Goal: Task Accomplishment & Management: Manage account settings

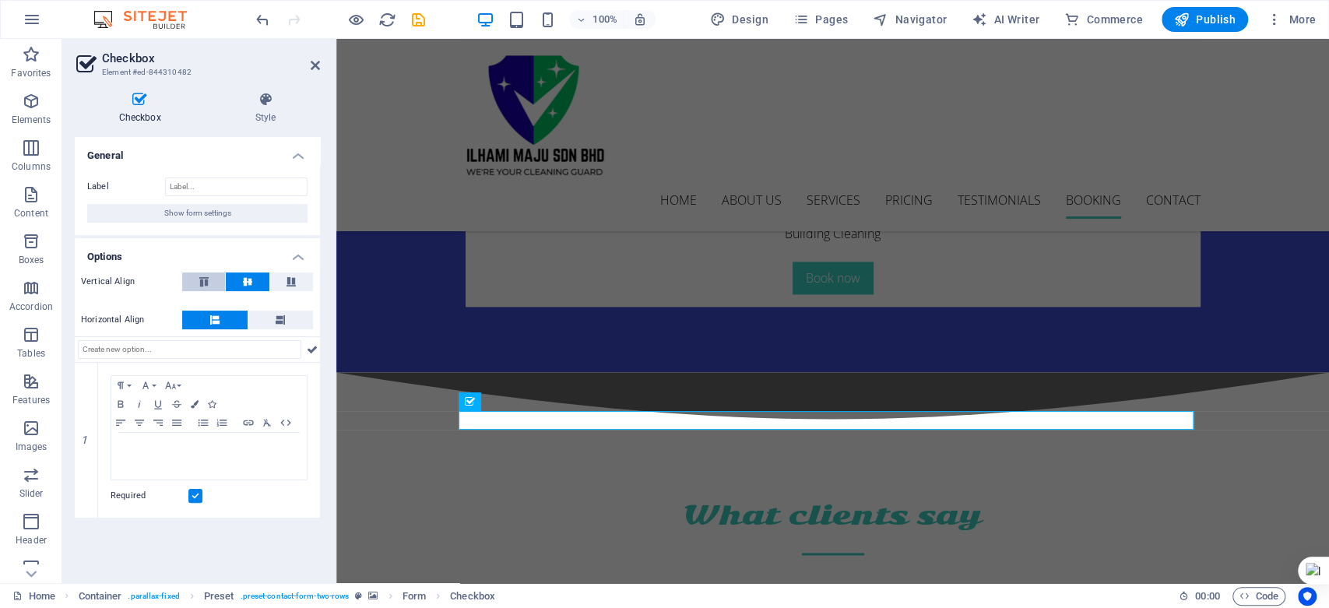
click at [197, 285] on icon at bounding box center [204, 281] width 19 height 9
click at [252, 284] on icon at bounding box center [247, 281] width 19 height 9
click at [193, 496] on label at bounding box center [195, 496] width 14 height 14
click at [0, 0] on input "Required" at bounding box center [0, 0] width 0 height 0
click at [193, 496] on label at bounding box center [195, 496] width 14 height 14
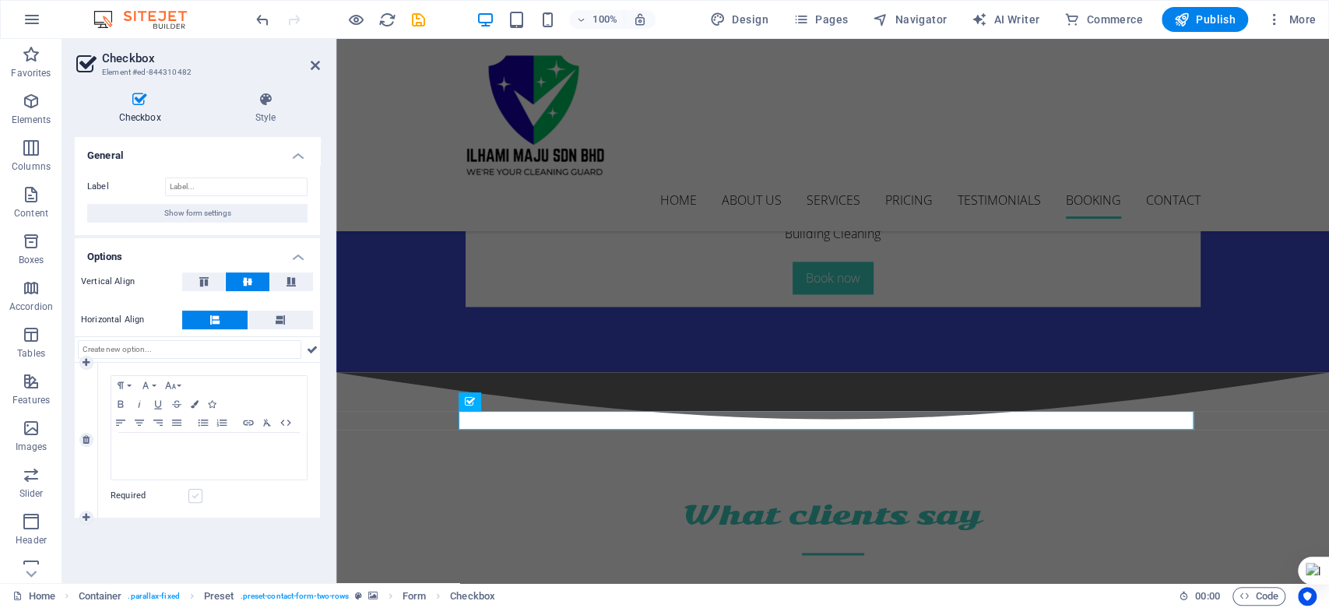
click at [0, 0] on input "Required" at bounding box center [0, 0] width 0 height 0
click at [255, 103] on icon at bounding box center [265, 100] width 109 height 16
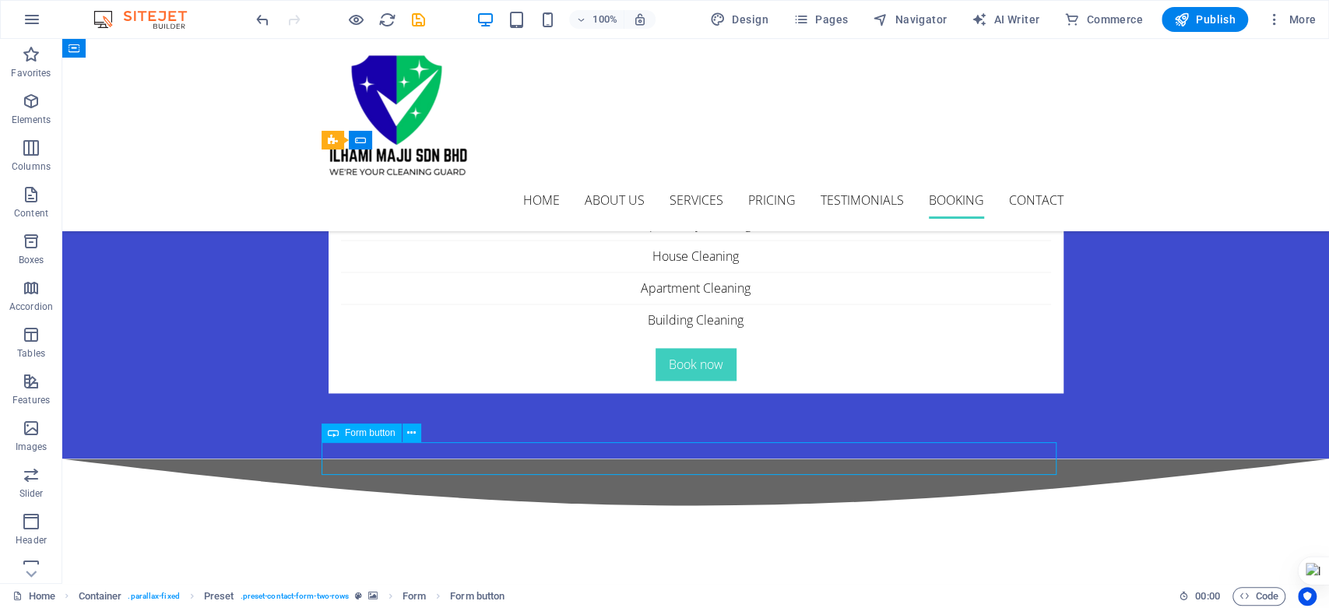
scroll to position [5450, 0]
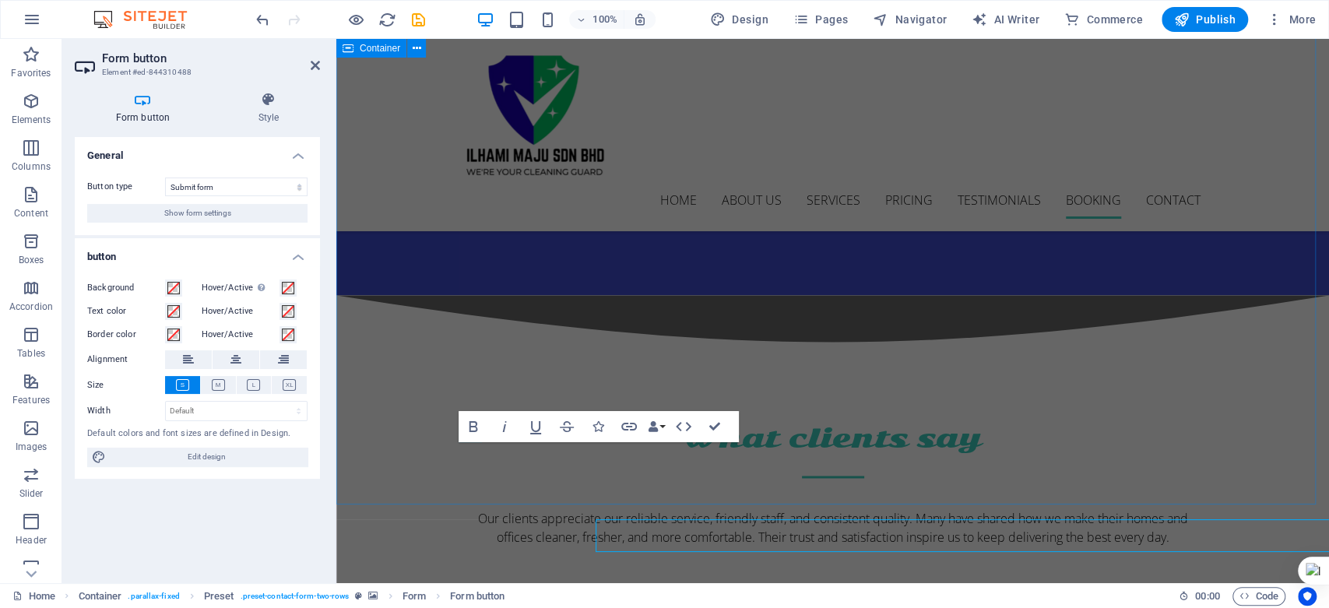
scroll to position [5373, 0]
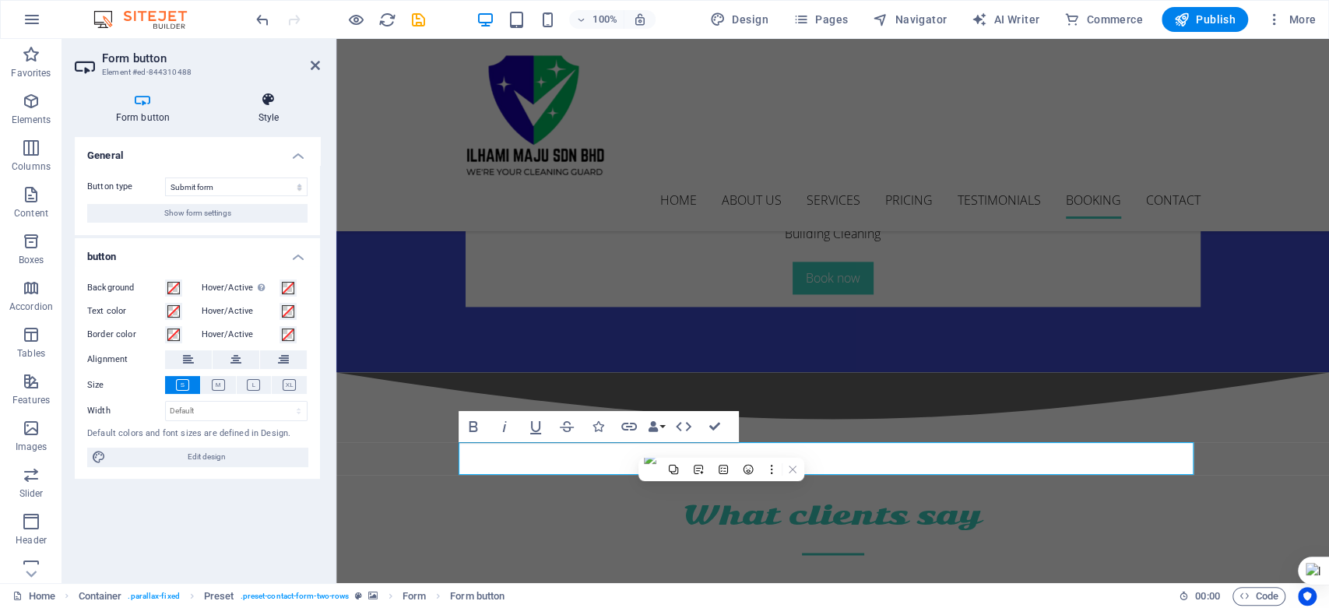
click at [254, 110] on h4 "Style" at bounding box center [268, 108] width 103 height 33
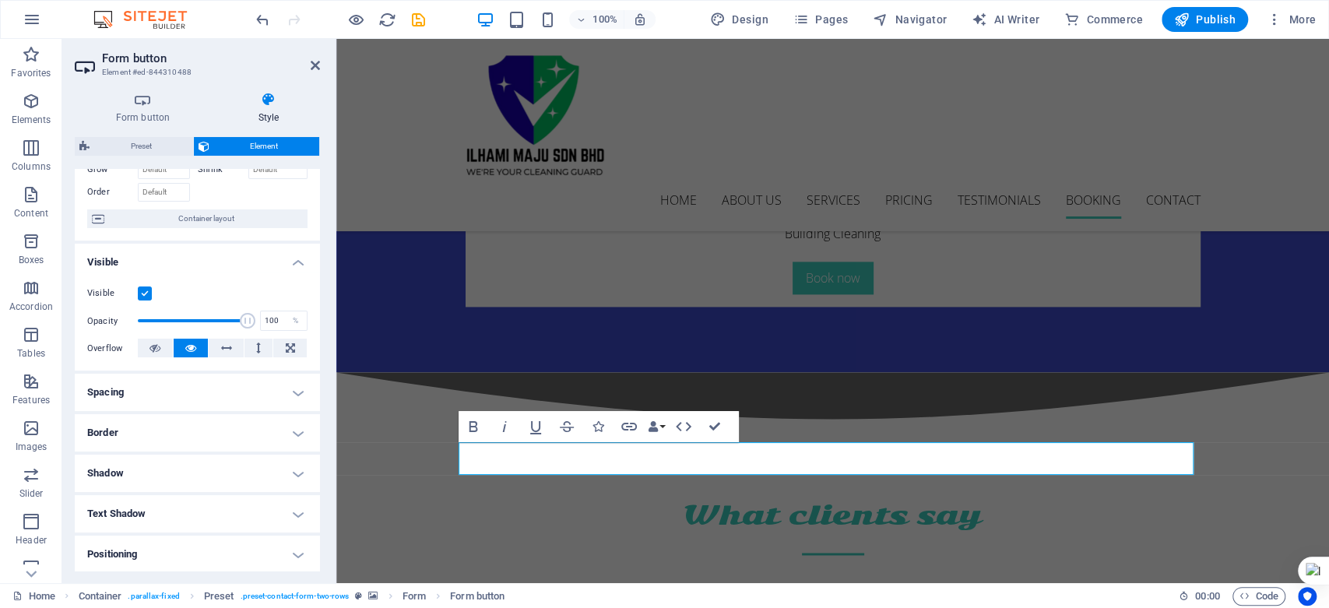
scroll to position [83, 0]
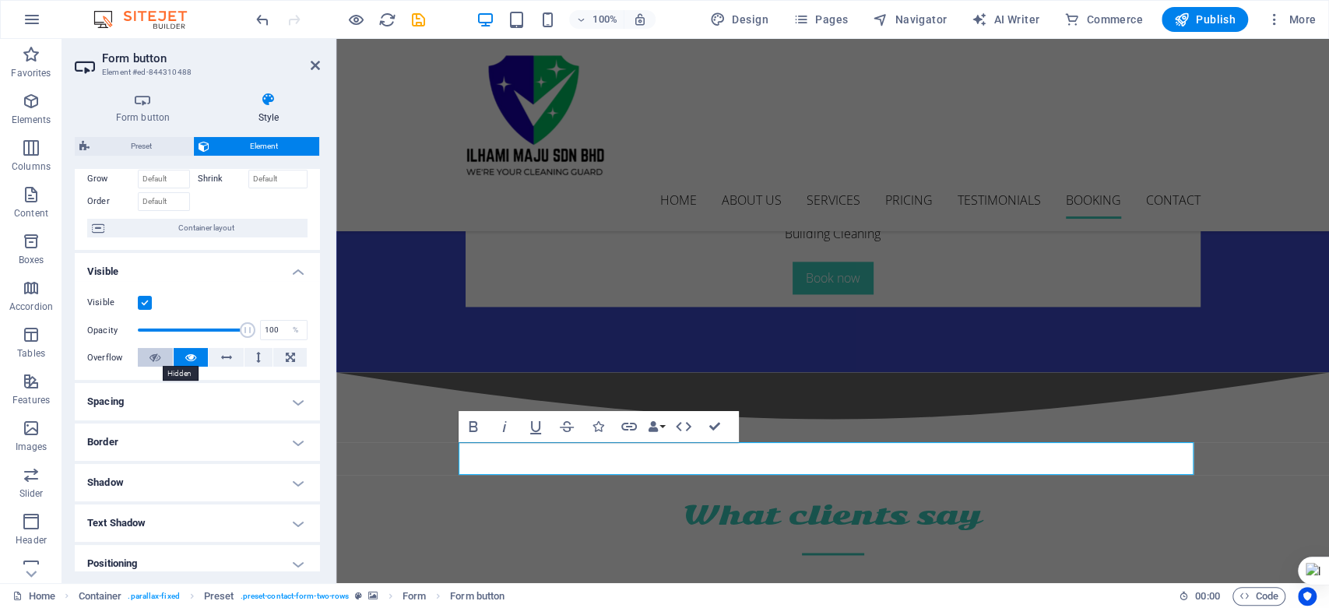
click at [162, 358] on button at bounding box center [155, 357] width 35 height 19
click at [193, 359] on icon at bounding box center [190, 357] width 11 height 19
click at [162, 358] on button at bounding box center [155, 357] width 35 height 19
click at [185, 356] on icon at bounding box center [190, 357] width 11 height 19
click at [193, 445] on h4 "Border" at bounding box center [197, 442] width 245 height 37
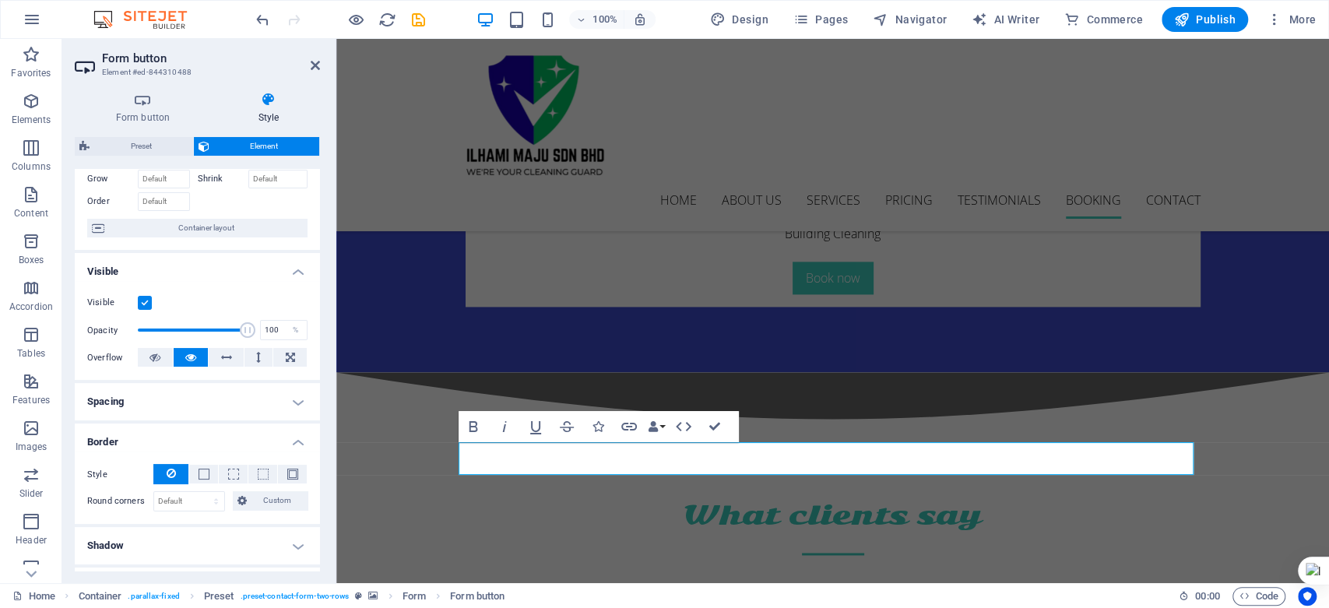
click at [209, 424] on h4 "Border" at bounding box center [197, 438] width 245 height 28
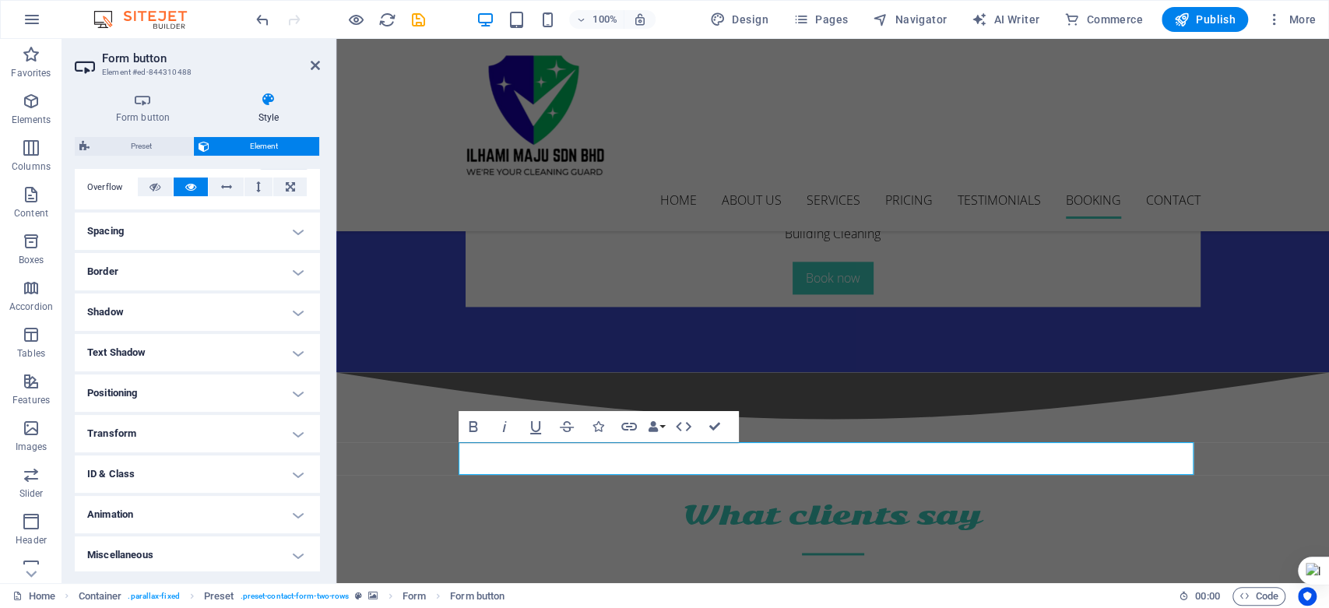
scroll to position [255, 0]
click at [207, 547] on h4 "Miscellaneous" at bounding box center [197, 552] width 245 height 37
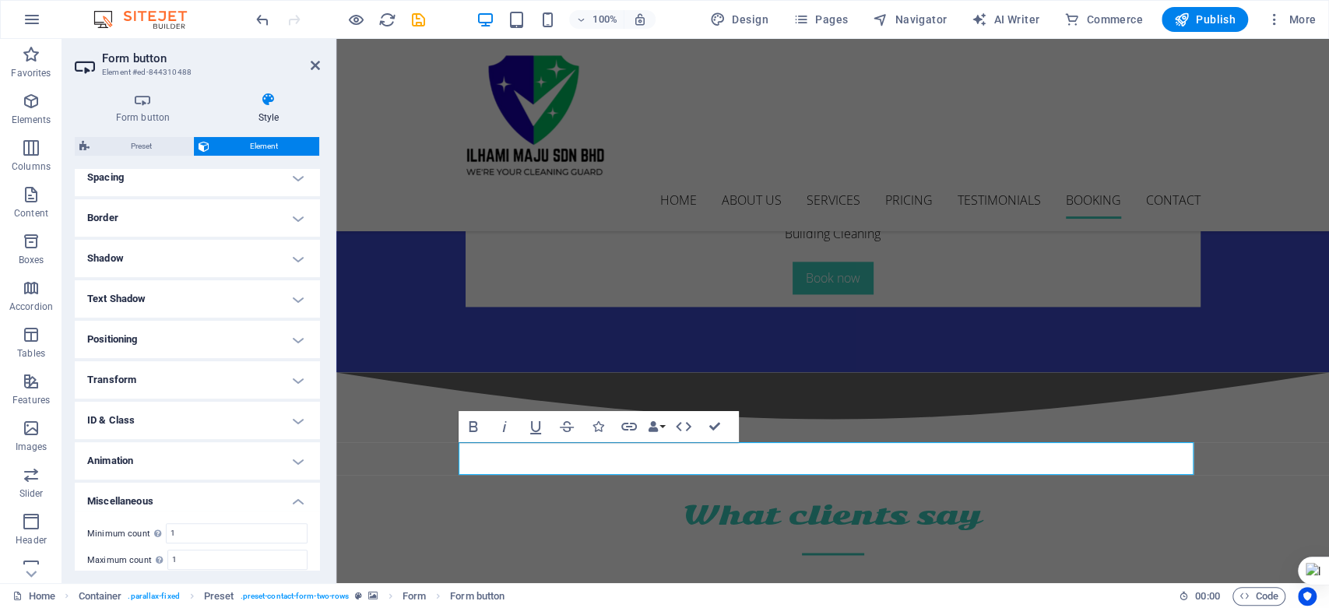
scroll to position [352, 0]
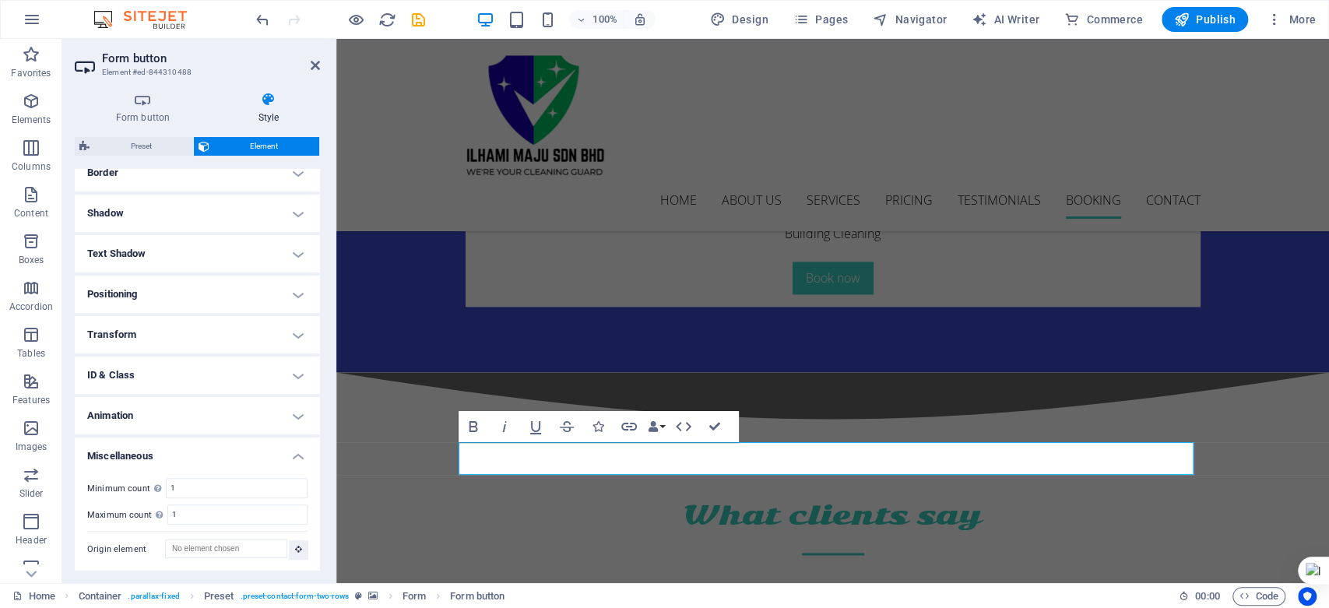
click at [260, 419] on h4 "Animation" at bounding box center [197, 415] width 245 height 37
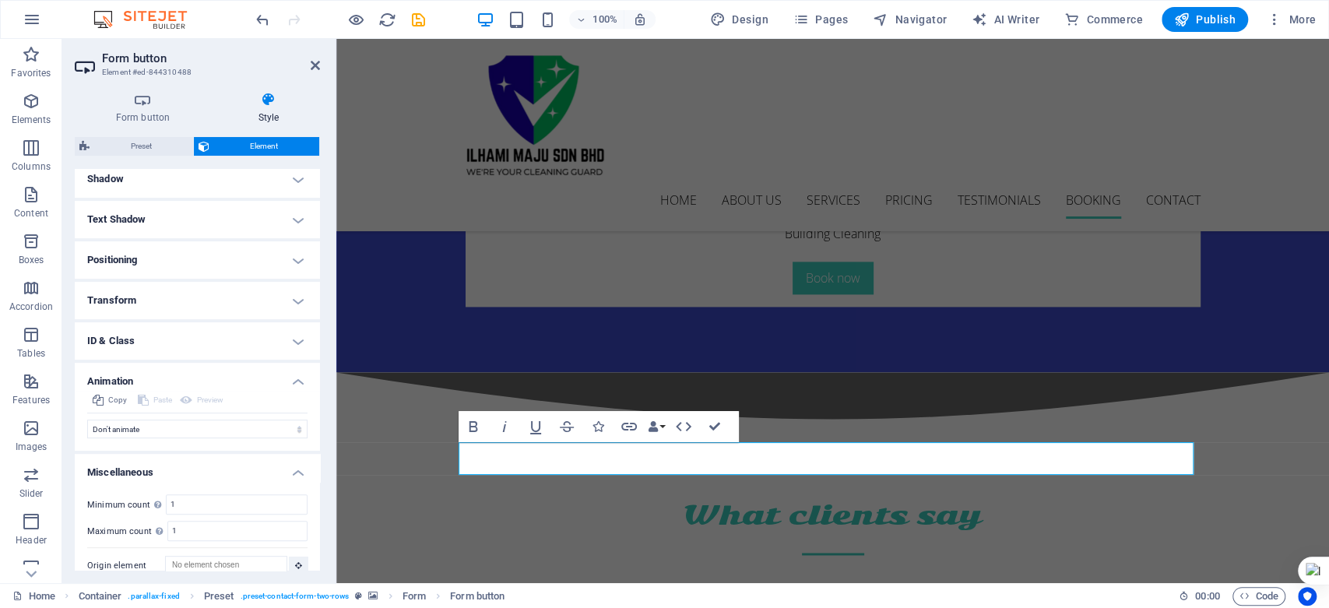
scroll to position [403, 0]
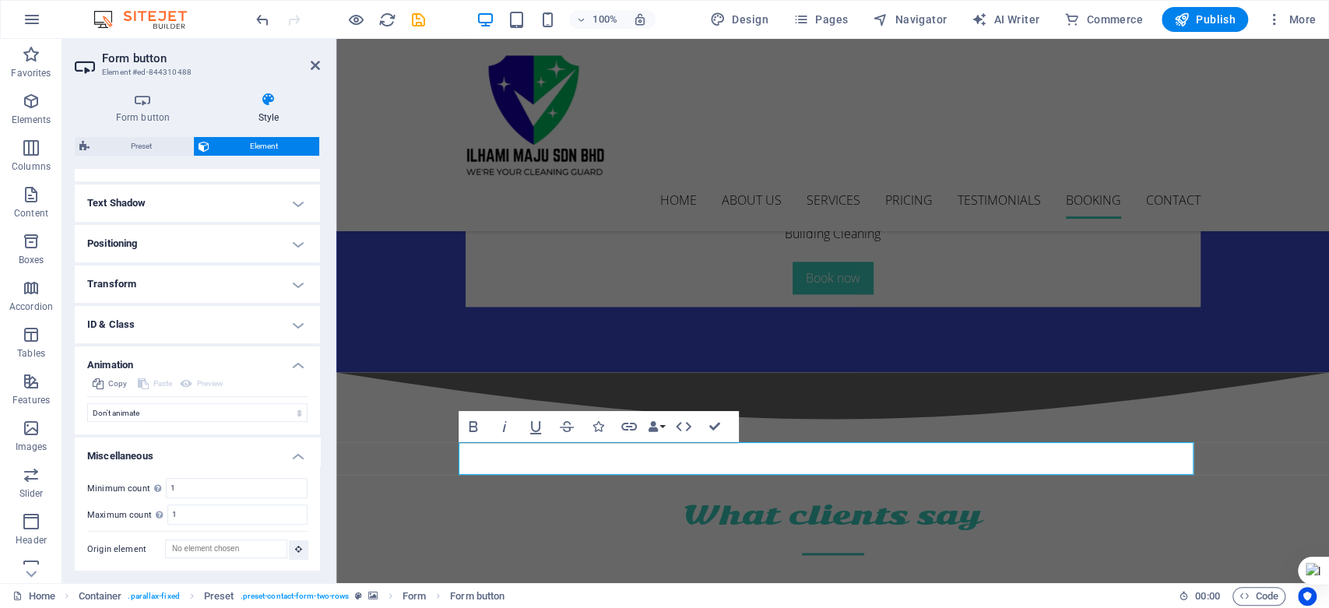
click at [243, 321] on h4 "ID & Class" at bounding box center [197, 324] width 245 height 37
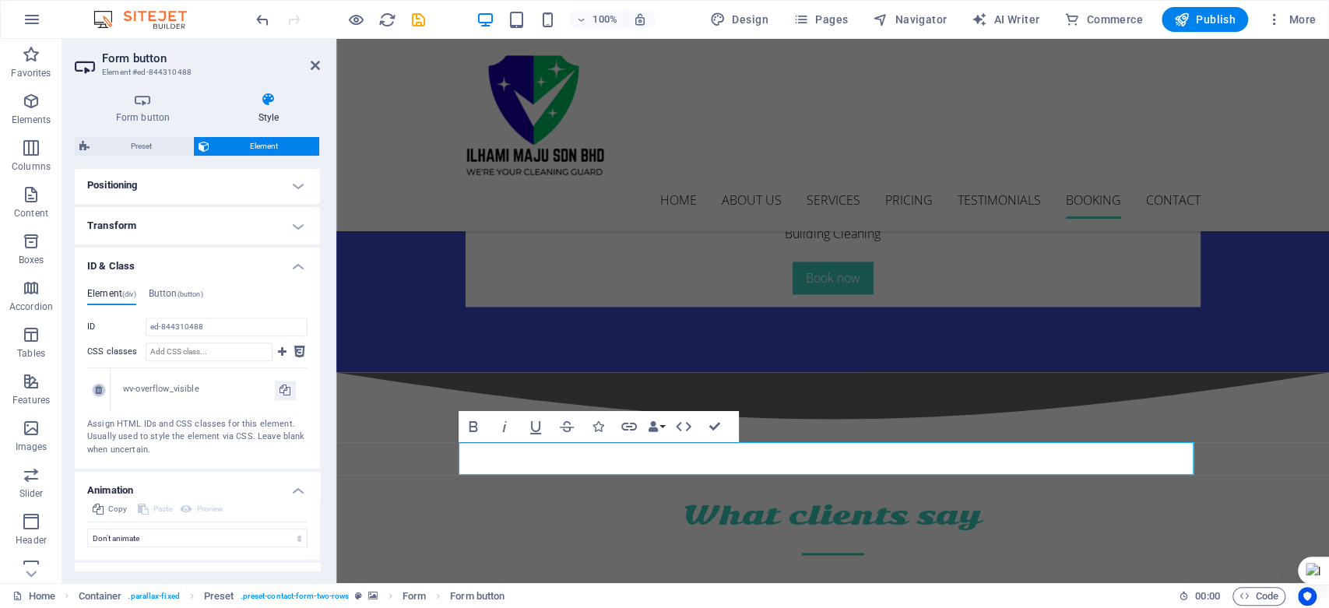
scroll to position [316, 0]
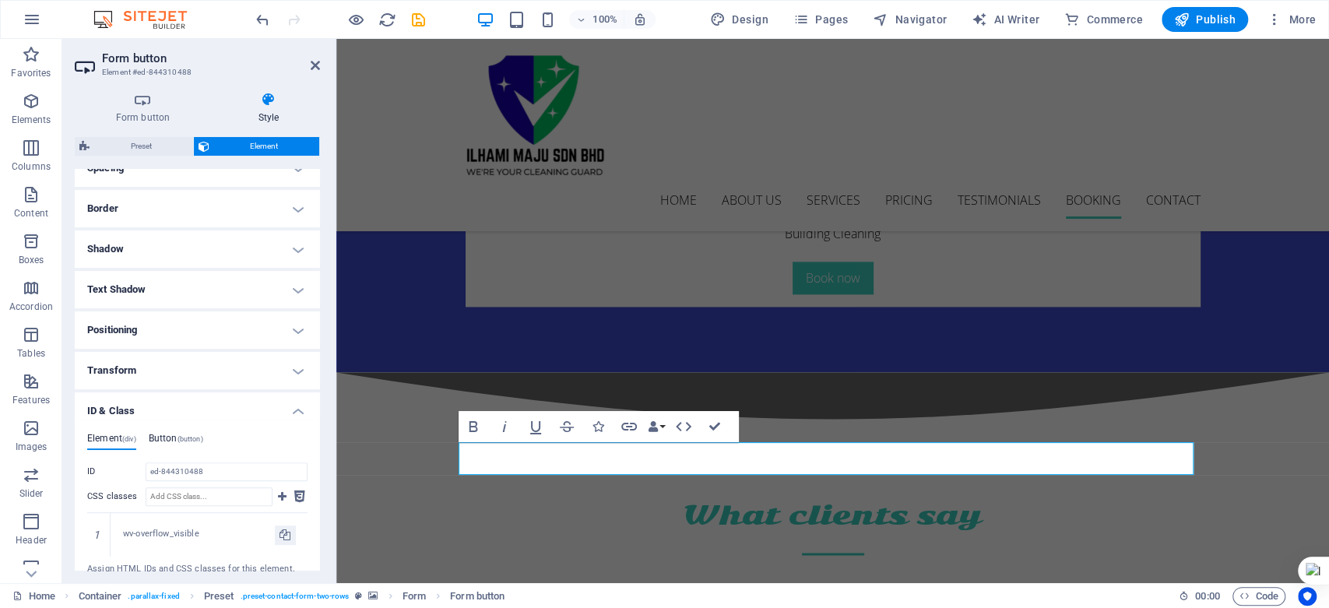
click at [200, 438] on span "(button)" at bounding box center [191, 439] width 26 height 8
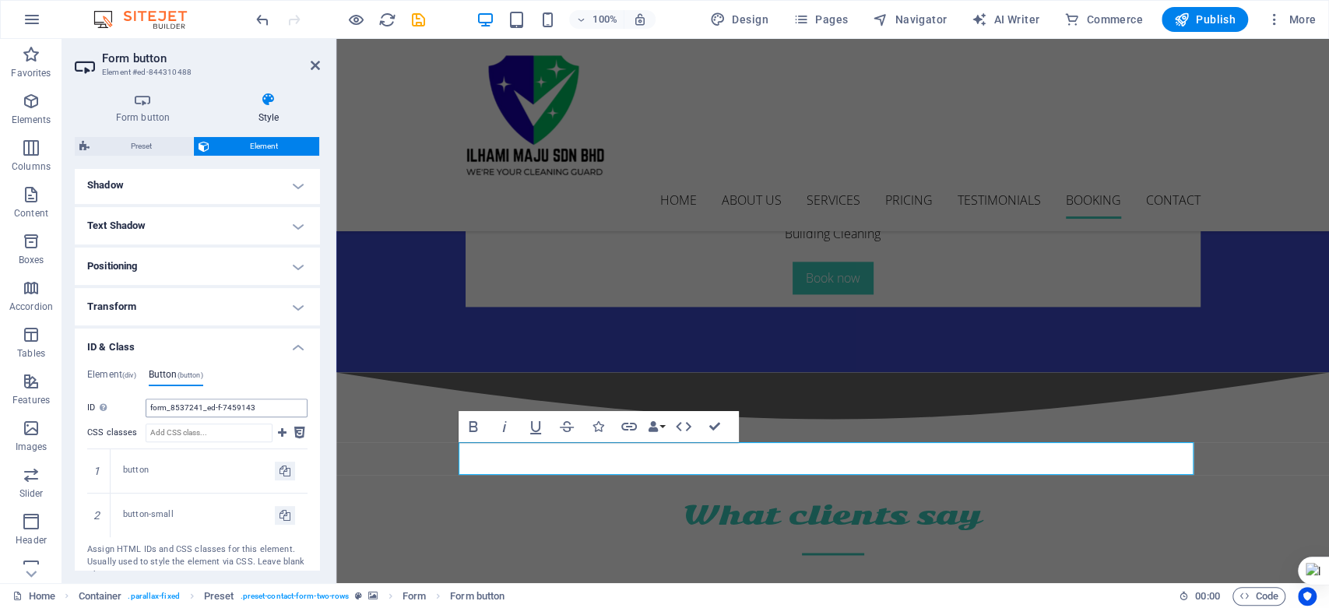
scroll to position [403, 0]
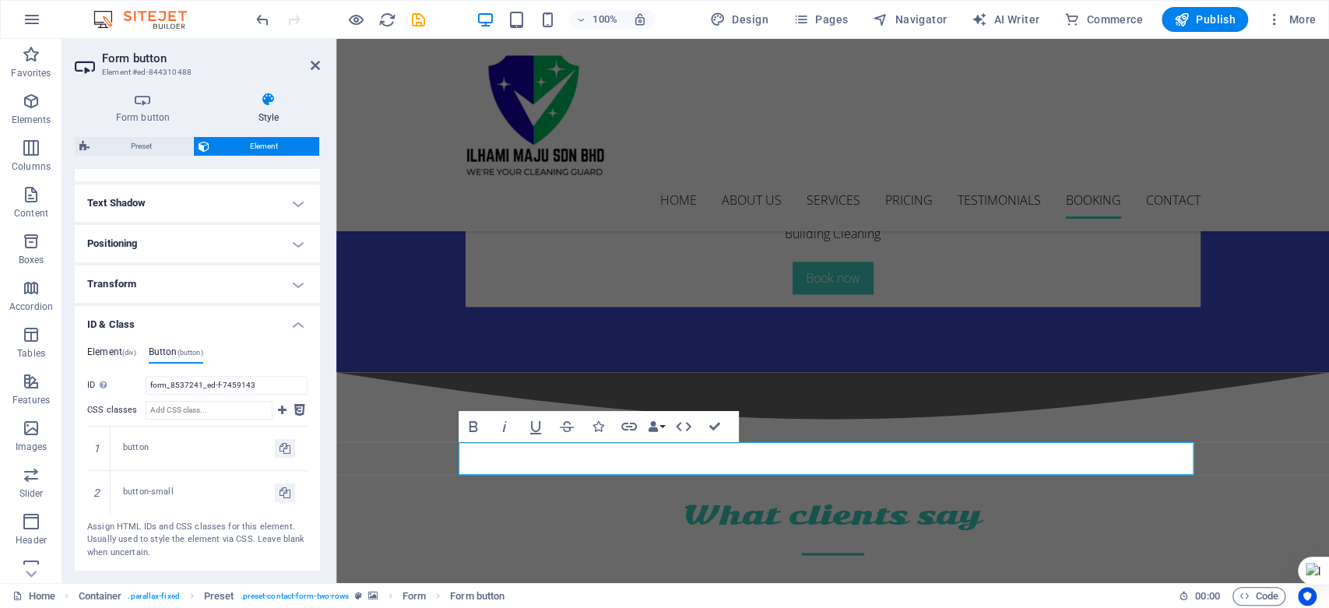
click at [121, 356] on h4 "Element (div)" at bounding box center [111, 354] width 49 height 17
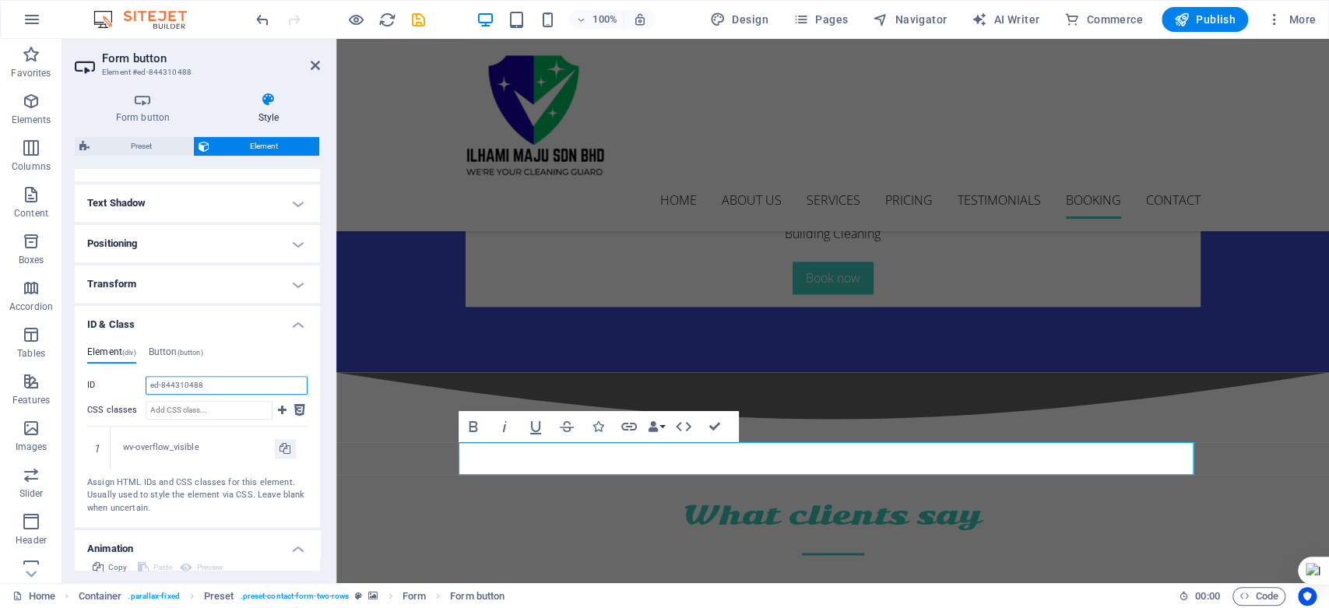
click at [162, 393] on input "ed-844310488" at bounding box center [227, 385] width 162 height 19
click at [165, 385] on input "ed-844310488" at bounding box center [227, 385] width 162 height 19
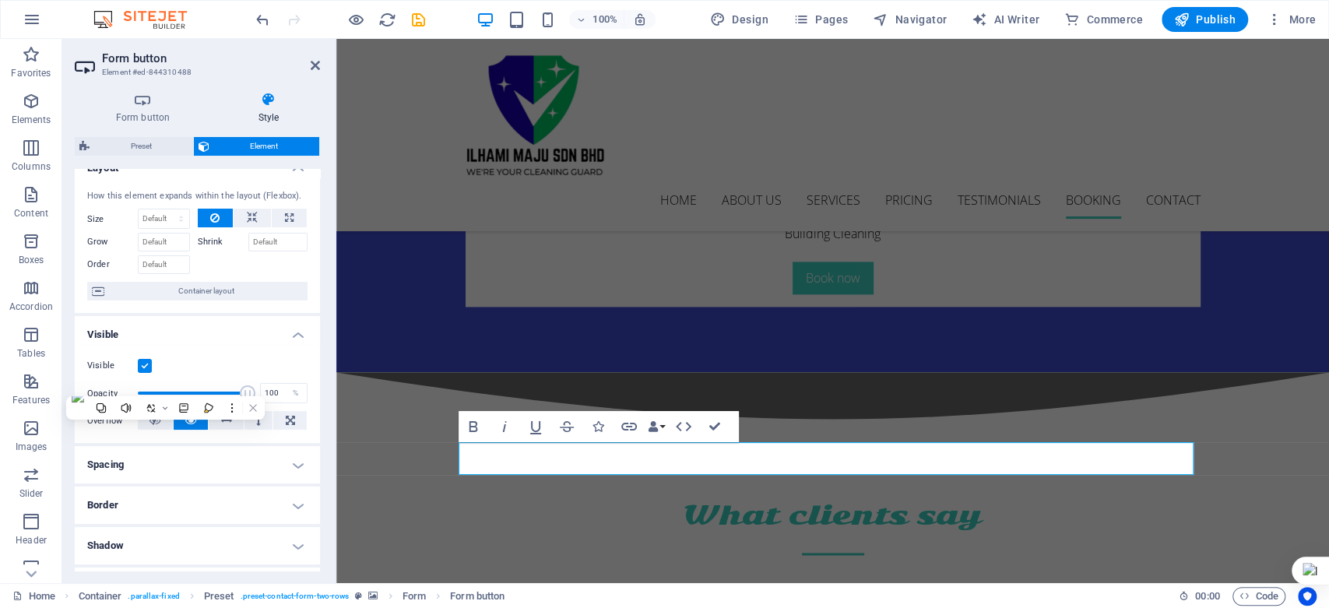
scroll to position [0, 0]
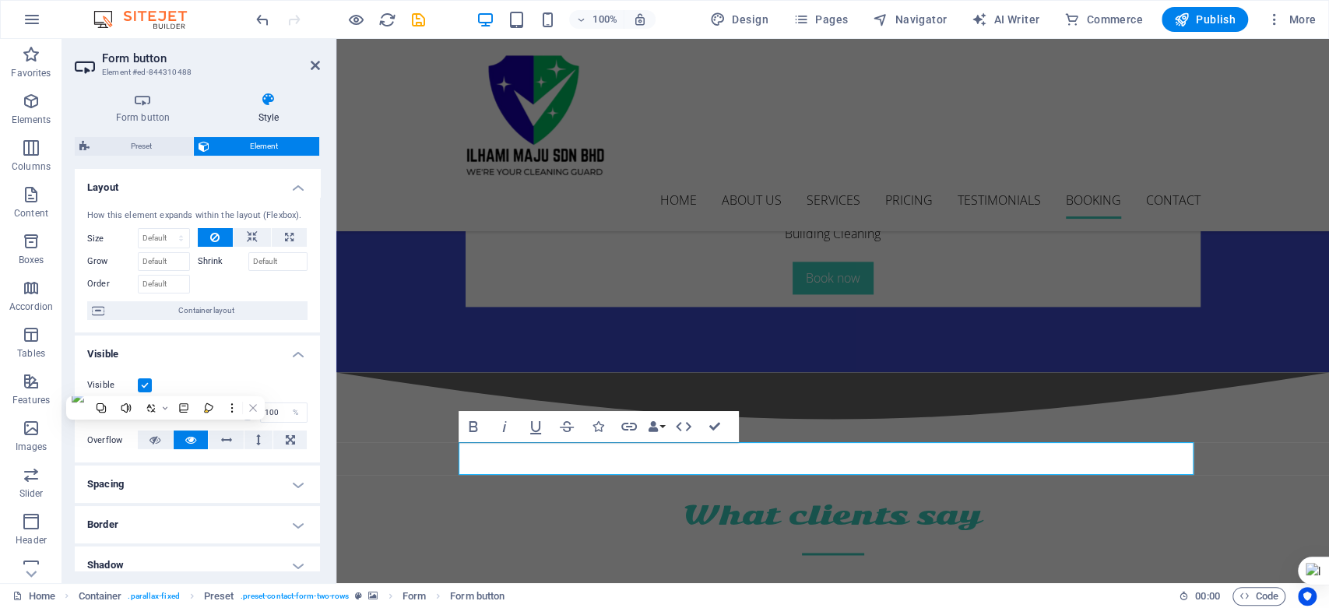
click at [271, 357] on h4 "Visible" at bounding box center [197, 350] width 245 height 28
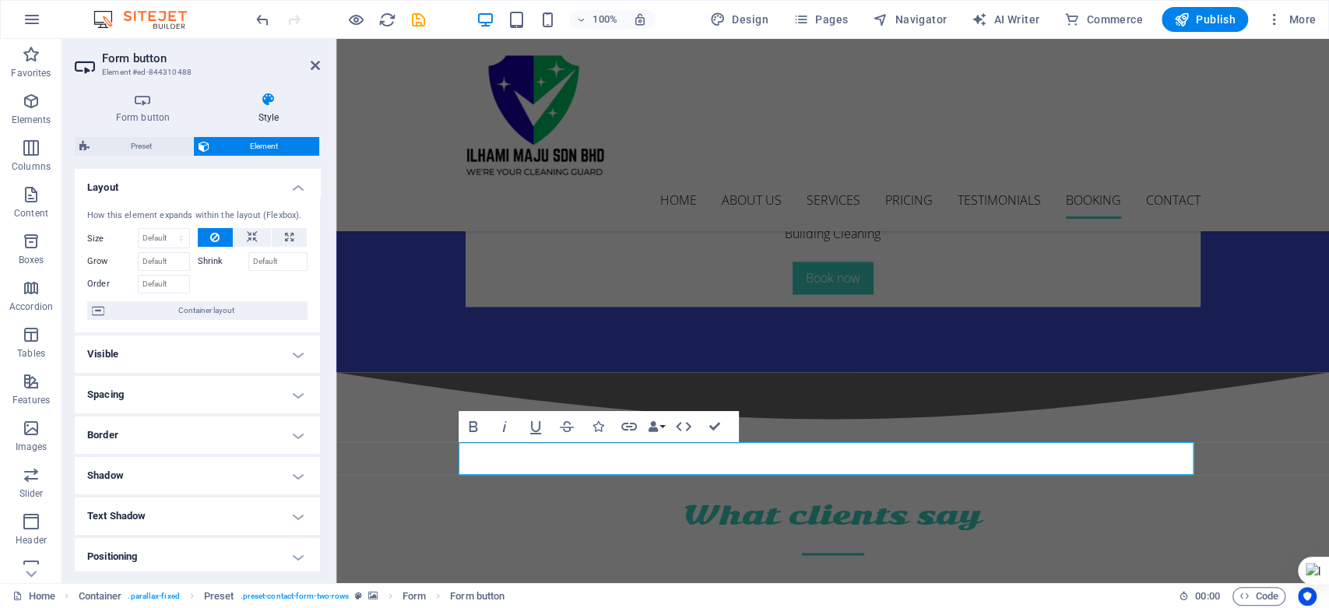
click at [271, 357] on h4 "Visible" at bounding box center [197, 354] width 245 height 37
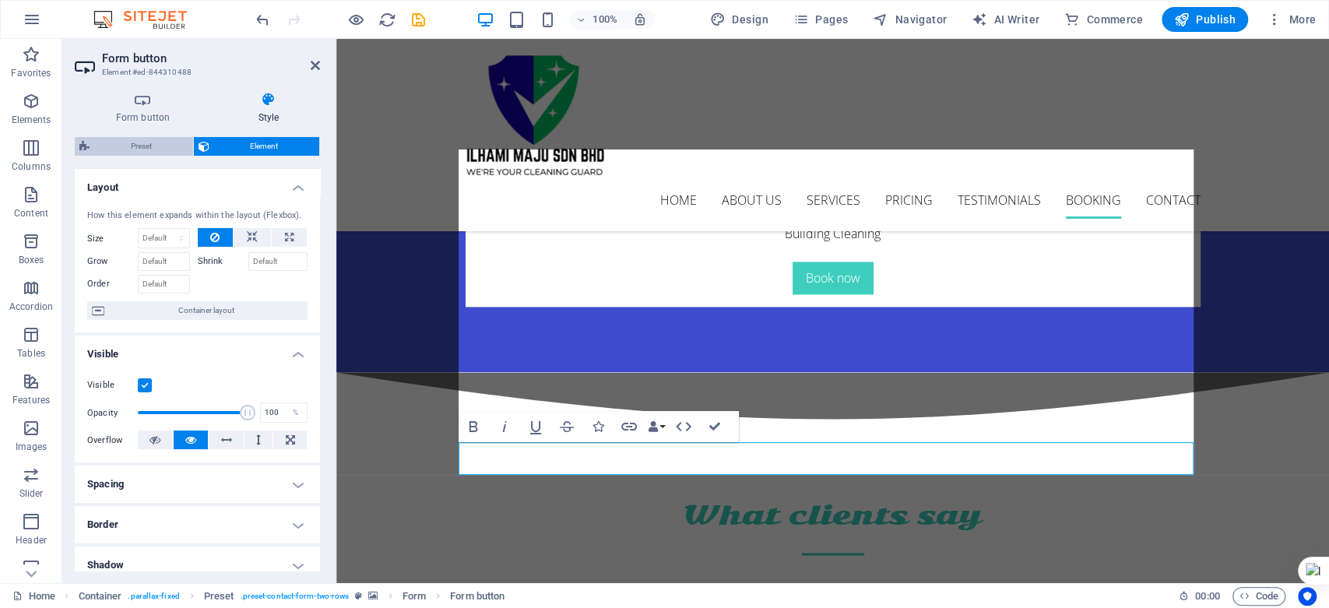
click at [125, 142] on span "Preset" at bounding box center [141, 146] width 94 height 19
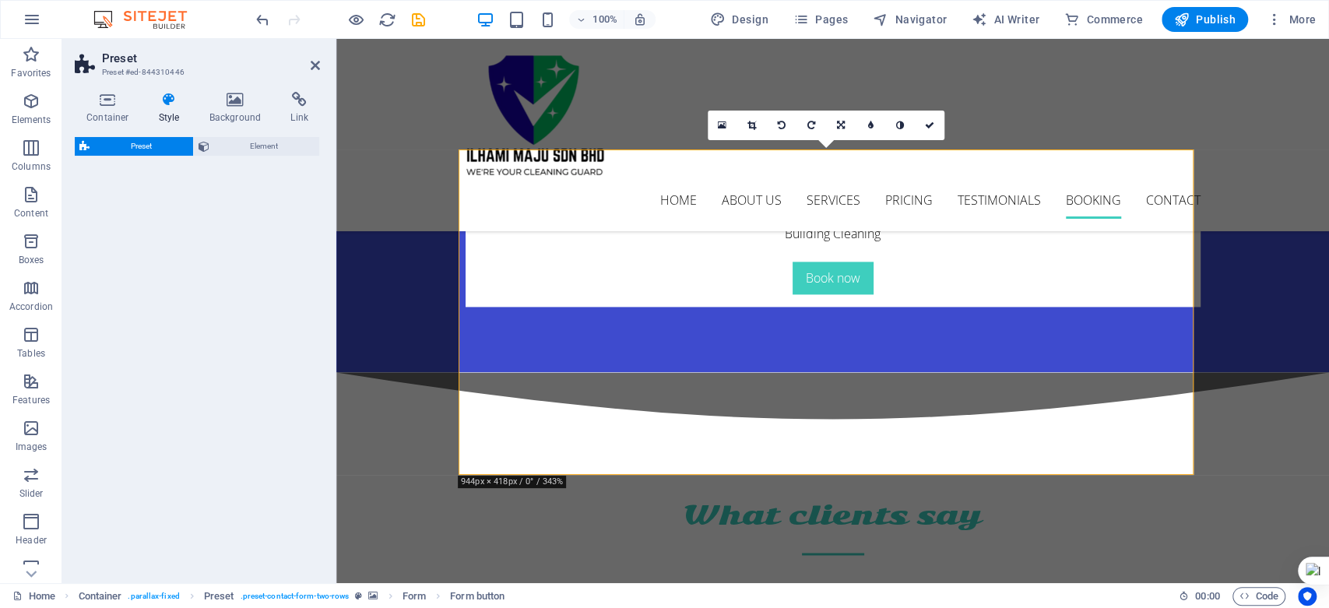
select select "px"
select select "rem"
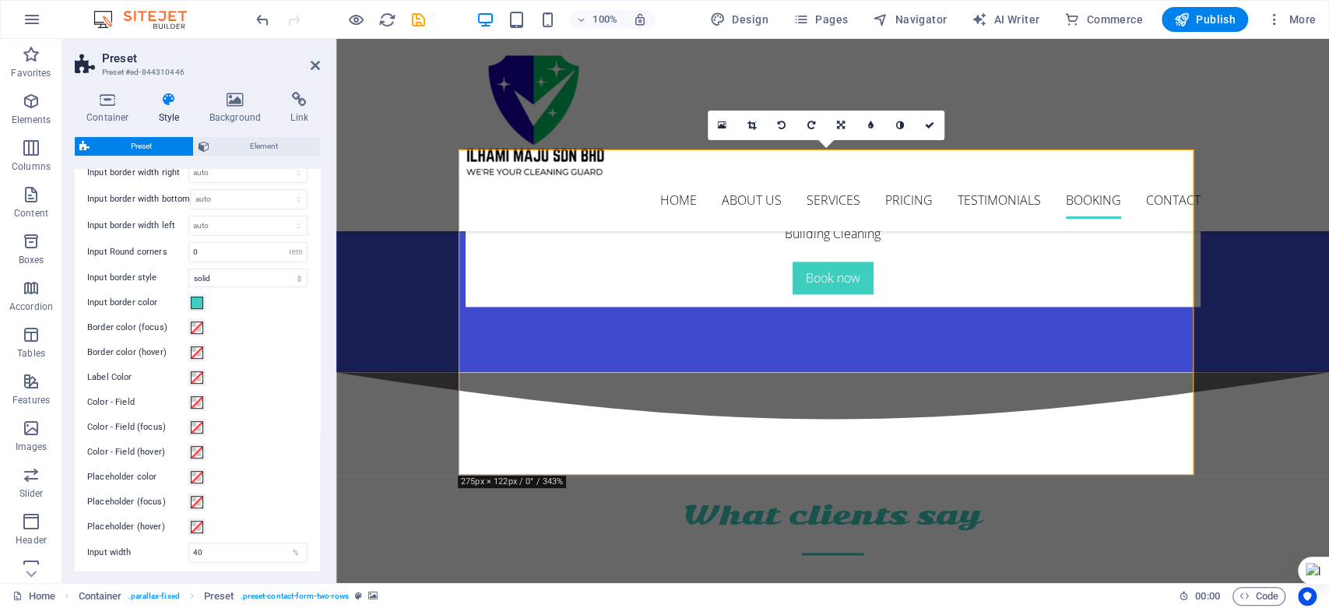
scroll to position [432, 0]
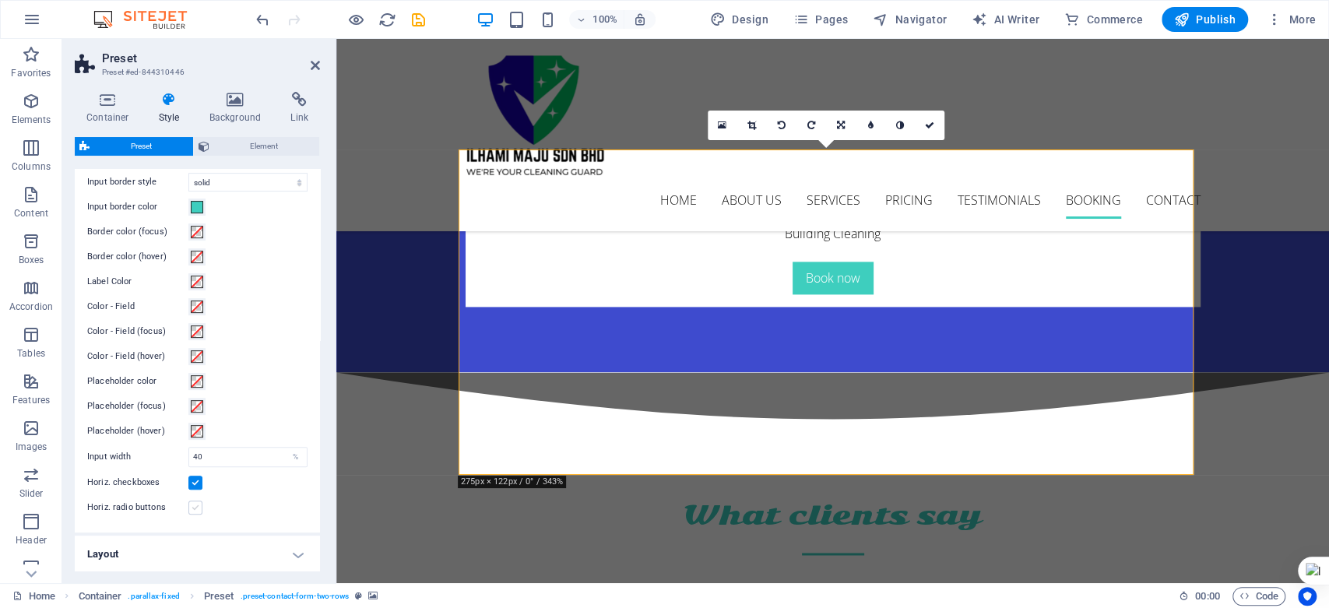
click at [195, 506] on label at bounding box center [195, 508] width 14 height 14
click at [0, 0] on input "Horiz. radio buttons" at bounding box center [0, 0] width 0 height 0
click at [195, 506] on label at bounding box center [195, 508] width 14 height 14
click at [0, 0] on input "Horiz. radio buttons" at bounding box center [0, 0] width 0 height 0
click at [294, 559] on h4 "Layout" at bounding box center [197, 554] width 245 height 37
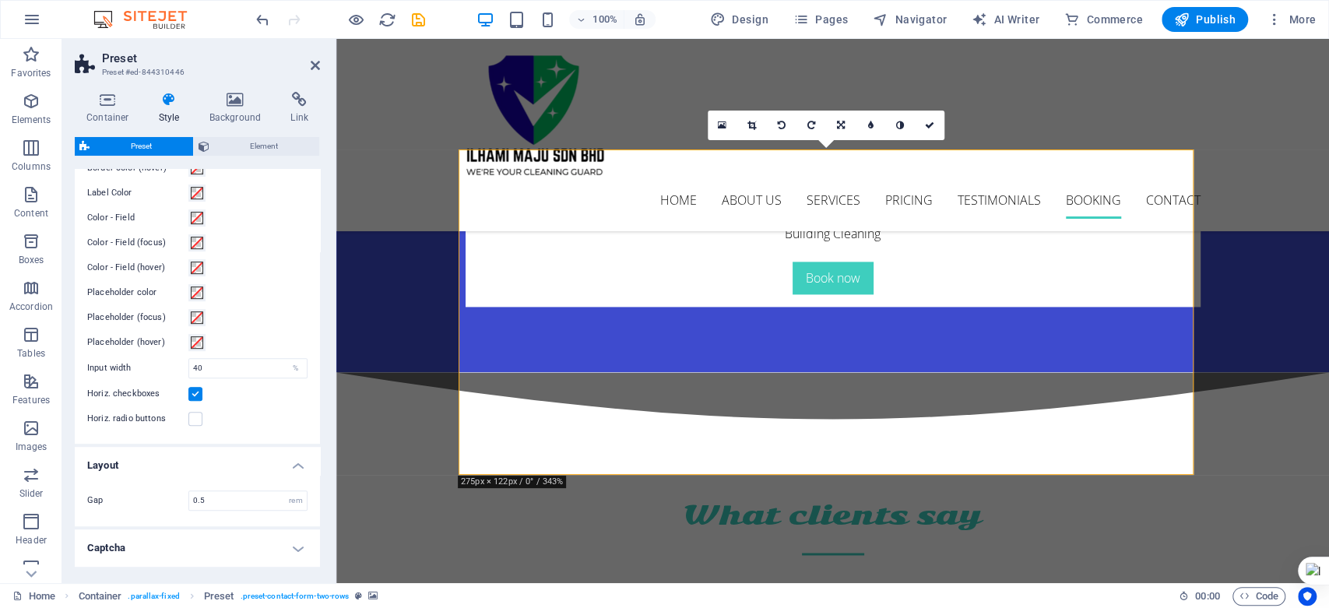
scroll to position [577, 0]
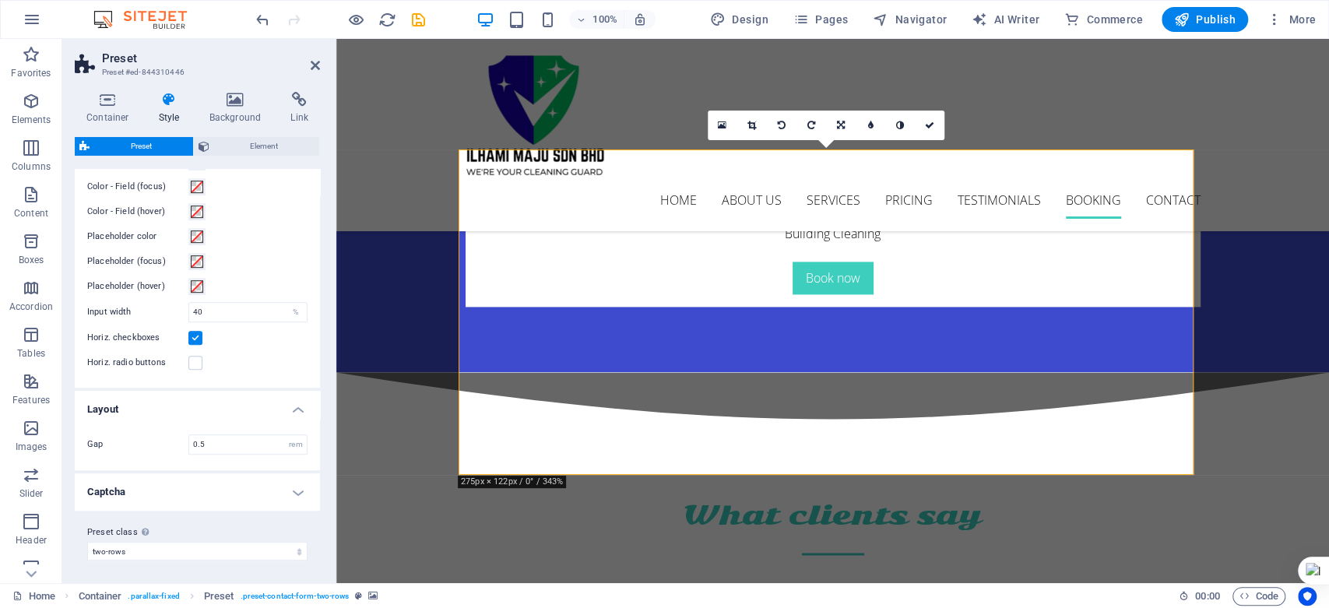
click at [299, 494] on h4 "Captcha" at bounding box center [197, 491] width 245 height 37
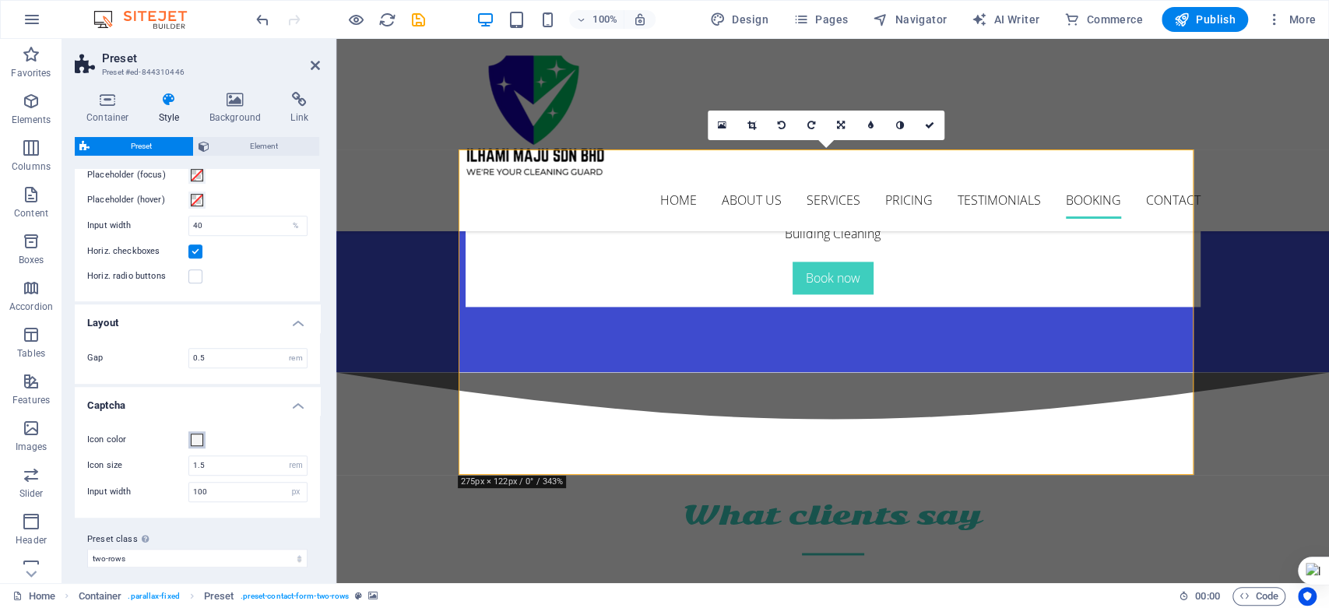
click at [194, 431] on button "Icon color" at bounding box center [196, 439] width 17 height 17
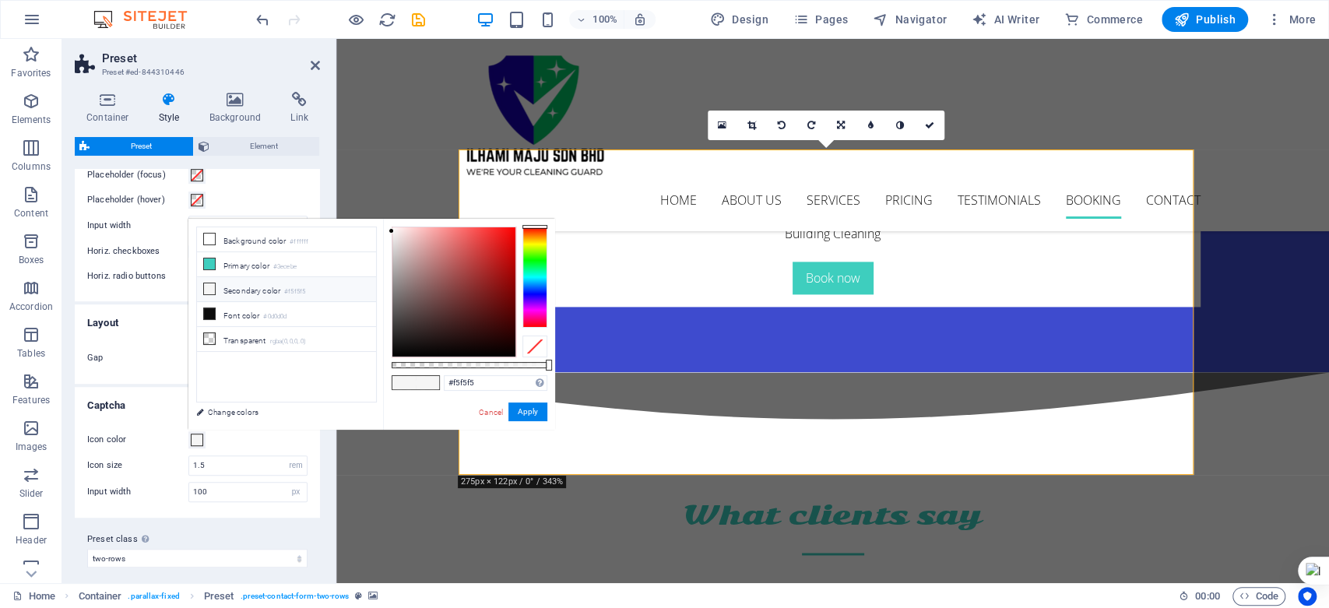
click at [262, 442] on div "Icon color" at bounding box center [197, 440] width 220 height 19
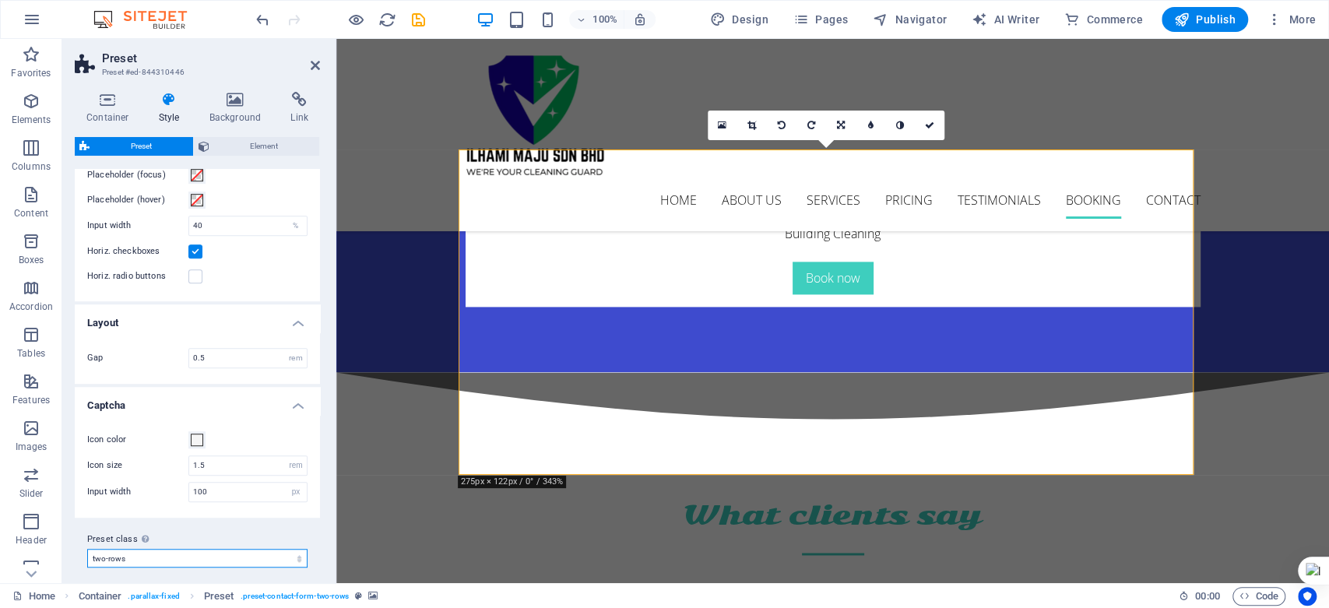
click at [199, 559] on select "two-rows Add preset class" at bounding box center [197, 558] width 220 height 19
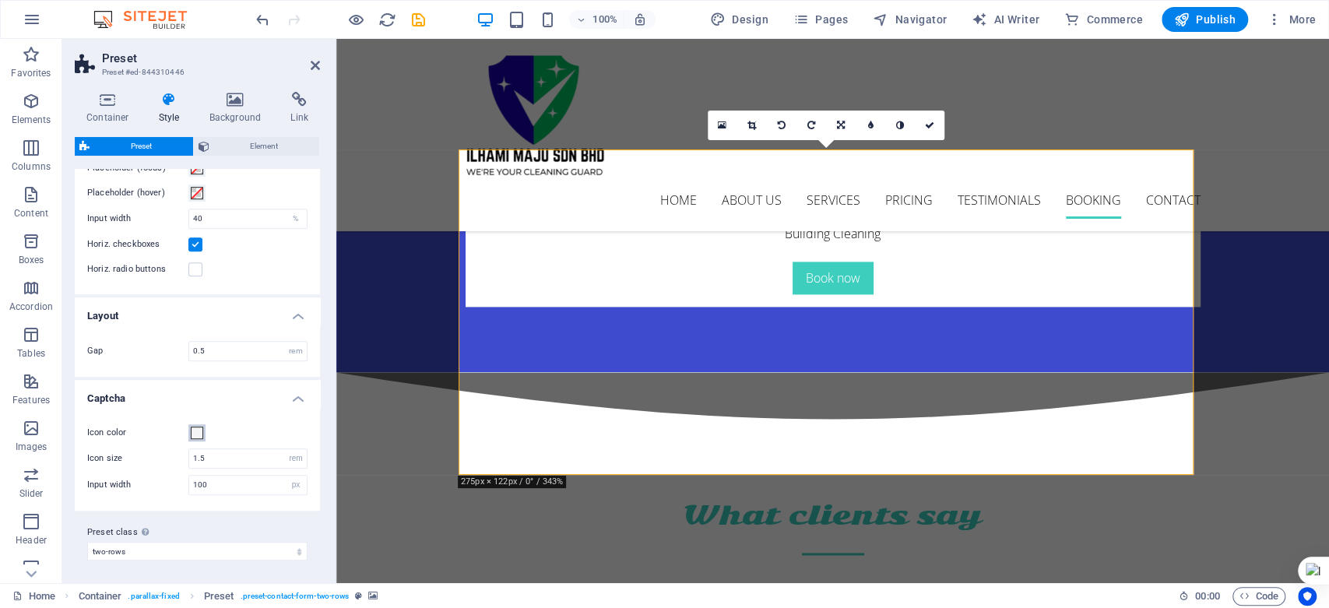
click at [195, 427] on span at bounding box center [197, 433] width 12 height 12
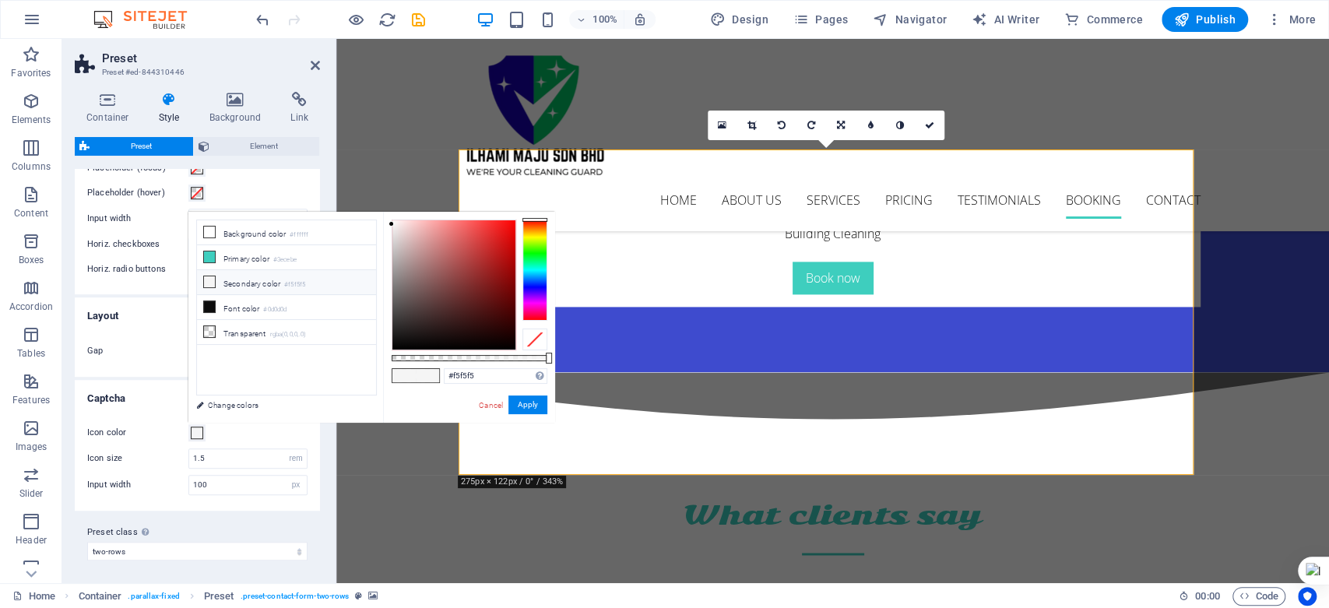
click at [248, 514] on div "Preset class Above chosen variant and settings affect all elements which carry …" at bounding box center [197, 542] width 245 height 62
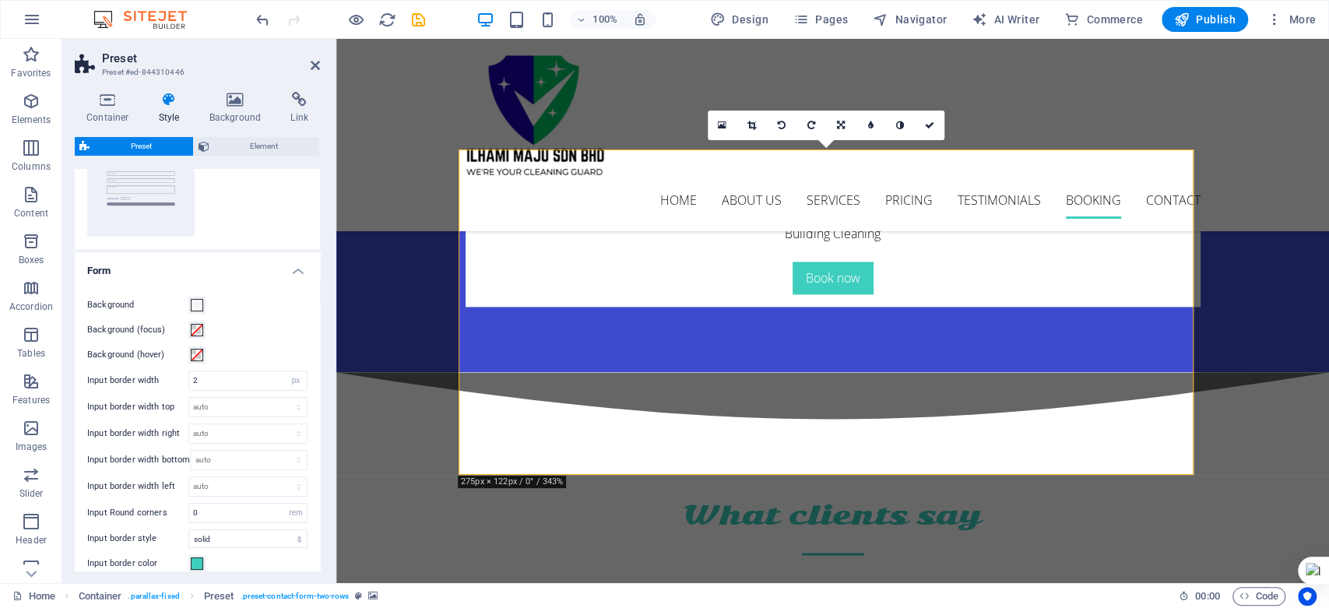
scroll to position [0, 0]
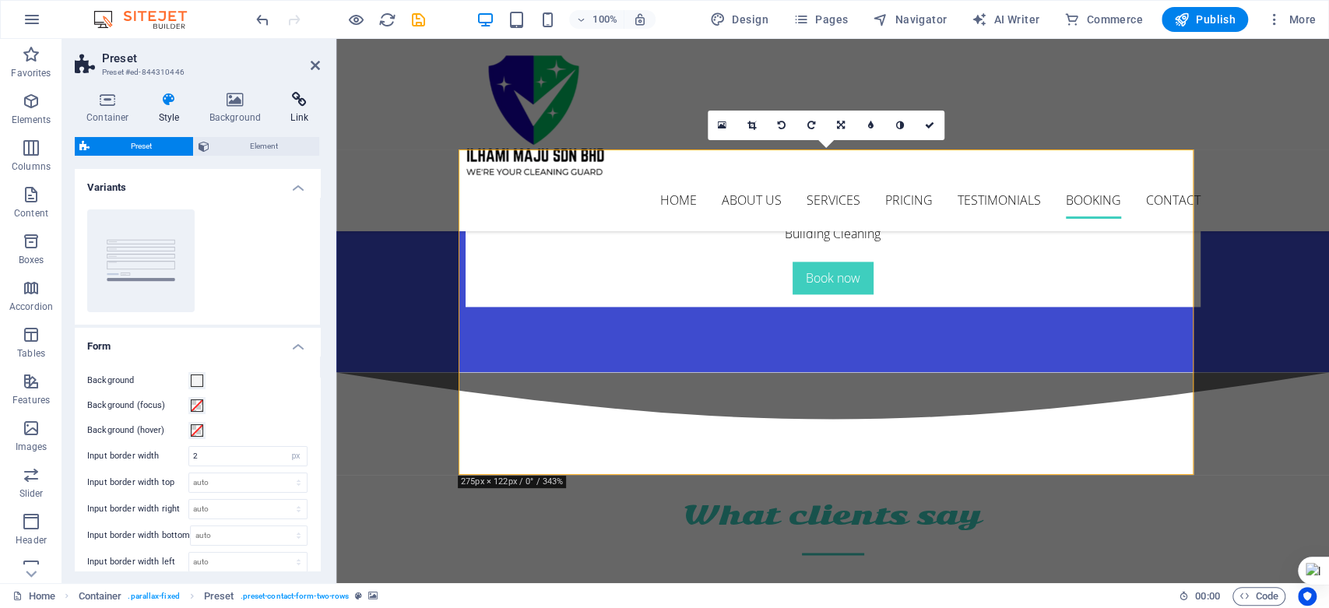
click at [295, 111] on h4 "Link" at bounding box center [299, 108] width 41 height 33
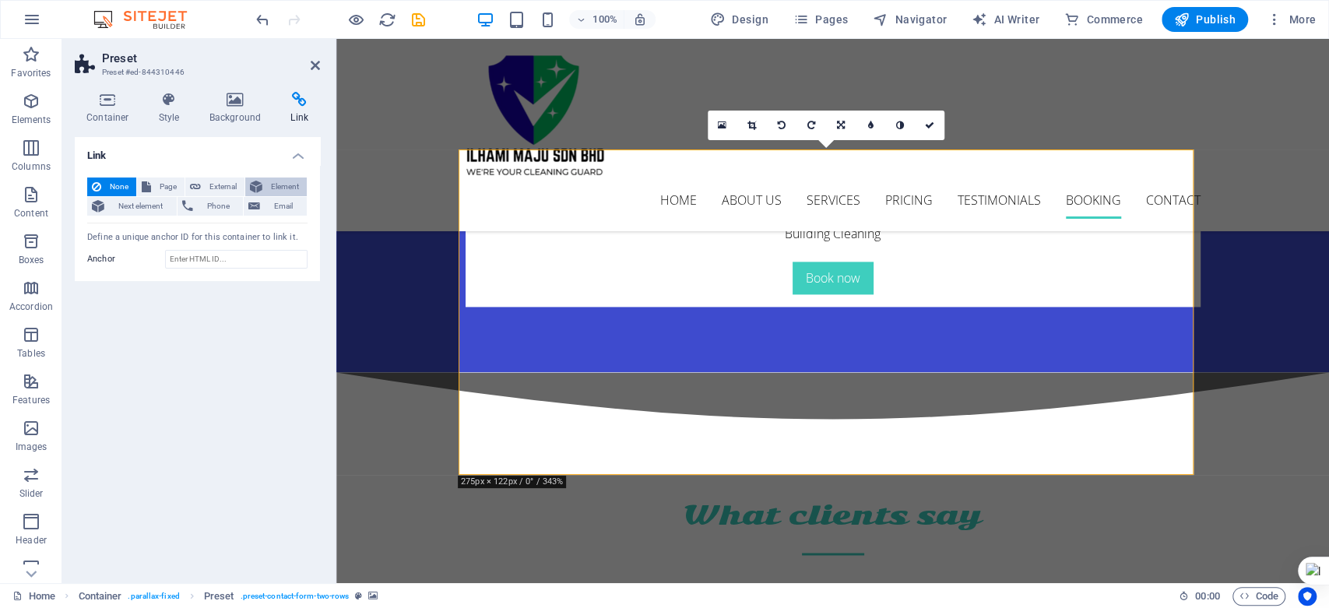
click at [285, 185] on span "Element" at bounding box center [284, 187] width 35 height 19
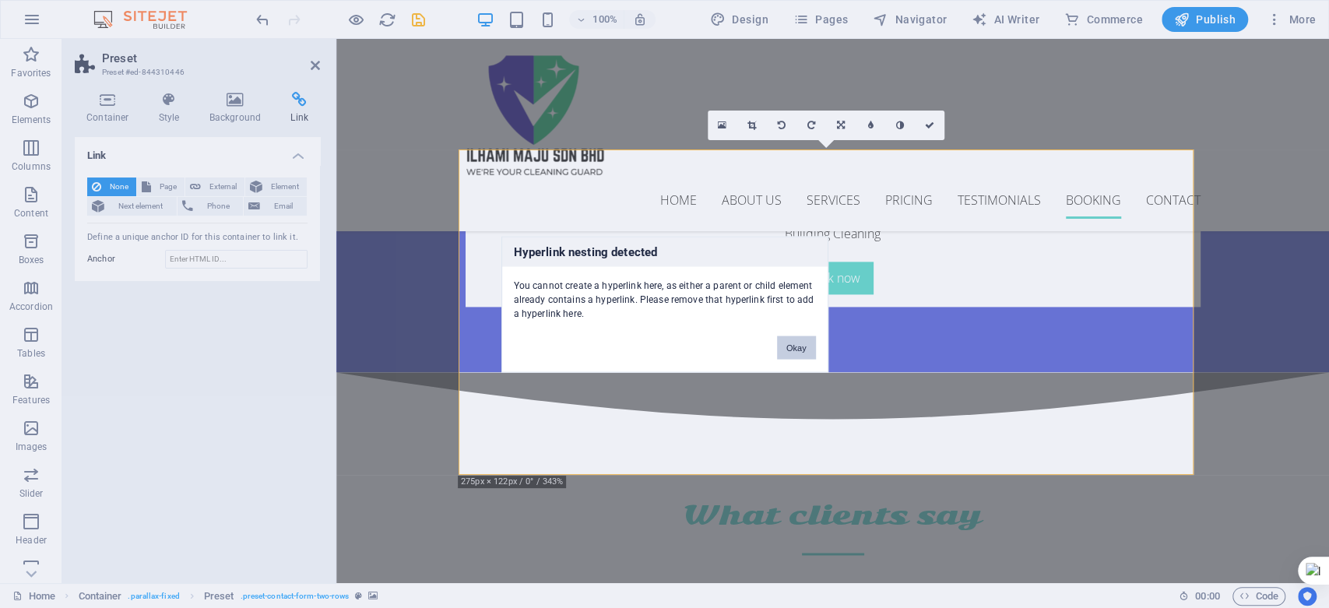
drag, startPoint x: 791, startPoint y: 345, endPoint x: 449, endPoint y: 306, distance: 344.0
click at [791, 345] on button "Okay" at bounding box center [796, 347] width 39 height 23
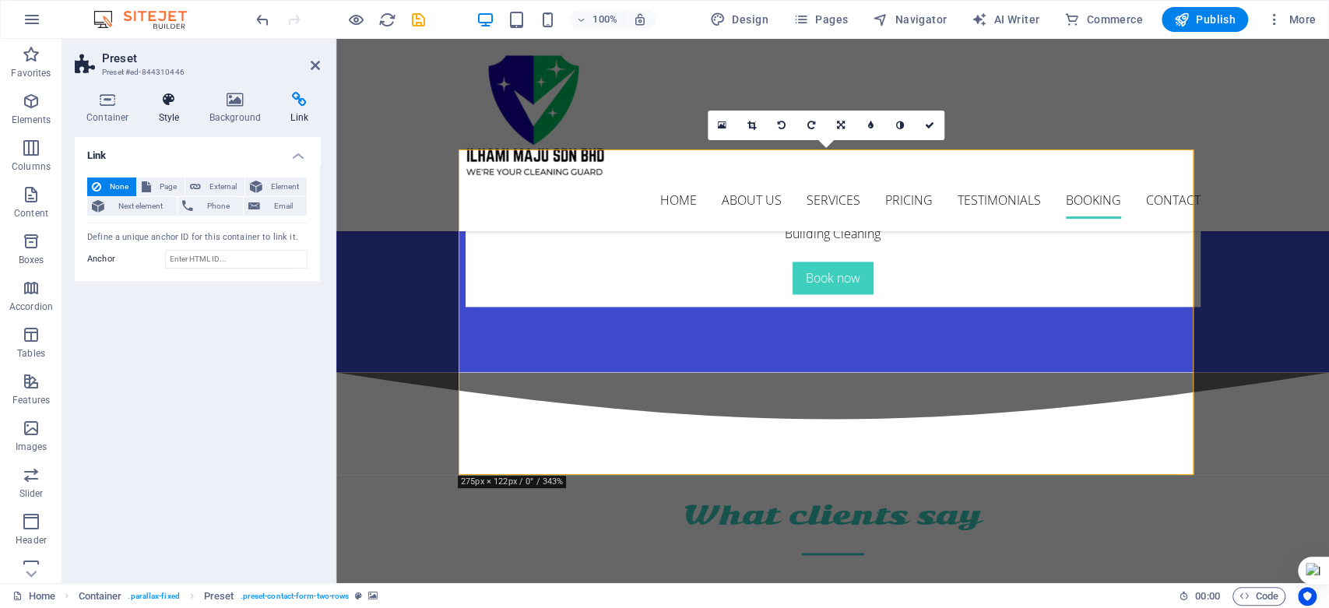
click at [152, 102] on icon at bounding box center [169, 100] width 44 height 16
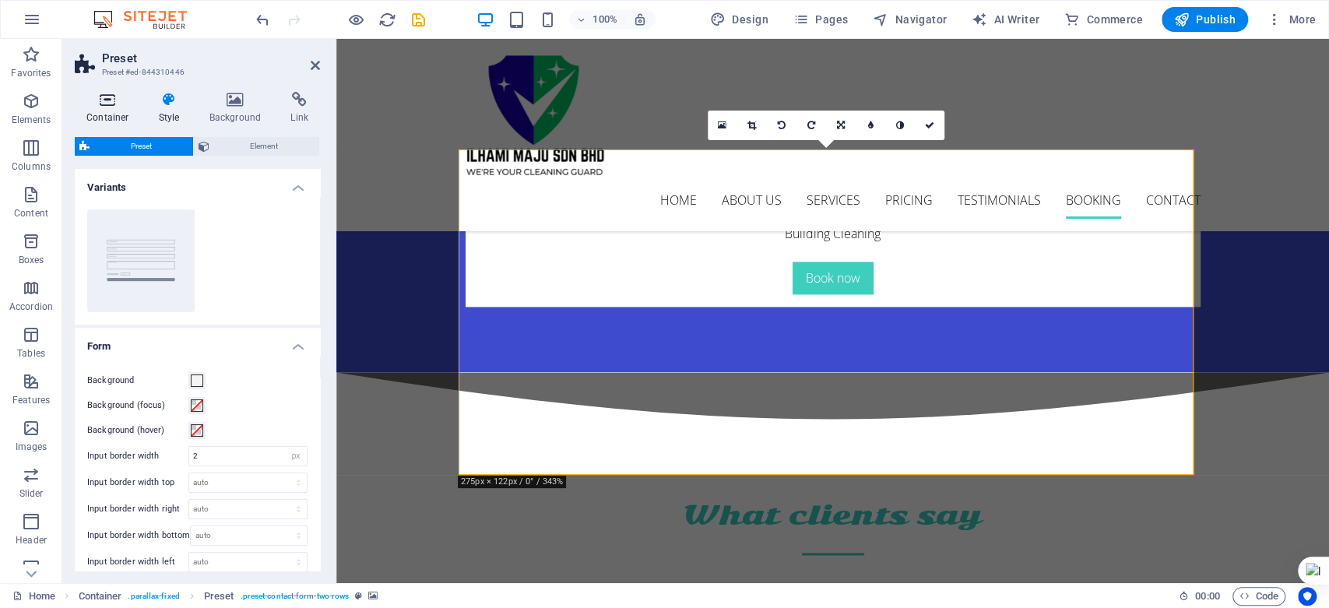
click at [94, 100] on icon at bounding box center [108, 100] width 66 height 16
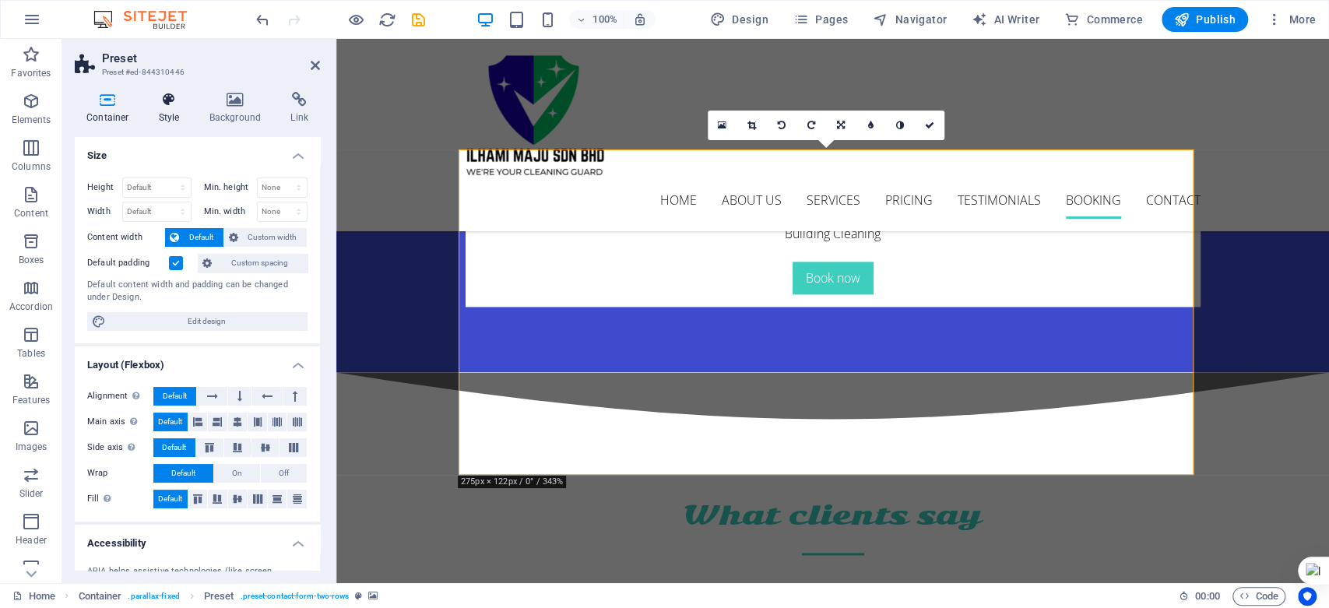
click at [168, 99] on icon at bounding box center [169, 100] width 44 height 16
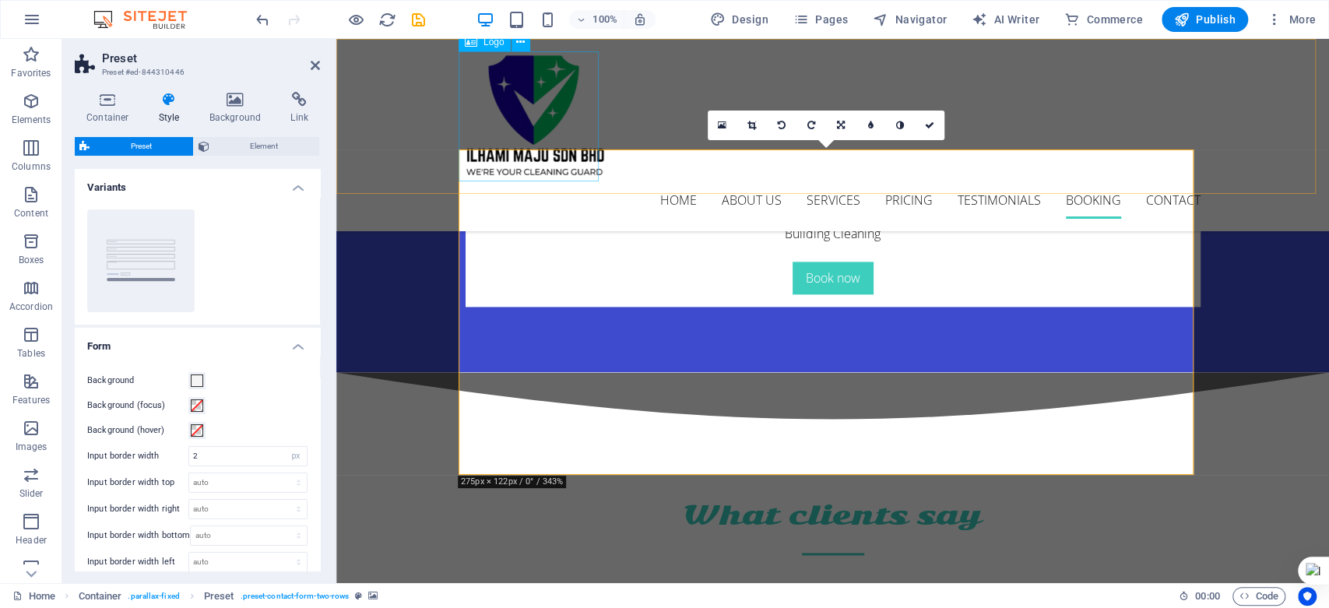
click at [468, 157] on div at bounding box center [833, 116] width 735 height 130
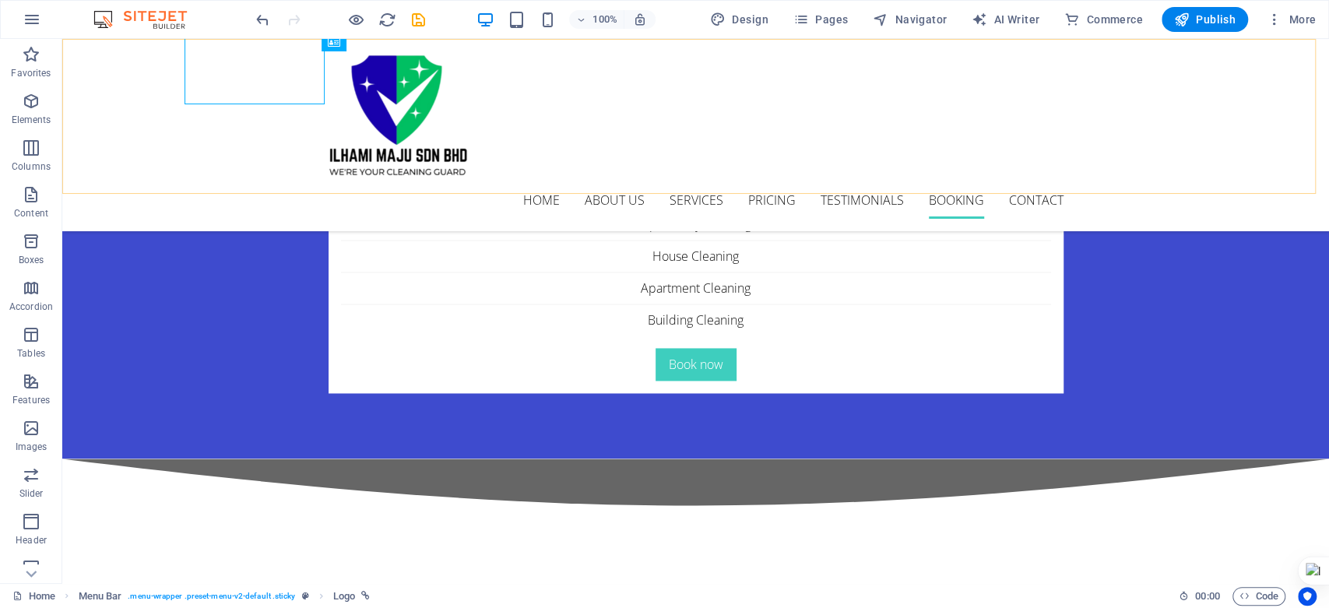
scroll to position [5450, 0]
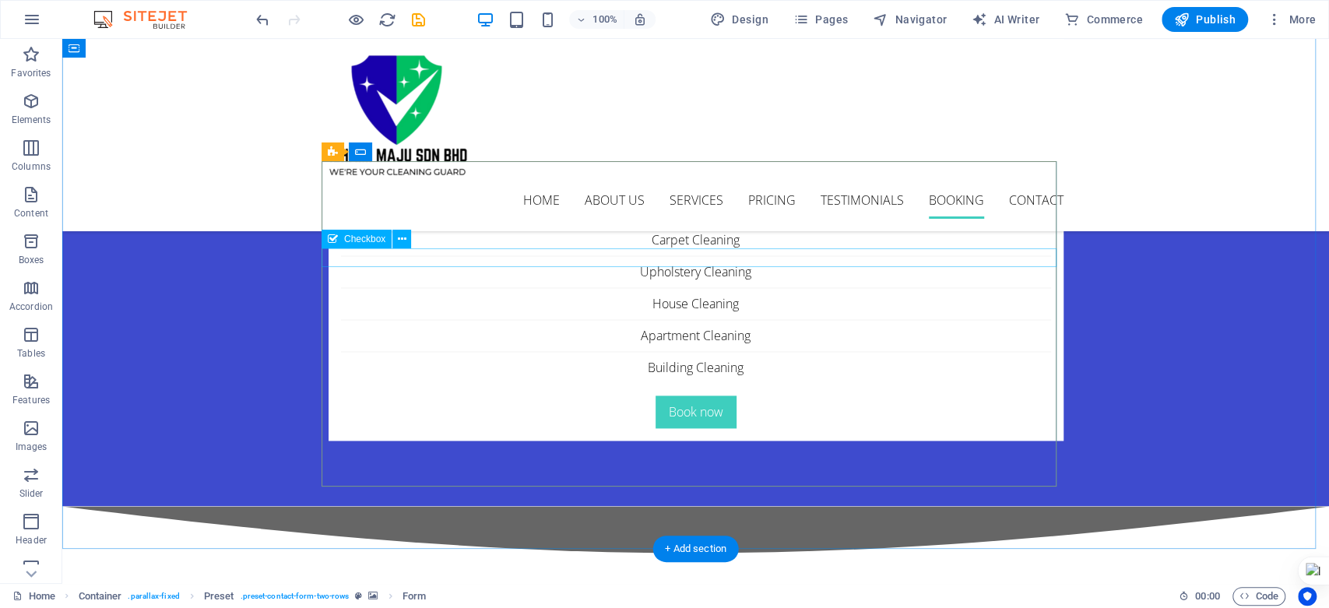
scroll to position [5277, 0]
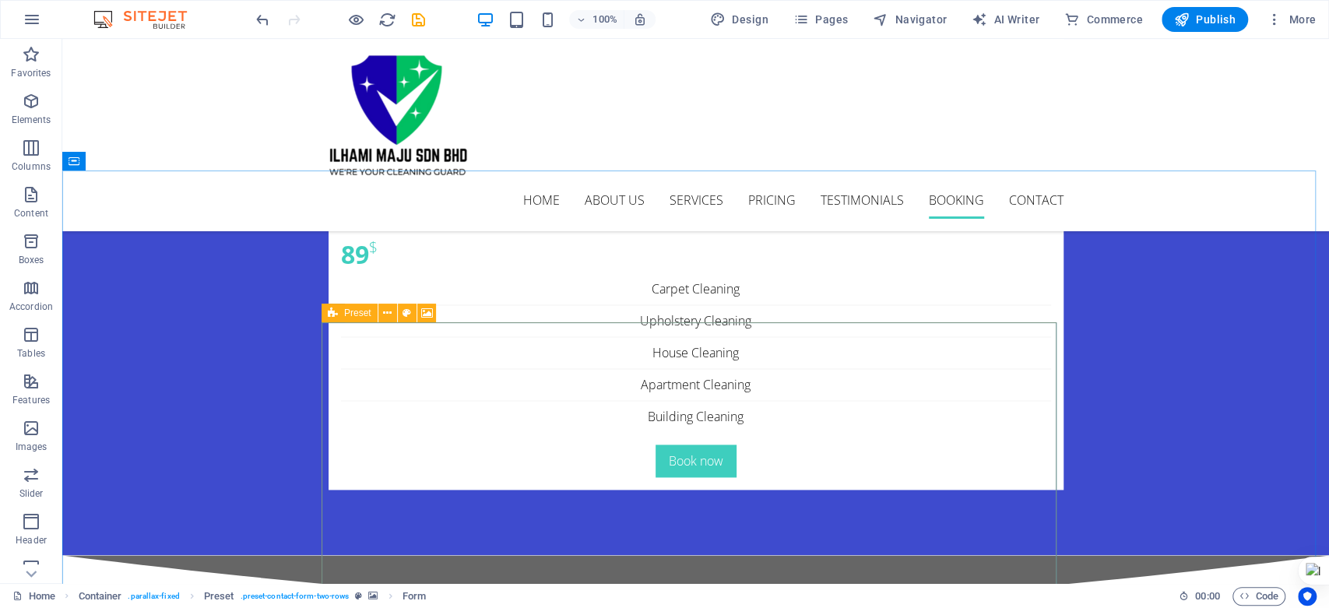
click at [332, 312] on icon at bounding box center [333, 313] width 10 height 19
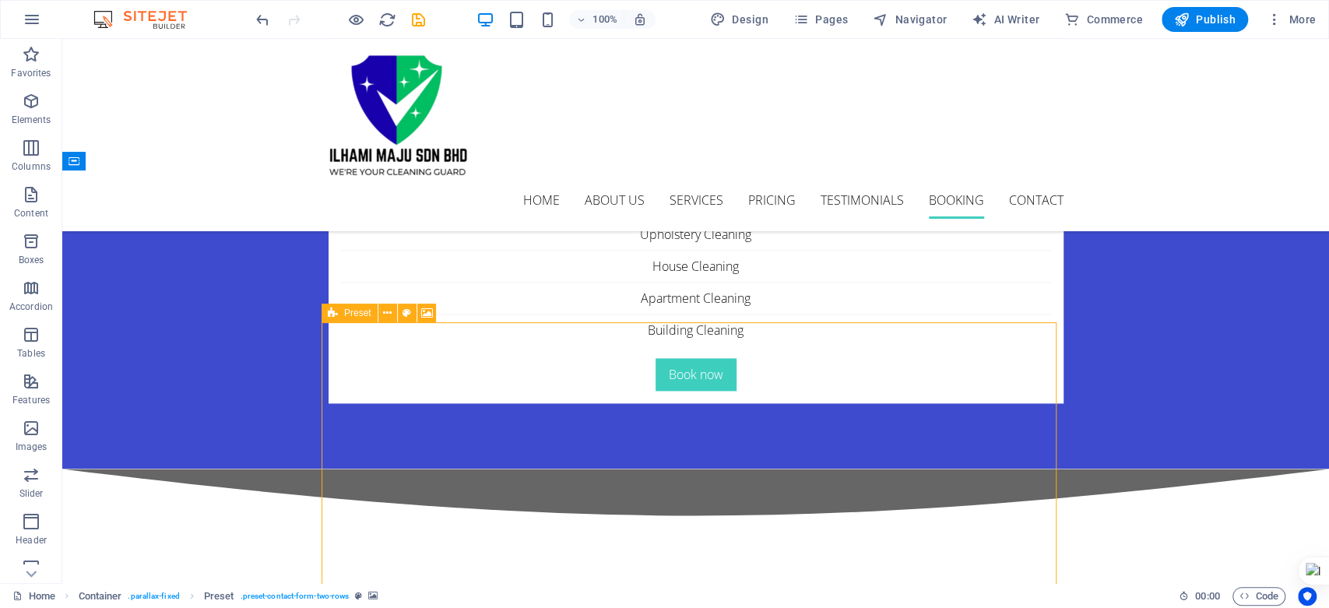
select select "px"
select select "rem"
select select "px"
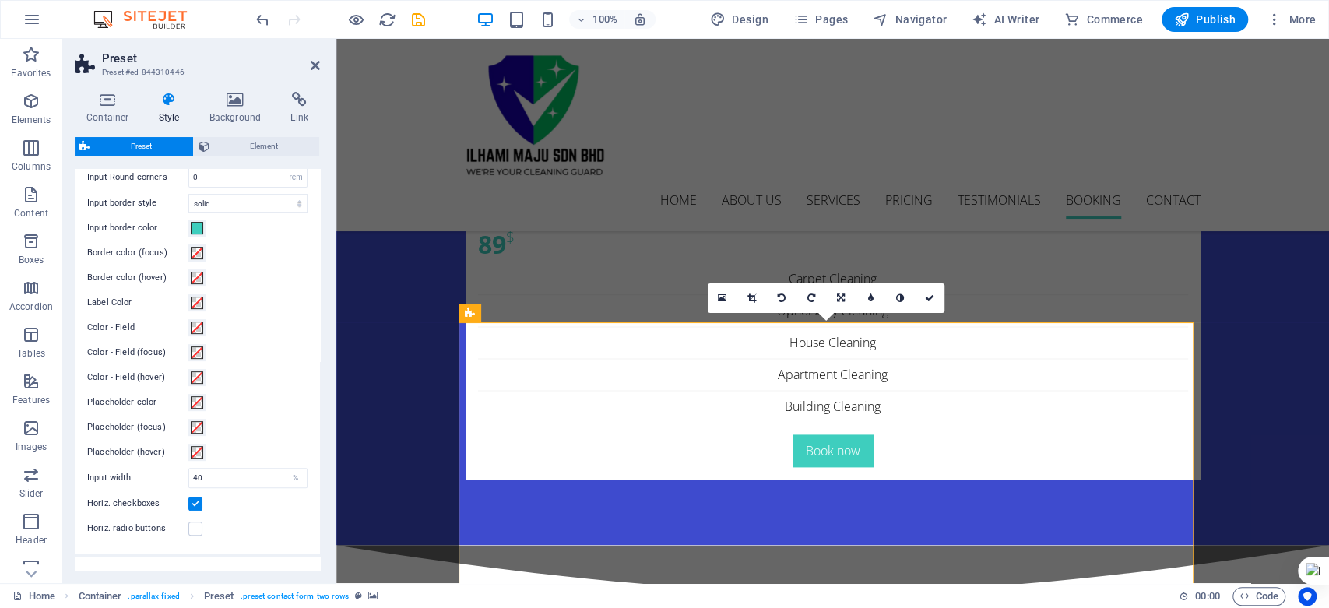
scroll to position [151, 0]
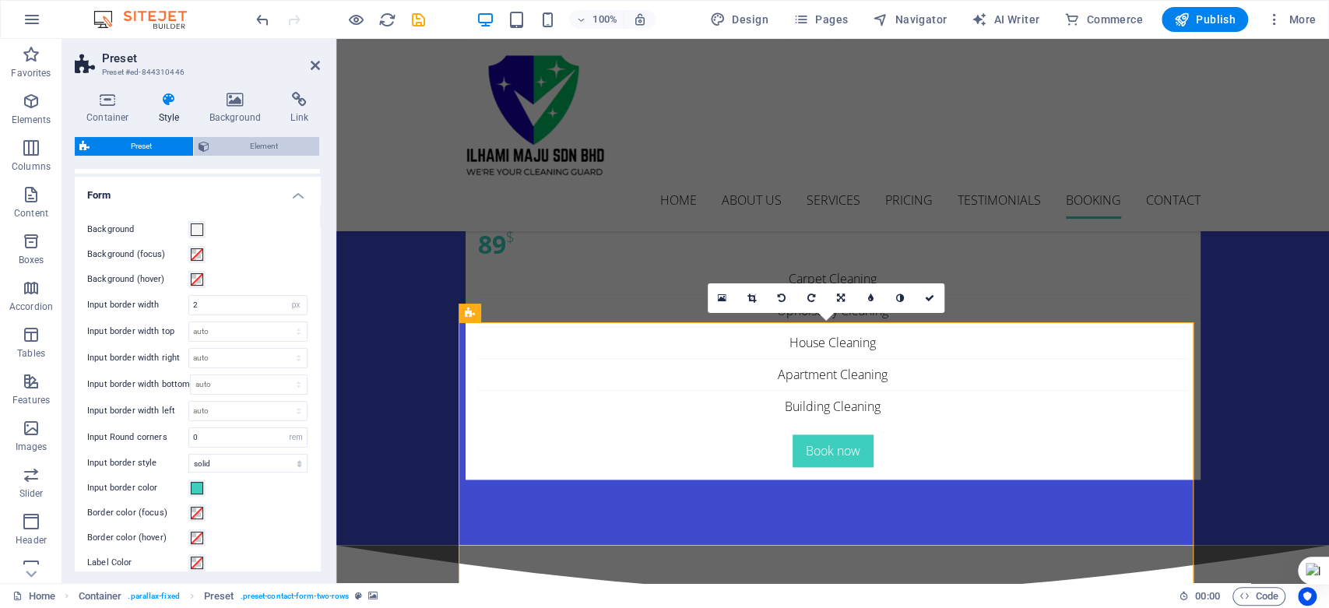
click at [255, 143] on span "Element" at bounding box center [264, 146] width 101 height 19
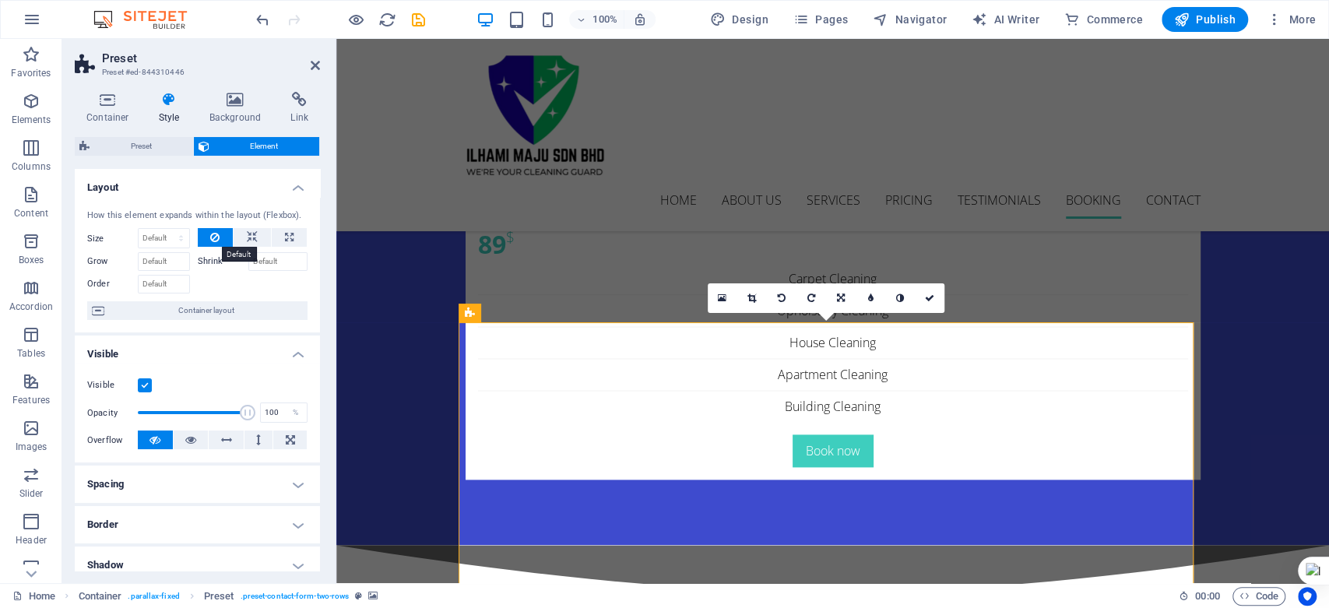
click at [213, 234] on icon at bounding box center [214, 237] width 9 height 19
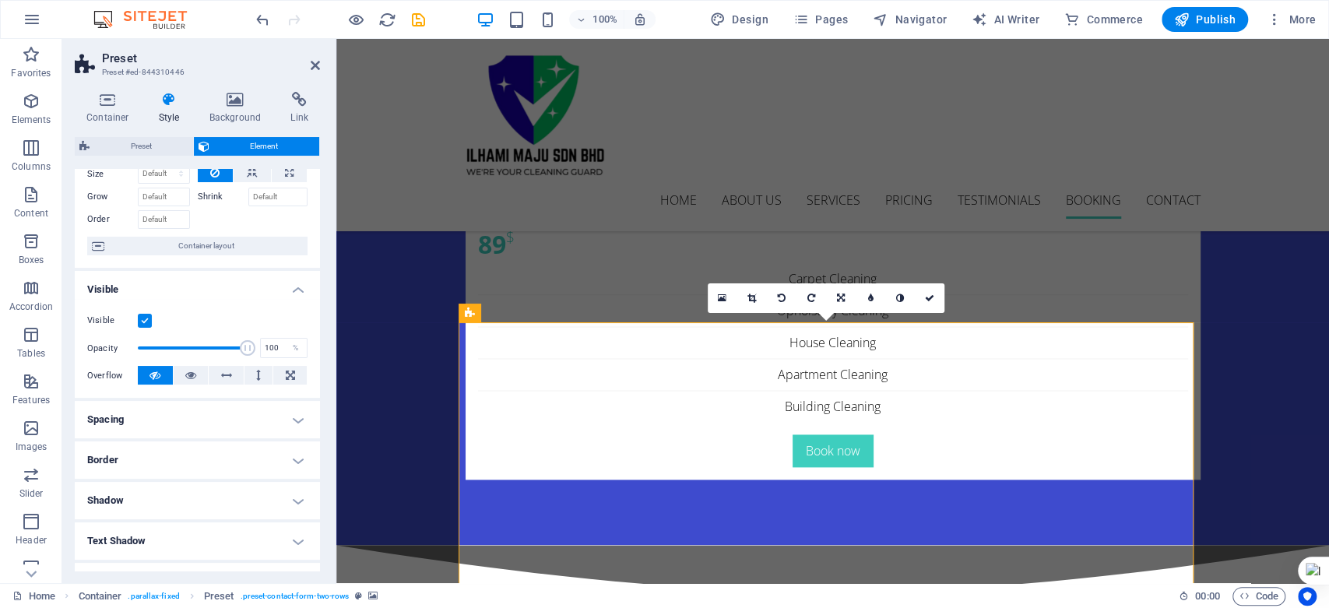
scroll to position [86, 0]
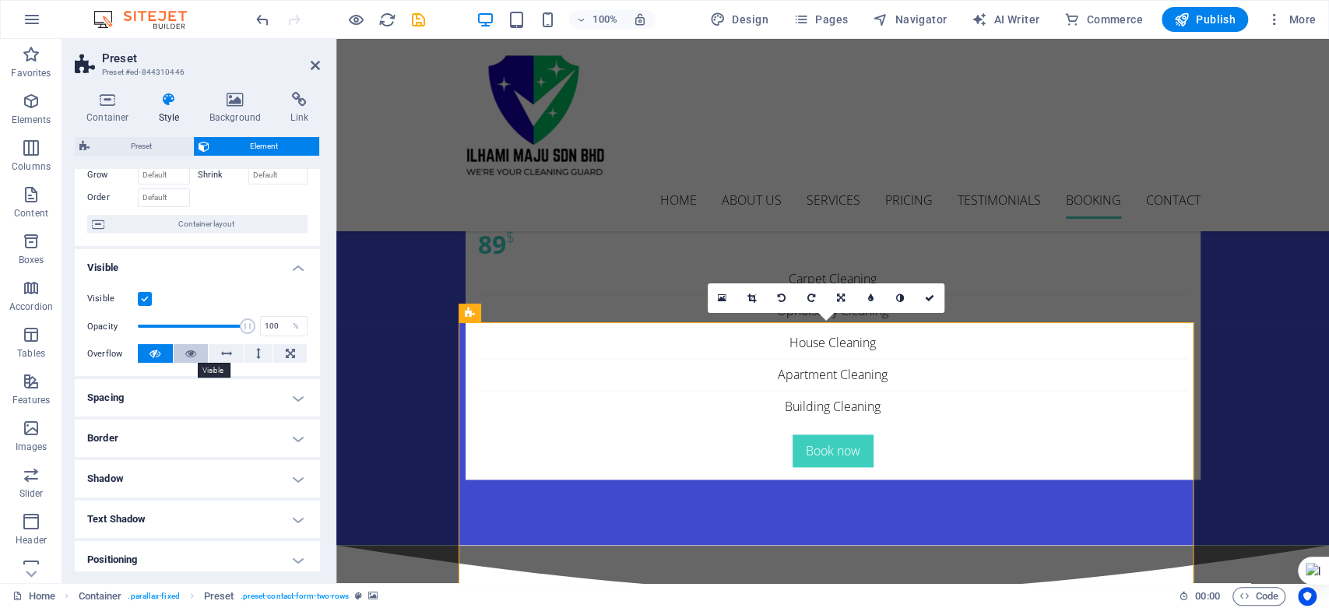
click at [192, 353] on icon at bounding box center [190, 353] width 11 height 19
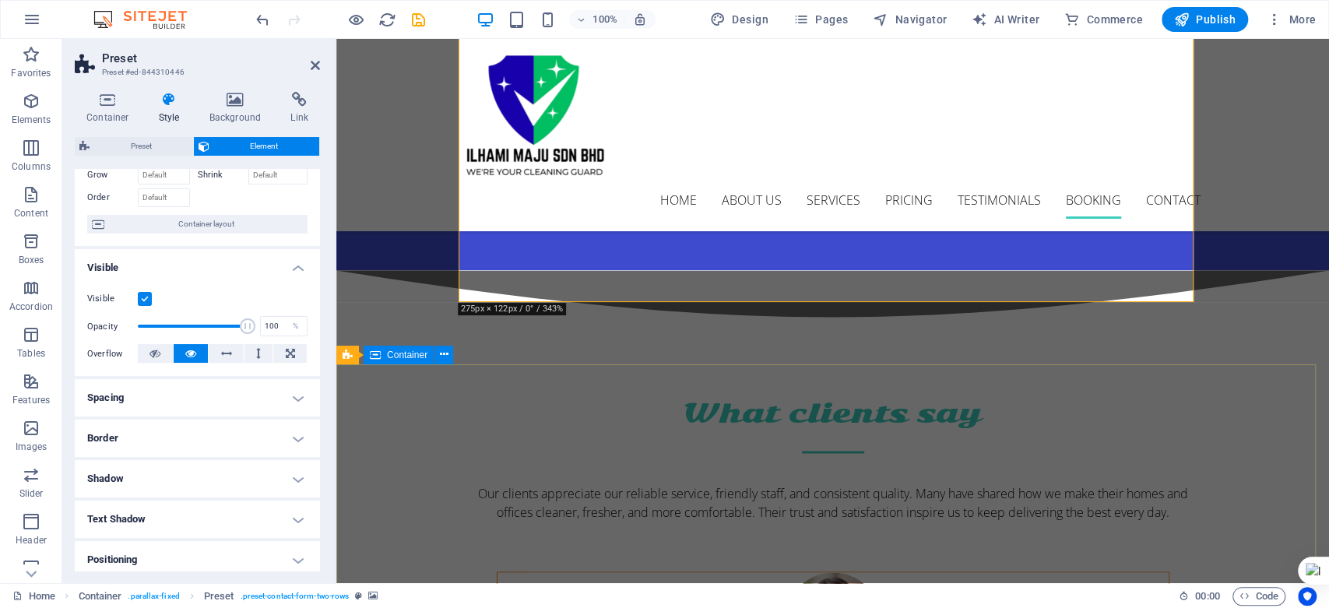
scroll to position [5373, 0]
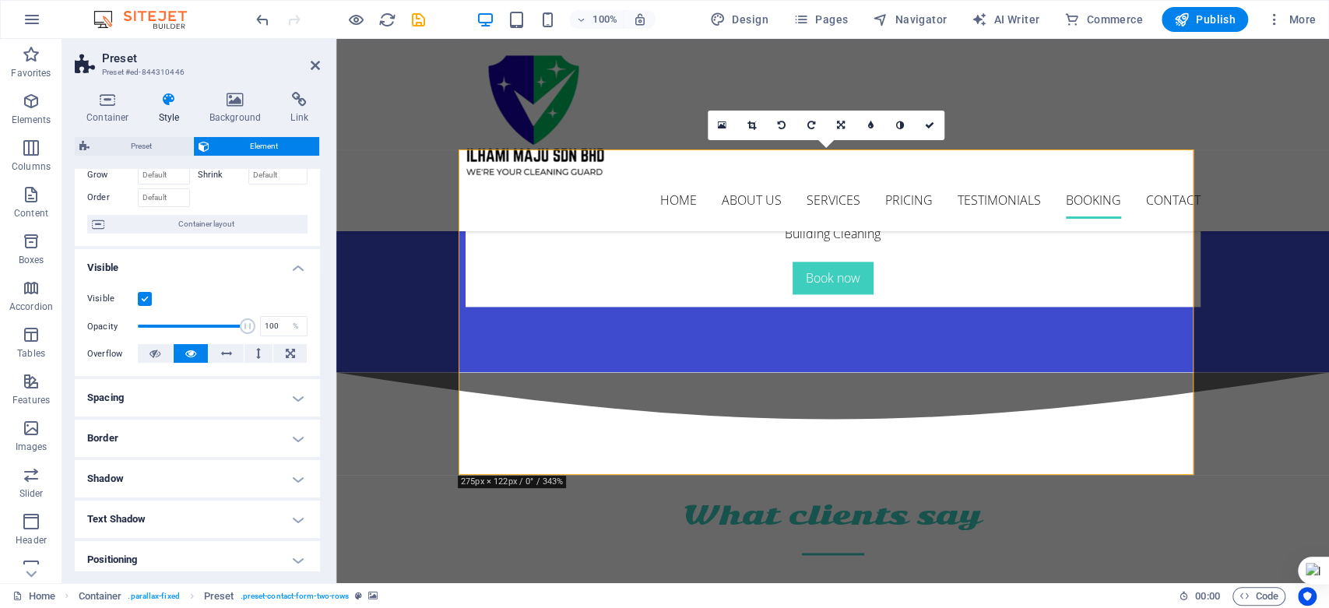
click at [241, 404] on h4 "Spacing" at bounding box center [197, 397] width 245 height 37
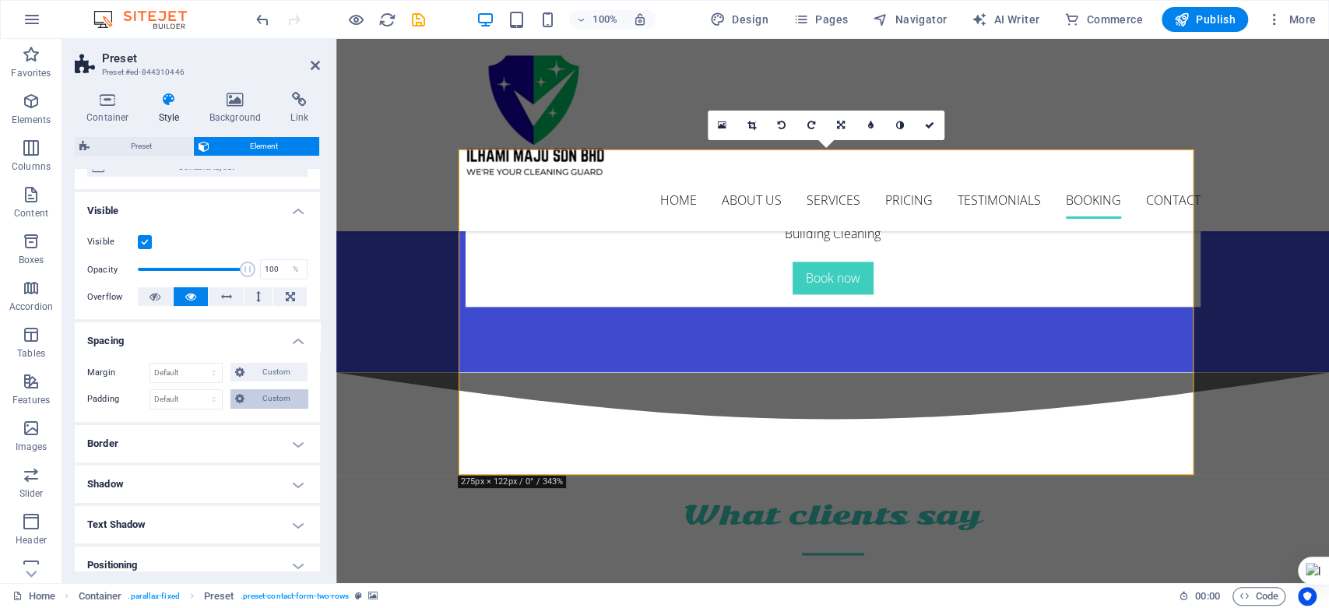
scroll to position [173, 0]
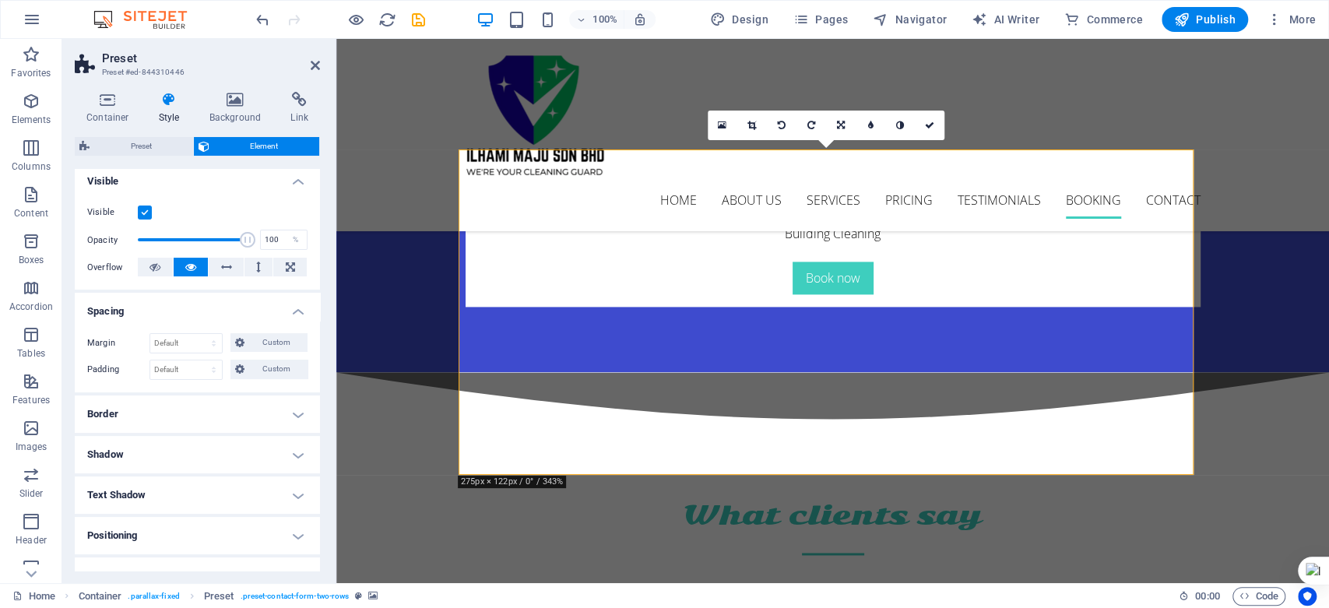
click at [250, 417] on h4 "Border" at bounding box center [197, 414] width 245 height 37
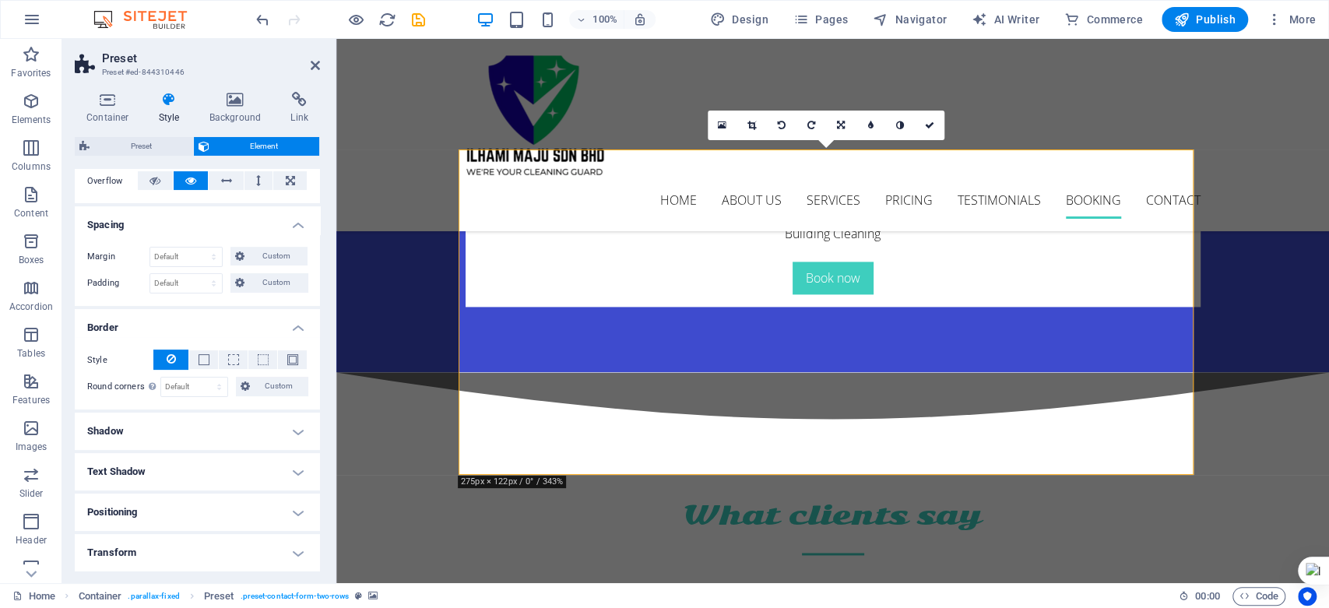
click at [244, 435] on h4 "Shadow" at bounding box center [197, 431] width 245 height 37
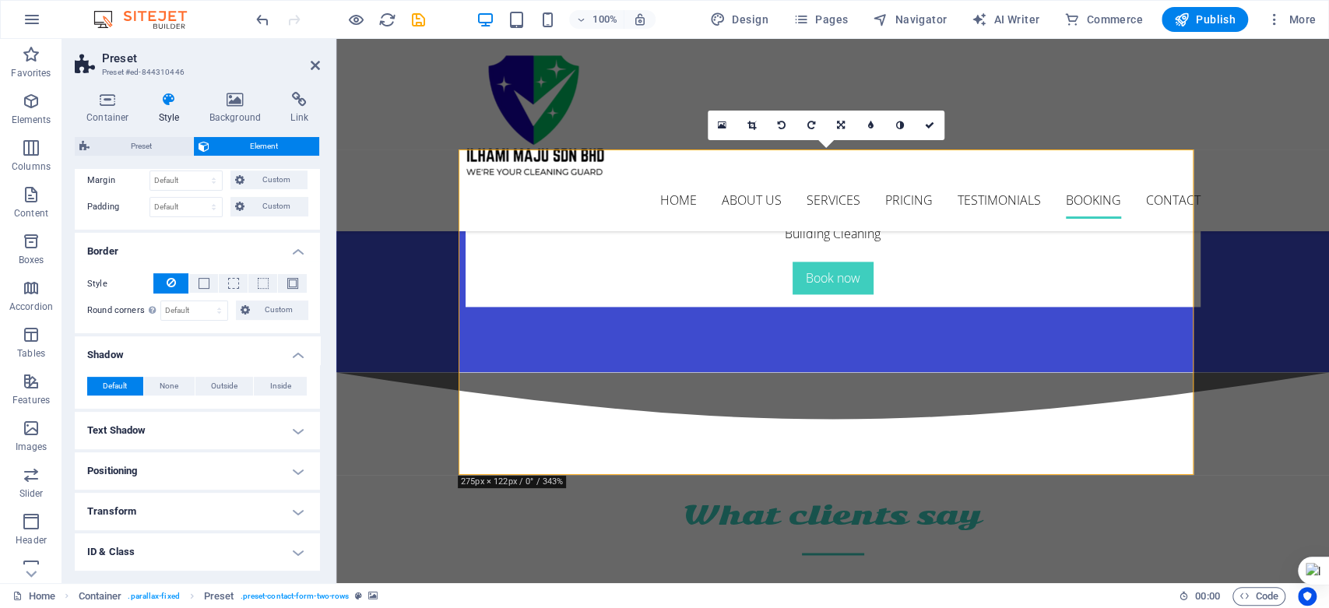
scroll to position [415, 0]
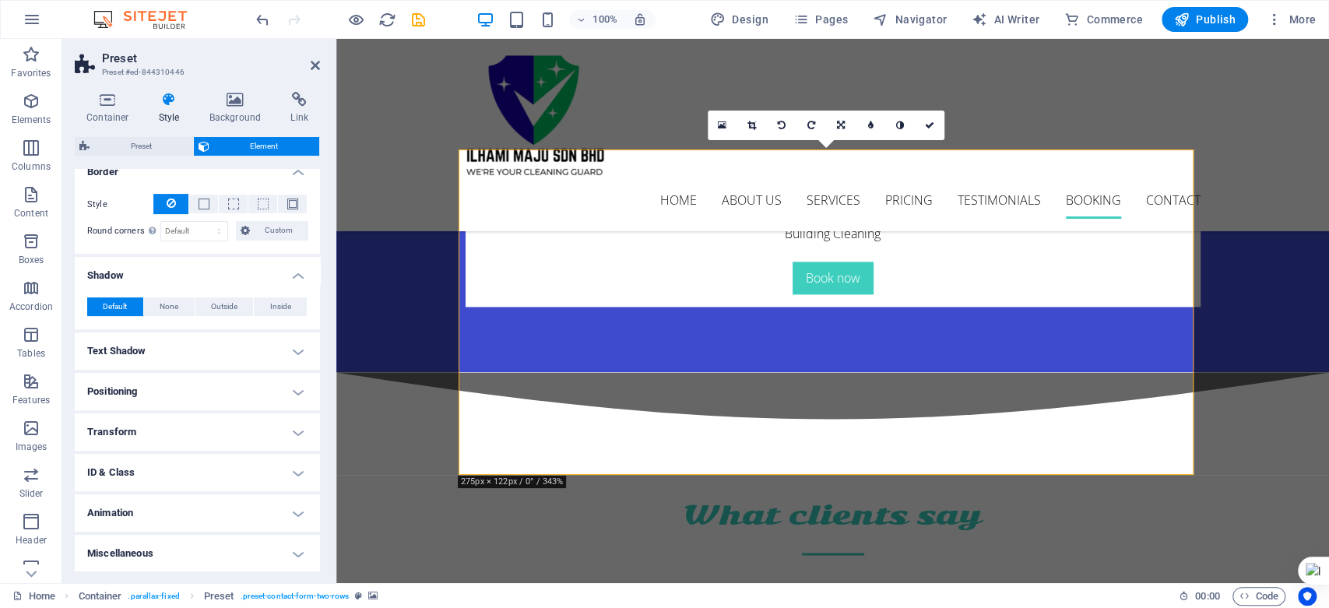
click at [274, 347] on h4 "Text Shadow" at bounding box center [197, 350] width 245 height 37
click at [241, 431] on h4 "Positioning" at bounding box center [197, 426] width 245 height 37
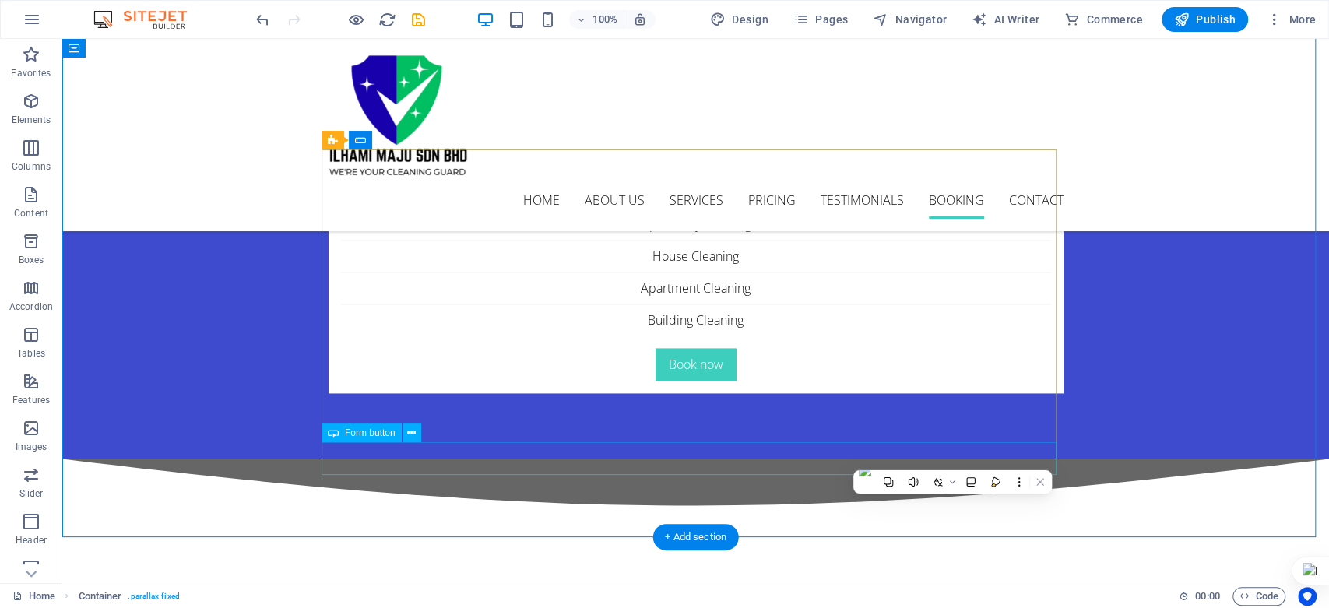
scroll to position [5450, 0]
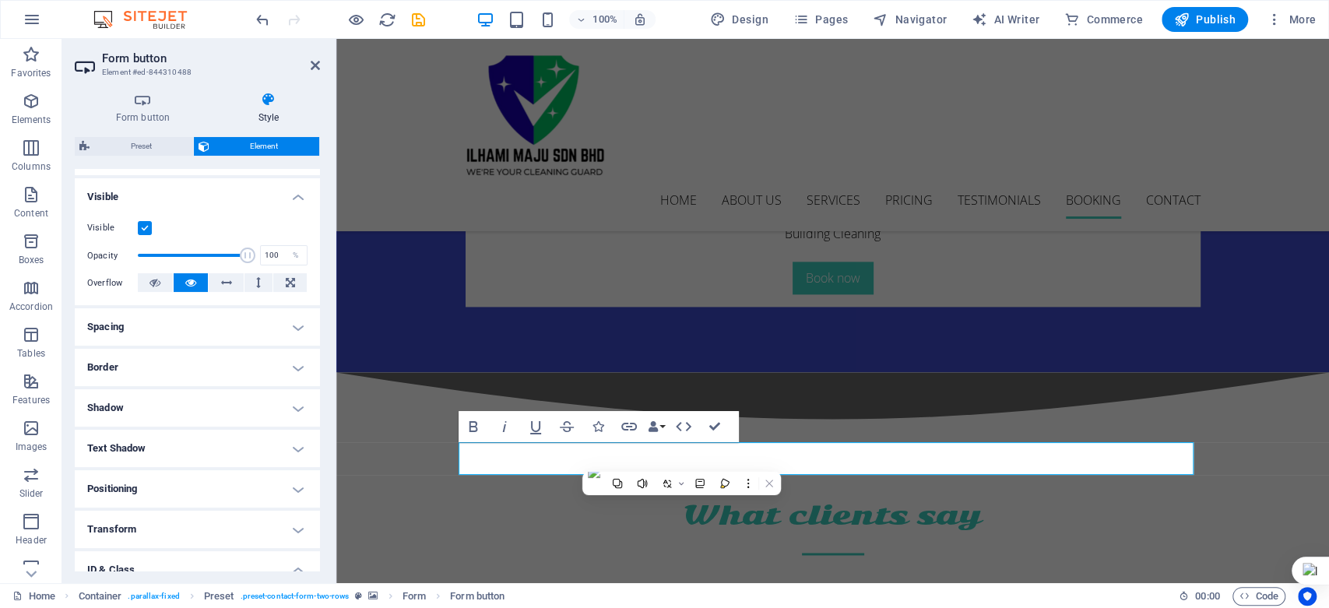
scroll to position [173, 0]
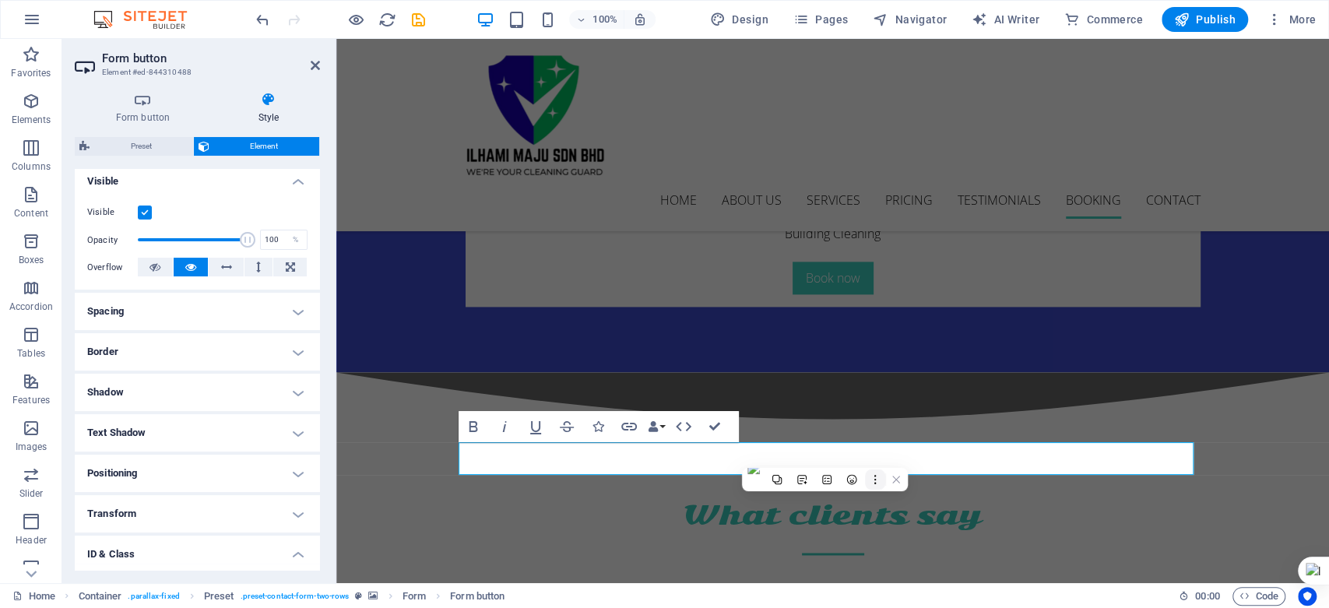
click at [876, 481] on icon at bounding box center [875, 479] width 11 height 11
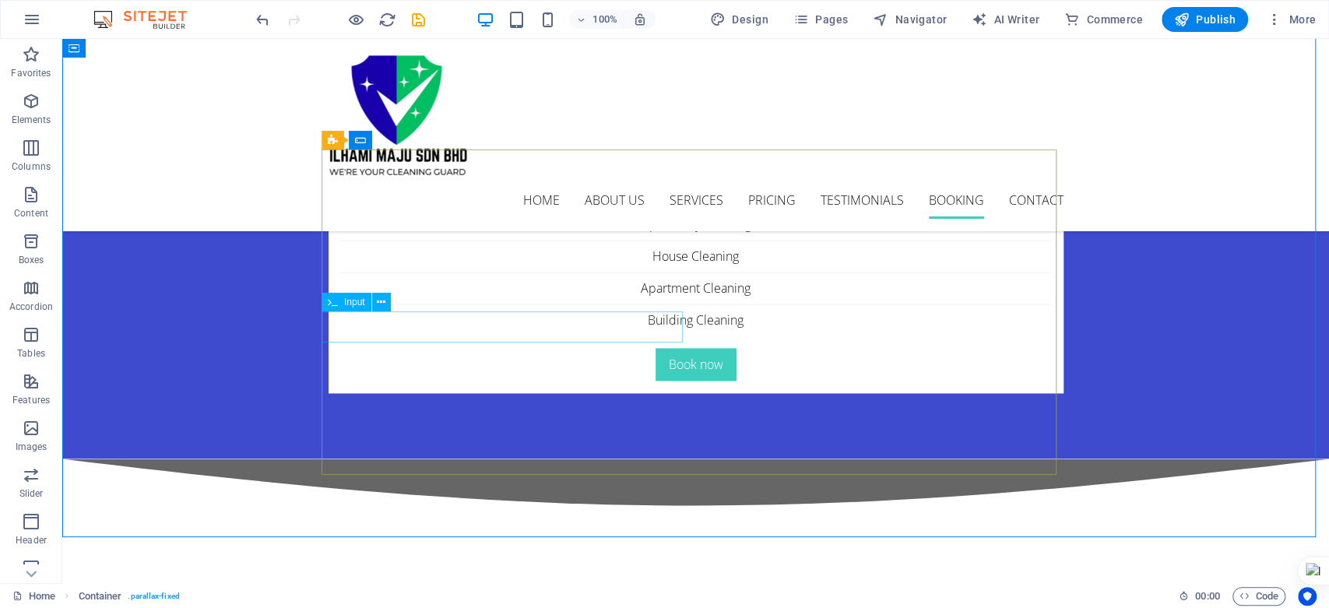
scroll to position [5450, 0]
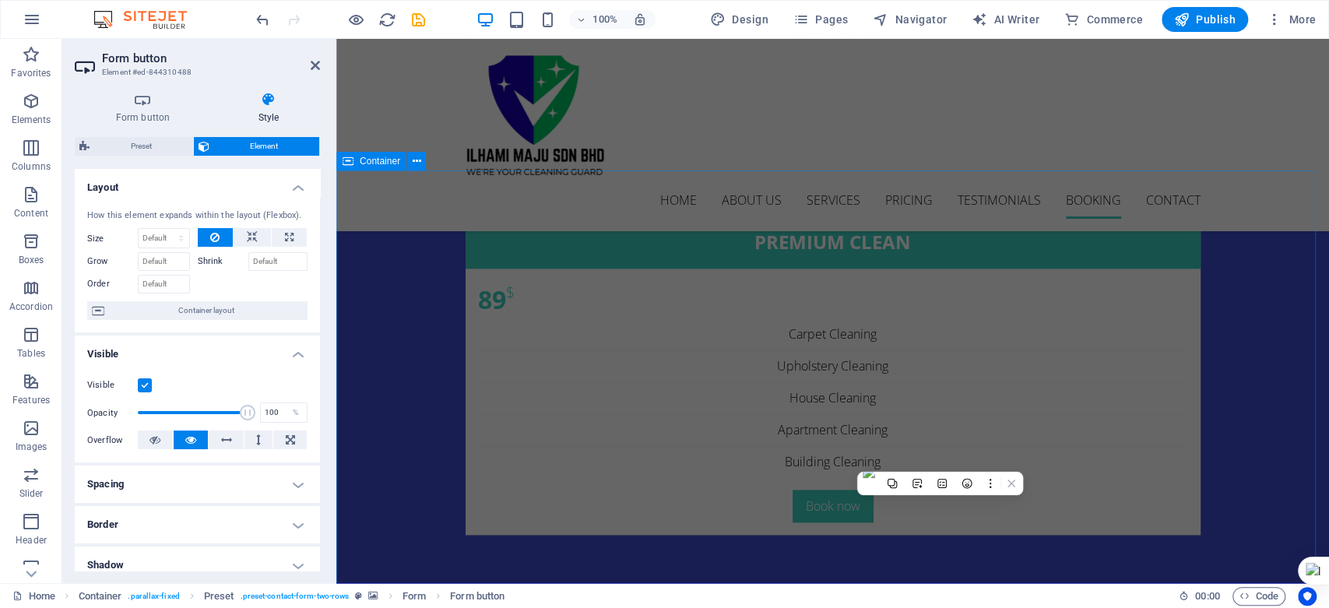
scroll to position [5200, 0]
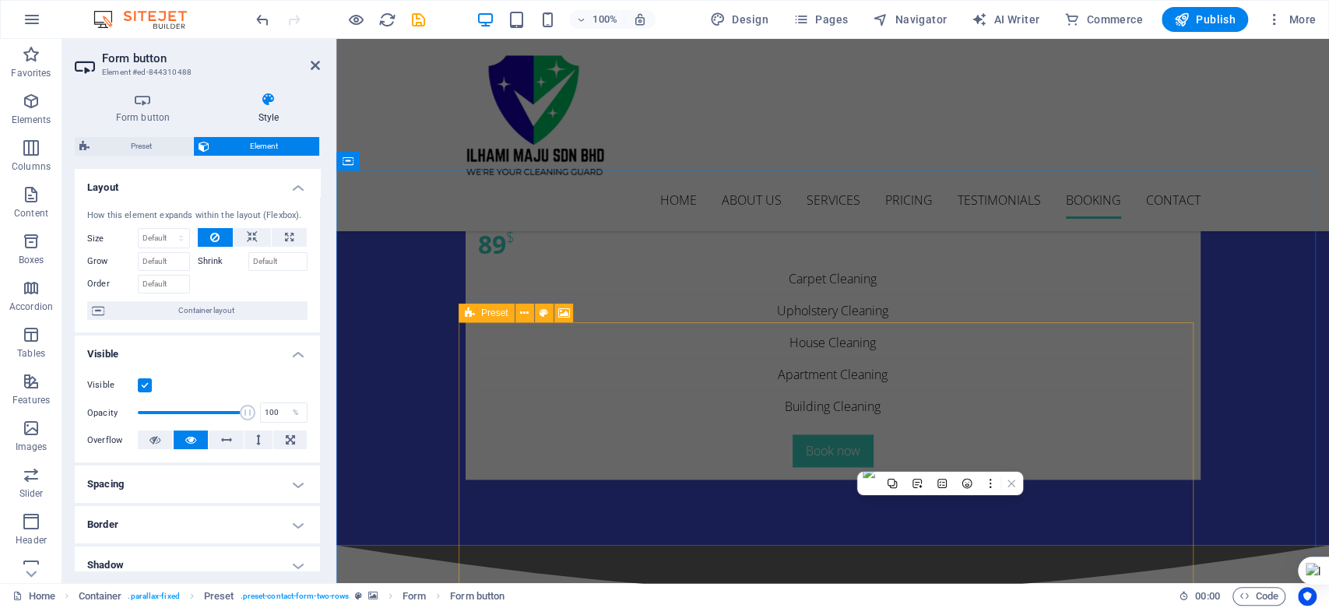
click at [467, 314] on icon at bounding box center [470, 313] width 10 height 19
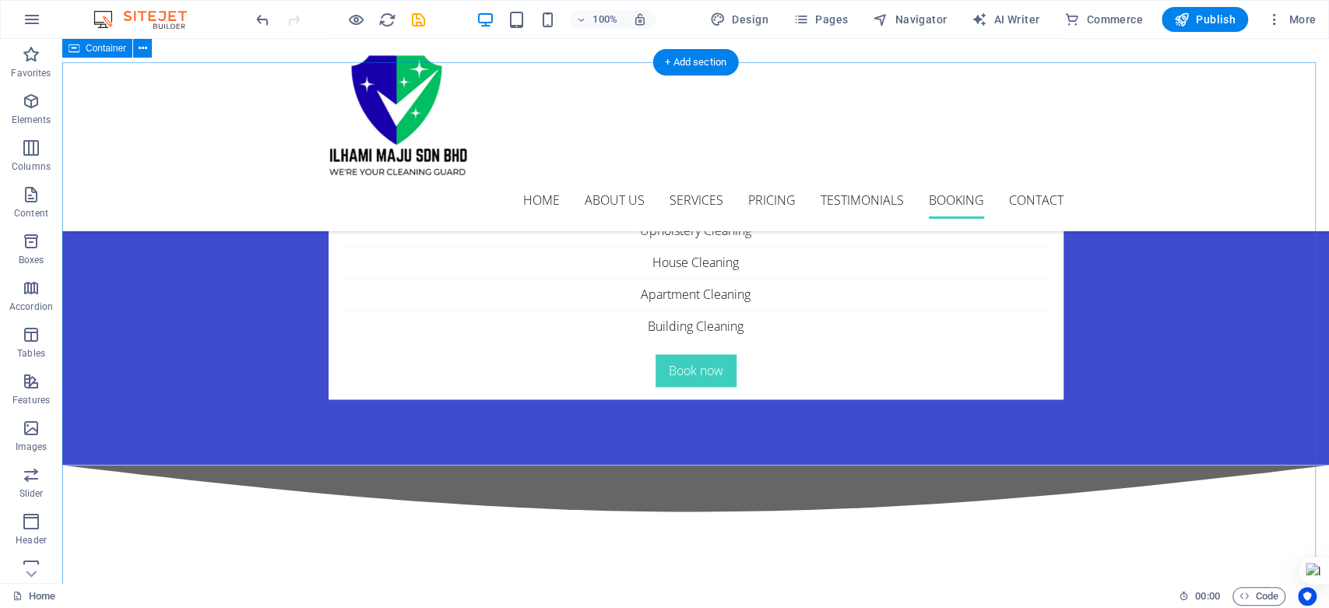
scroll to position [5363, 0]
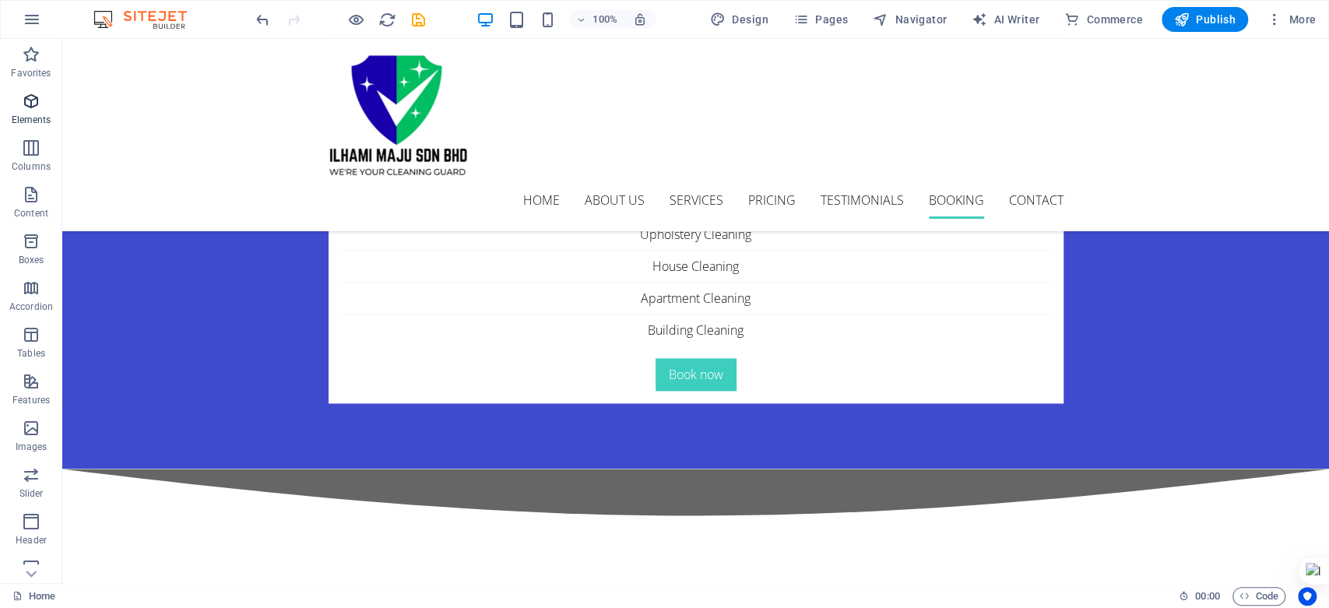
click at [34, 123] on p "Elements" at bounding box center [32, 120] width 40 height 12
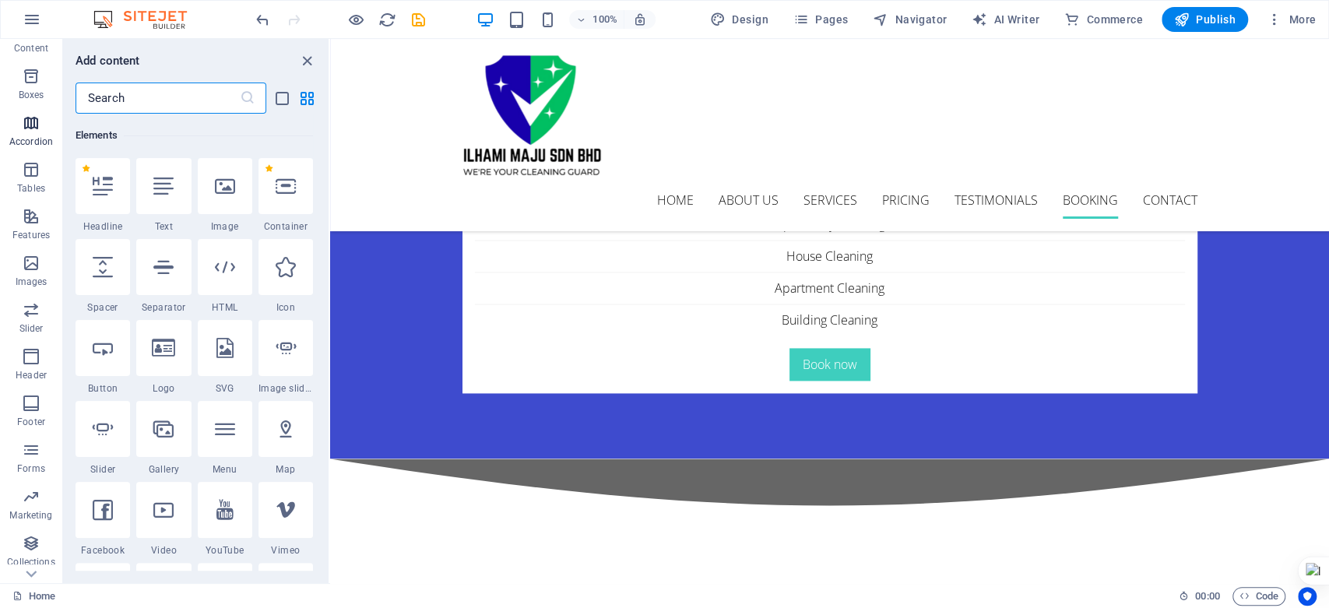
scroll to position [173, 0]
click at [19, 453] on span "Forms" at bounding box center [31, 451] width 62 height 37
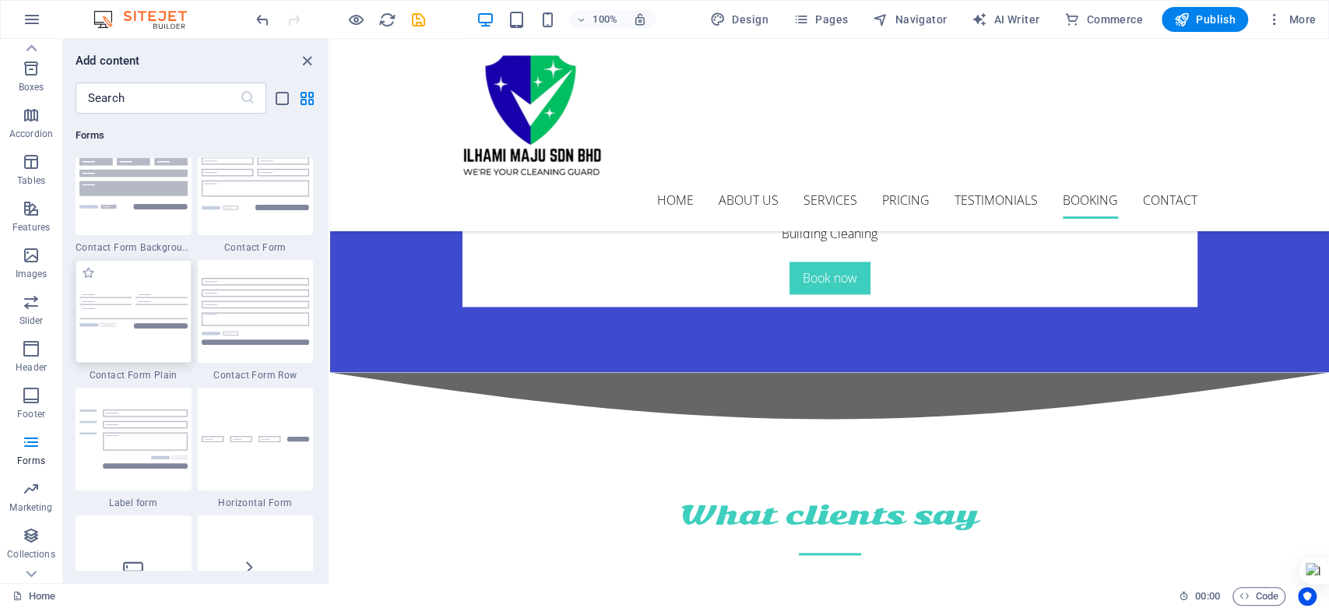
scroll to position [11368, 0]
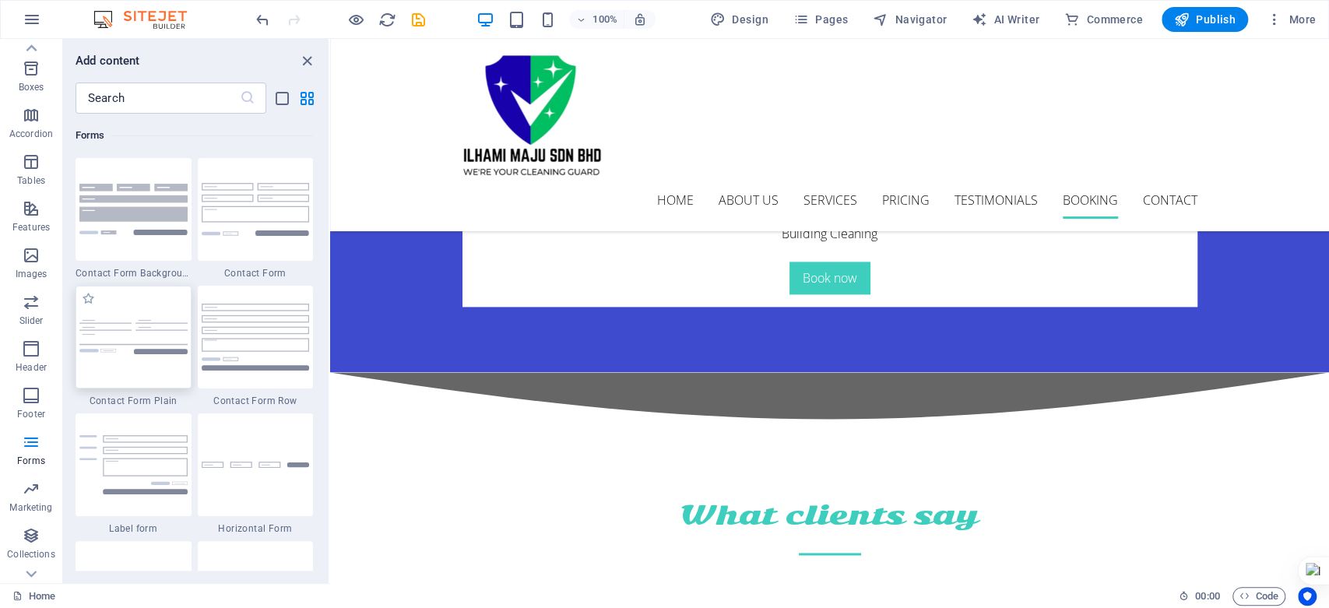
click at [143, 337] on img at bounding box center [133, 337] width 108 height 34
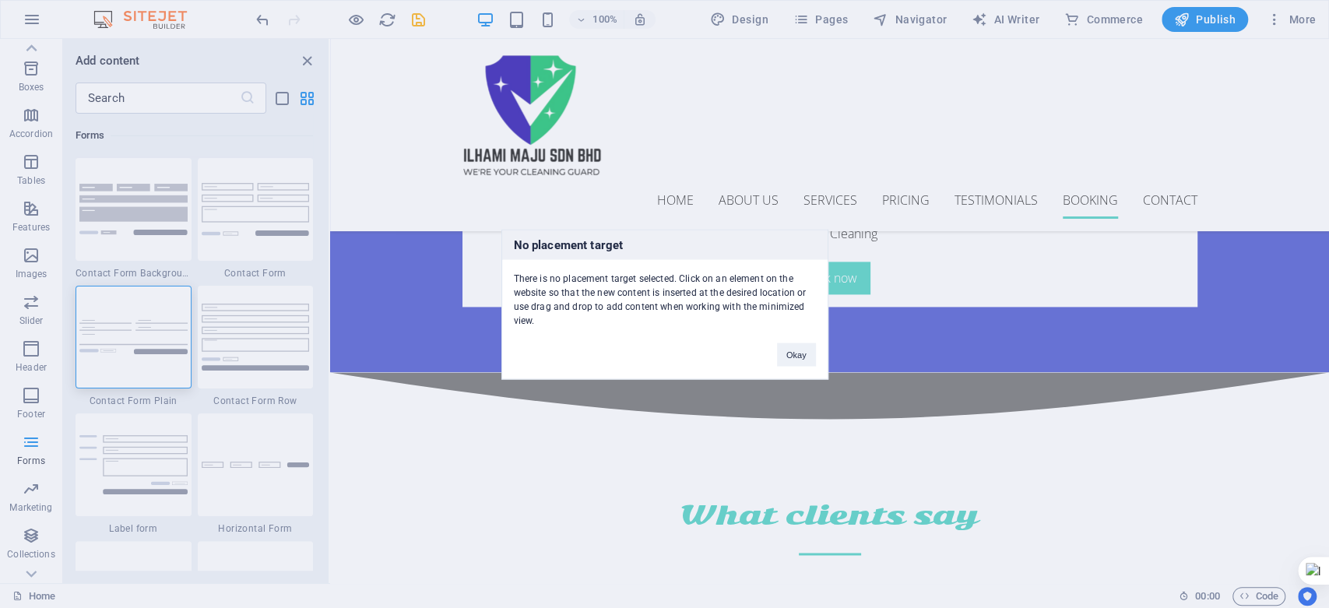
click at [136, 342] on div "No placement target There is no placement target selected. Click on an element …" at bounding box center [664, 304] width 1329 height 608
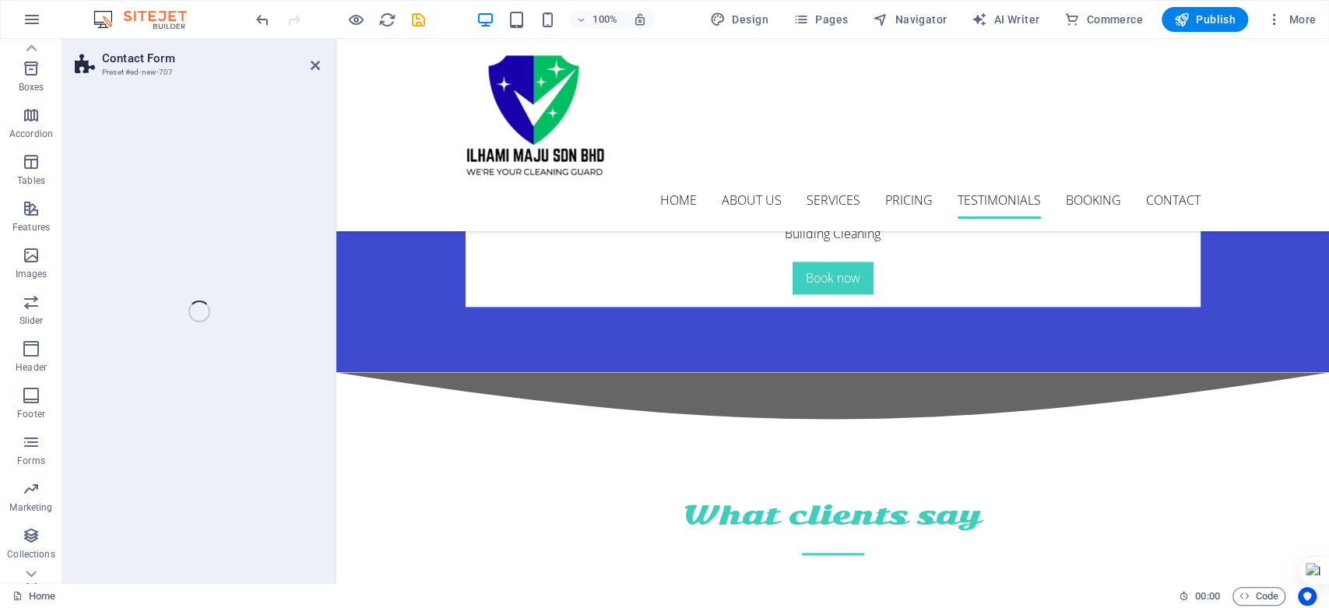
select select "rem"
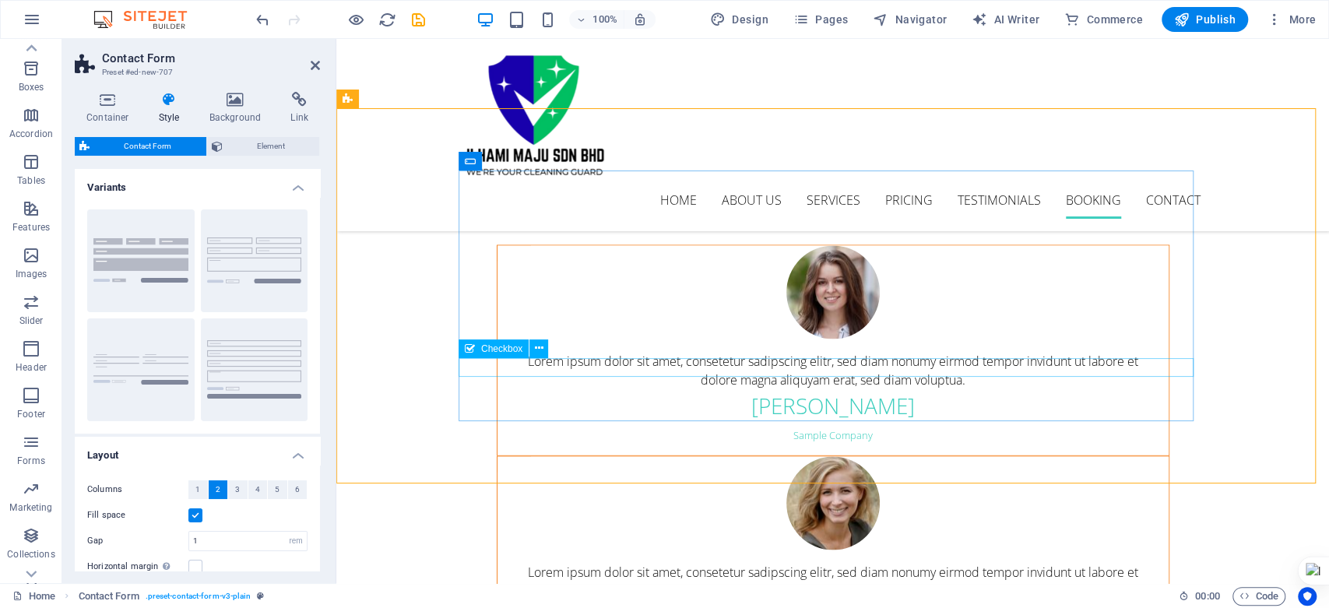
scroll to position [5803, 0]
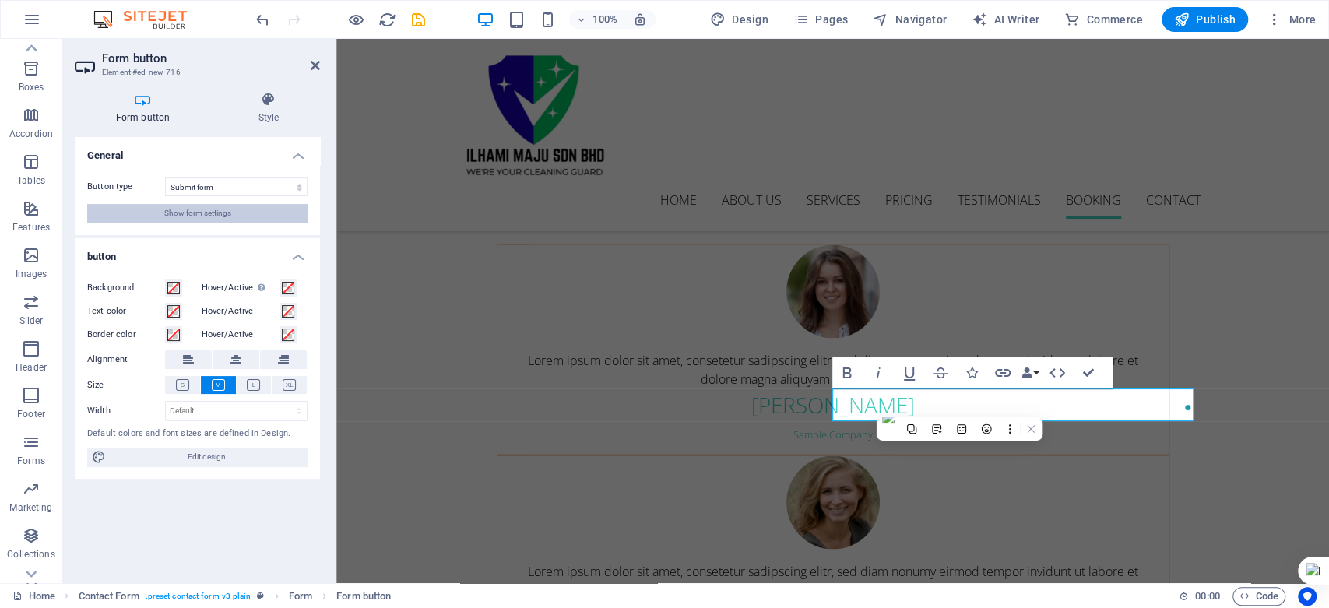
click at [283, 213] on button "Show form settings" at bounding box center [197, 213] width 220 height 19
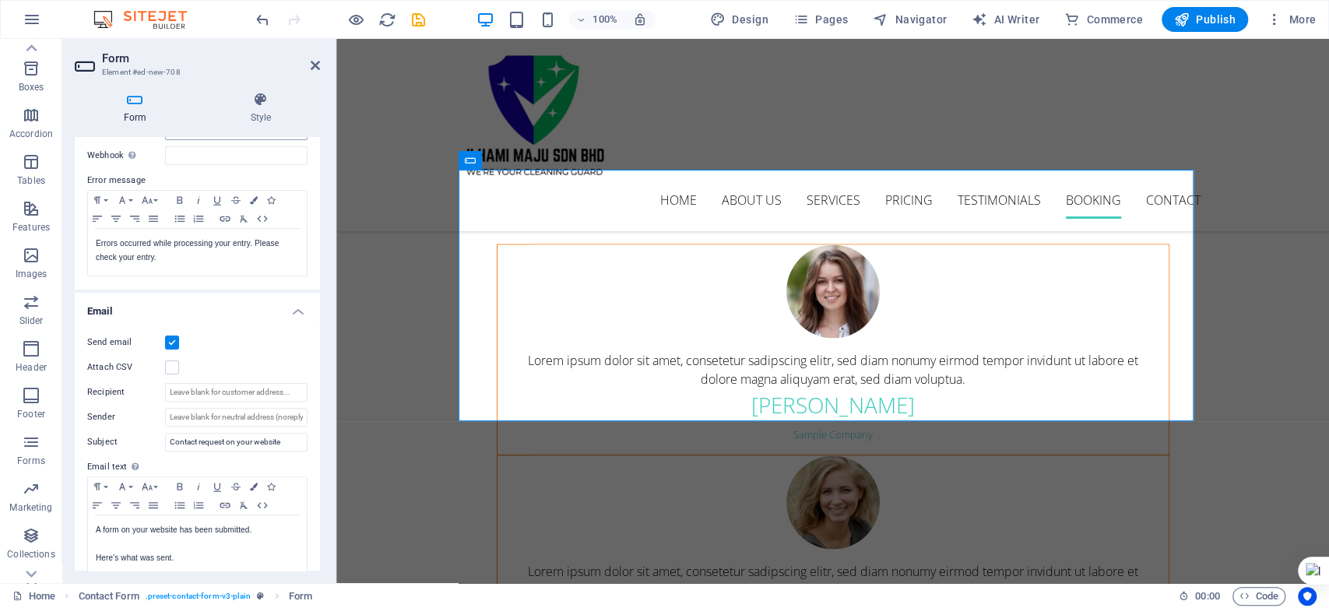
scroll to position [259, 0]
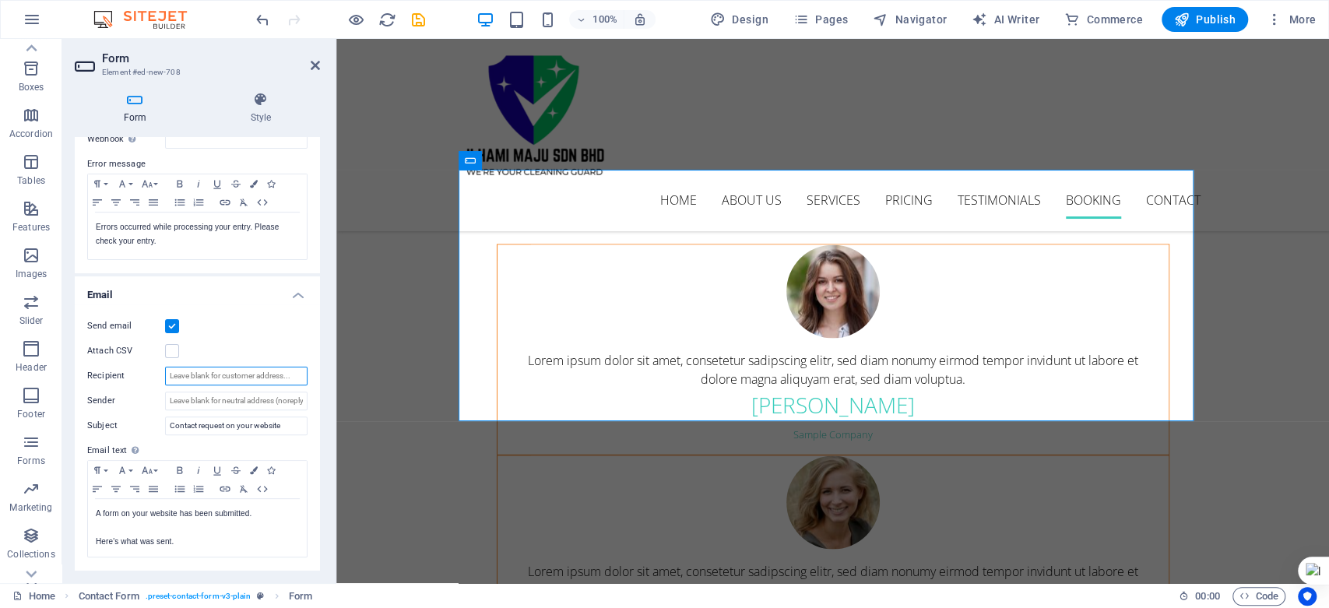
click at [195, 378] on input "Recipient" at bounding box center [236, 376] width 142 height 19
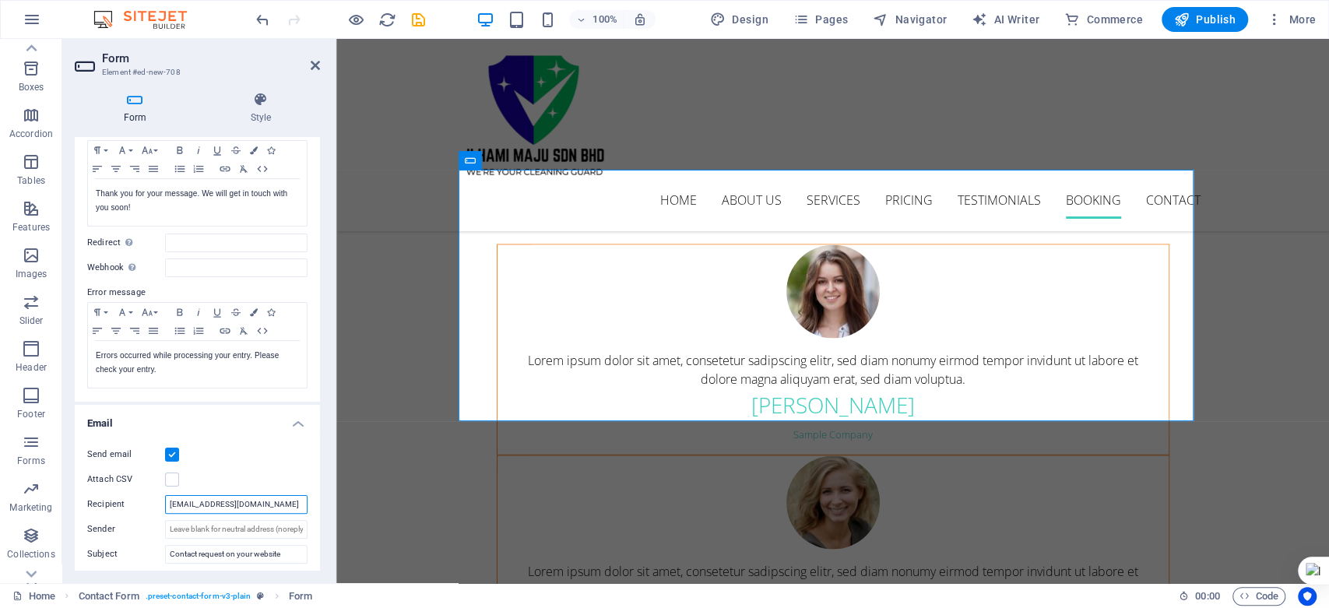
scroll to position [90, 0]
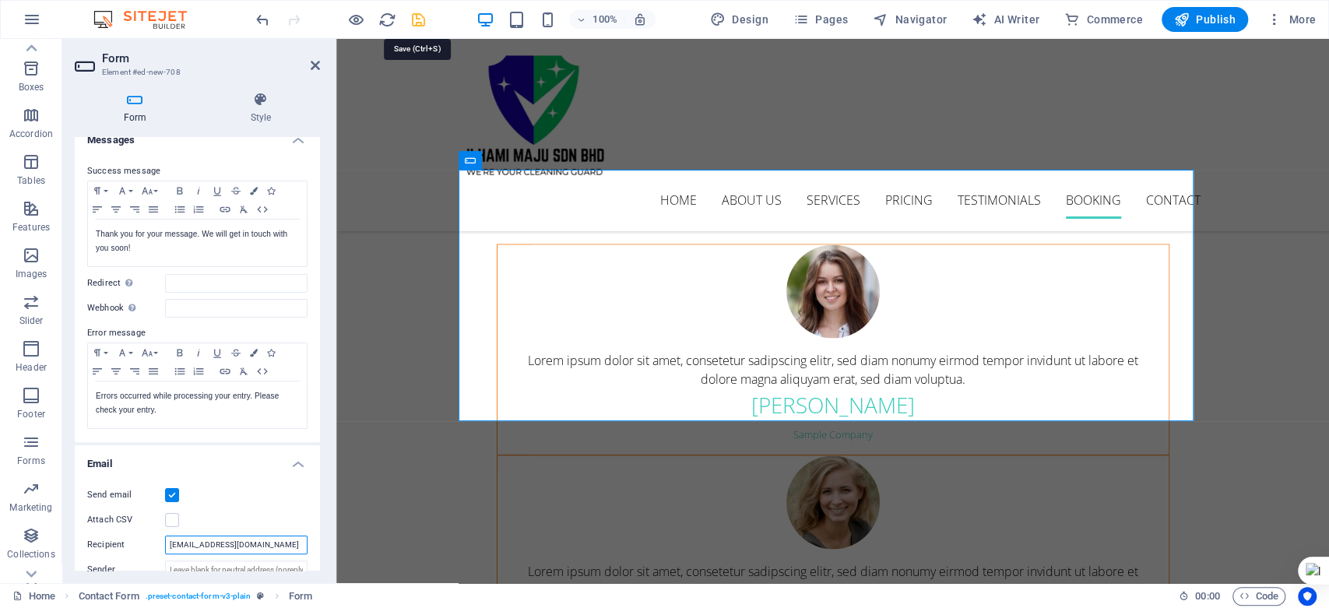
type input "[EMAIL_ADDRESS][DOMAIN_NAME]"
click at [420, 17] on icon "save" at bounding box center [419, 20] width 18 height 18
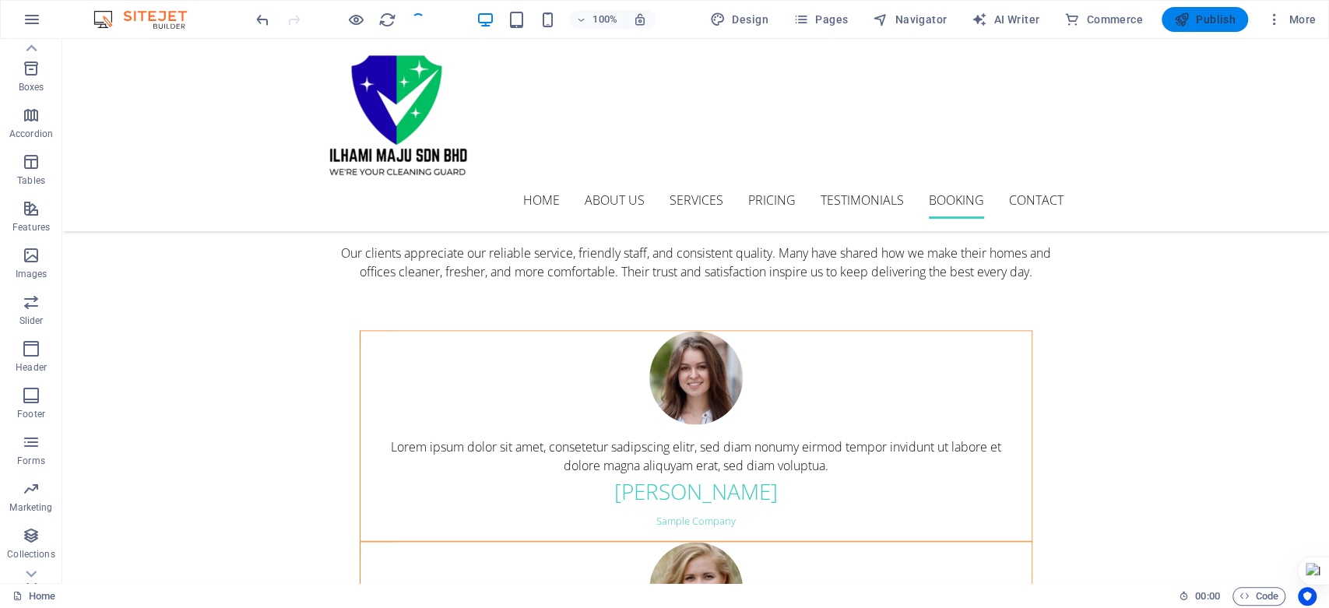
click at [1226, 17] on span "Publish" at bounding box center [1205, 20] width 62 height 16
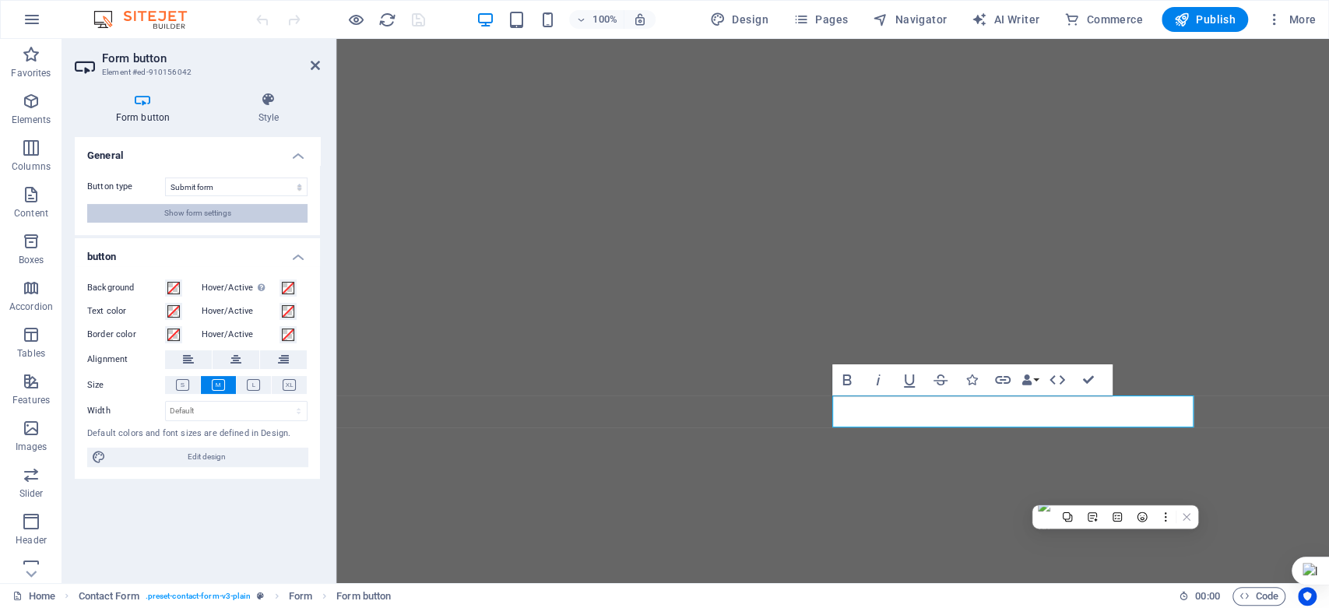
click at [268, 216] on button "Show form settings" at bounding box center [197, 213] width 220 height 19
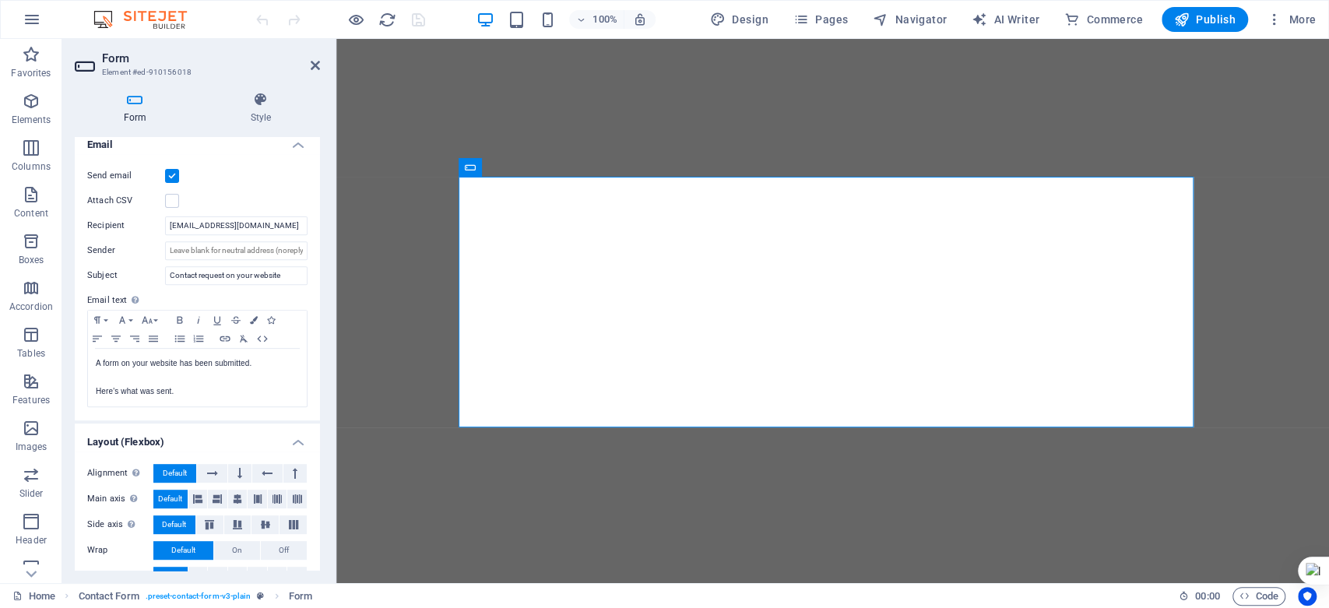
scroll to position [432, 0]
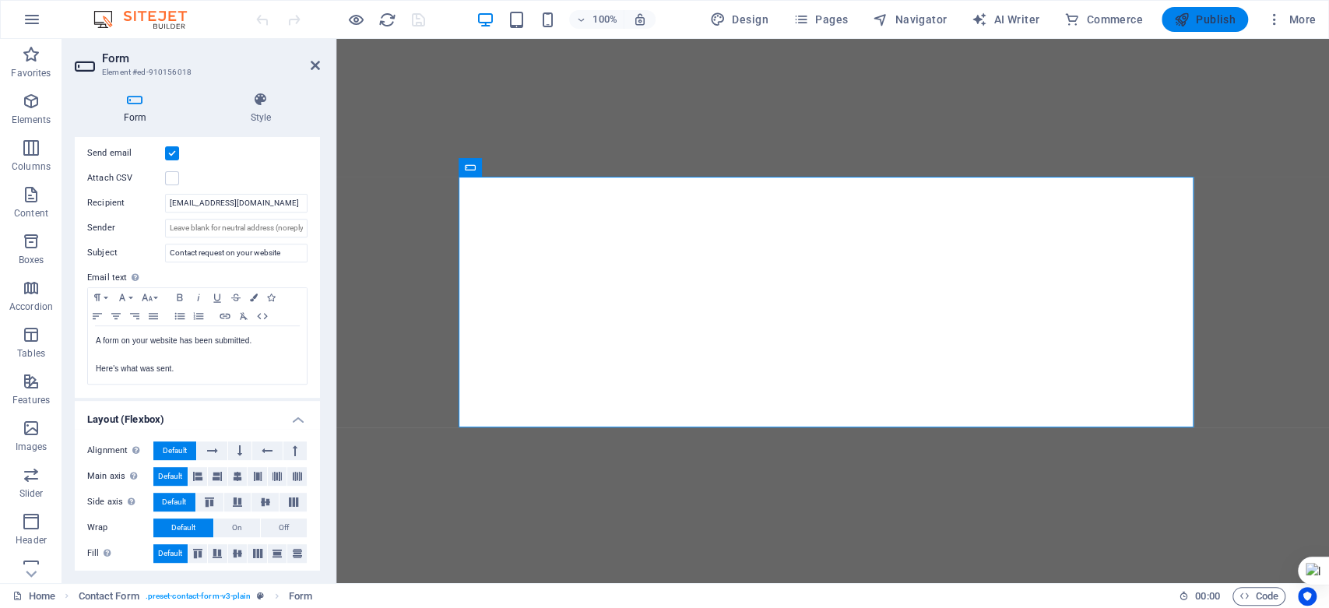
click at [1208, 17] on span "Publish" at bounding box center [1205, 20] width 62 height 16
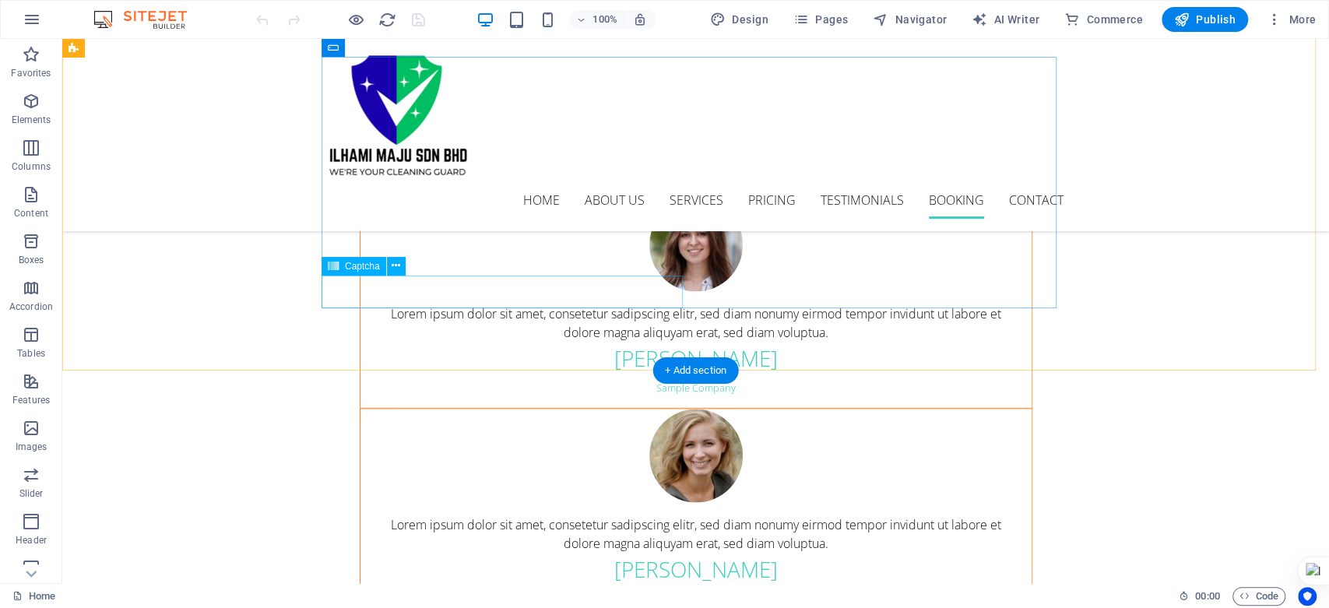
scroll to position [5882, 0]
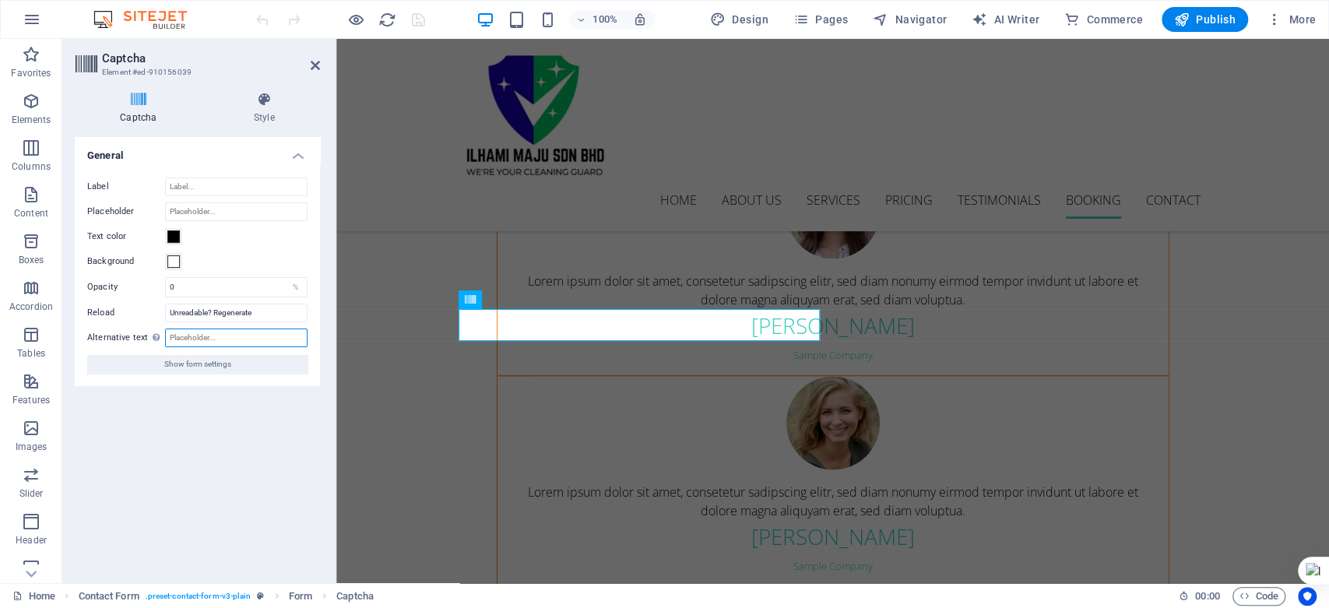
click at [223, 338] on input "Alternative text The alternative text is used by devices that cannot display im…" at bounding box center [236, 338] width 142 height 19
type input "Captcha"
click at [212, 422] on div "Turnstile Turnstile by Cloudfare is a third-party integration that offers acces…" at bounding box center [197, 354] width 245 height 434
click at [1215, 19] on span "Publish" at bounding box center [1205, 20] width 62 height 16
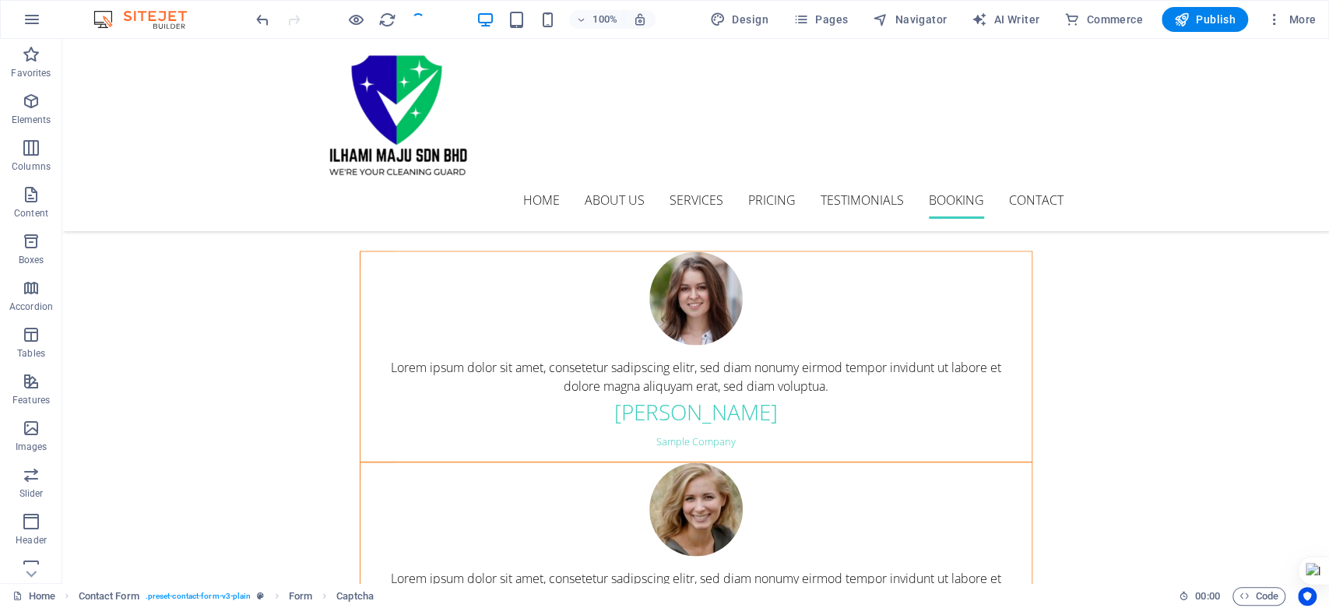
scroll to position [5960, 0]
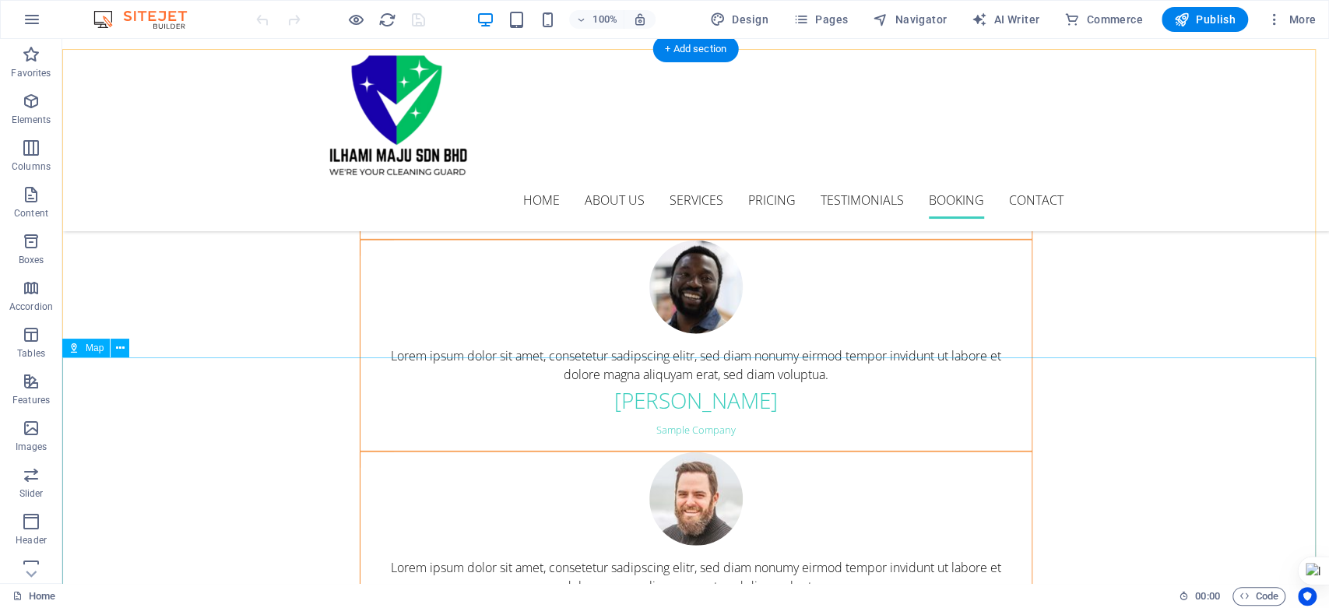
scroll to position [5882, 0]
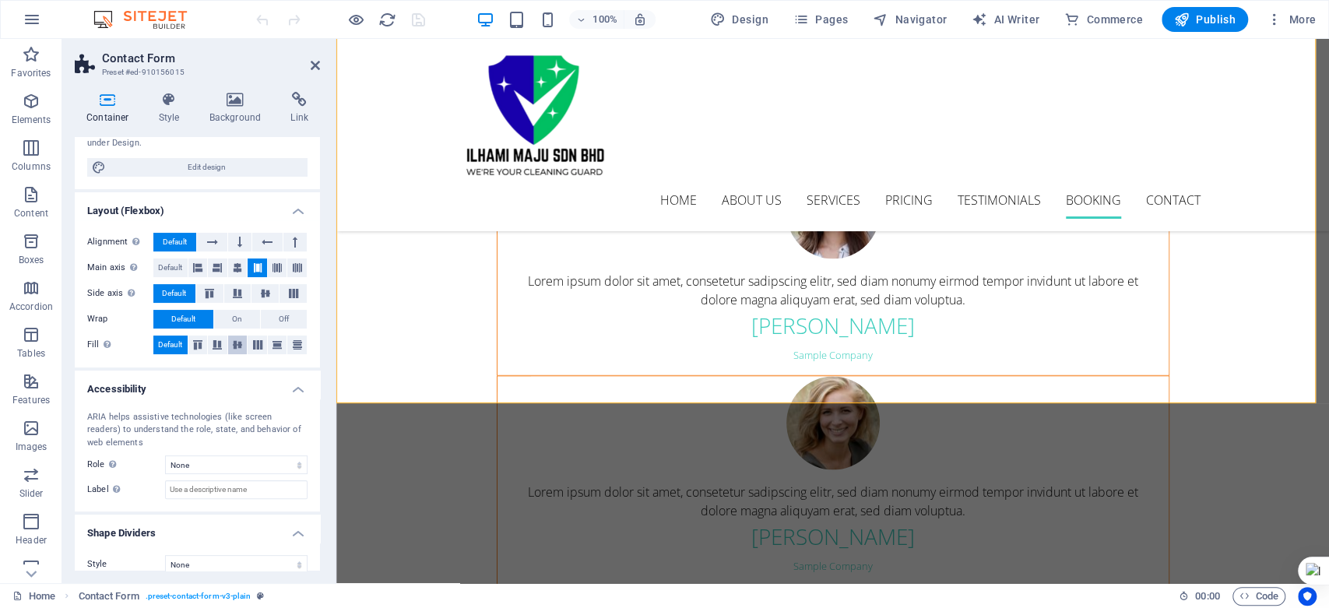
scroll to position [168, 0]
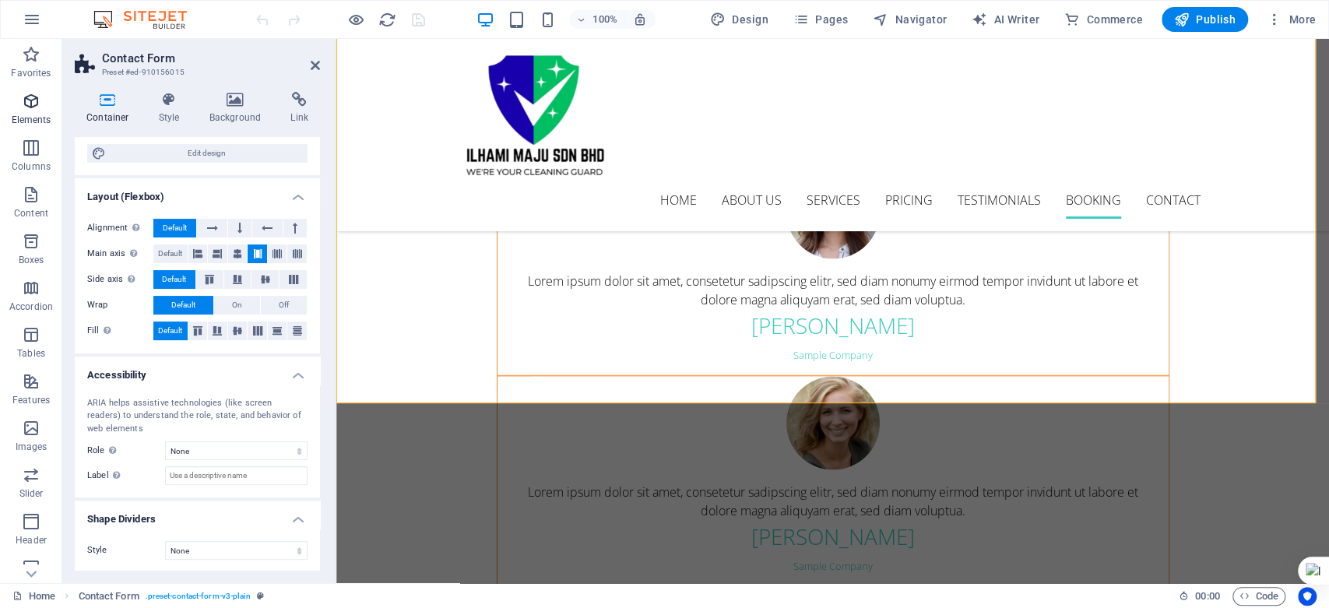
click at [34, 105] on icon "button" at bounding box center [31, 101] width 19 height 19
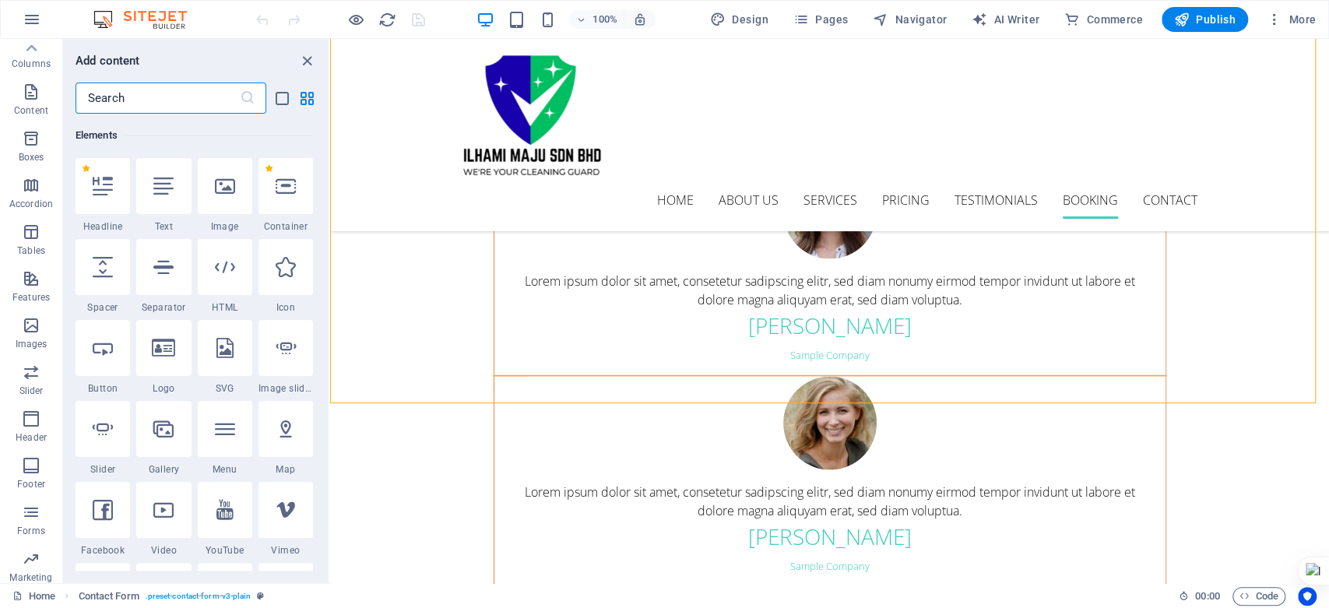
scroll to position [0, 0]
click at [308, 55] on icon "close panel" at bounding box center [307, 61] width 18 height 18
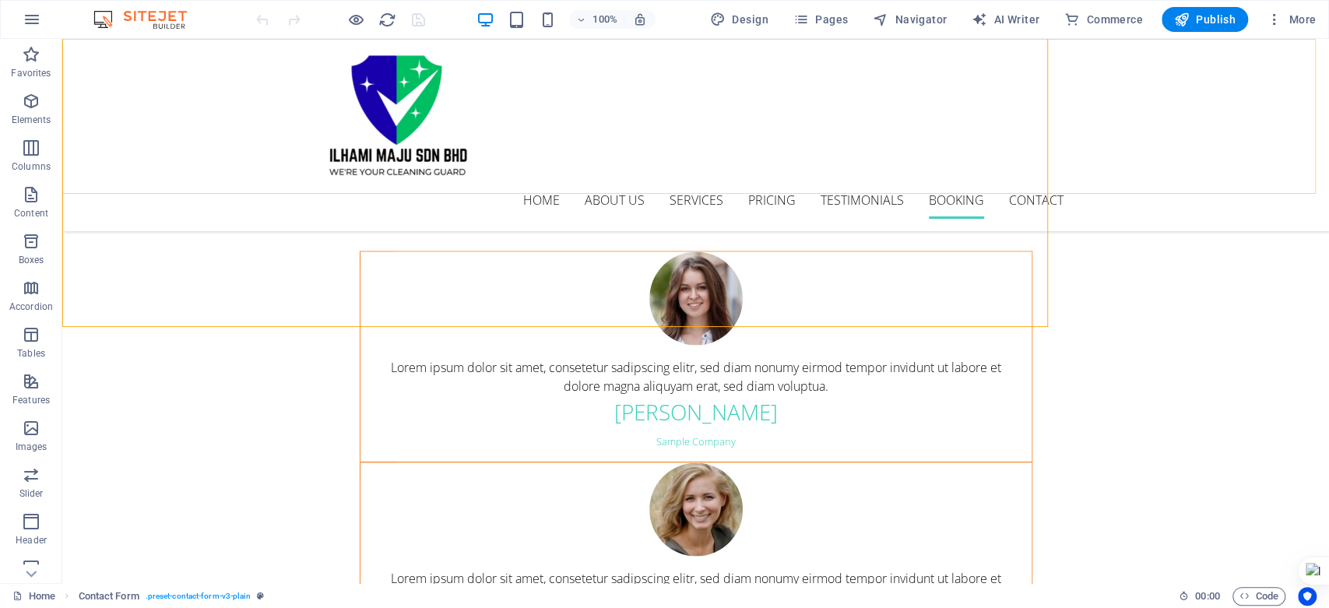
scroll to position [5960, 0]
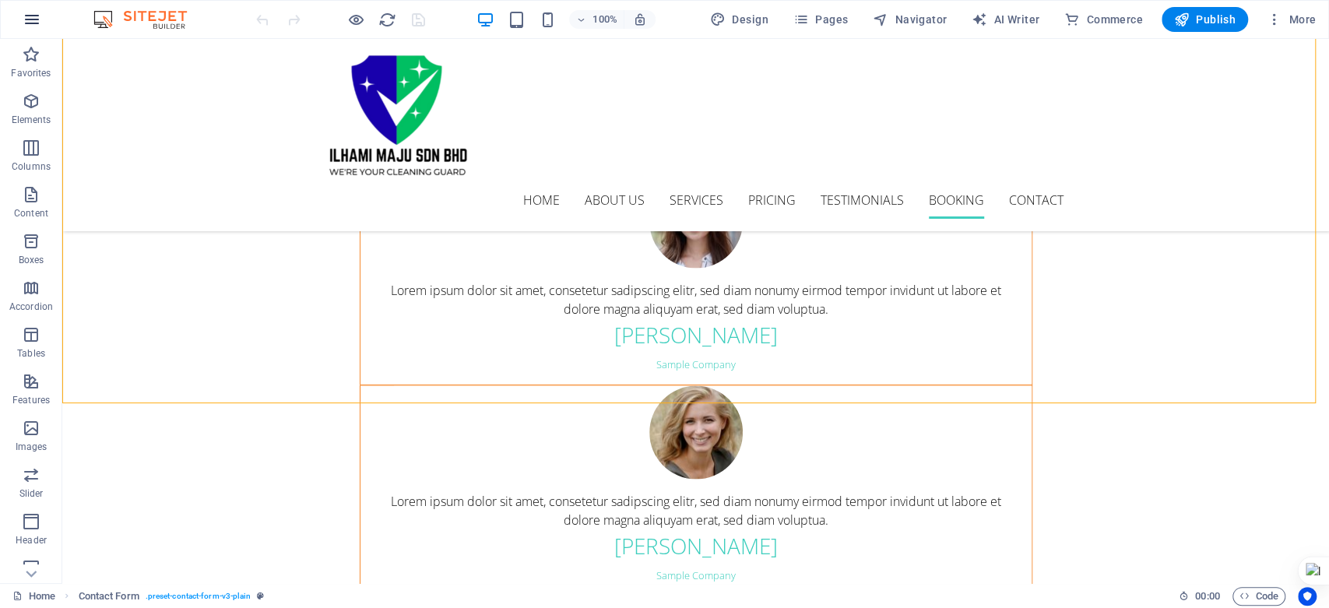
click at [31, 24] on icon "button" at bounding box center [32, 19] width 19 height 19
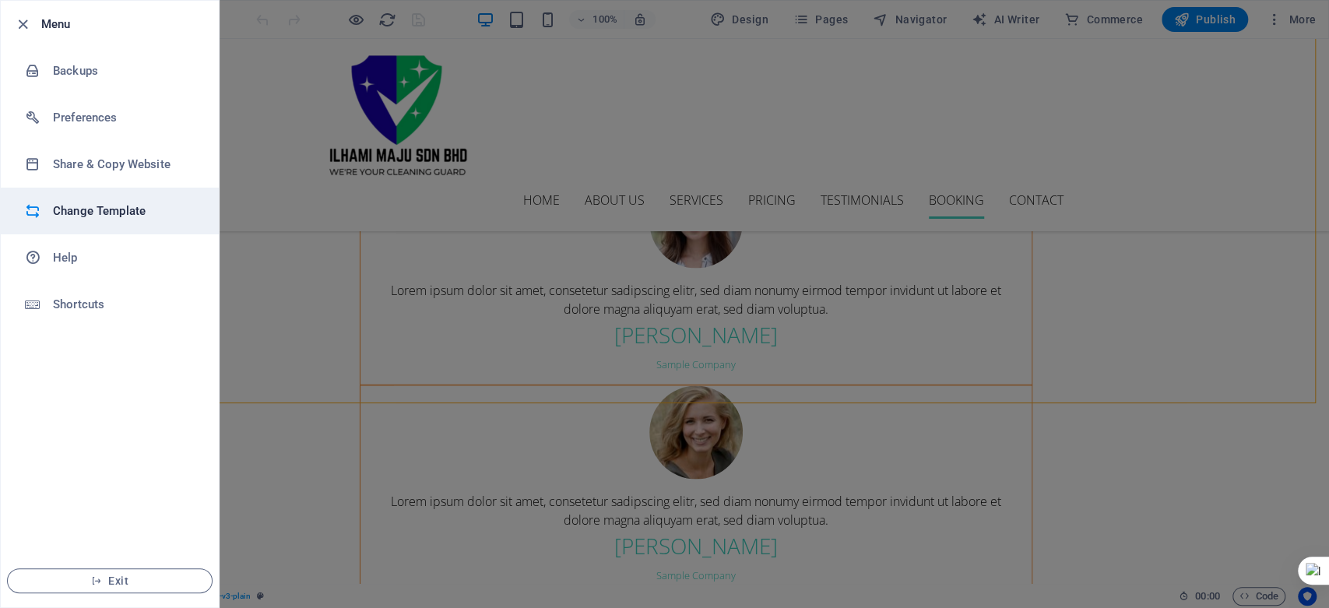
click at [157, 215] on h6 "Change Template" at bounding box center [125, 211] width 144 height 19
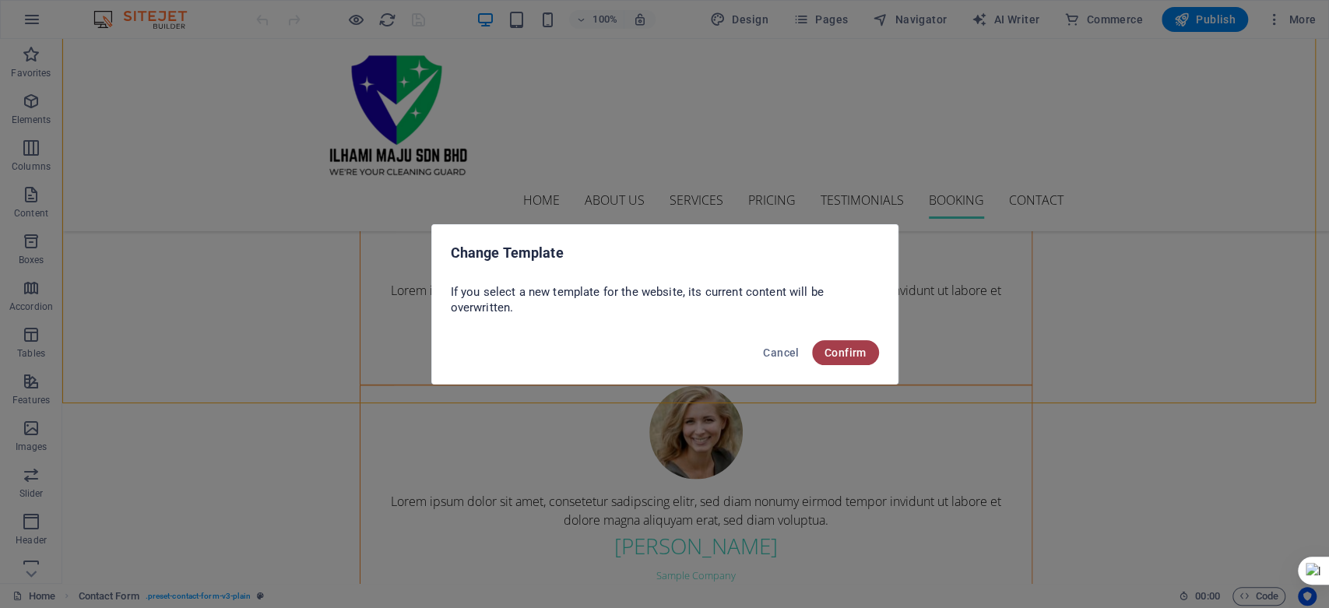
click at [859, 360] on button "Confirm" at bounding box center [845, 352] width 67 height 25
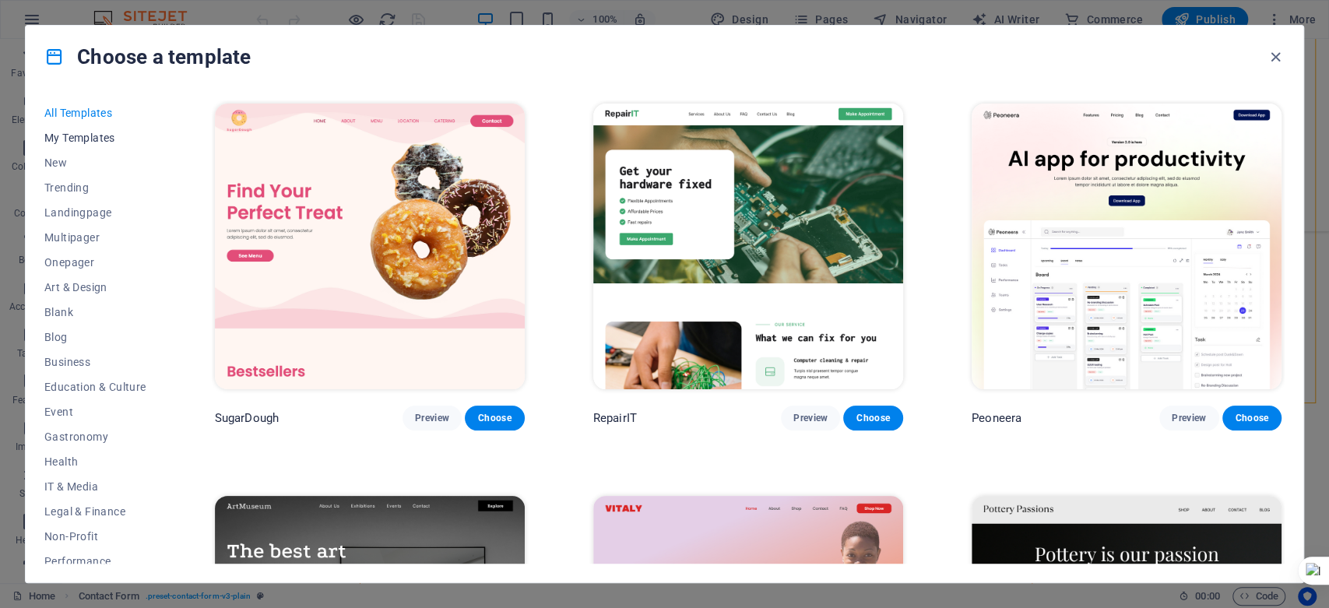
click at [82, 136] on span "My Templates" at bounding box center [95, 138] width 102 height 12
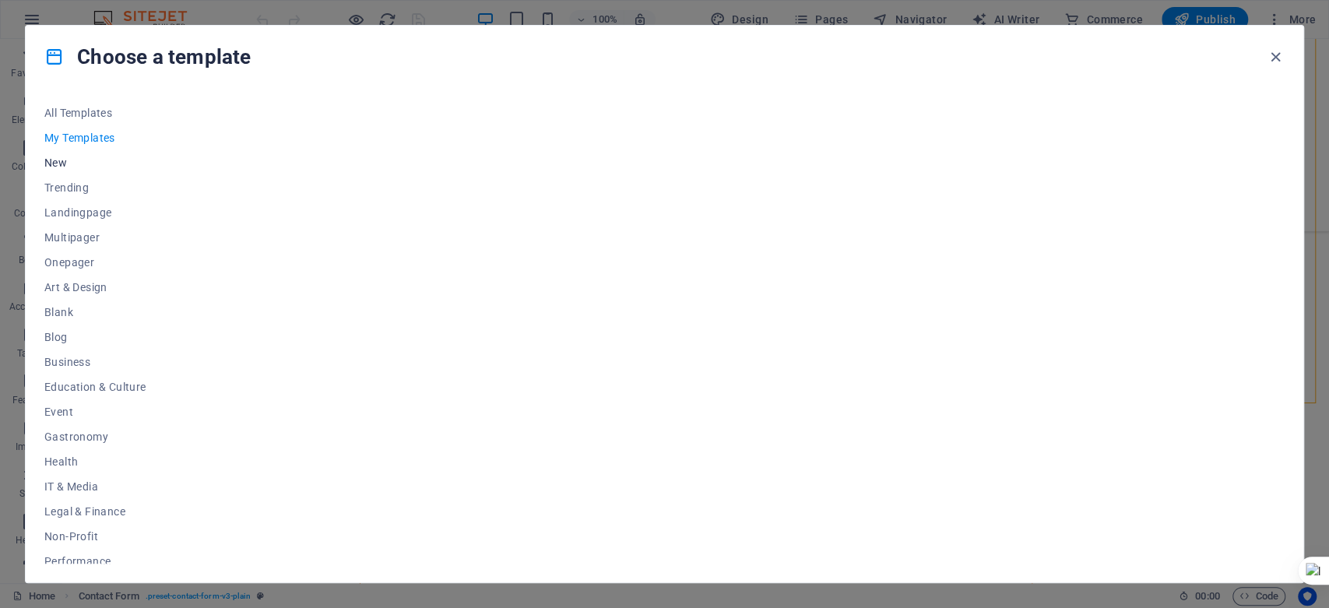
click at [57, 164] on span "New" at bounding box center [95, 163] width 102 height 12
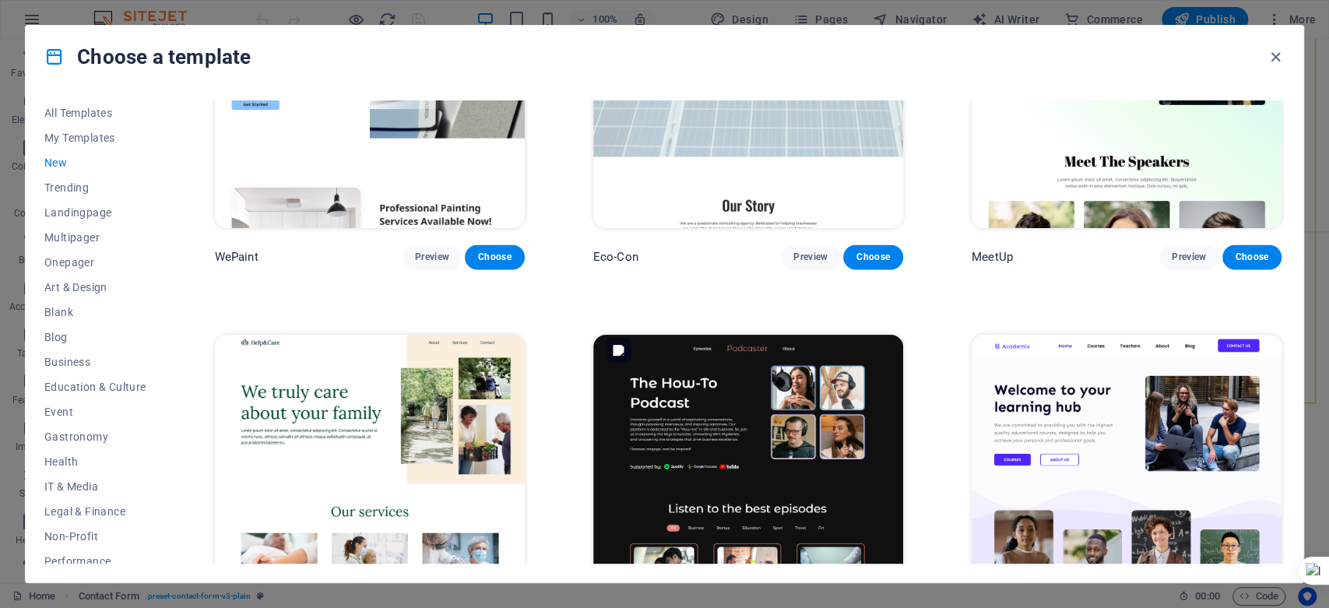
scroll to position [1817, 0]
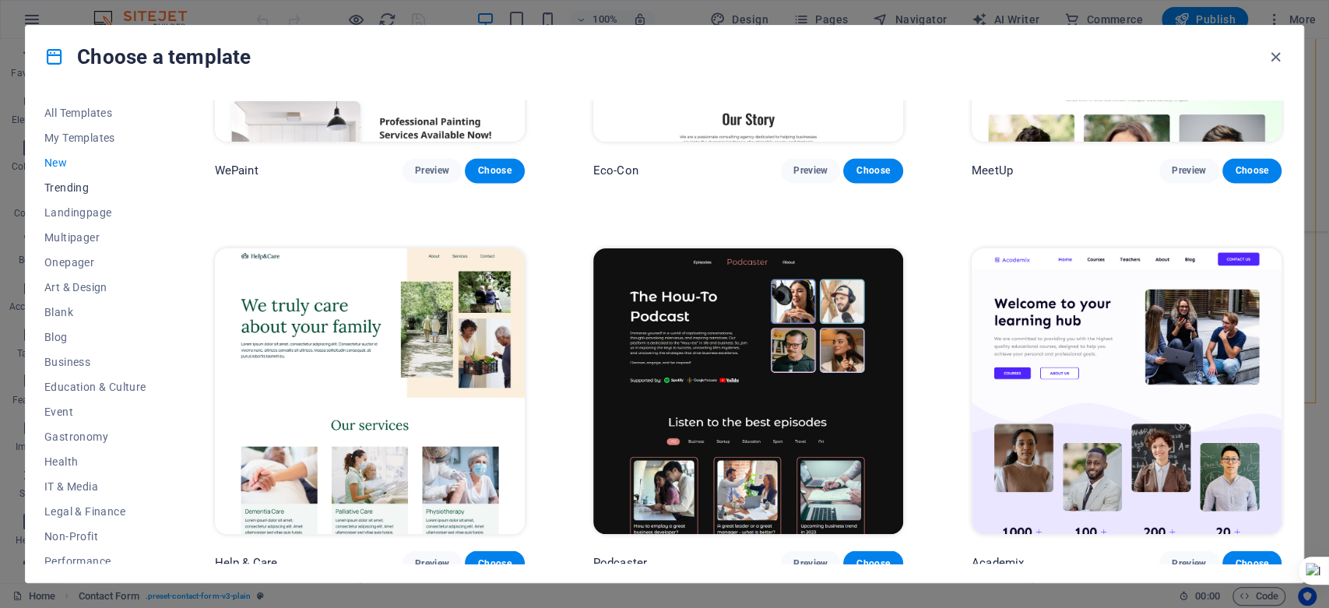
click at [88, 191] on span "Trending" at bounding box center [95, 187] width 102 height 12
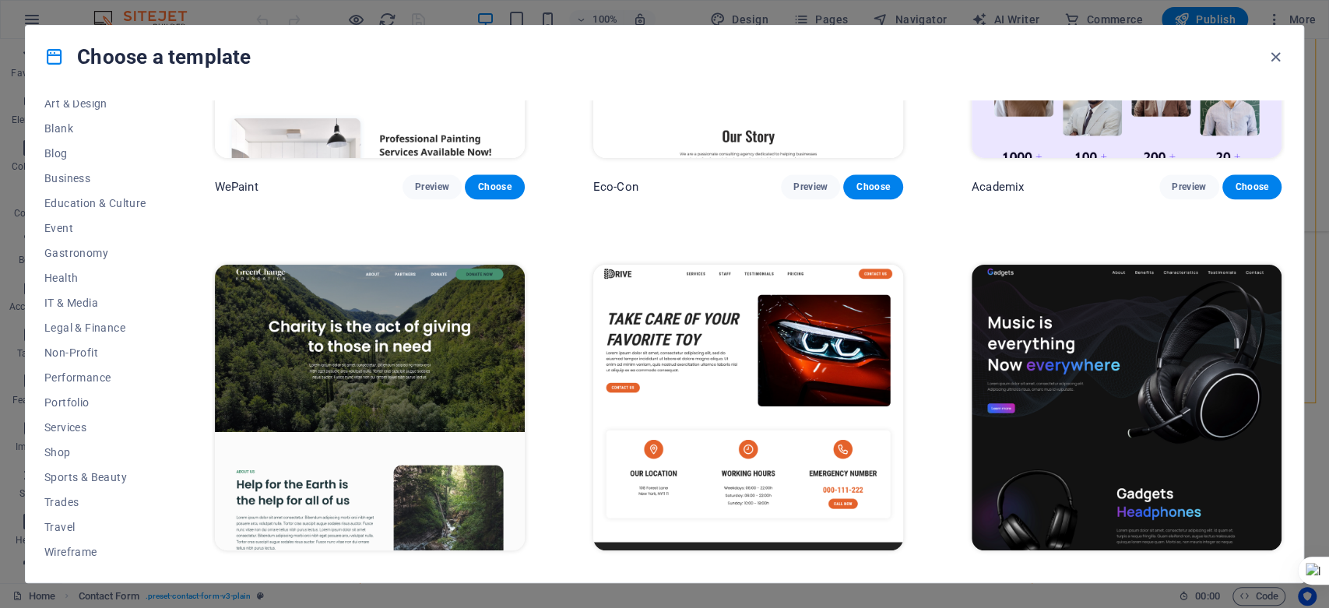
scroll to position [951, 0]
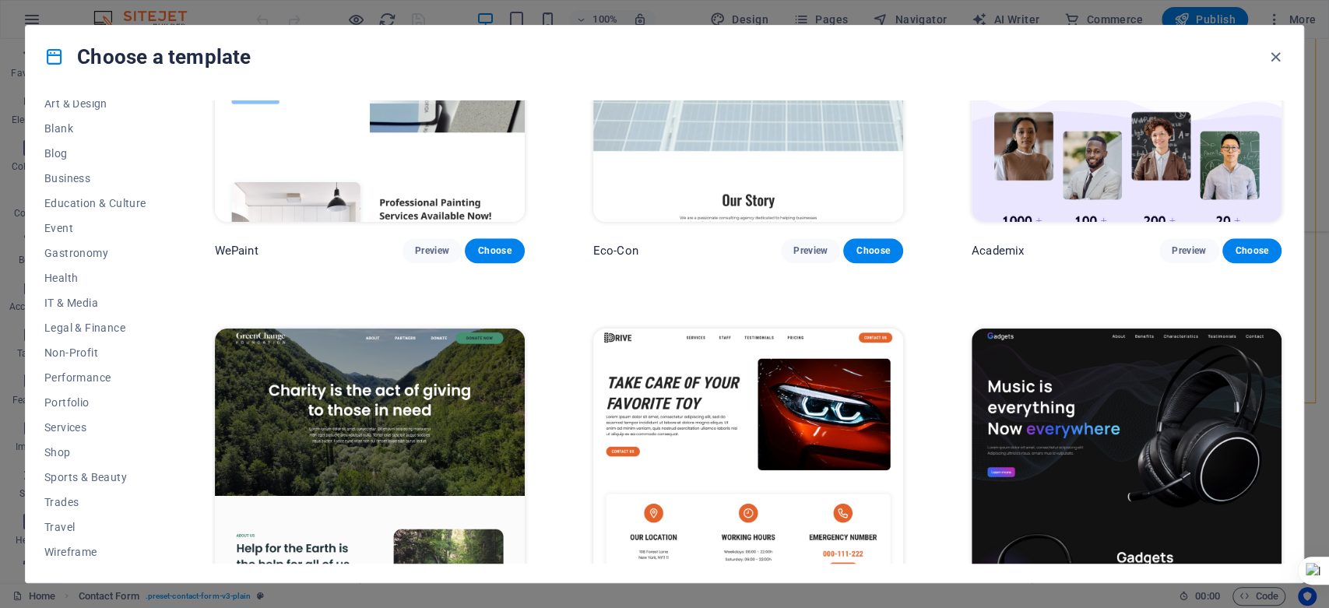
click at [321, 58] on div "Choose a template" at bounding box center [665, 57] width 1278 height 62
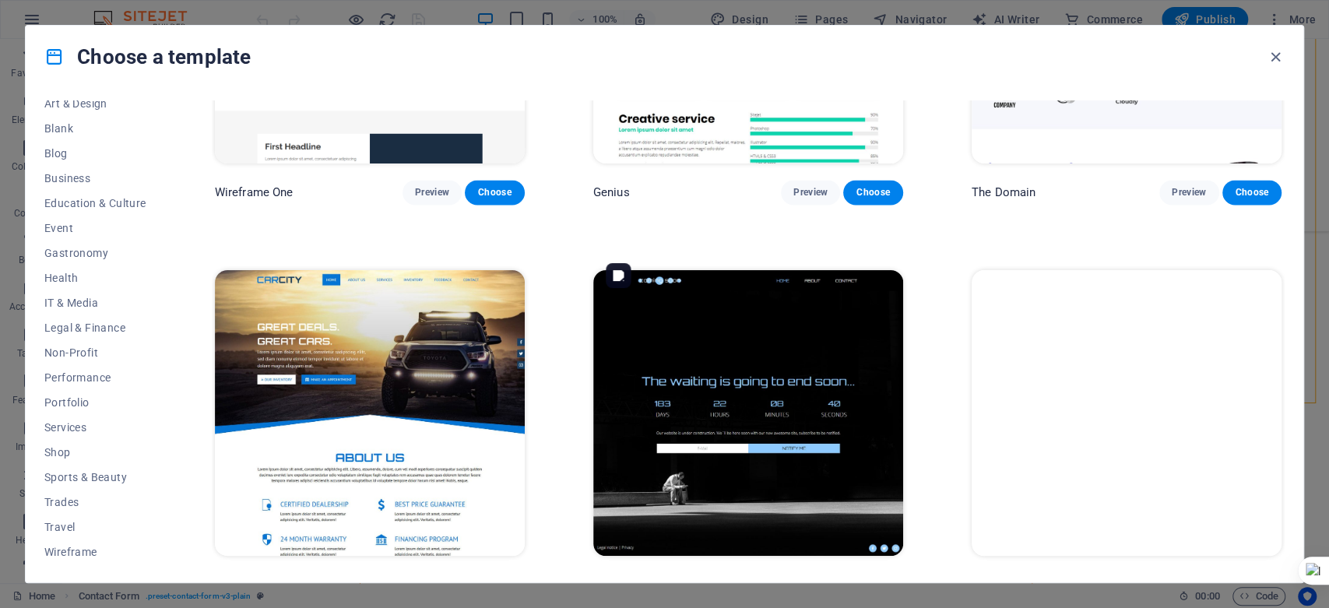
scroll to position [1817, 0]
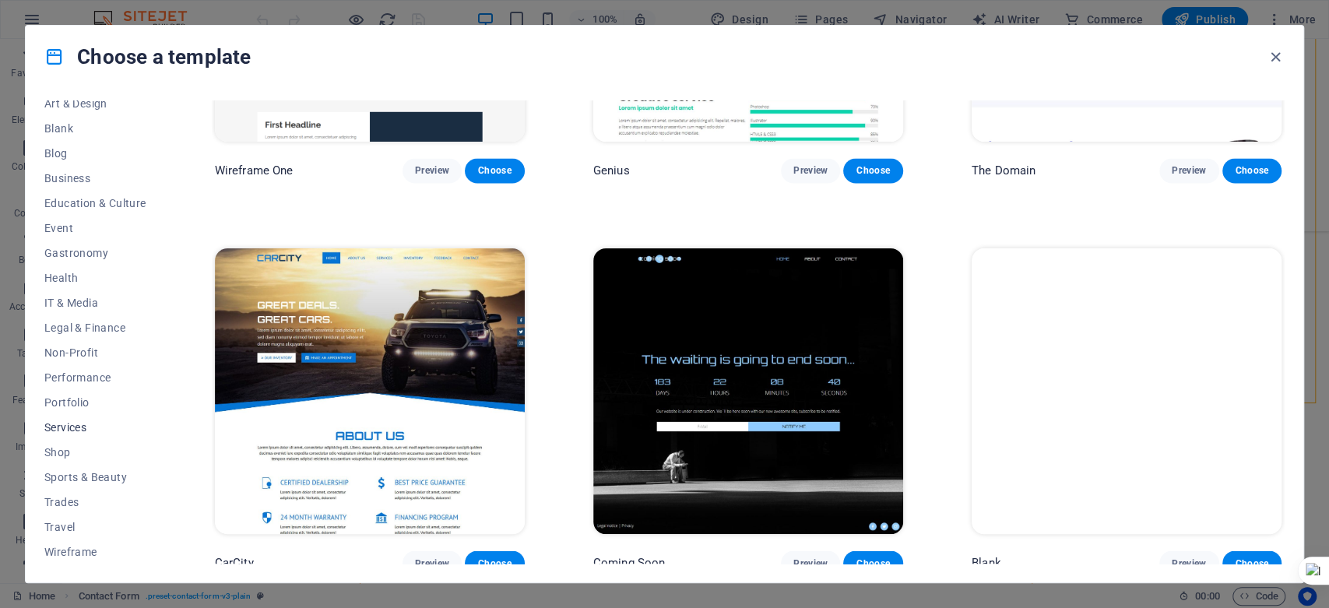
click at [80, 424] on span "Services" at bounding box center [95, 427] width 102 height 12
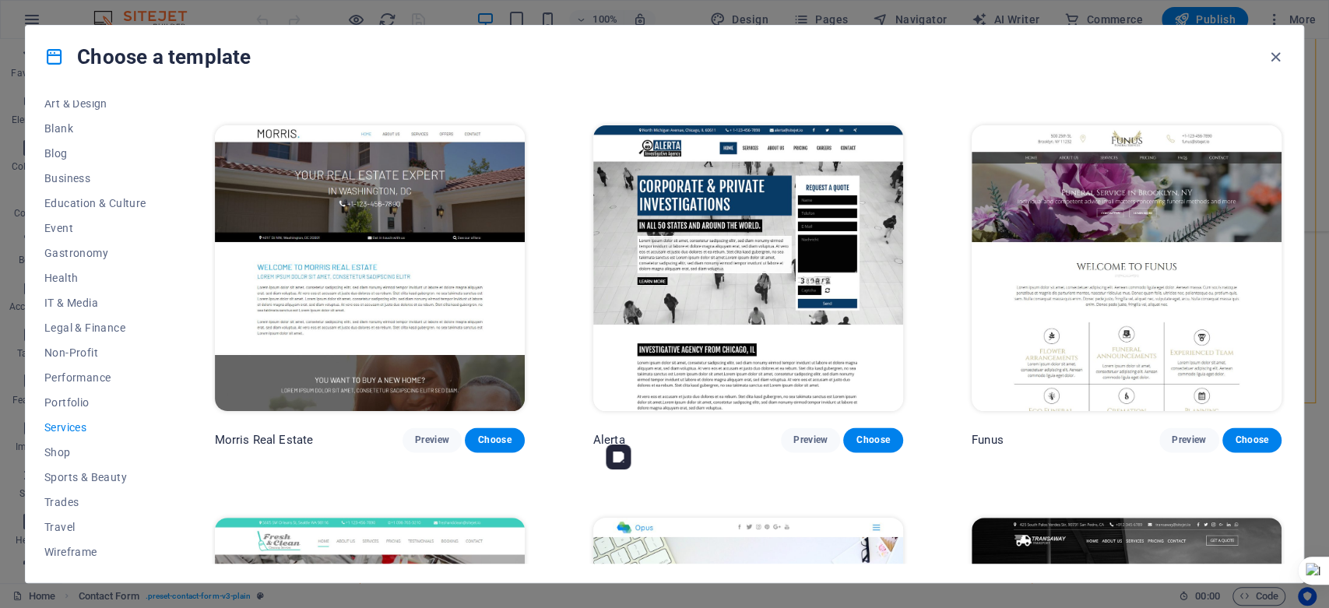
scroll to position [1514, 0]
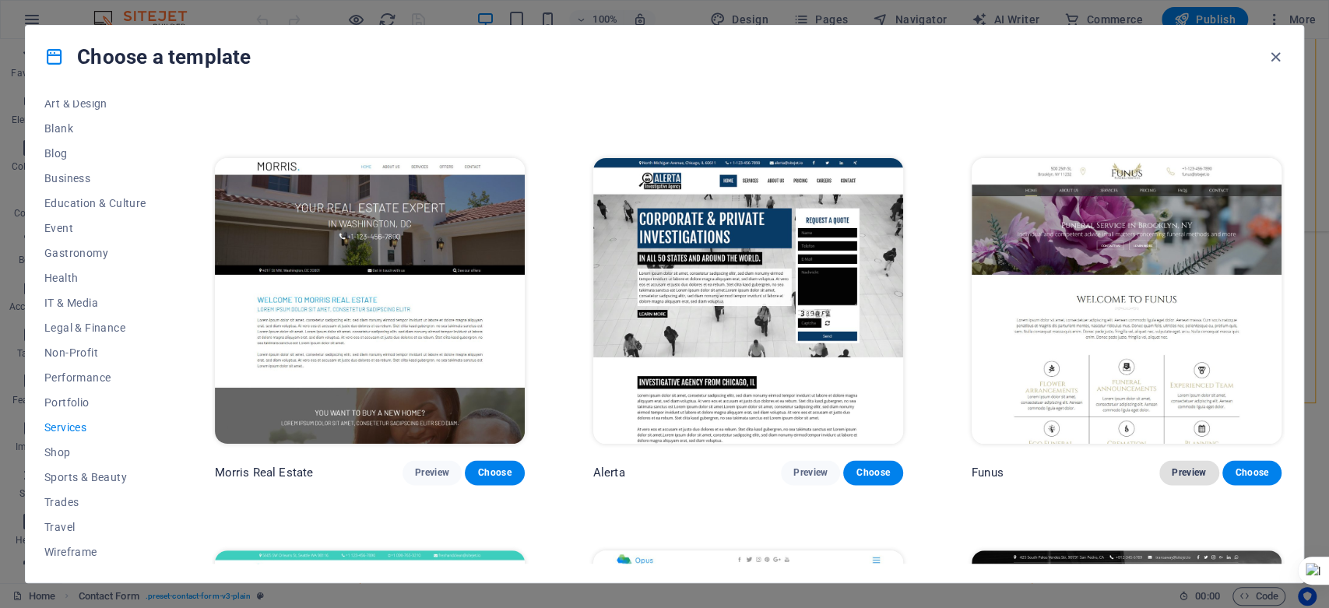
click at [1180, 466] on span "Preview" at bounding box center [1189, 472] width 34 height 12
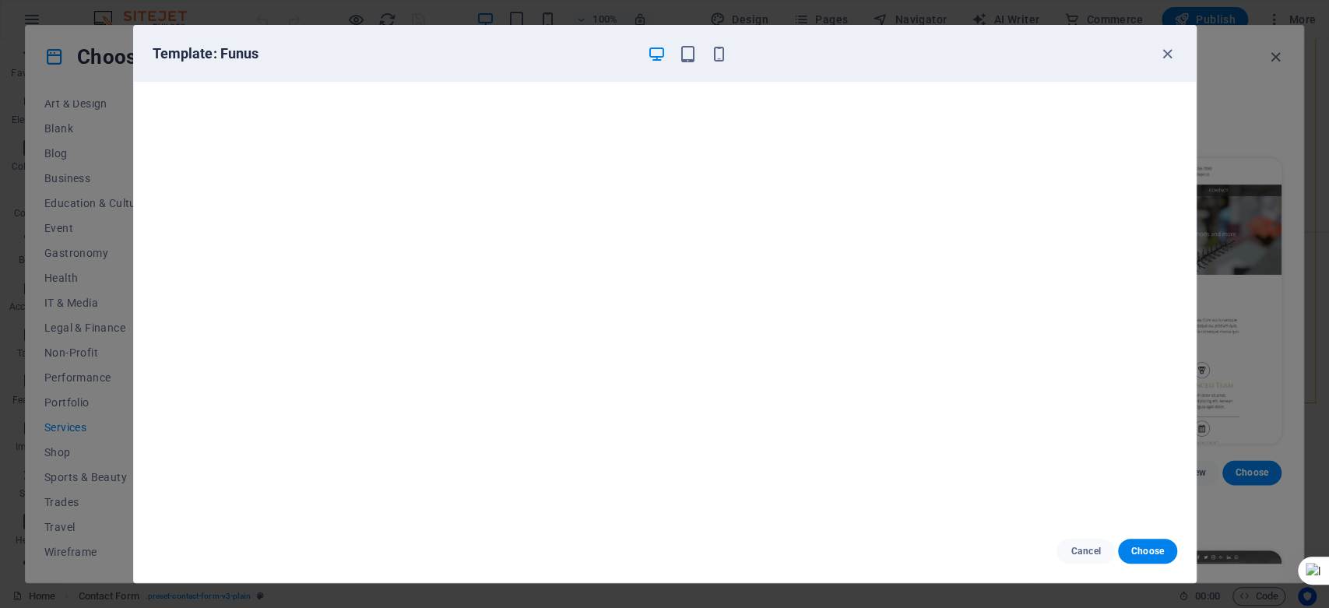
scroll to position [0, 0]
click at [1166, 51] on icon "button" at bounding box center [1168, 54] width 18 height 18
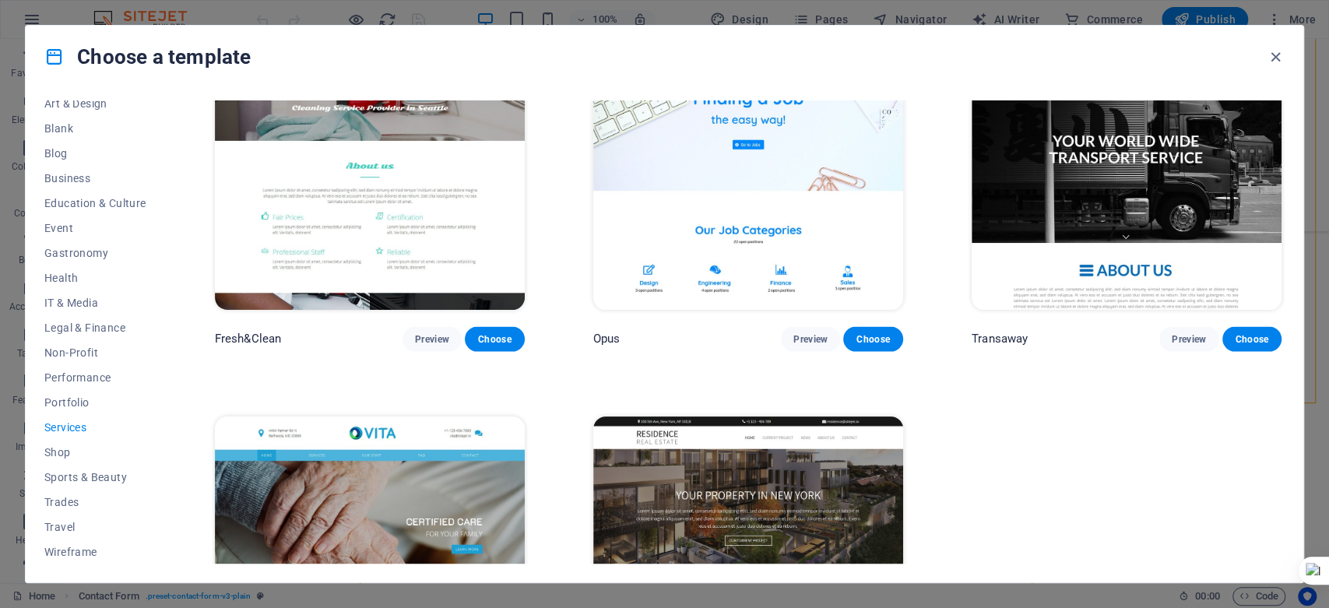
scroll to position [2207, 0]
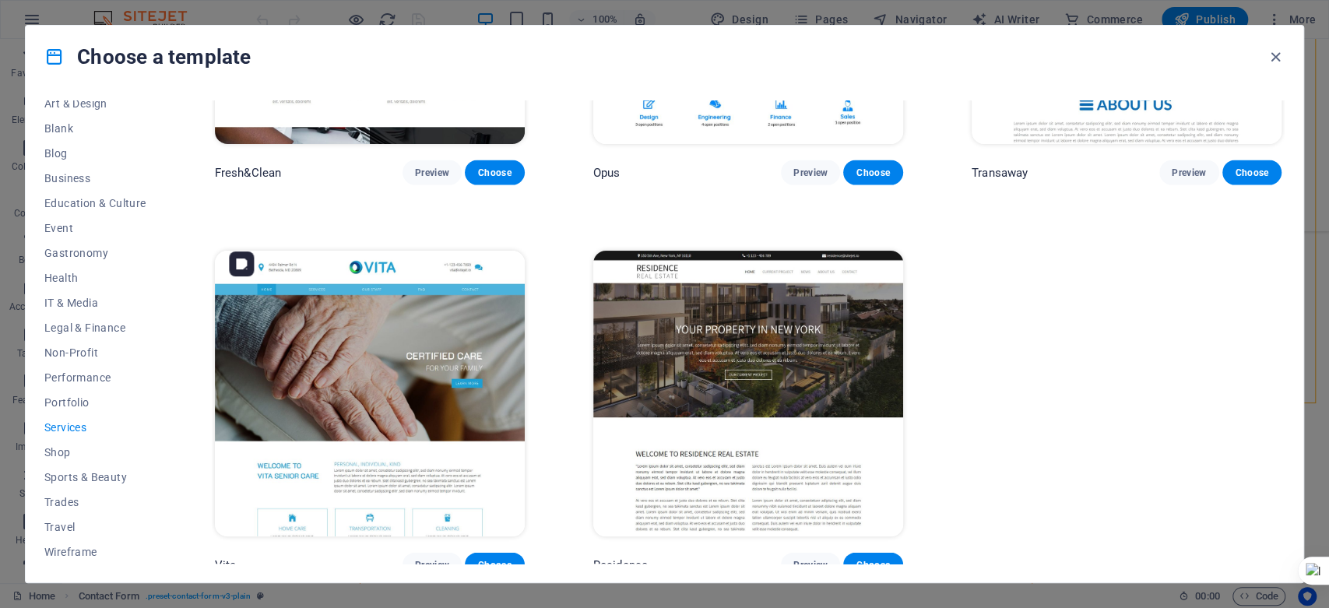
click at [382, 366] on img at bounding box center [370, 394] width 310 height 286
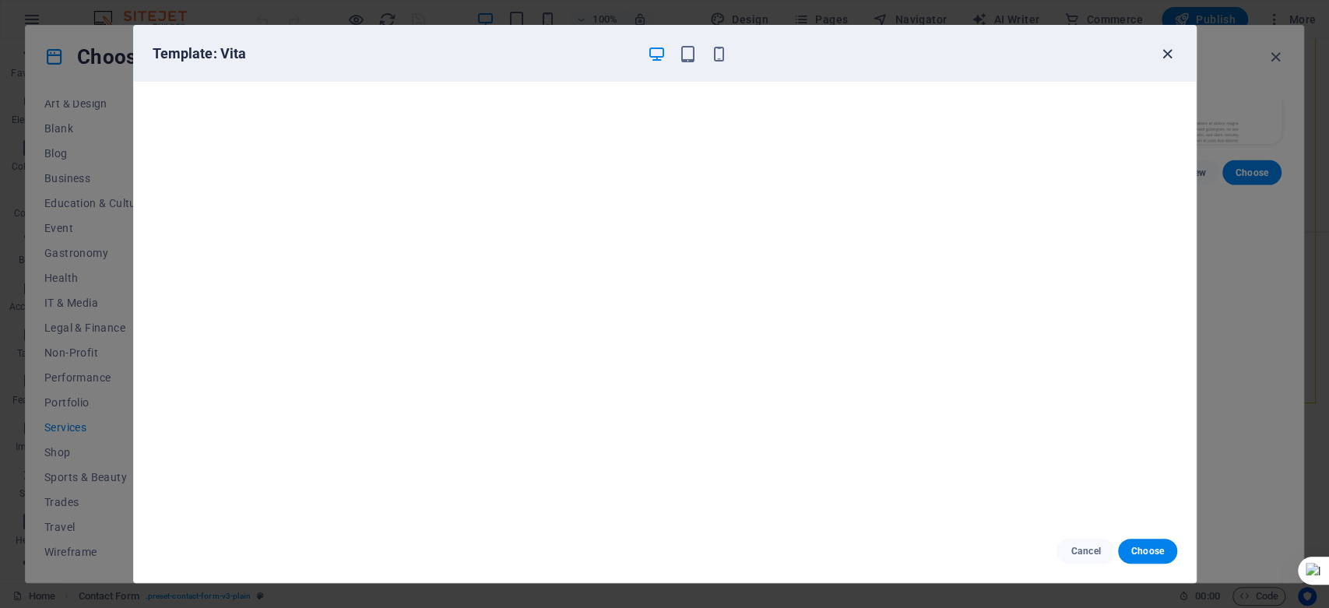
click at [1173, 45] on icon "button" at bounding box center [1168, 54] width 18 height 18
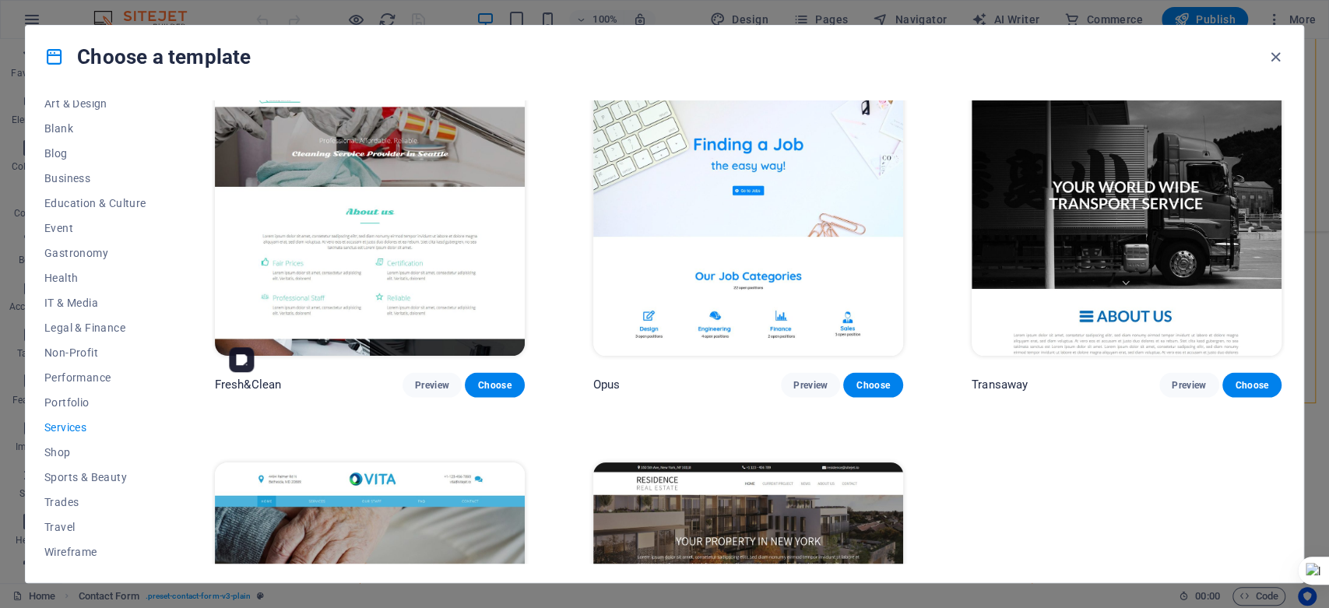
scroll to position [1947, 0]
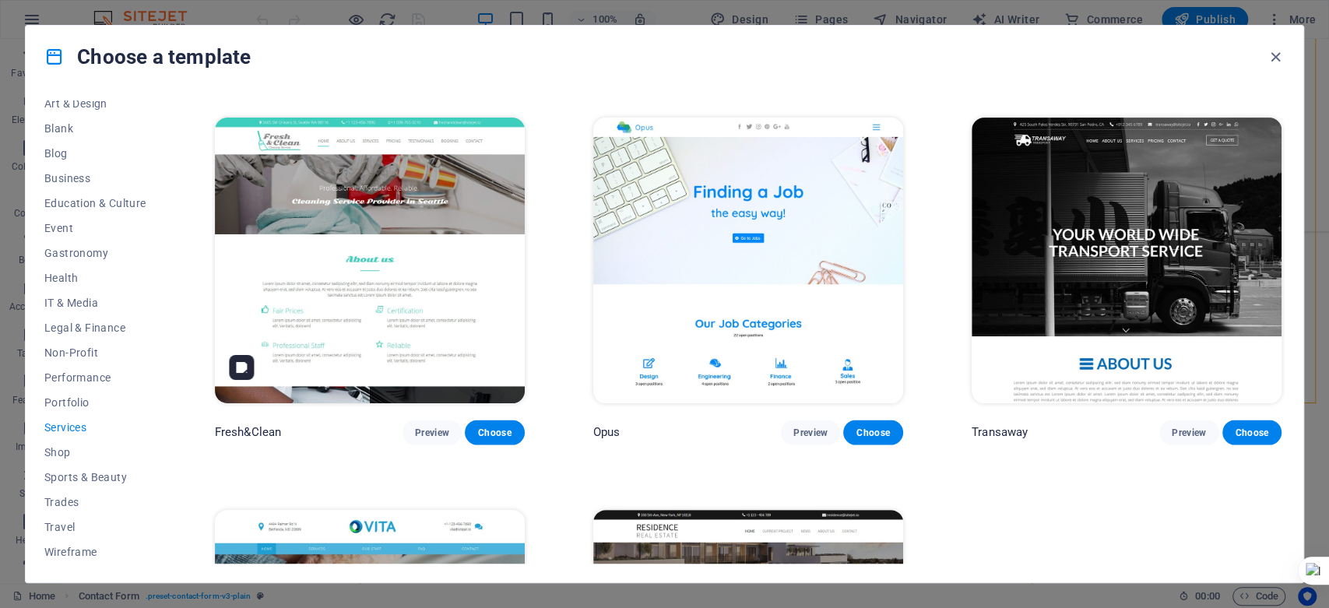
click at [460, 319] on img at bounding box center [370, 261] width 310 height 286
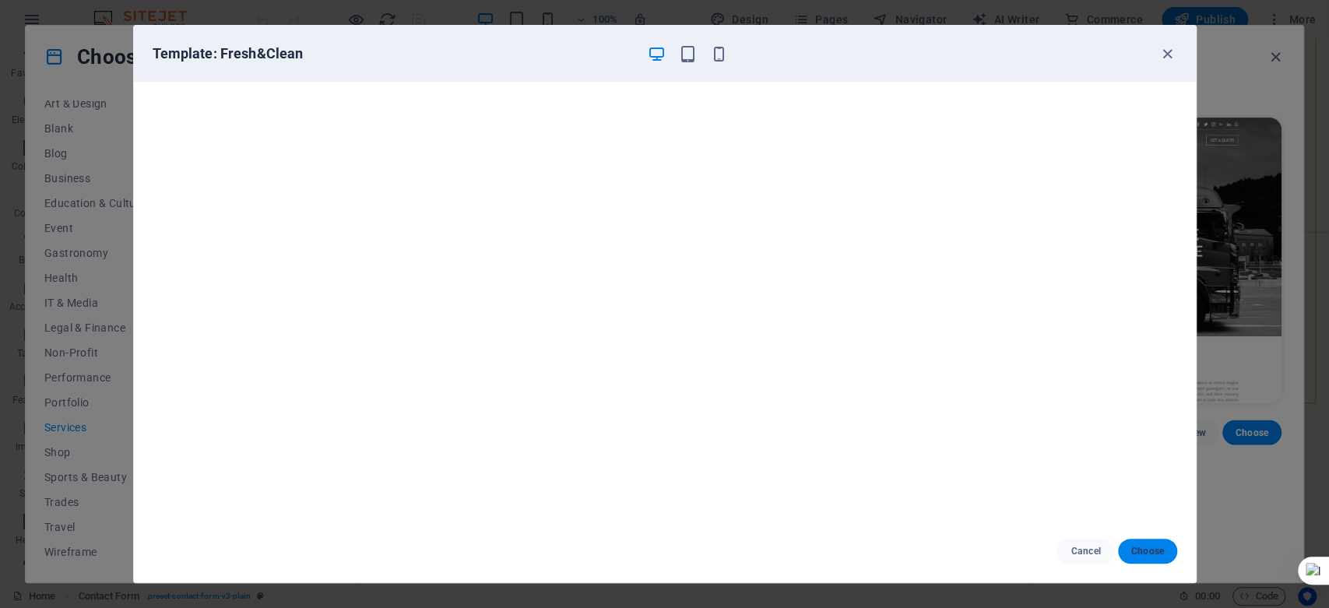
click at [1146, 549] on span "Choose" at bounding box center [1147, 551] width 33 height 12
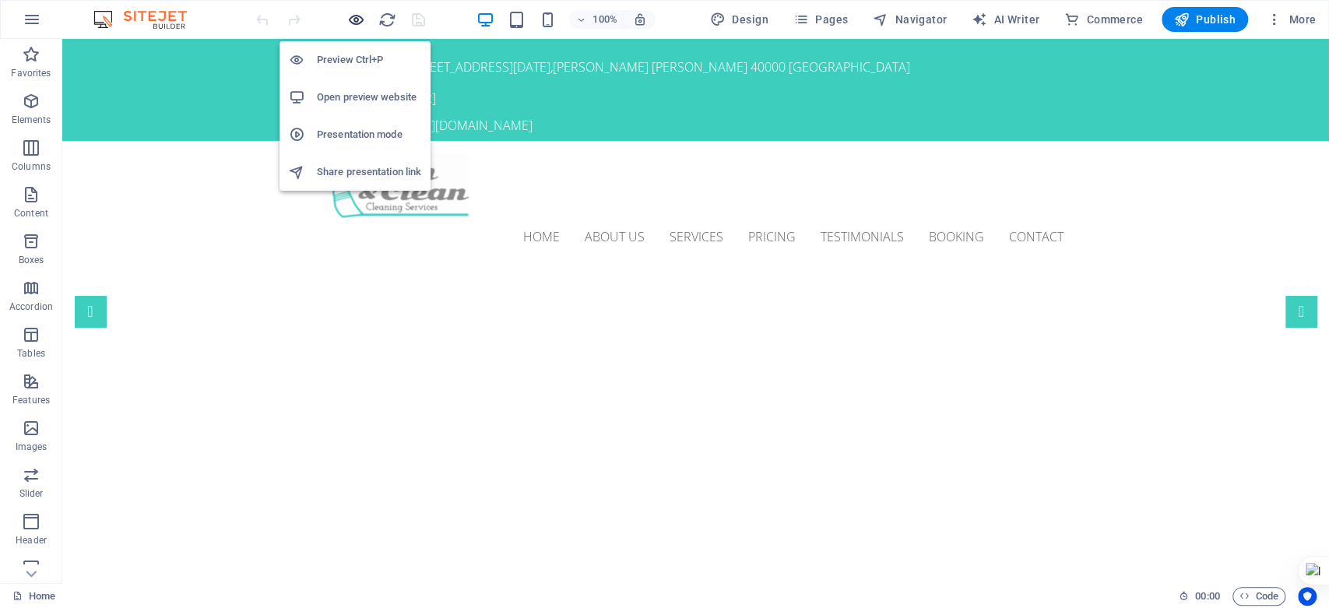
click at [357, 23] on icon "button" at bounding box center [356, 20] width 18 height 18
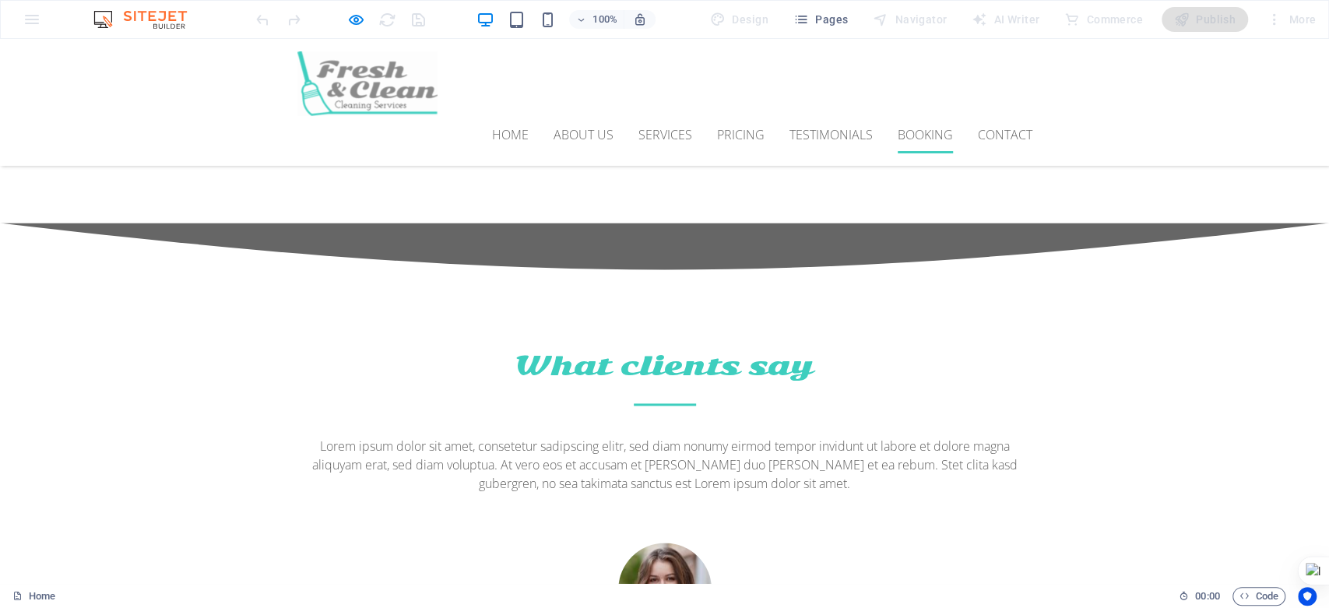
scroll to position [5363, 0]
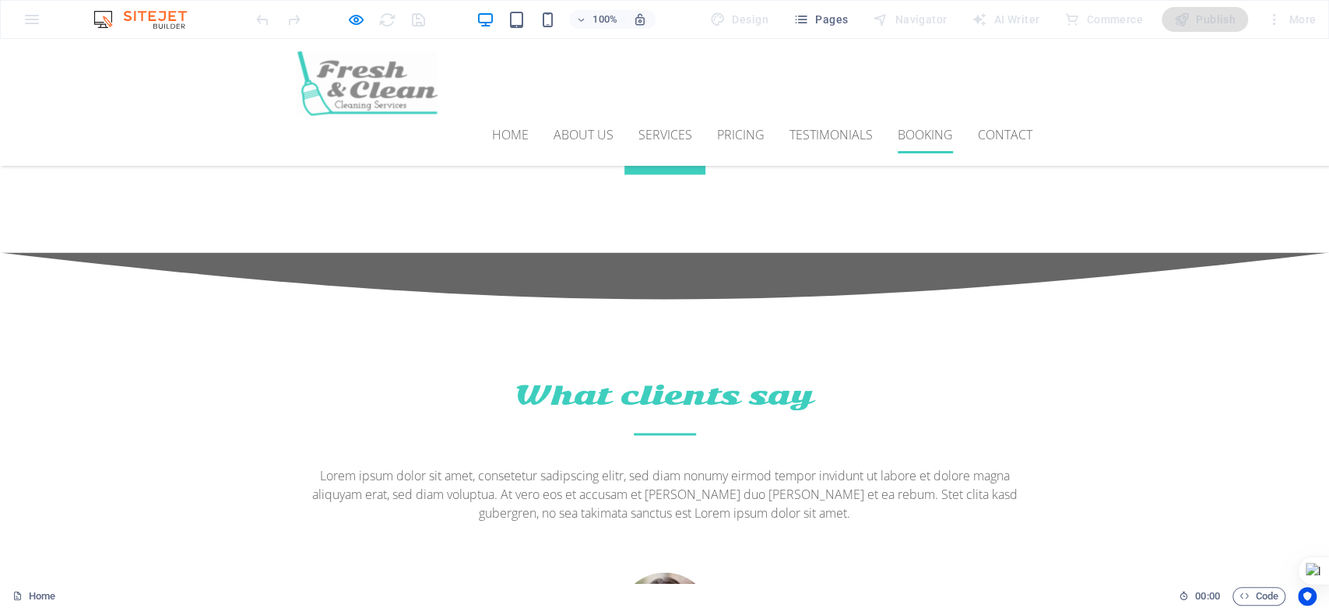
checkbox input "true"
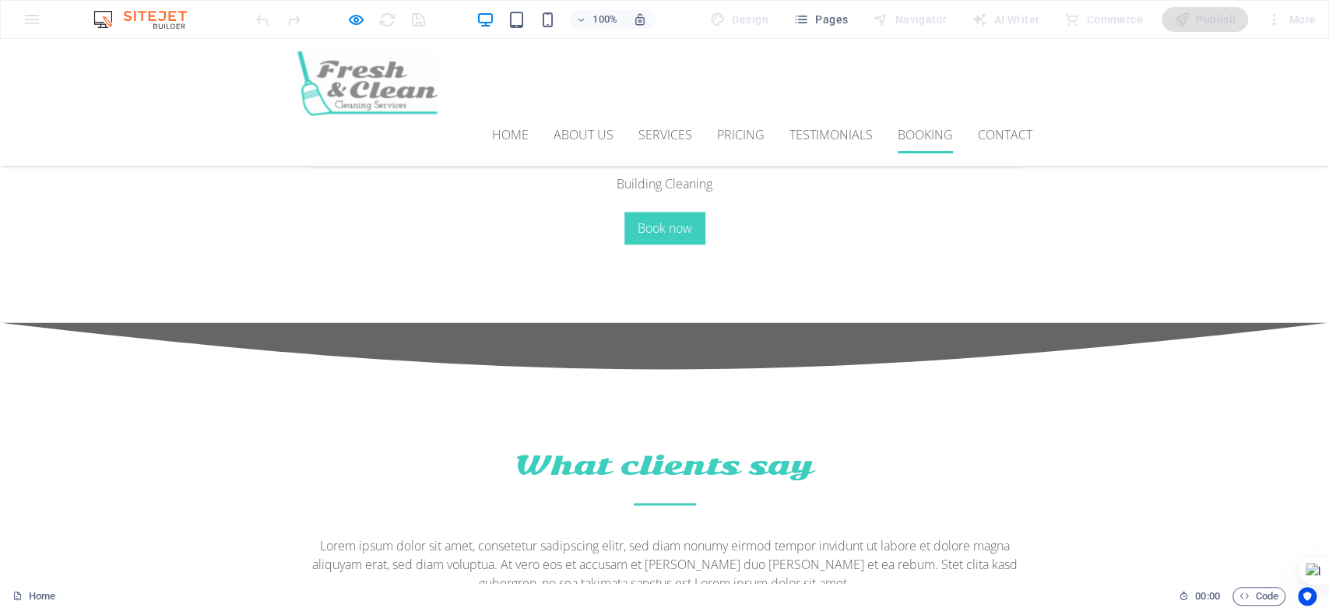
scroll to position [5190, 0]
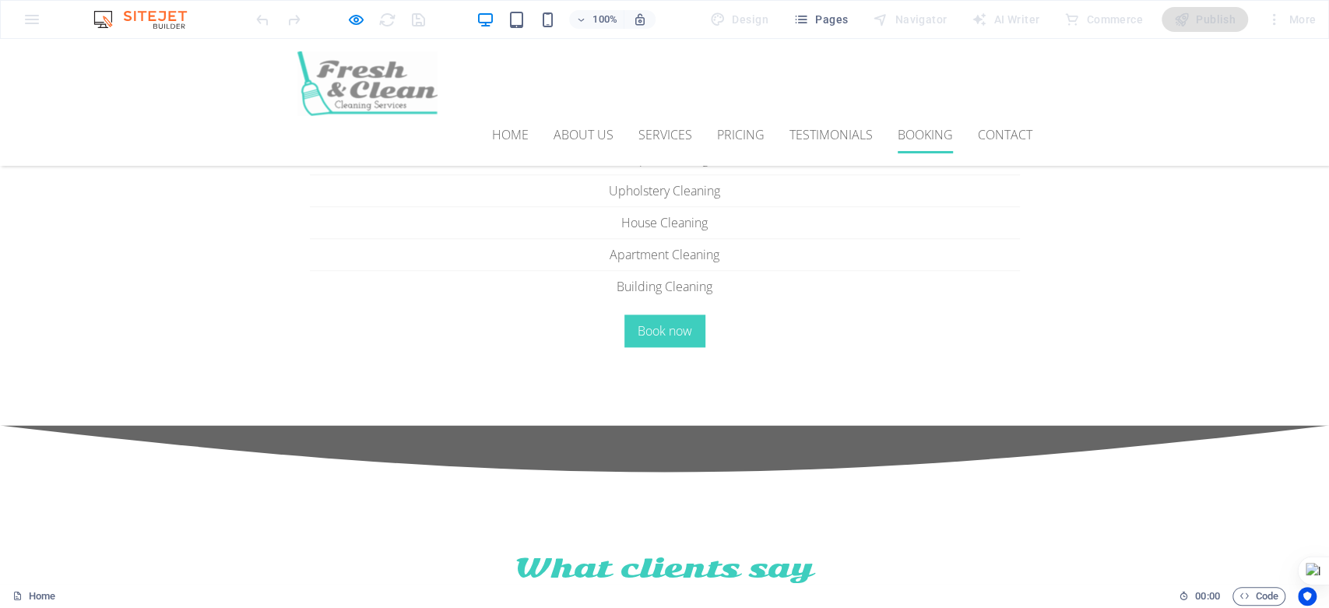
type input "Multi Meridian Cleaners Sdn Bhd"
type input "[PERSON_NAME]"
type input "[STREET_ADDRESS]"
type input "[GEOGRAPHIC_DATA]"
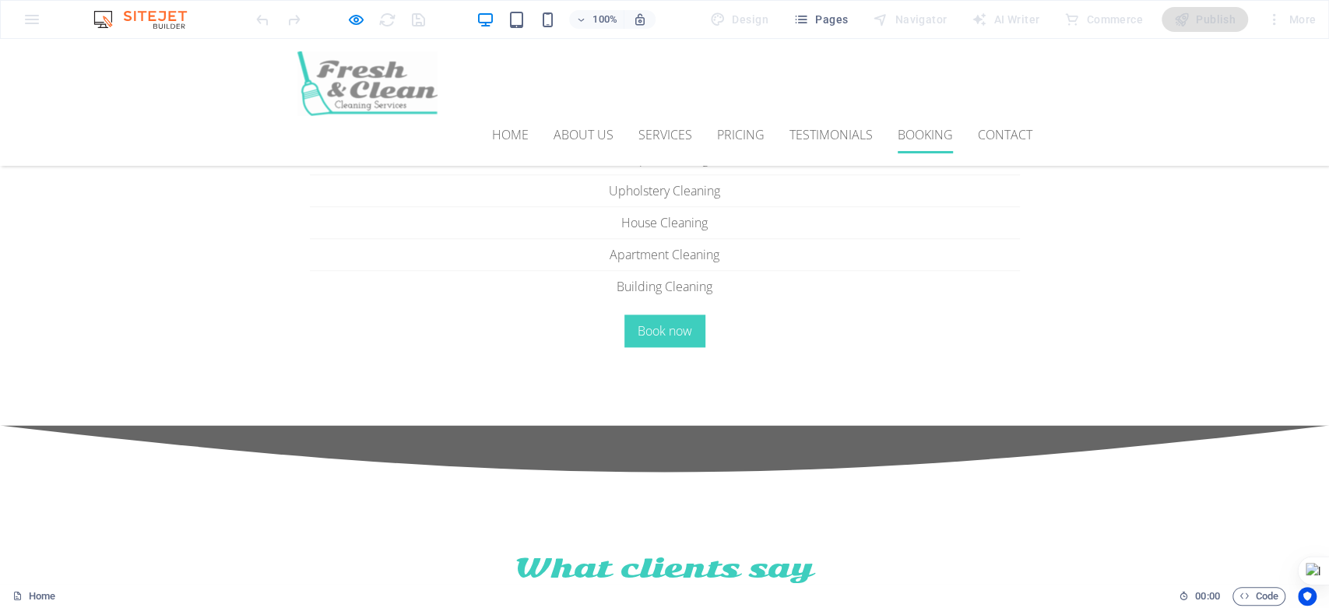
type input "0125948933"
type input "[EMAIL_ADDRESS][DOMAIN_NAME]"
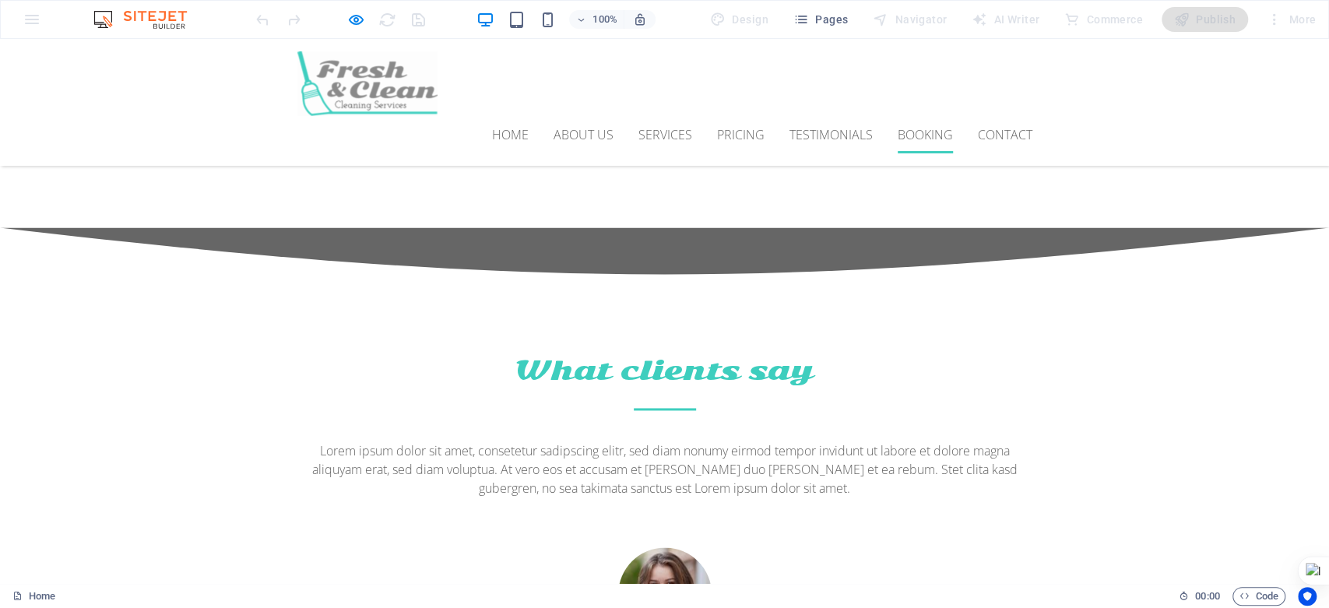
scroll to position [5623, 0]
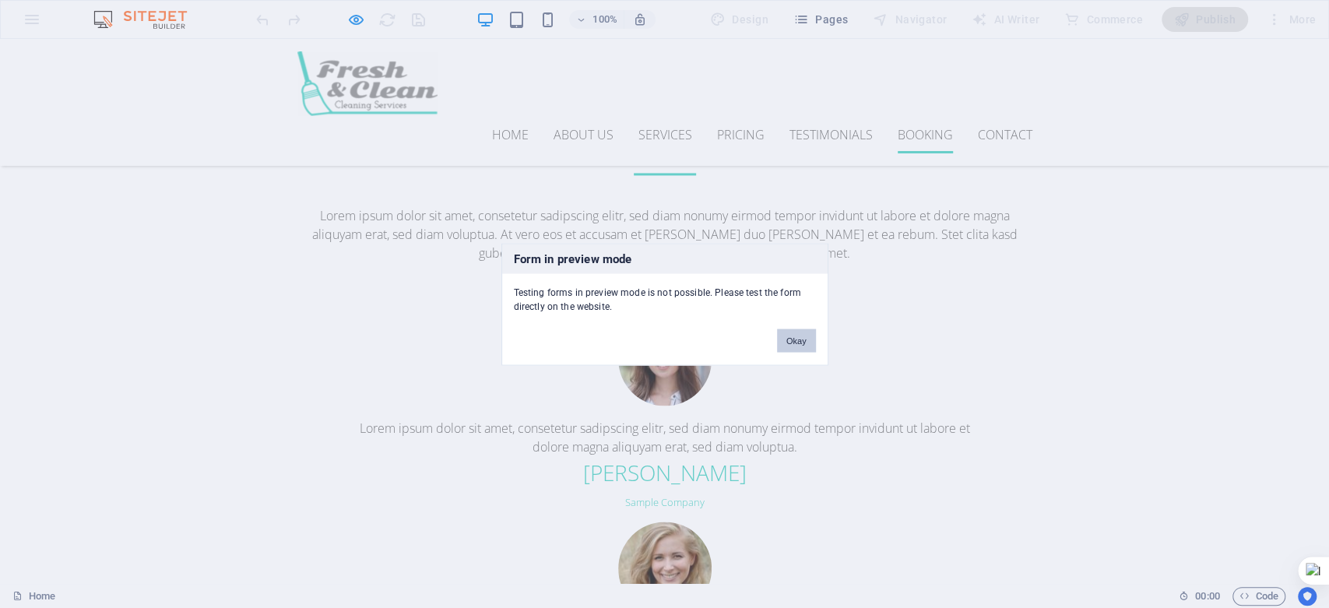
click at [800, 343] on button "Okay" at bounding box center [796, 340] width 39 height 23
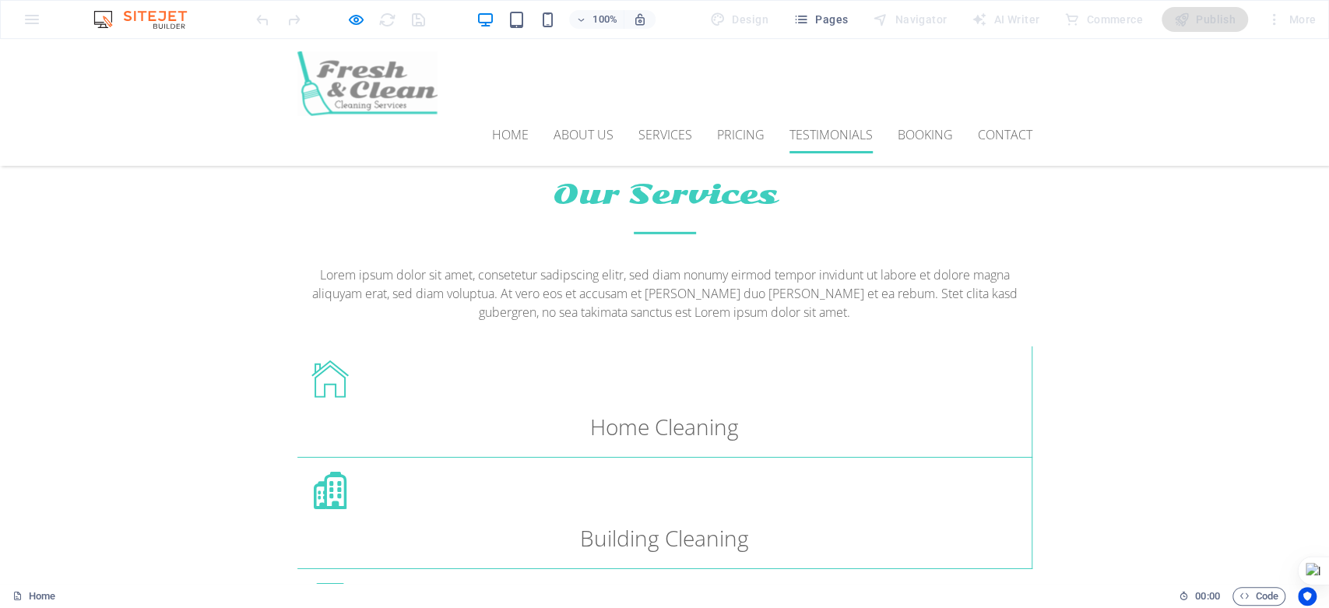
scroll to position [2941, 0]
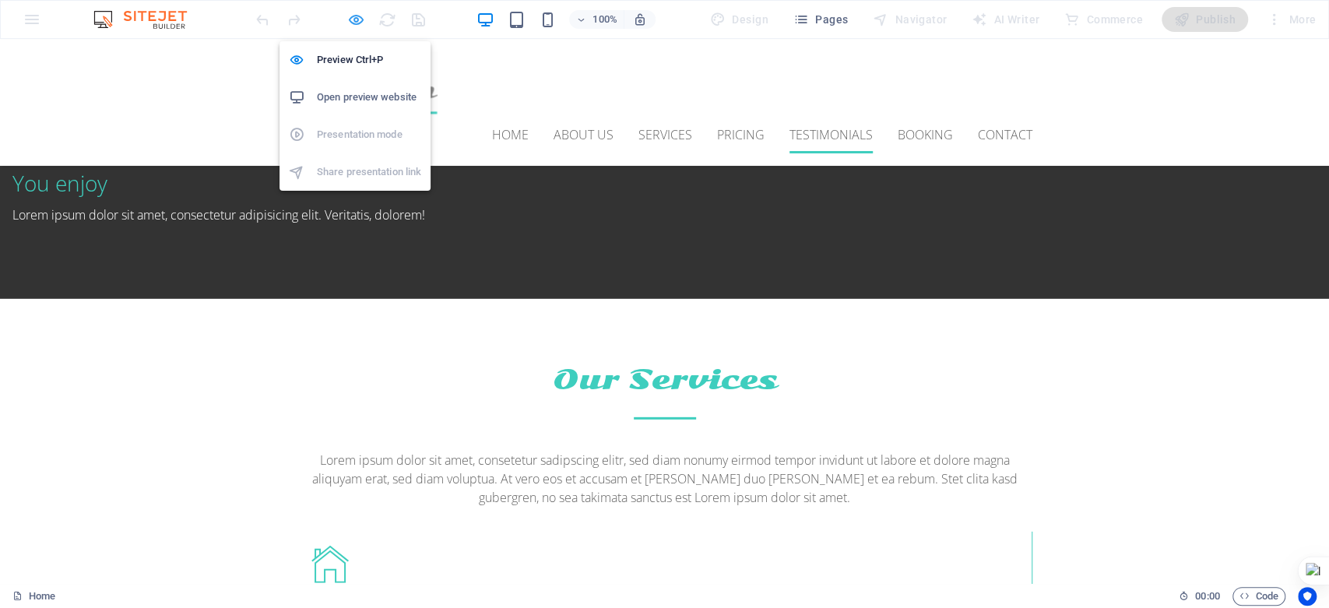
click at [350, 16] on icon "button" at bounding box center [356, 20] width 18 height 18
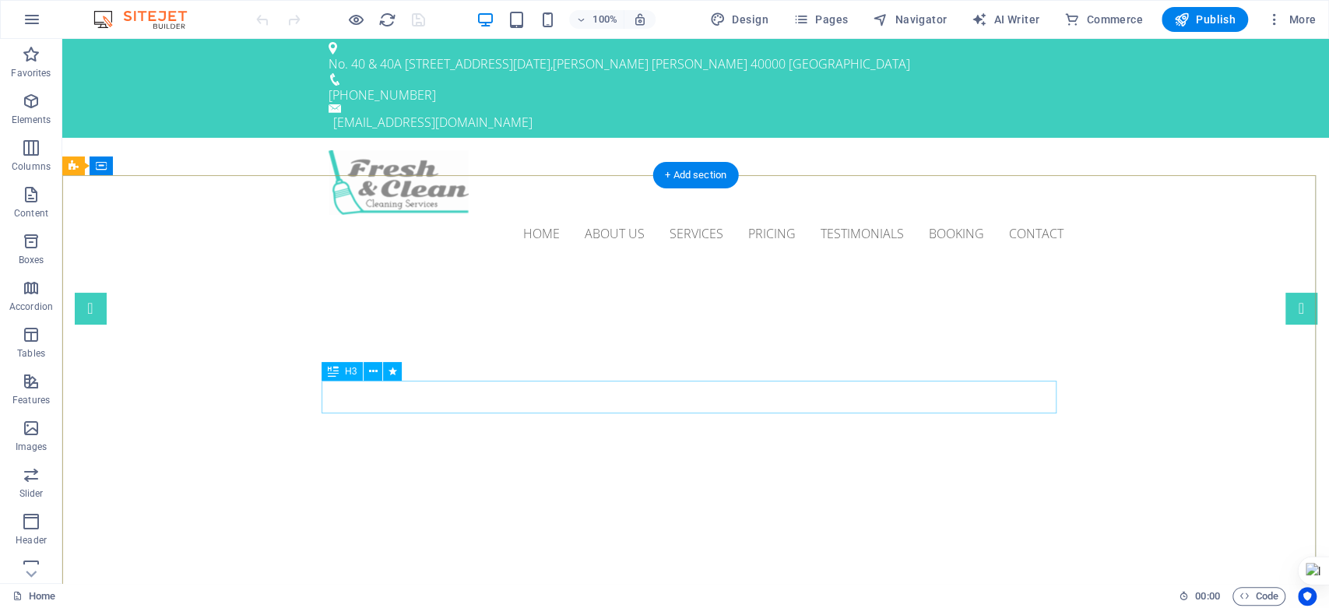
scroll to position [0, 0]
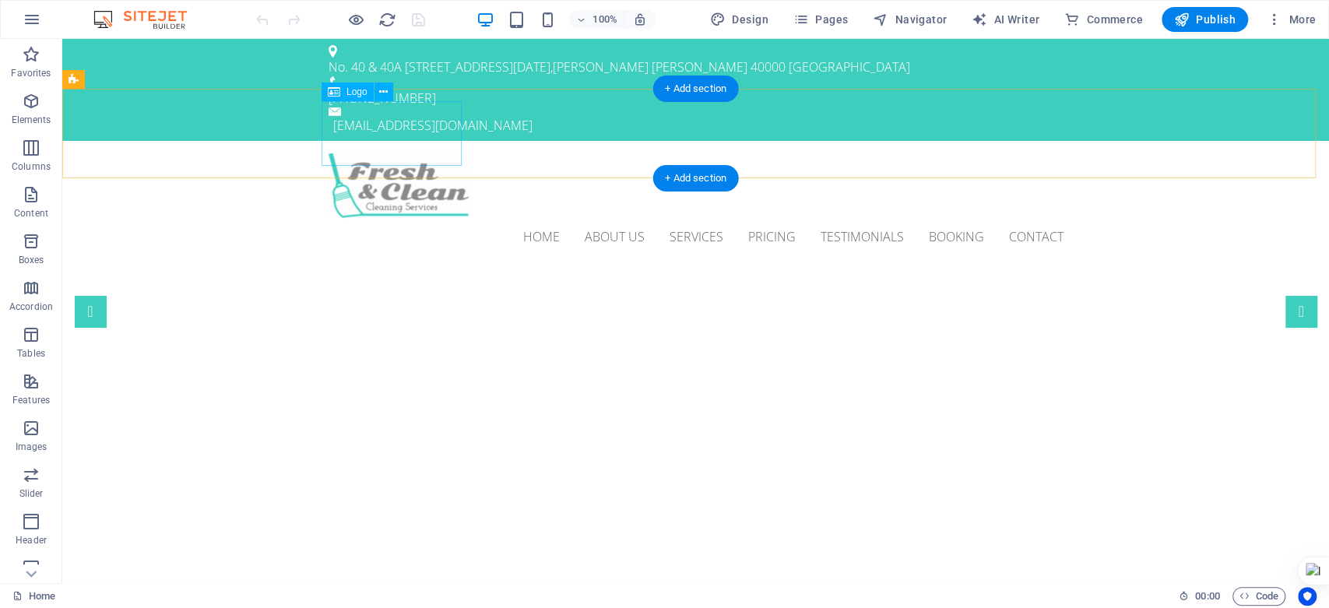
click at [416, 153] on div at bounding box center [696, 185] width 735 height 65
select select "px"
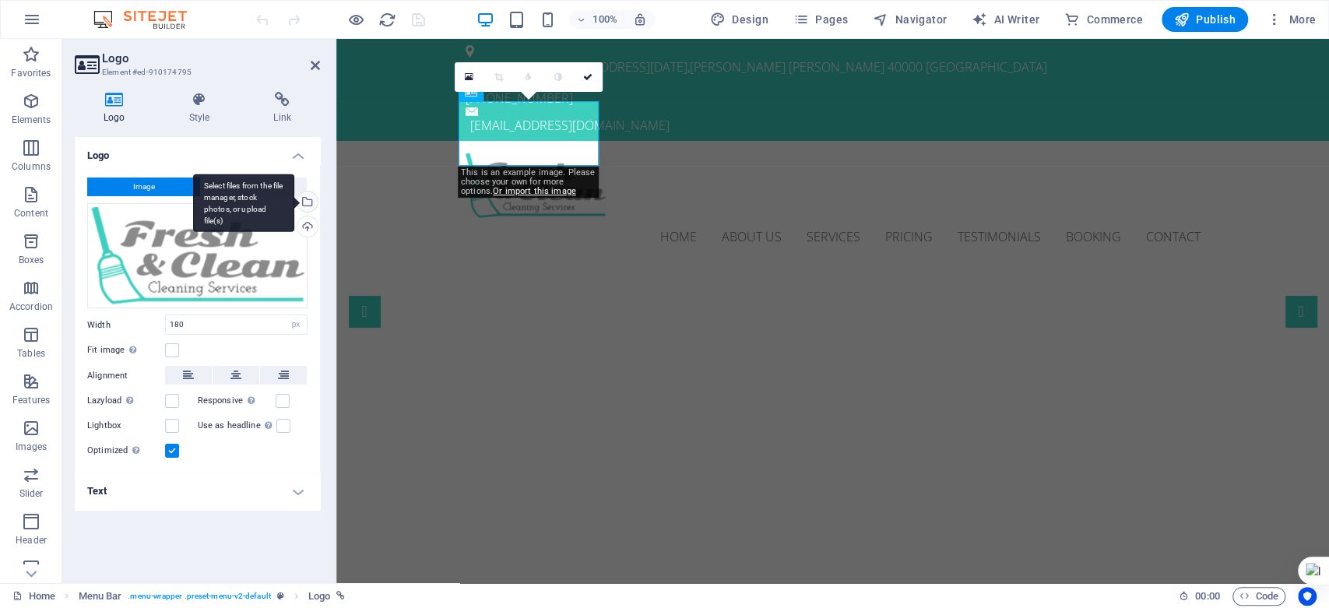
click at [294, 204] on div "Select files from the file manager, stock photos, or upload file(s)" at bounding box center [243, 203] width 101 height 58
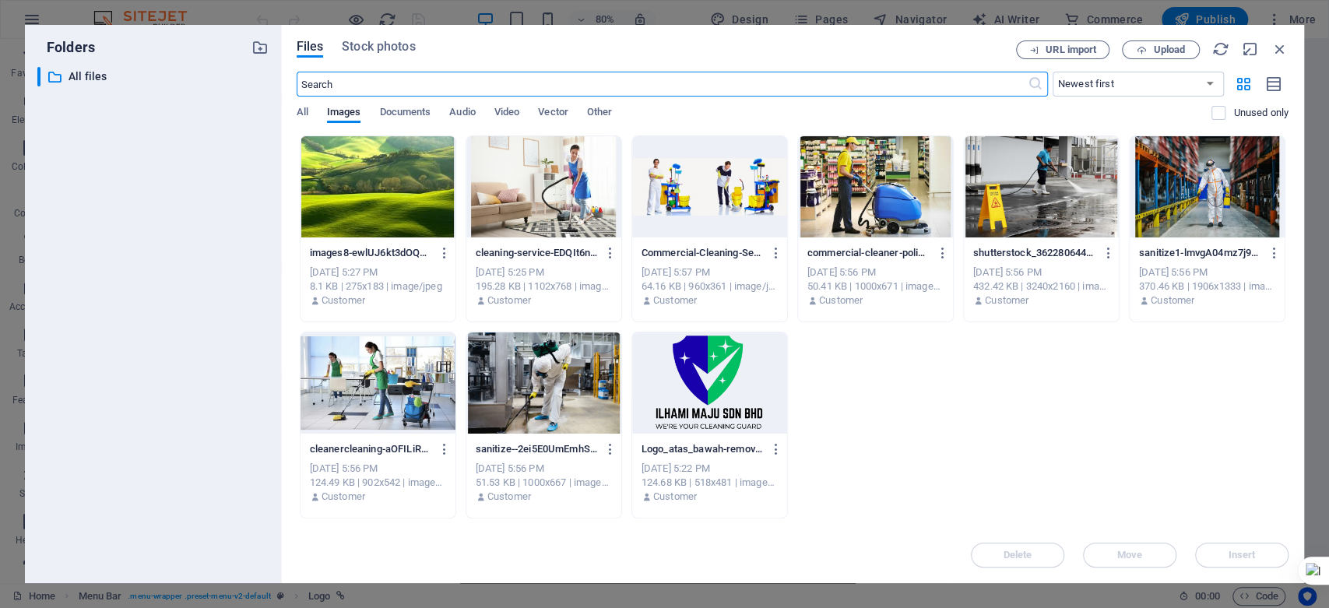
click at [691, 403] on div at bounding box center [709, 382] width 155 height 101
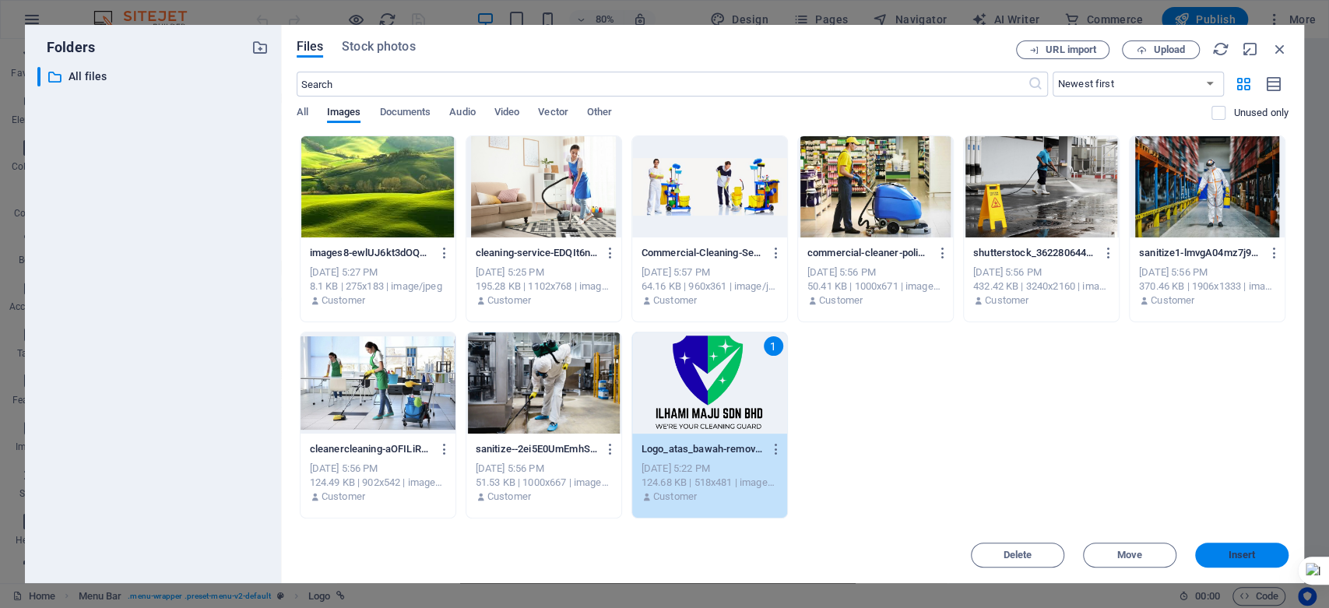
click at [1236, 550] on span "Insert" at bounding box center [1242, 554] width 27 height 9
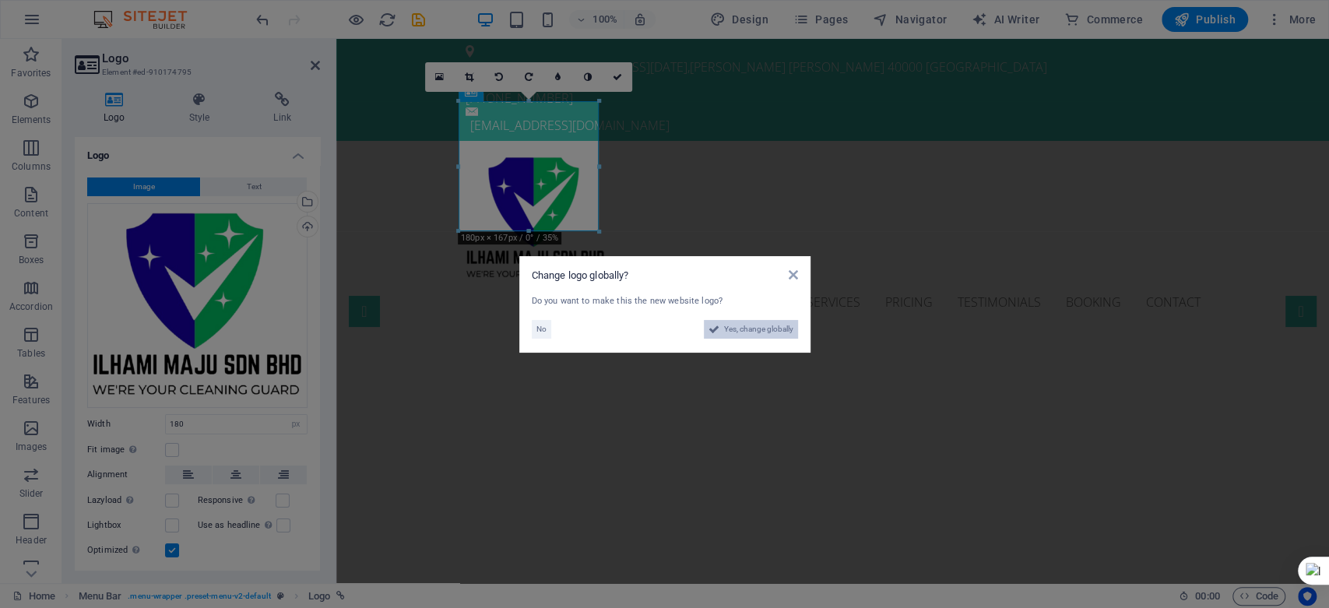
drag, startPoint x: 727, startPoint y: 332, endPoint x: 480, endPoint y: 380, distance: 252.1
click at [727, 332] on span "Yes, change globally" at bounding box center [758, 329] width 69 height 19
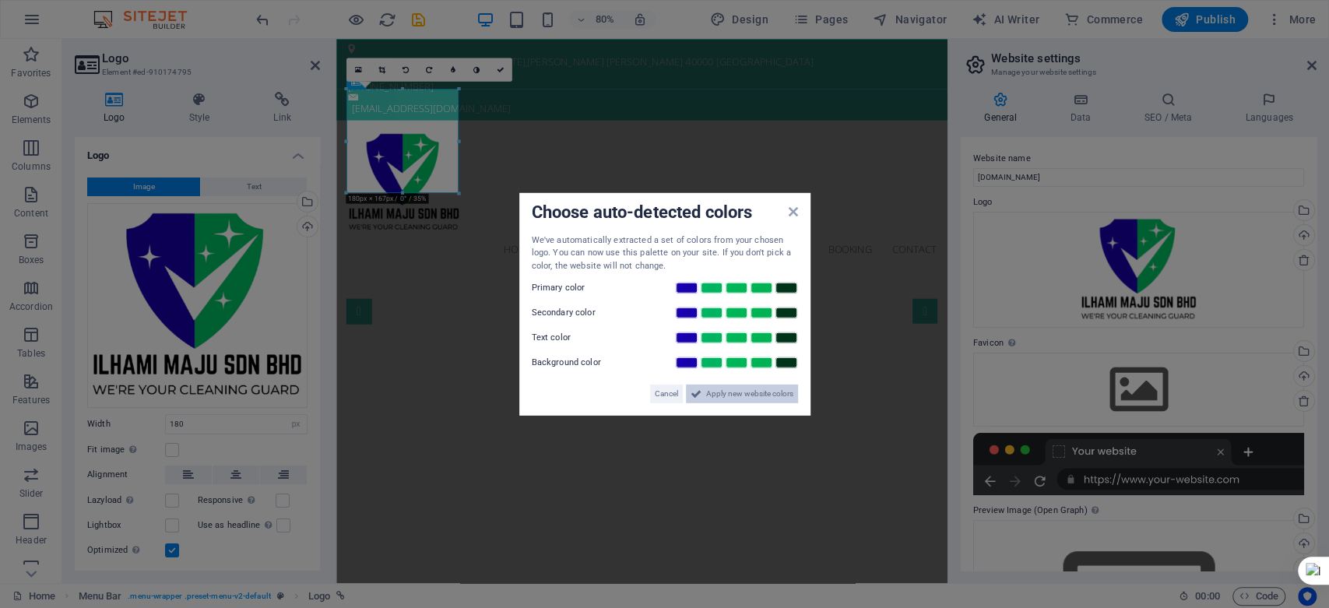
click at [772, 397] on span "Apply new website colors" at bounding box center [749, 394] width 87 height 19
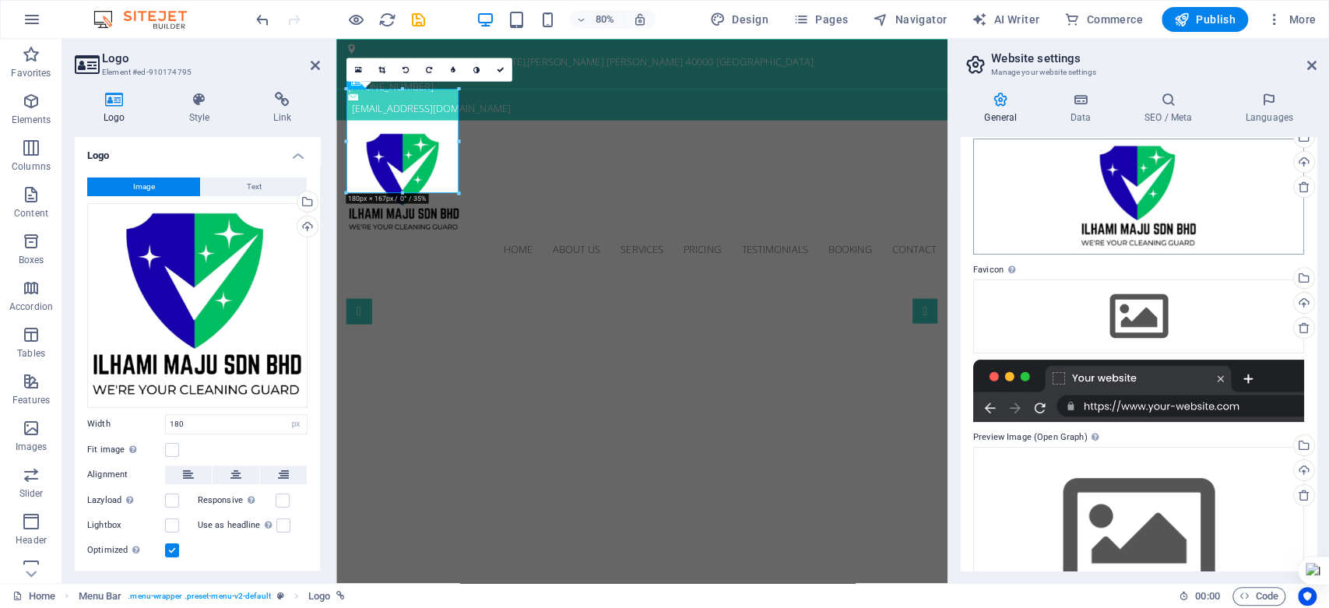
scroll to position [139, 0]
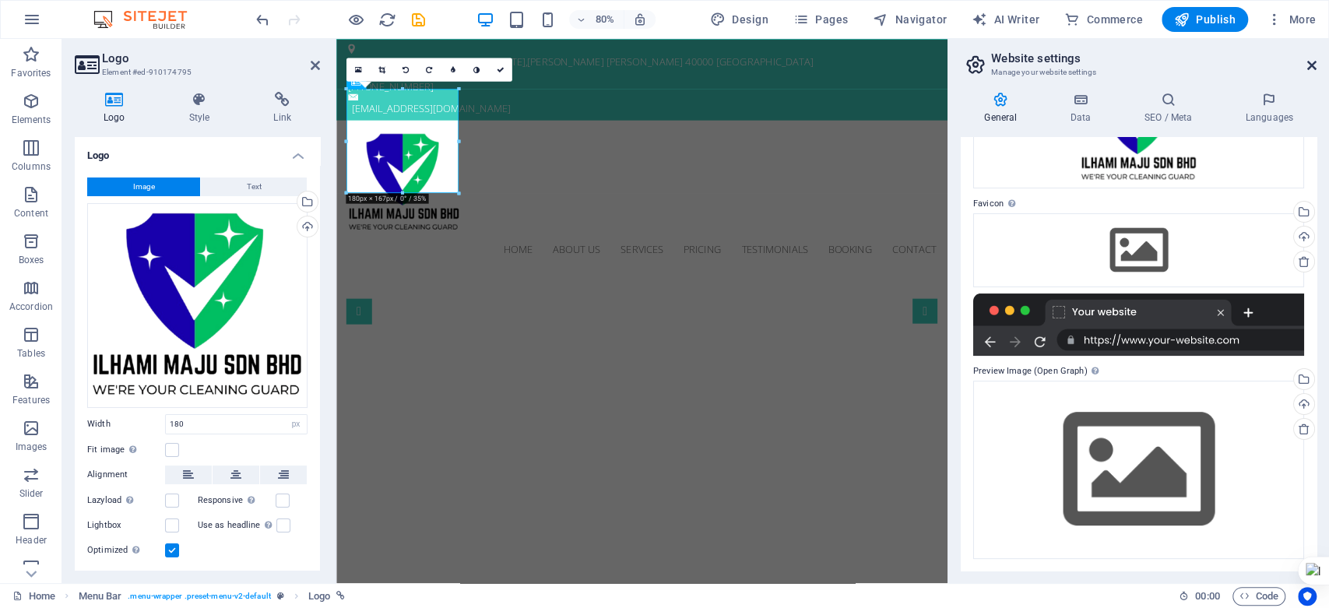
click at [1312, 67] on icon at bounding box center [1311, 65] width 9 height 12
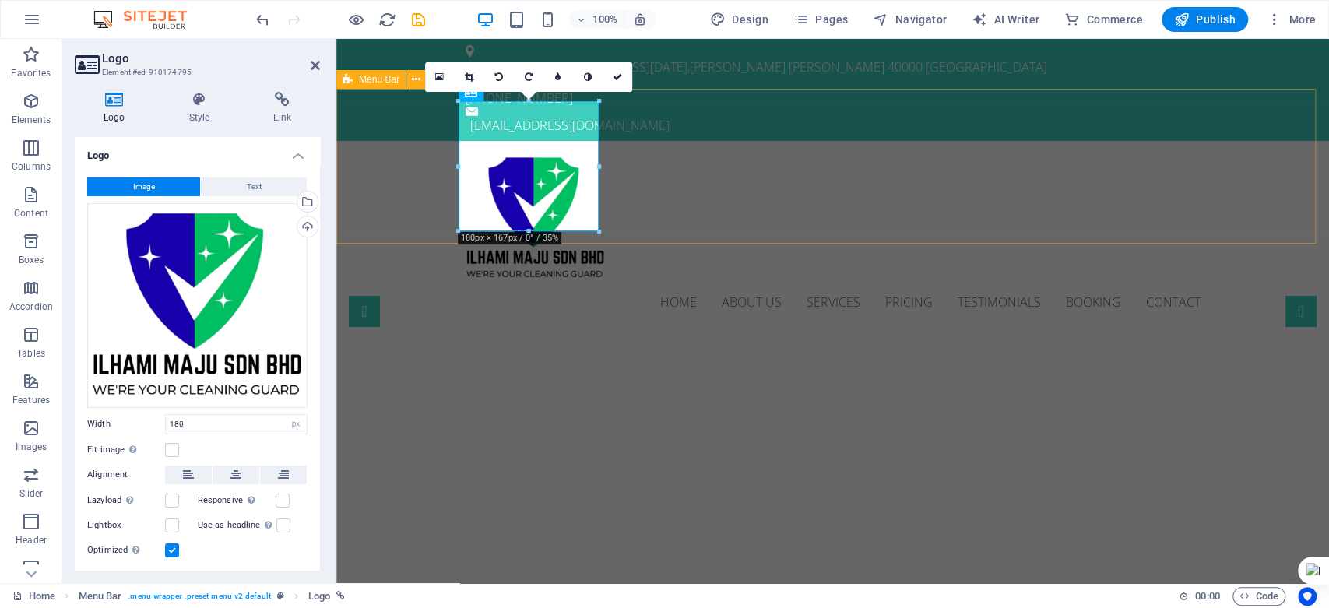
click at [1005, 206] on div "Home About us Services Pricing Testimonials Booking Contact" at bounding box center [832, 237] width 993 height 192
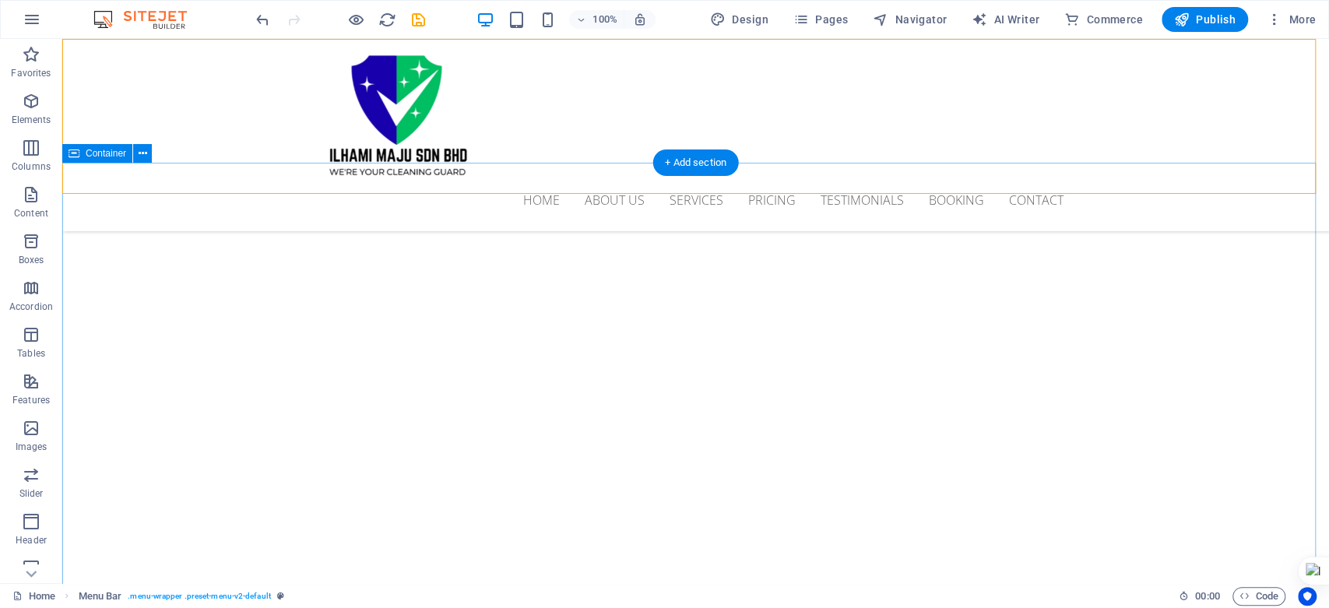
scroll to position [173, 0]
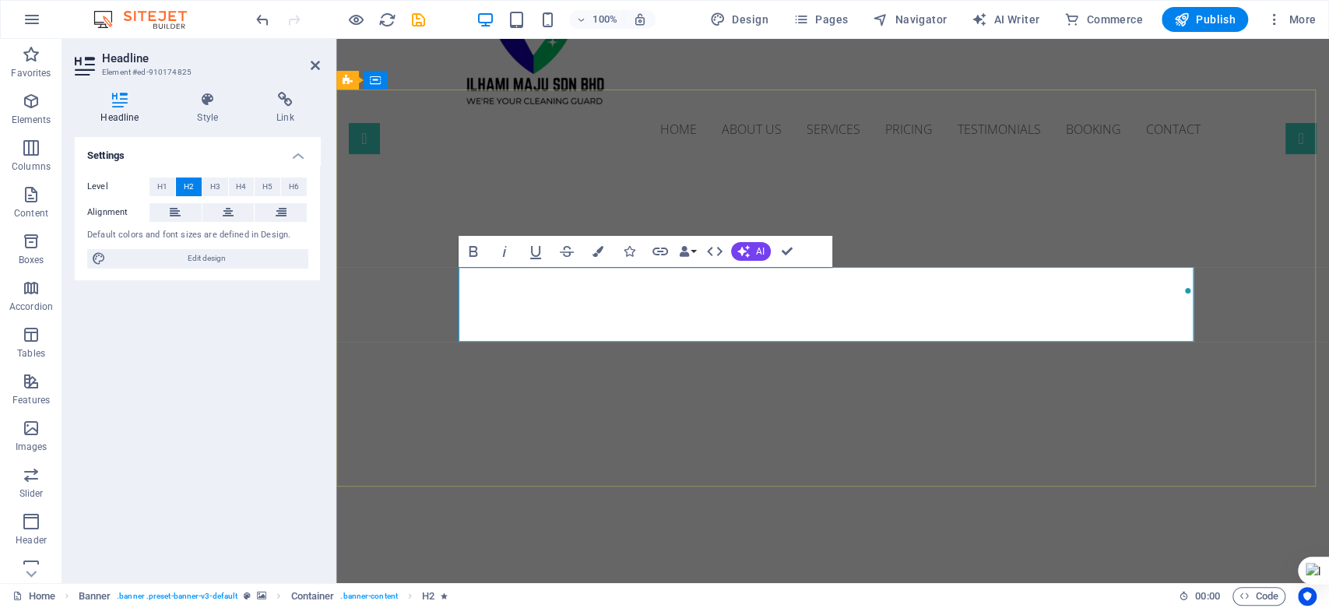
scroll to position [154, 0]
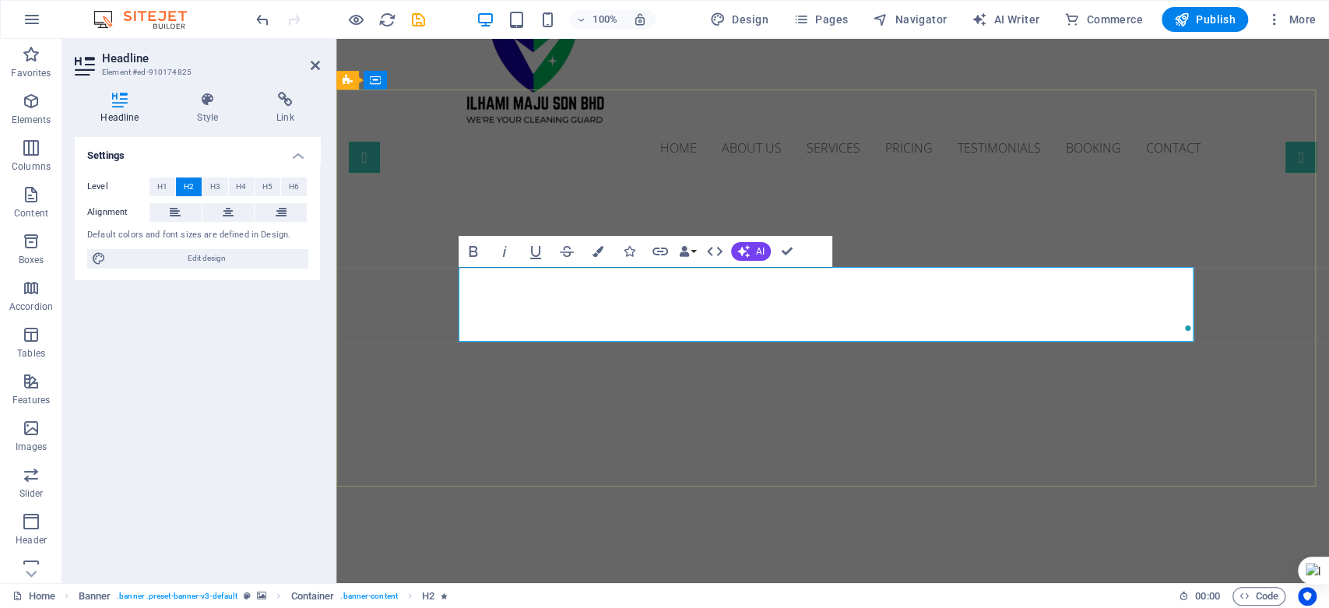
drag, startPoint x: 800, startPoint y: 324, endPoint x: 978, endPoint y: 322, distance: 178.3
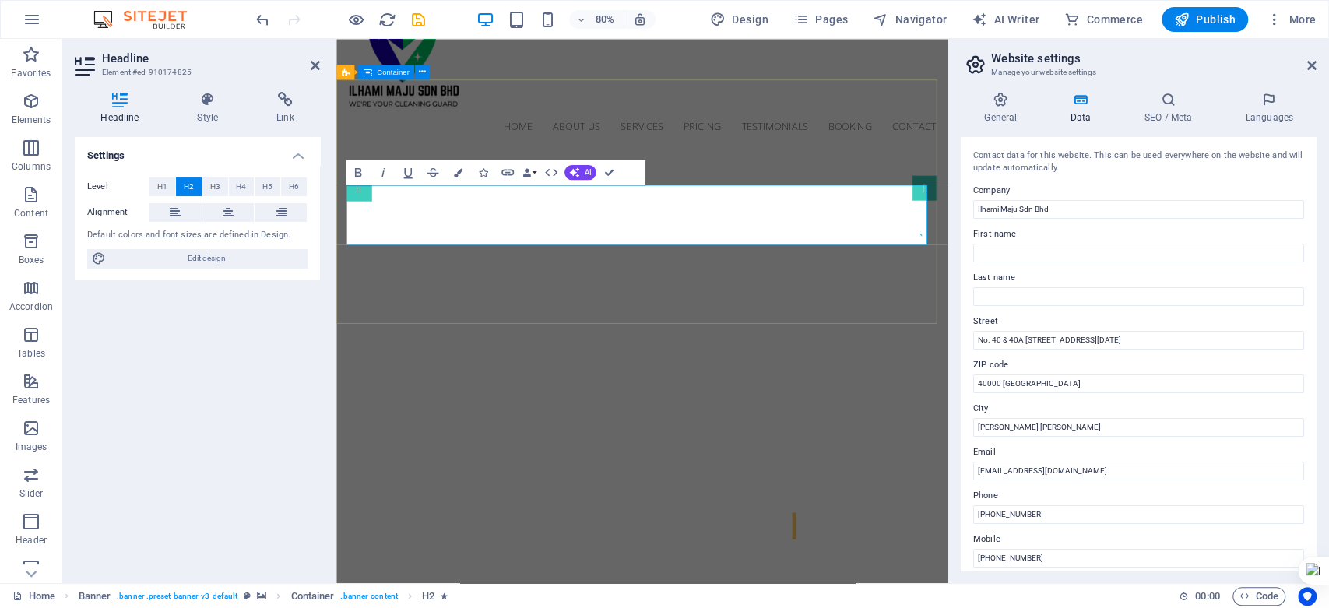
click at [923, 484] on div "Professional. Affordable. Reliable. Cleaning Service Provider in Klang Valley ​" at bounding box center [718, 612] width 764 height 256
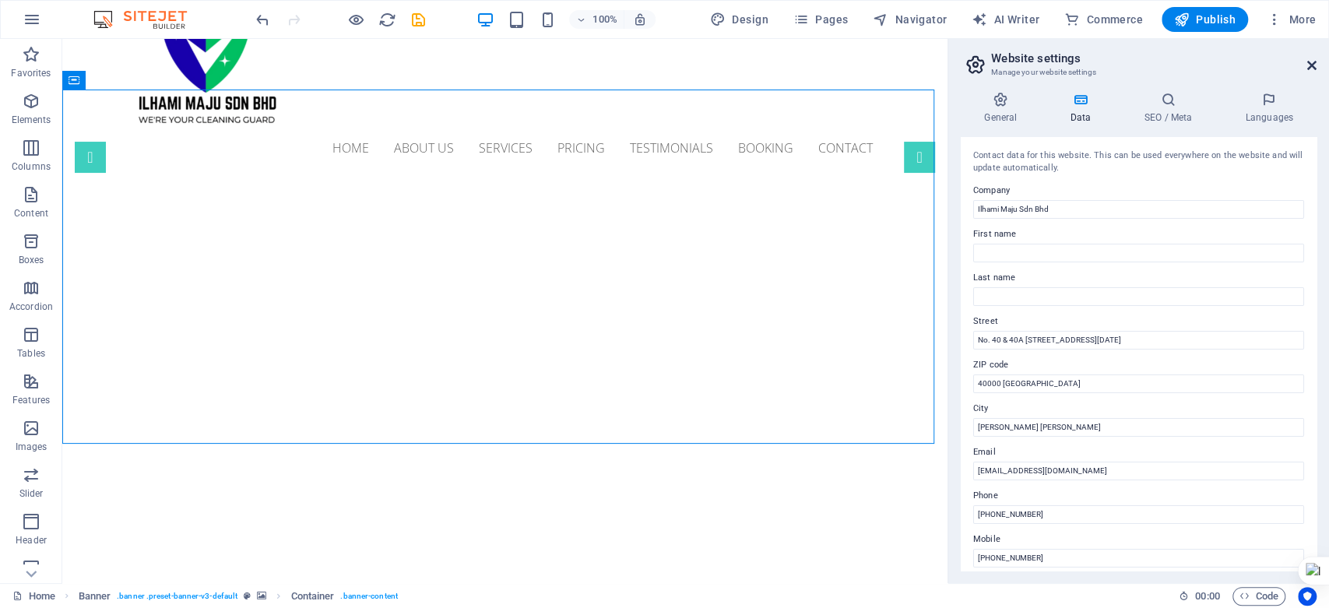
click at [1310, 69] on icon at bounding box center [1311, 65] width 9 height 12
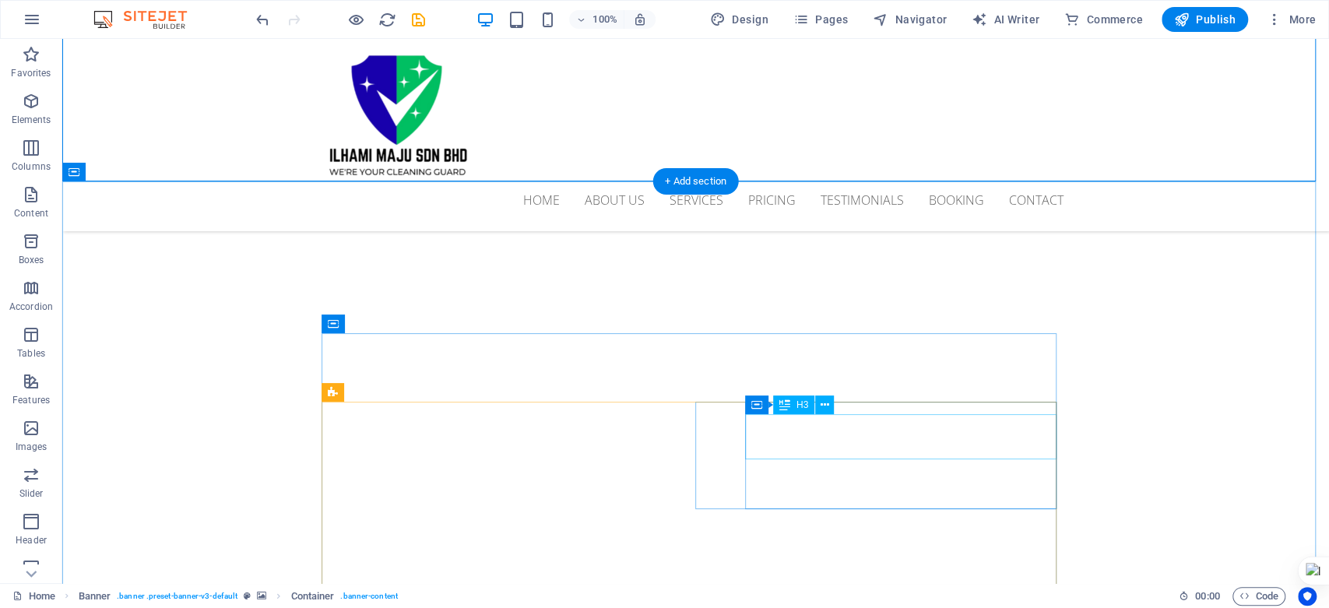
scroll to position [327, 0]
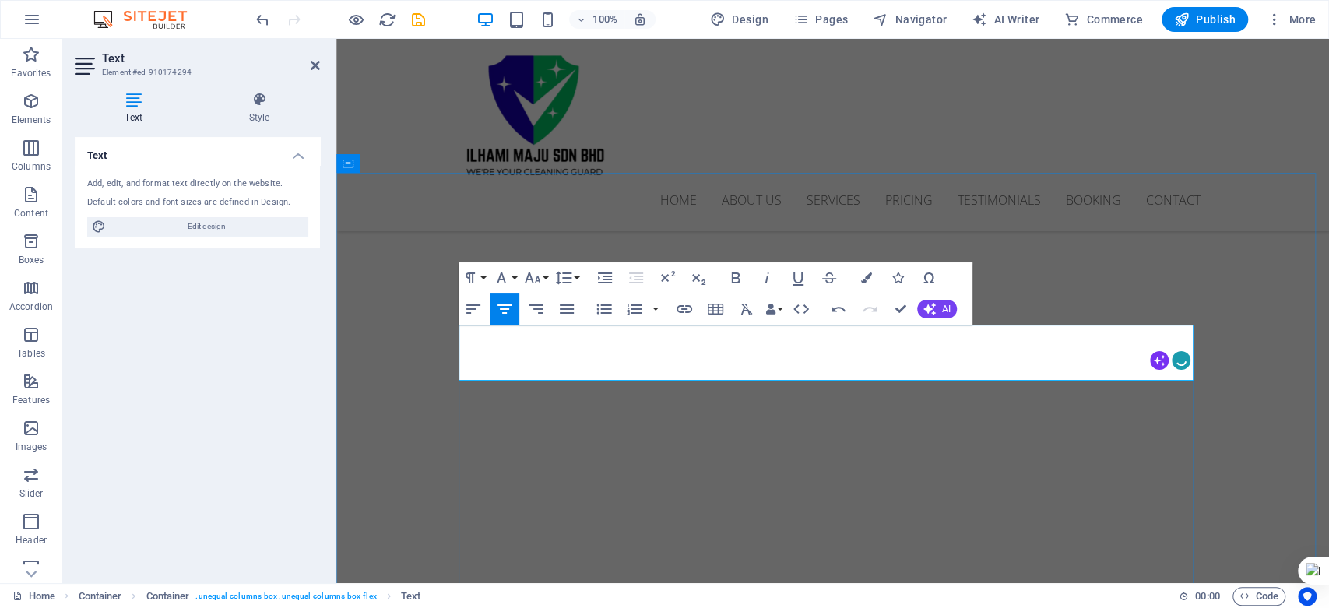
drag, startPoint x: 474, startPoint y: 334, endPoint x: 964, endPoint y: 369, distance: 491.0
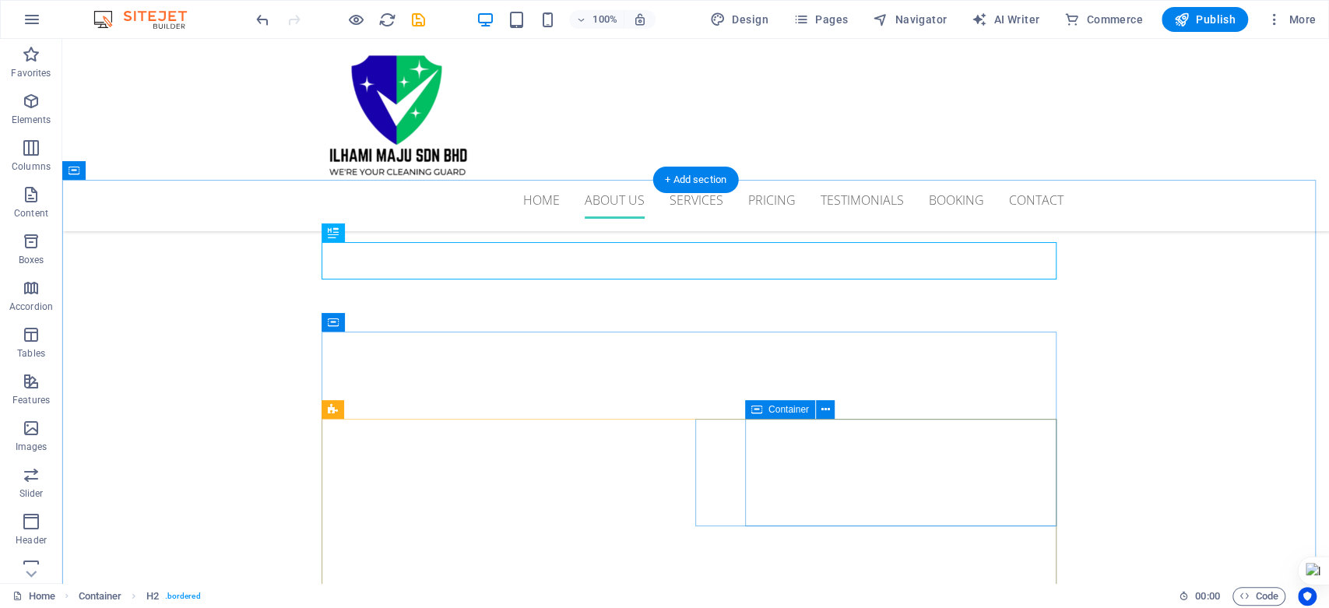
scroll to position [500, 0]
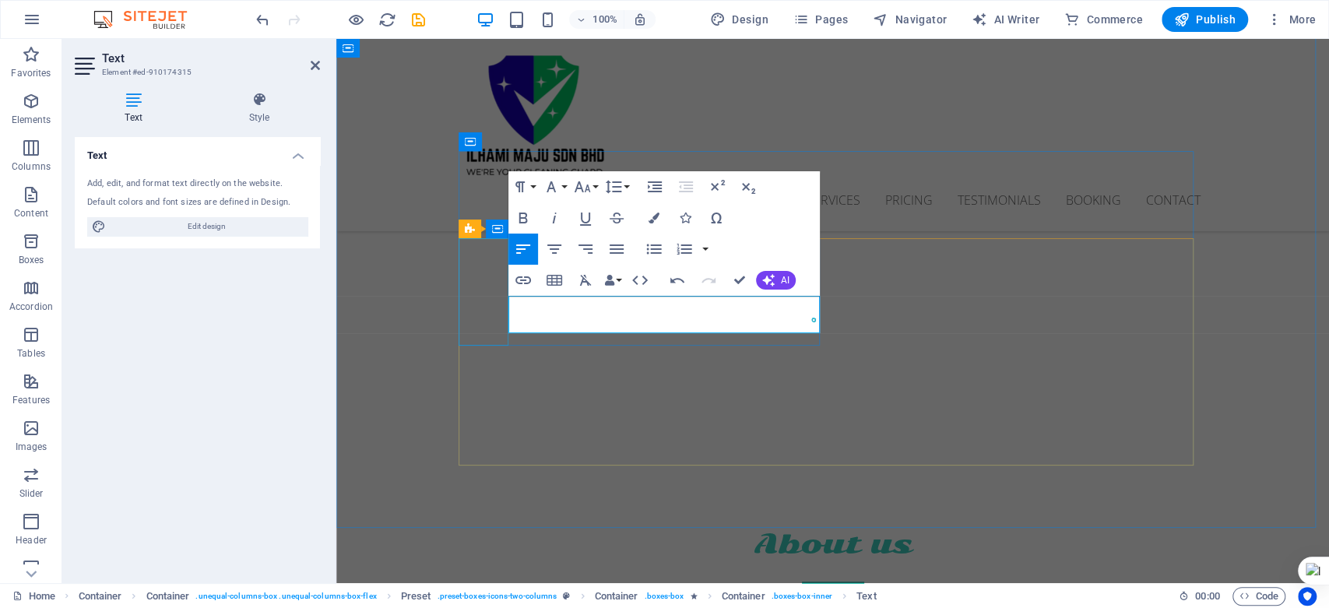
drag, startPoint x: 648, startPoint y: 322, endPoint x: 502, endPoint y: 315, distance: 145.8
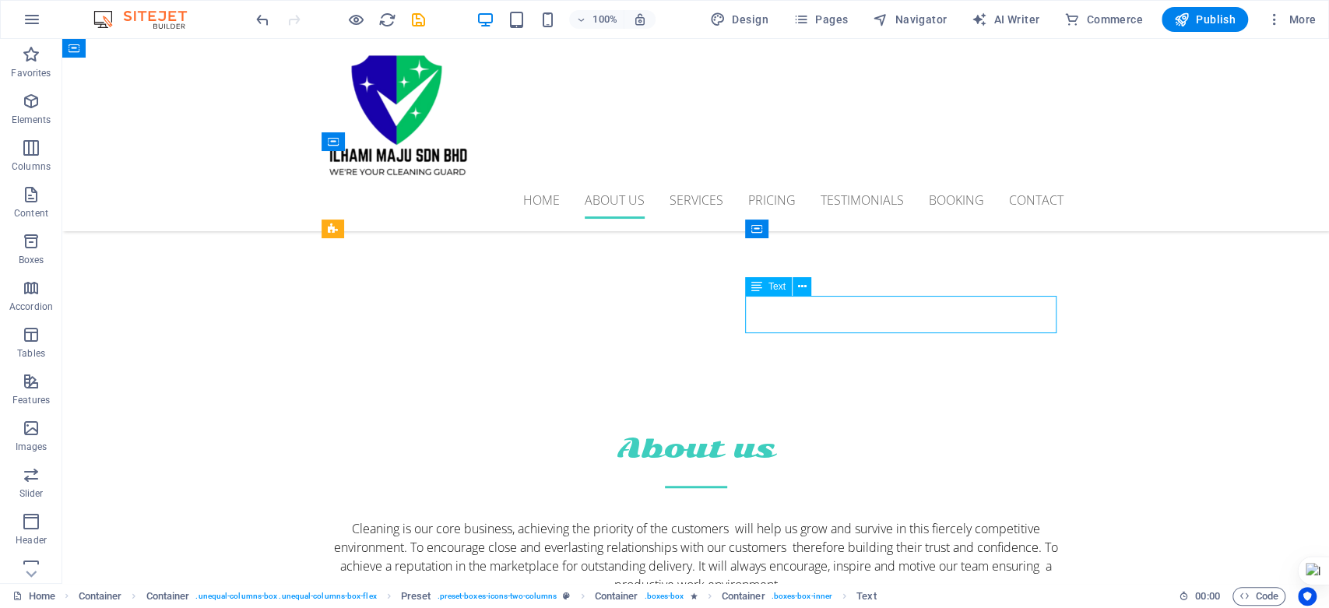
scroll to position [500, 0]
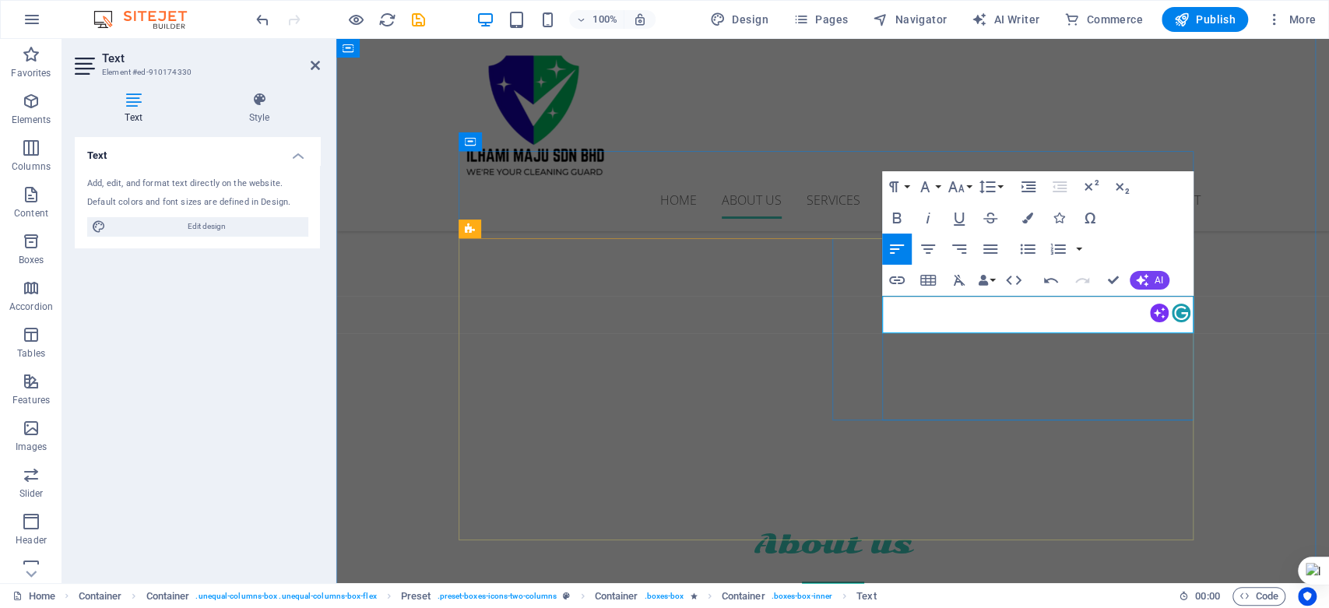
drag, startPoint x: 1016, startPoint y: 319, endPoint x: 878, endPoint y: 295, distance: 139.9
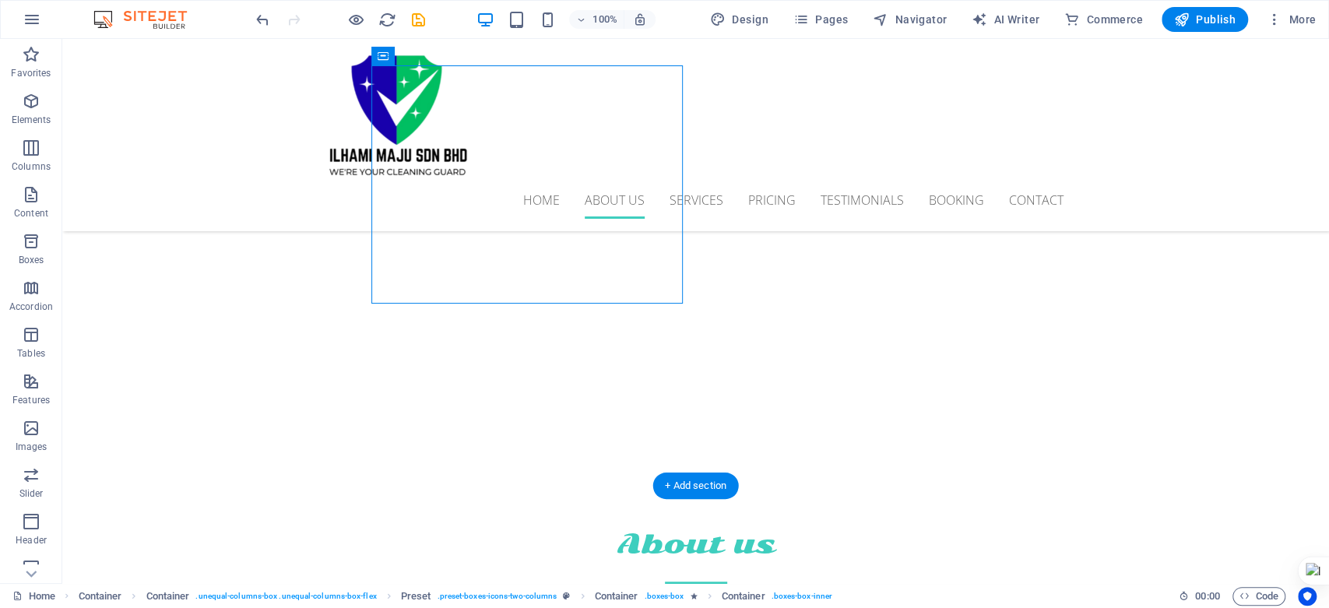
scroll to position [769, 0]
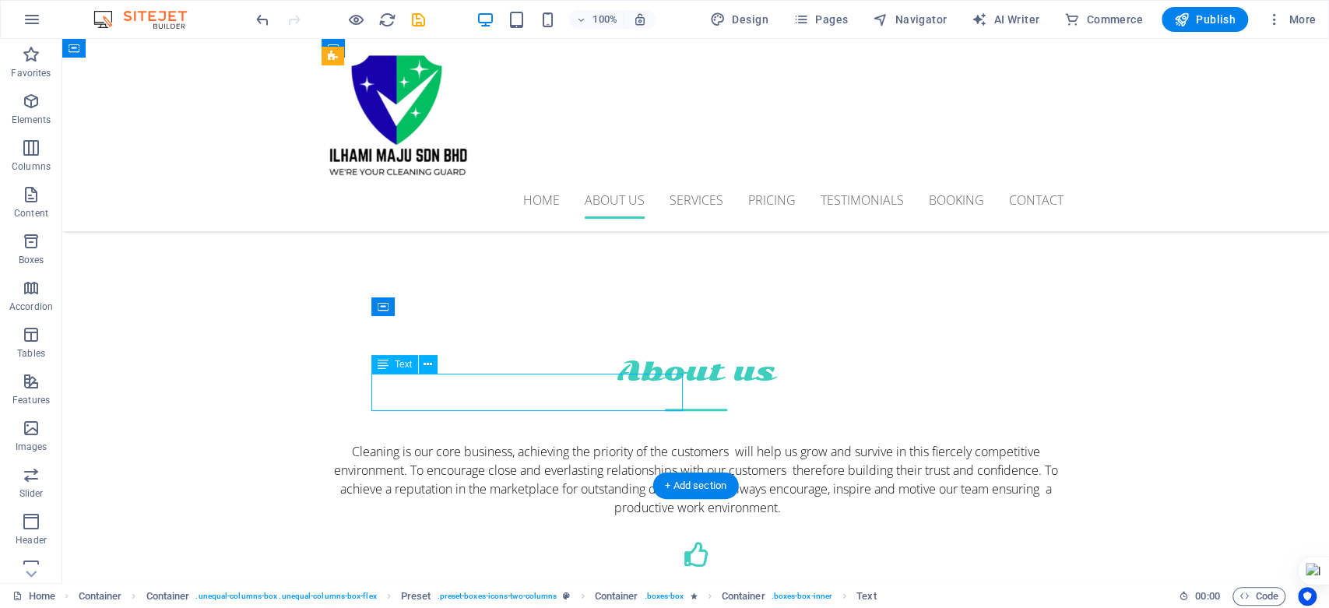
drag, startPoint x: 505, startPoint y: 402, endPoint x: 476, endPoint y: 396, distance: 29.3
drag, startPoint x: 498, startPoint y: 397, endPoint x: 227, endPoint y: 400, distance: 271.8
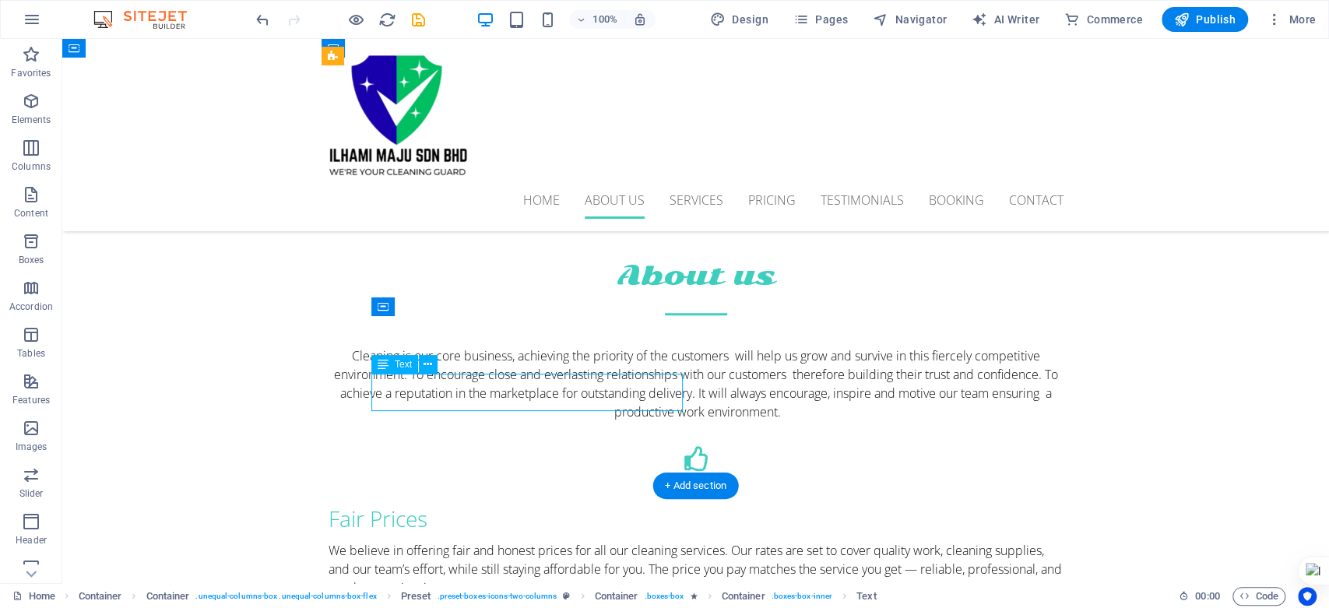
scroll to position [673, 0]
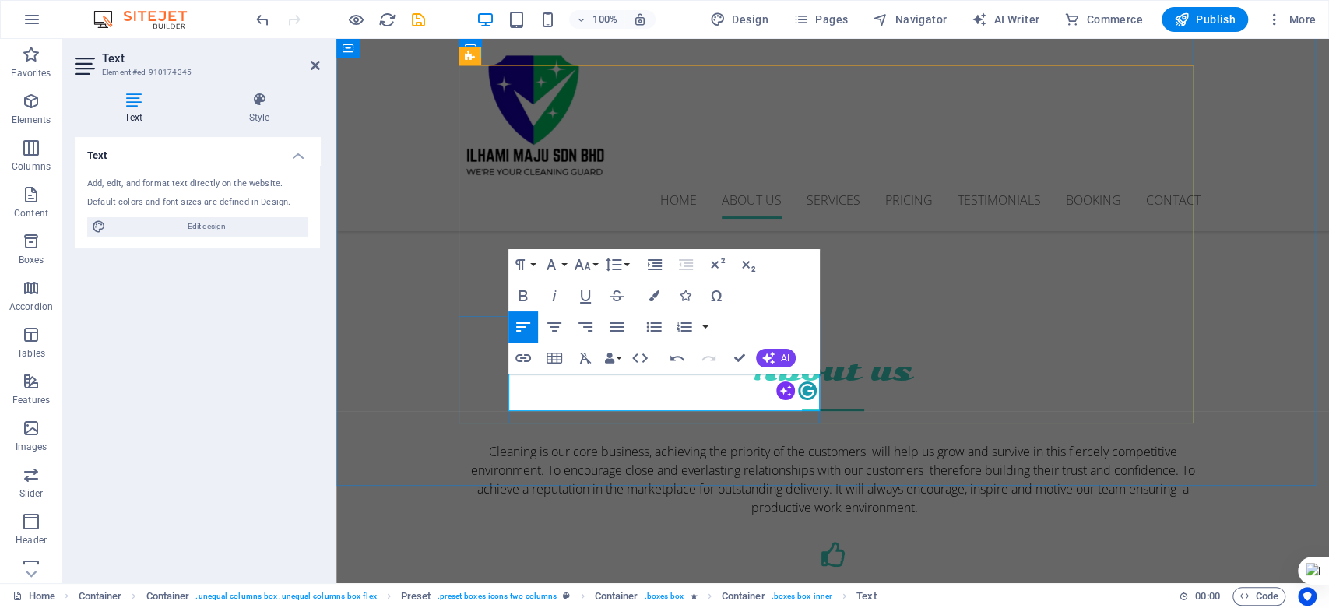
drag, startPoint x: 653, startPoint y: 399, endPoint x: 506, endPoint y: 375, distance: 149.1
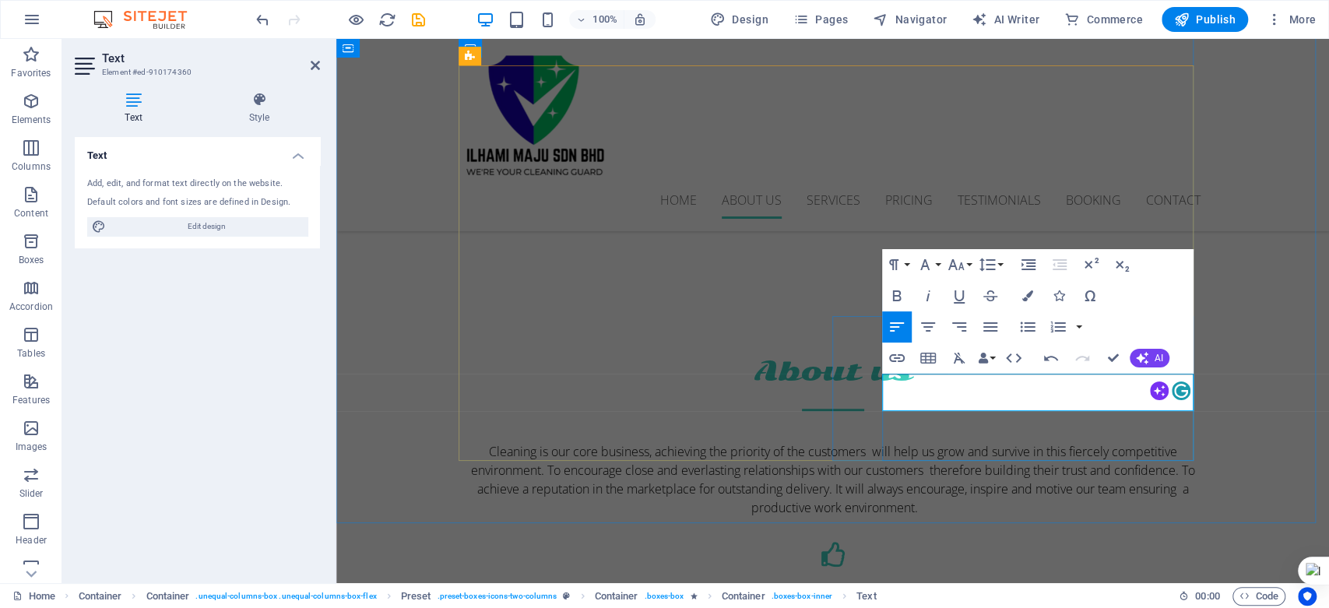
drag, startPoint x: 1021, startPoint y: 403, endPoint x: 866, endPoint y: 375, distance: 157.6
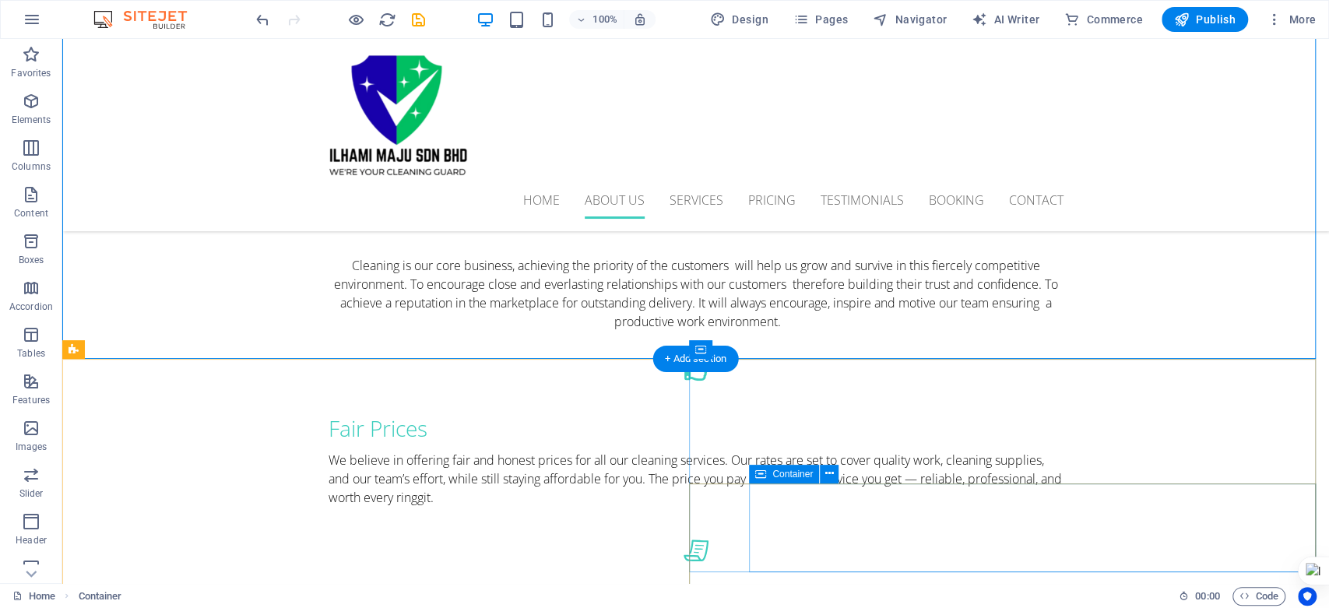
scroll to position [1115, 0]
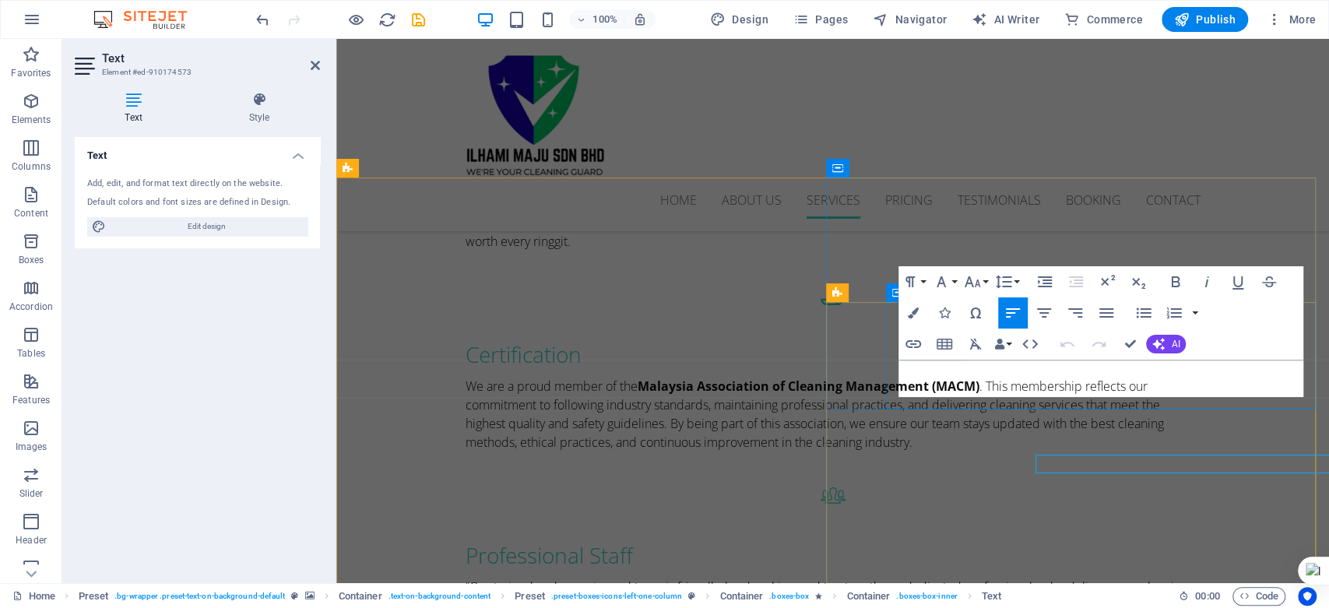
scroll to position [1019, 0]
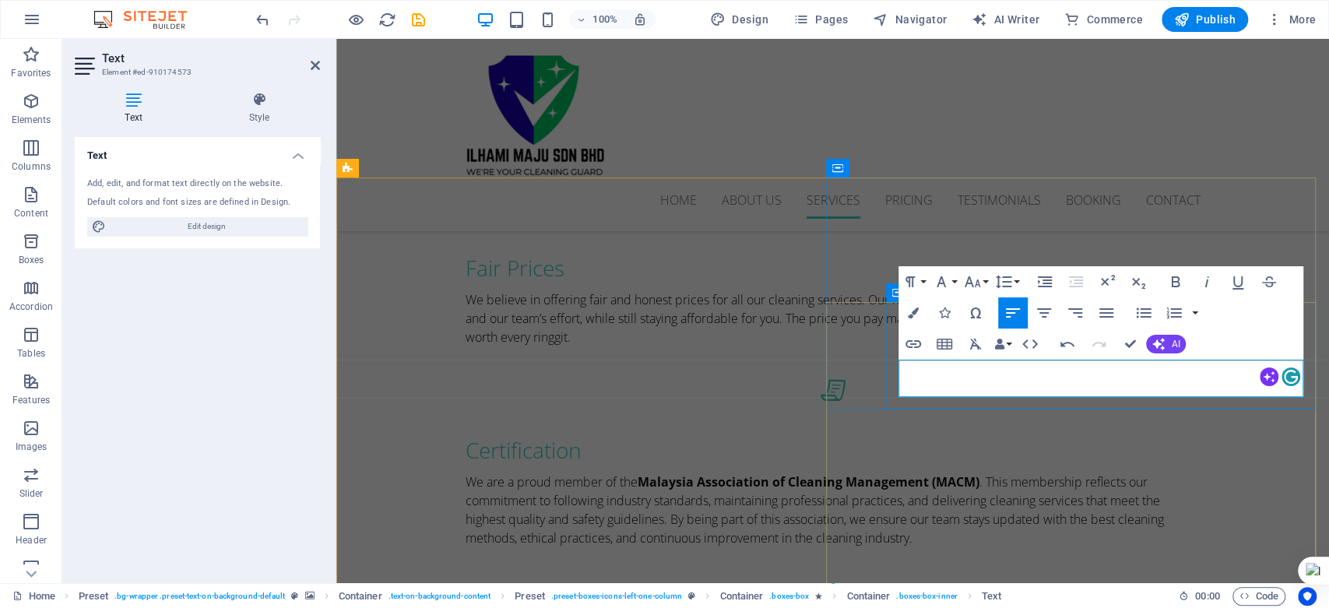
drag, startPoint x: 986, startPoint y: 380, endPoint x: 881, endPoint y: 365, distance: 106.2
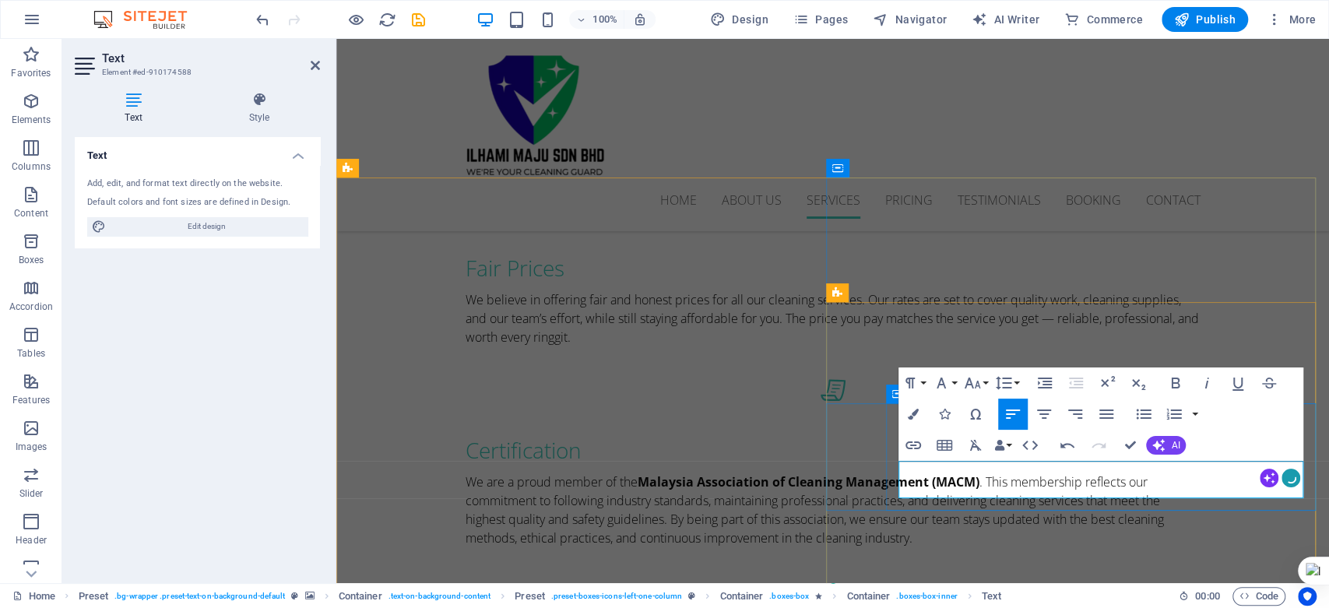
drag, startPoint x: 965, startPoint y: 487, endPoint x: 898, endPoint y: 469, distance: 70.1
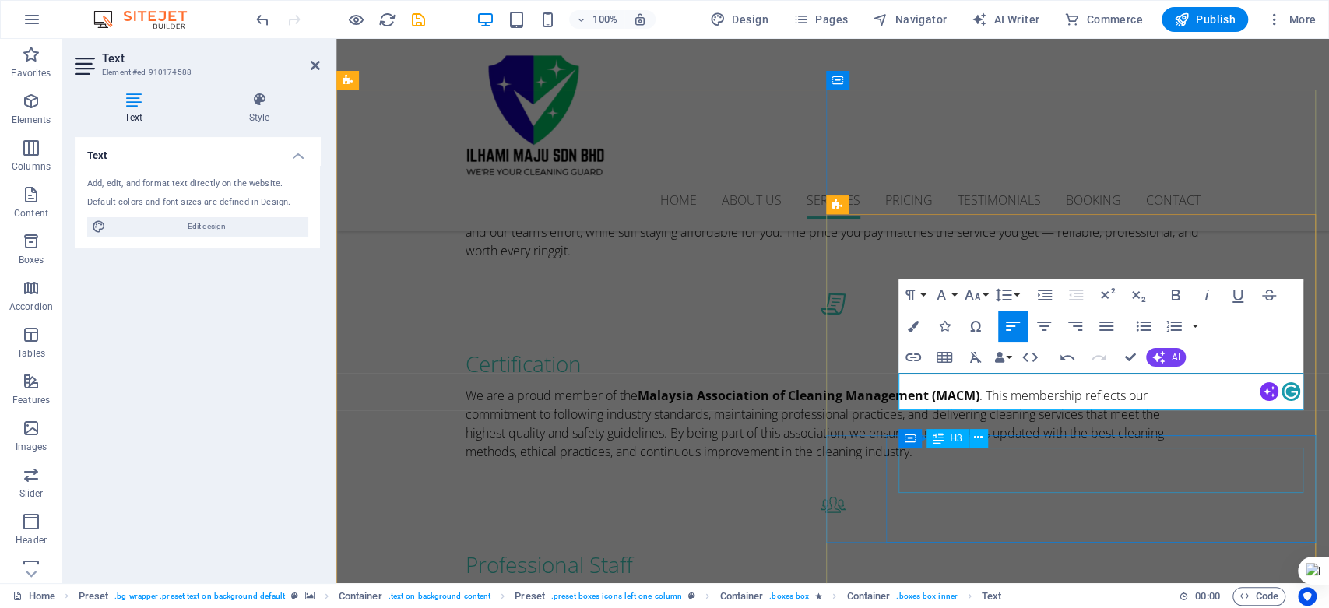
scroll to position [1192, 0]
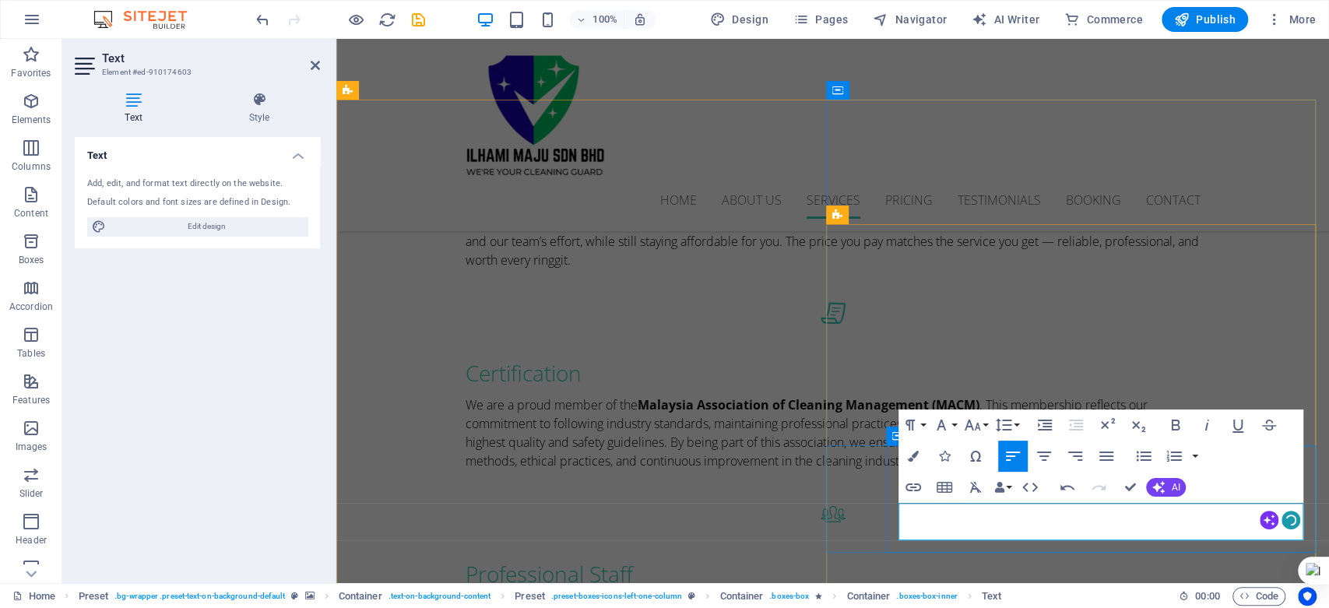
drag, startPoint x: 962, startPoint y: 526, endPoint x: 899, endPoint y: 505, distance: 66.5
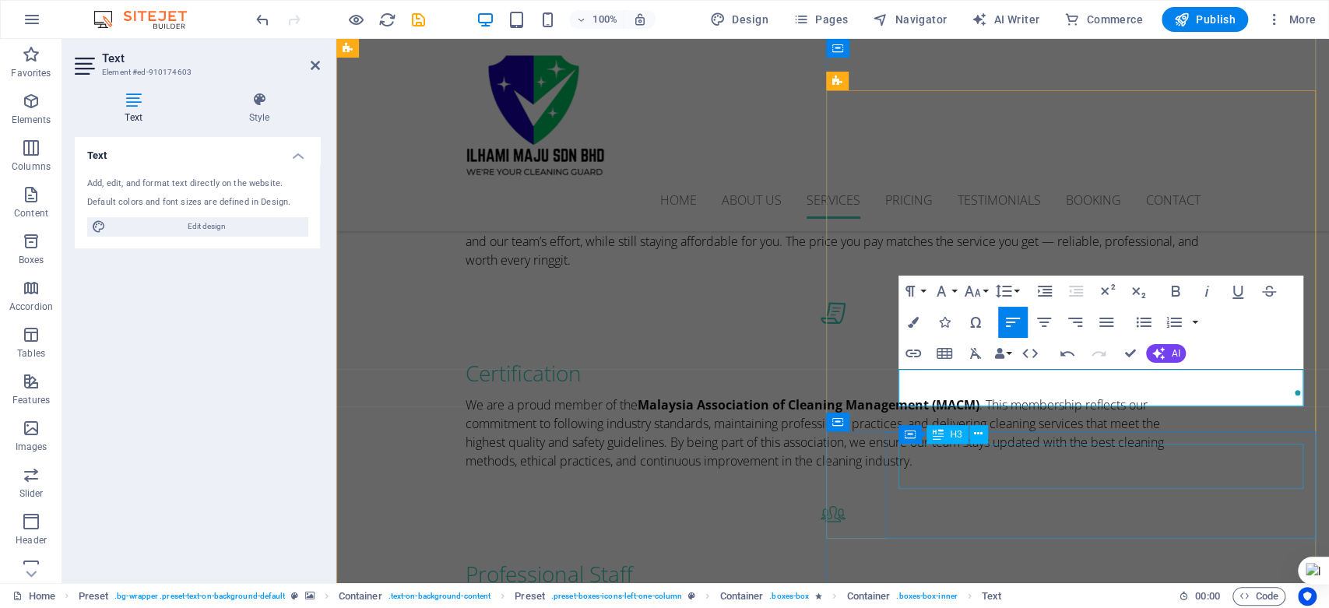
scroll to position [1270, 0]
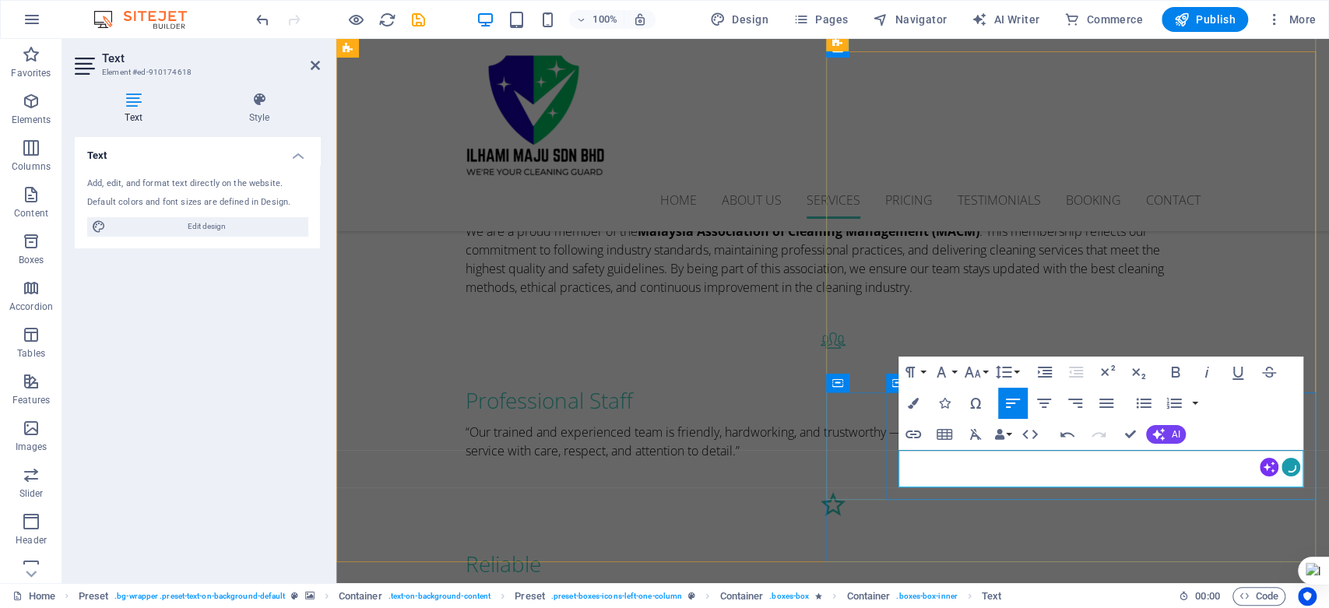
drag, startPoint x: 965, startPoint y: 477, endPoint x: 890, endPoint y: 459, distance: 76.9
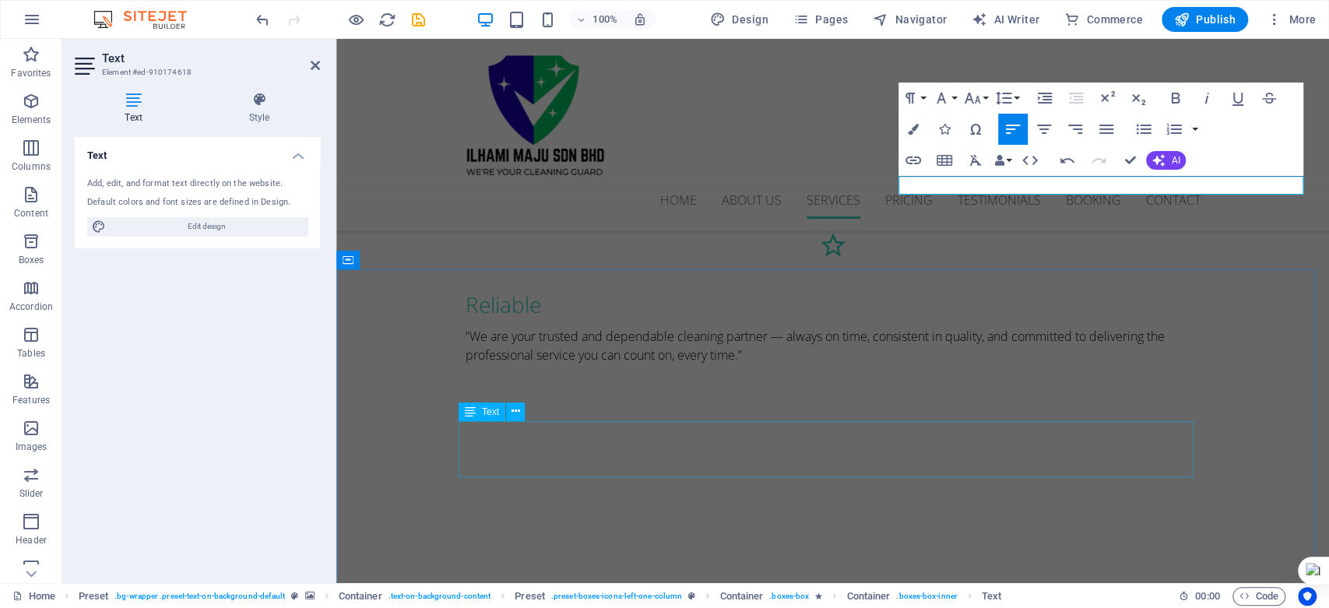
scroll to position [1616, 0]
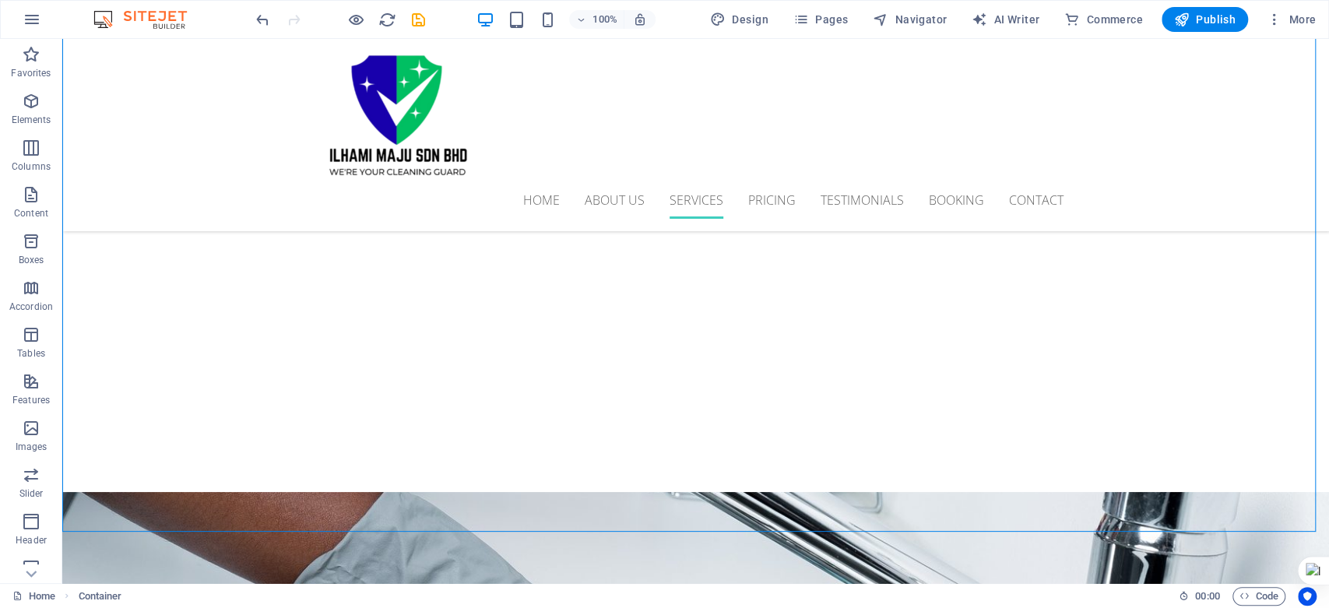
scroll to position [1875, 0]
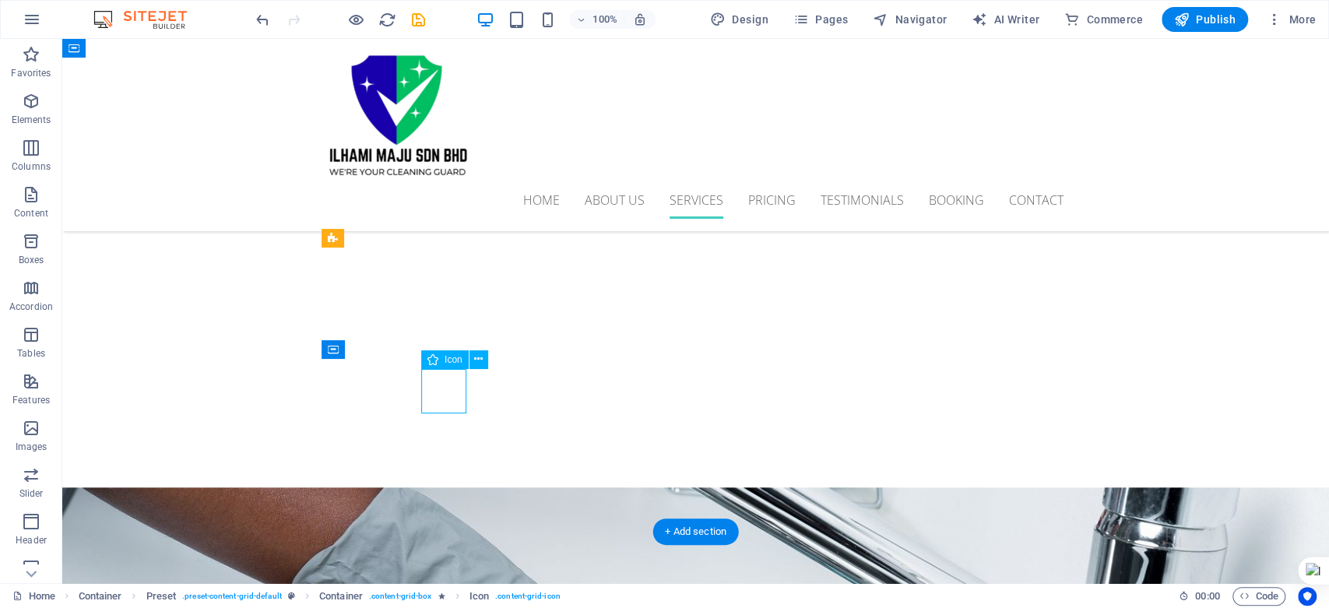
select select "xMidYMid"
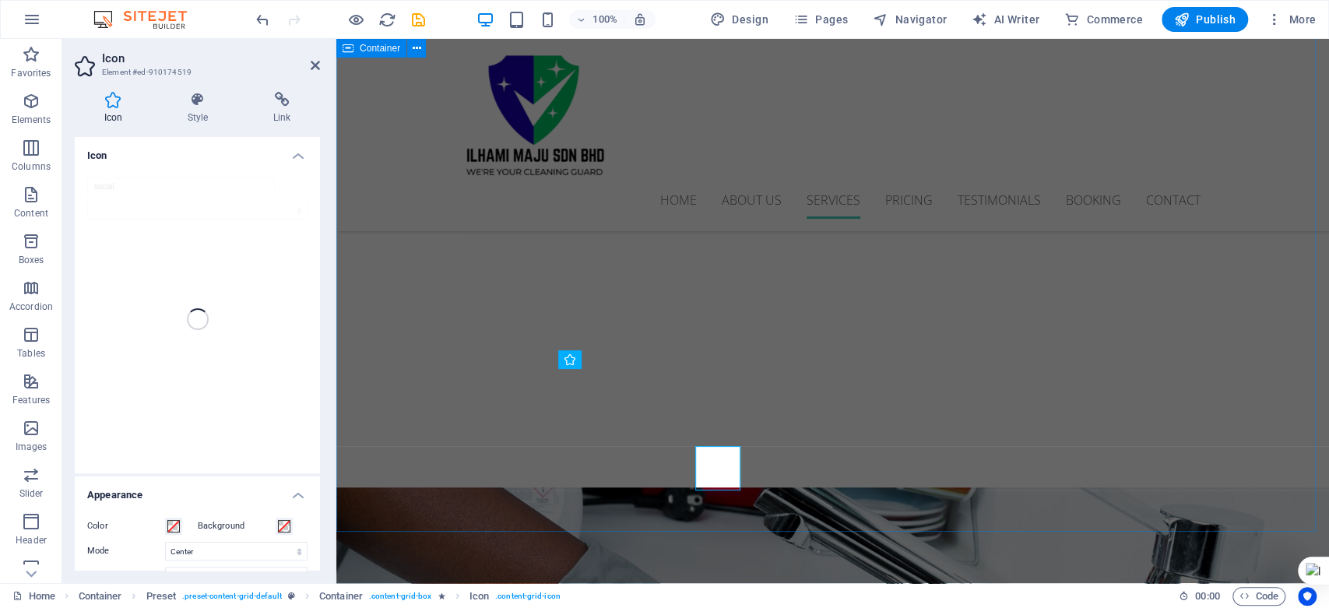
scroll to position [1799, 0]
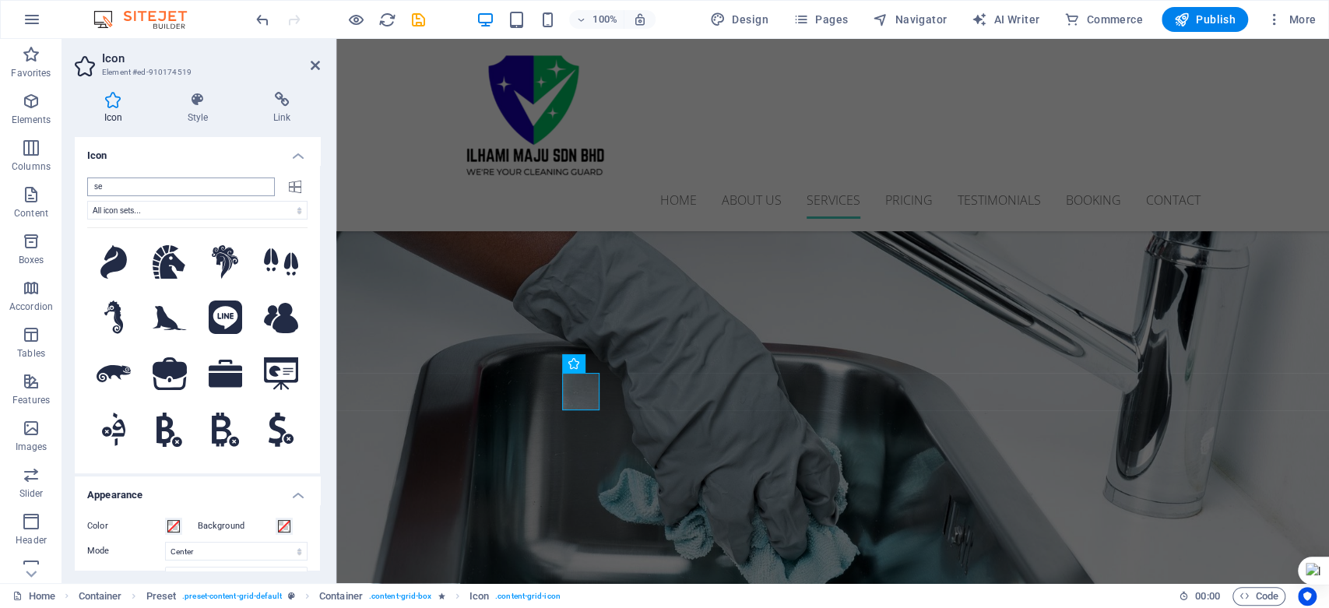
type input "s"
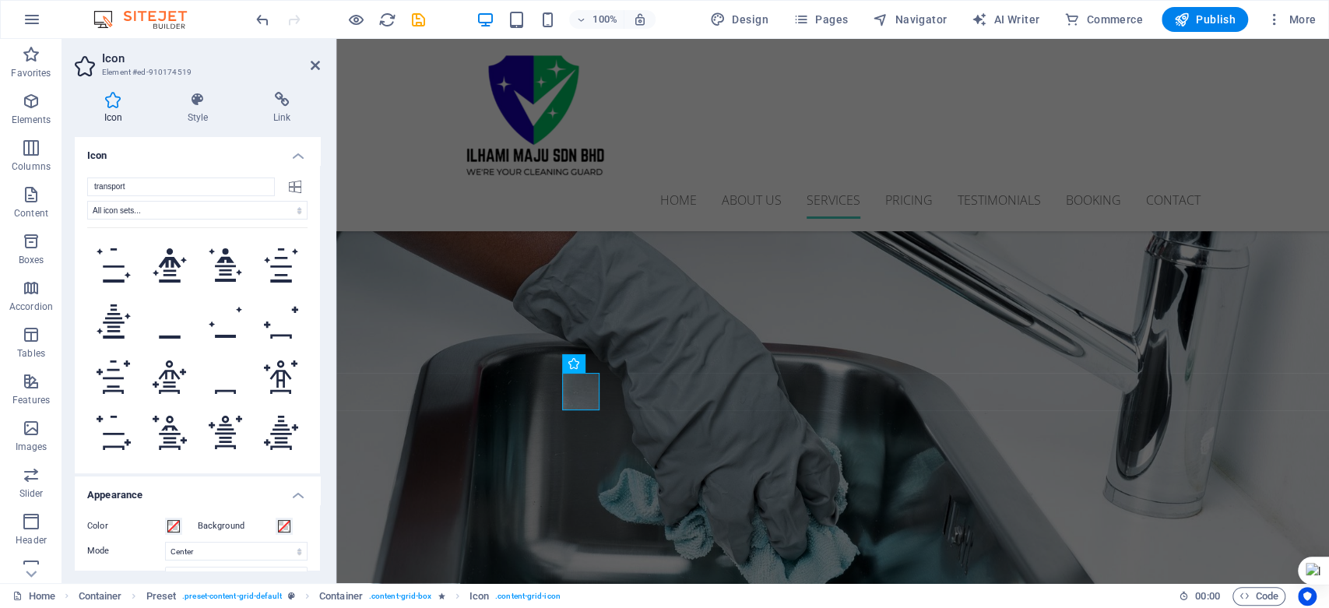
scroll to position [924, 0]
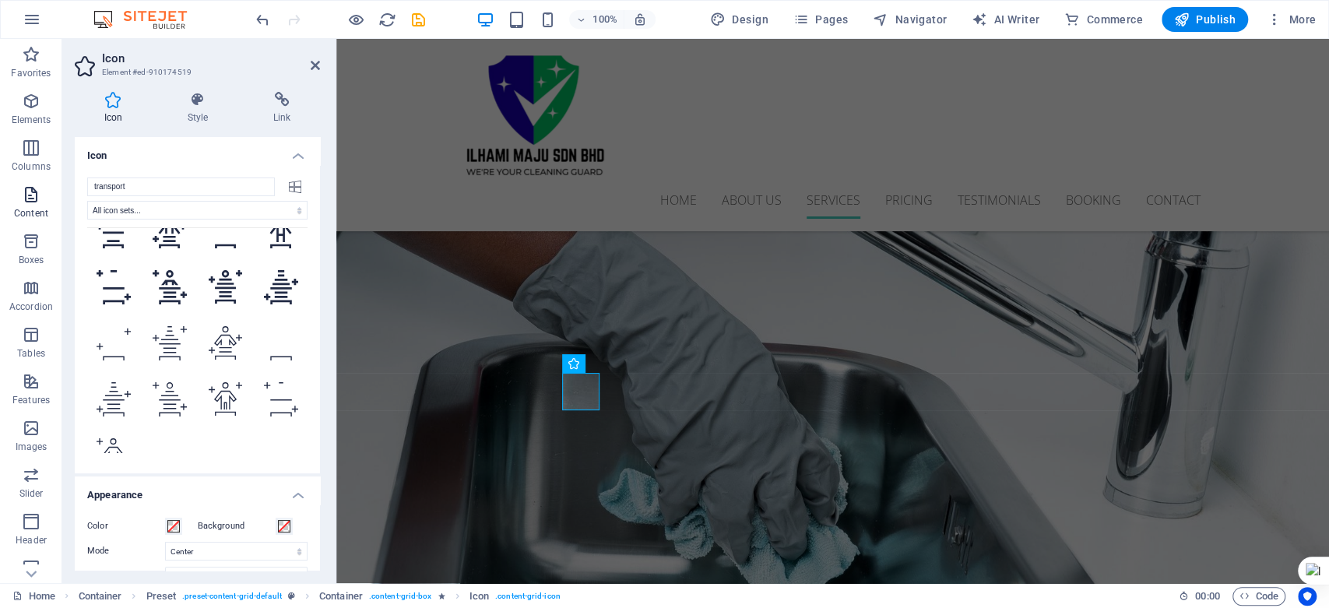
drag, startPoint x: 156, startPoint y: 186, endPoint x: 60, endPoint y: 191, distance: 95.9
click at [60, 191] on section "Favorites Elements Columns Content Boxes Accordion Tables Features Images Slide…" at bounding box center [664, 311] width 1329 height 544
type input "ca"
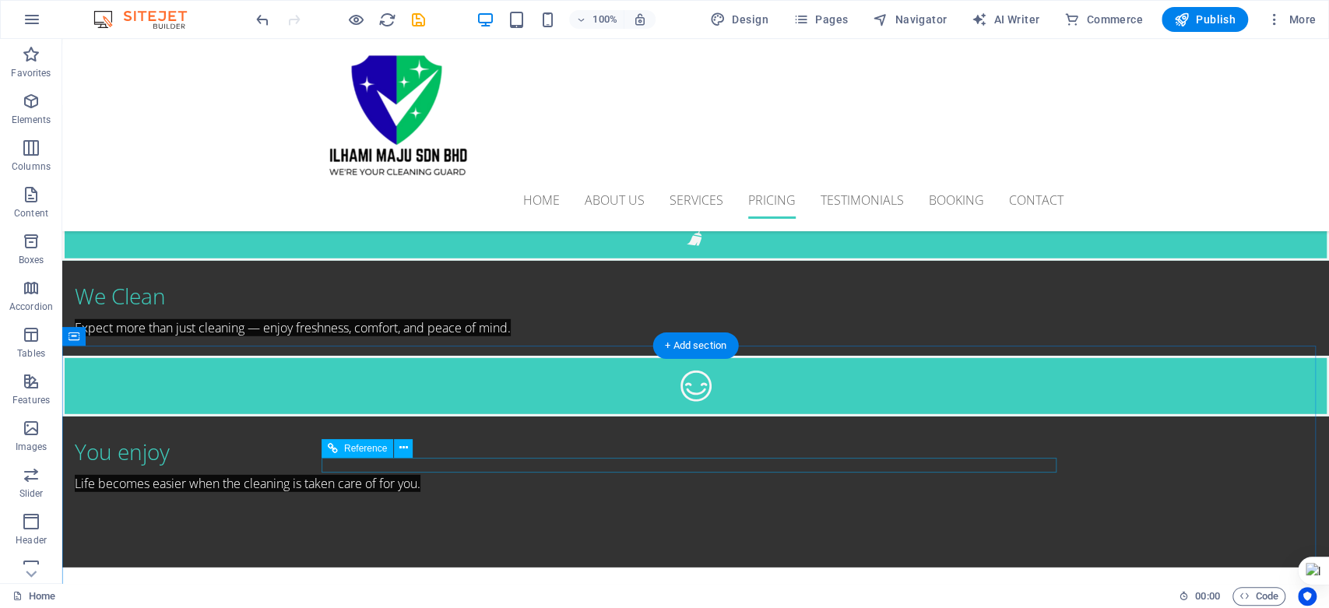
scroll to position [2914, 0]
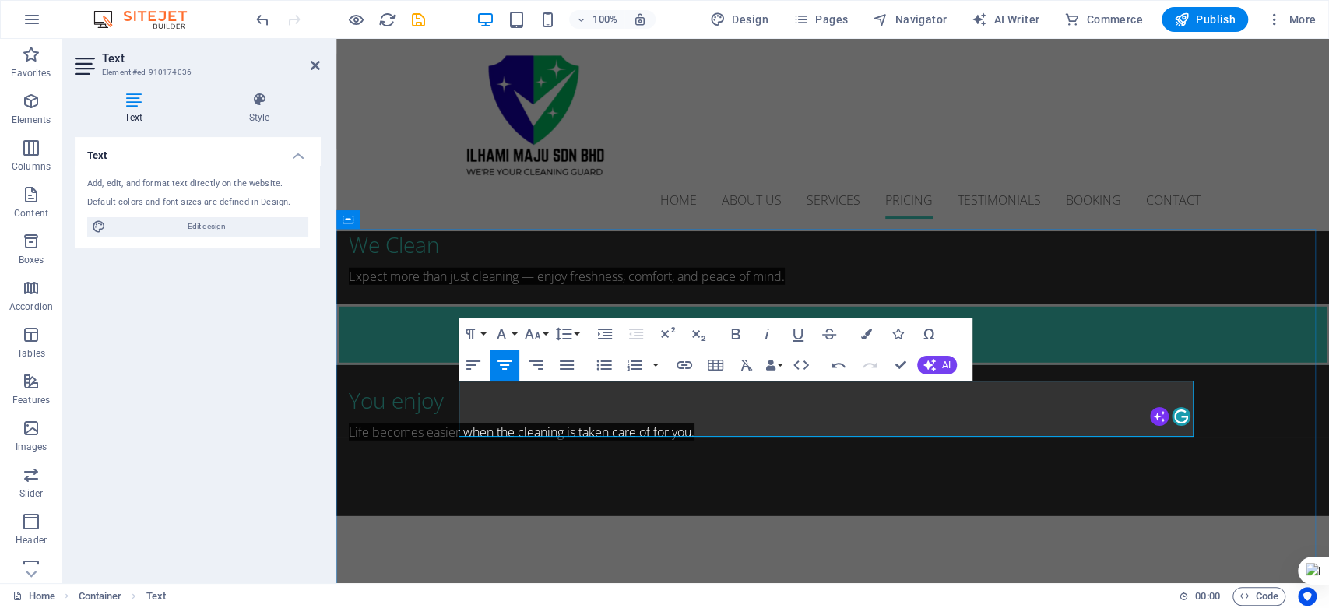
drag, startPoint x: 471, startPoint y: 394, endPoint x: 1021, endPoint y: 425, distance: 550.6
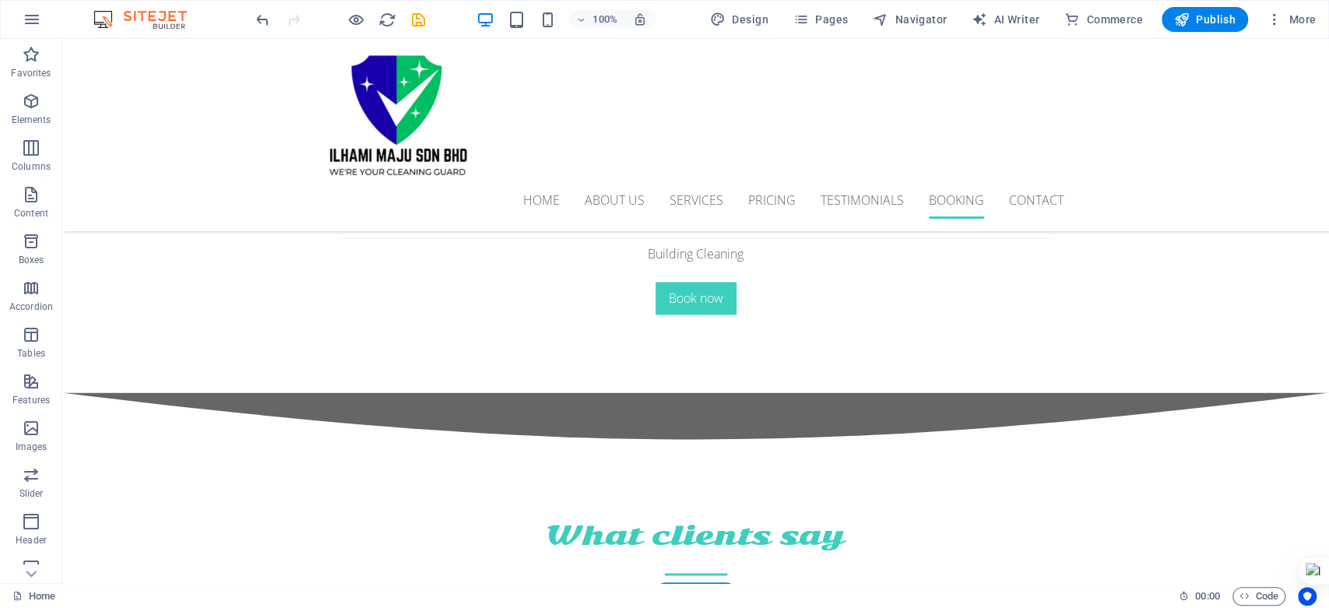
scroll to position [5509, 0]
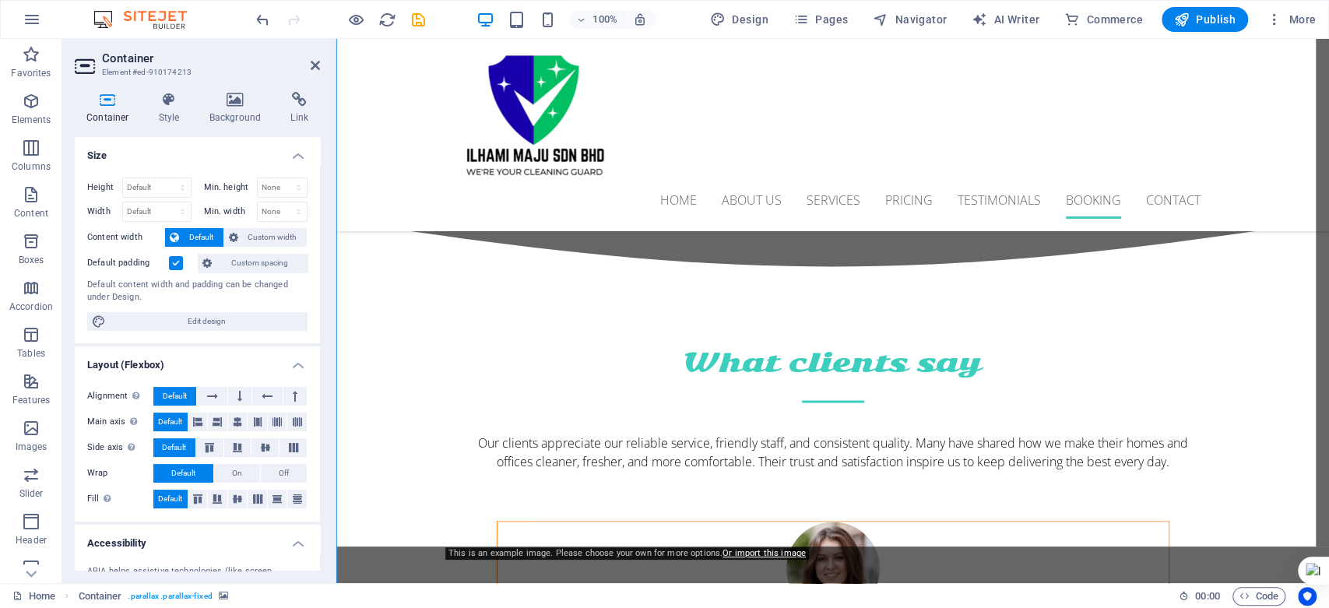
scroll to position [5432, 0]
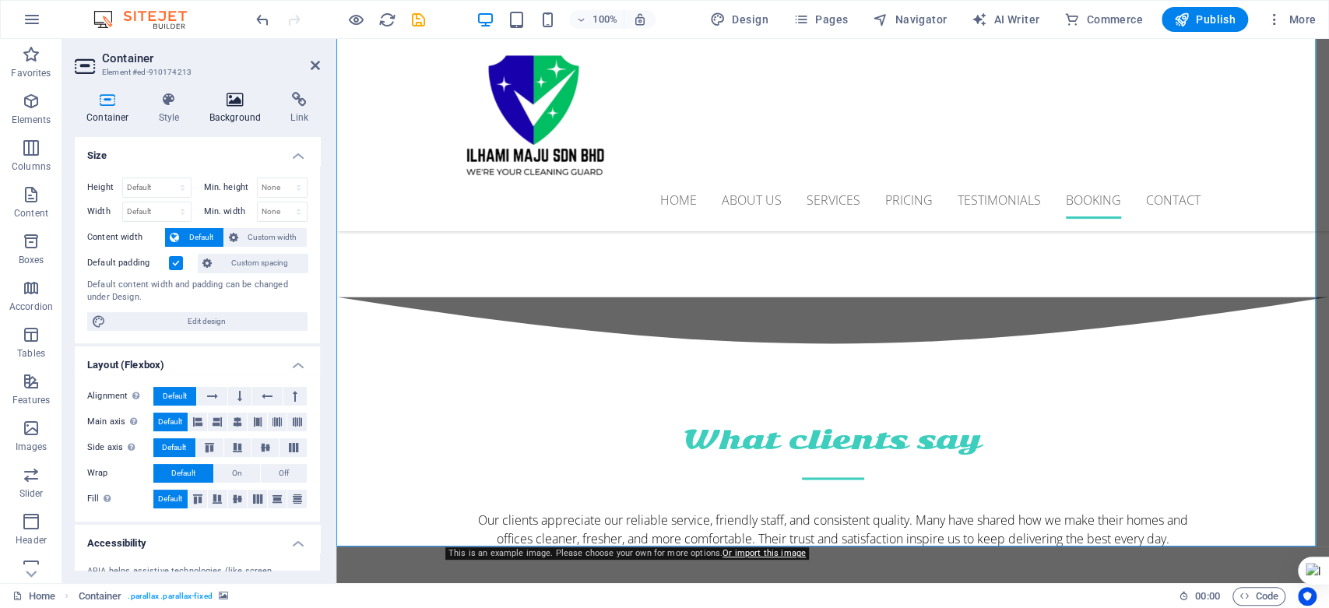
click at [235, 113] on h4 "Background" at bounding box center [239, 108] width 82 height 33
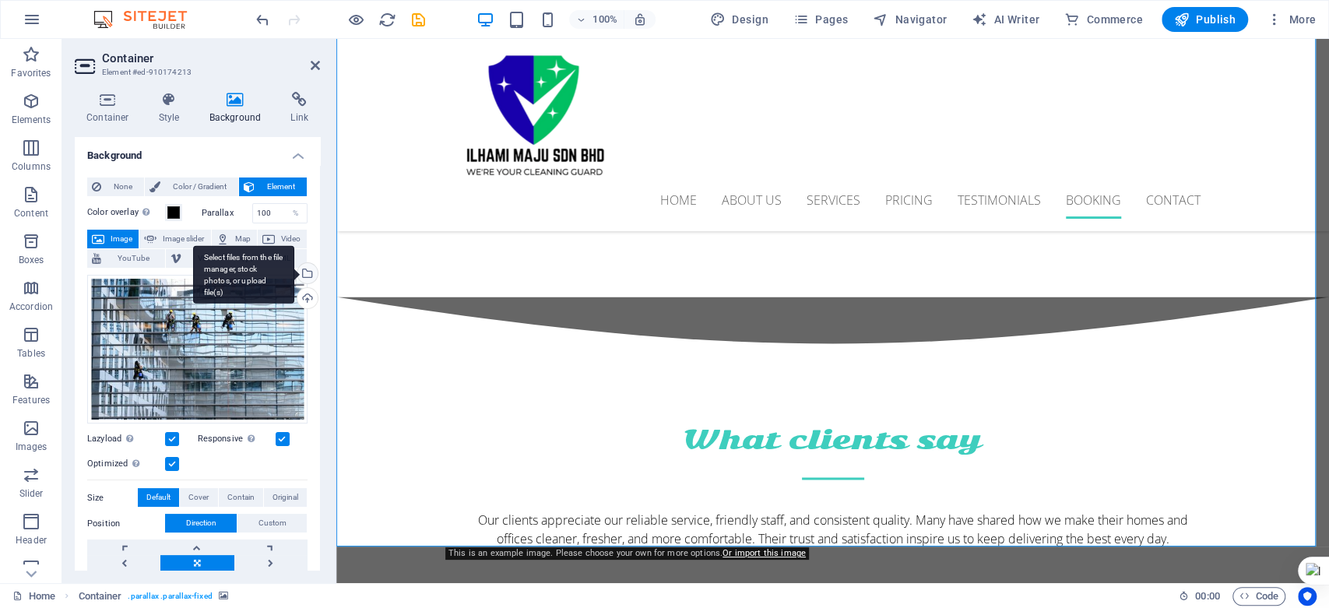
click at [304, 268] on div "Select files from the file manager, stock photos, or upload file(s)" at bounding box center [305, 274] width 23 height 23
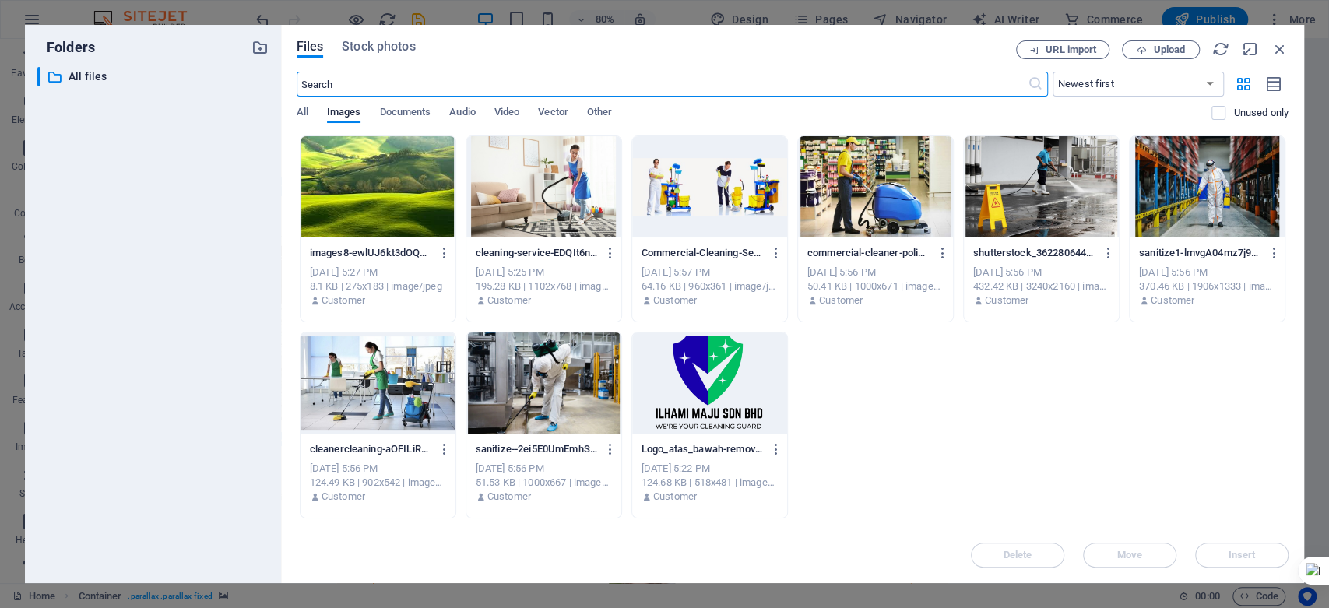
scroll to position [5488, 0]
click at [1024, 183] on div at bounding box center [1041, 186] width 155 height 101
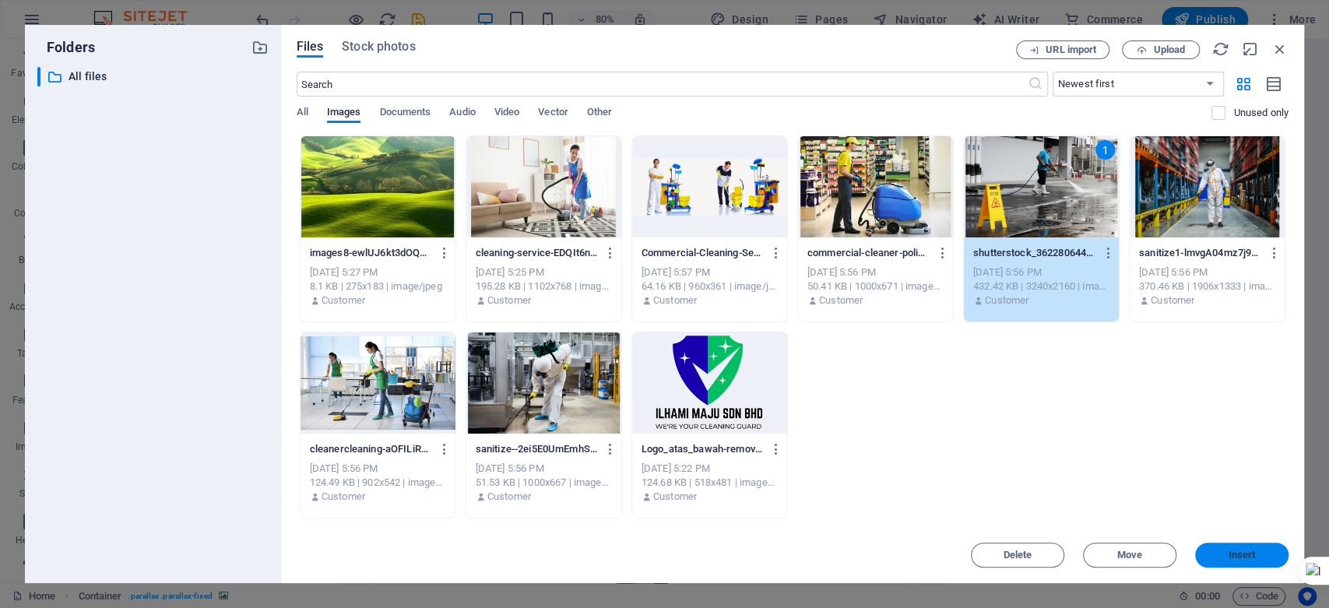
click at [1227, 544] on button "Insert" at bounding box center [1241, 555] width 93 height 25
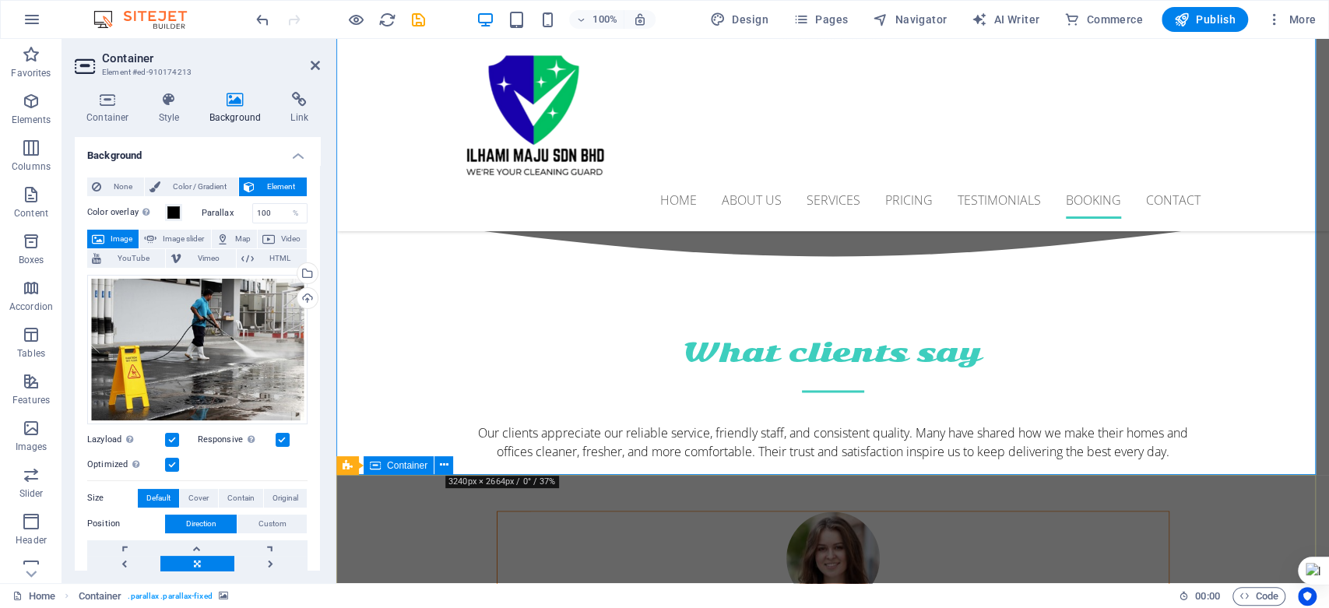
scroll to position [5432, 0]
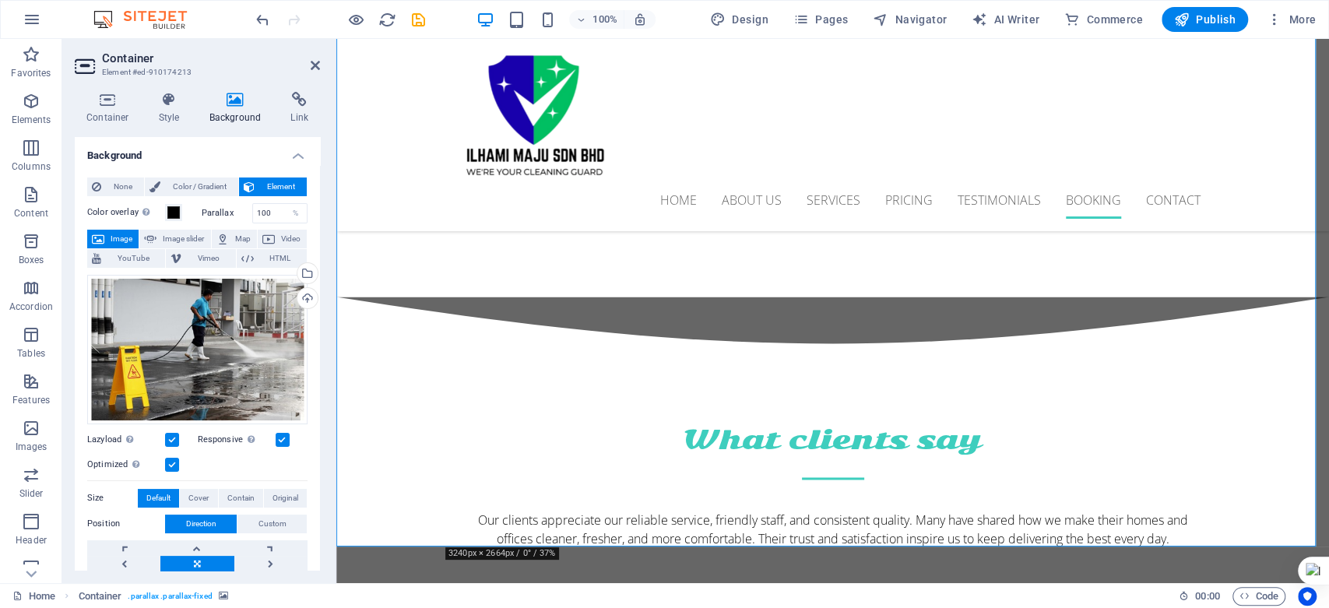
click at [279, 438] on label at bounding box center [283, 440] width 14 height 14
click at [0, 0] on input "Responsive Automatically load retina image and smartphone optimized sizes." at bounding box center [0, 0] width 0 height 0
click at [279, 438] on label at bounding box center [283, 440] width 14 height 14
click at [0, 0] on input "Responsive Automatically load retina image and smartphone optimized sizes." at bounding box center [0, 0] width 0 height 0
click at [305, 269] on div "Select files from the file manager, stock photos, or upload file(s)" at bounding box center [305, 274] width 23 height 23
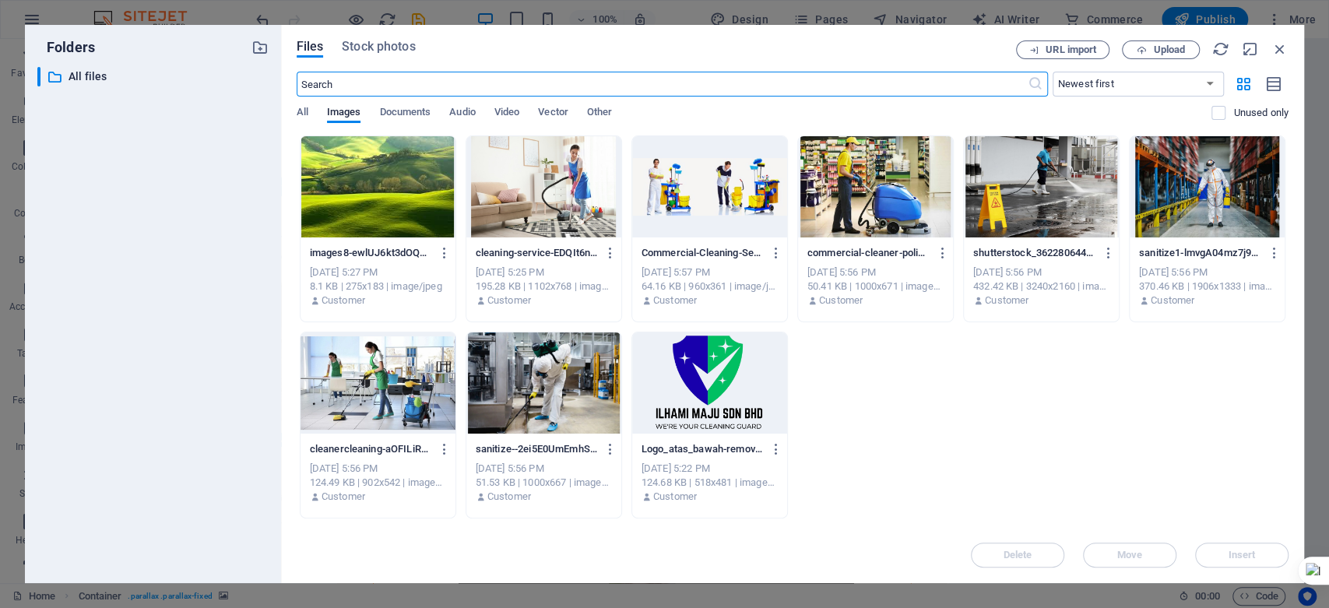
scroll to position [5488, 0]
click at [733, 224] on div at bounding box center [709, 186] width 155 height 101
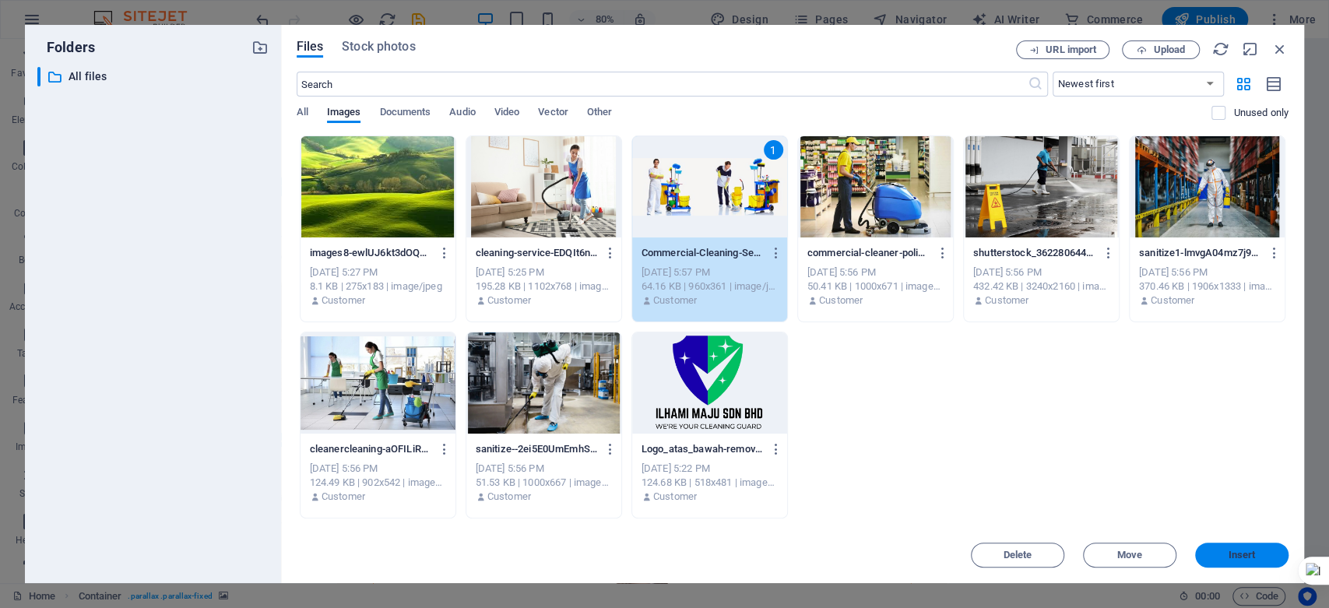
drag, startPoint x: 1217, startPoint y: 546, endPoint x: 608, endPoint y: 529, distance: 609.1
click at [1217, 546] on button "Insert" at bounding box center [1241, 555] width 93 height 25
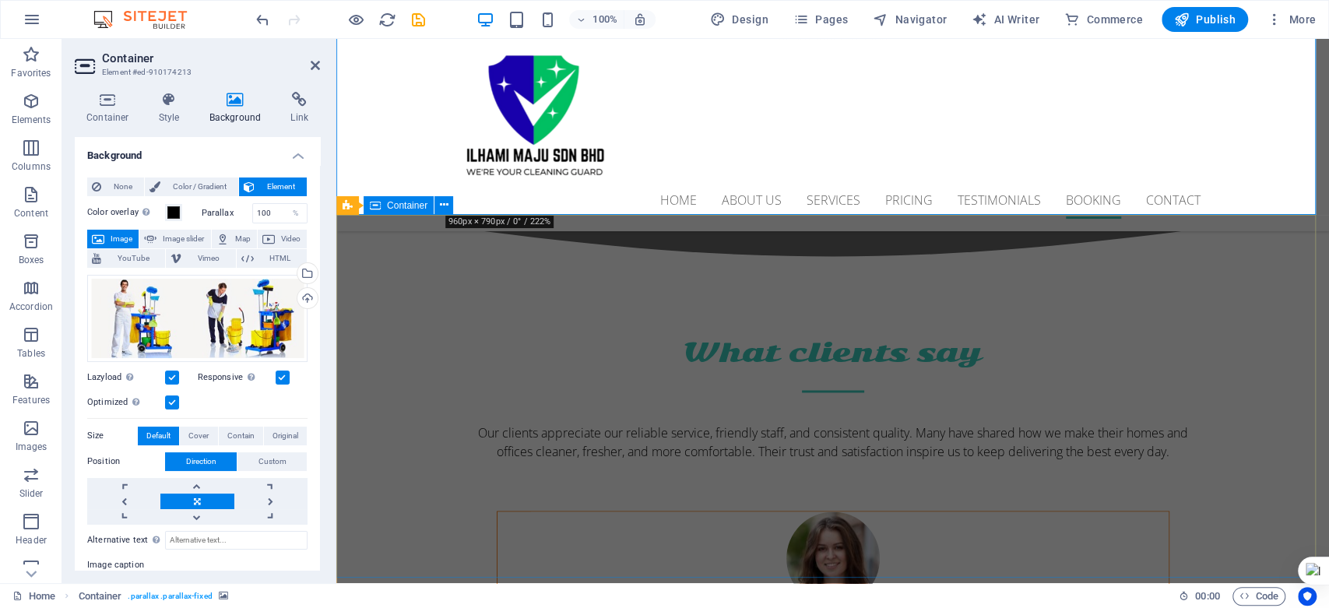
scroll to position [5778, 0]
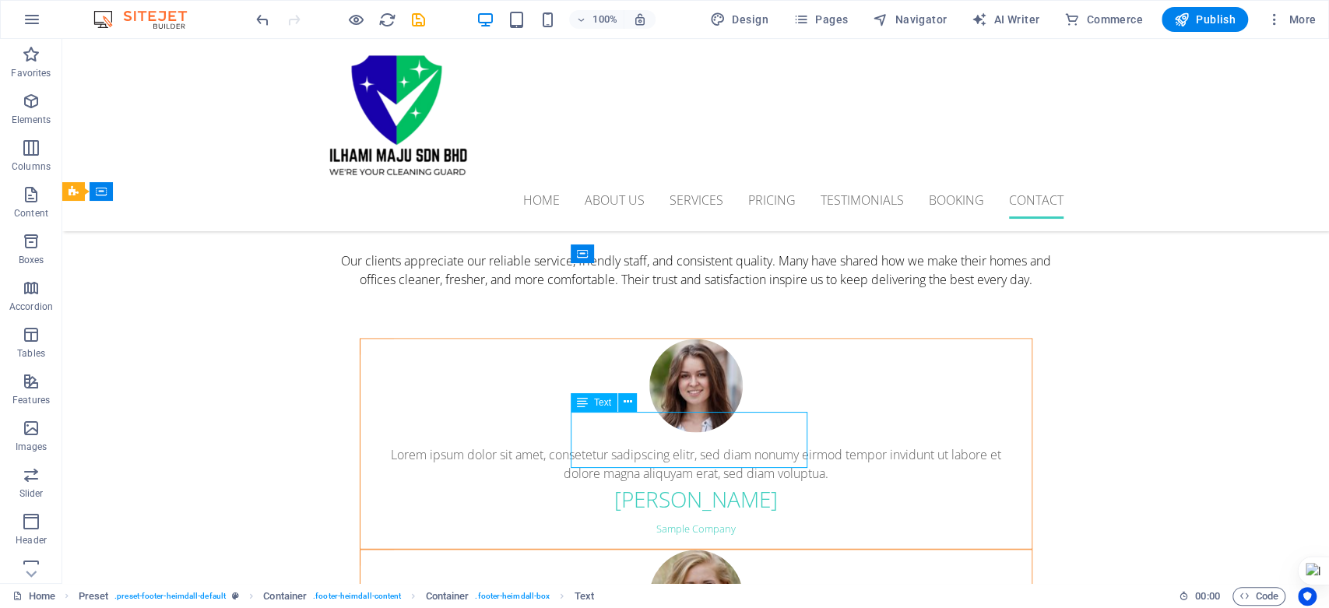
scroll to position [5855, 0]
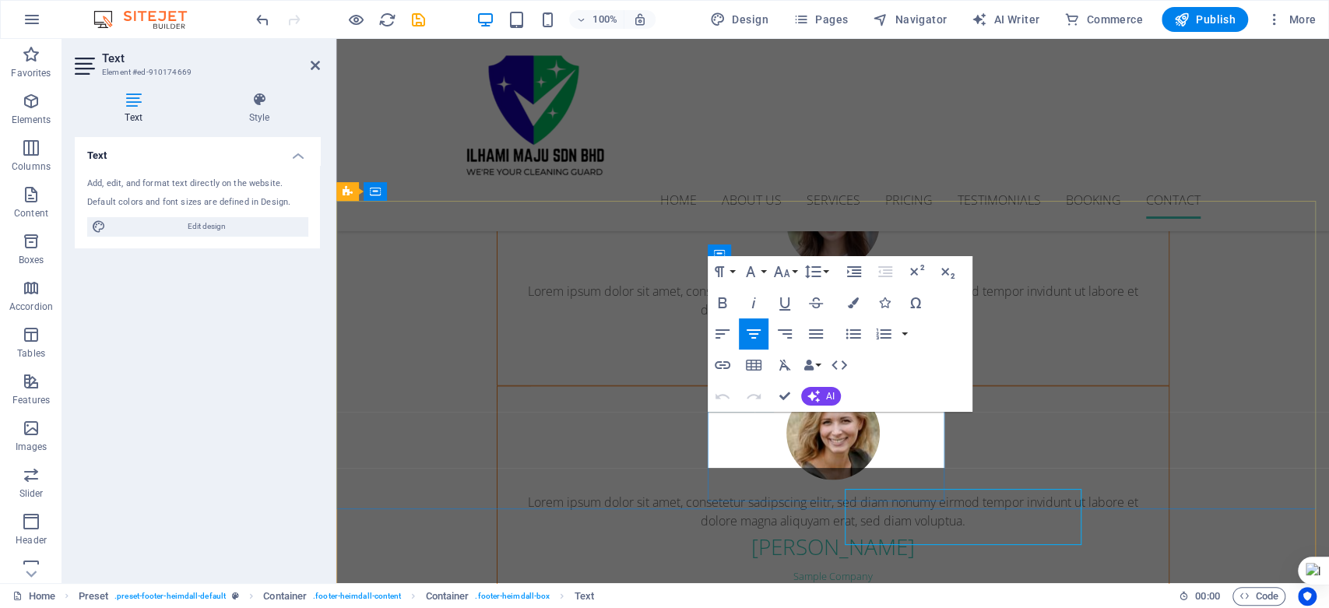
scroll to position [5778, 0]
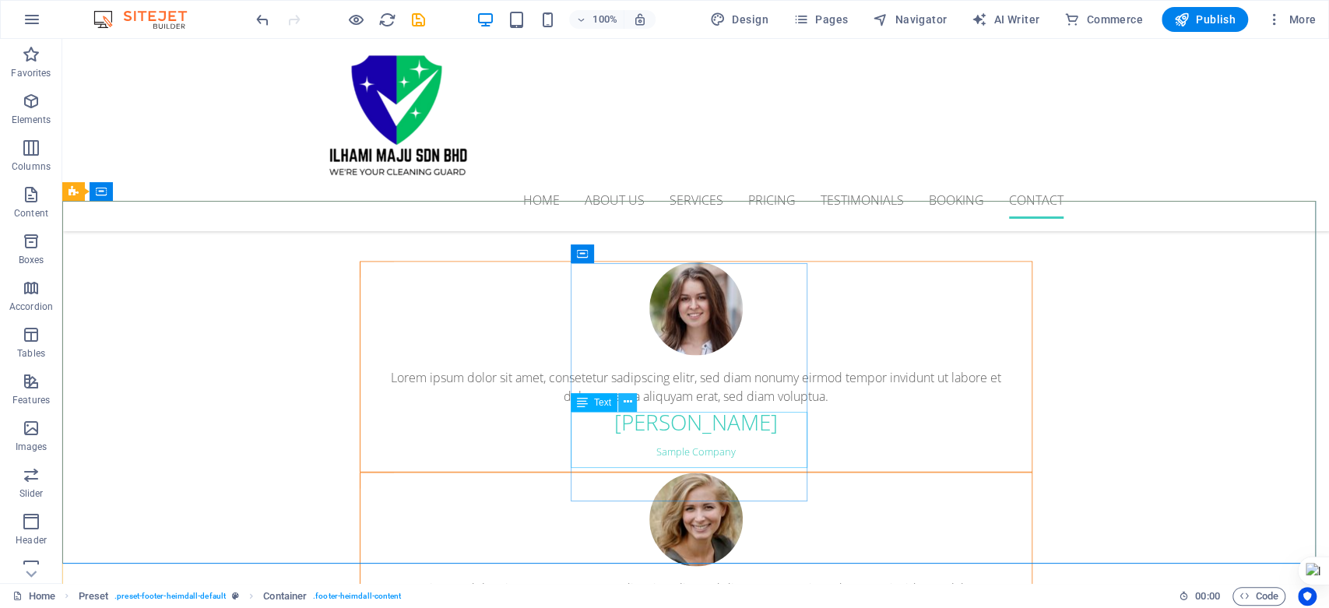
click at [629, 401] on icon at bounding box center [627, 402] width 9 height 16
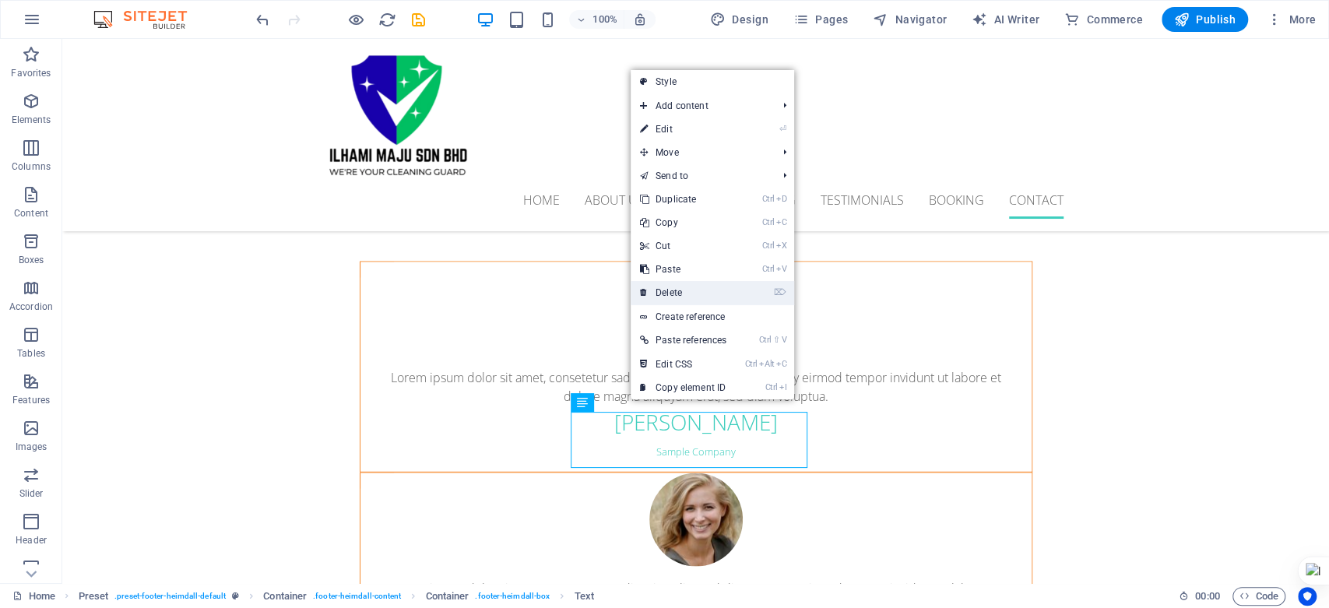
click at [673, 290] on link "⌦ Delete" at bounding box center [683, 292] width 105 height 23
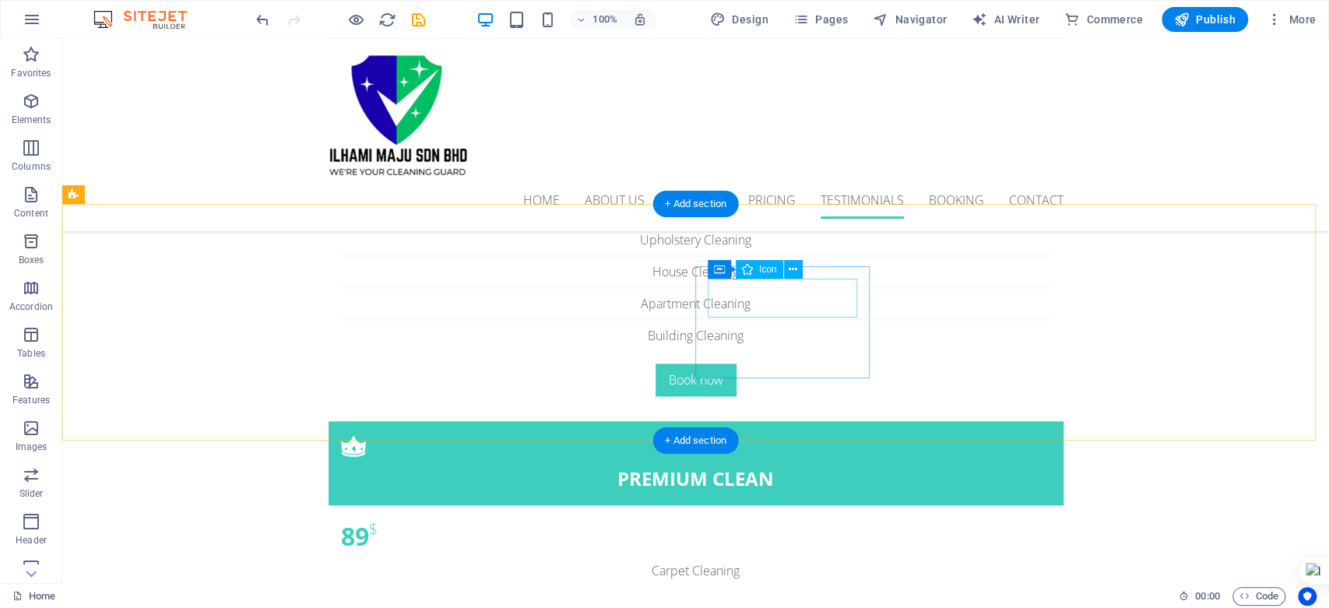
scroll to position [4989, 0]
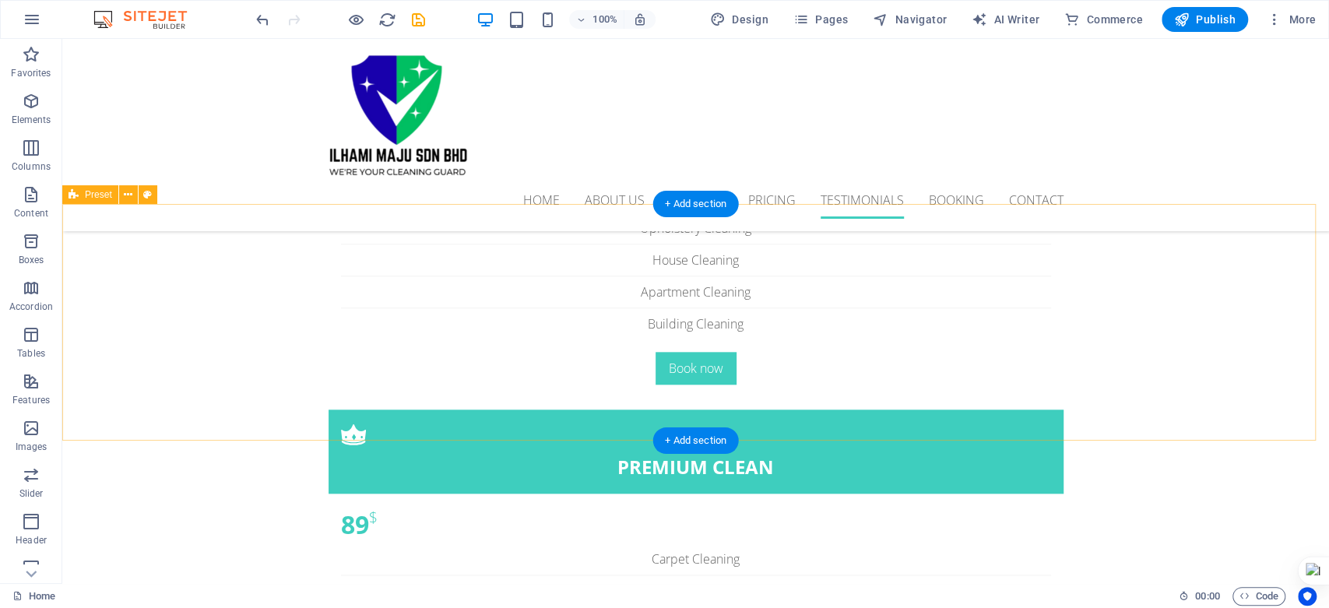
click at [130, 197] on icon at bounding box center [128, 195] width 9 height 16
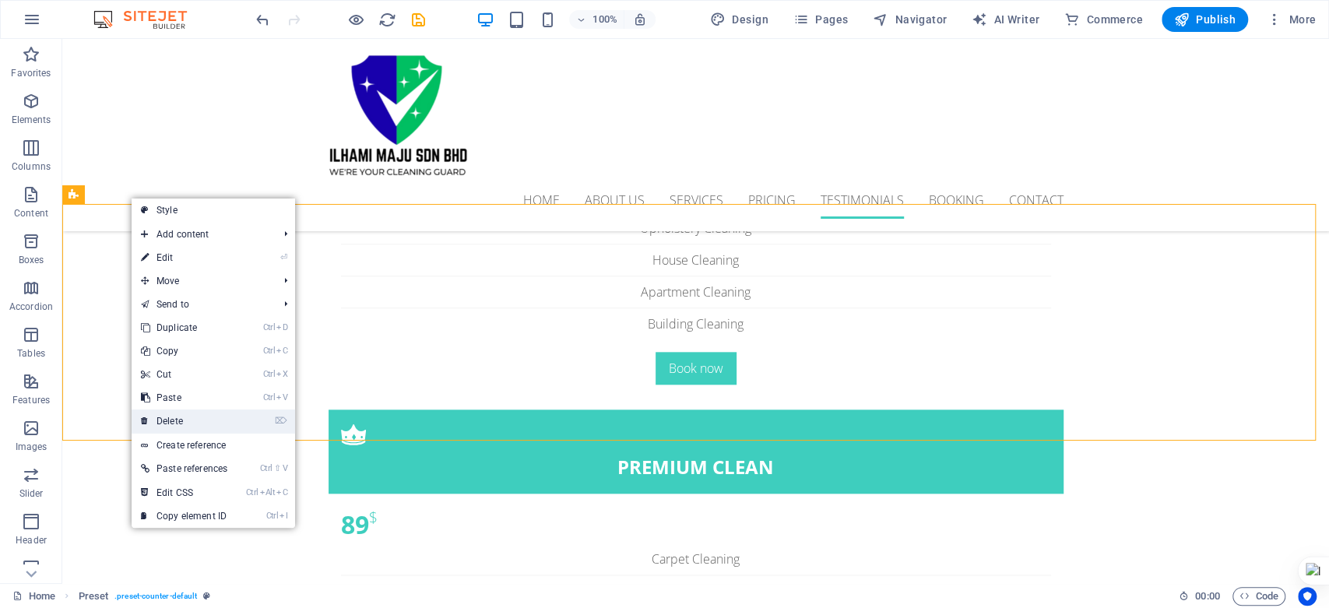
click at [186, 419] on link "⌦ Delete" at bounding box center [184, 421] width 105 height 23
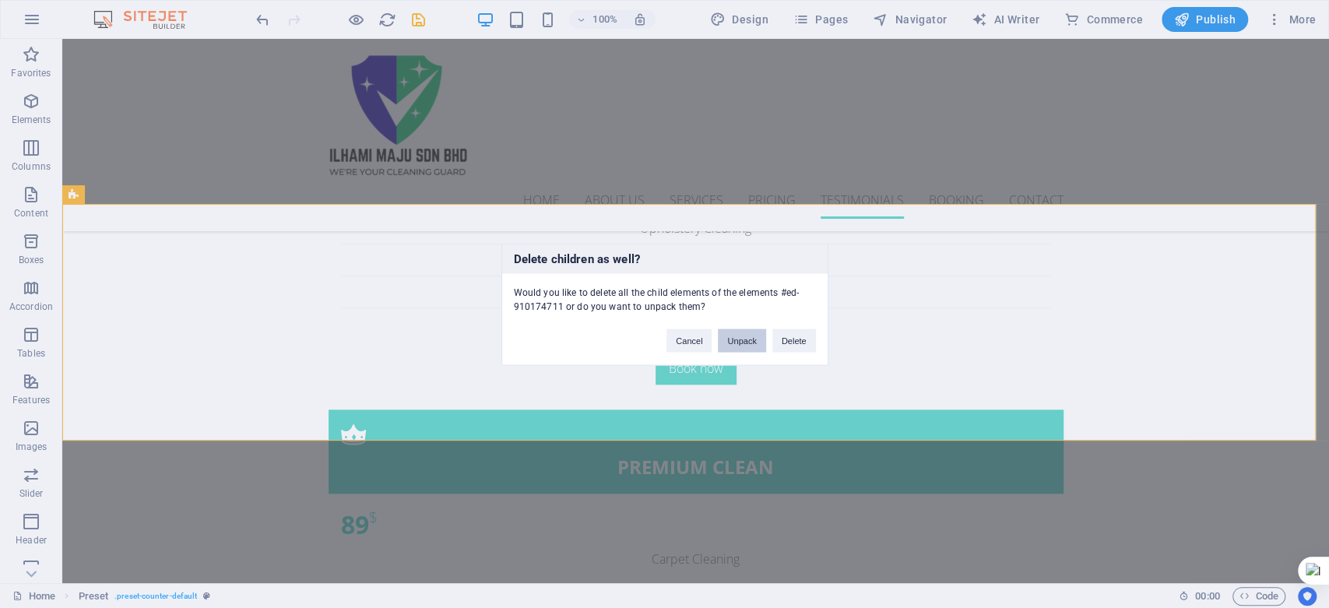
click at [744, 346] on button "Unpack" at bounding box center [741, 340] width 47 height 23
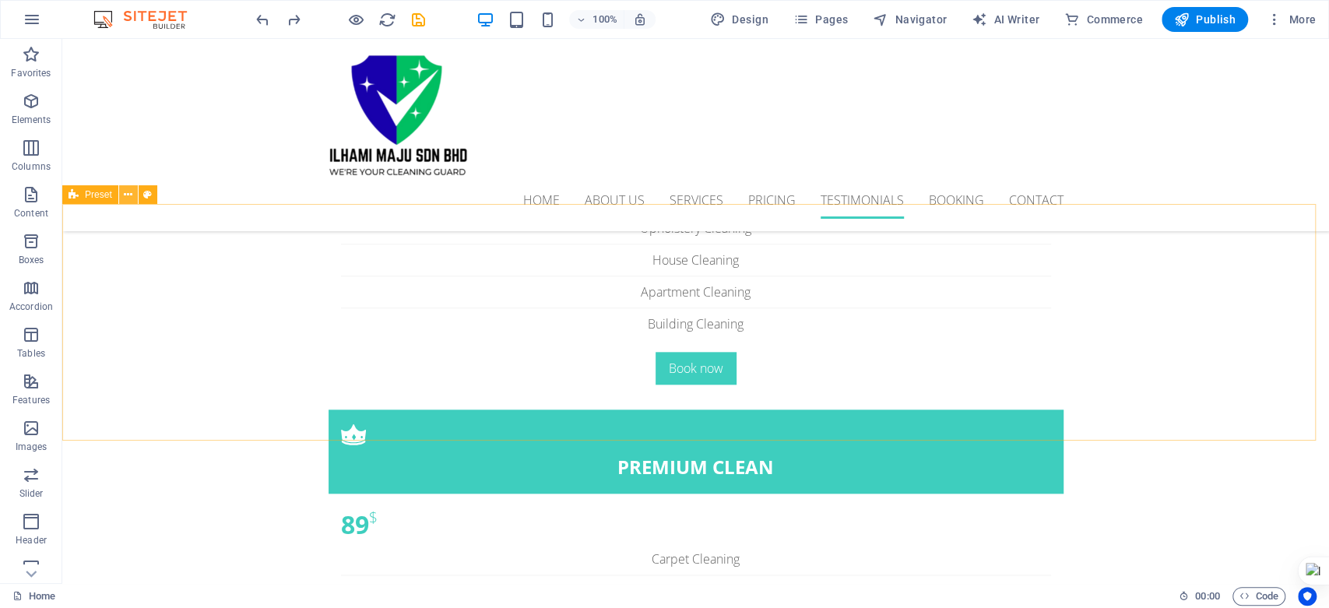
click at [128, 190] on icon at bounding box center [128, 195] width 9 height 16
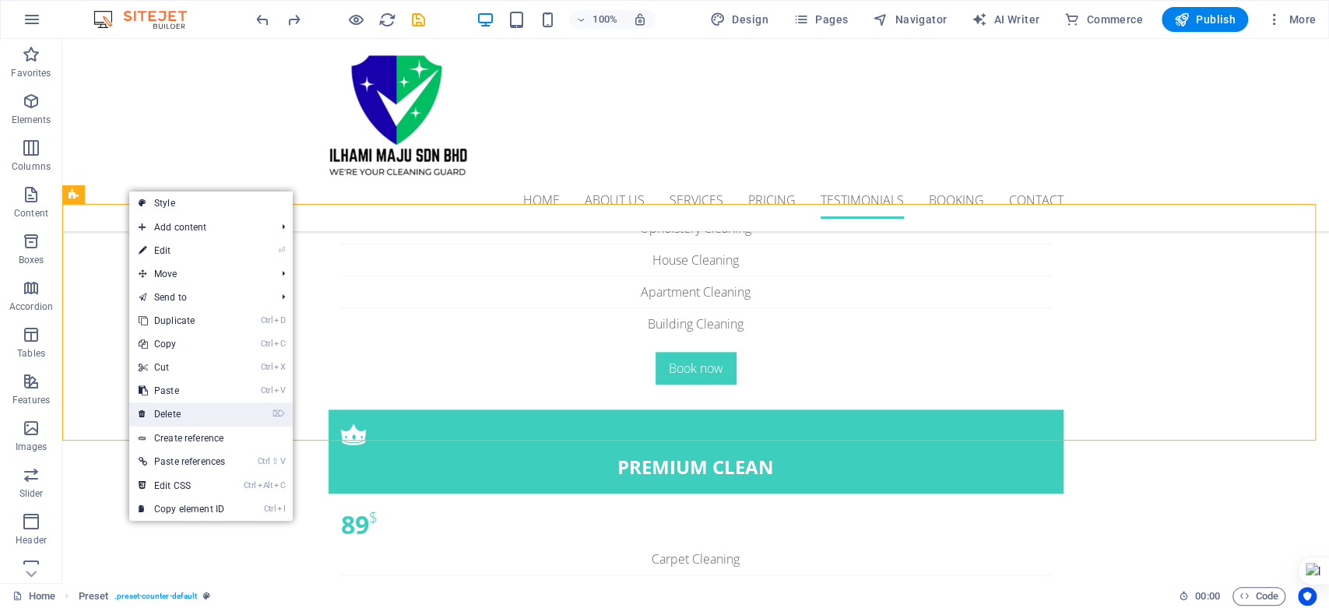
click at [221, 424] on link "⌦ Delete" at bounding box center [181, 414] width 105 height 23
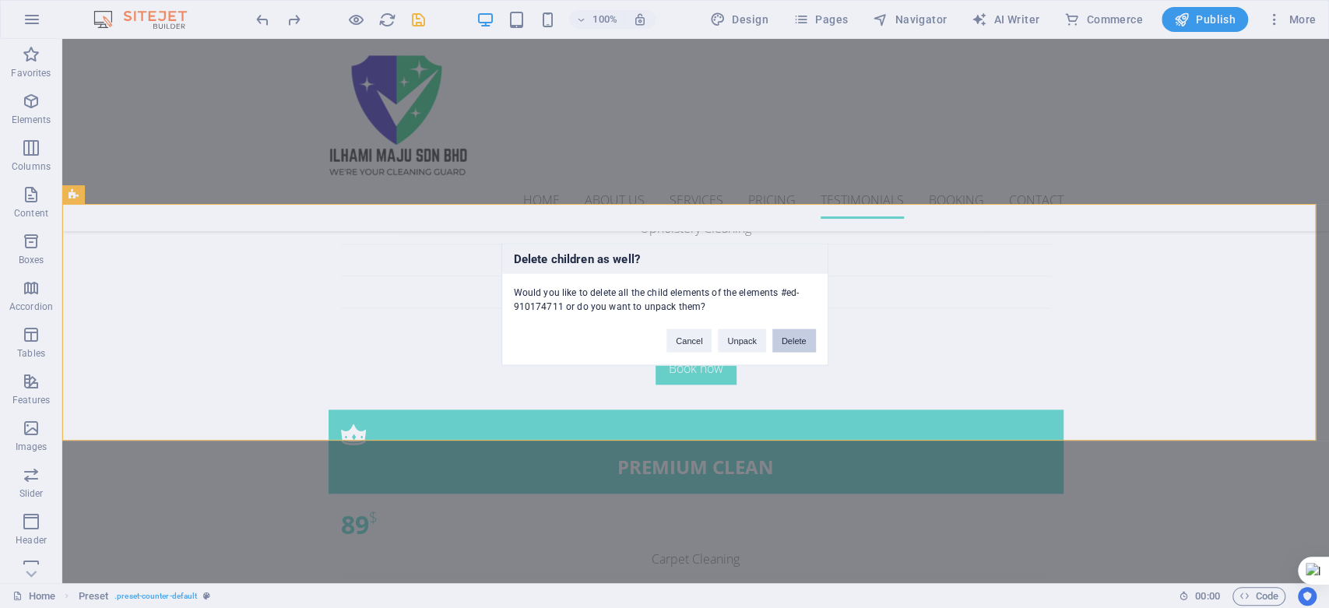
click at [797, 338] on button "Delete" at bounding box center [794, 340] width 44 height 23
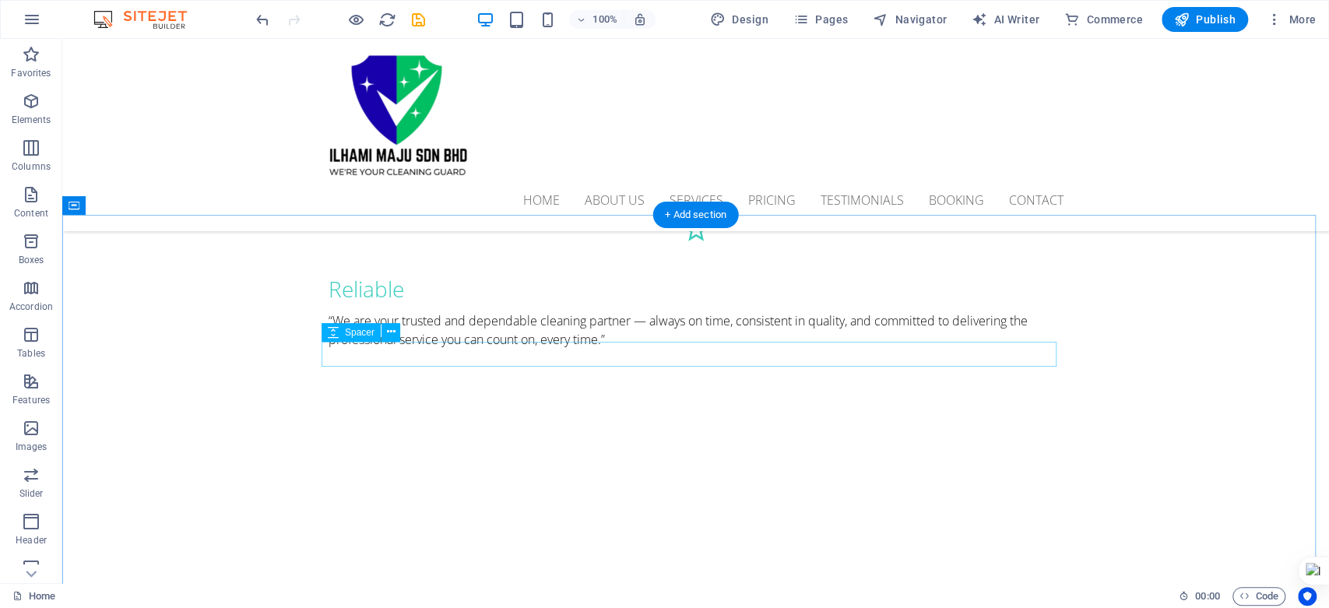
scroll to position [1702, 0]
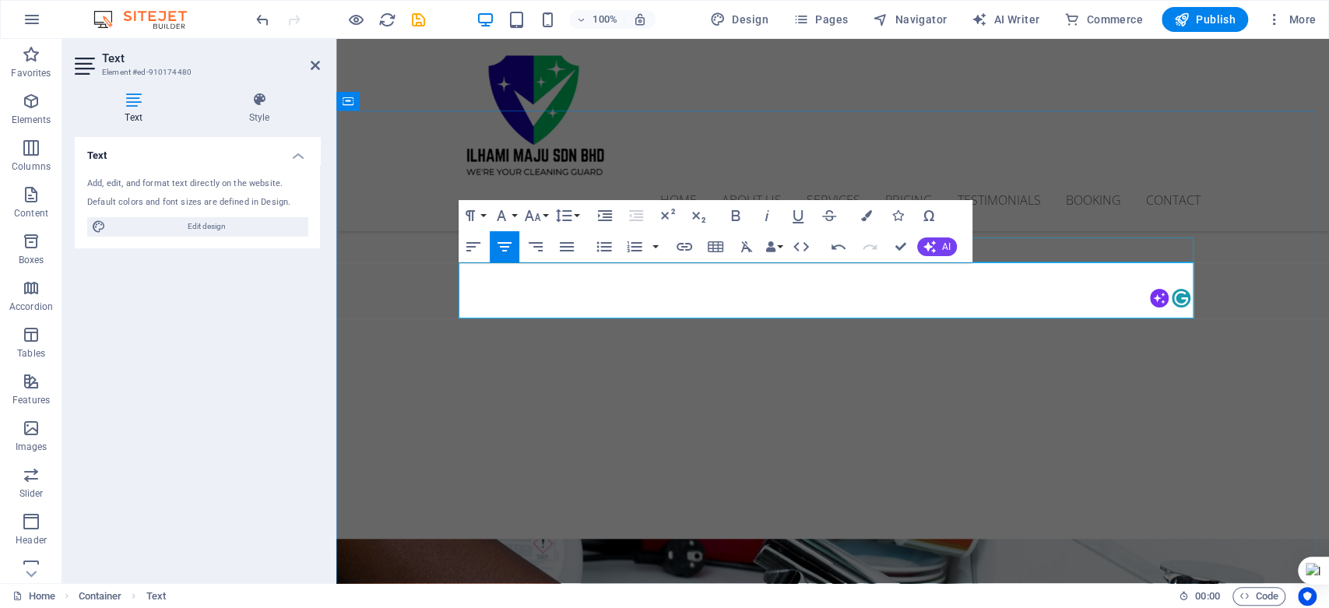
drag, startPoint x: 987, startPoint y: 310, endPoint x: 469, endPoint y: 260, distance: 521.0
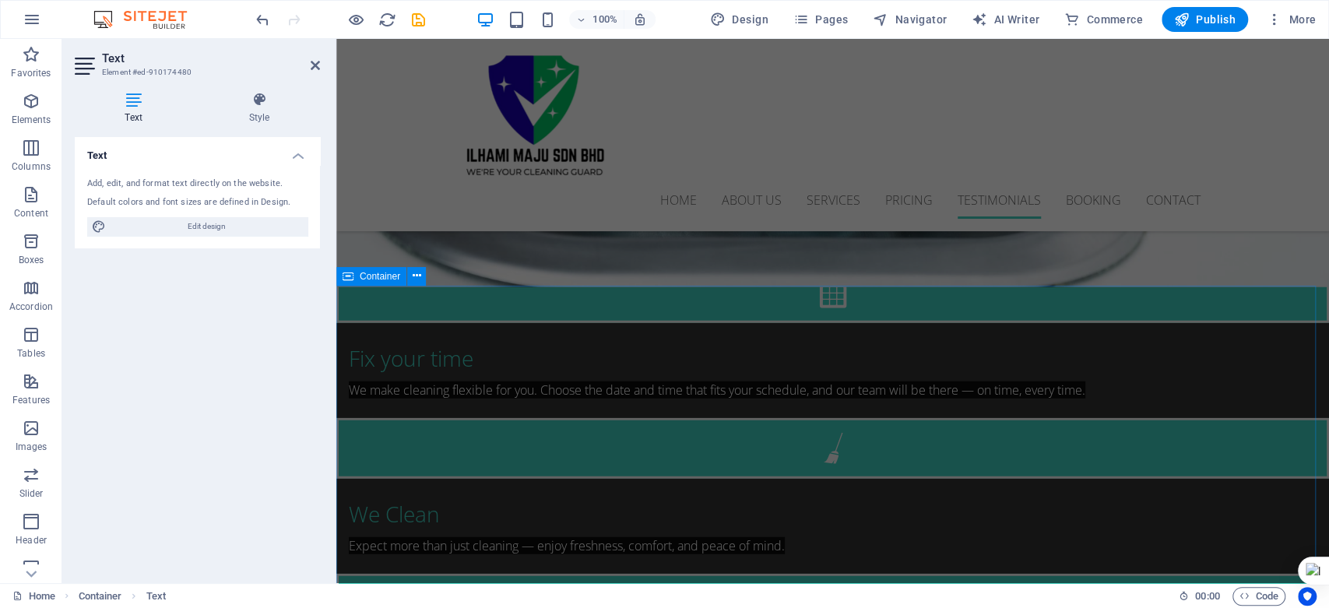
scroll to position [2827, 0]
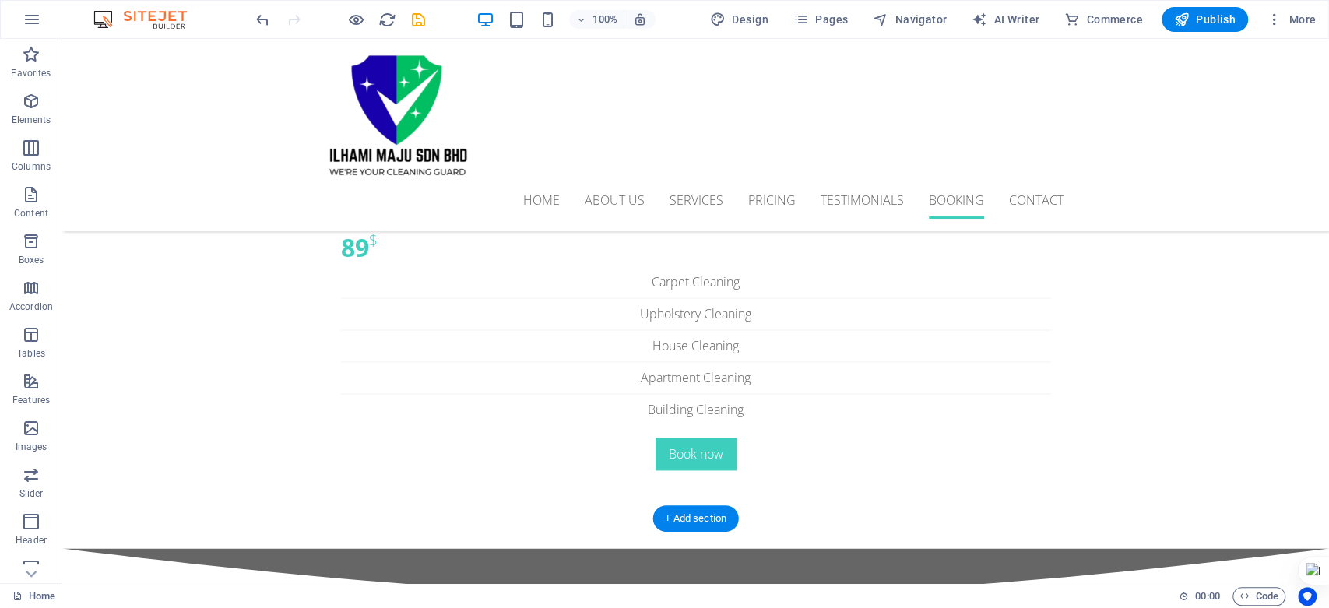
scroll to position [5401, 0]
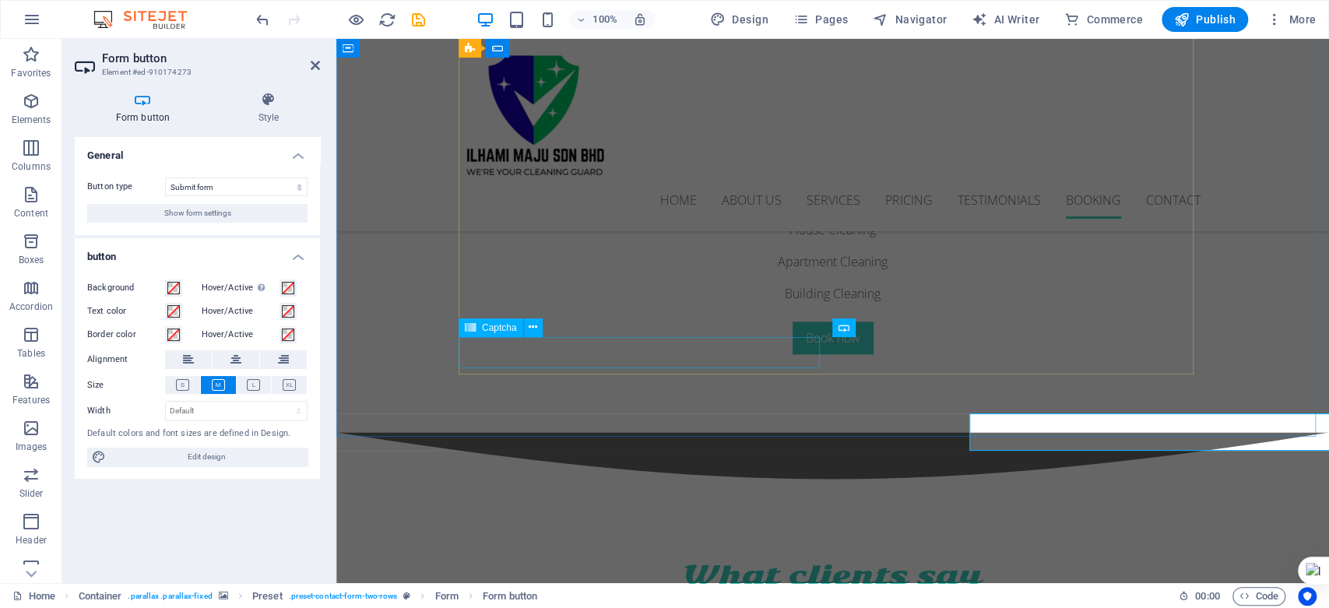
scroll to position [5325, 0]
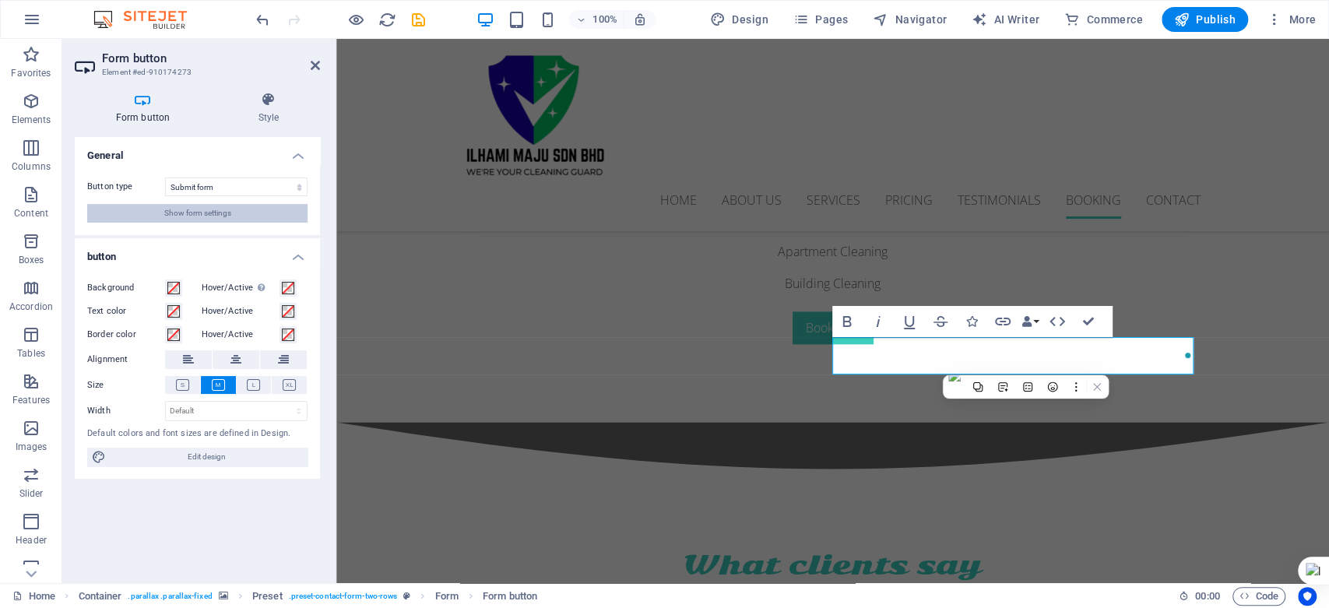
click at [238, 215] on button "Show form settings" at bounding box center [197, 213] width 220 height 19
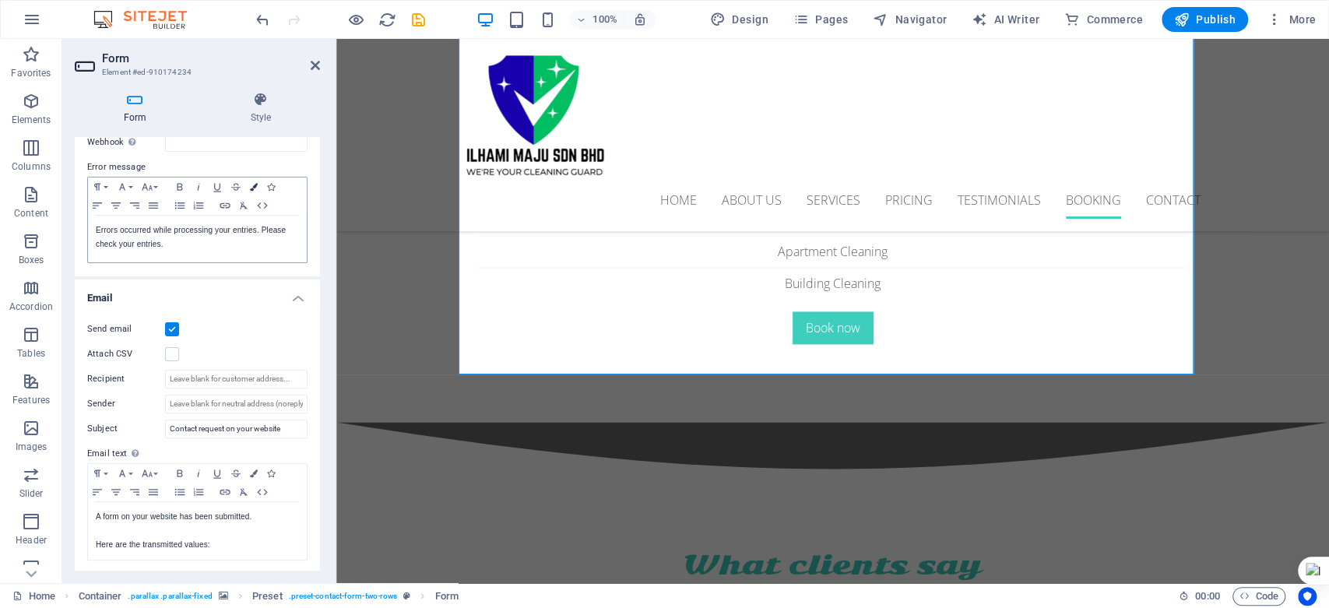
scroll to position [259, 0]
click at [234, 378] on input "Recipient" at bounding box center [236, 376] width 142 height 19
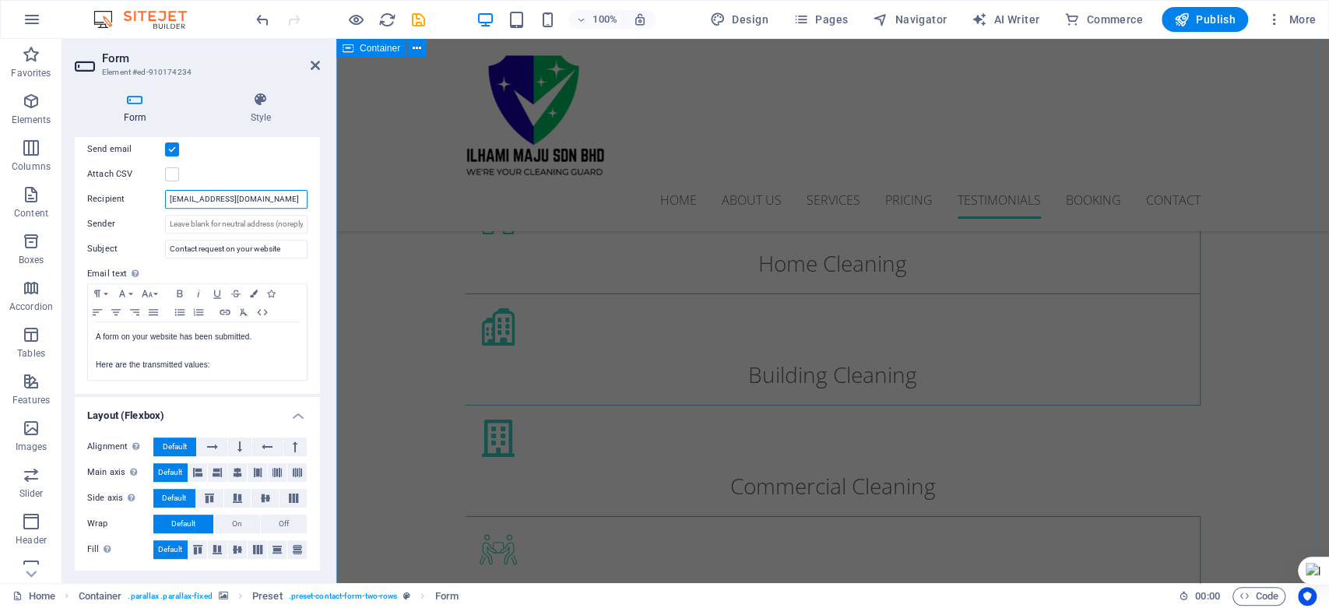
scroll to position [3248, 0]
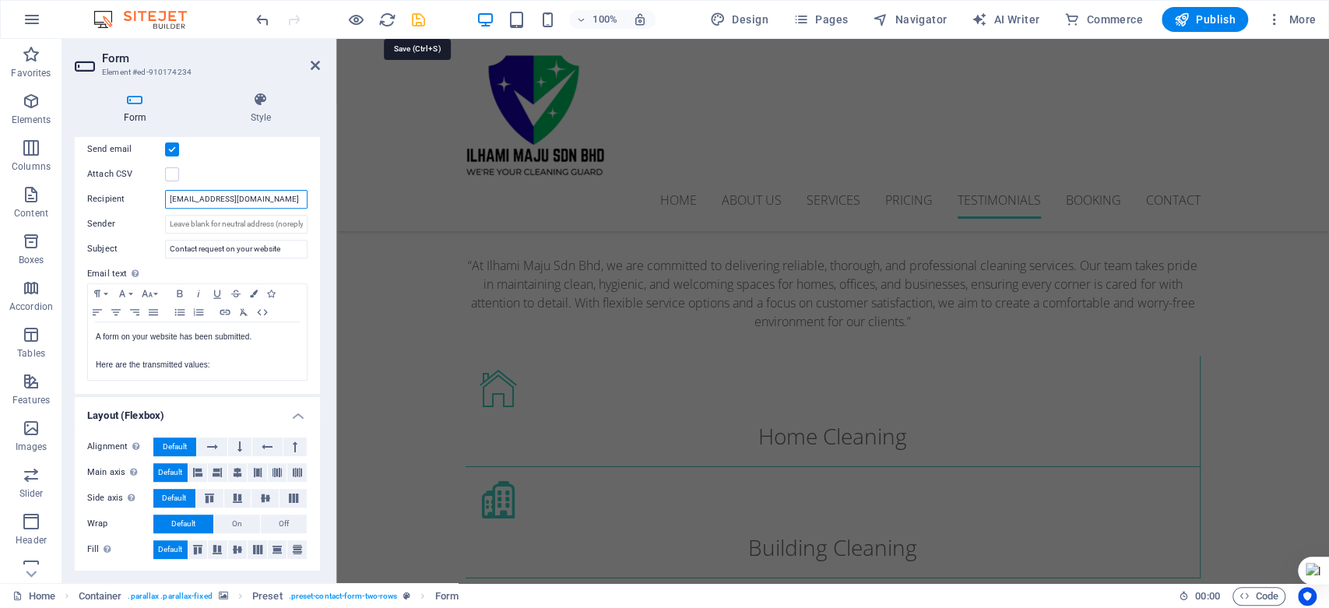
type input "[EMAIL_ADDRESS][DOMAIN_NAME]"
click at [420, 14] on icon "save" at bounding box center [419, 20] width 18 height 18
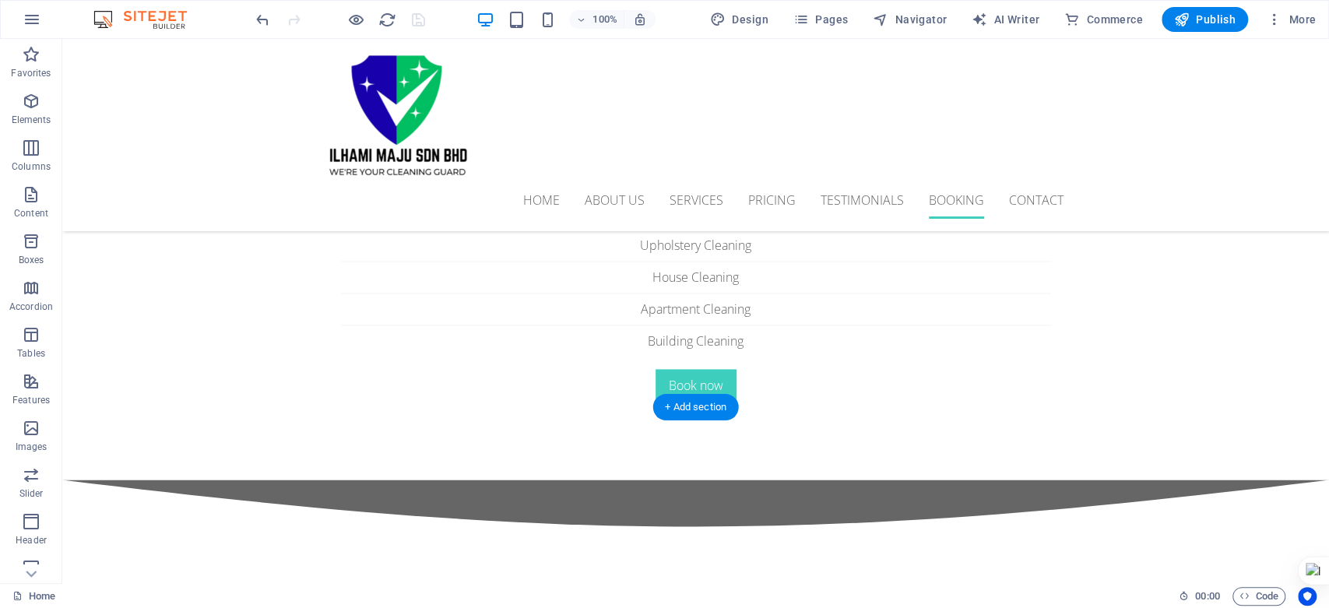
scroll to position [5259, 0]
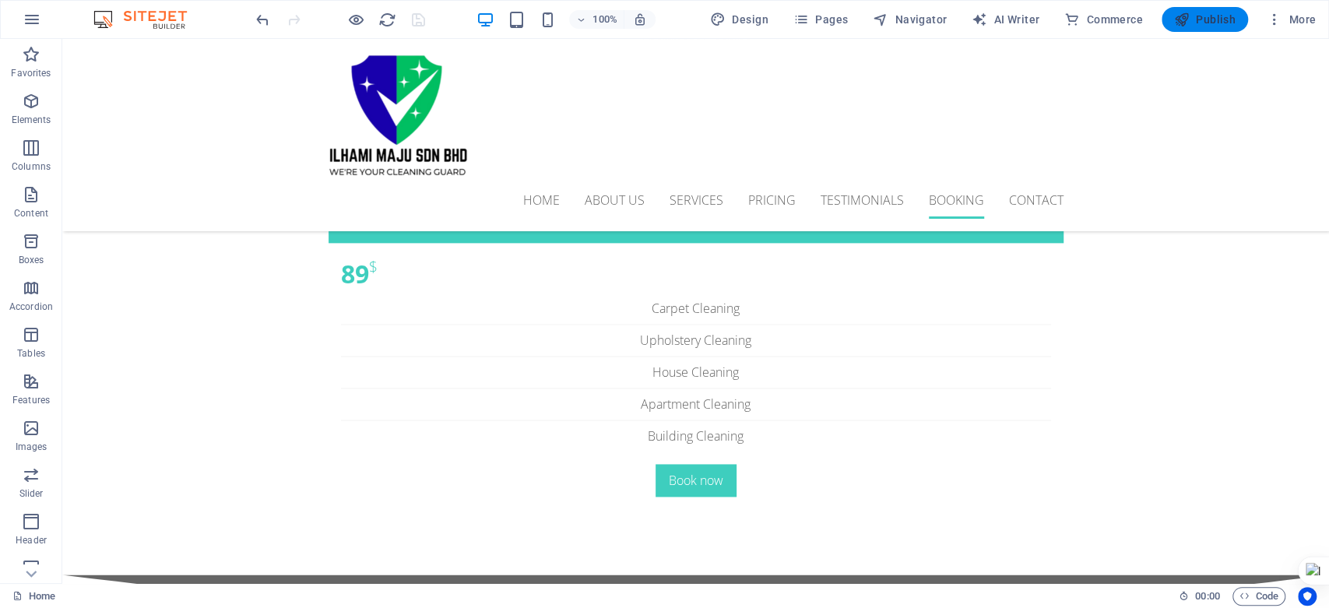
click at [1226, 23] on span "Publish" at bounding box center [1205, 20] width 62 height 16
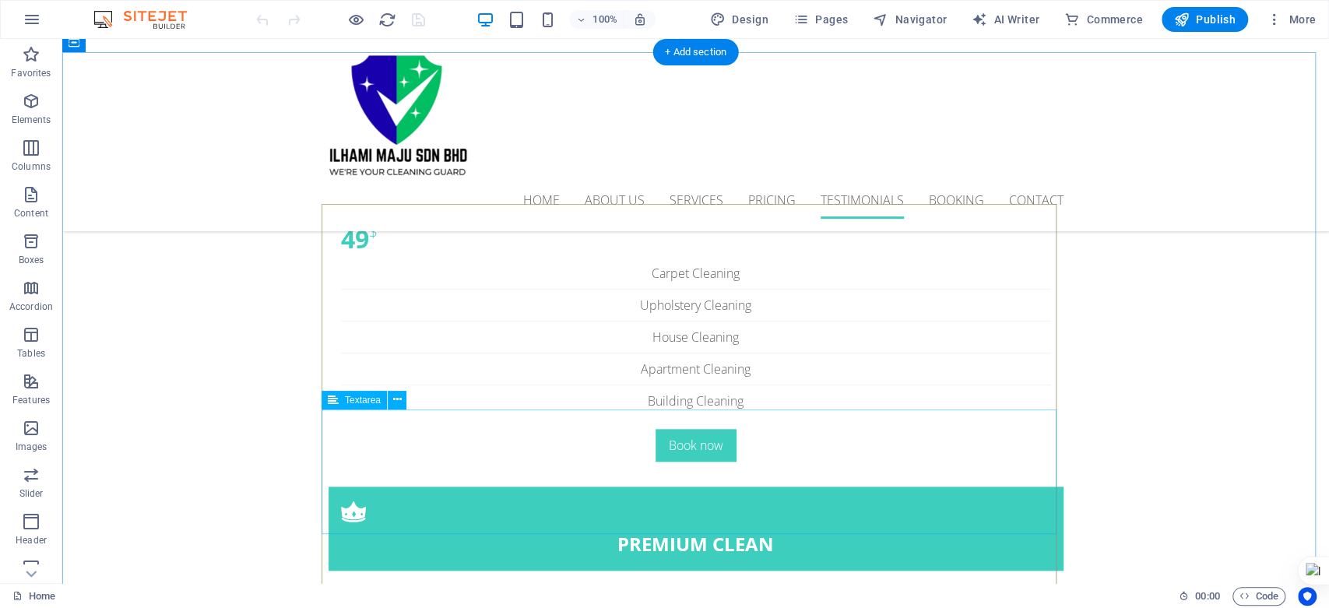
scroll to position [5190, 0]
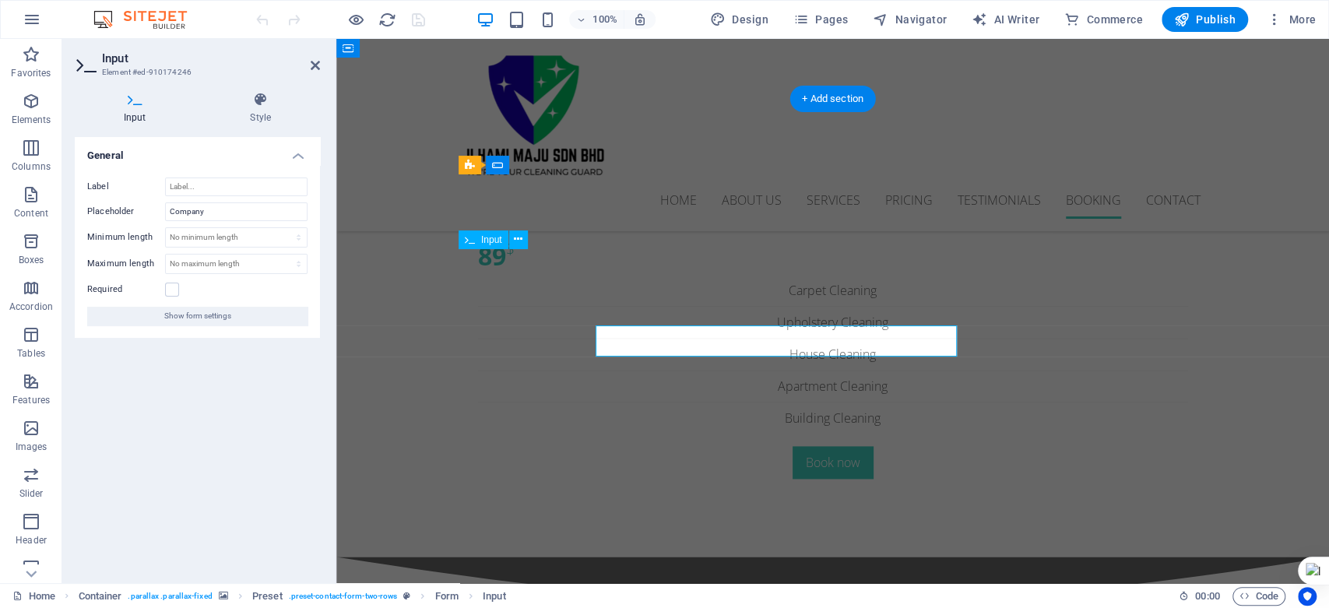
scroll to position [5114, 0]
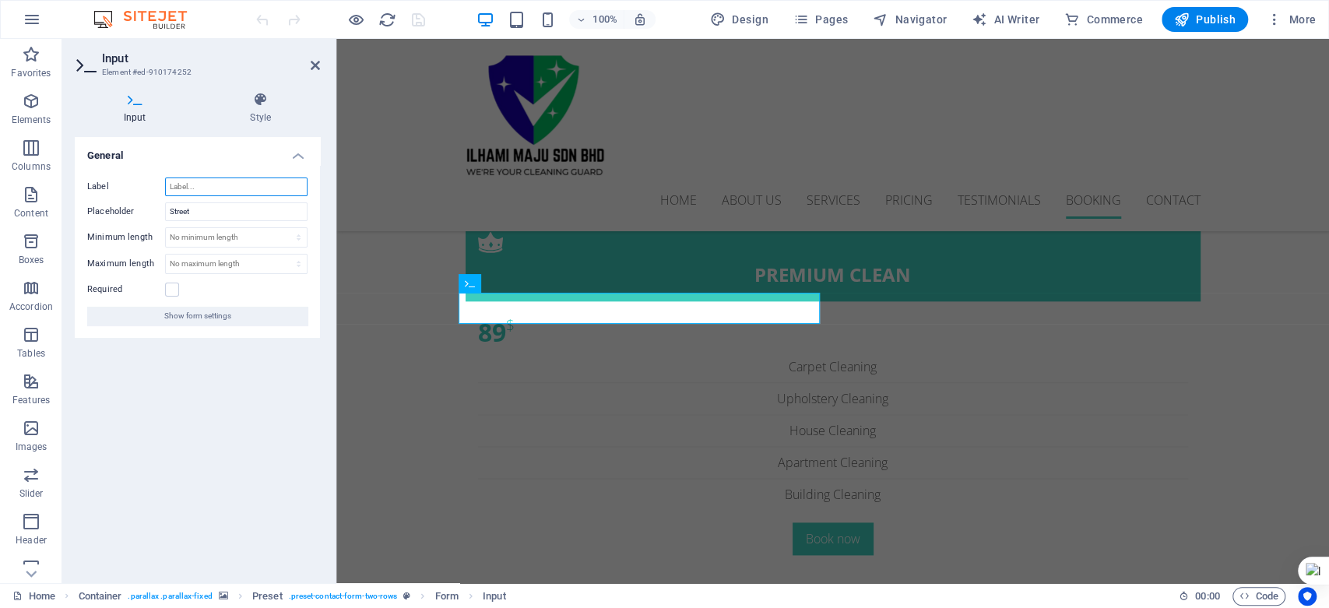
click at [208, 188] on input "Label" at bounding box center [236, 187] width 142 height 19
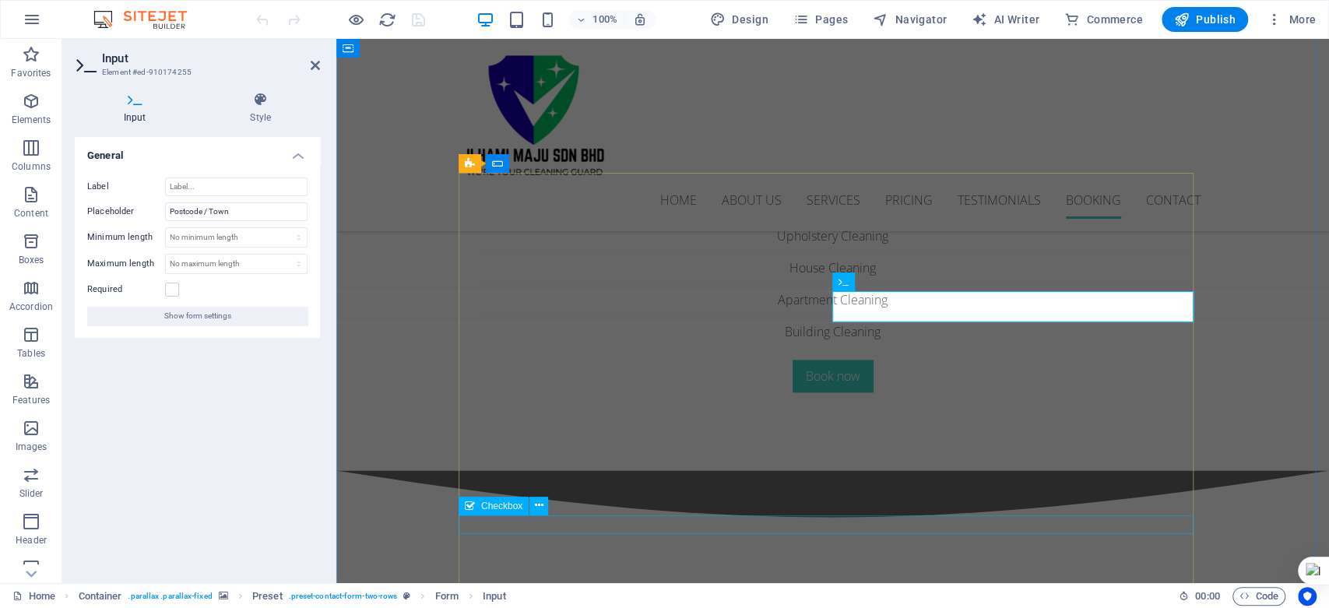
scroll to position [5373, 0]
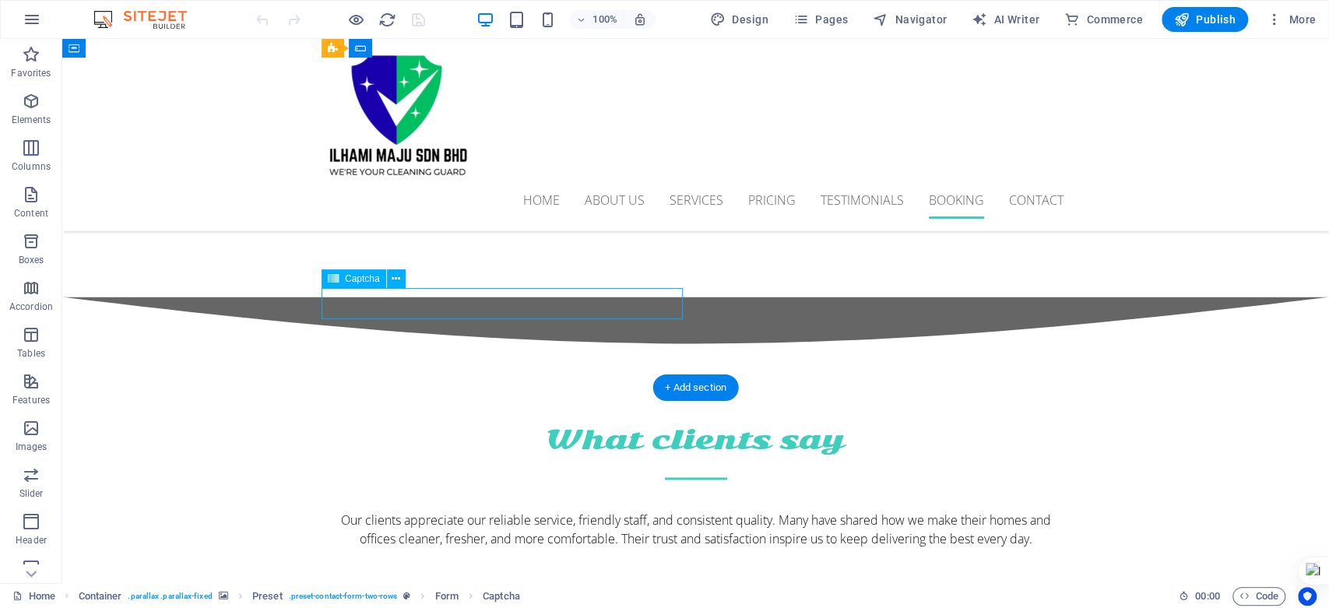
scroll to position [5373, 0]
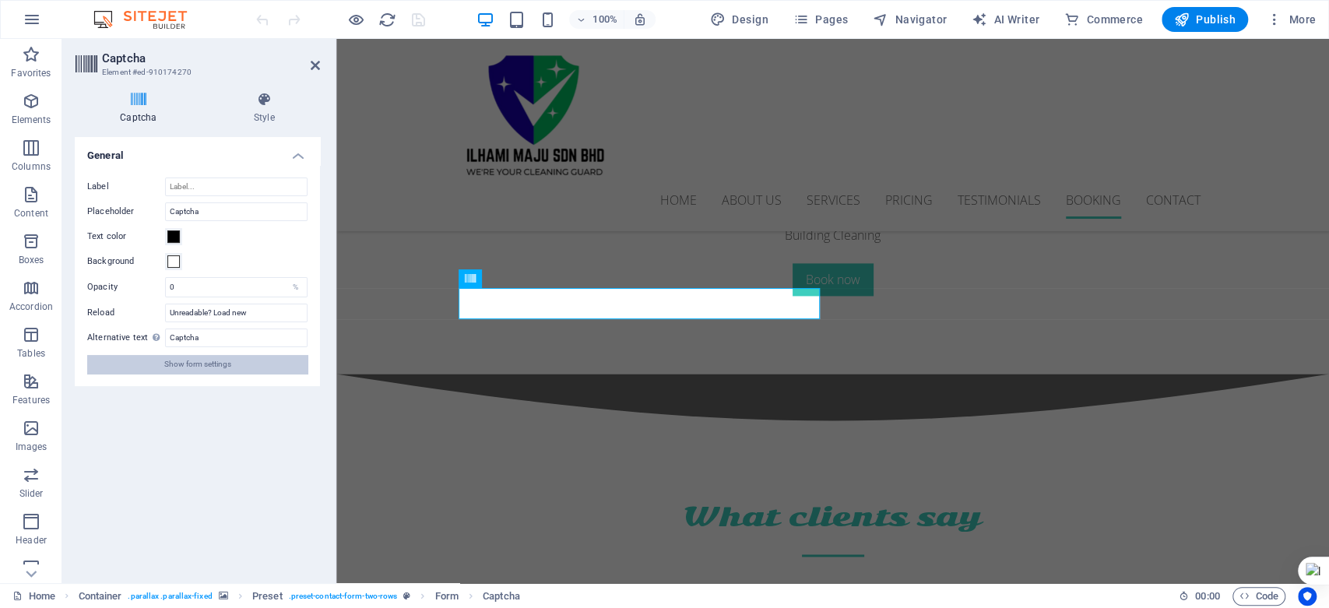
click at [239, 363] on button "Show form settings" at bounding box center [197, 364] width 220 height 19
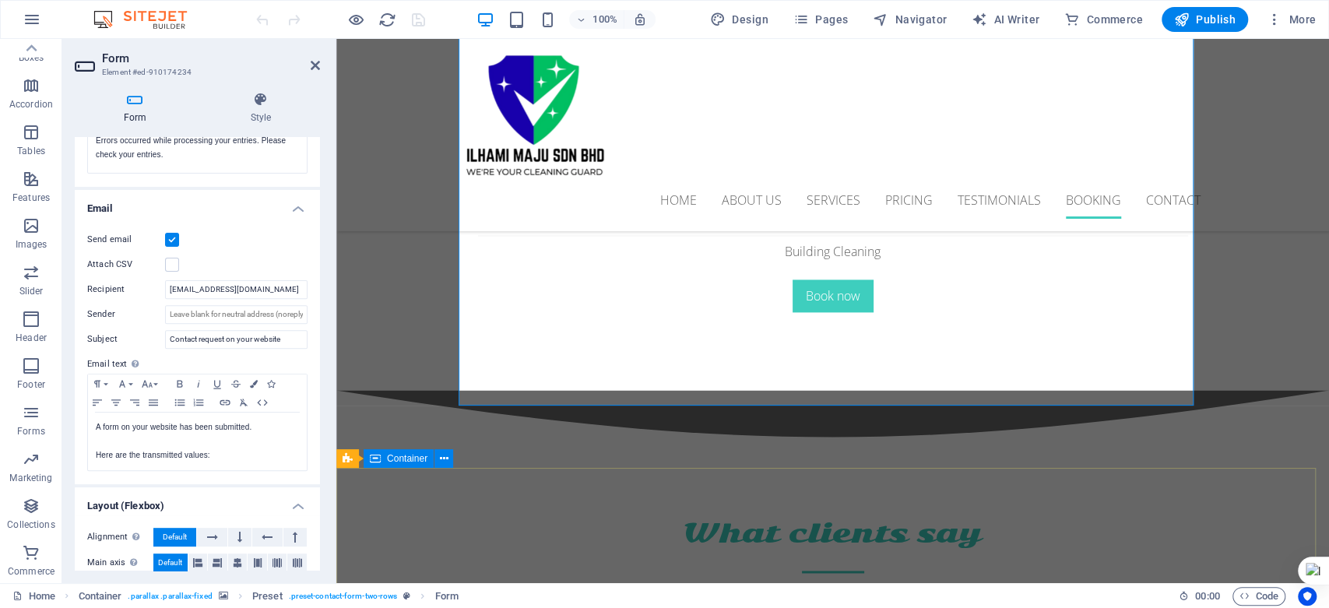
scroll to position [5460, 0]
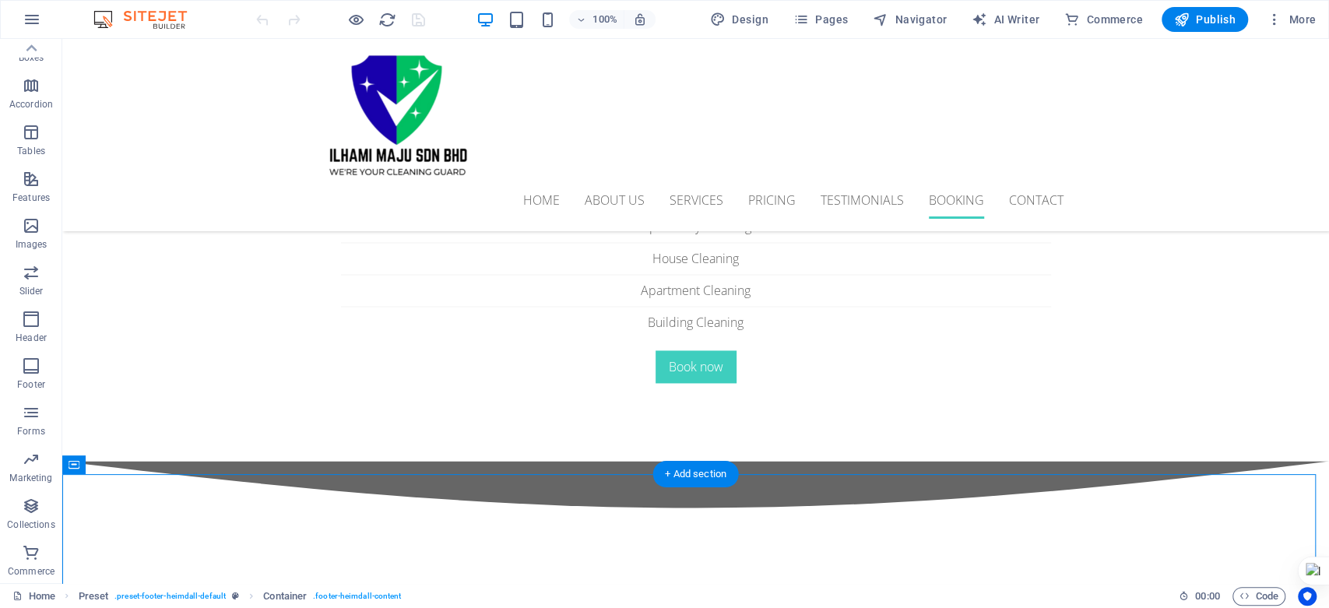
scroll to position [5363, 0]
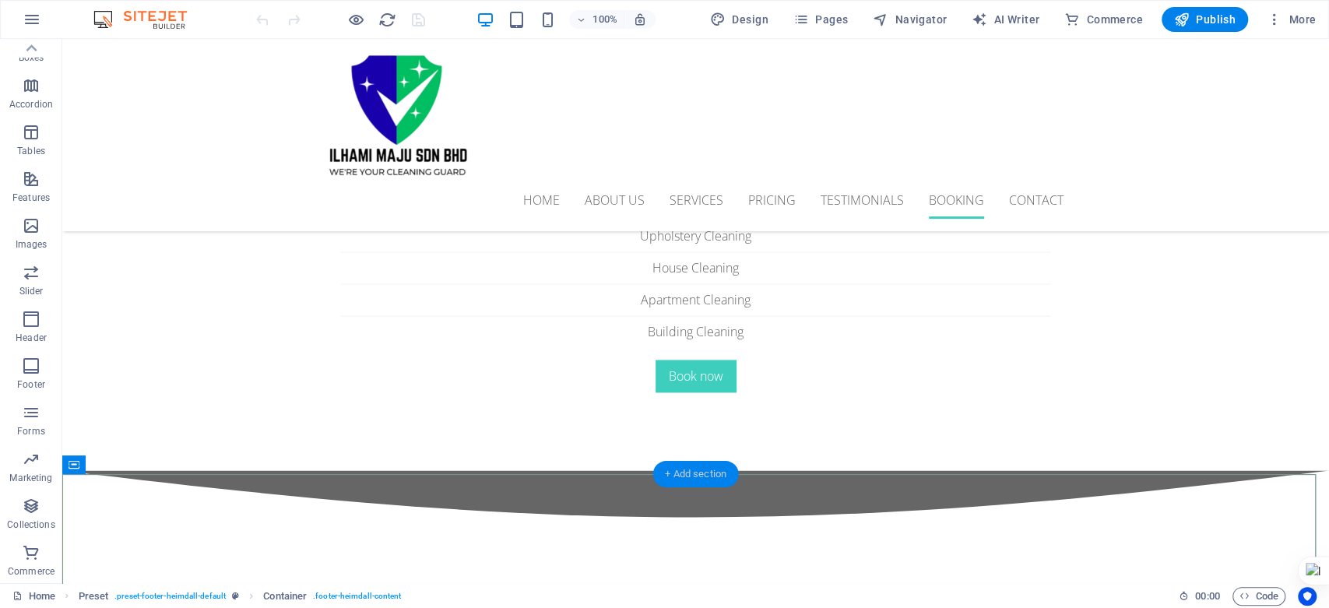
click at [681, 480] on div "+ Add section" at bounding box center [695, 474] width 86 height 26
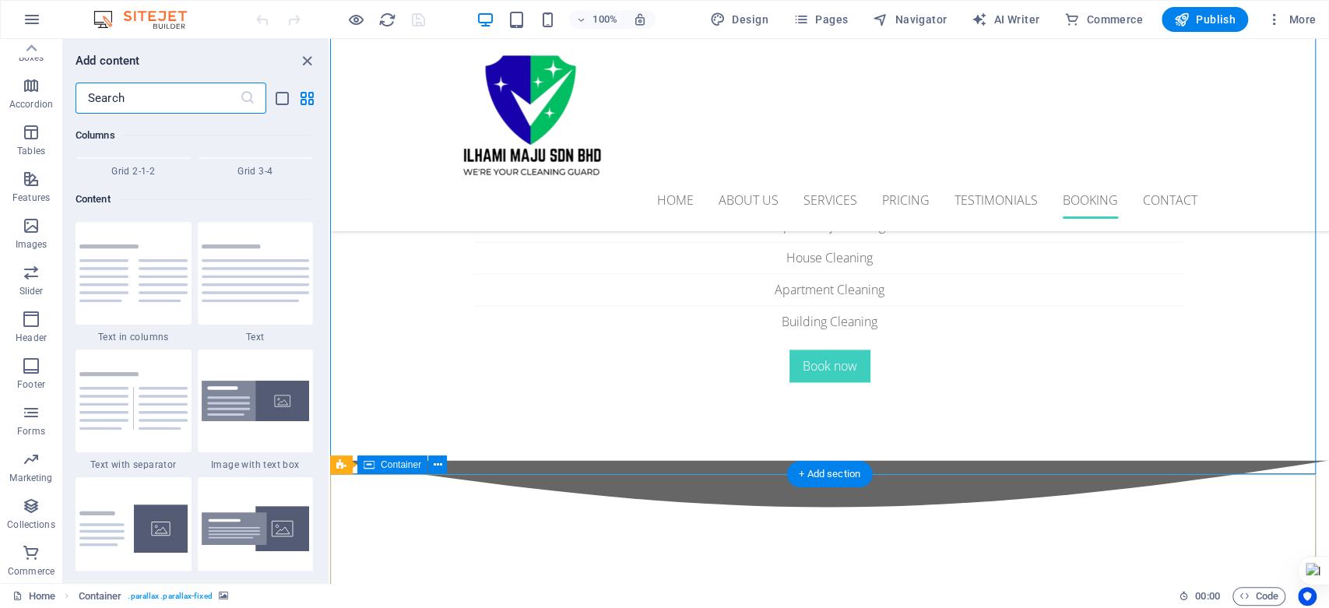
scroll to position [2724, 0]
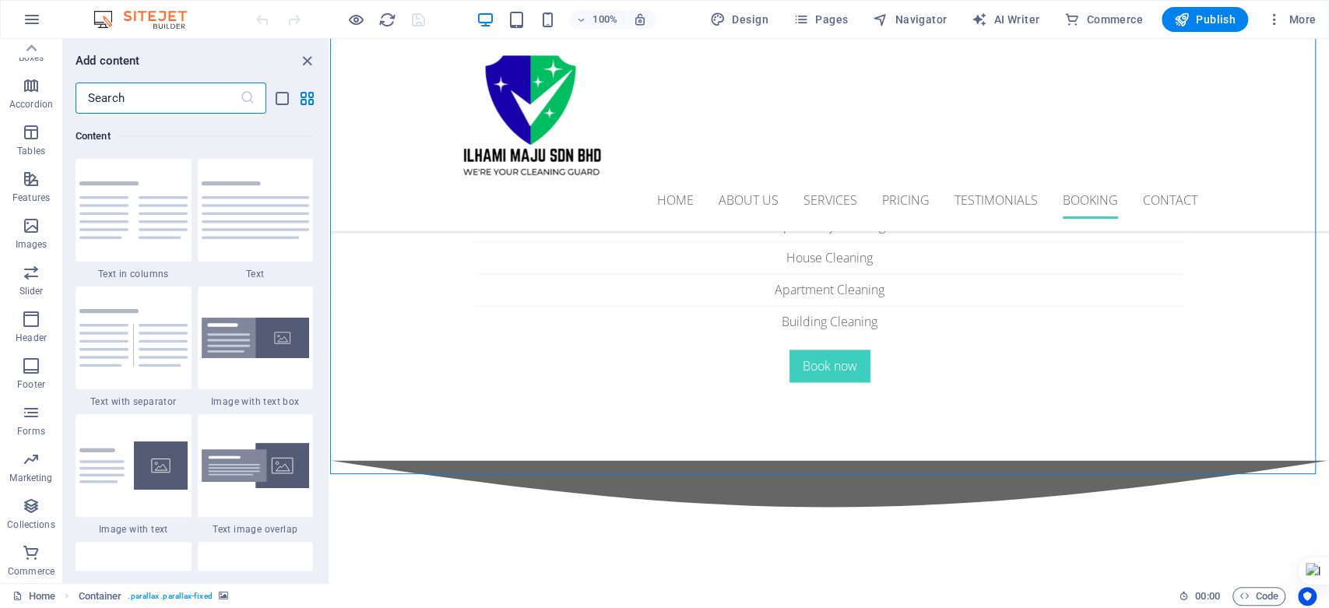
click at [187, 100] on input "text" at bounding box center [158, 98] width 164 height 31
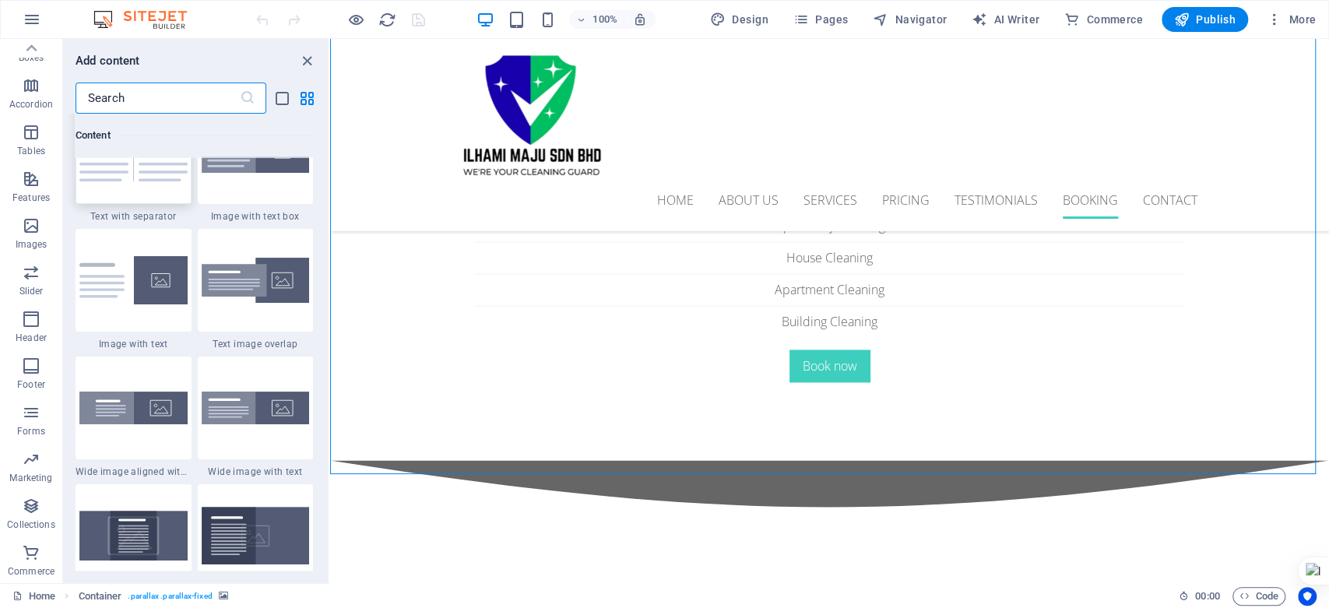
scroll to position [2896, 0]
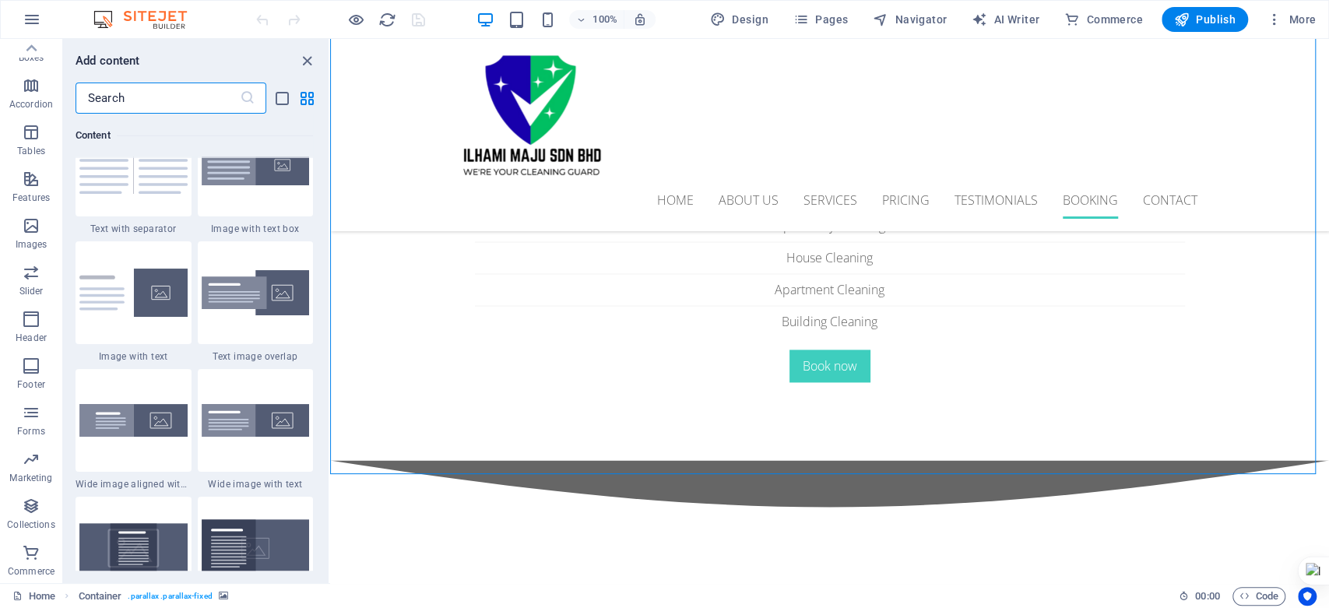
click at [182, 103] on input "text" at bounding box center [158, 98] width 164 height 31
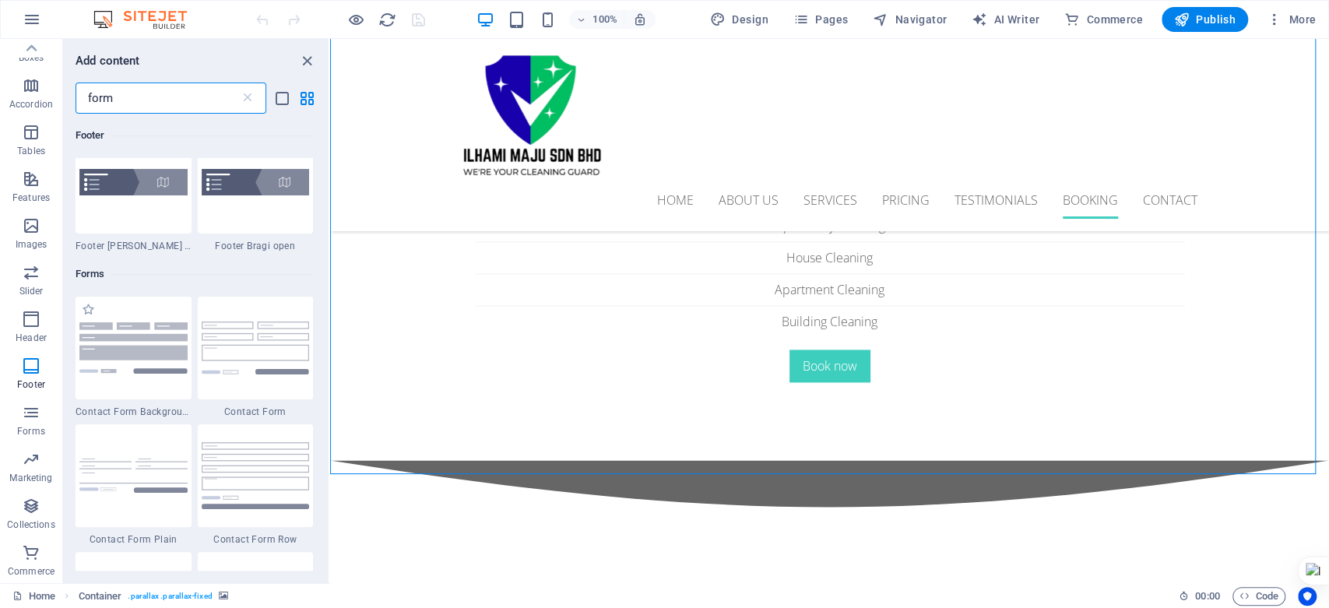
scroll to position [432, 0]
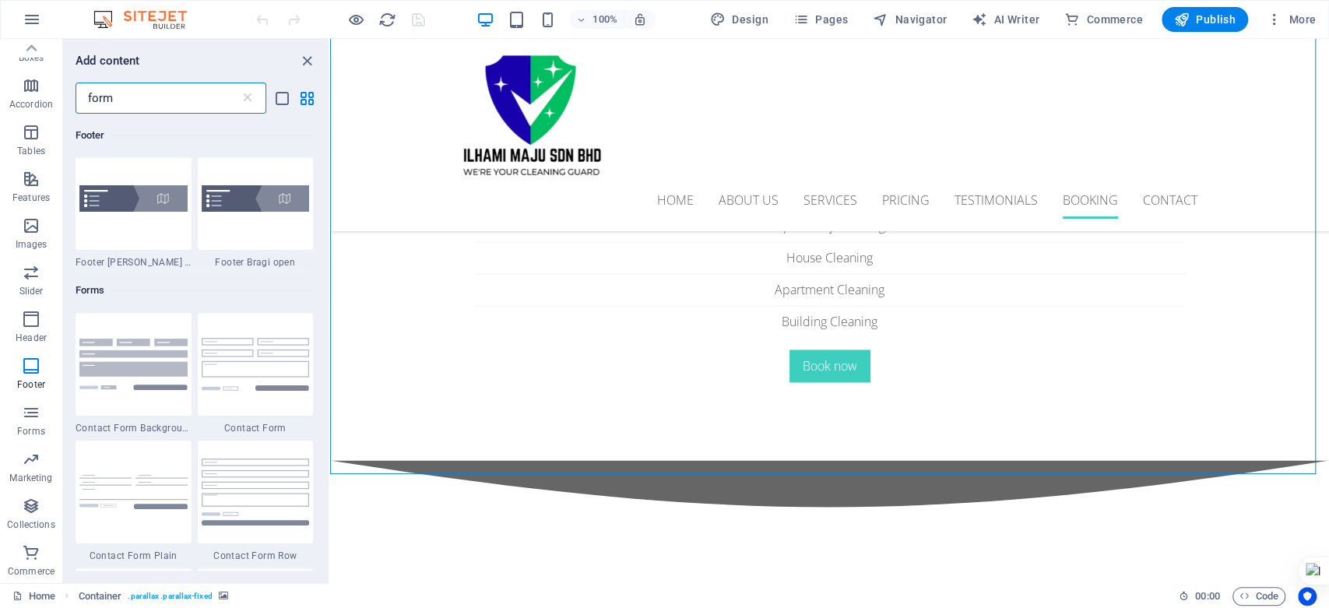
type input "form"
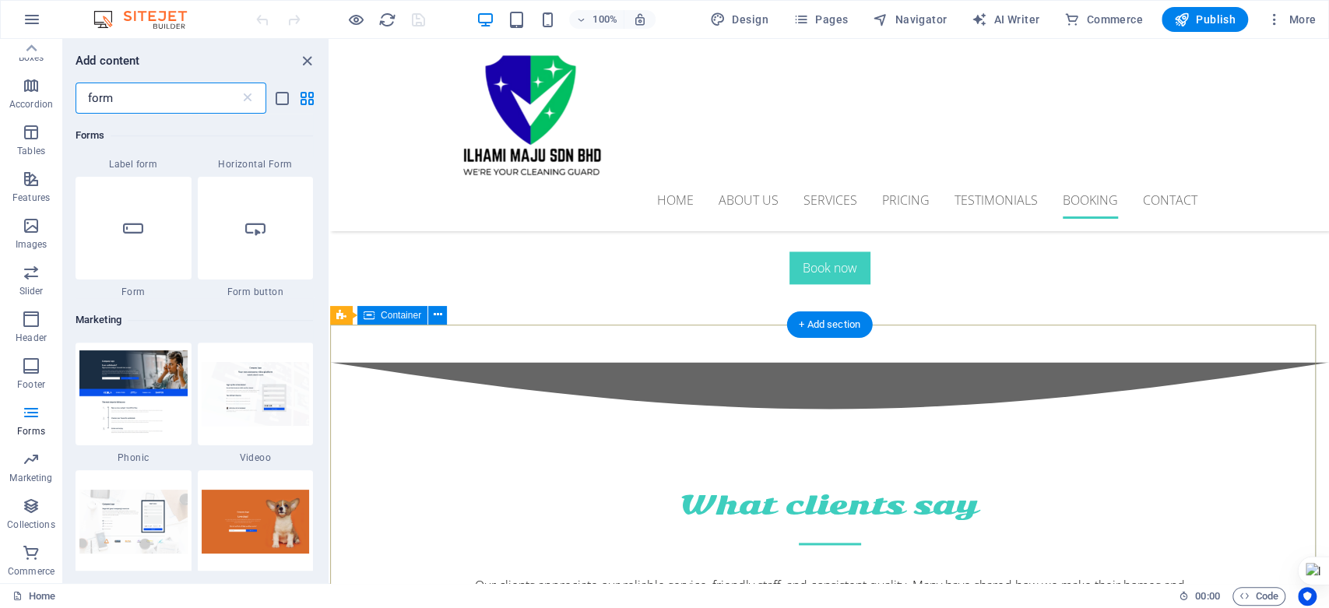
scroll to position [5287, 0]
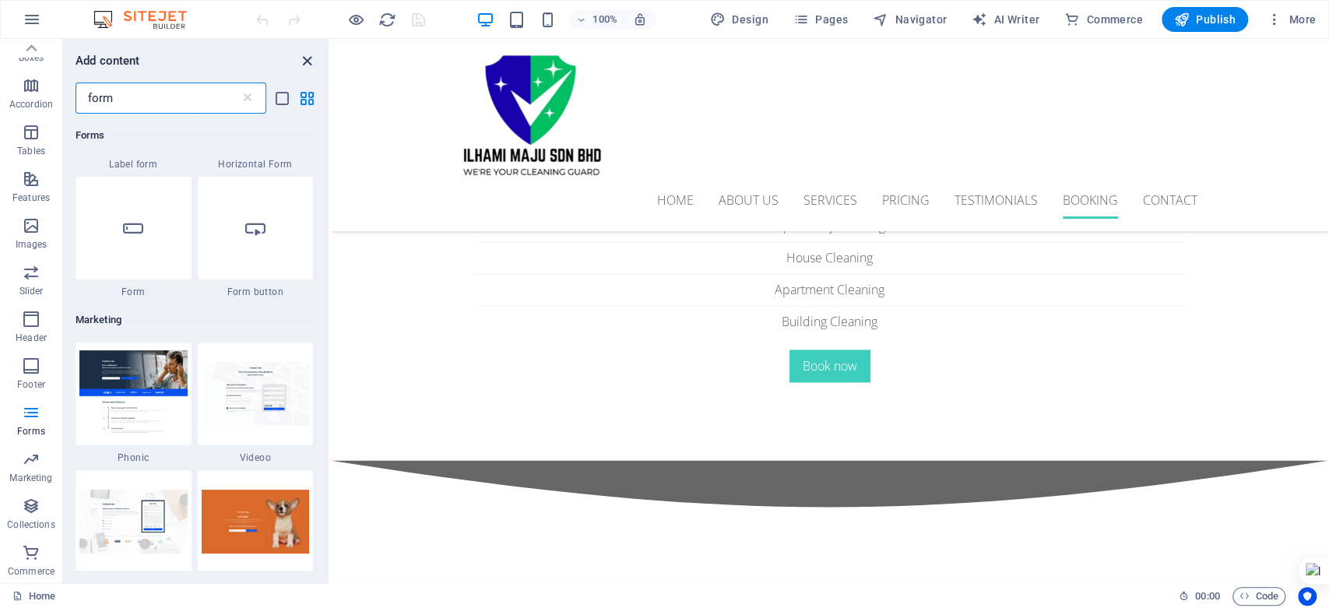
click at [310, 61] on icon "close panel" at bounding box center [307, 61] width 18 height 18
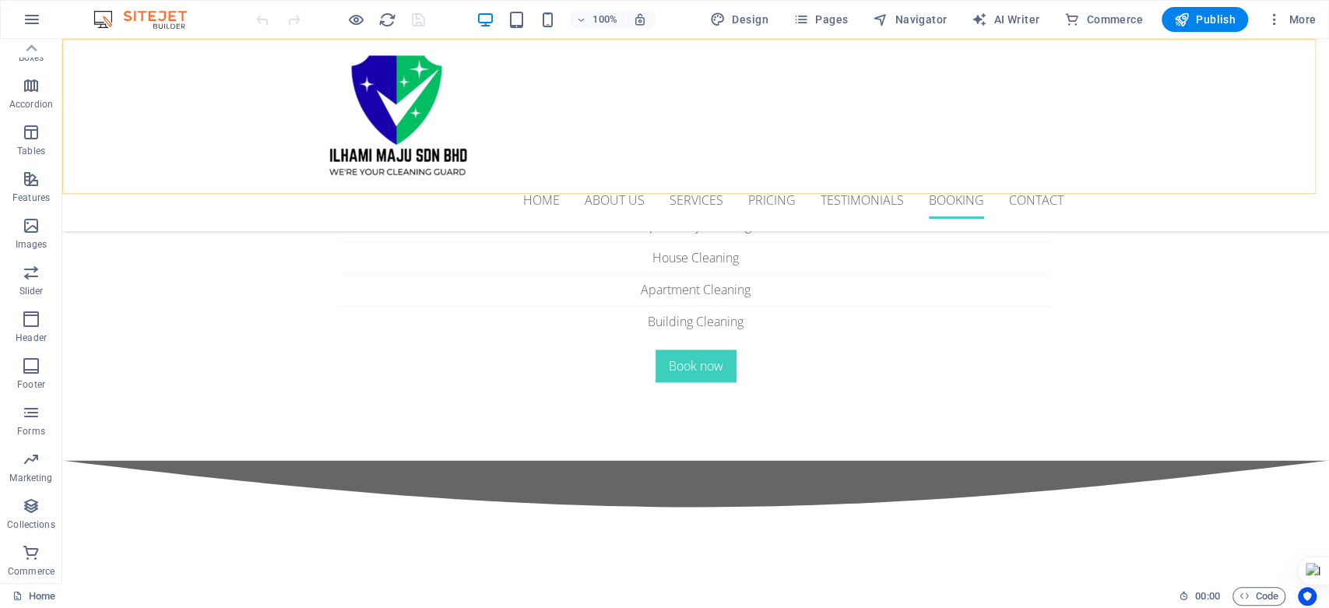
scroll to position [5363, 0]
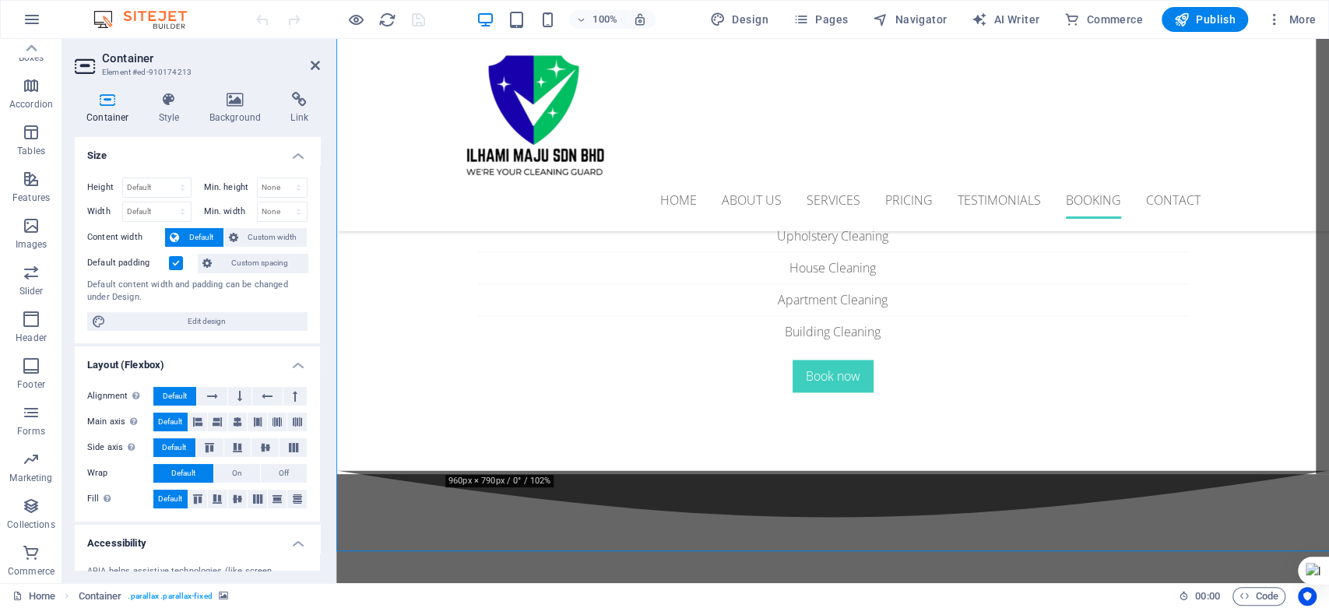
scroll to position [5287, 0]
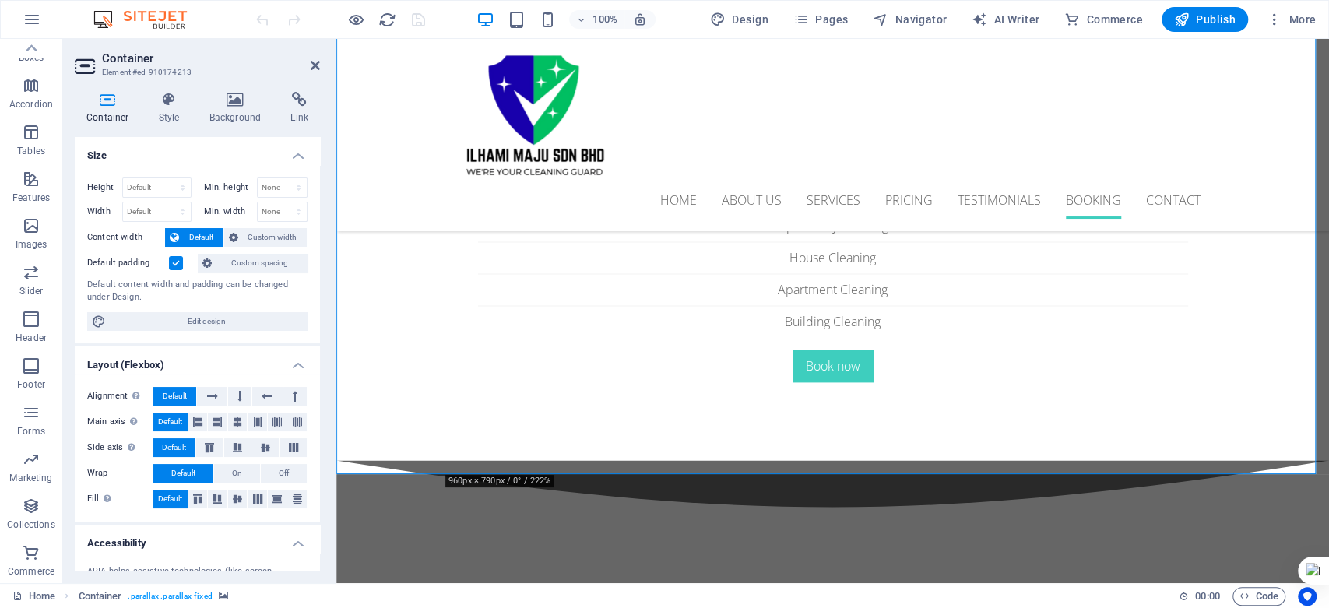
click at [237, 104] on icon at bounding box center [236, 100] width 76 height 16
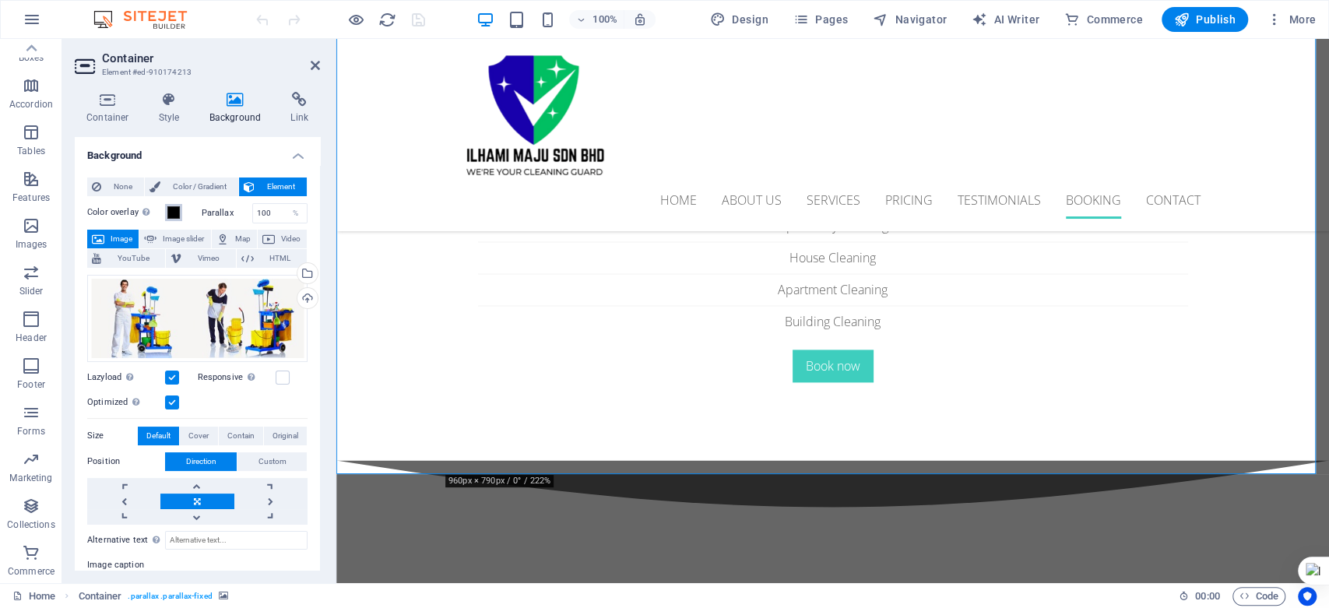
click at [173, 210] on span at bounding box center [173, 212] width 12 height 12
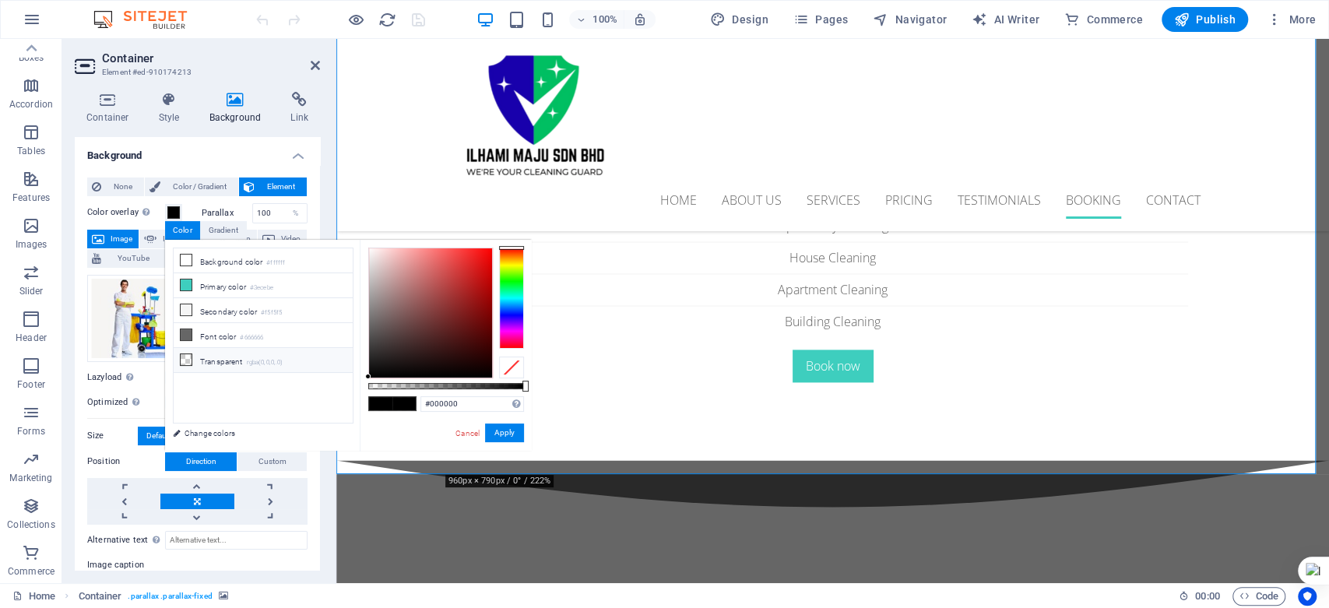
click at [182, 355] on icon at bounding box center [186, 359] width 11 height 11
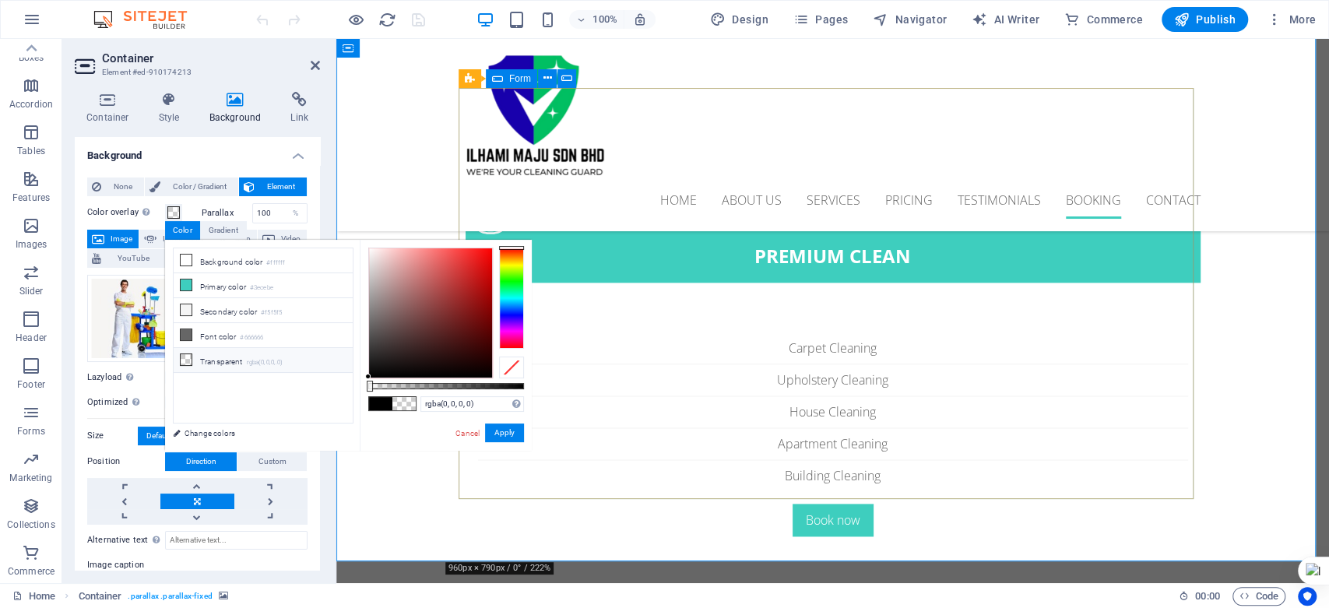
scroll to position [5114, 0]
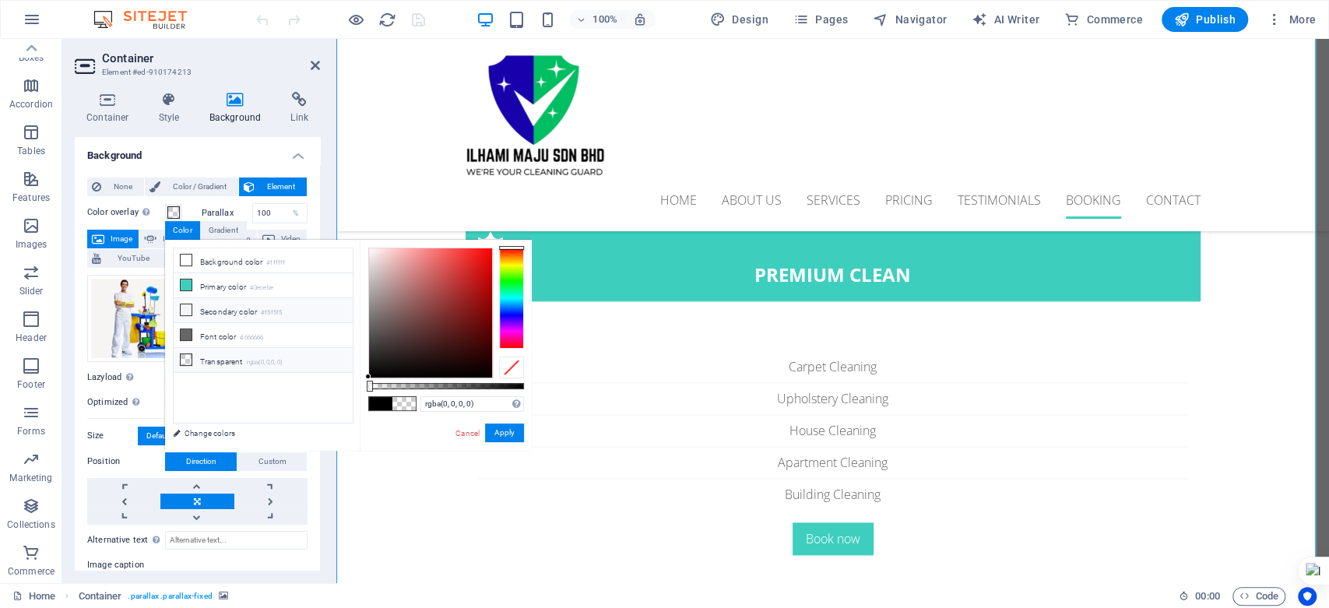
click at [227, 313] on li "Secondary color #f5f5f5" at bounding box center [263, 310] width 179 height 25
click at [201, 266] on li "Background color #ffffff" at bounding box center [263, 260] width 179 height 25
click at [181, 354] on icon at bounding box center [186, 359] width 11 height 11
click at [197, 333] on li "Font color #666666" at bounding box center [263, 335] width 179 height 25
type input "#666666"
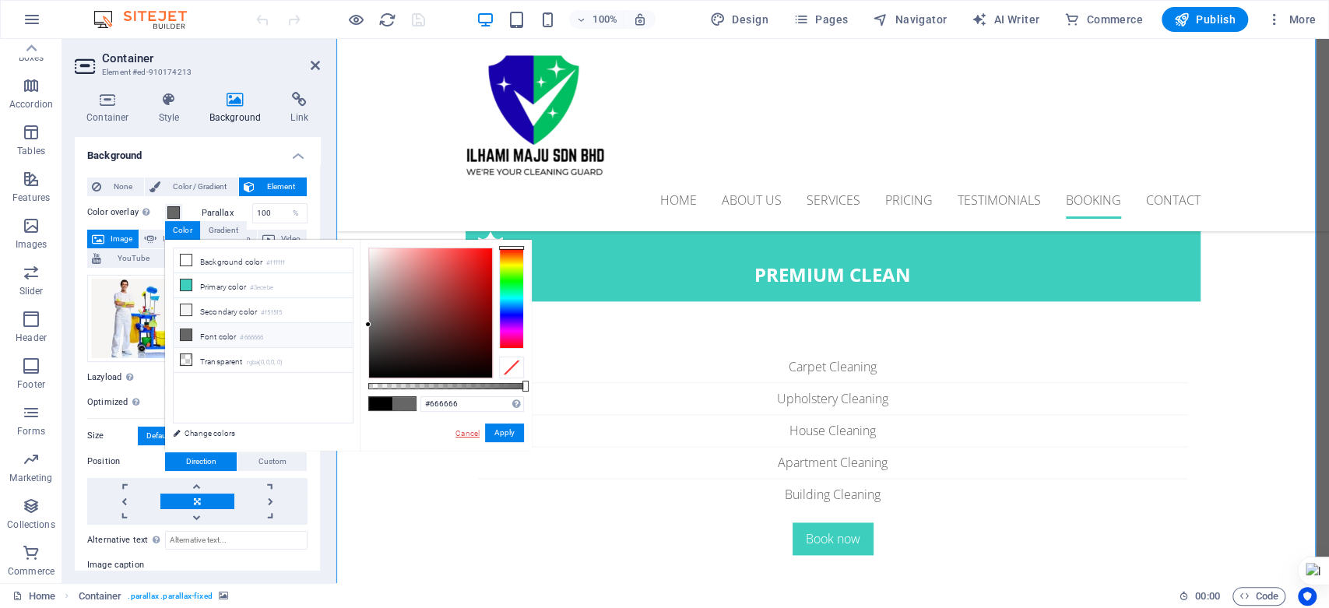
click at [467, 431] on link "Cancel" at bounding box center [467, 433] width 27 height 12
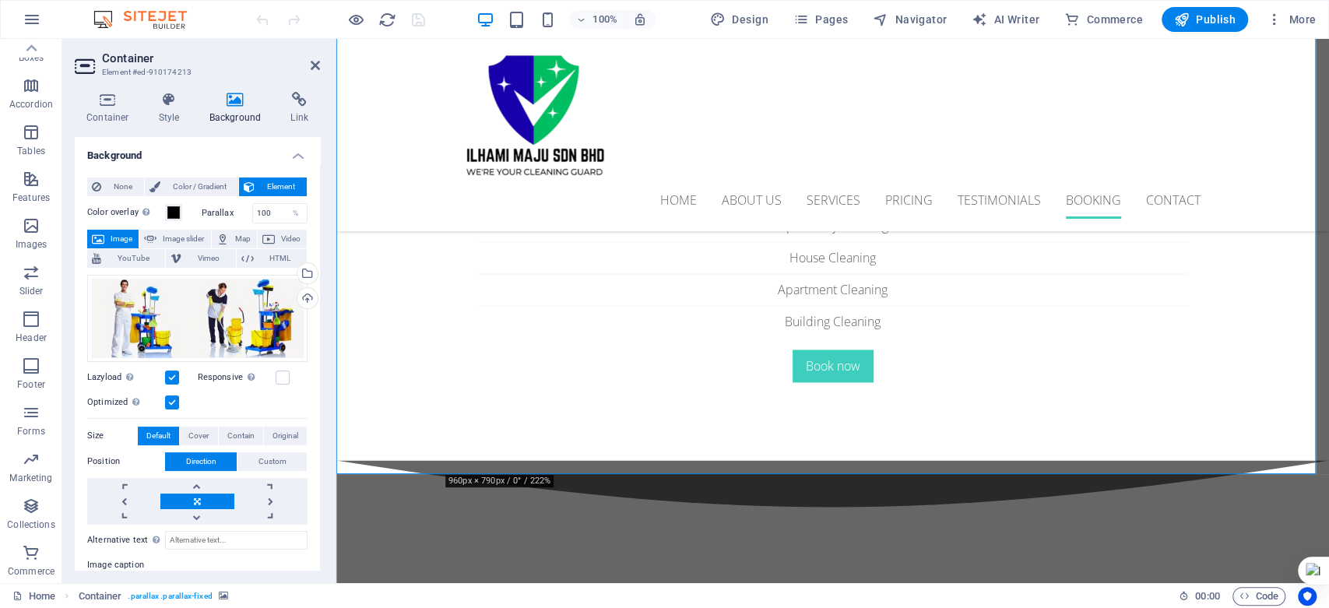
scroll to position [5373, 0]
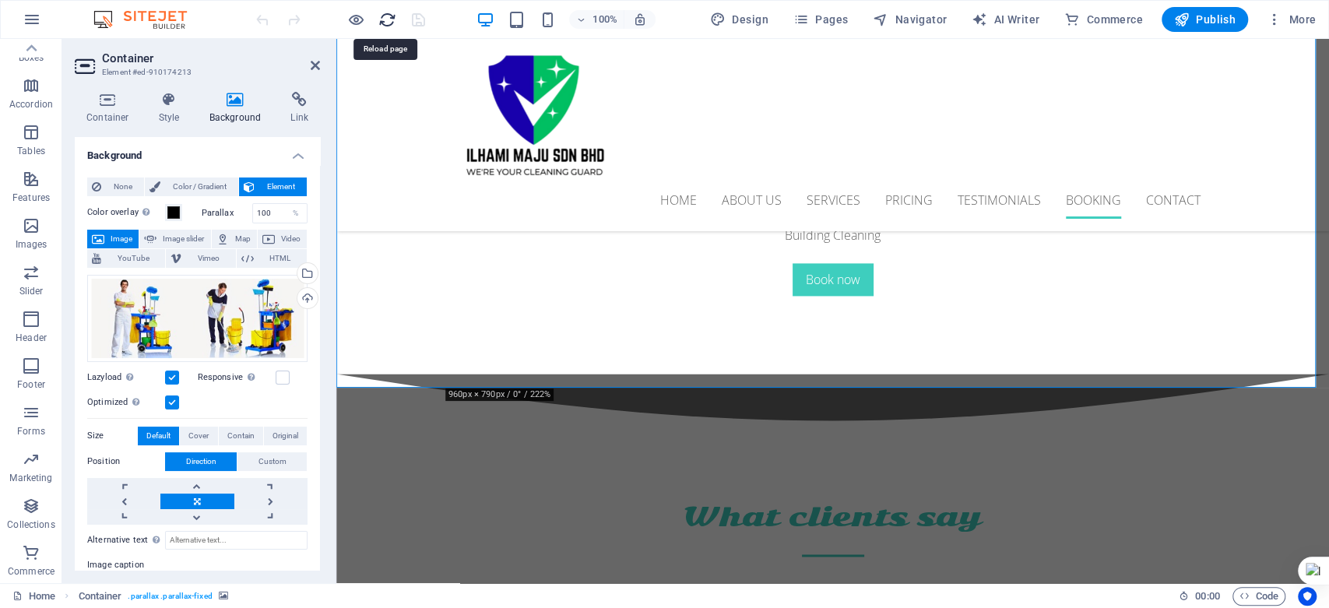
click at [384, 18] on icon "reload" at bounding box center [387, 20] width 18 height 18
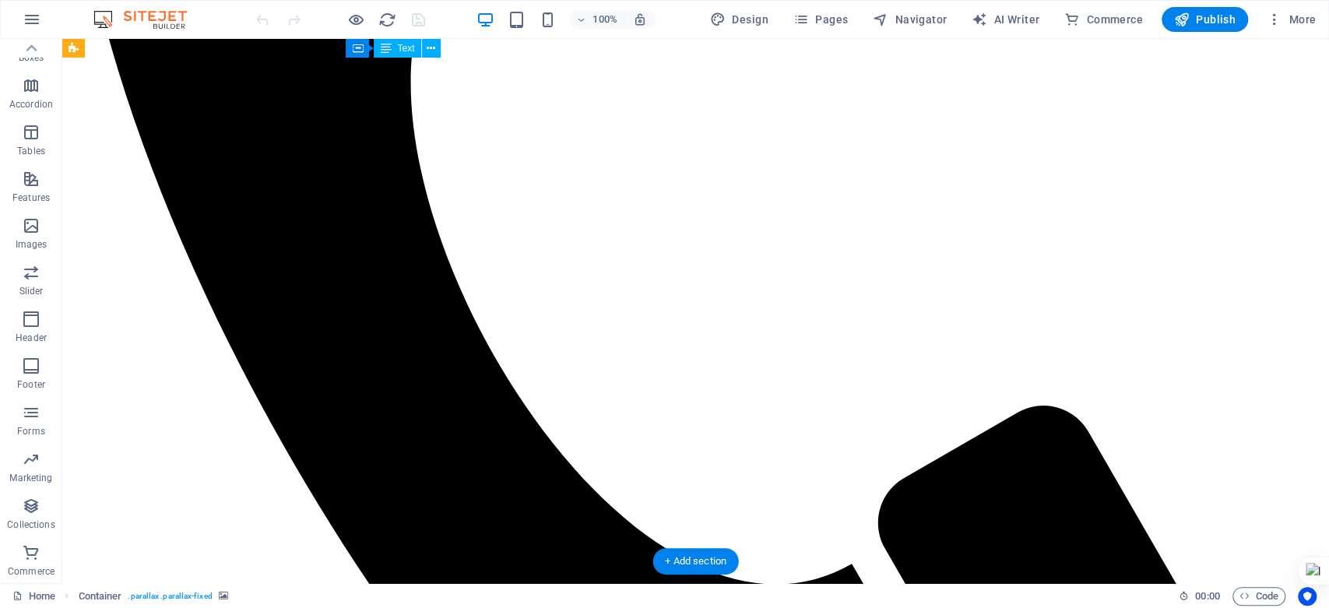
scroll to position [5450, 0]
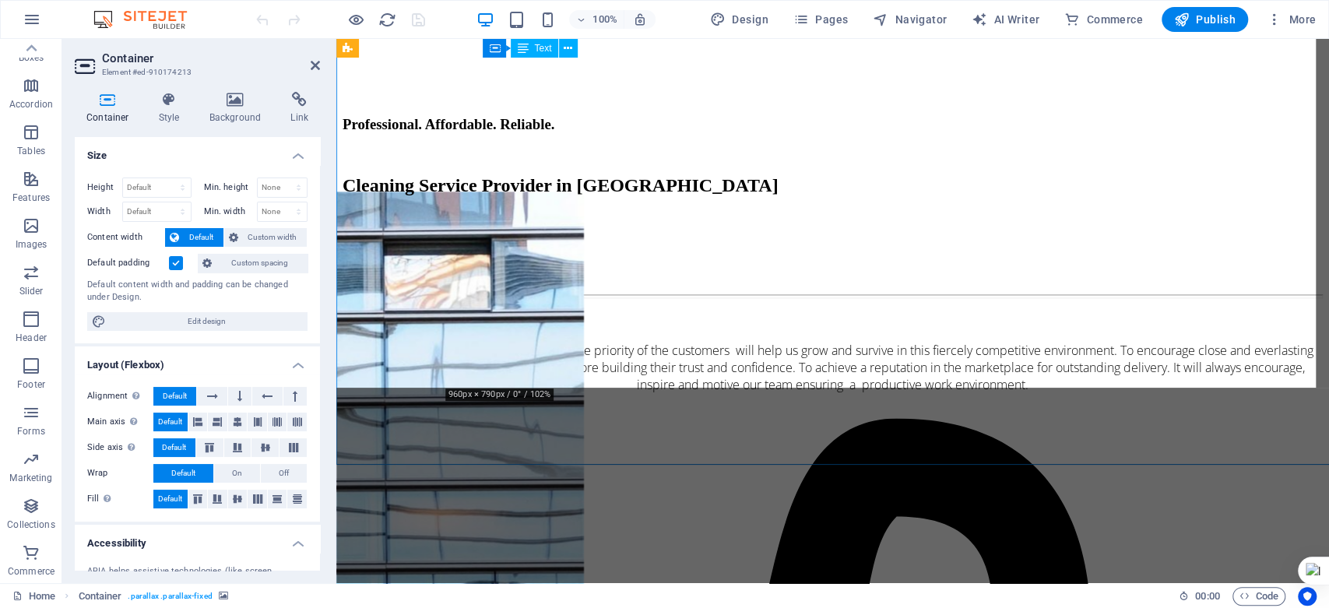
scroll to position [5373, 0]
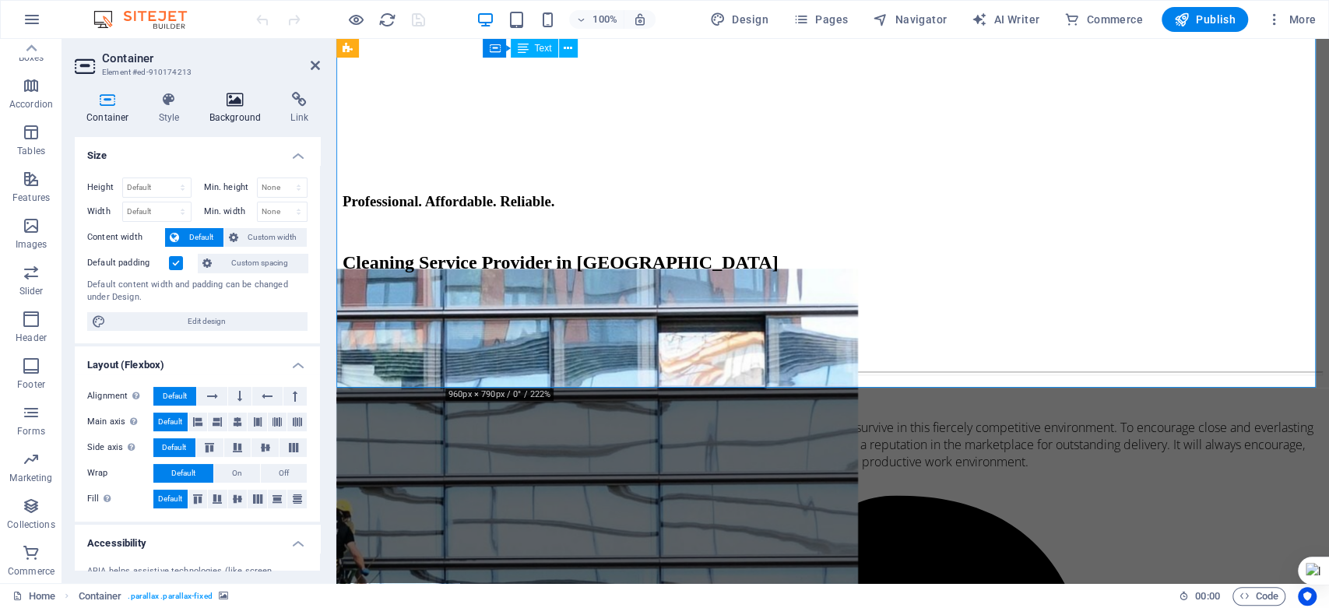
click at [243, 115] on h4 "Background" at bounding box center [239, 108] width 82 height 33
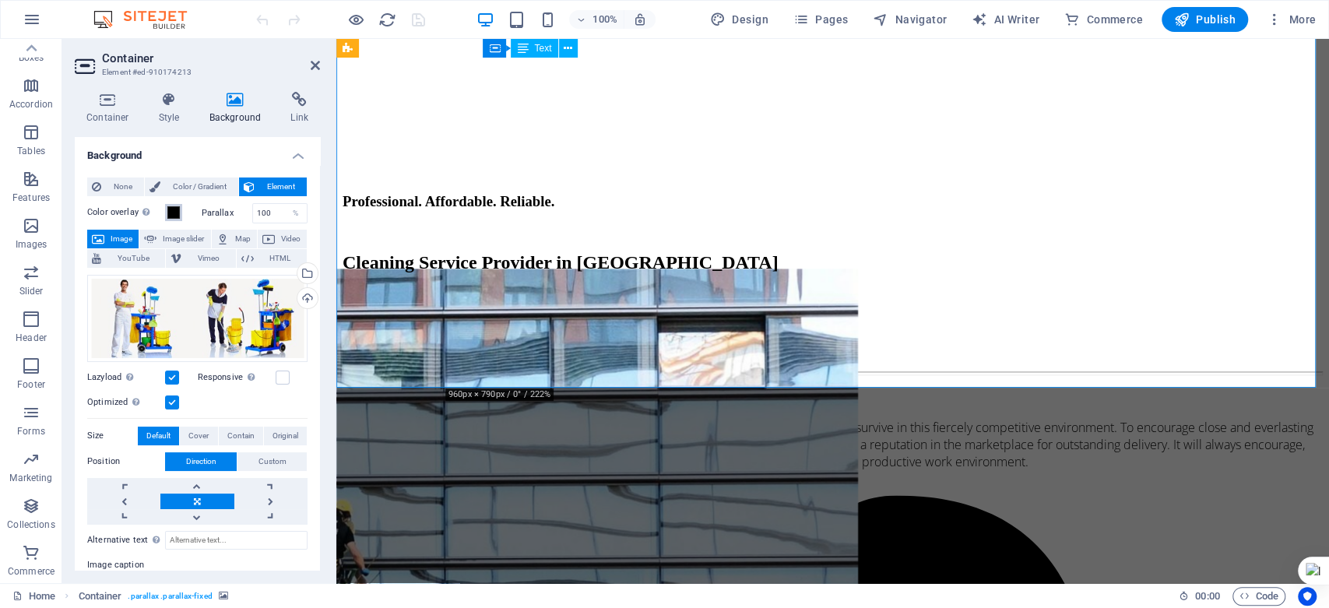
click at [175, 213] on span at bounding box center [173, 212] width 12 height 12
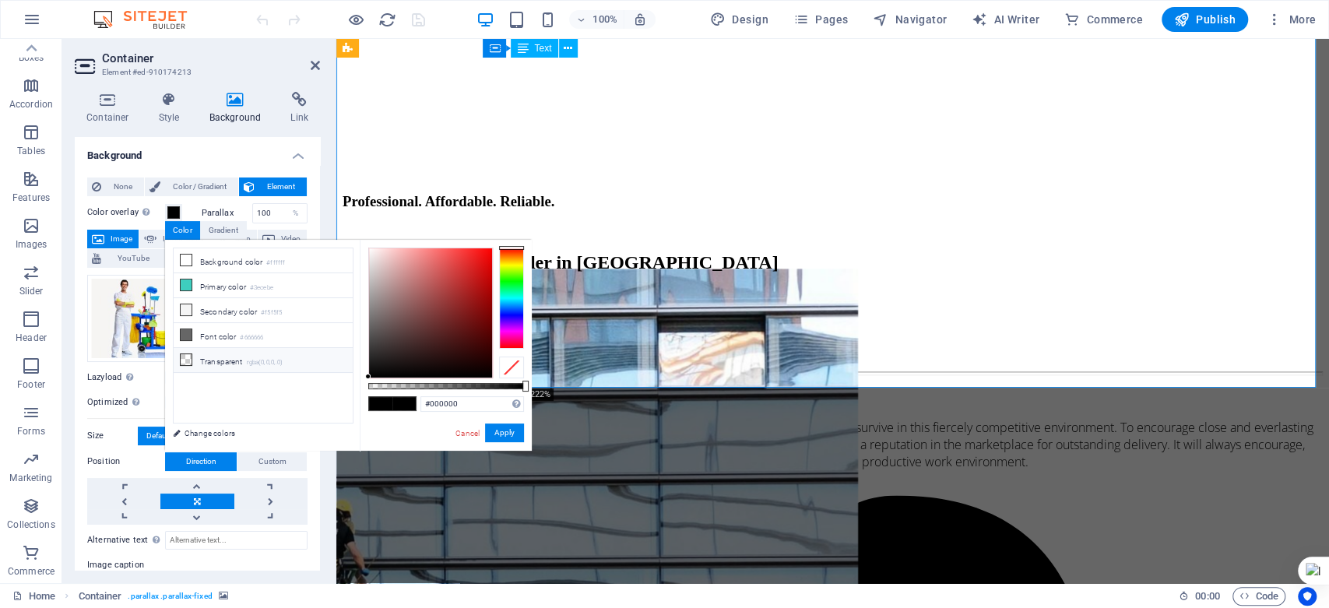
click at [188, 355] on icon at bounding box center [186, 359] width 11 height 11
type input "rgba(0, 0, 0, 0)"
drag, startPoint x: 503, startPoint y: 433, endPoint x: 166, endPoint y: 396, distance: 339.2
click at [503, 433] on button "Apply" at bounding box center [504, 433] width 39 height 19
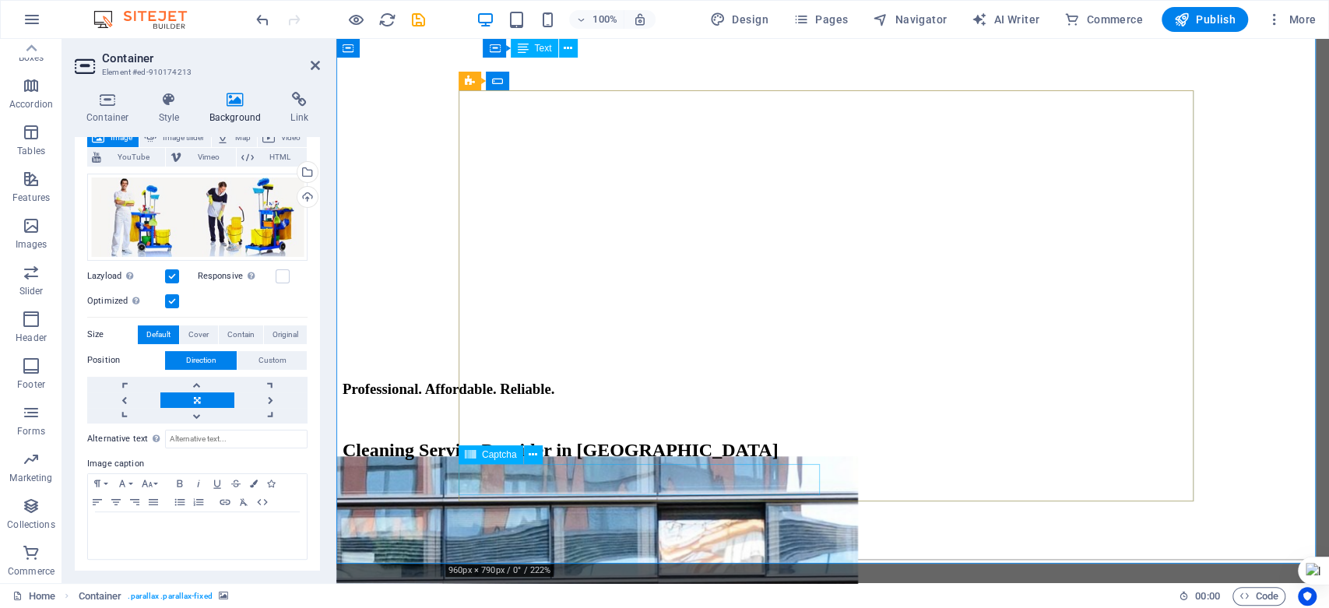
scroll to position [5200, 0]
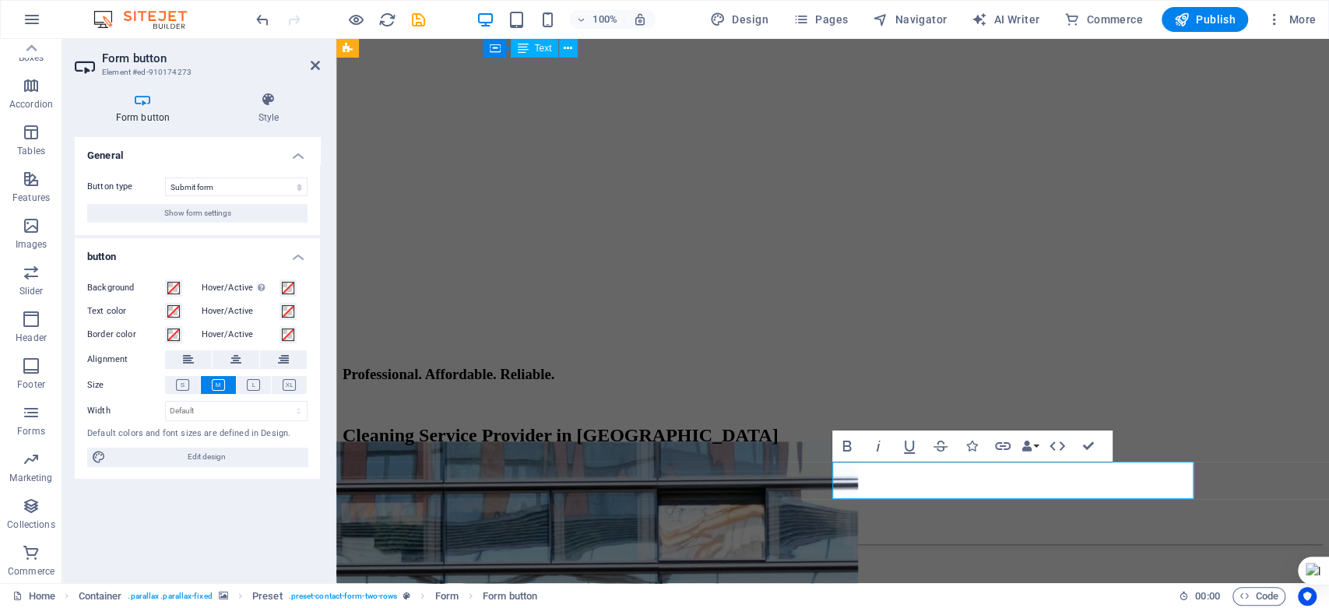
click at [176, 527] on div "General Button type Submit form Reset form No action Show form settings button …" at bounding box center [197, 354] width 245 height 434
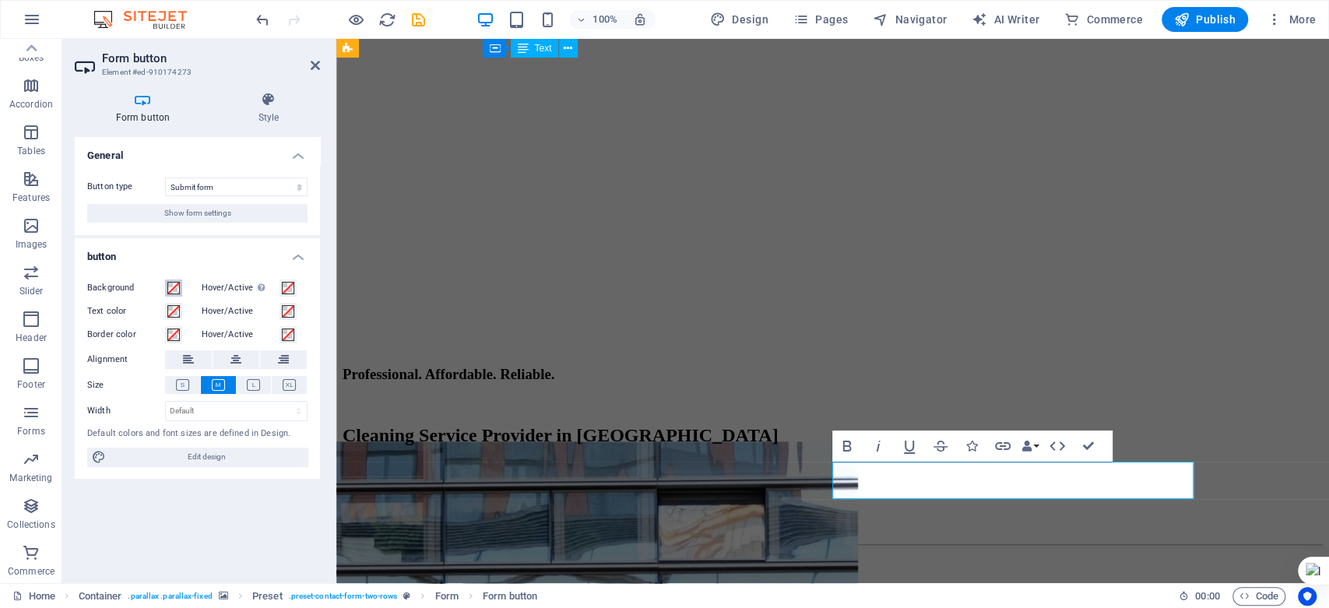
click at [174, 291] on span at bounding box center [173, 288] width 12 height 12
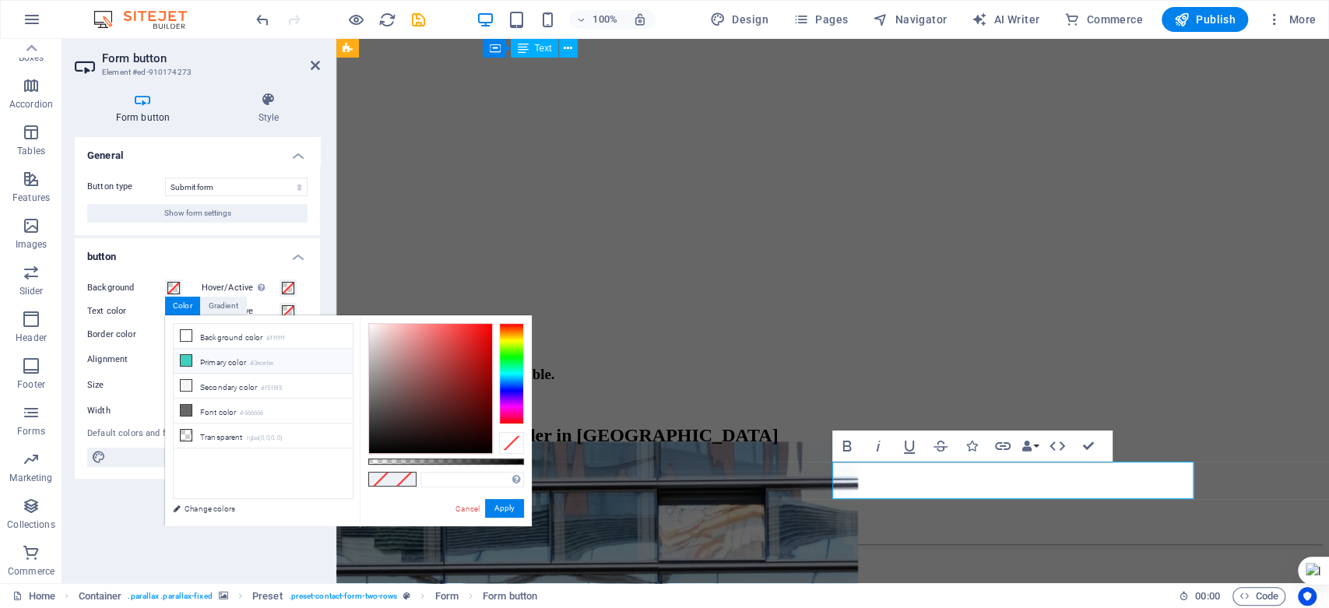
click at [184, 360] on icon at bounding box center [186, 360] width 11 height 11
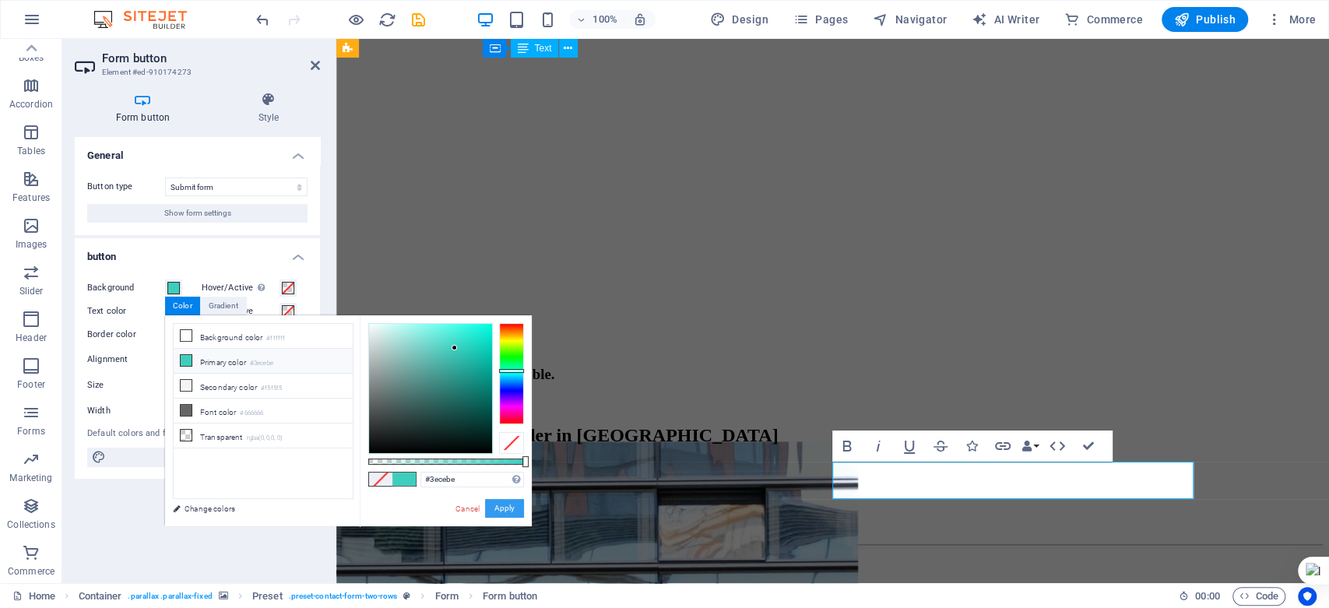
click at [497, 502] on button "Apply" at bounding box center [504, 508] width 39 height 19
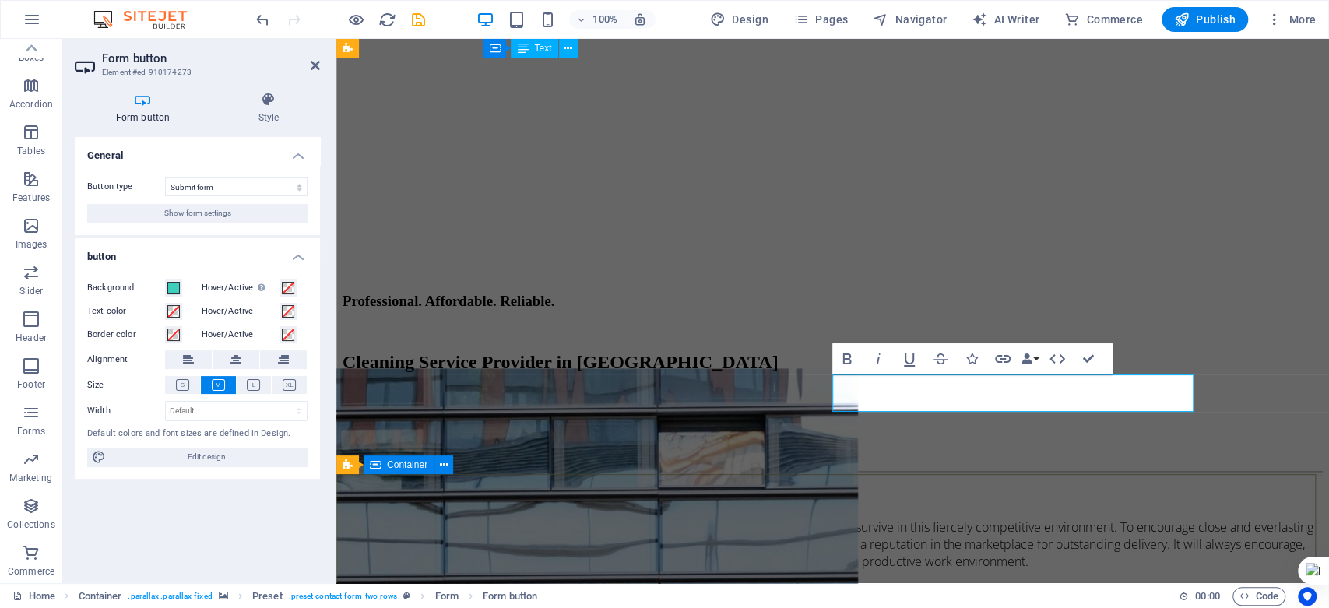
scroll to position [5287, 0]
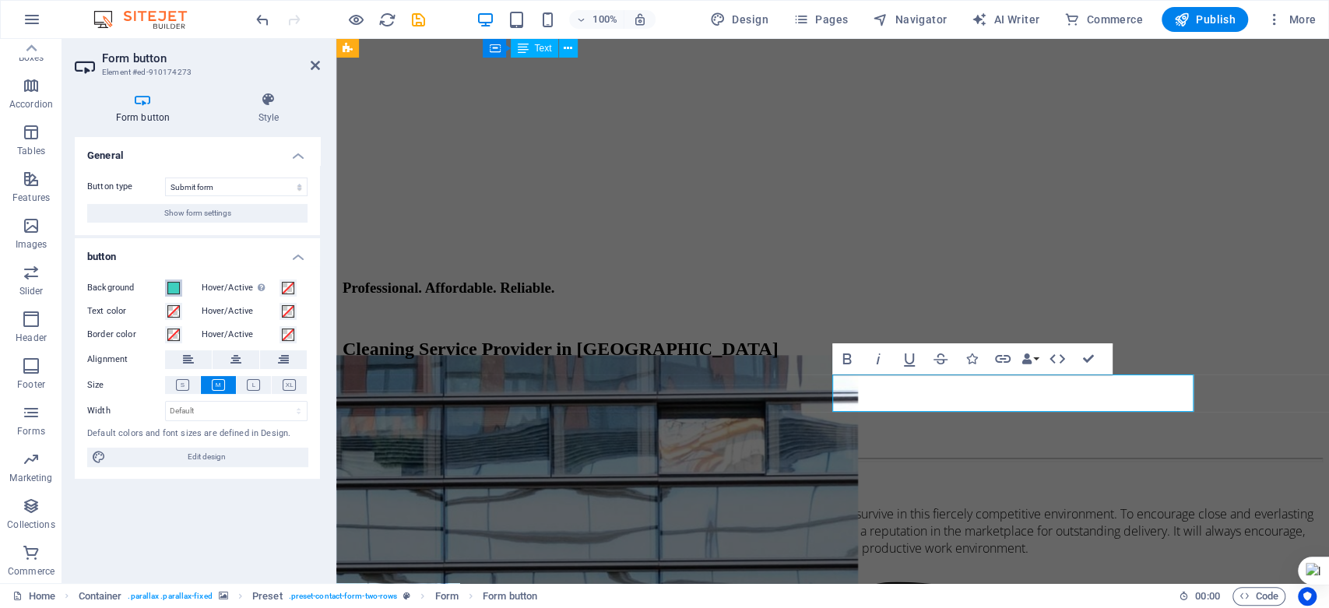
click at [174, 293] on span at bounding box center [173, 288] width 12 height 12
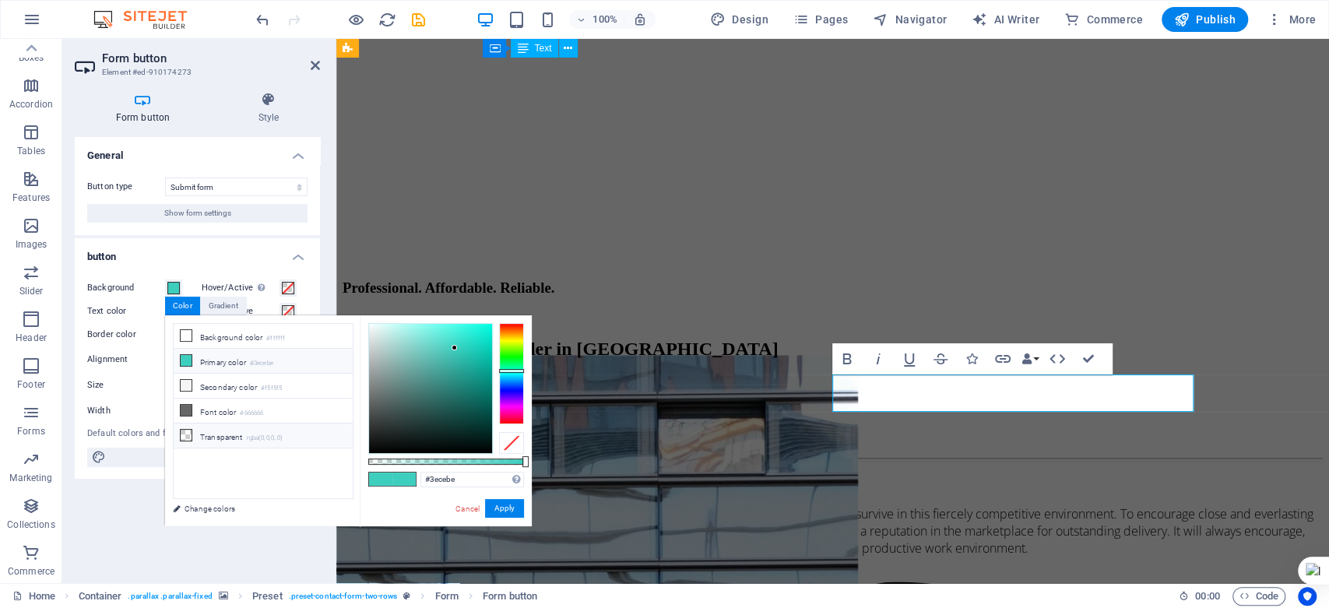
click at [188, 431] on icon at bounding box center [186, 435] width 11 height 11
type input "rgba(0, 0, 0, 0)"
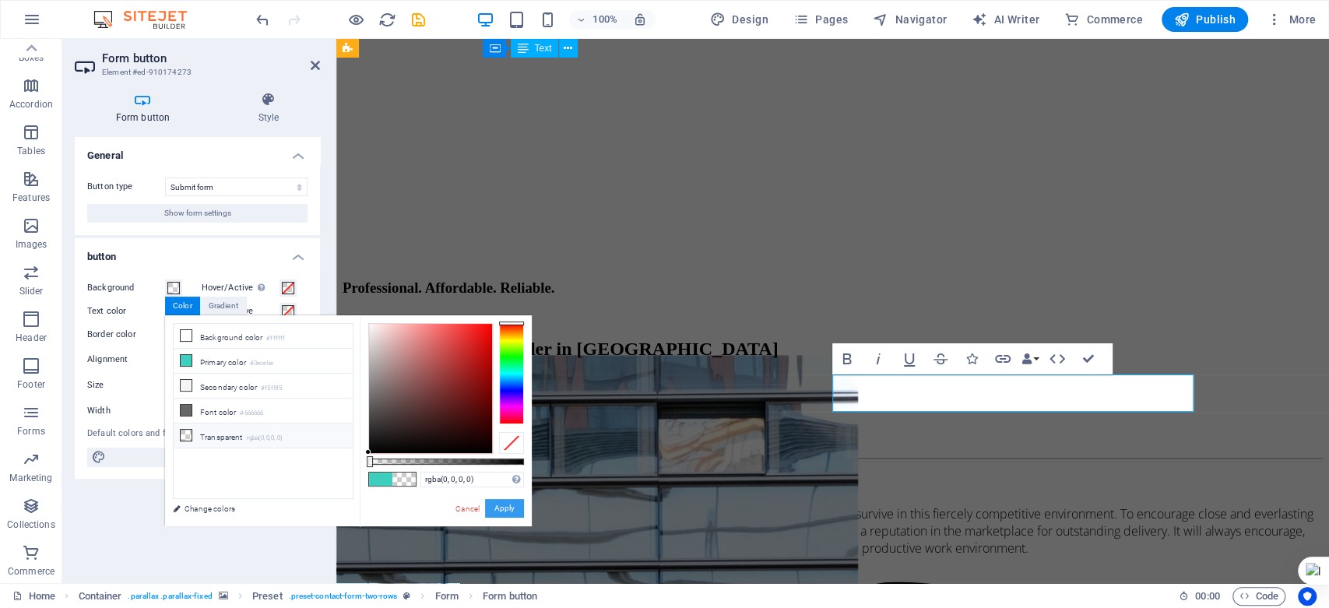
click at [499, 508] on button "Apply" at bounding box center [504, 508] width 39 height 19
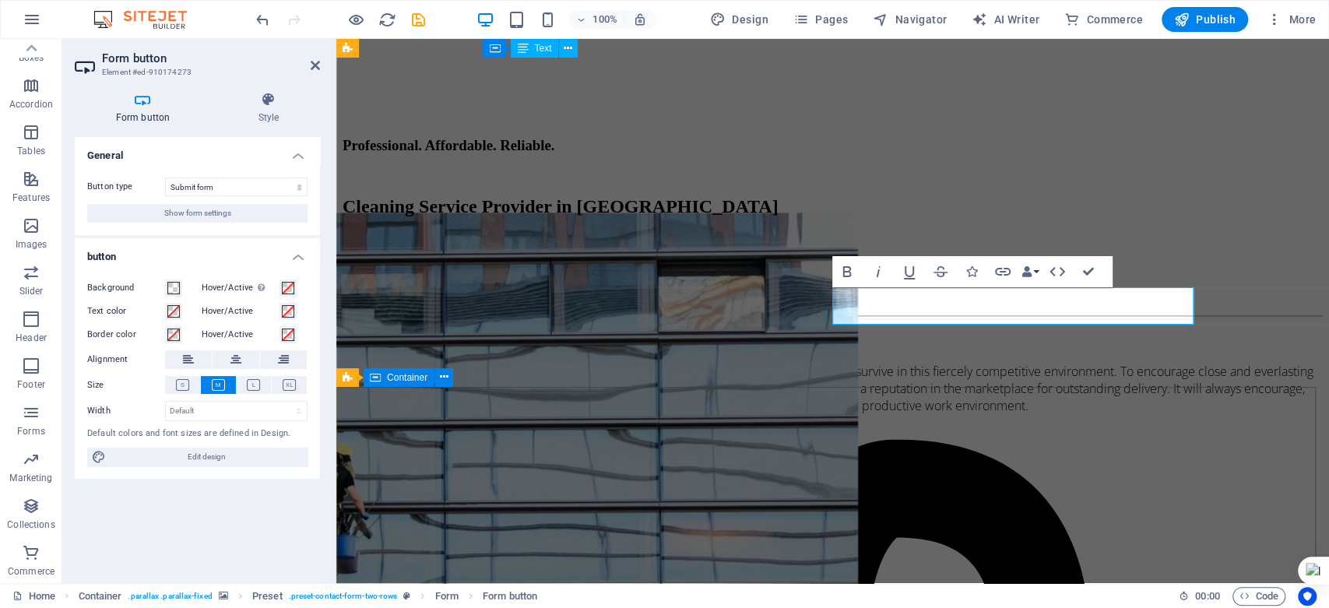
scroll to position [5460, 0]
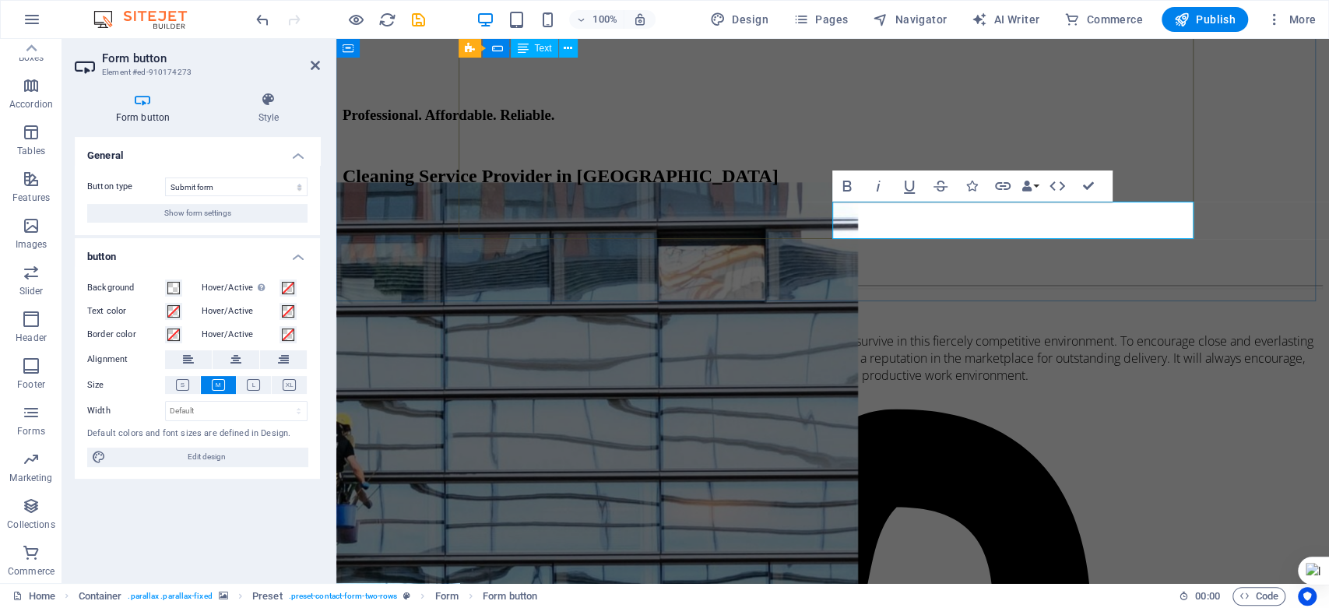
click at [173, 315] on span at bounding box center [173, 311] width 12 height 12
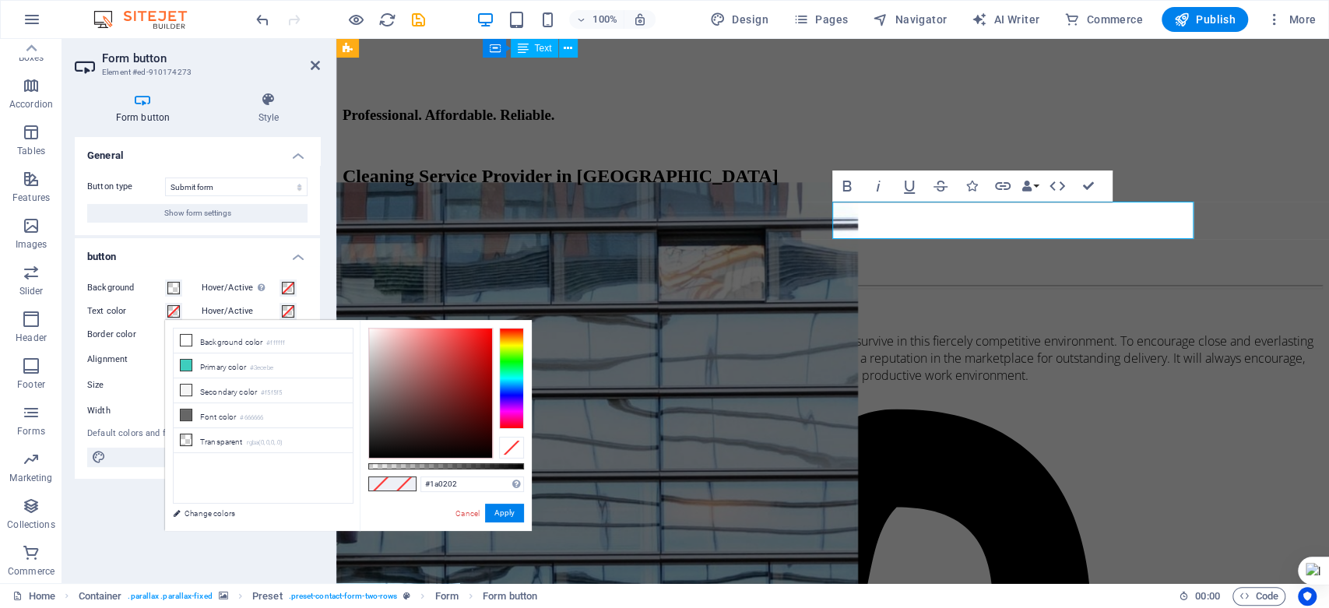
click at [480, 444] on div at bounding box center [430, 393] width 123 height 129
type input "#090000"
drag, startPoint x: 477, startPoint y: 441, endPoint x: 486, endPoint y: 452, distance: 13.9
click at [486, 452] on div at bounding box center [485, 451] width 5 height 5
click at [512, 515] on button "Apply" at bounding box center [504, 513] width 39 height 19
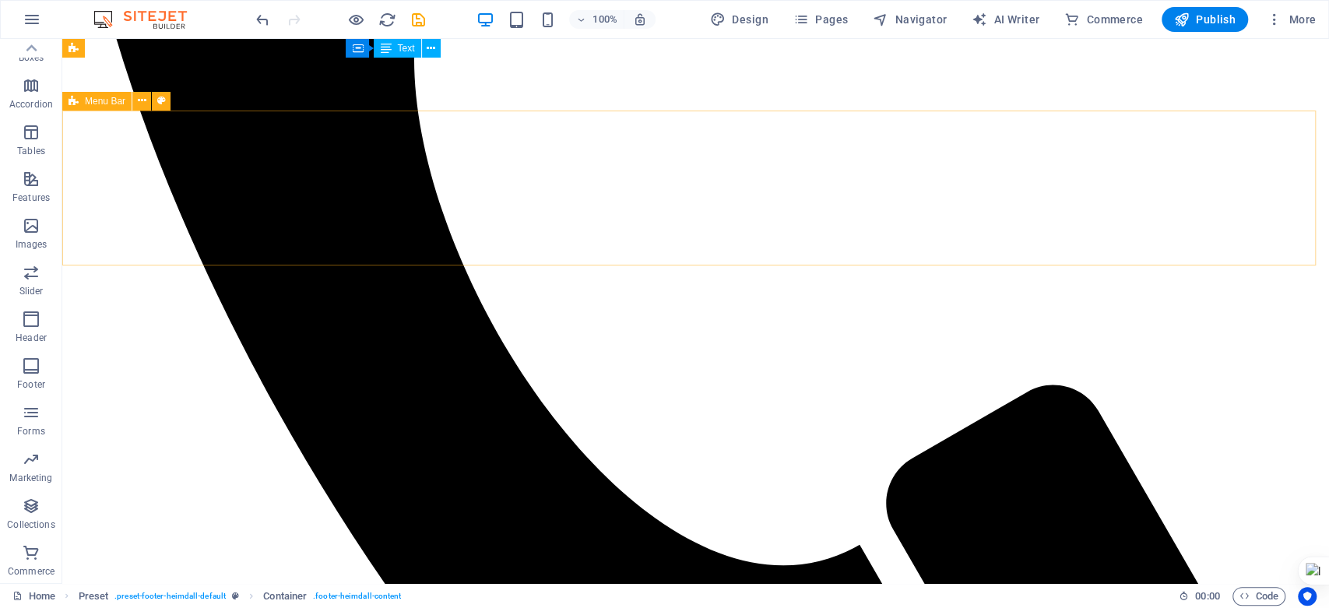
scroll to position [2500, 0]
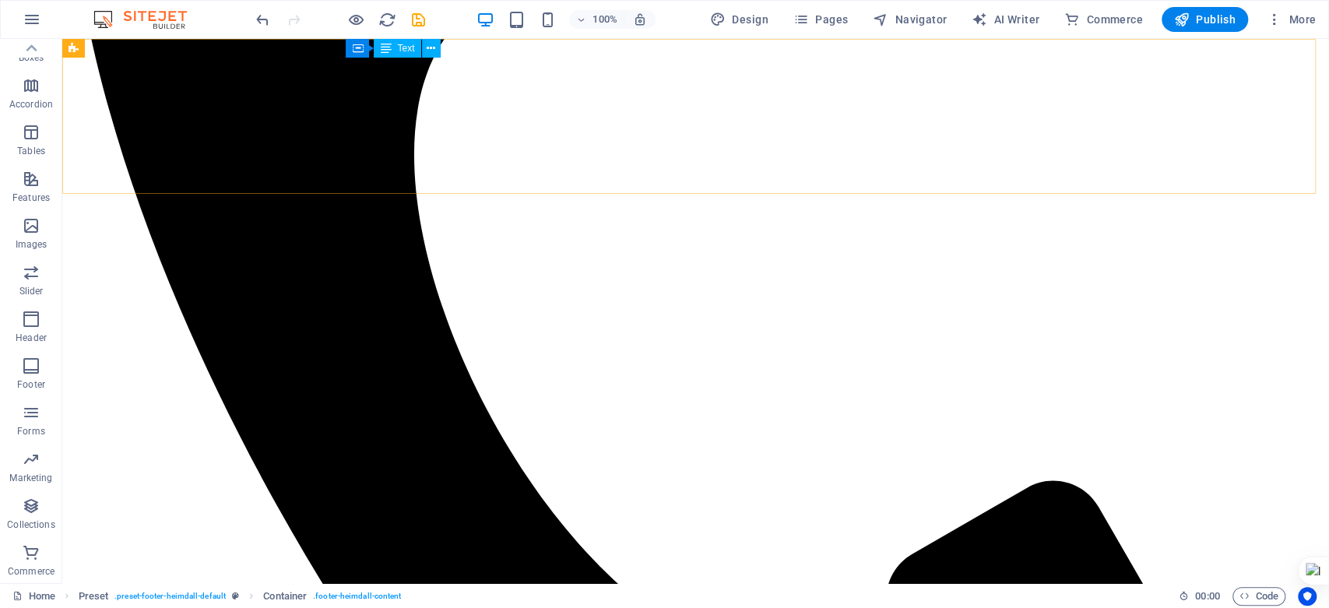
select select "header"
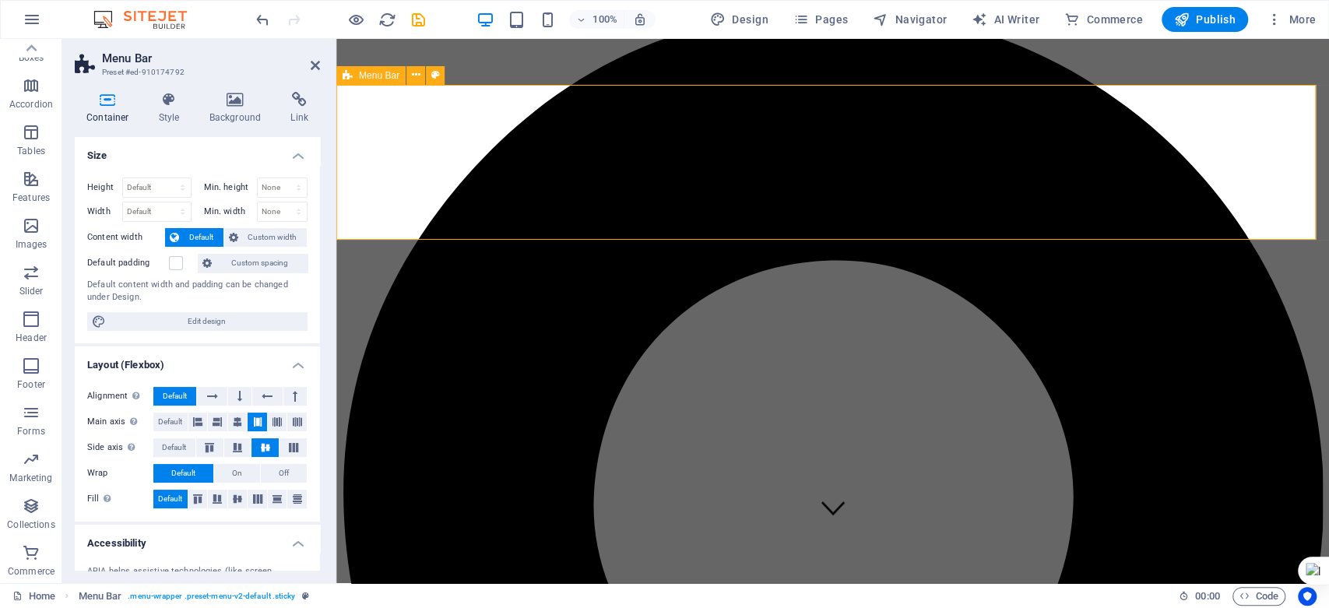
scroll to position [0, 0]
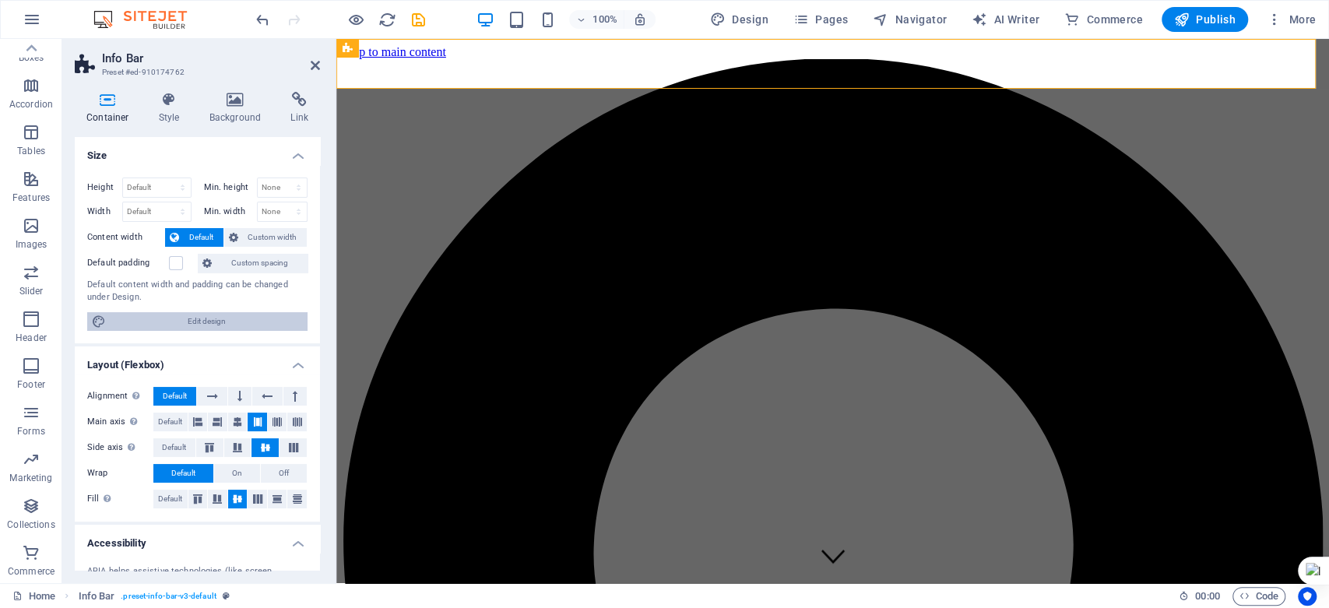
click at [227, 328] on span "Edit design" at bounding box center [207, 321] width 192 height 19
select select "px"
select select "300"
select select "px"
select select "rem"
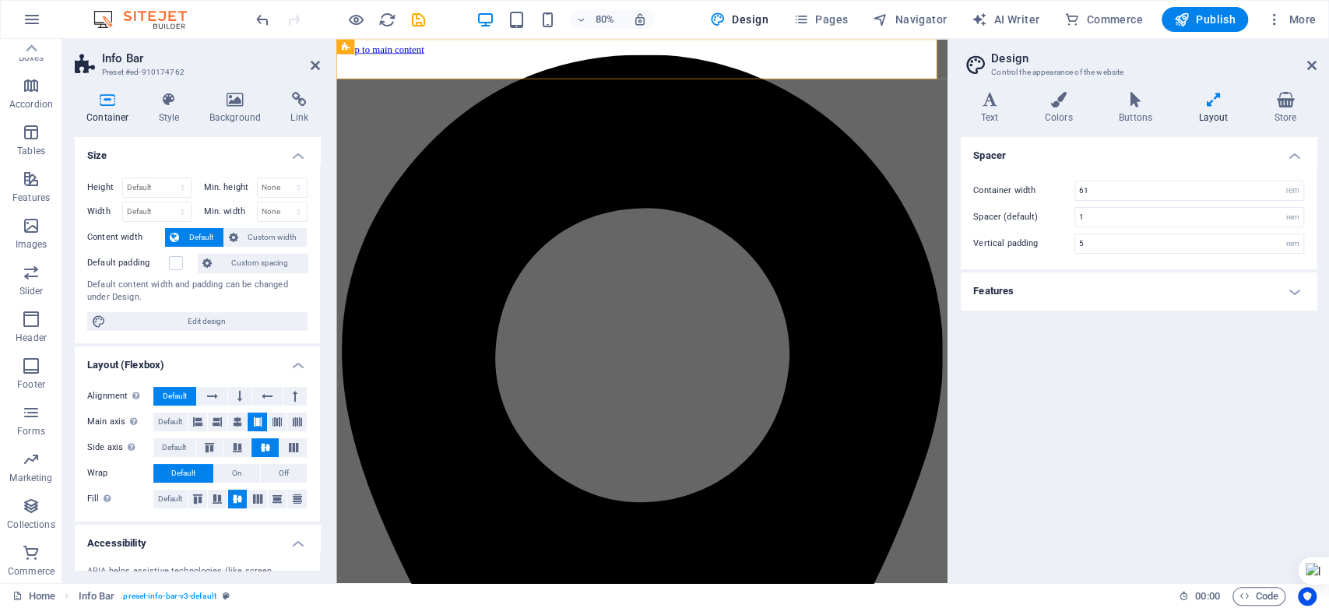
click at [1295, 285] on h4 "Features" at bounding box center [1139, 291] width 356 height 37
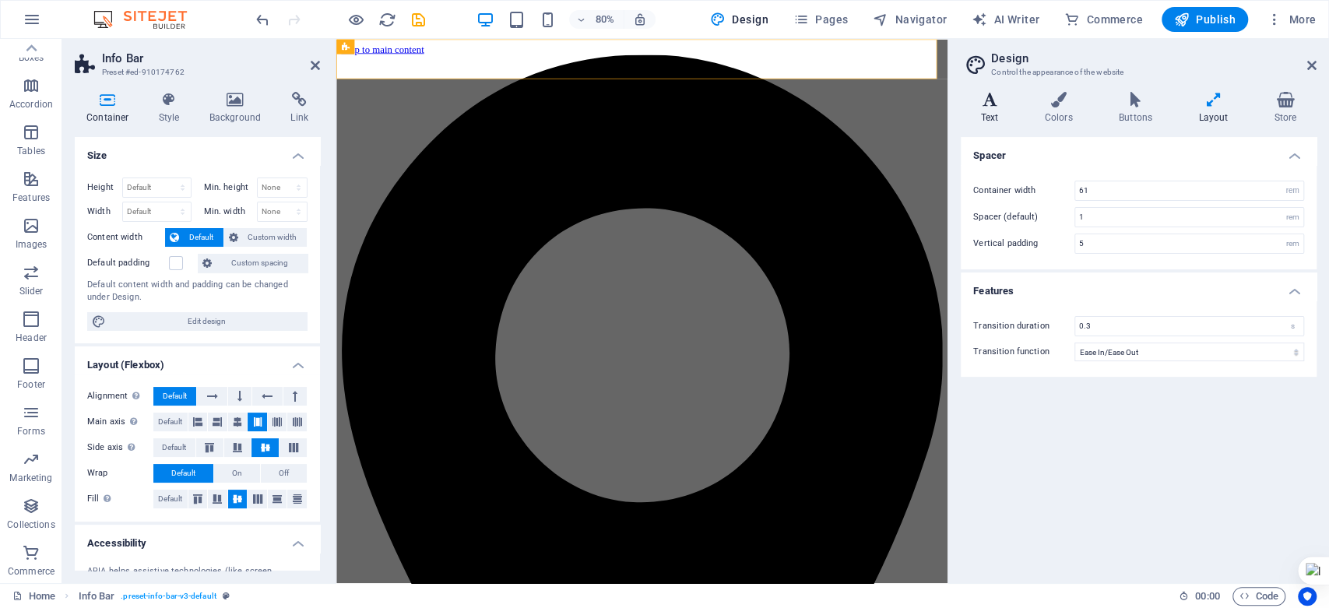
click at [988, 100] on icon at bounding box center [990, 100] width 58 height 16
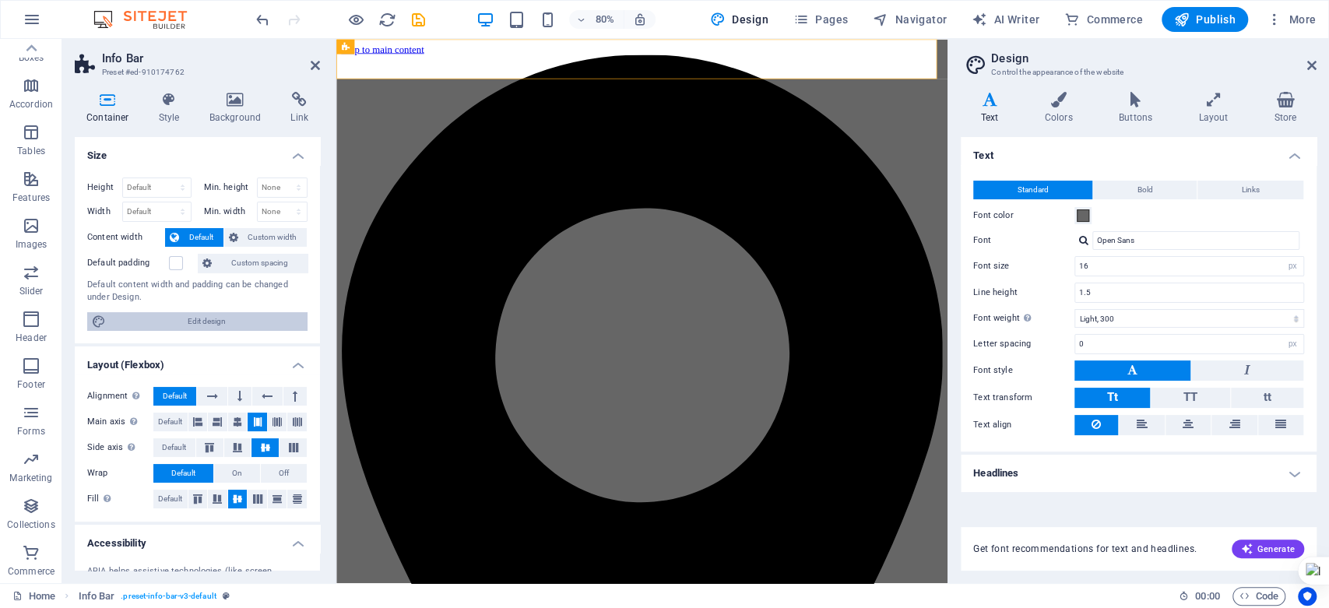
click at [246, 315] on span "Edit design" at bounding box center [207, 321] width 192 height 19
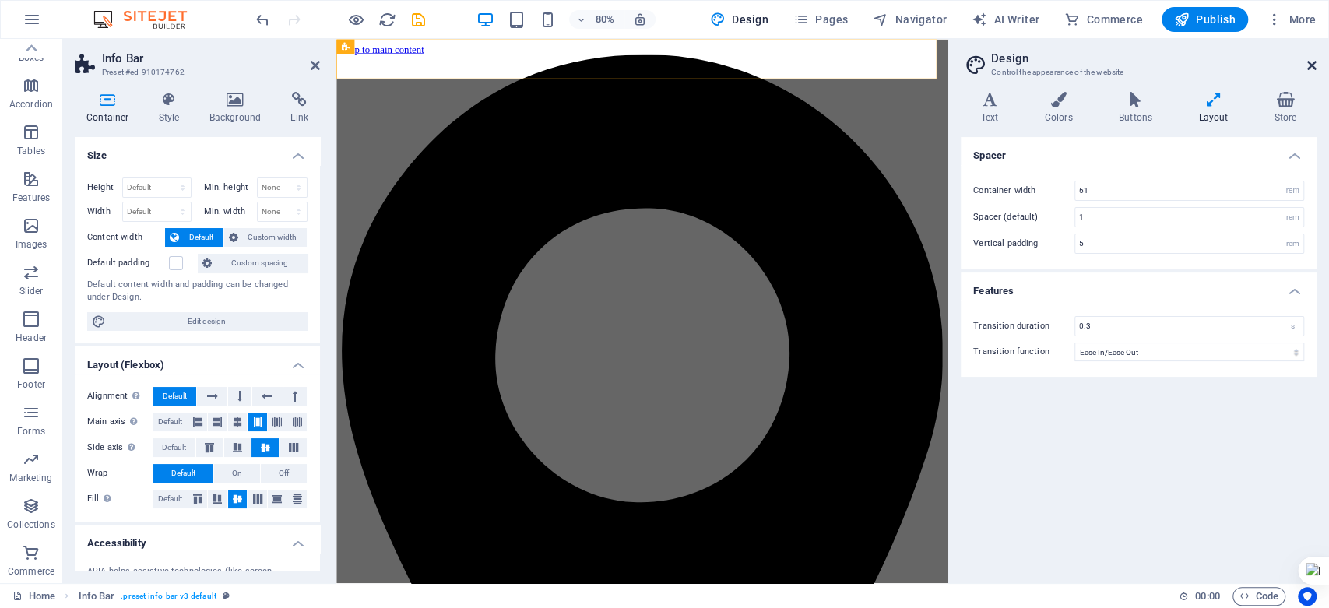
drag, startPoint x: 1313, startPoint y: 68, endPoint x: 953, endPoint y: 32, distance: 361.5
click at [1313, 68] on icon at bounding box center [1311, 65] width 9 height 12
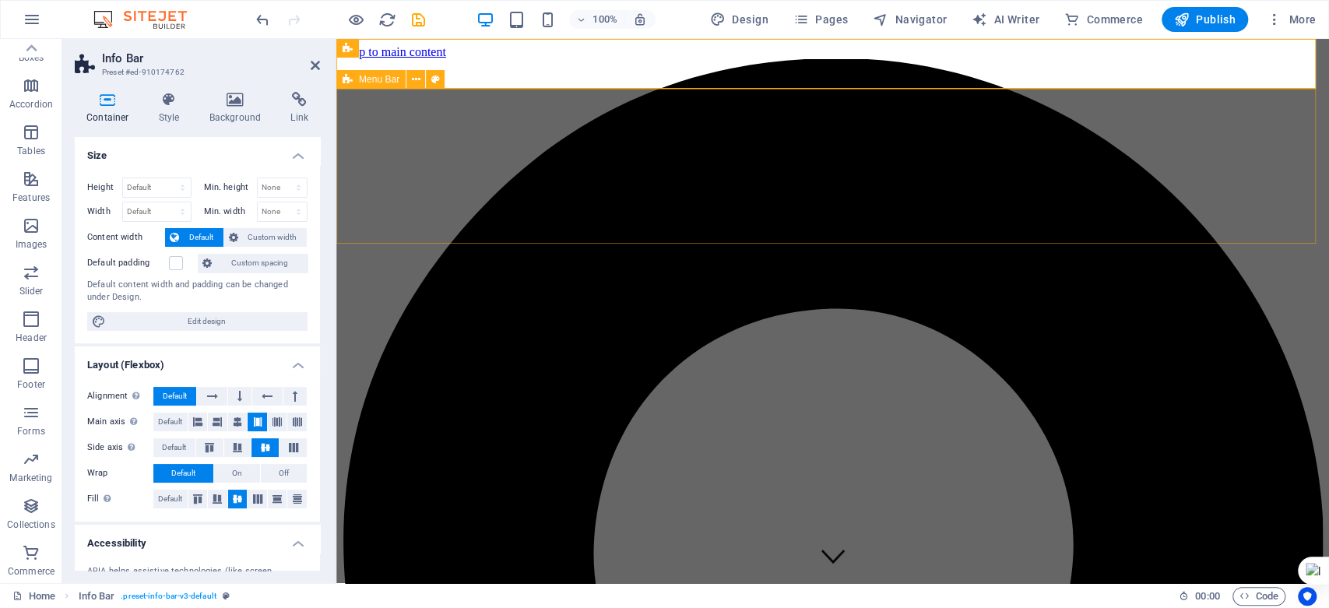
select select "header"
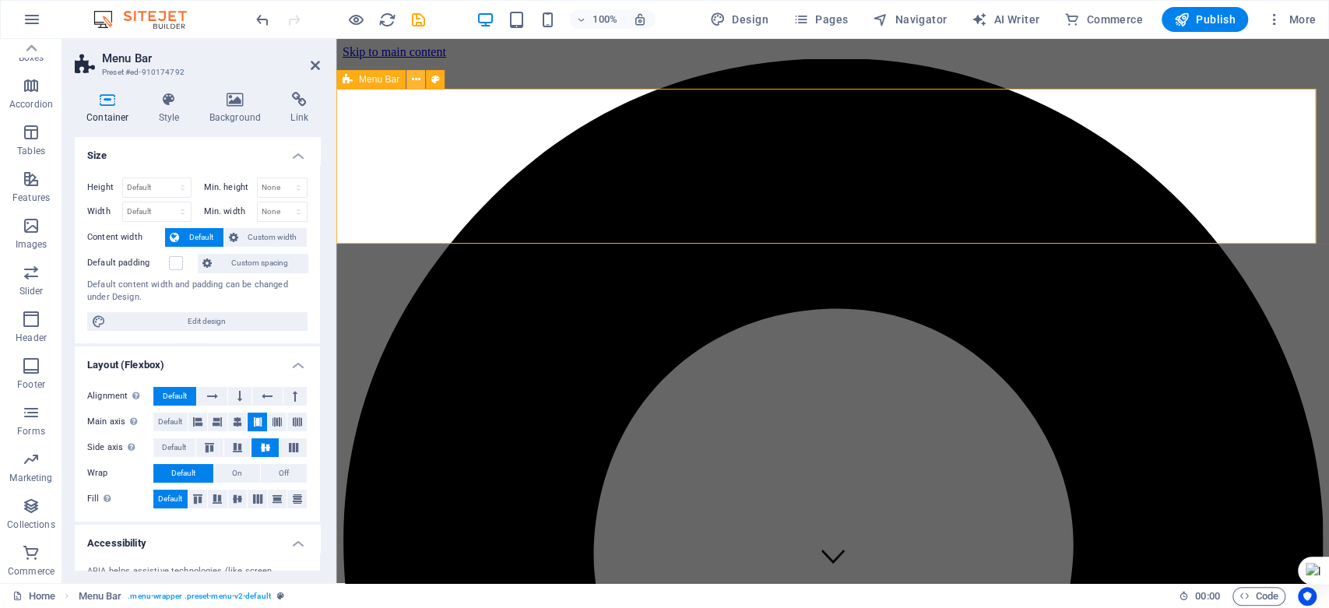
click at [412, 82] on icon at bounding box center [416, 80] width 9 height 16
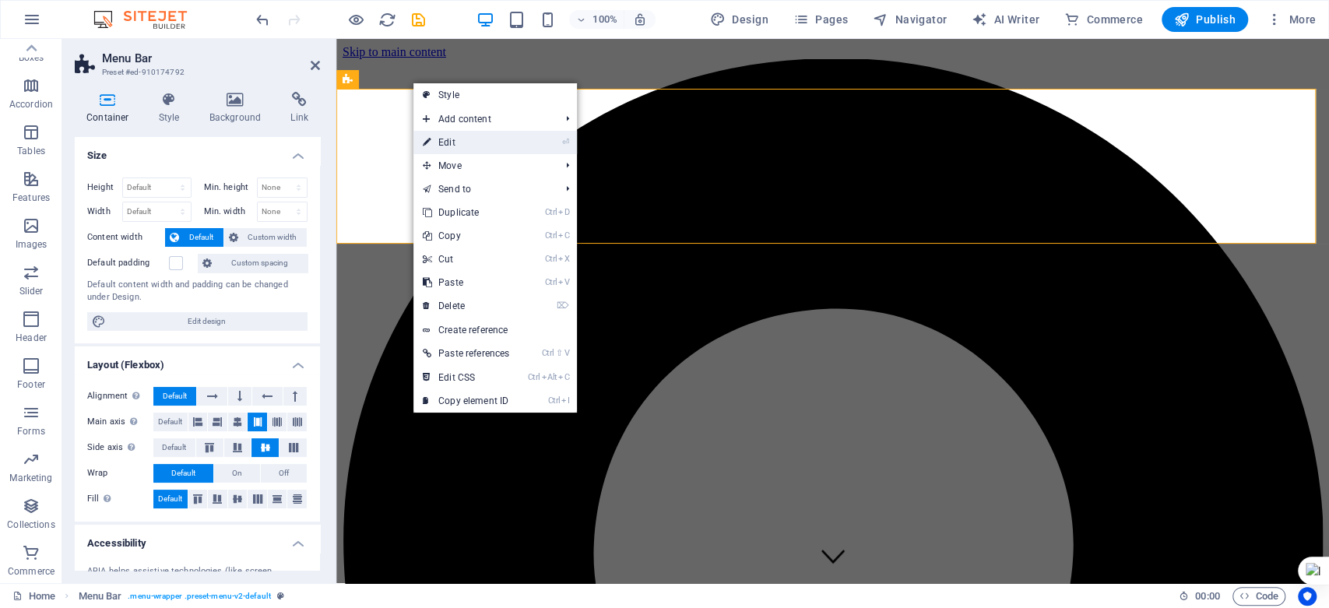
click at [432, 138] on link "⏎ Edit" at bounding box center [465, 142] width 105 height 23
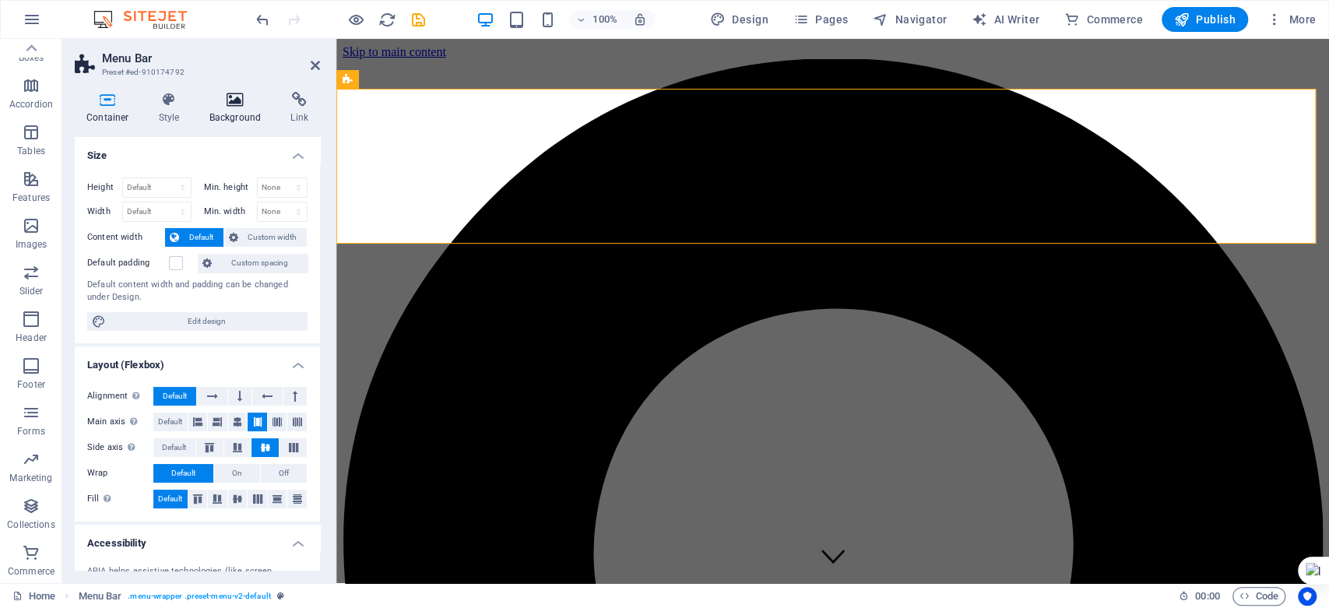
click at [239, 110] on h4 "Background" at bounding box center [239, 108] width 82 height 33
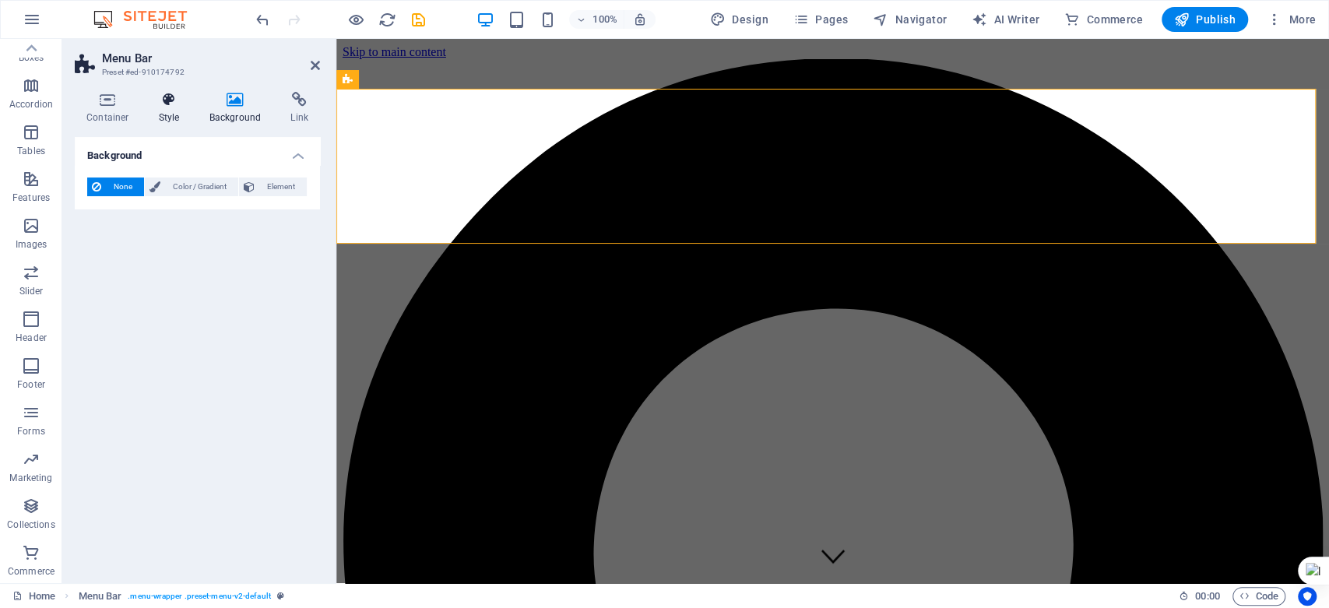
click at [185, 106] on icon at bounding box center [169, 100] width 44 height 16
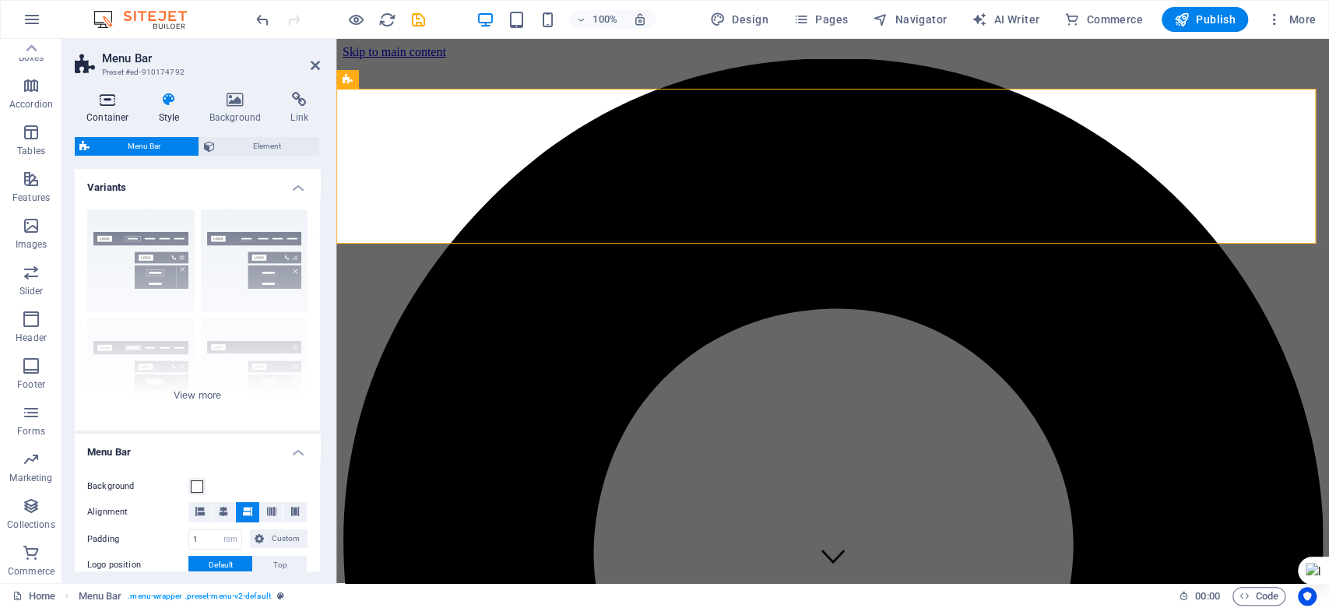
click at [106, 95] on icon at bounding box center [108, 100] width 66 height 16
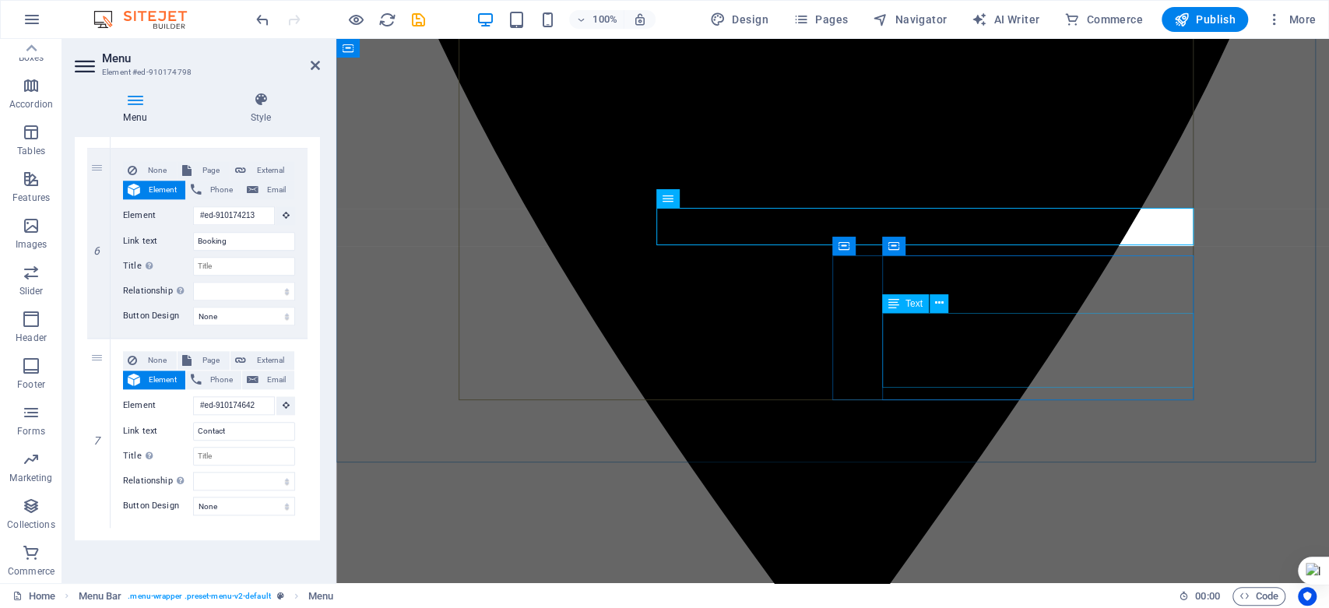
scroll to position [689, 0]
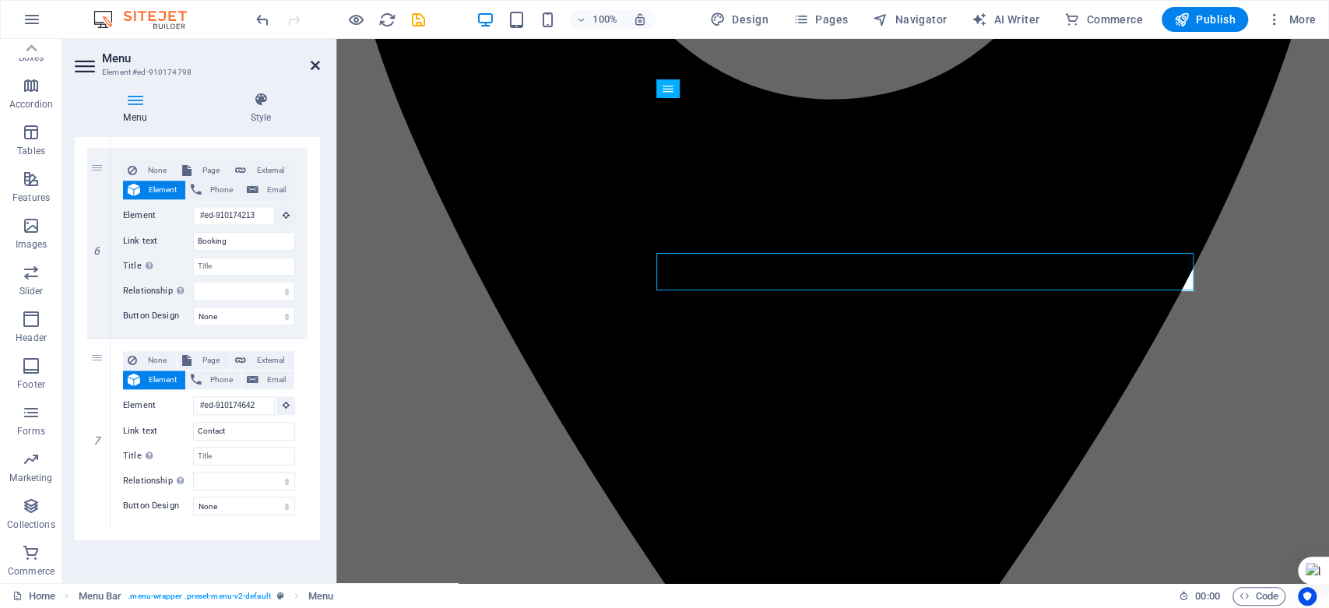
drag, startPoint x: 312, startPoint y: 61, endPoint x: 246, endPoint y: 40, distance: 69.4
click at [312, 61] on icon at bounding box center [315, 65] width 9 height 12
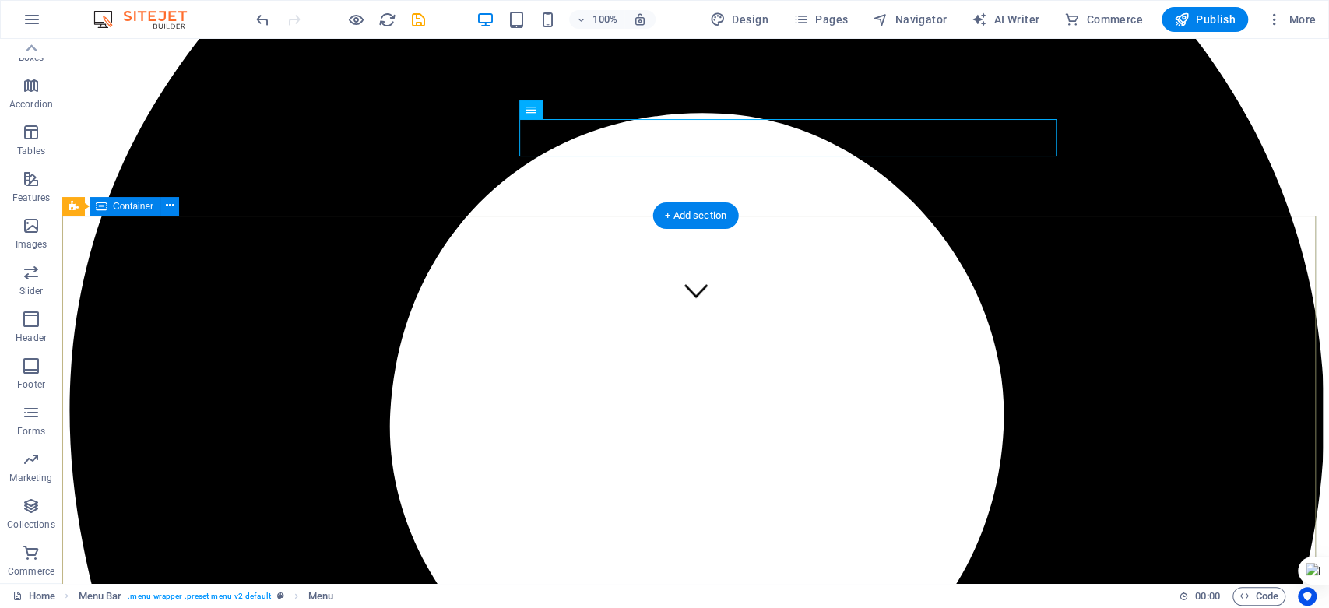
scroll to position [0, 0]
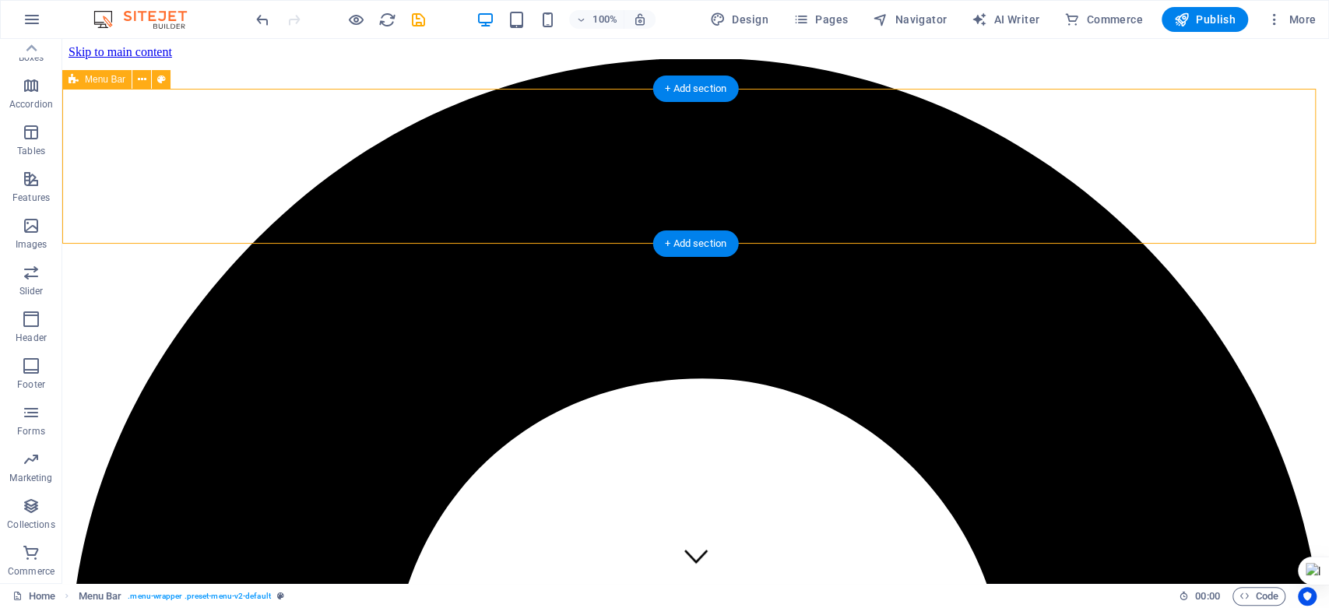
select select "header"
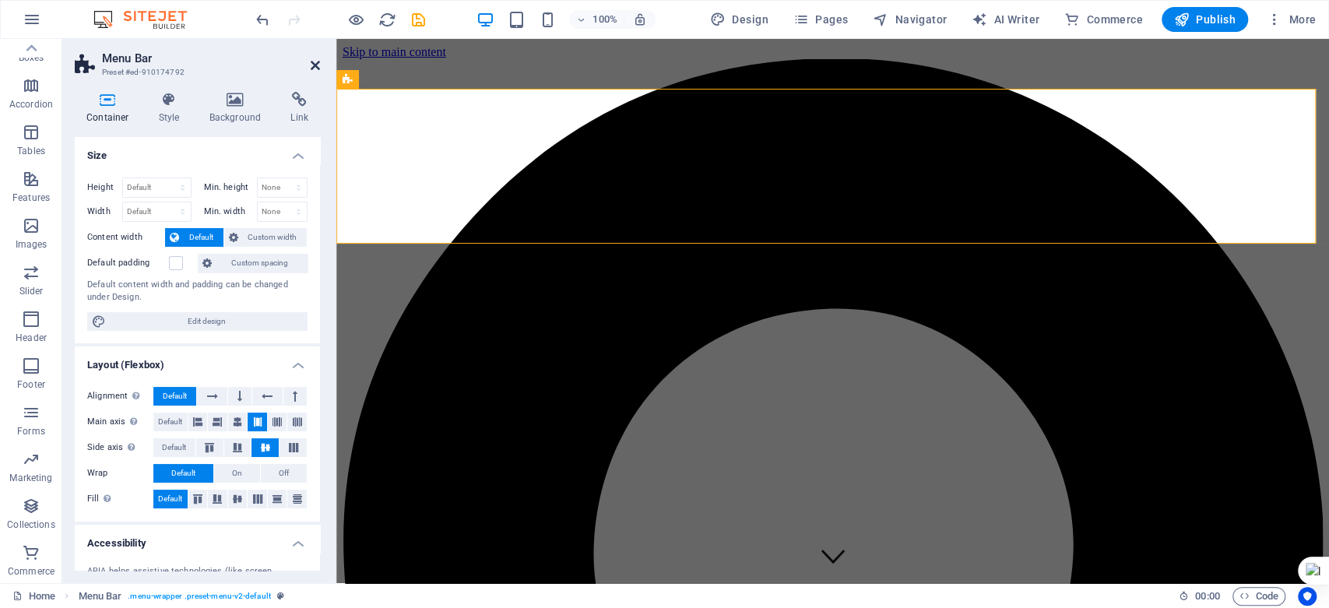
click at [311, 65] on icon at bounding box center [315, 65] width 9 height 12
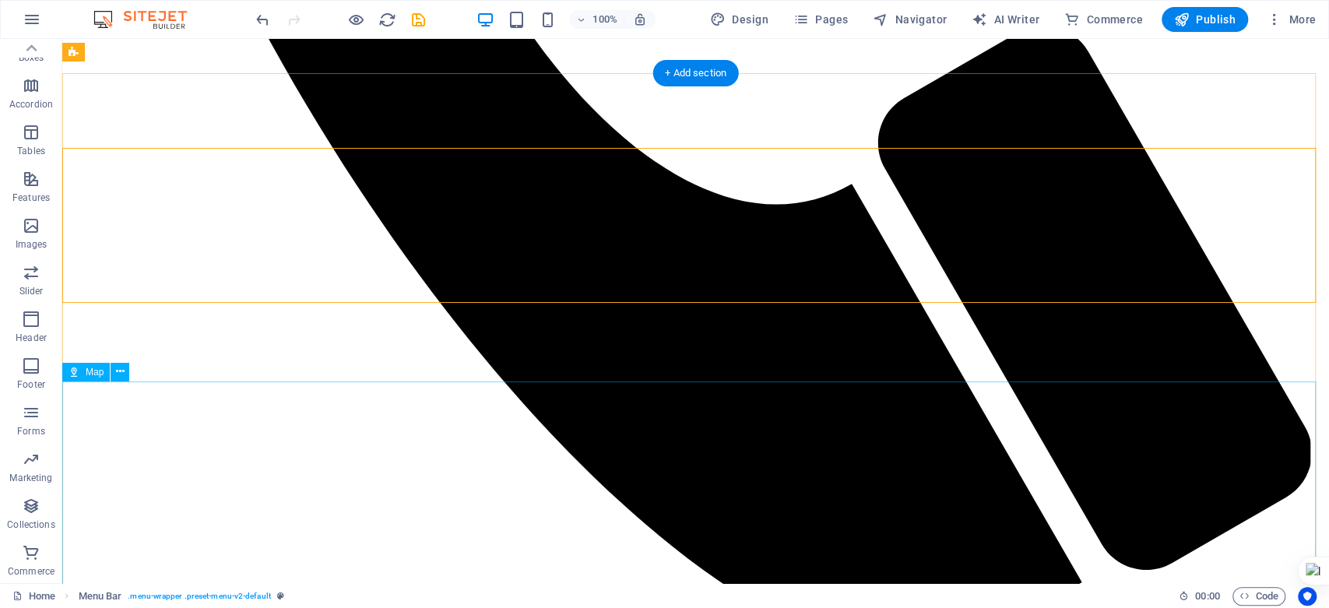
scroll to position [5701, 0]
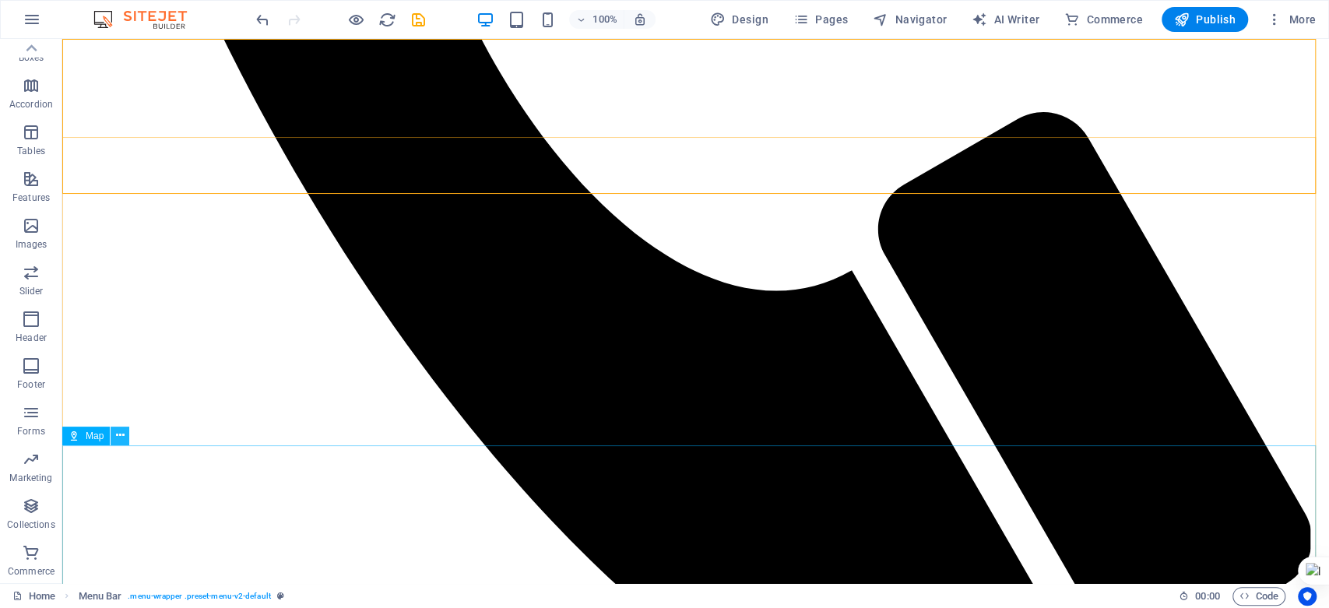
click at [118, 435] on icon at bounding box center [120, 435] width 9 height 16
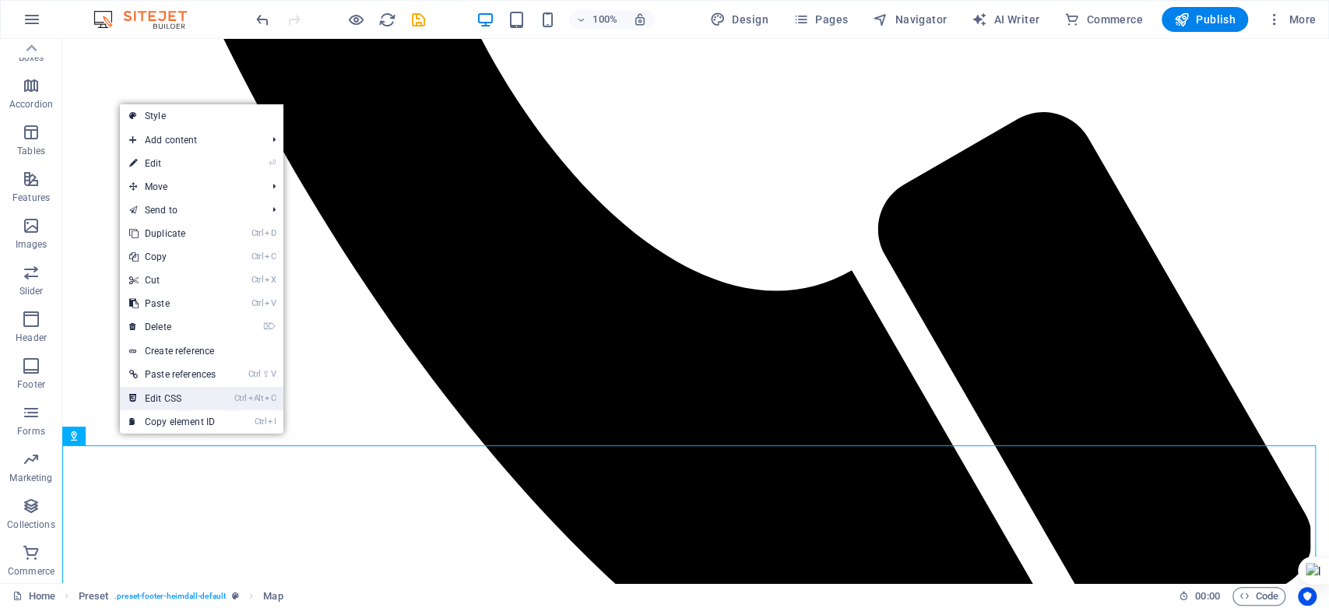
click at [156, 400] on link "Ctrl Alt C Edit CSS" at bounding box center [172, 398] width 105 height 23
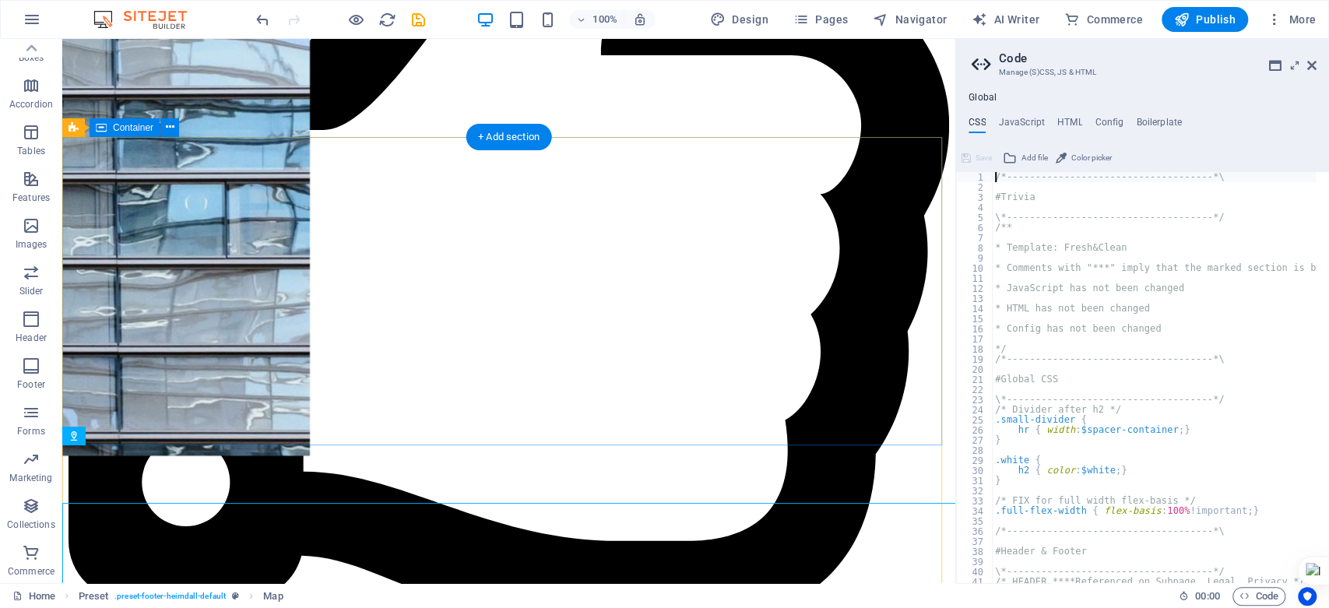
scroll to position [5643, 0]
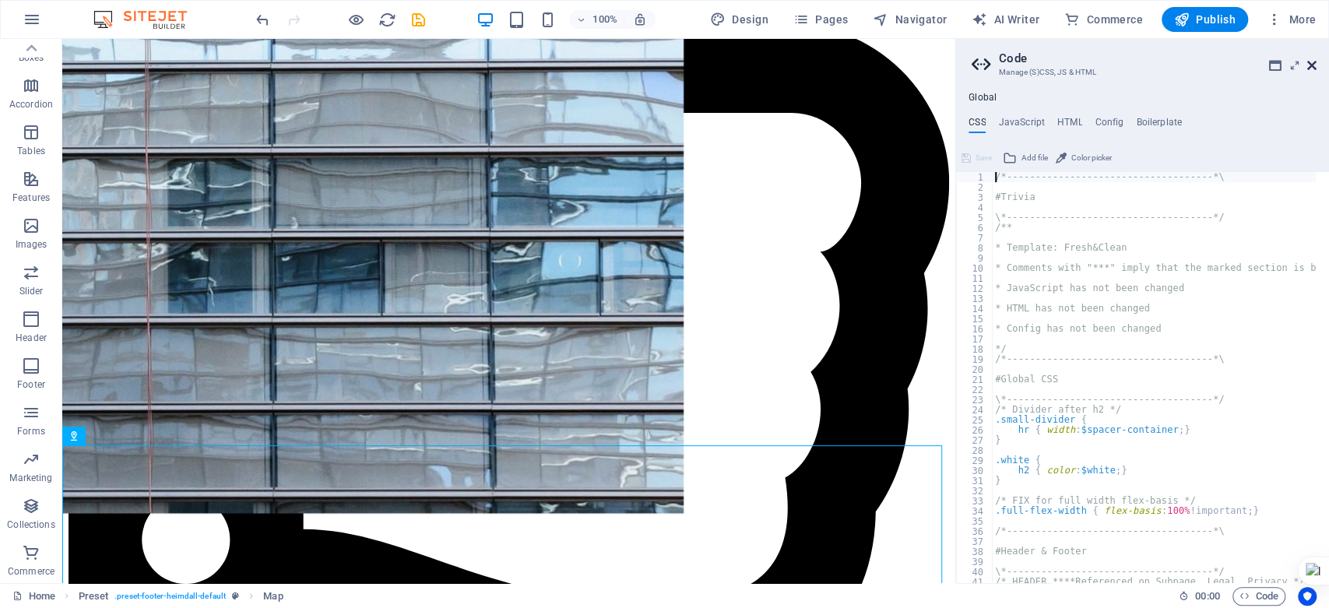
click at [1312, 62] on icon at bounding box center [1311, 65] width 9 height 12
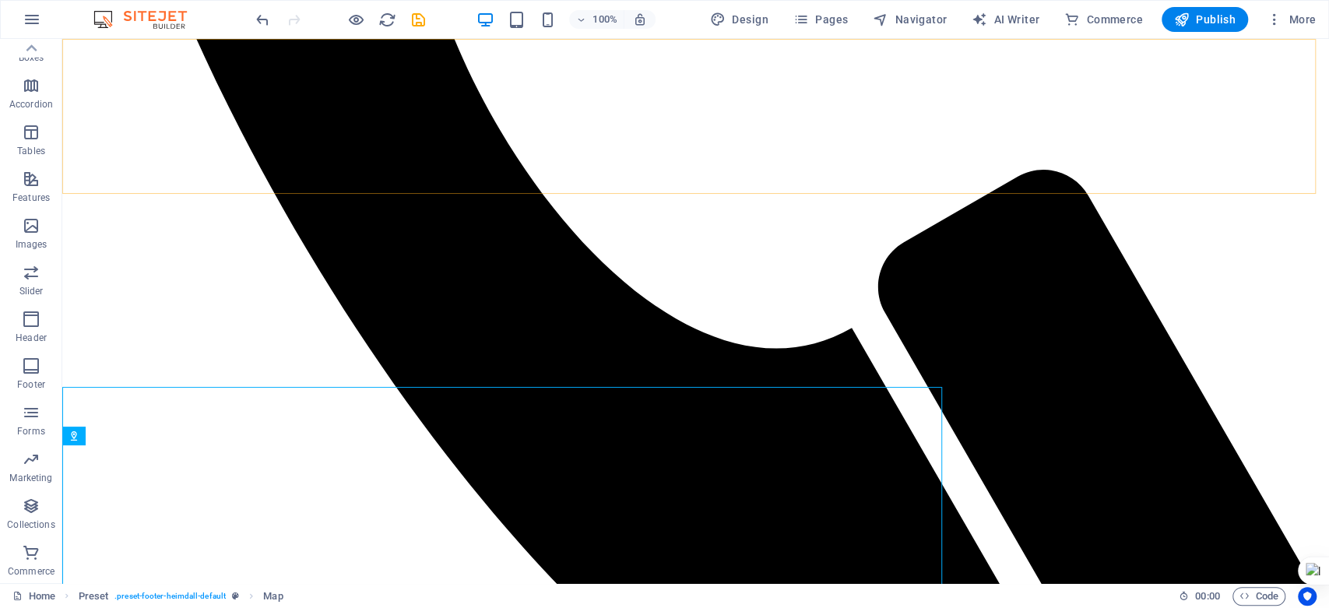
scroll to position [5701, 0]
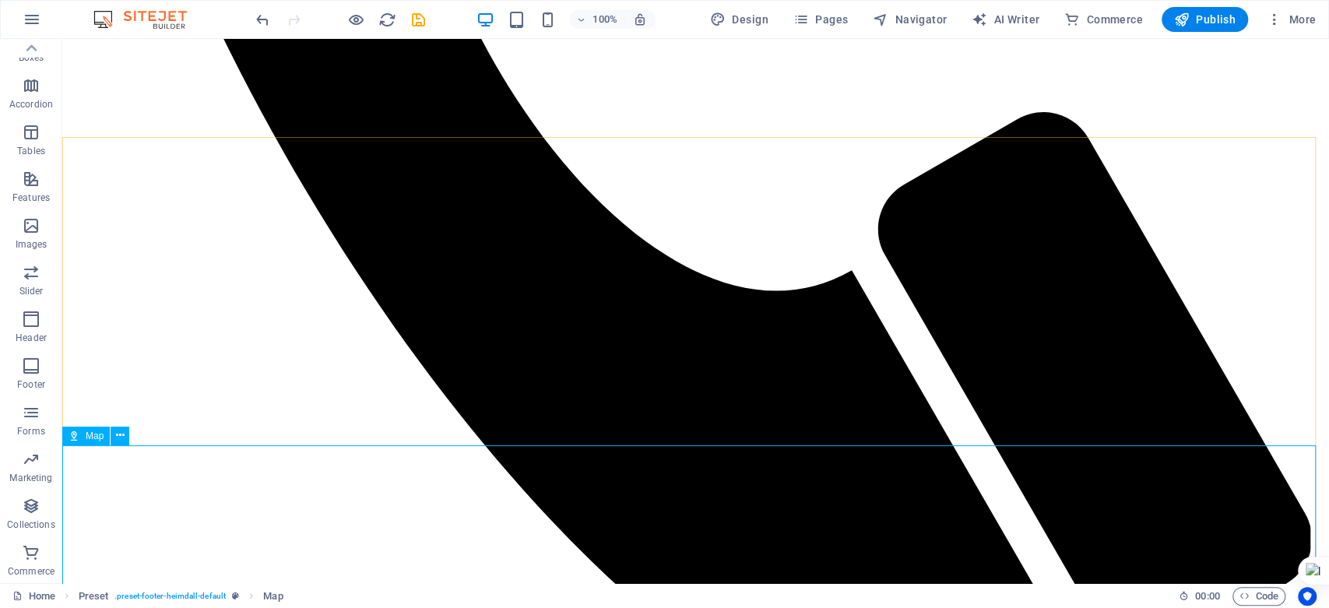
click at [89, 434] on span "Map" at bounding box center [95, 435] width 18 height 9
click at [89, 438] on span "Map" at bounding box center [95, 435] width 18 height 9
select select "1"
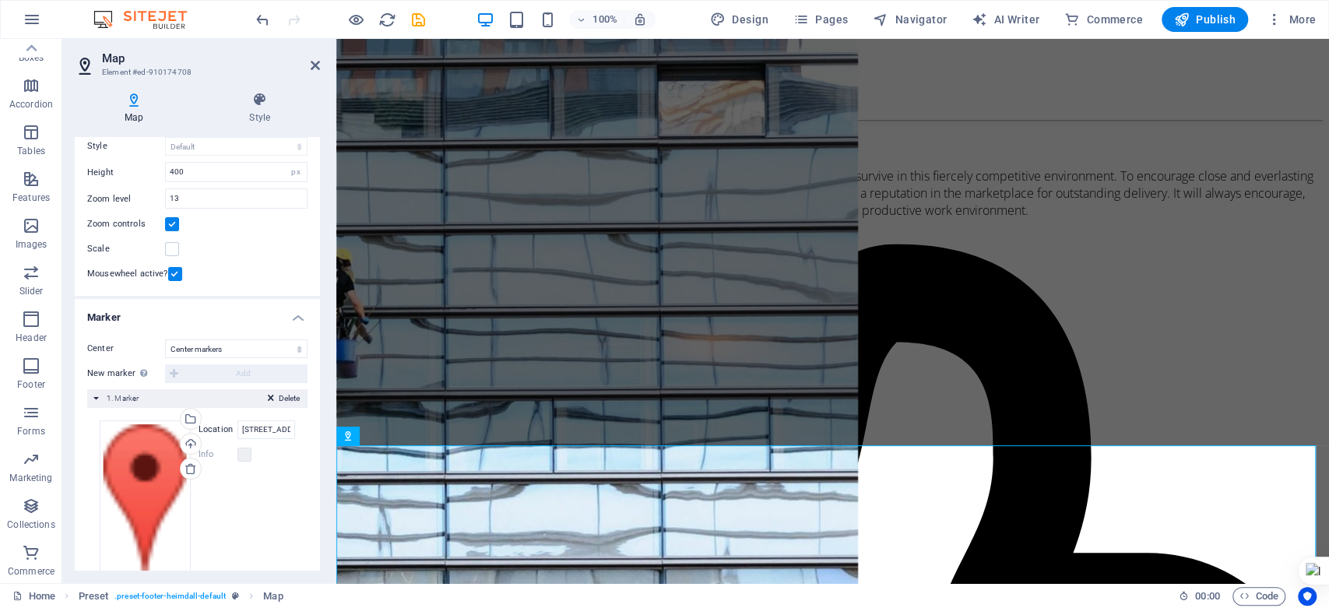
scroll to position [143, 0]
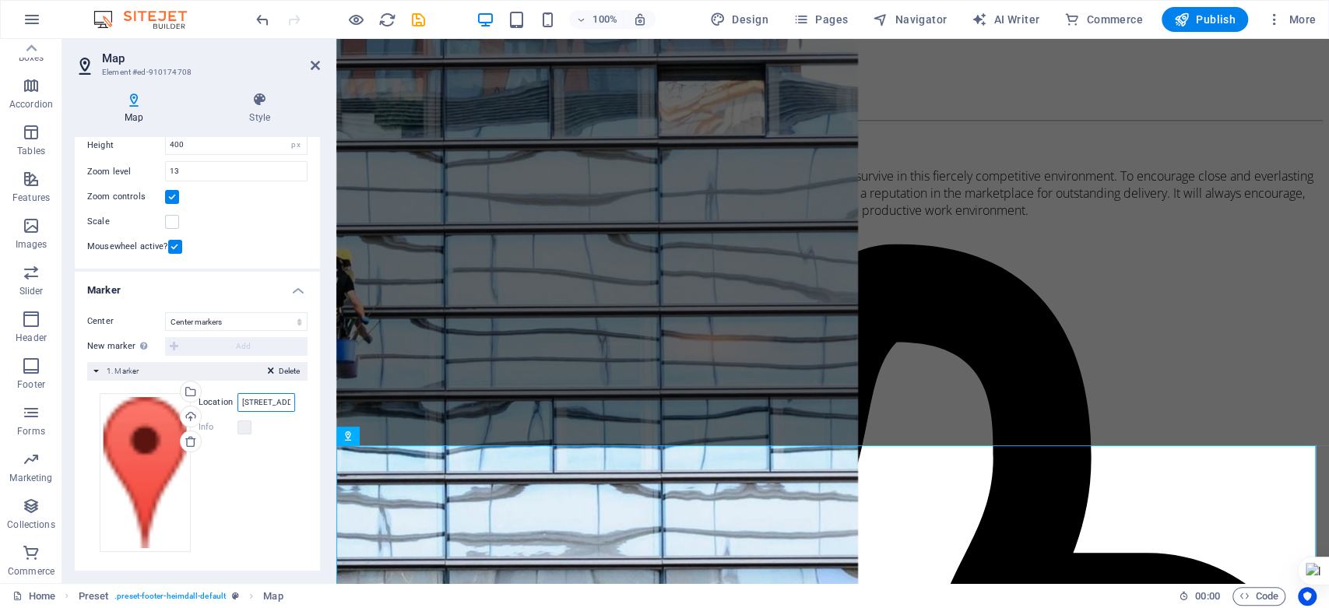
click at [262, 403] on input "5605 SW Orleans St, WA 98116 Seattle" at bounding box center [266, 402] width 58 height 19
drag, startPoint x: 237, startPoint y: 403, endPoint x: 332, endPoint y: 402, distance: 95.8
click at [332, 402] on aside "Map Element #ed-910174708 Map Style Map options Map center 5605 SW Orleans St, …" at bounding box center [199, 311] width 274 height 544
paste input "Jalan Keluli AK 7/AK Pusat"
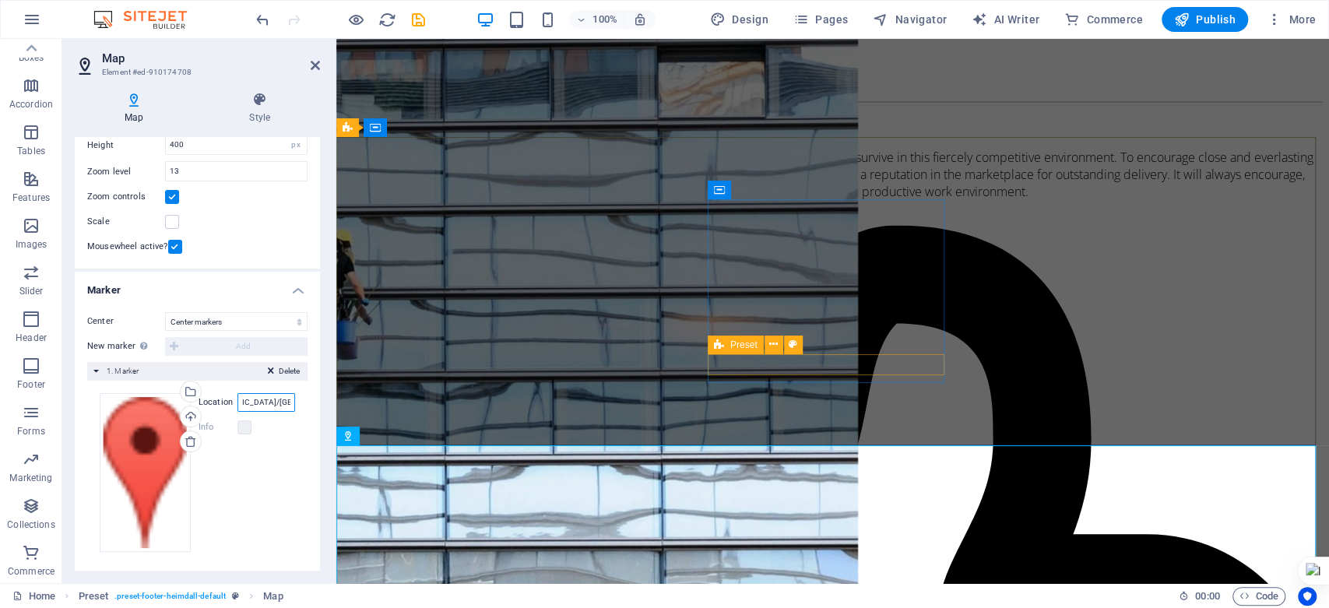
scroll to position [5625, 0]
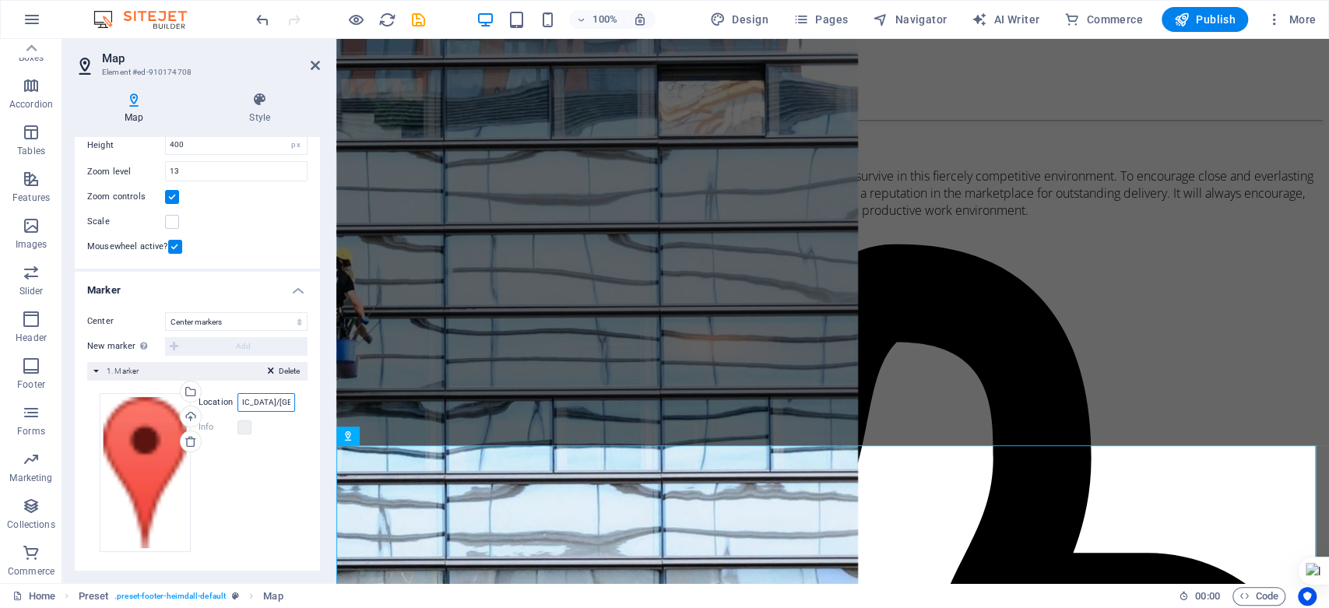
click at [285, 403] on input "Jalan Keluli AK 7/AK Pusat" at bounding box center [266, 402] width 58 height 19
type input "Jalan Keluli AK 7/AK Pusat"
drag, startPoint x: 573, startPoint y: 441, endPoint x: 405, endPoint y: 487, distance: 174.3
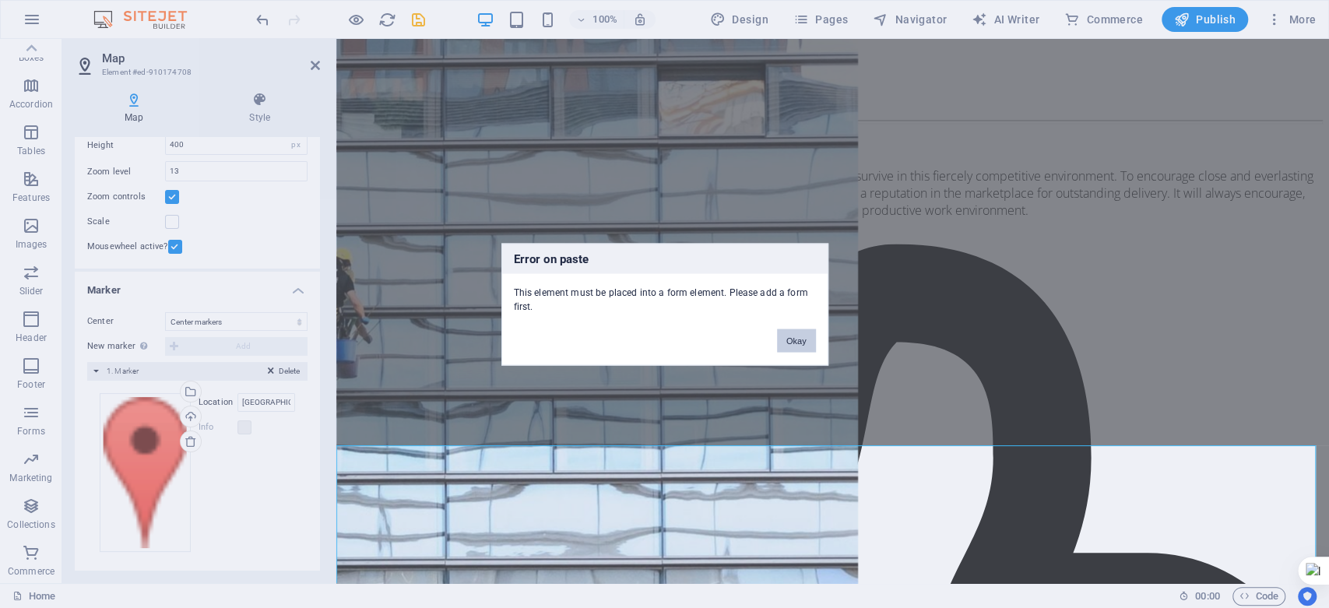
drag, startPoint x: 777, startPoint y: 336, endPoint x: 419, endPoint y: 308, distance: 359.2
click at [777, 336] on button "Okay" at bounding box center [796, 340] width 39 height 23
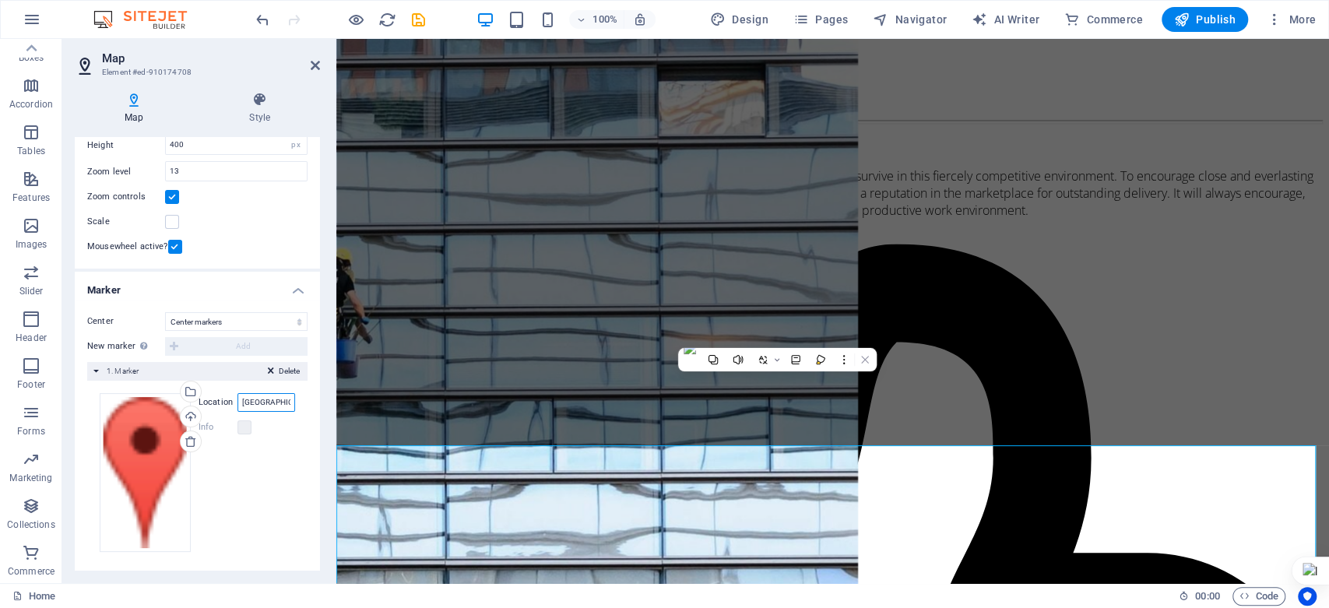
click at [251, 403] on input "Jalan Keluli AK 7/AK Pusat" at bounding box center [266, 402] width 58 height 19
click at [238, 399] on input "Jalan Keluli AK 7/AK Pusat" at bounding box center [266, 402] width 58 height 19
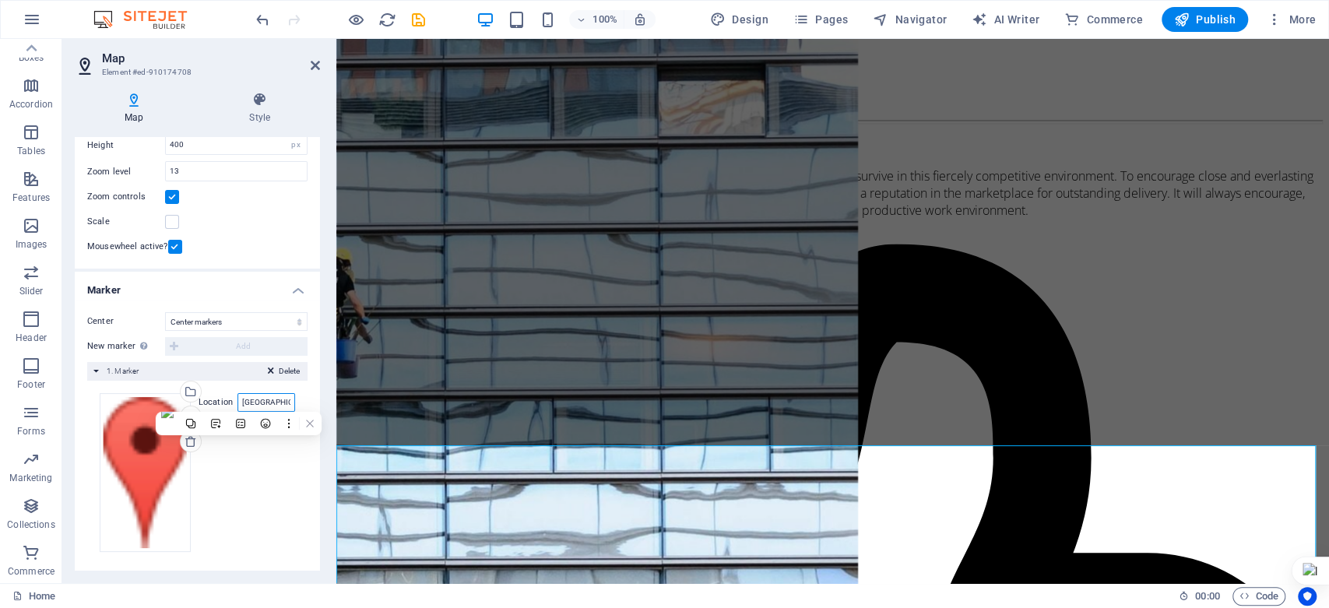
click at [237, 399] on input "Jalan Keluli AK 7/AK Pusat" at bounding box center [266, 402] width 58 height 19
drag, startPoint x: 573, startPoint y: 438, endPoint x: 350, endPoint y: 405, distance: 226.0
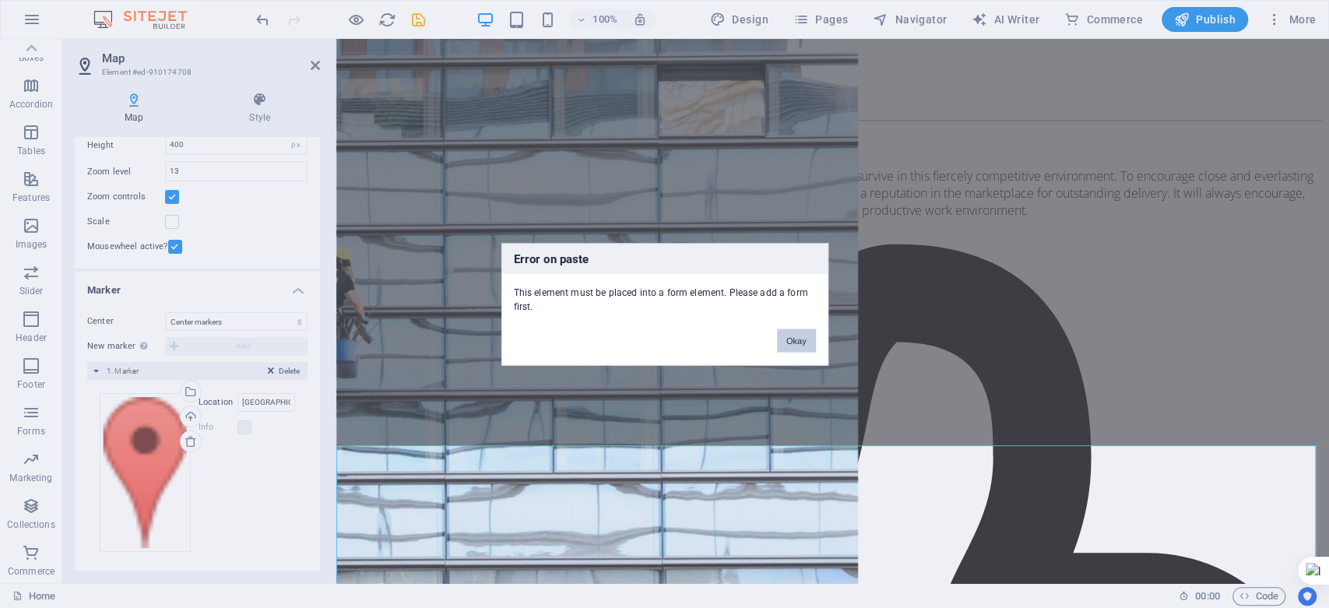
drag, startPoint x: 794, startPoint y: 339, endPoint x: 357, endPoint y: 348, distance: 436.9
click at [794, 339] on button "Okay" at bounding box center [796, 340] width 39 height 23
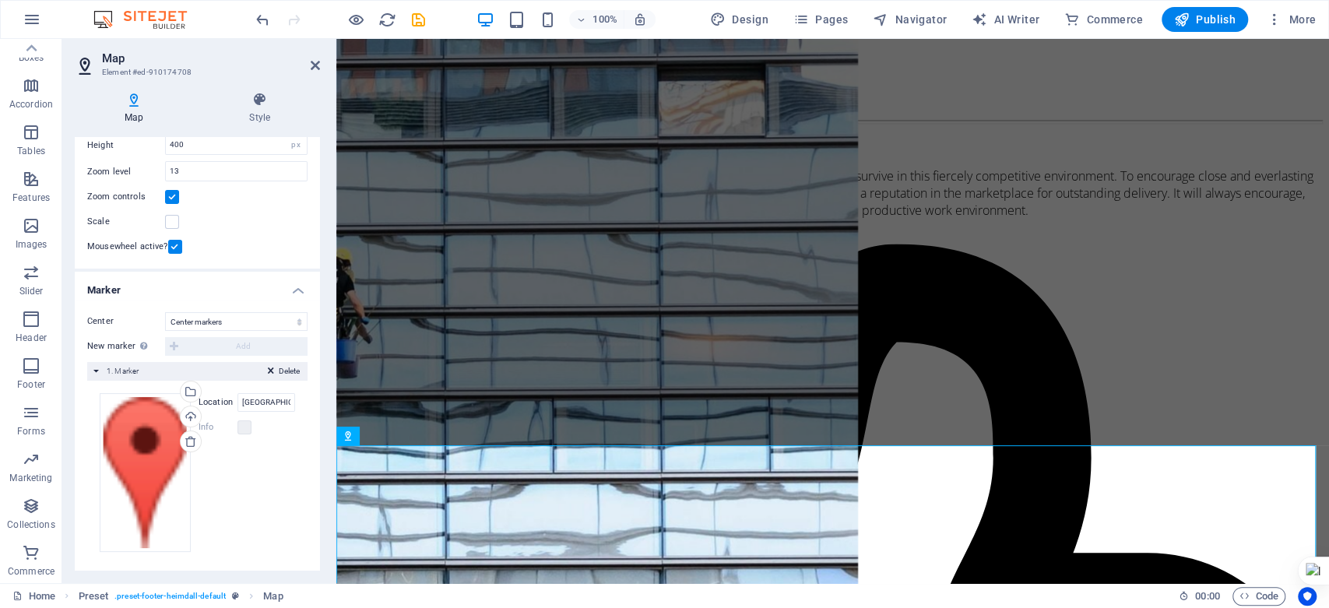
click at [243, 499] on div "Drag files here, click to choose files or select files from Files or our free s…" at bounding box center [197, 472] width 195 height 159
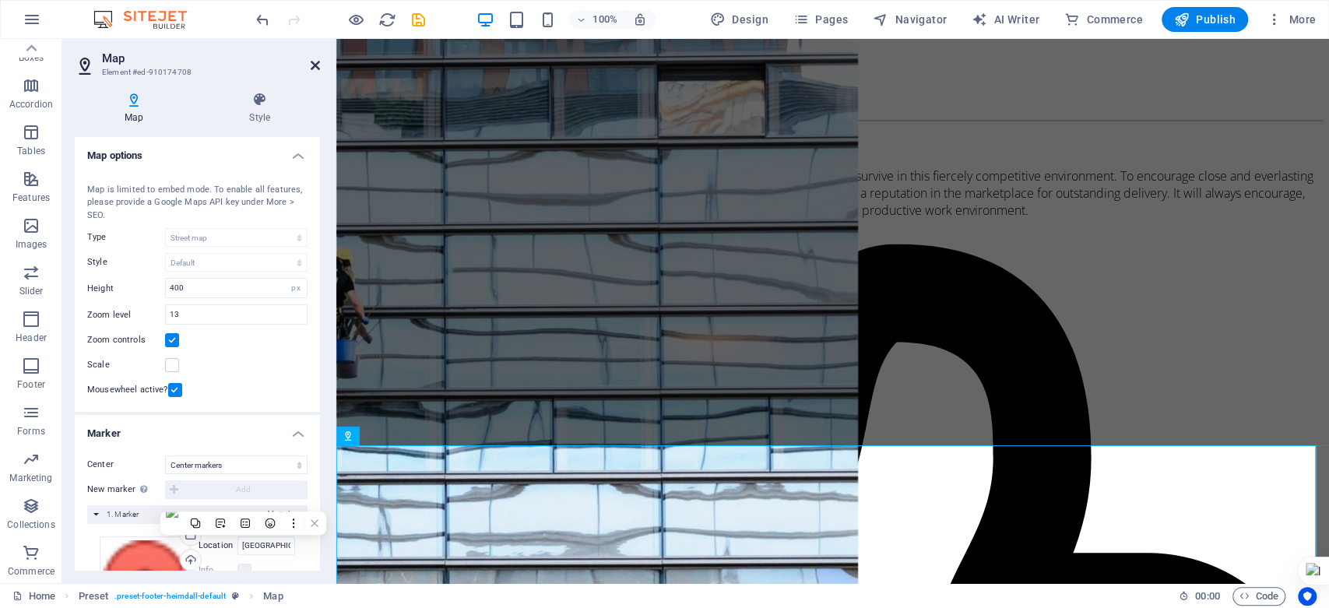
click at [312, 67] on icon at bounding box center [315, 65] width 9 height 12
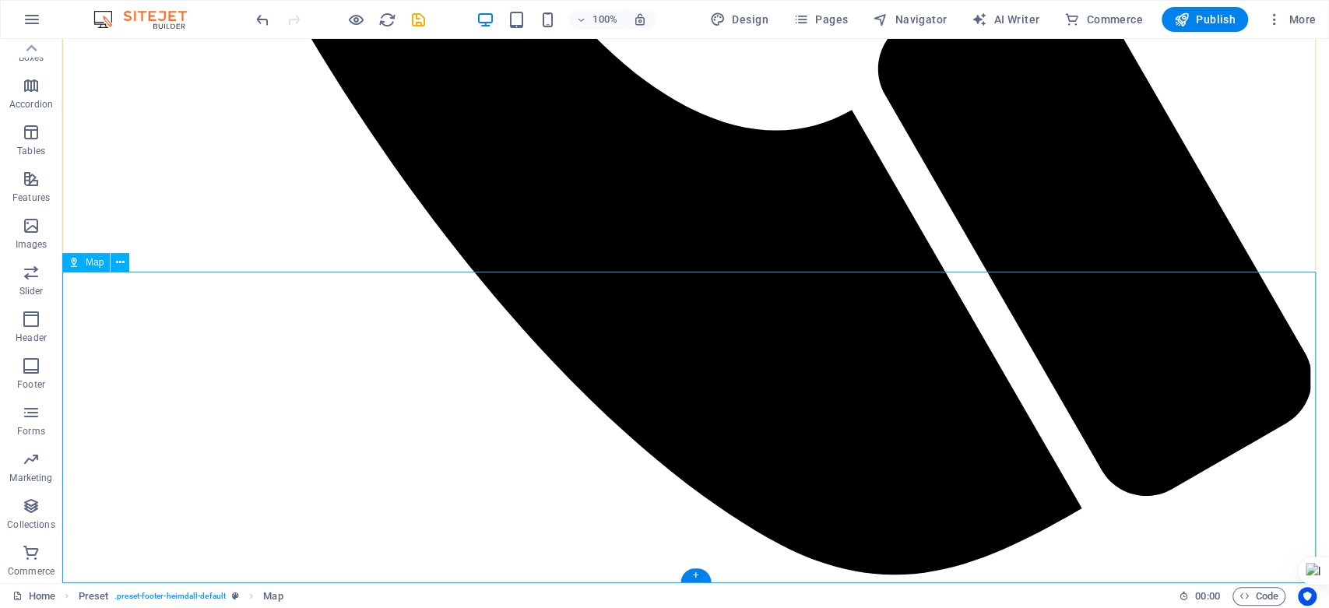
scroll to position [5874, 0]
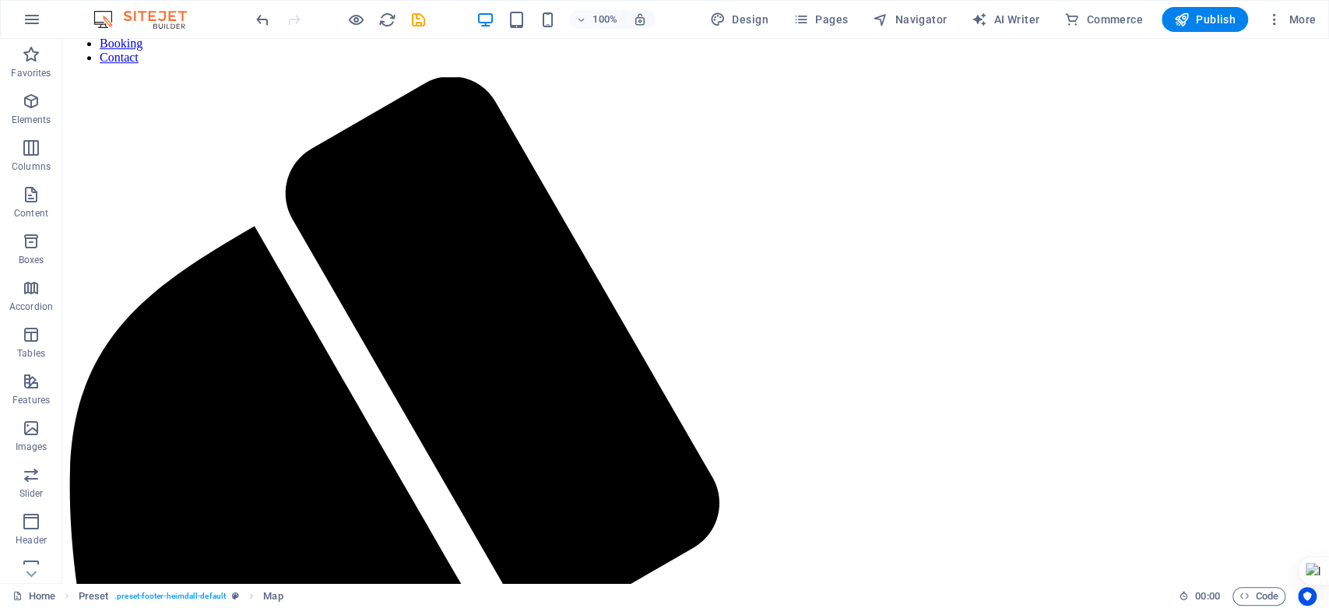
scroll to position [4490, 0]
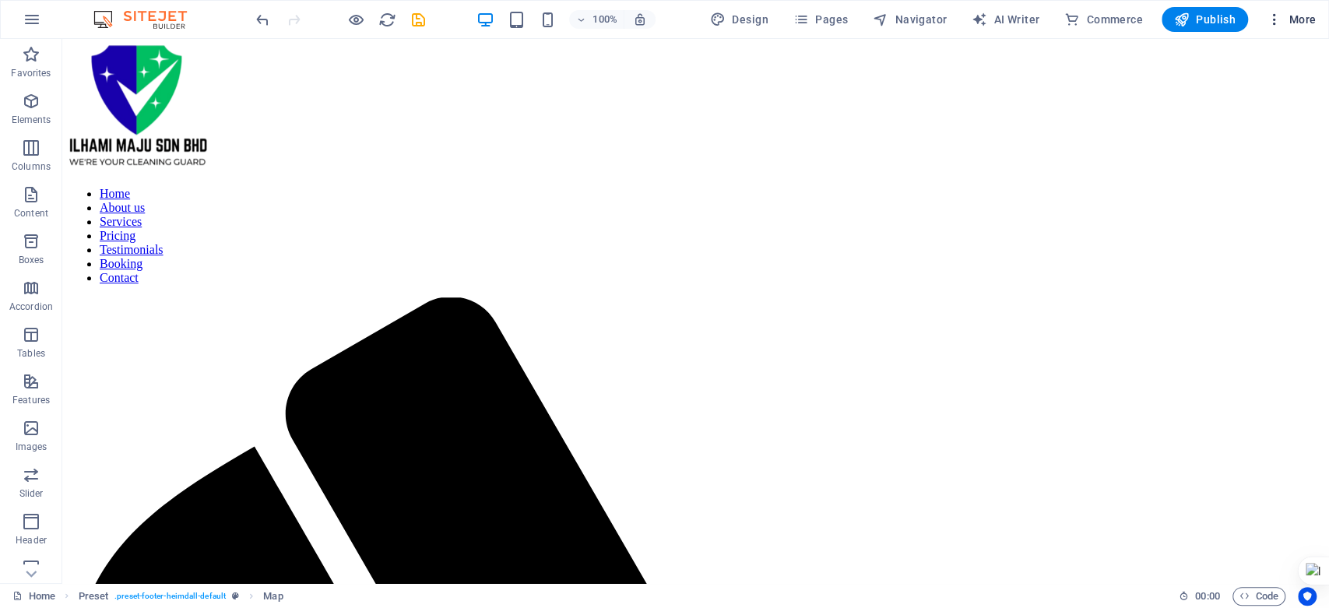
click at [1292, 14] on span "More" at bounding box center [1291, 20] width 49 height 16
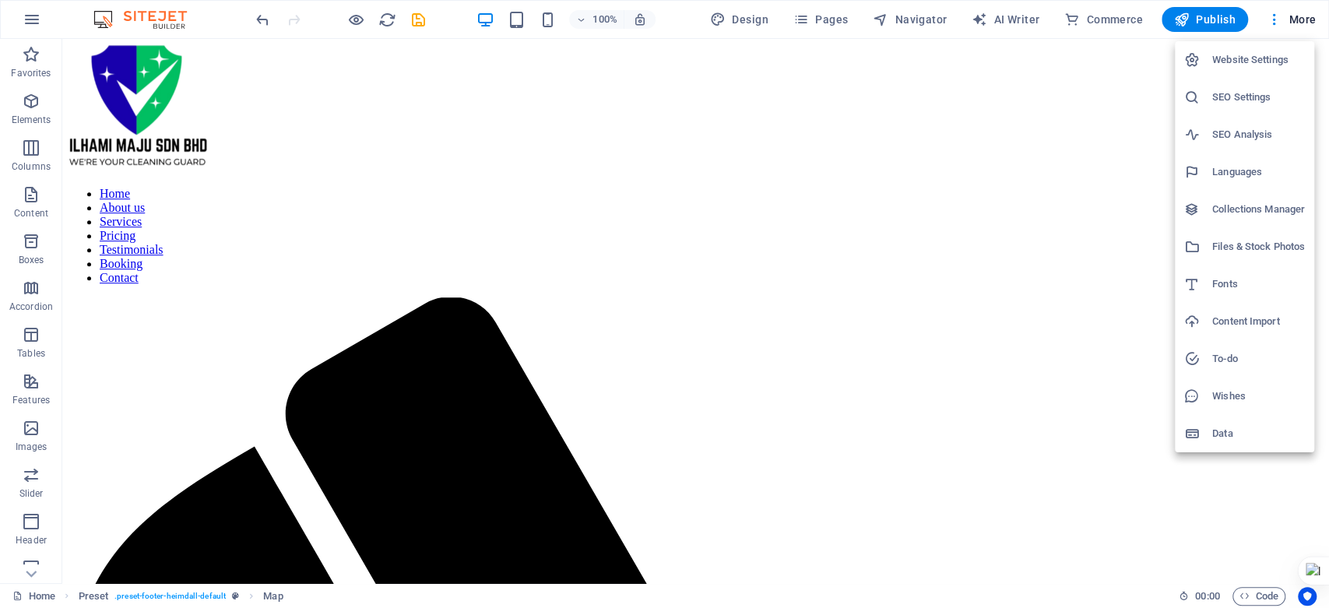
click at [1219, 57] on h6 "Website Settings" at bounding box center [1258, 60] width 93 height 19
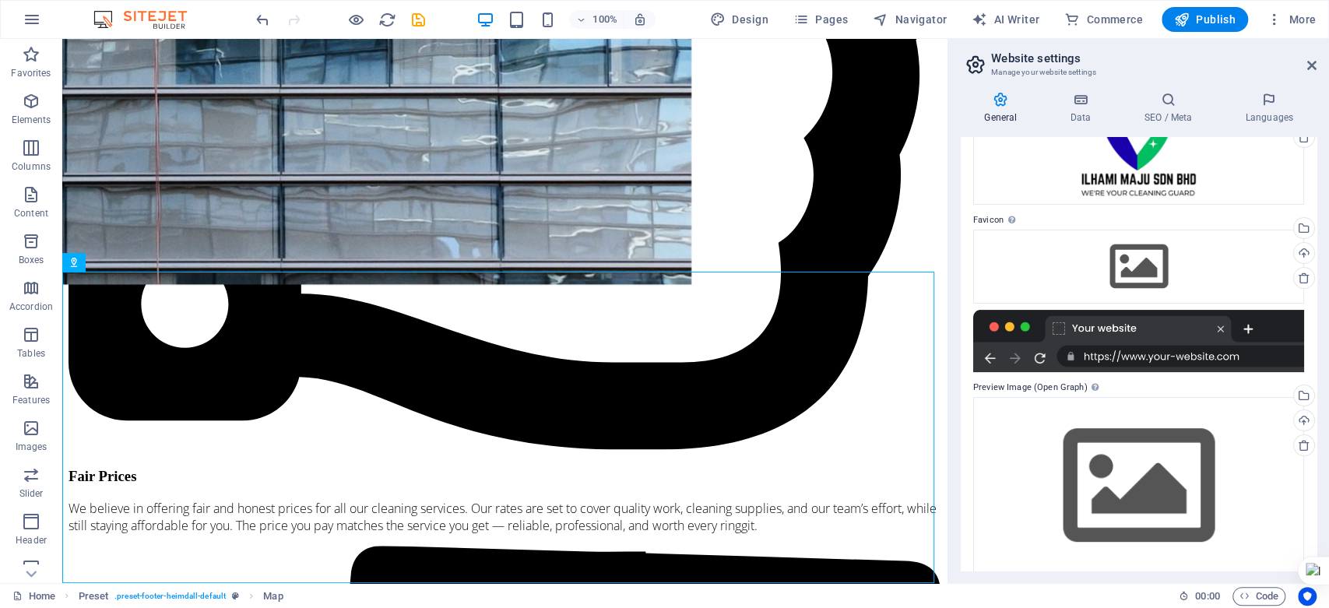
scroll to position [139, 0]
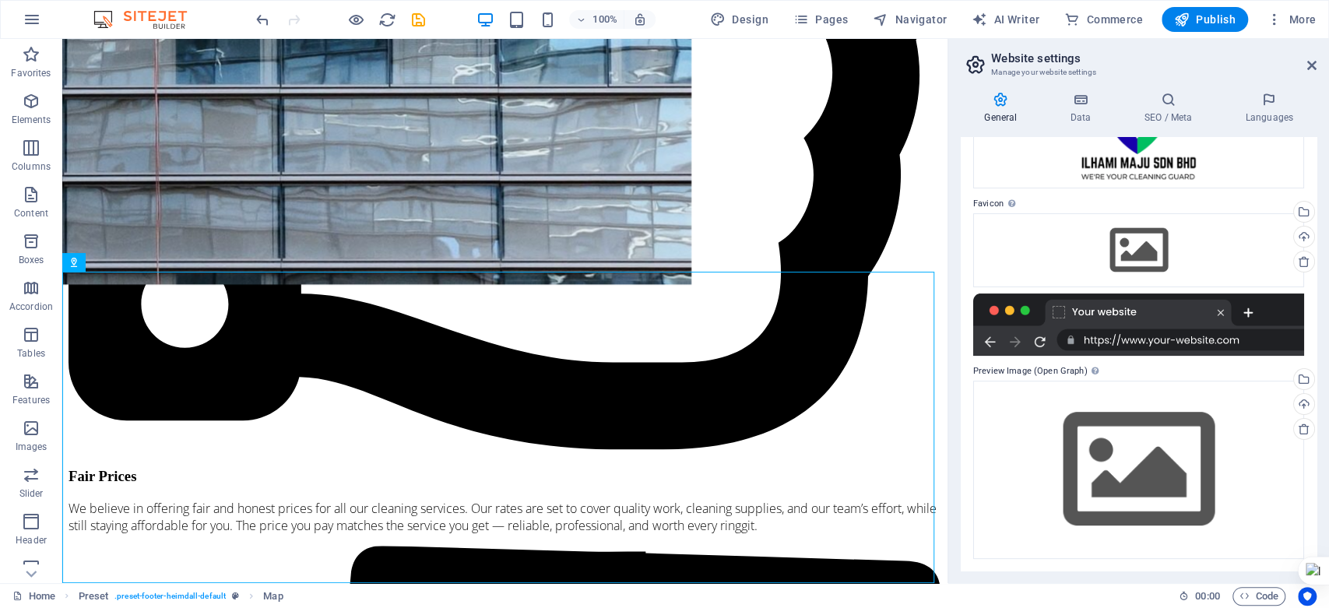
click at [1195, 343] on div at bounding box center [1138, 325] width 331 height 62
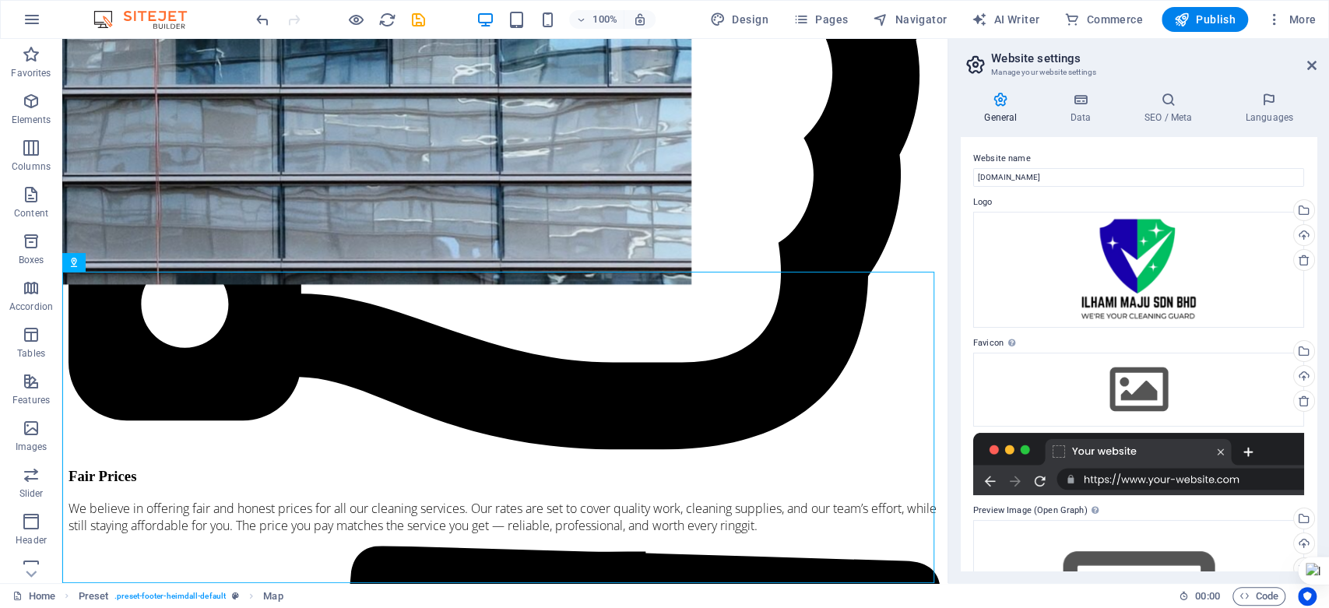
scroll to position [0, 0]
click at [1085, 177] on input "www.ilhamimaju.com" at bounding box center [1138, 177] width 331 height 19
click at [1067, 108] on h4 "Data" at bounding box center [1083, 108] width 74 height 33
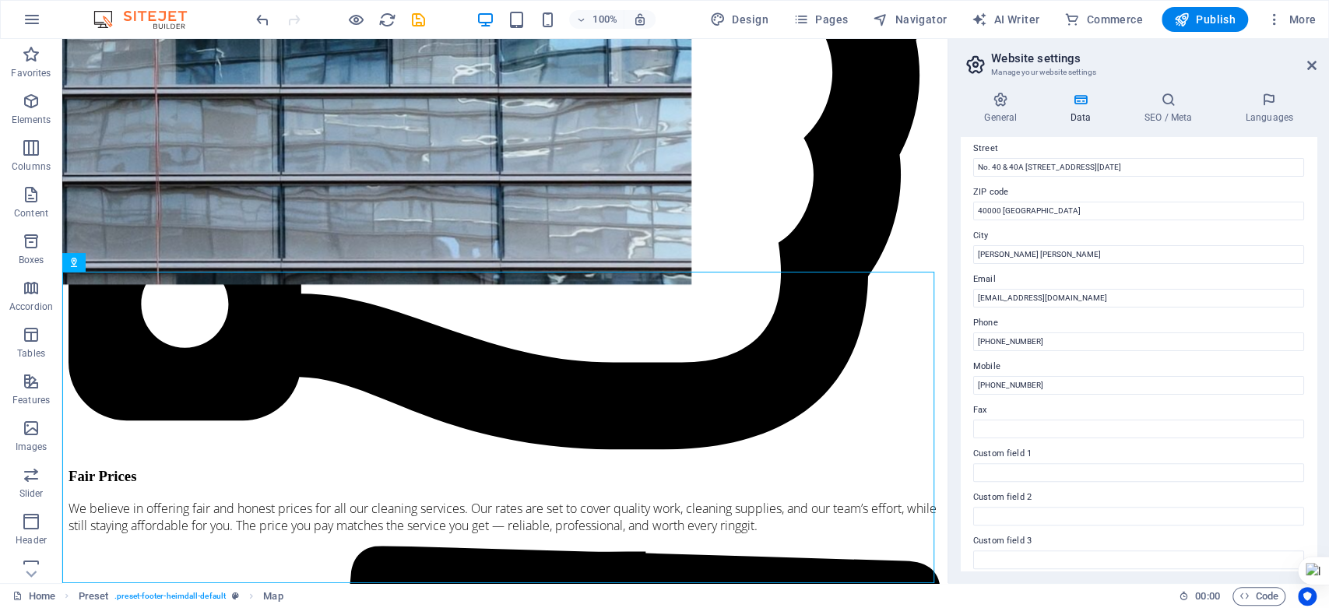
scroll to position [314, 0]
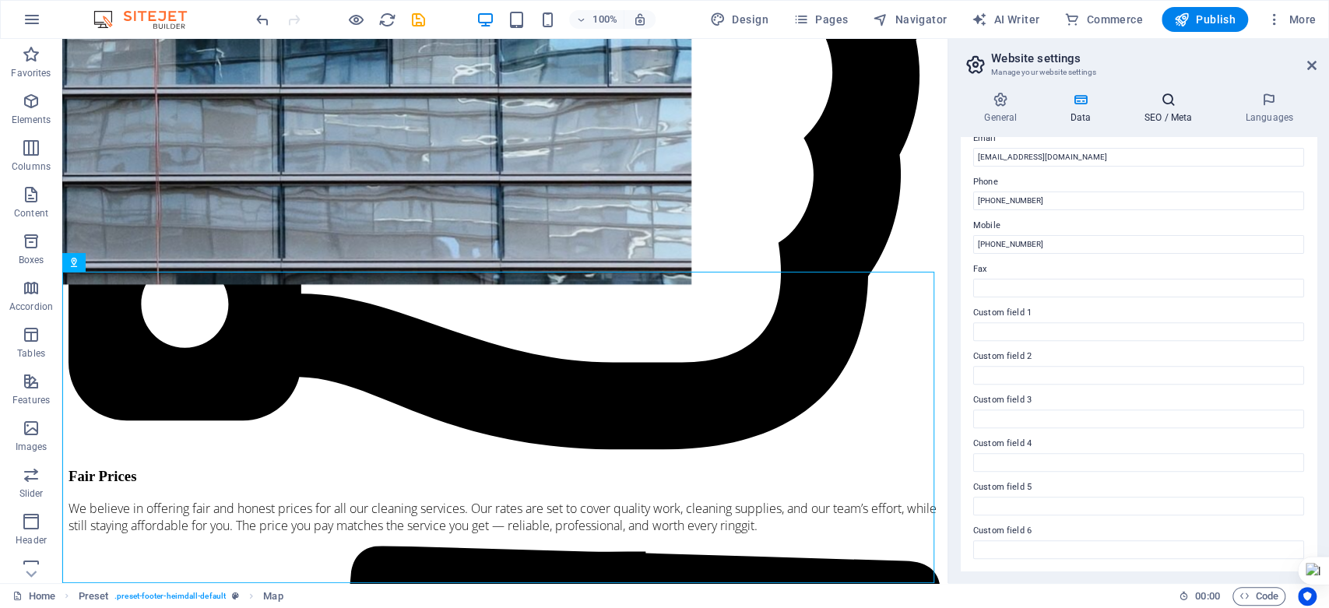
click at [1174, 117] on h4 "SEO / Meta" at bounding box center [1170, 108] width 101 height 33
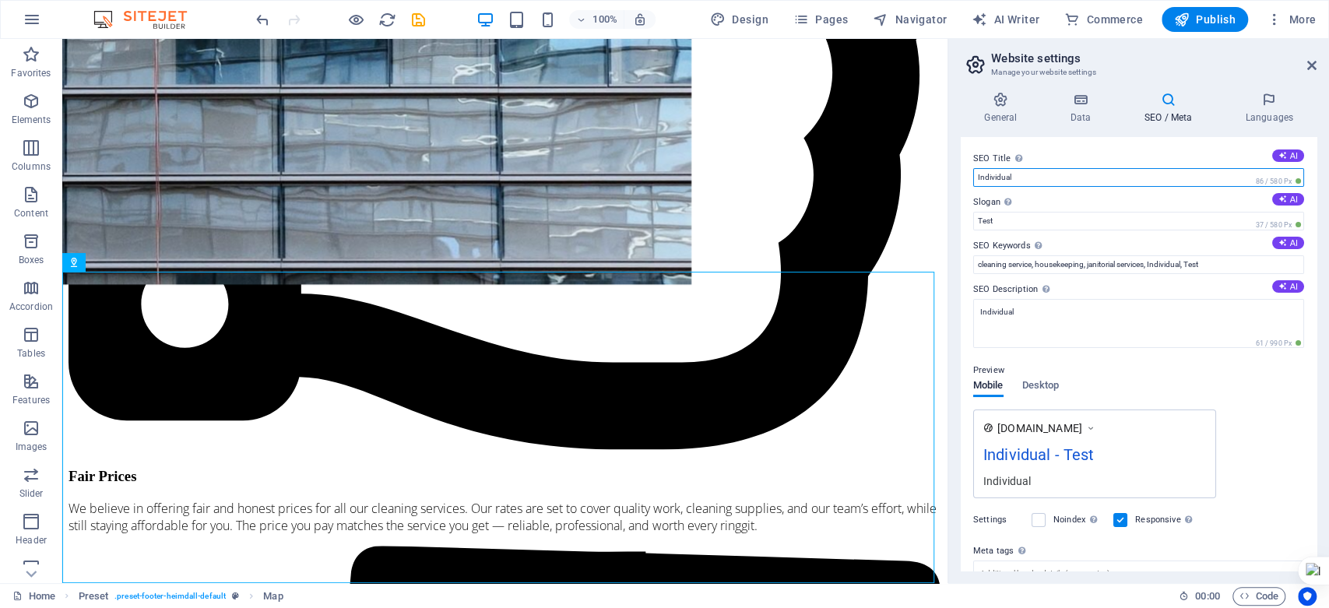
drag, startPoint x: 1046, startPoint y: 175, endPoint x: 960, endPoint y: 176, distance: 86.4
click at [961, 176] on div "SEO Title The title of your website - make it something that stands out in sear…" at bounding box center [1139, 354] width 356 height 434
type input "Ilhami Maju Sdn Bhd"
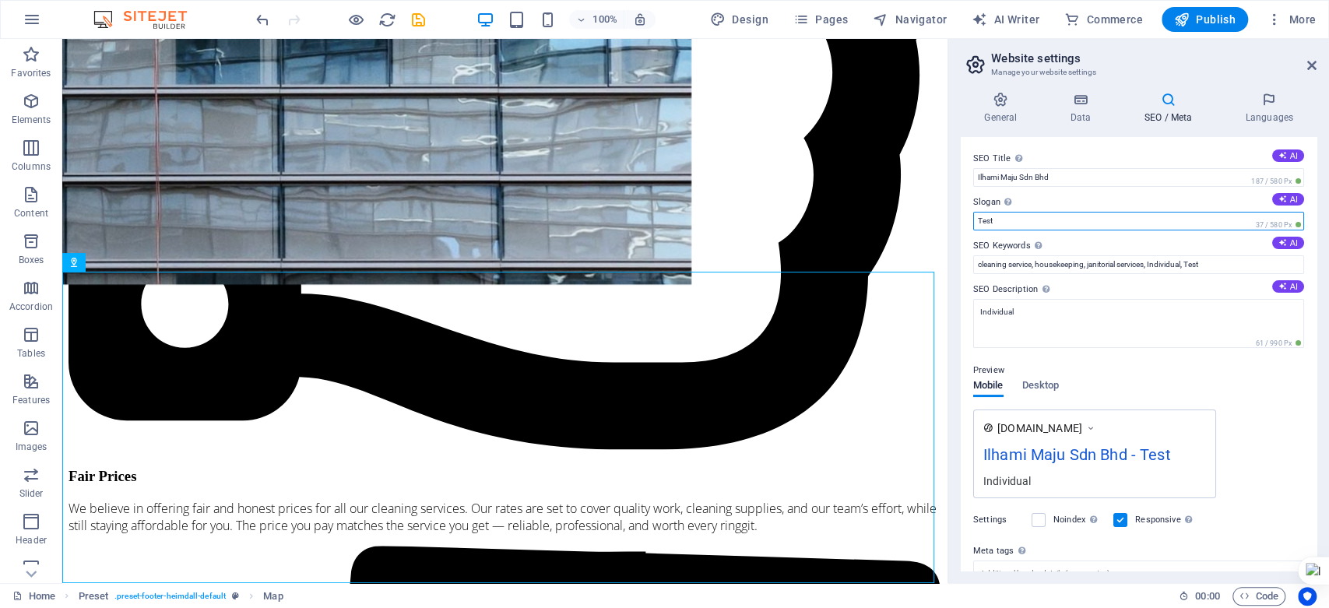
drag, startPoint x: 1000, startPoint y: 220, endPoint x: 965, endPoint y: 211, distance: 36.3
click at [965, 211] on div "SEO Title The title of your website - make it something that stands out in sear…" at bounding box center [1139, 354] width 356 height 434
type input "We're Your Cleaning Guard"
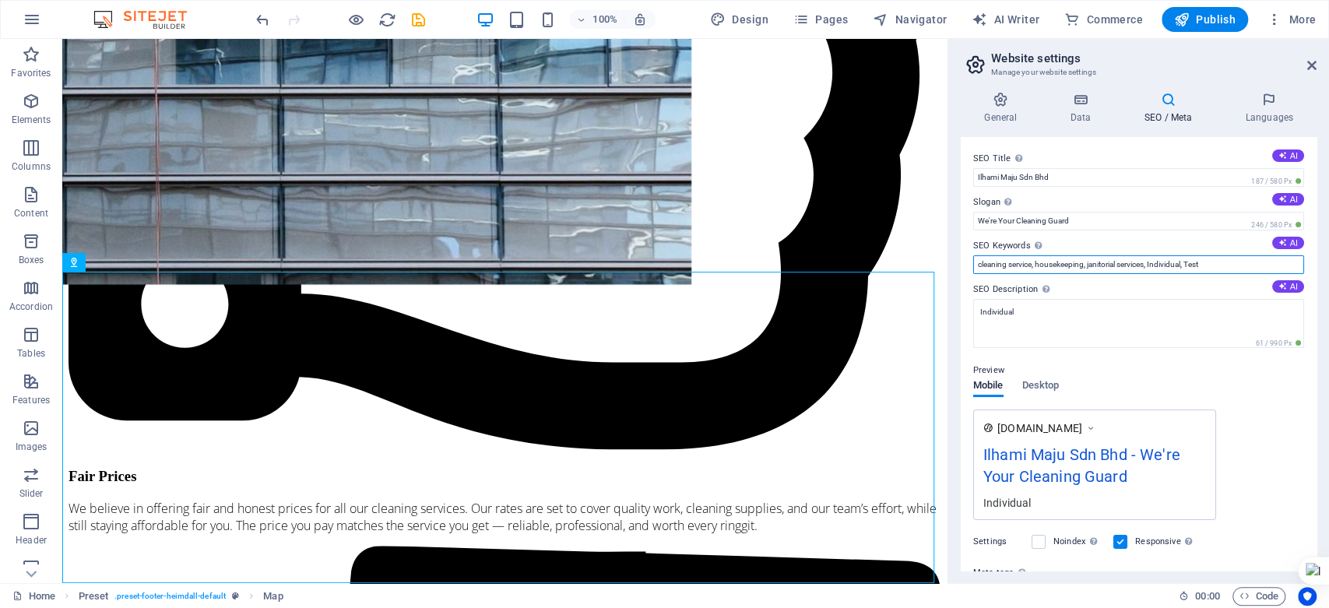
click at [1221, 259] on input "cleaning service, housekeeping, janitorial services, Individual, Test" at bounding box center [1138, 264] width 331 height 19
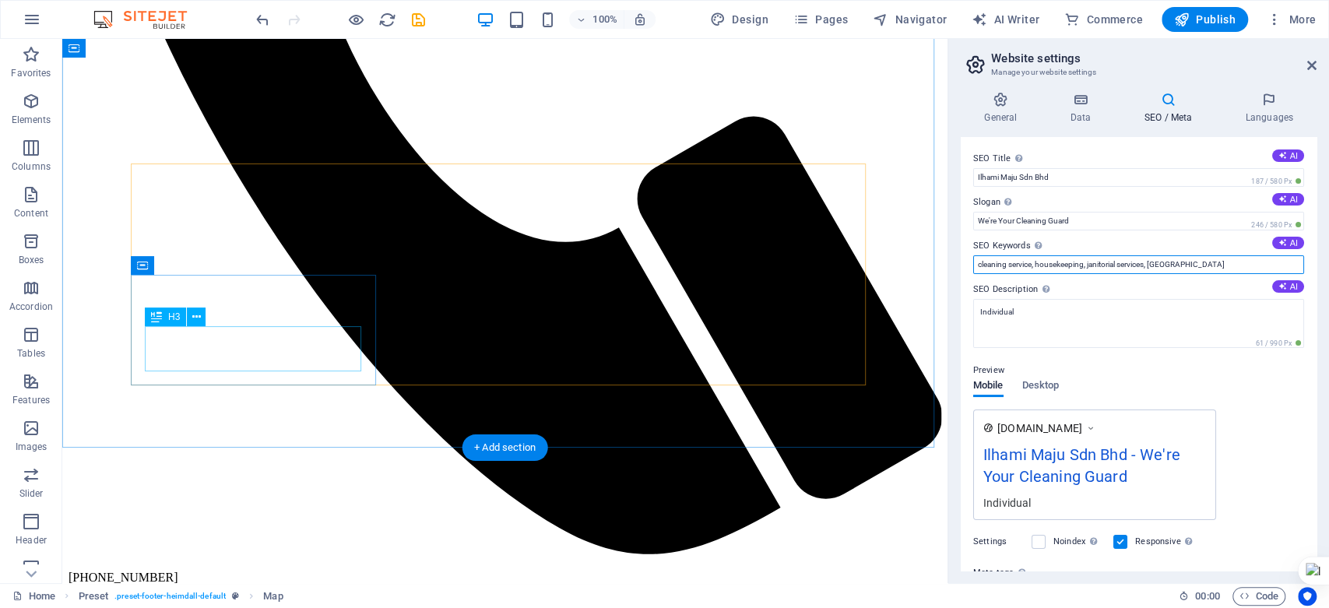
scroll to position [1730, 0]
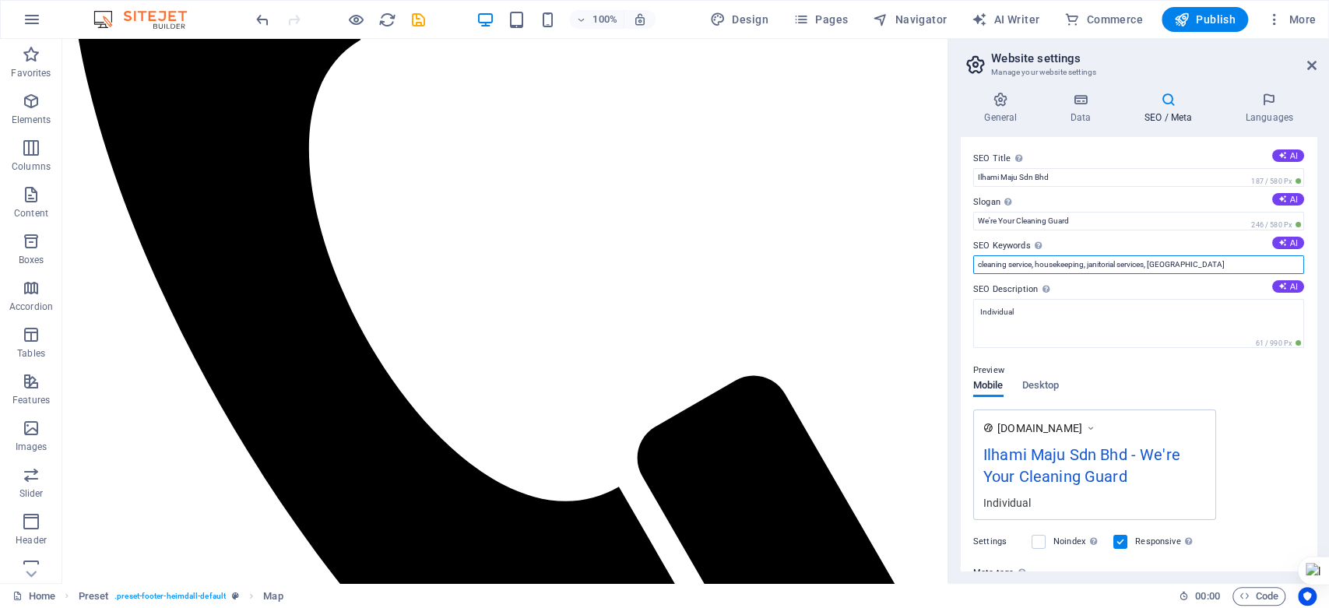
type input "cleaning service, housekeeping, janitorial services, Ilhami Maju"
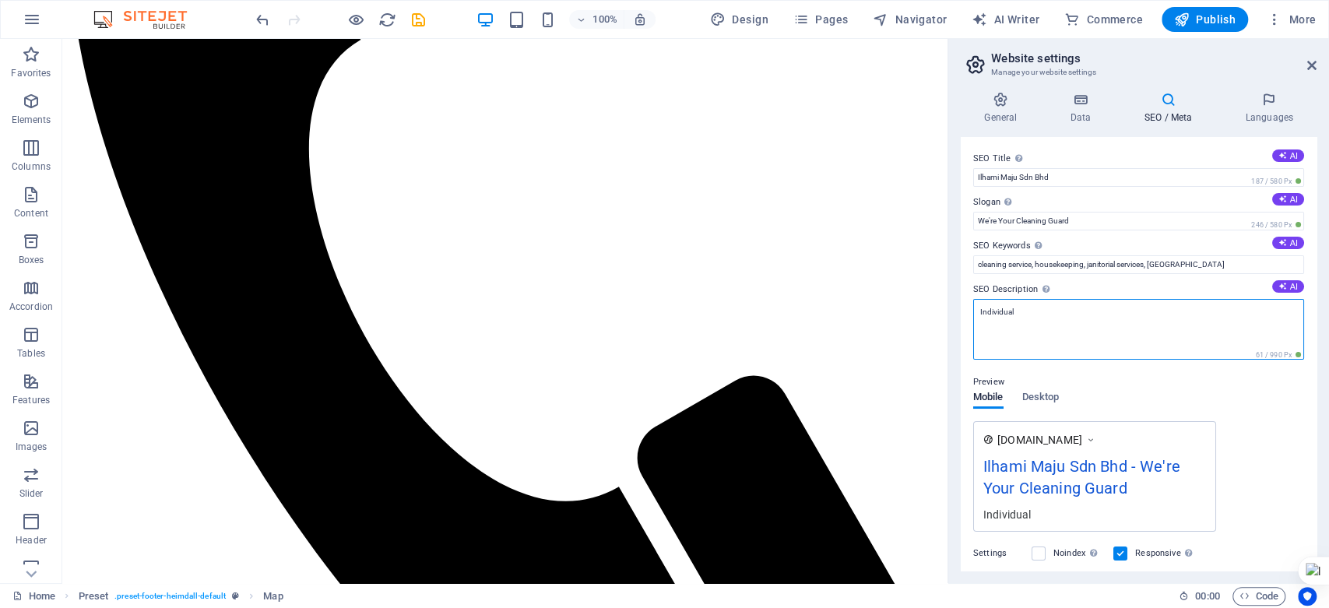
drag, startPoint x: 1037, startPoint y: 312, endPoint x: 966, endPoint y: 297, distance: 72.4
click at [966, 297] on div "SEO Title The title of your website - make it something that stands out in sear…" at bounding box center [1139, 354] width 356 height 434
paste textarea "“Ilhami Maju Sdn Bhd provides reliable and high-quality cleaning services, tail…"
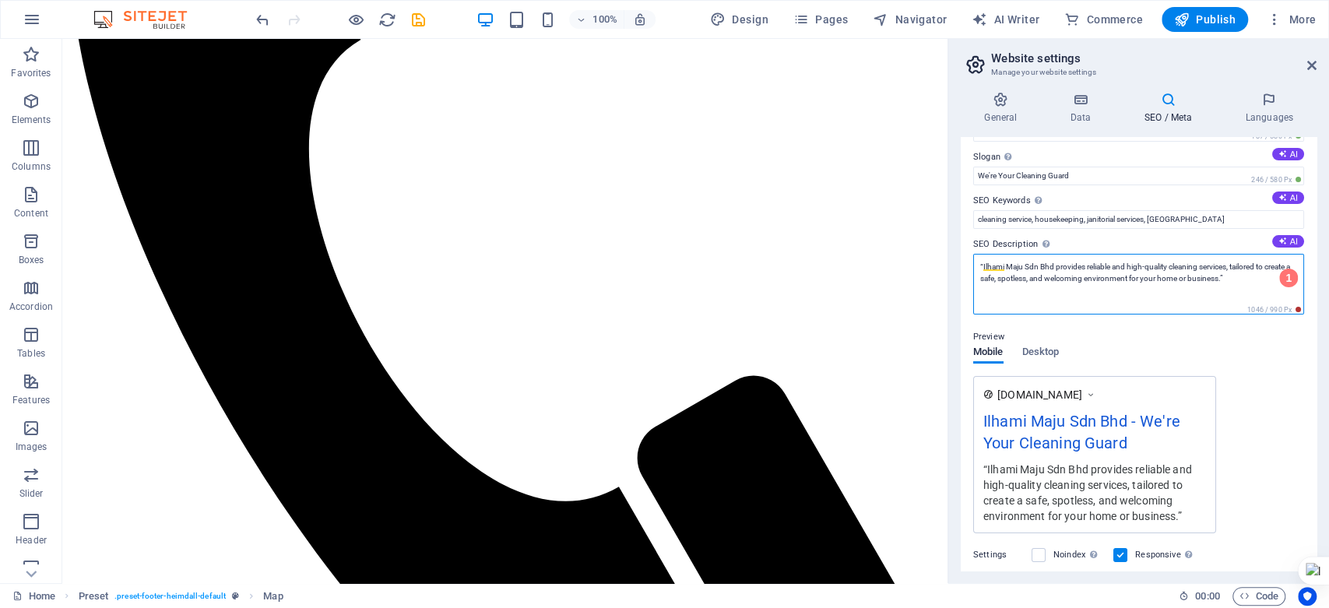
scroll to position [218, 0]
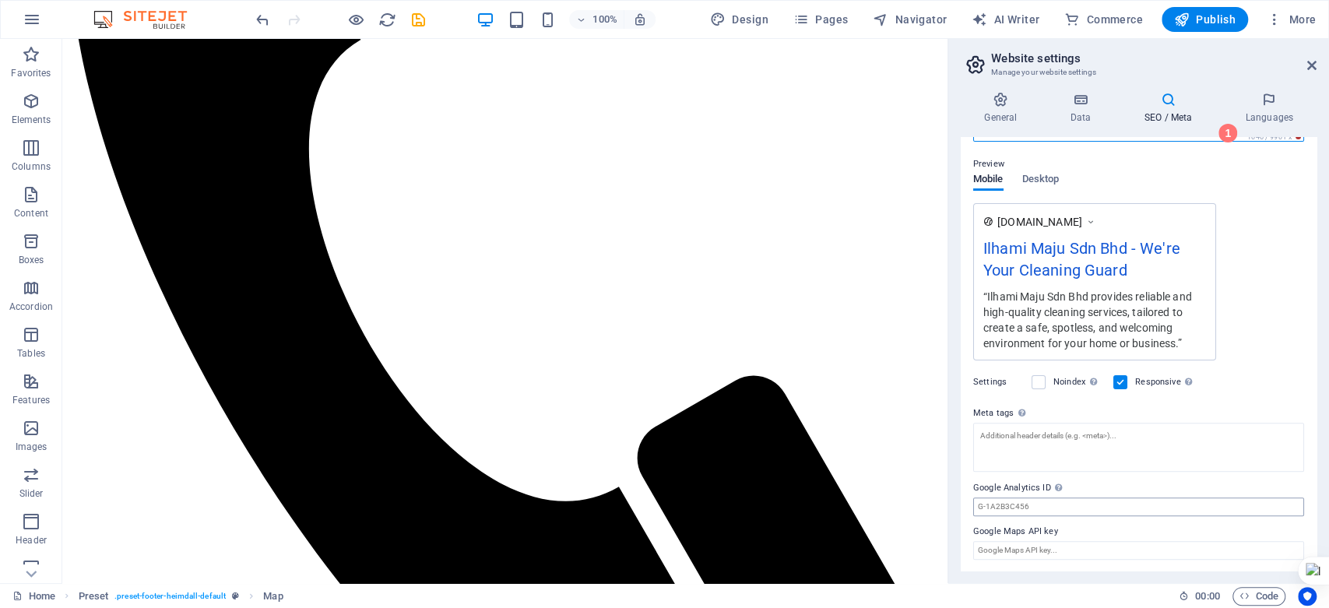
type textarea "“Ilhami Maju Sdn Bhd provides reliable and high-quality cleaning services, tail…"
click at [1078, 509] on input "Google Analytics ID Please only add the Google Analytics ID. We automatically i…" at bounding box center [1138, 507] width 331 height 19
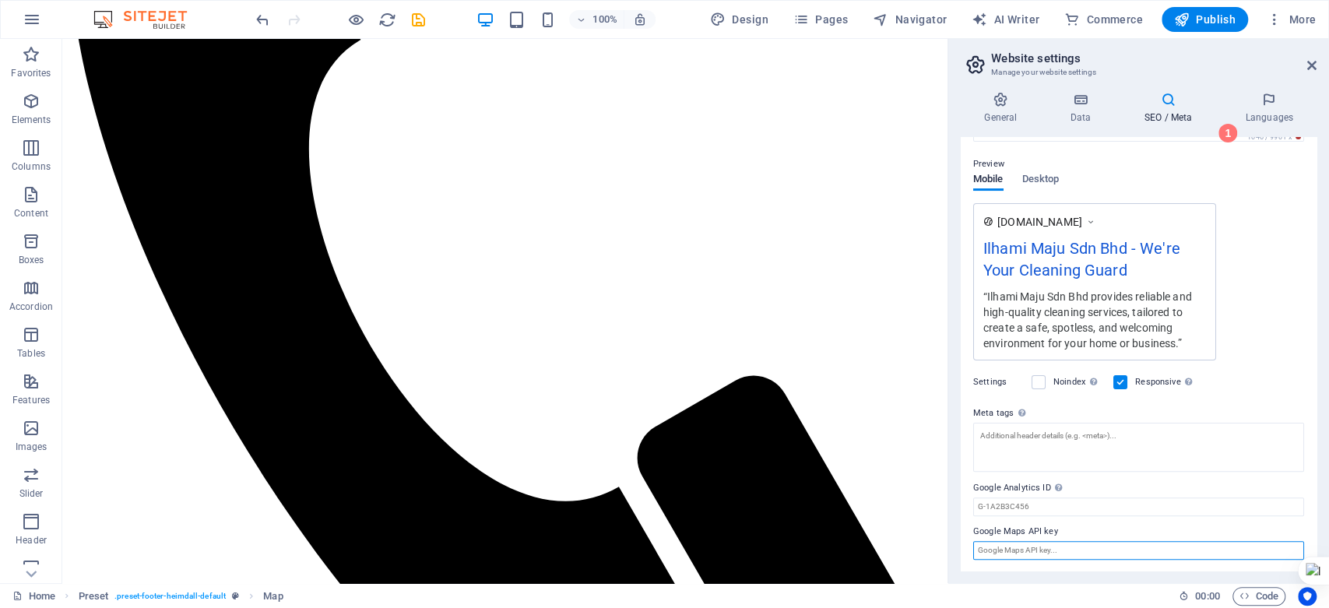
click at [1121, 543] on input "Google Maps API key" at bounding box center [1138, 550] width 331 height 19
click at [1076, 115] on h4 "Data" at bounding box center [1083, 108] width 74 height 33
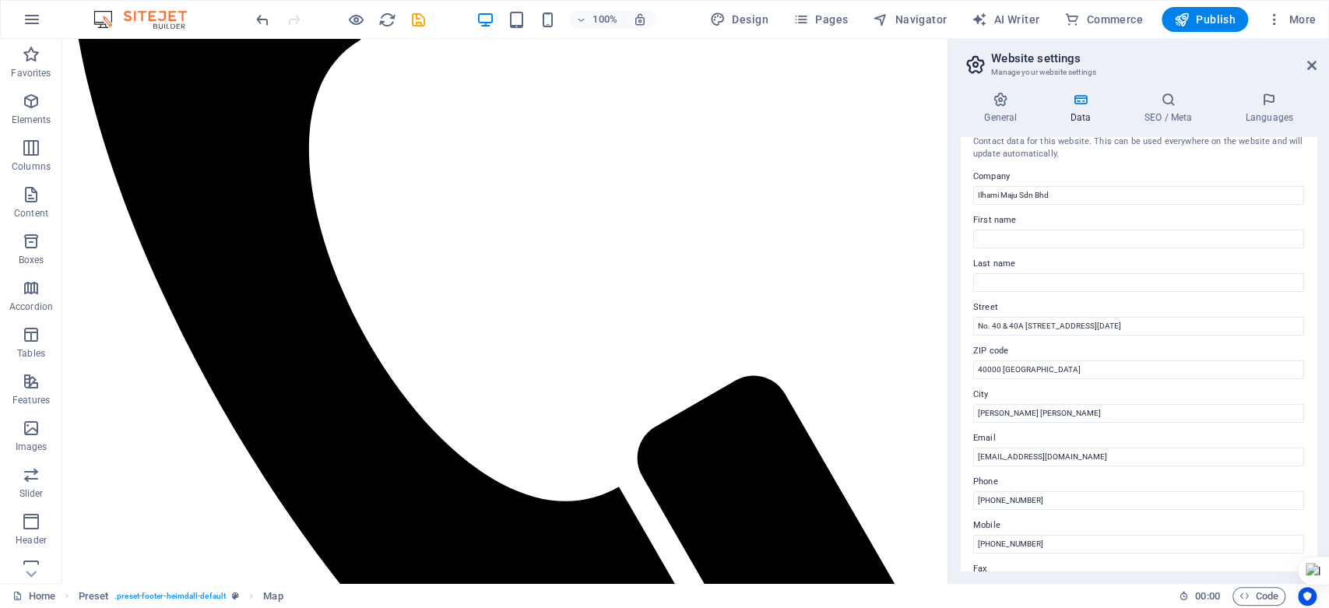
scroll to position [0, 0]
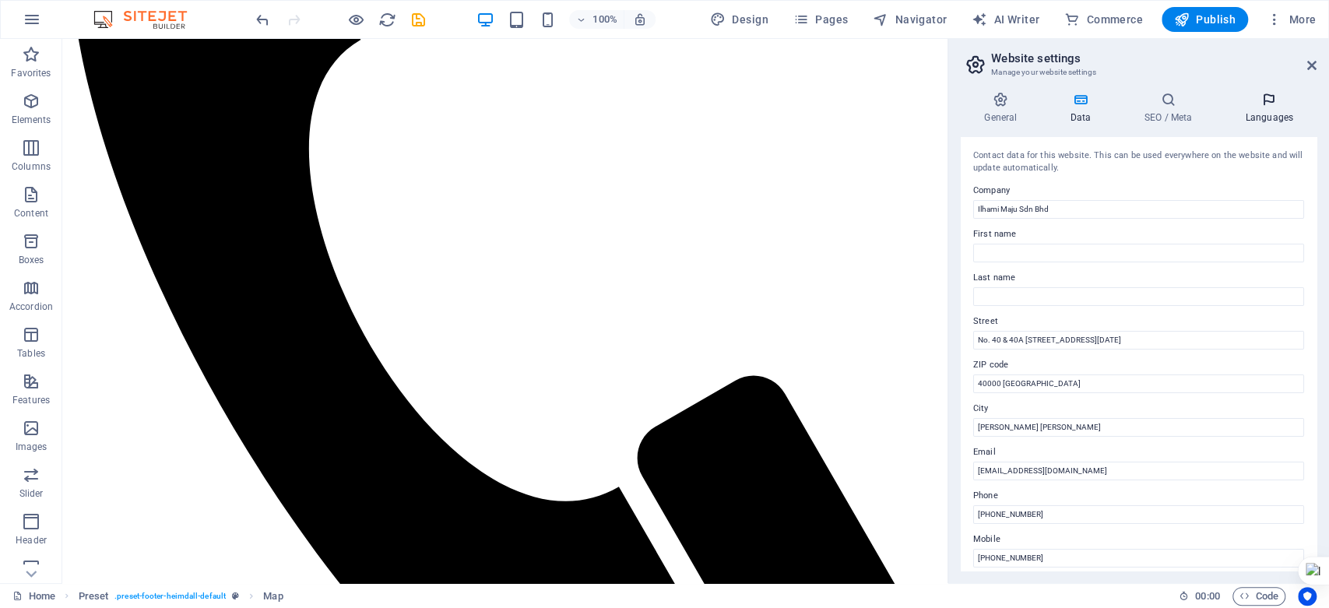
click at [1258, 115] on h4 "Languages" at bounding box center [1269, 108] width 95 height 33
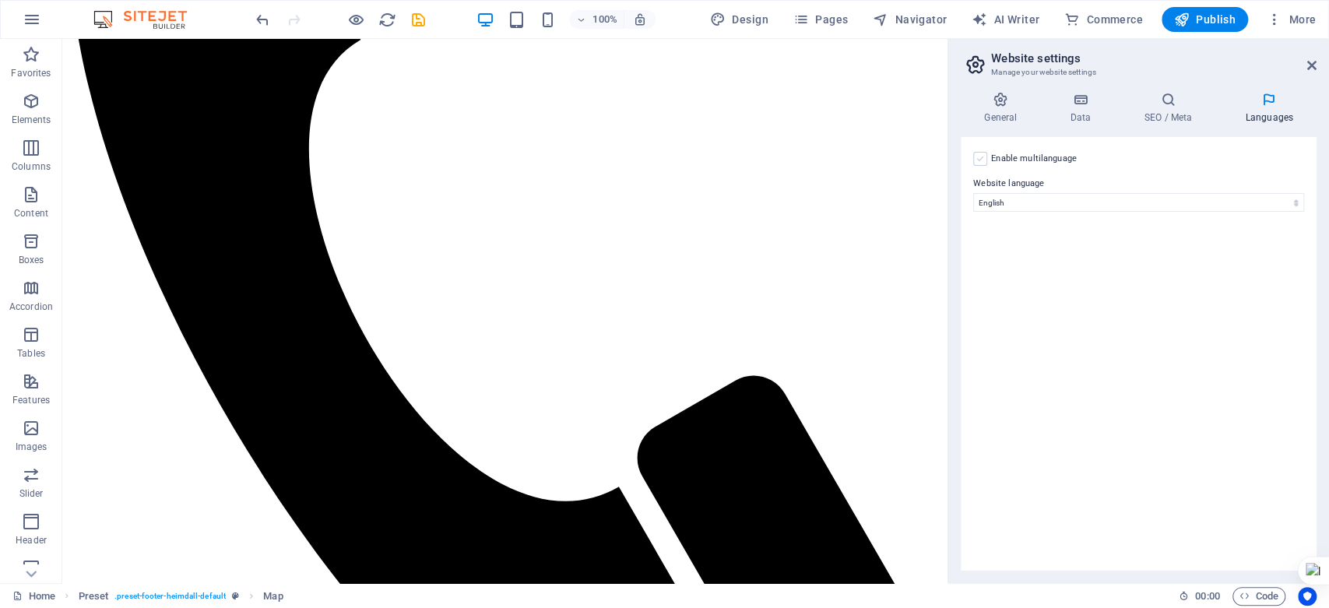
click at [975, 157] on label at bounding box center [980, 159] width 14 height 14
click at [0, 0] on input "Enable multilanguage To disable multilanguage delete all languages until only o…" at bounding box center [0, 0] width 0 height 0
click at [1281, 276] on icon at bounding box center [1283, 278] width 9 height 19
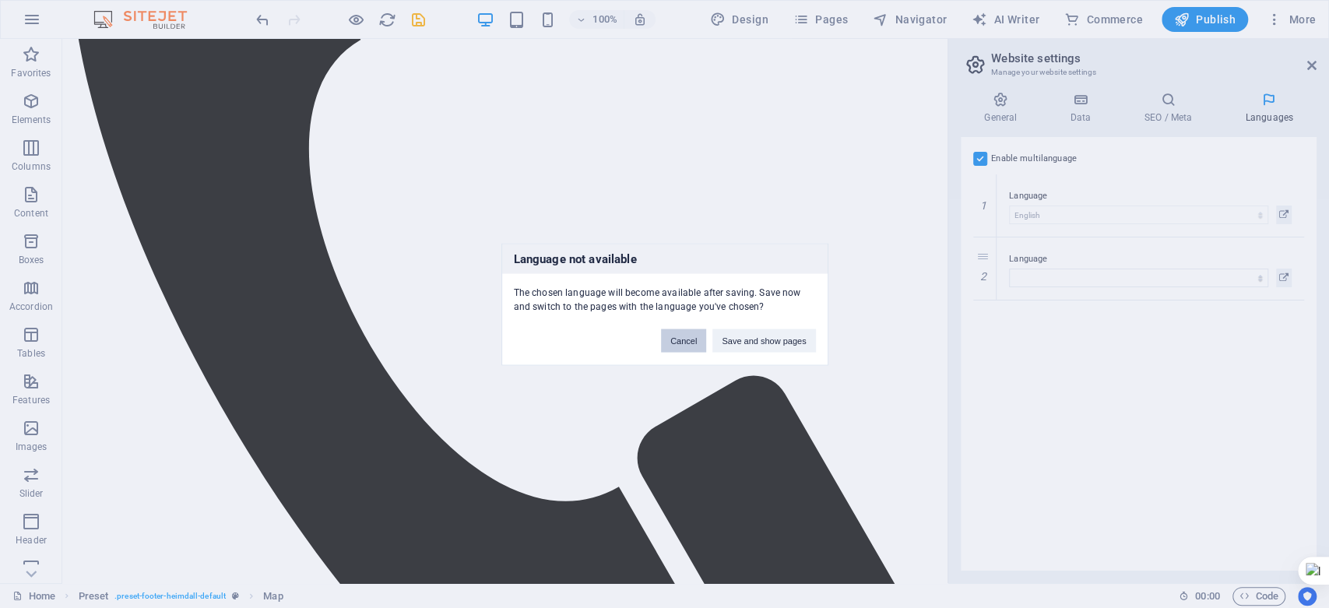
click at [687, 347] on button "Cancel" at bounding box center [683, 340] width 45 height 23
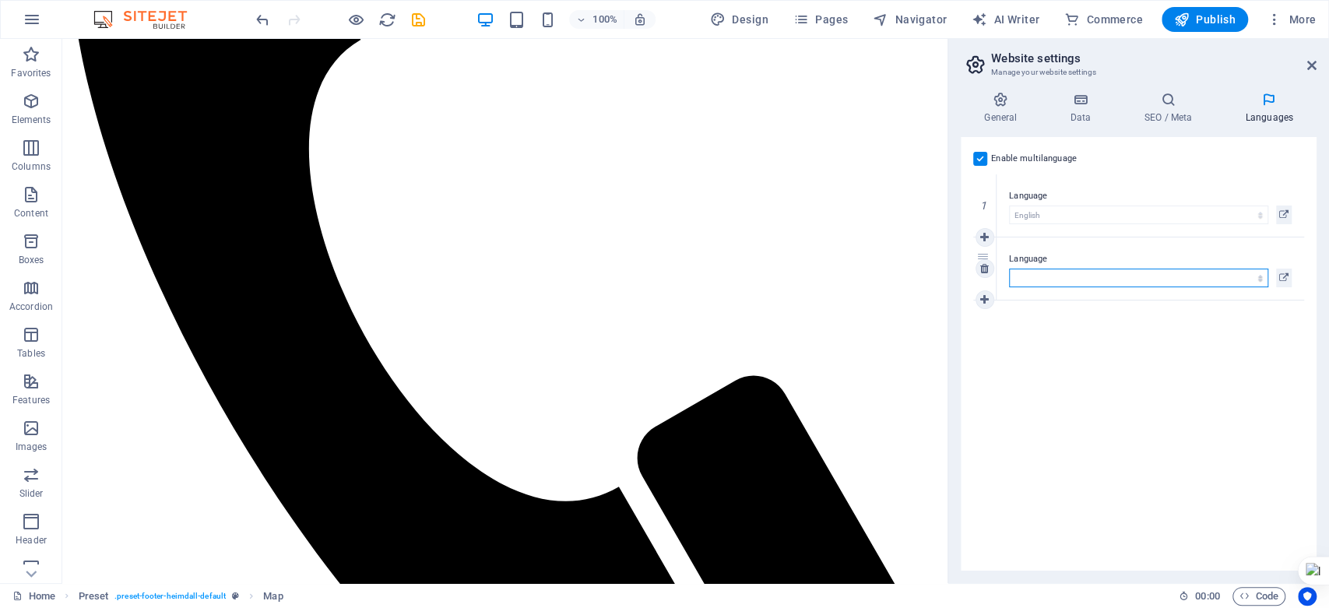
click at [1215, 283] on select "Abkhazian Afar Afrikaans Akan Albanian Amharic Arabic Aragonese Armenian Assame…" at bounding box center [1138, 278] width 259 height 19
select select "101"
click at [1009, 269] on select "Abkhazian Afar Afrikaans Akan Albanian Amharic Arabic Aragonese Armenian Assame…" at bounding box center [1138, 278] width 259 height 19
click at [423, 19] on icon "save" at bounding box center [419, 20] width 18 height 18
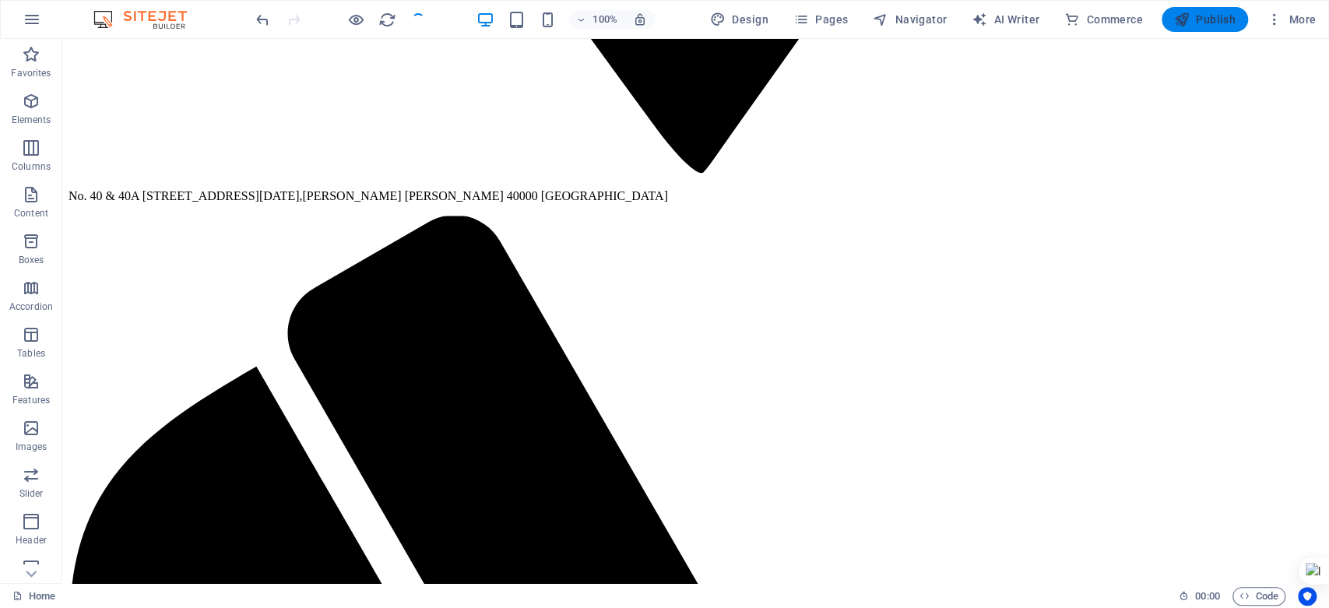
click at [1184, 13] on icon "button" at bounding box center [1182, 20] width 16 height 16
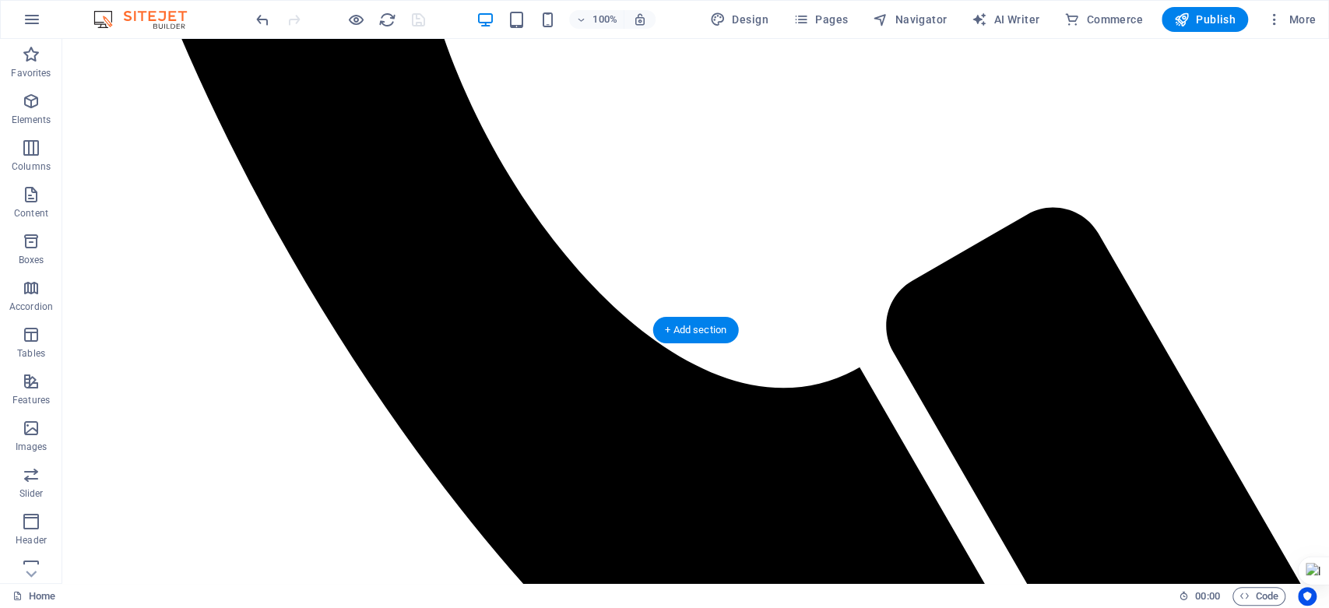
scroll to position [3201, 0]
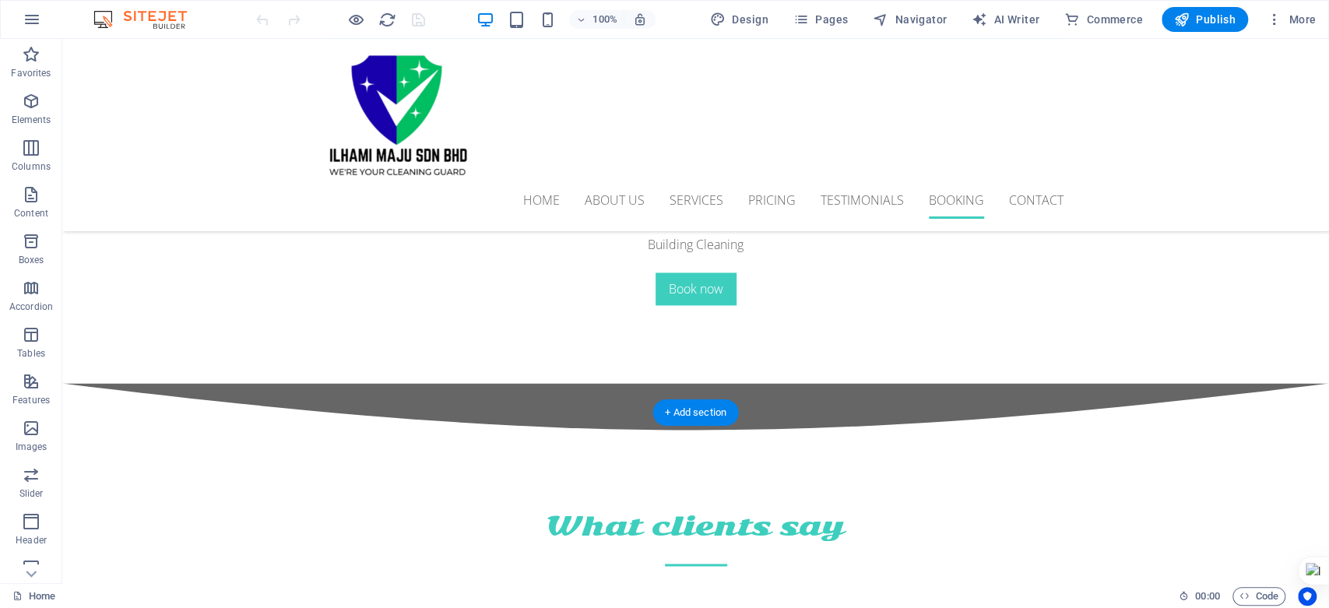
scroll to position [5277, 0]
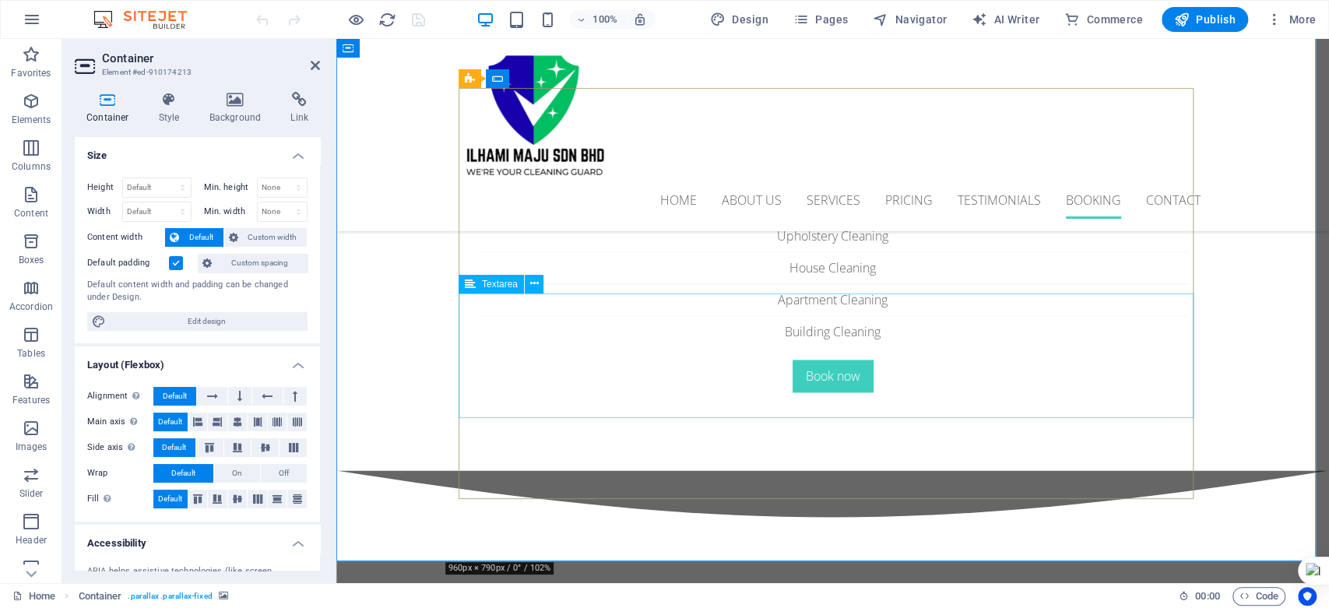
scroll to position [5200, 0]
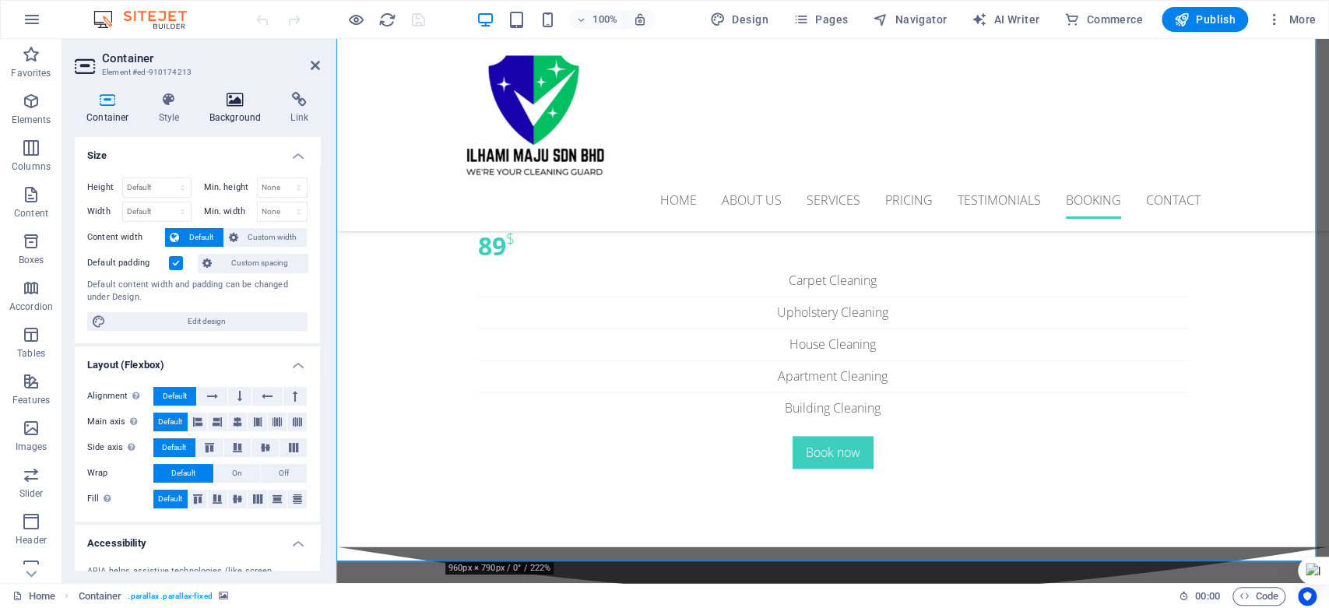
click at [237, 103] on icon at bounding box center [236, 100] width 76 height 16
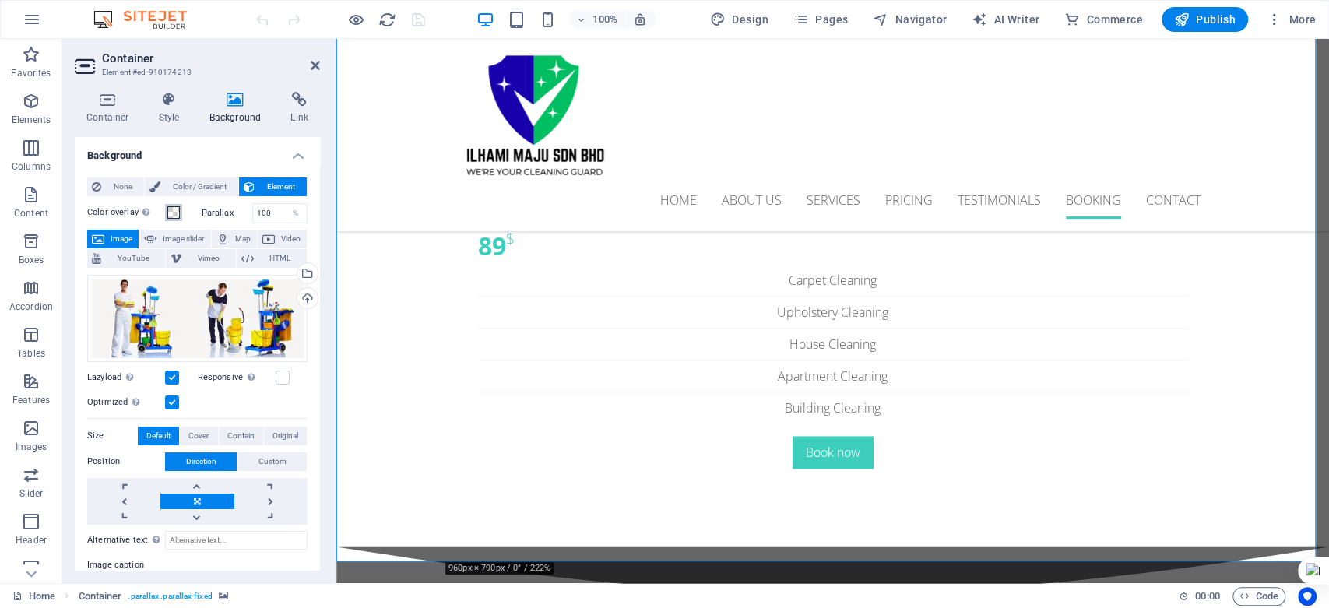
click at [176, 212] on span at bounding box center [173, 212] width 12 height 12
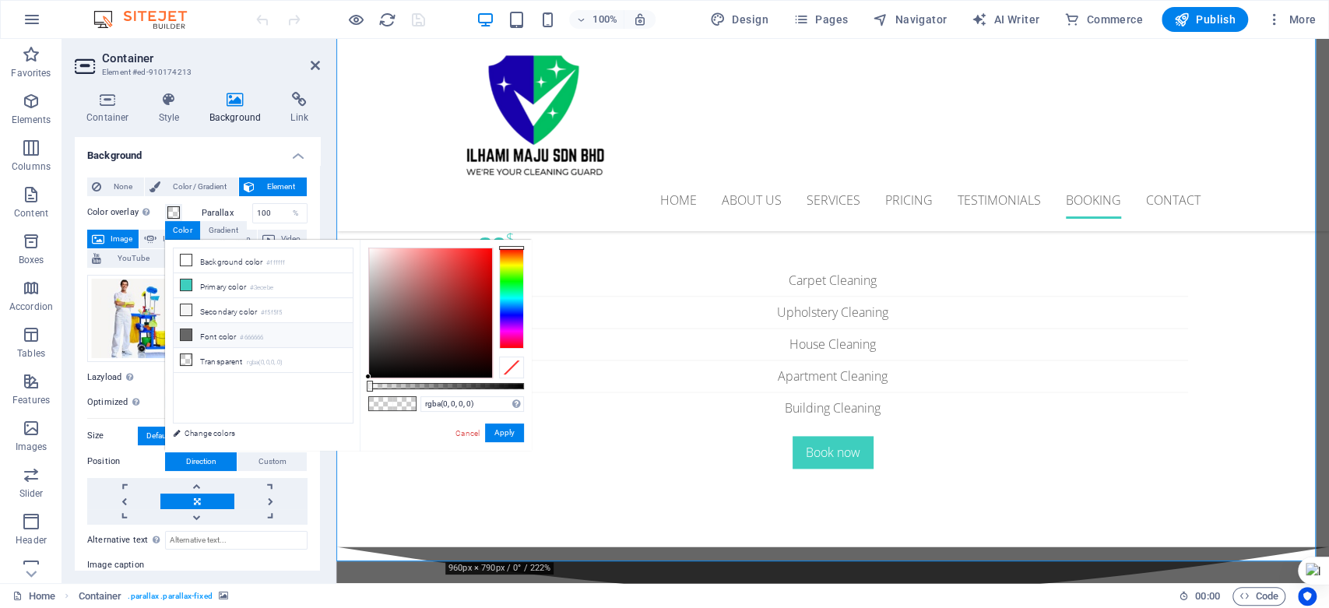
click at [188, 329] on icon at bounding box center [186, 334] width 11 height 11
type input "#666666"
click at [461, 434] on link "Cancel" at bounding box center [467, 433] width 27 height 12
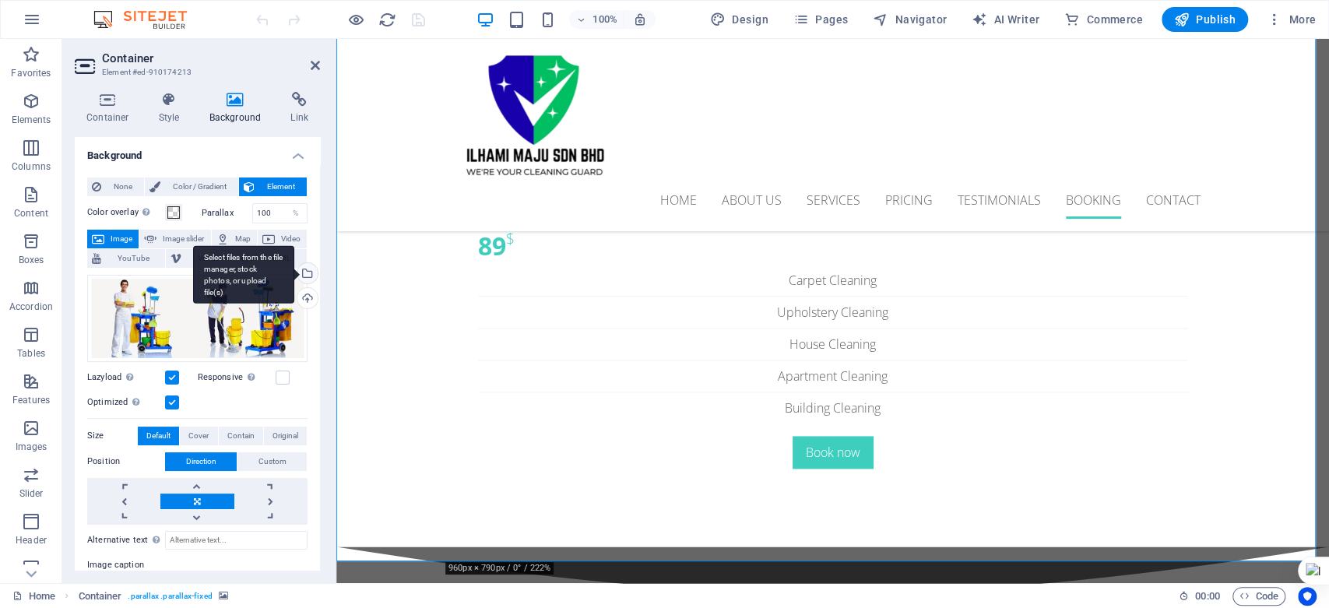
click at [294, 273] on div "Select files from the file manager, stock photos, or upload file(s)" at bounding box center [243, 274] width 101 height 58
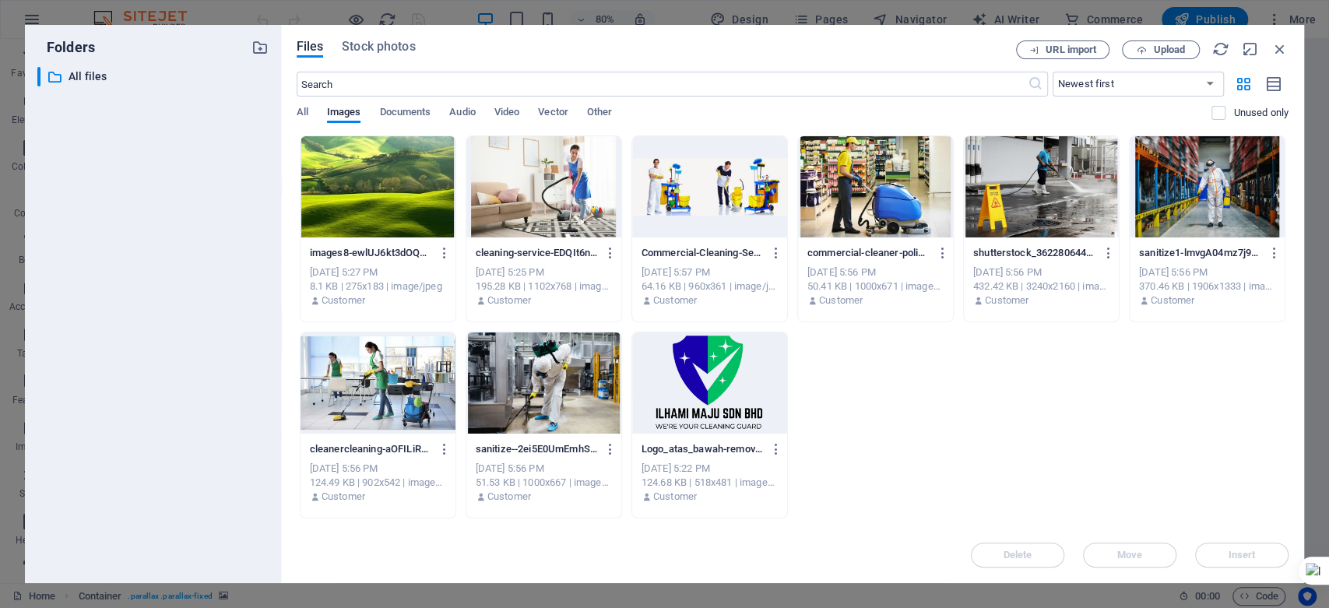
click at [667, 188] on div at bounding box center [709, 186] width 155 height 101
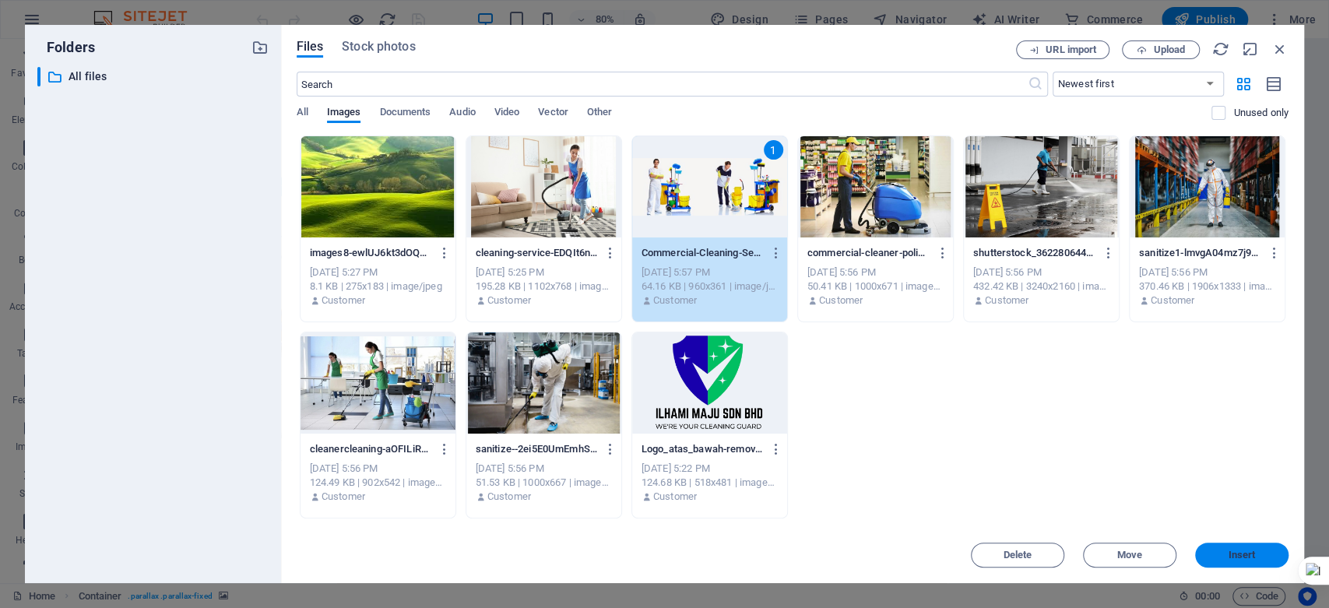
click at [1240, 551] on span "Insert" at bounding box center [1242, 554] width 27 height 9
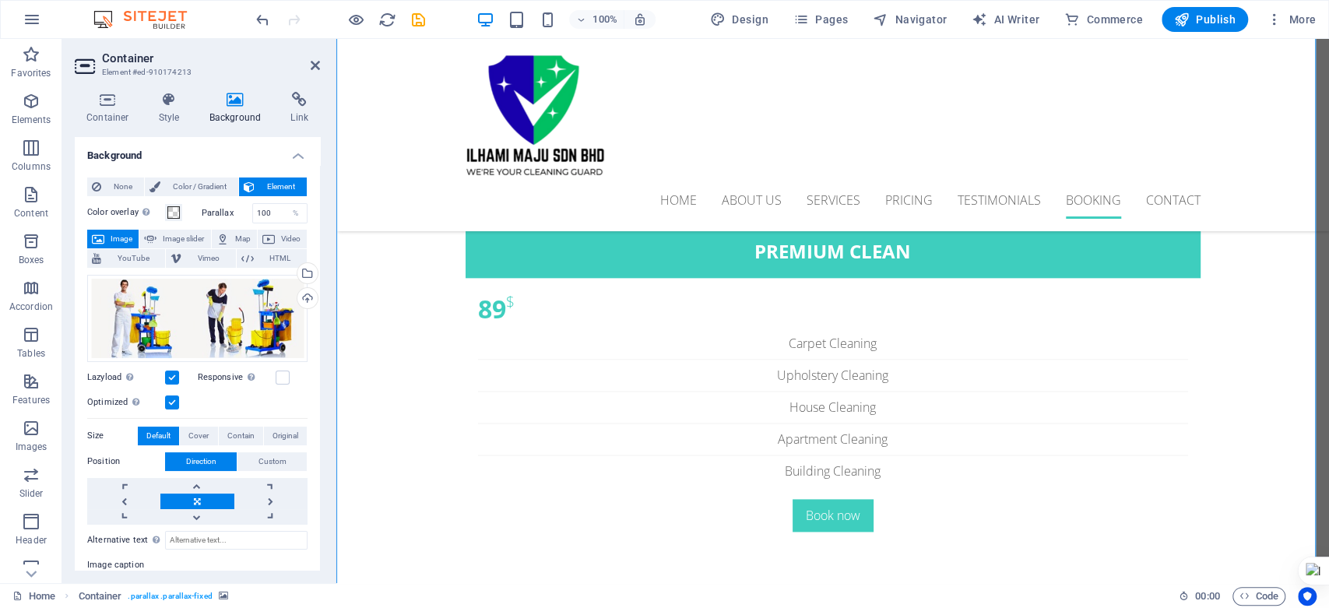
scroll to position [5114, 0]
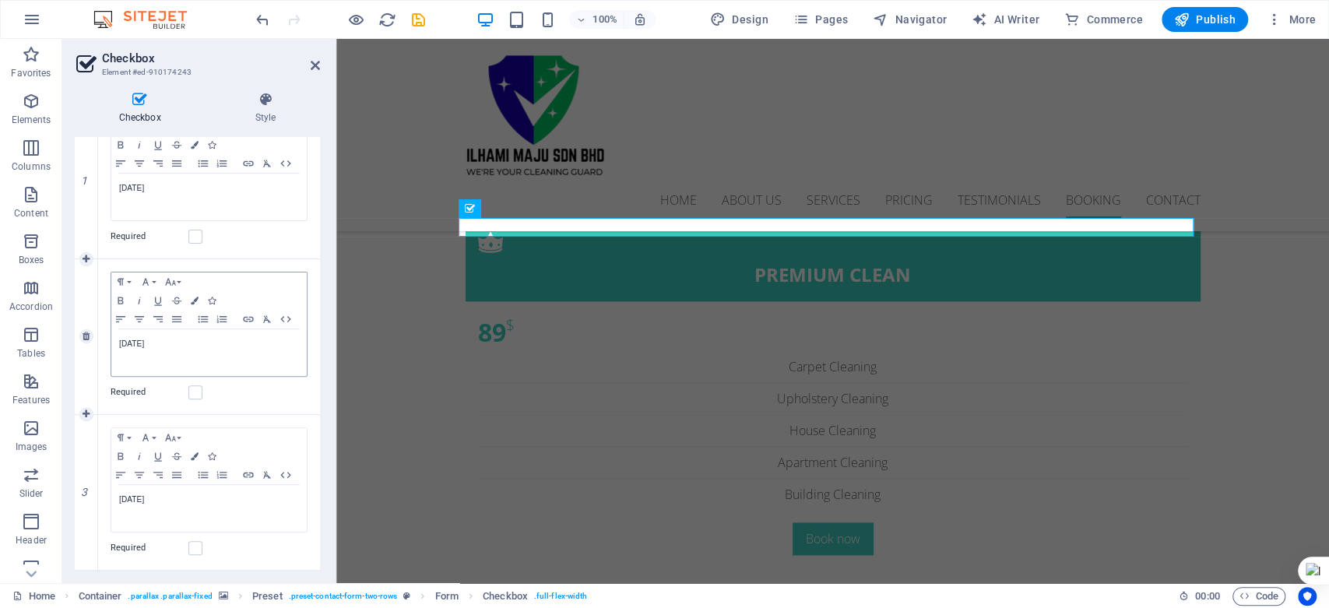
scroll to position [0, 0]
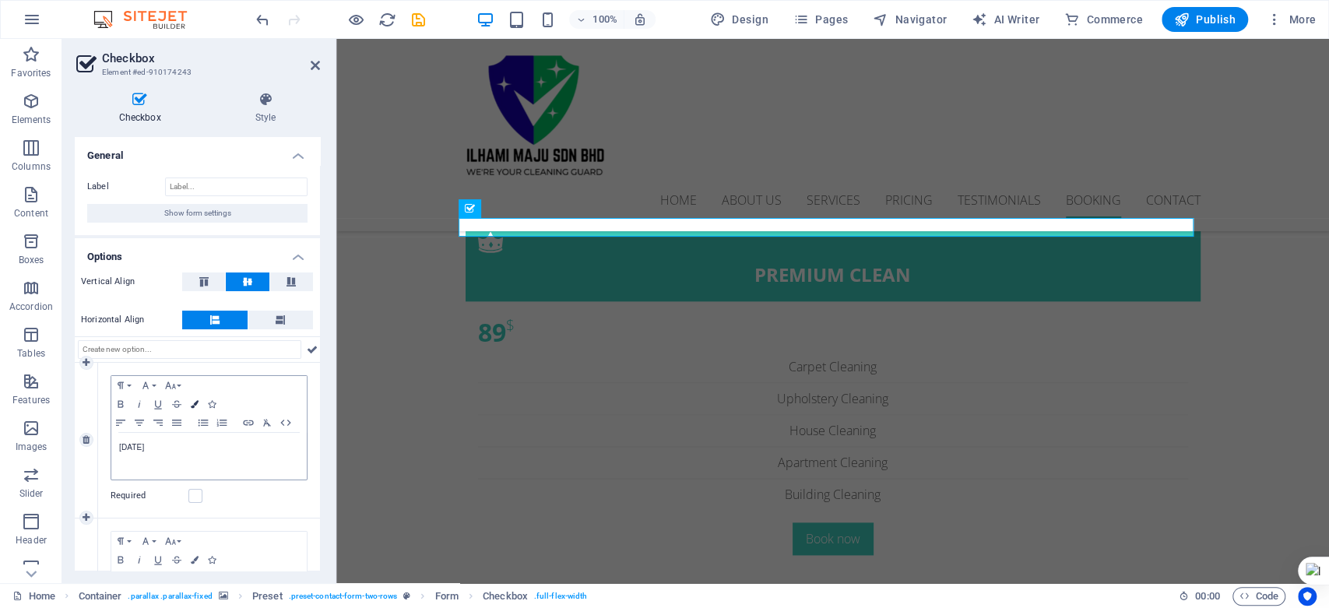
click at [194, 403] on icon "button" at bounding box center [195, 404] width 8 height 8
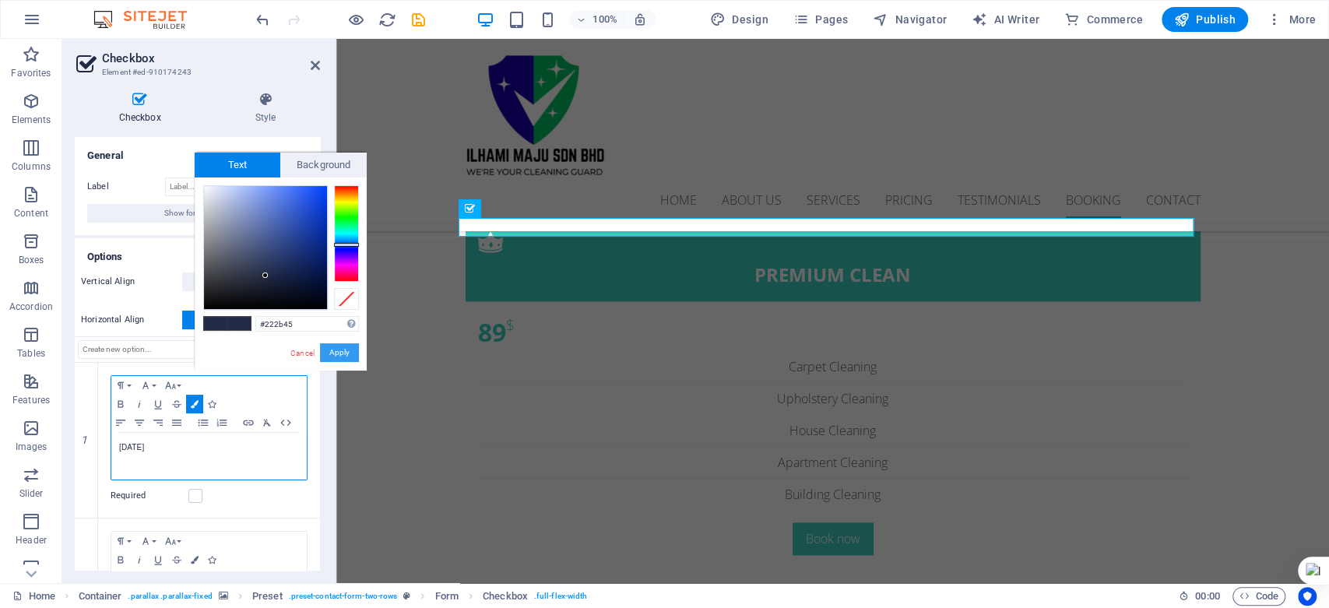
click at [341, 354] on button "Apply" at bounding box center [339, 352] width 39 height 19
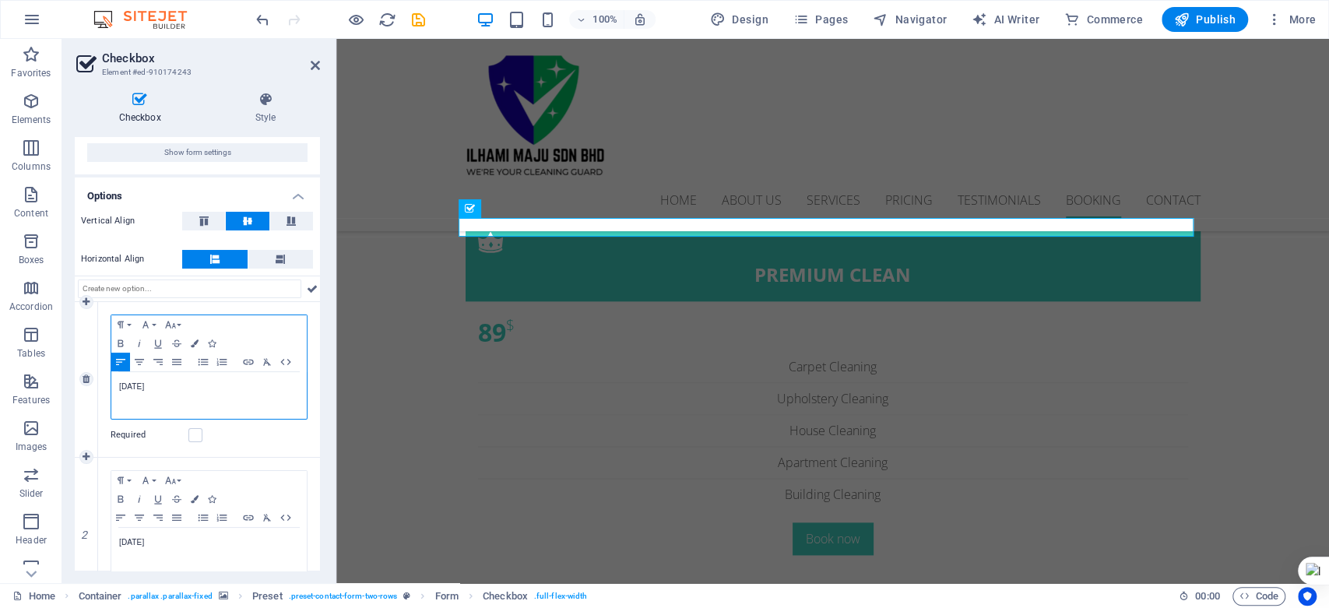
scroll to position [86, 0]
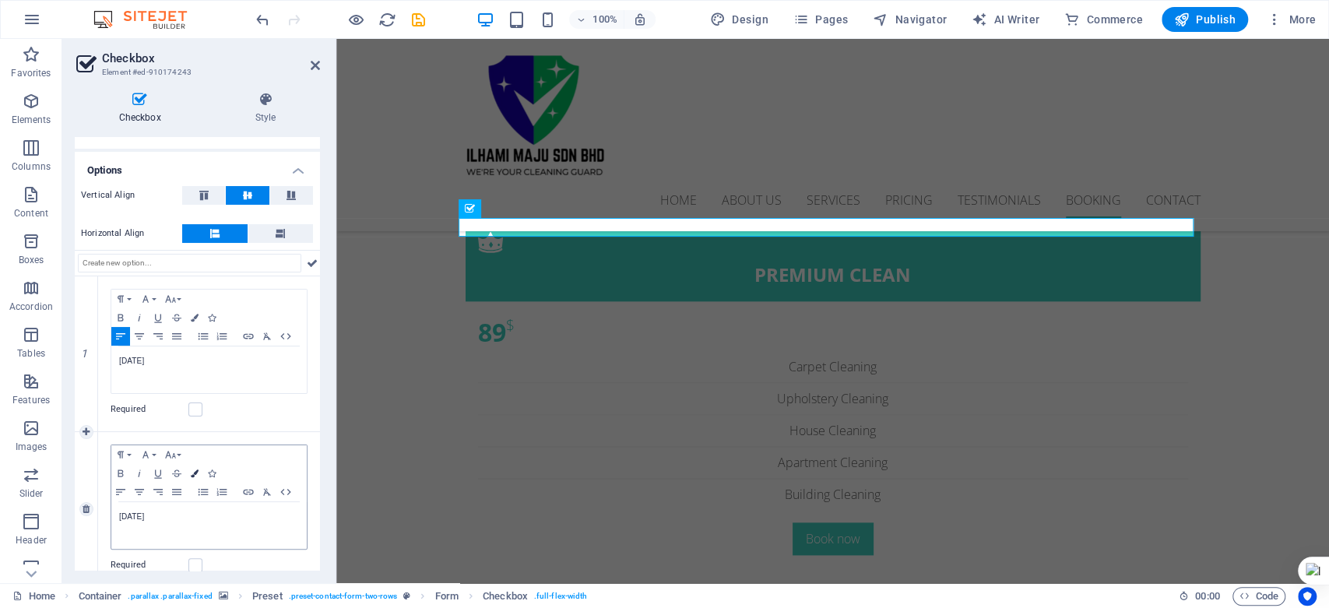
click at [198, 470] on icon "button" at bounding box center [195, 474] width 8 height 8
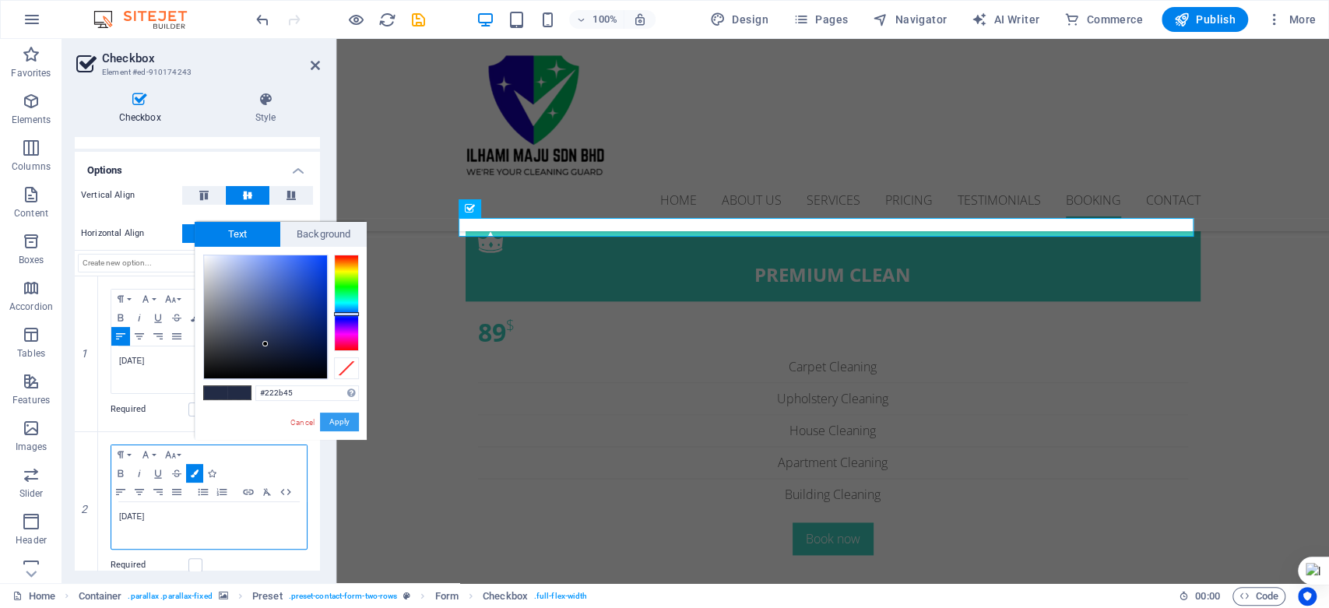
click at [340, 420] on button "Apply" at bounding box center [339, 422] width 39 height 19
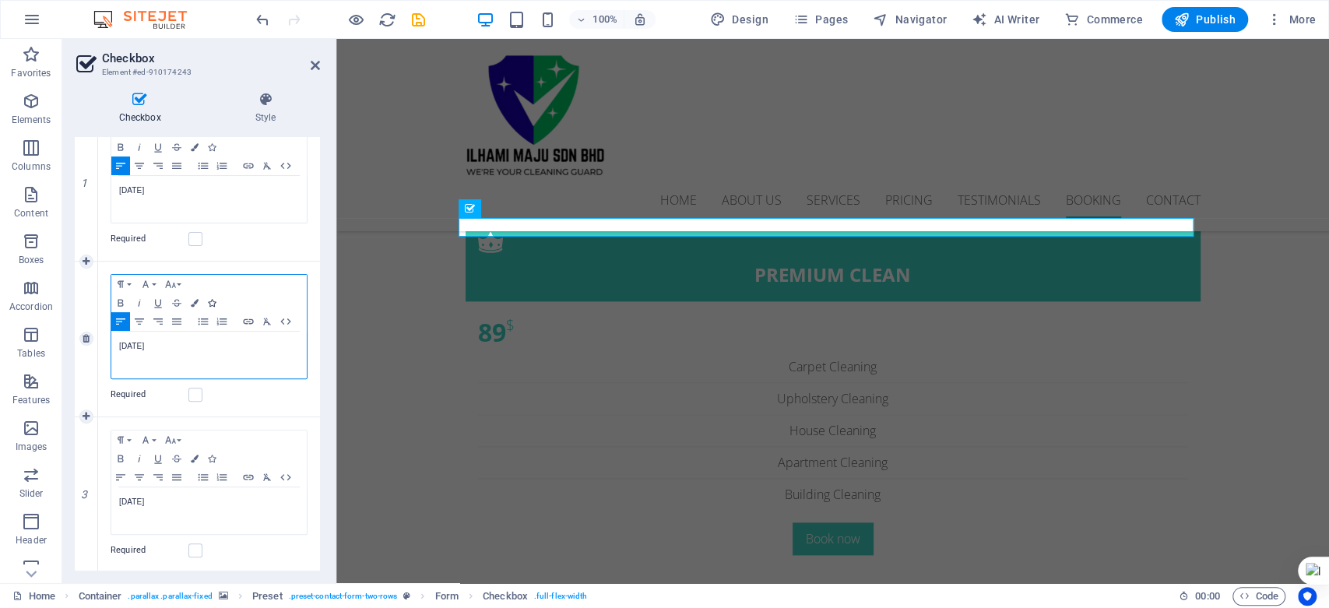
scroll to position [259, 0]
click at [193, 453] on icon "button" at bounding box center [195, 456] width 8 height 8
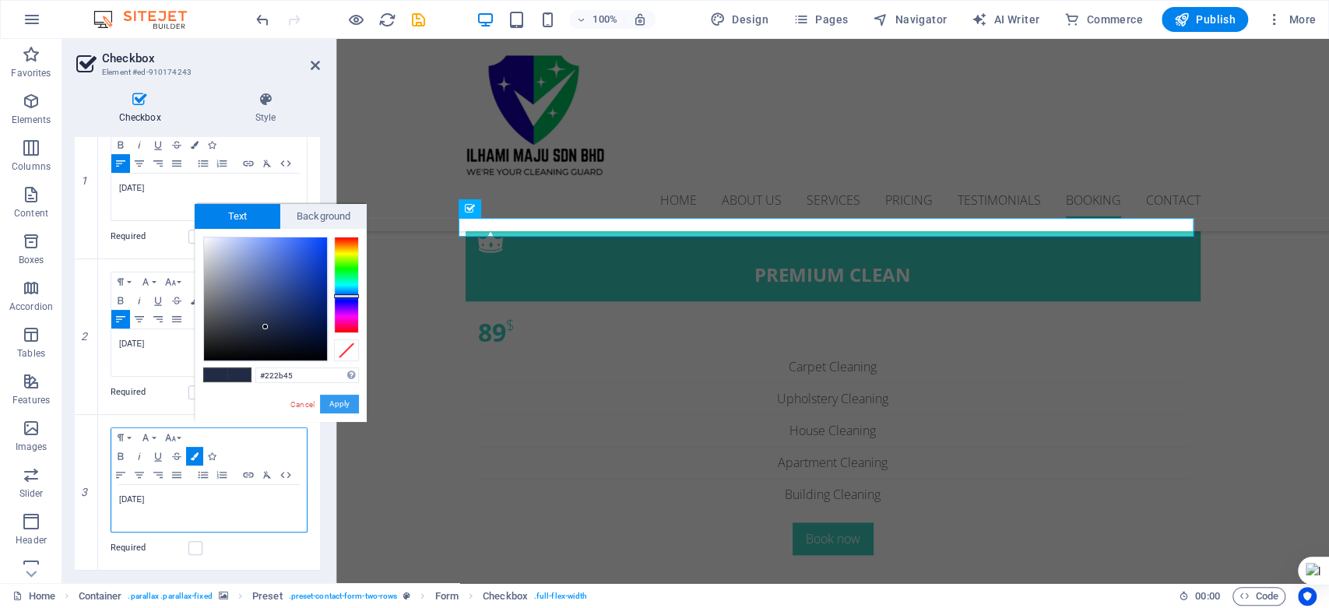
click at [345, 405] on button "Apply" at bounding box center [339, 404] width 39 height 19
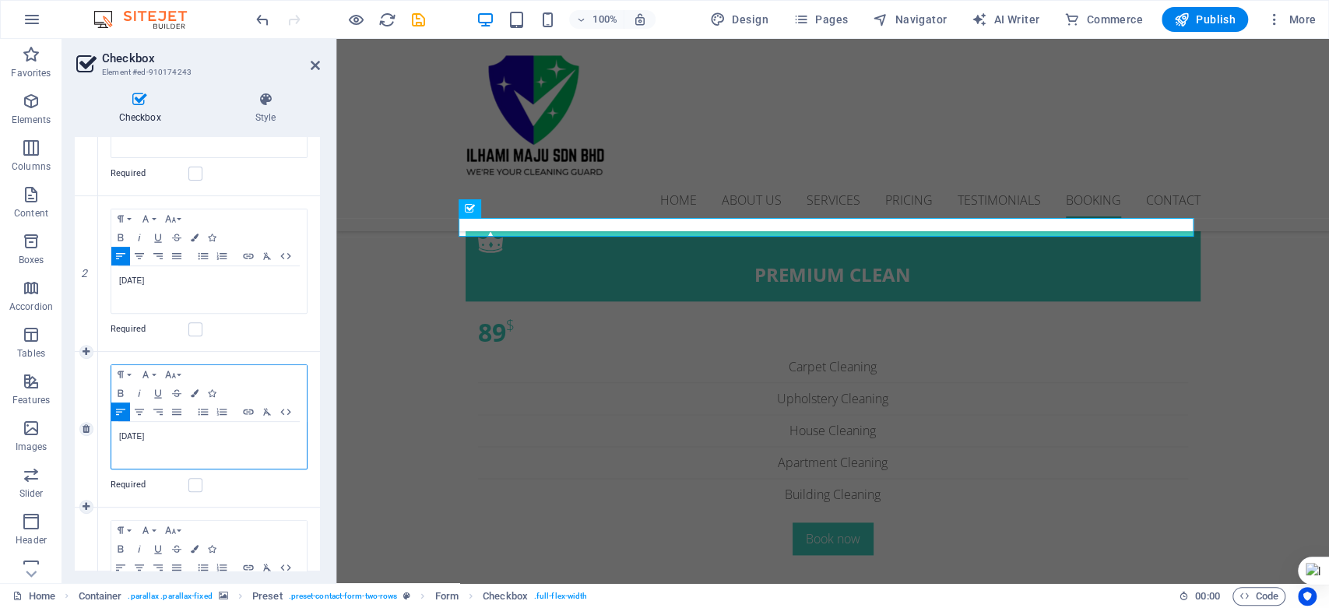
scroll to position [432, 0]
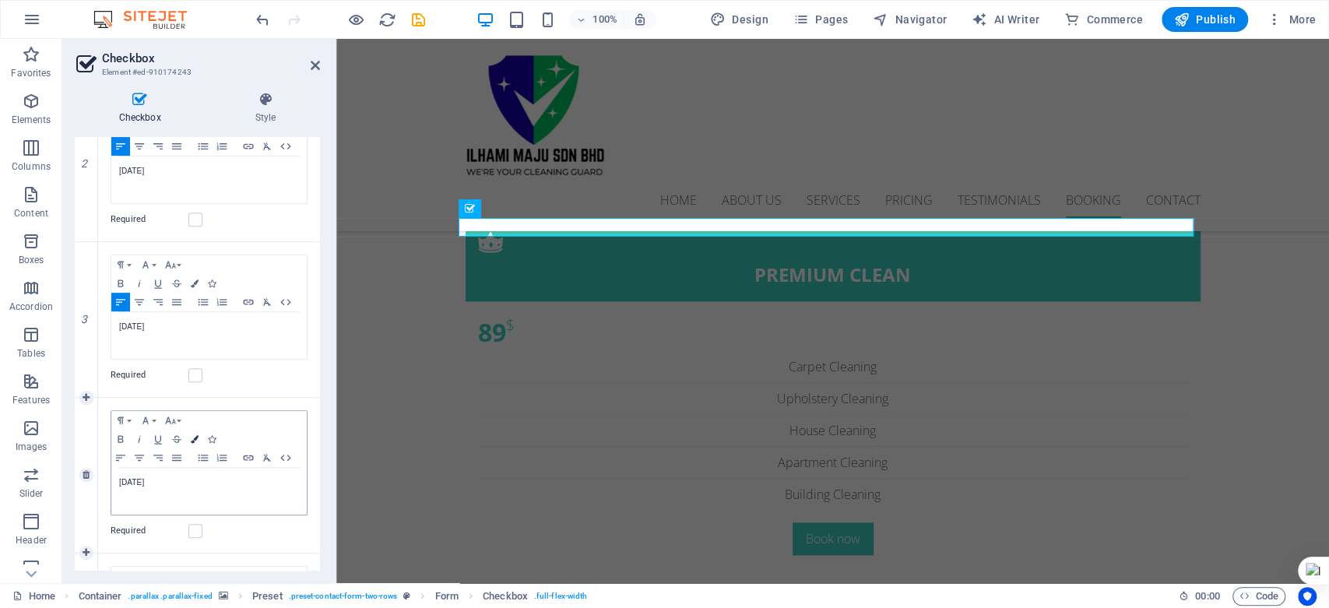
click at [192, 440] on icon "button" at bounding box center [195, 439] width 8 height 8
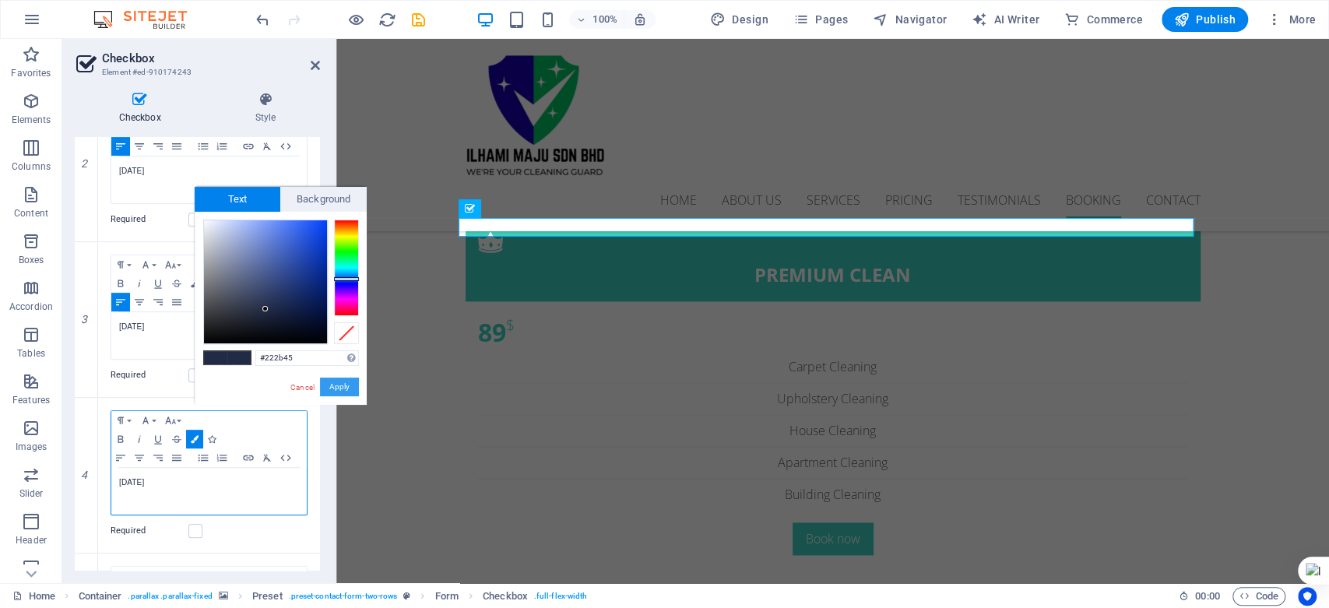
click at [343, 387] on button "Apply" at bounding box center [339, 387] width 39 height 19
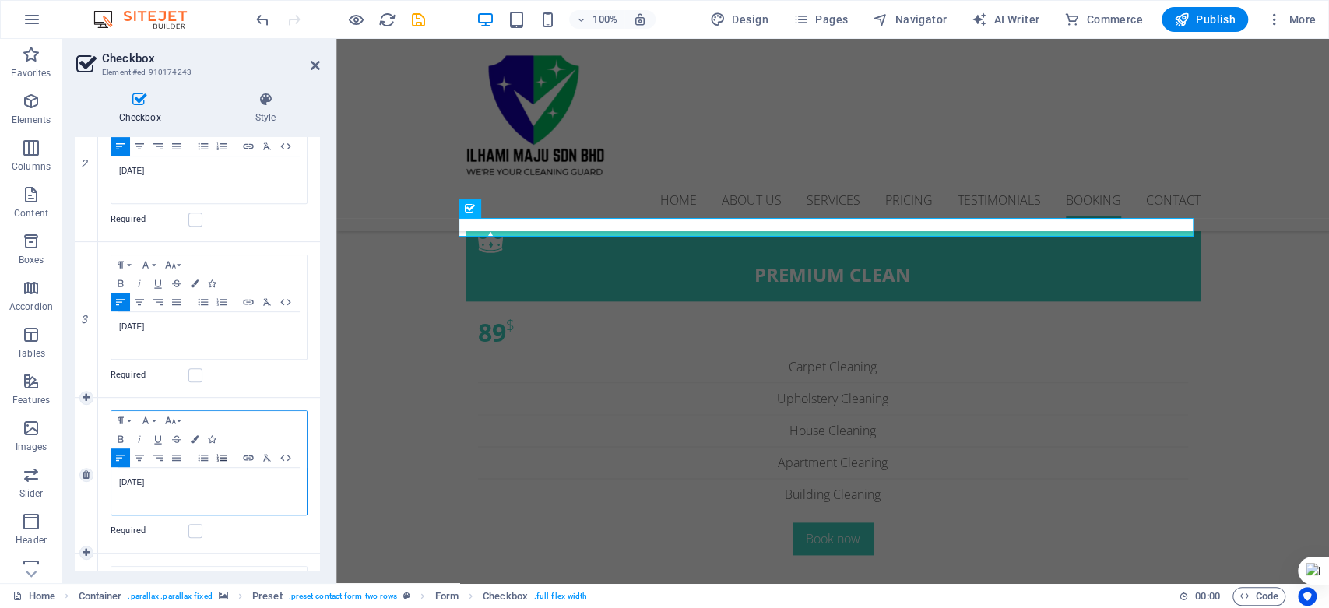
scroll to position [691, 0]
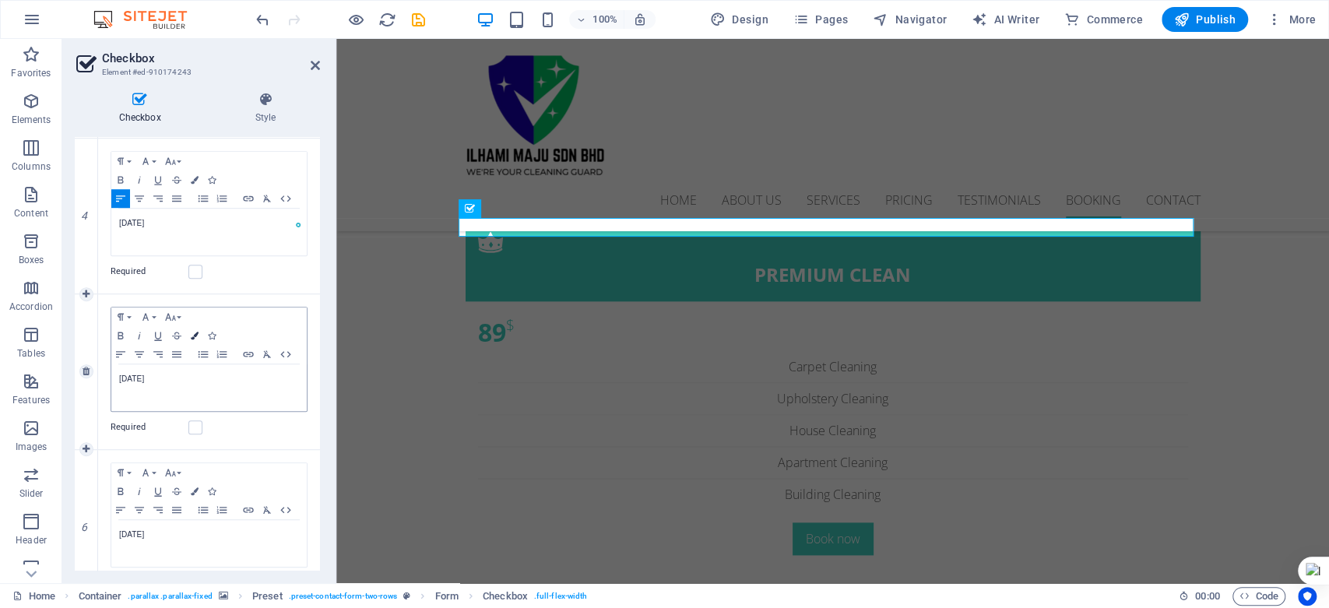
click at [195, 336] on icon "button" at bounding box center [195, 336] width 8 height 8
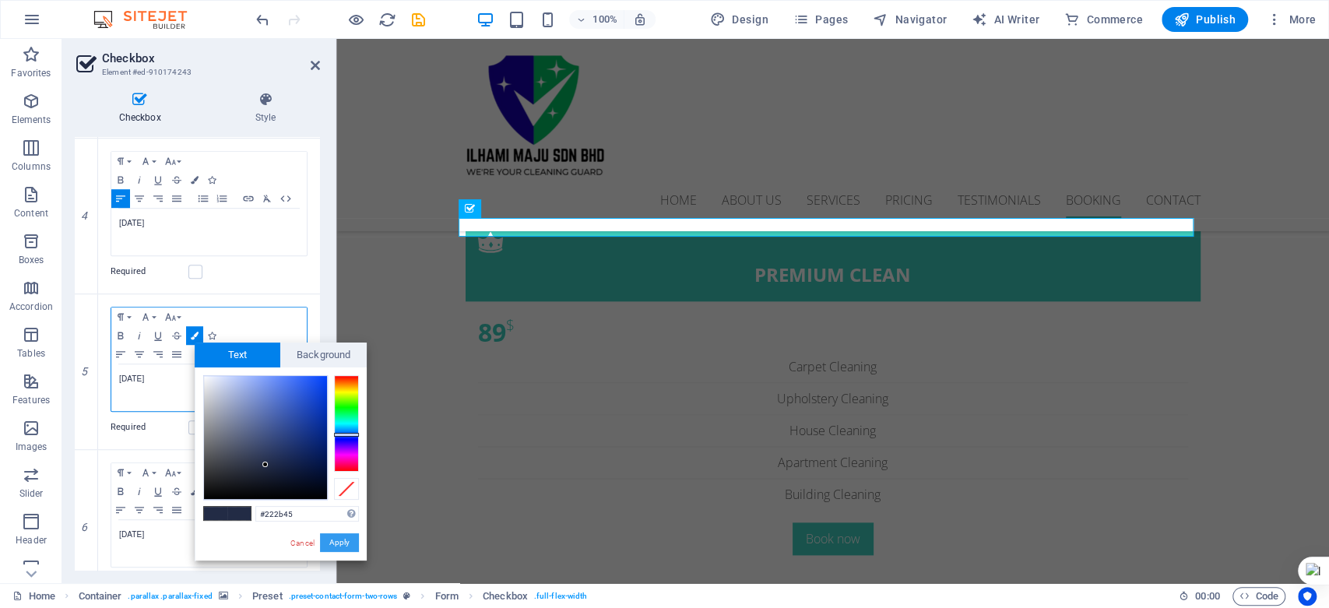
click at [330, 540] on button "Apply" at bounding box center [339, 542] width 39 height 19
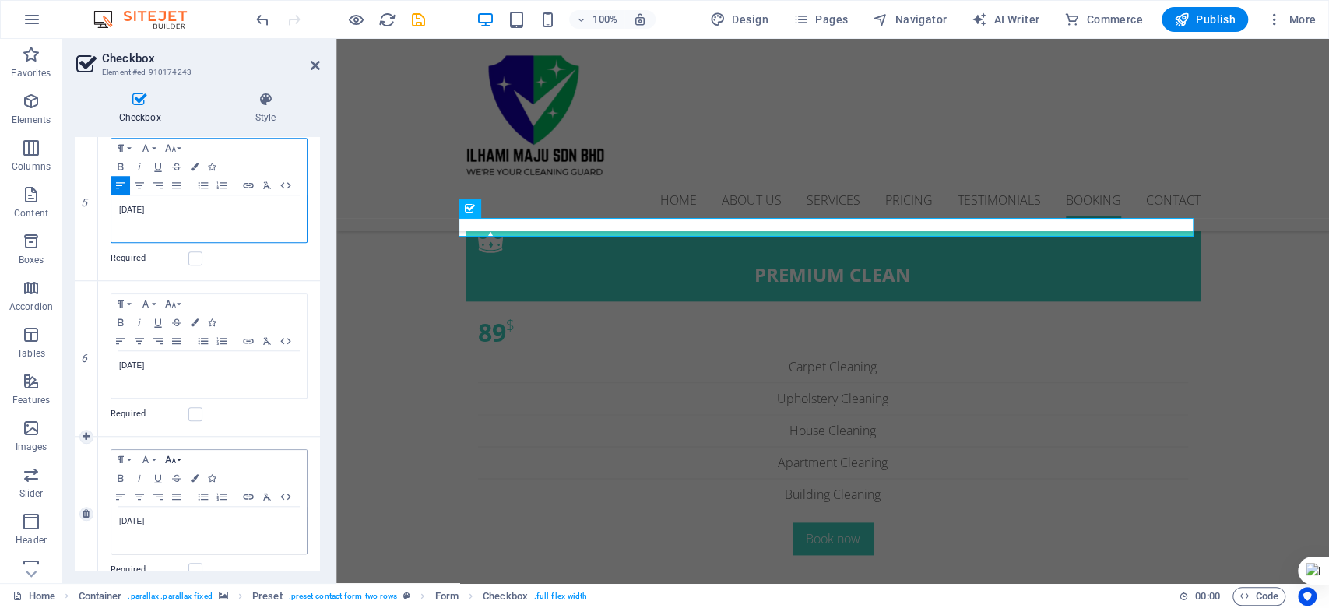
scroll to position [865, 0]
click at [198, 316] on icon "button" at bounding box center [195, 318] width 8 height 8
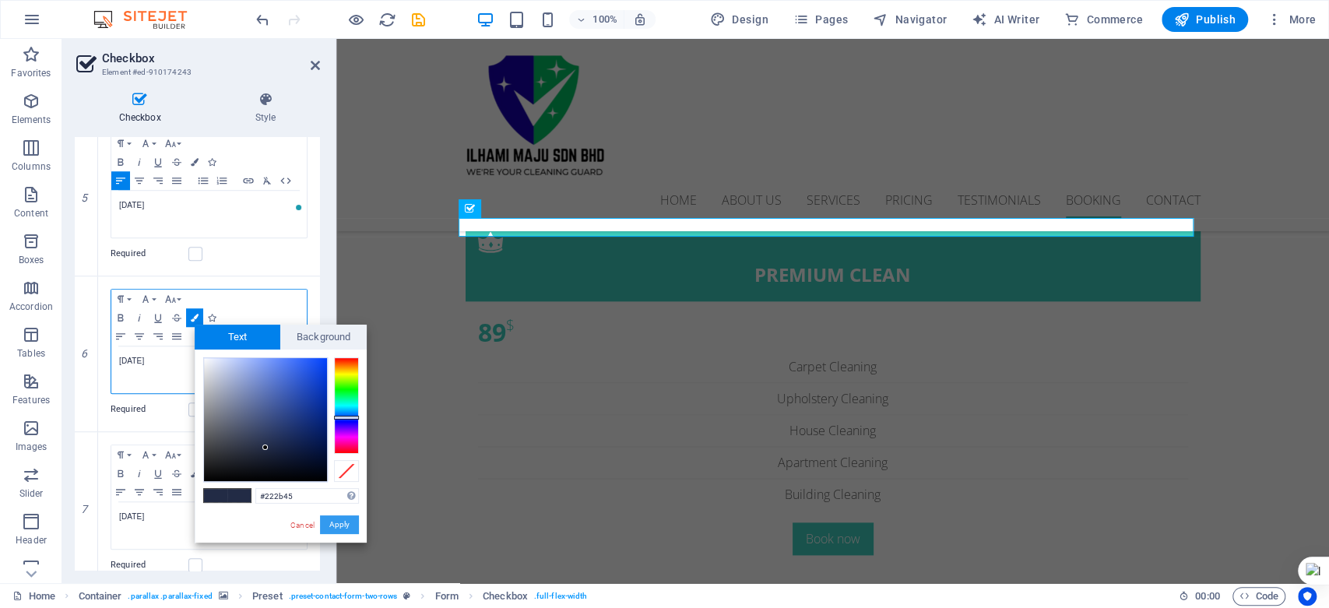
click at [333, 524] on button "Apply" at bounding box center [339, 524] width 39 height 19
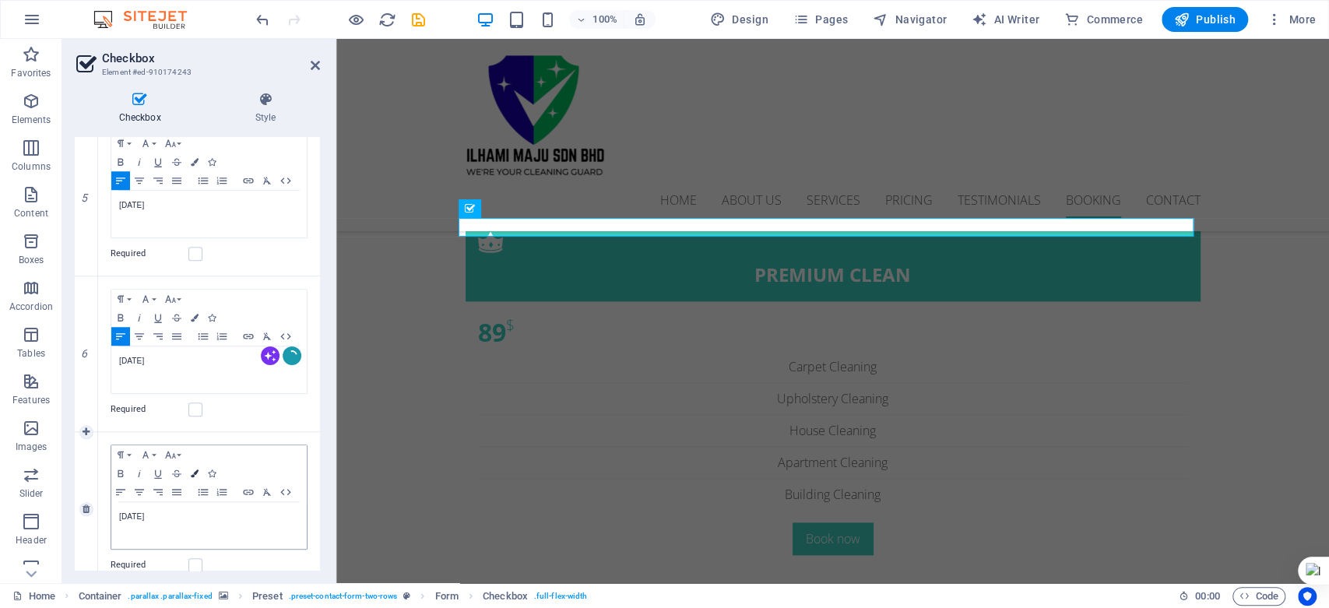
click at [194, 470] on icon "button" at bounding box center [195, 474] width 8 height 8
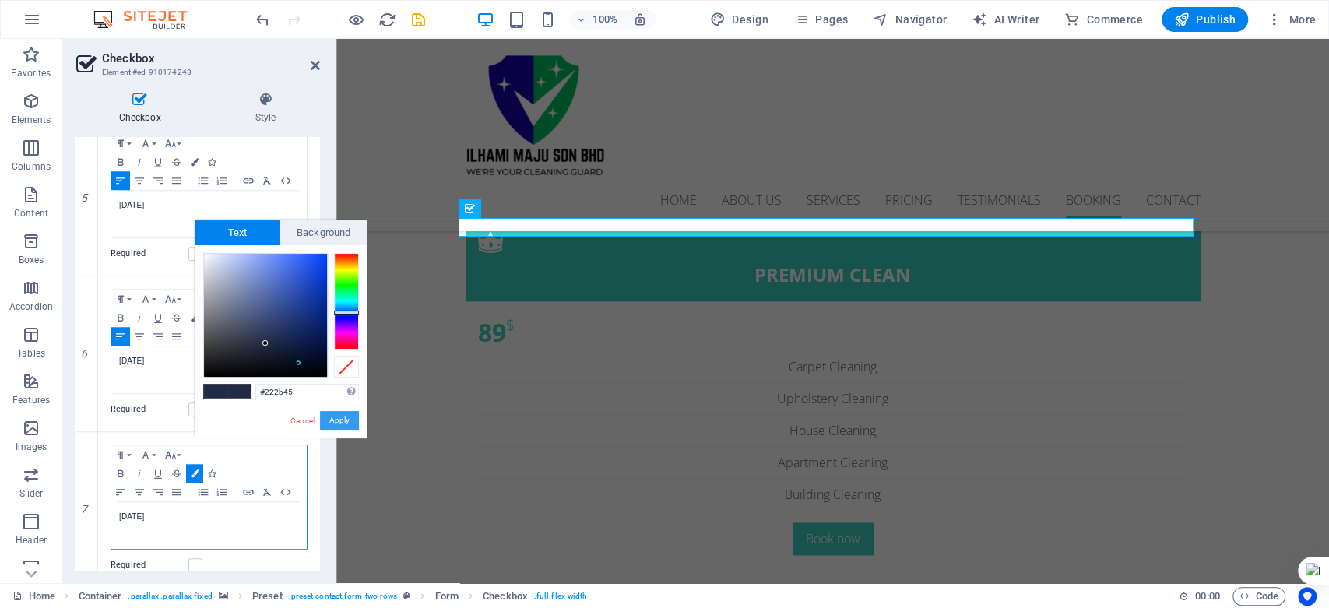
click at [336, 416] on button "Apply" at bounding box center [339, 420] width 39 height 19
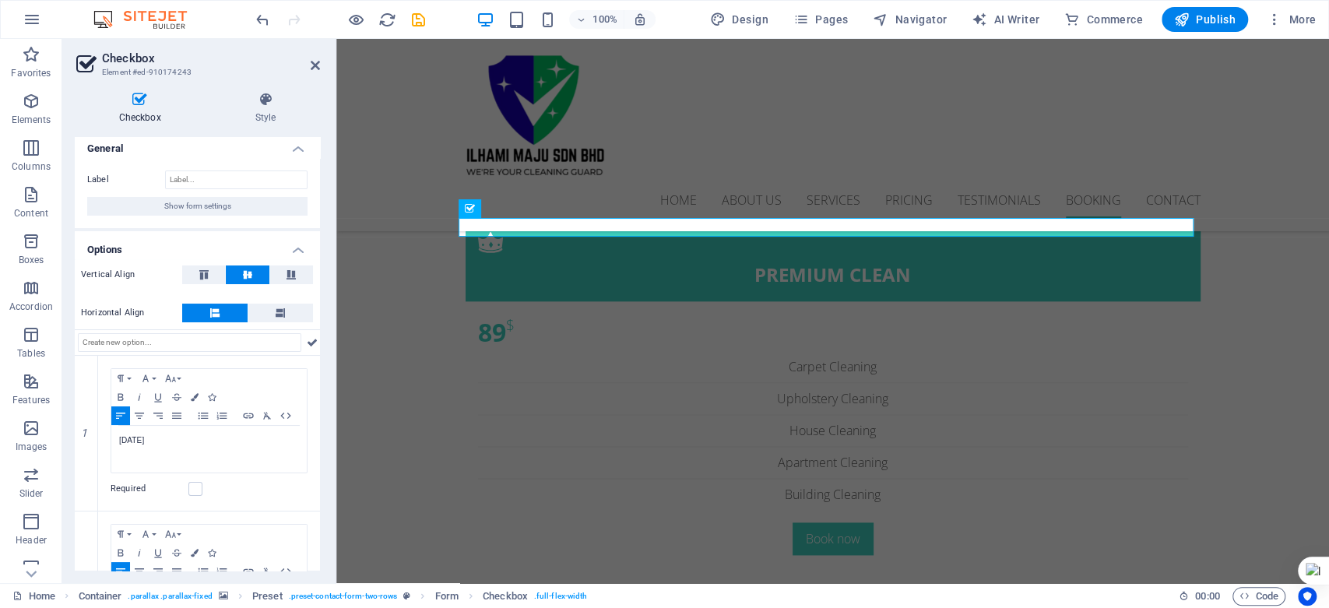
scroll to position [0, 0]
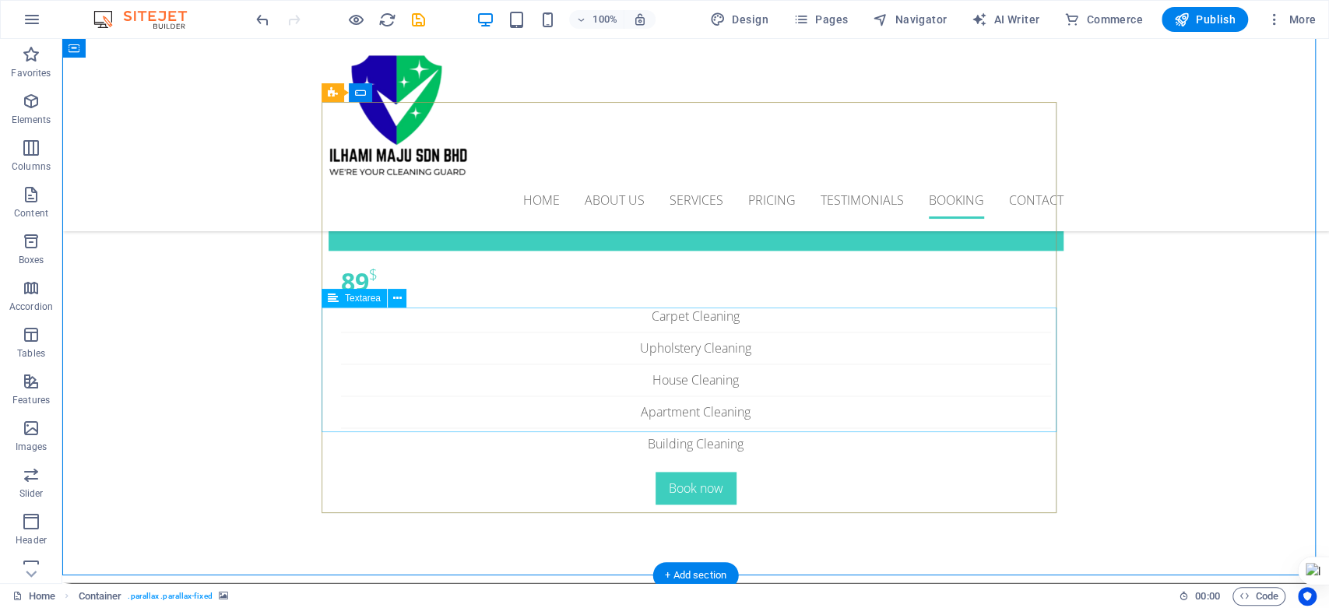
scroll to position [5277, 0]
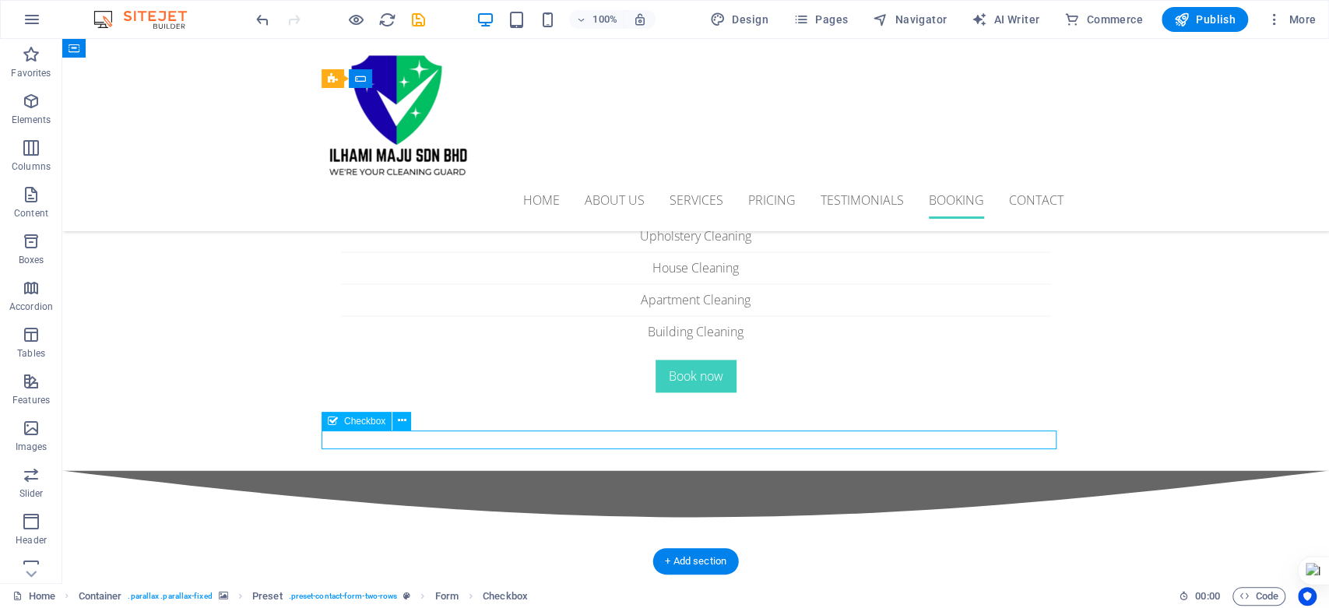
scroll to position [5200, 0]
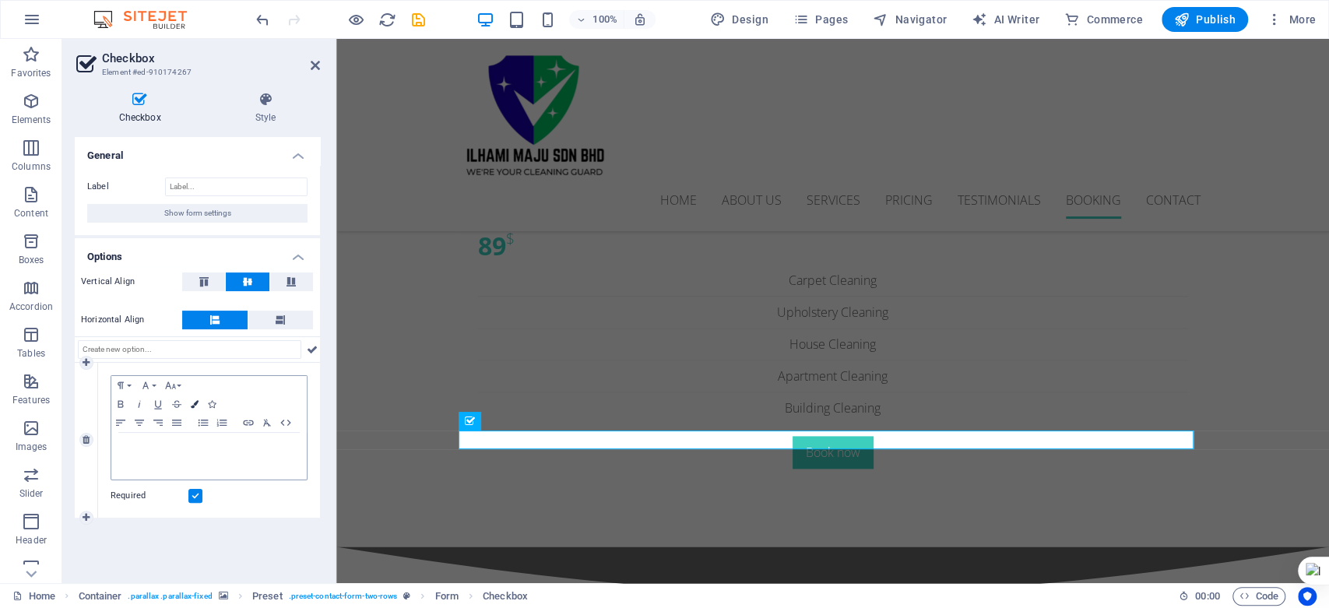
click at [197, 398] on button "Colors" at bounding box center [194, 404] width 17 height 19
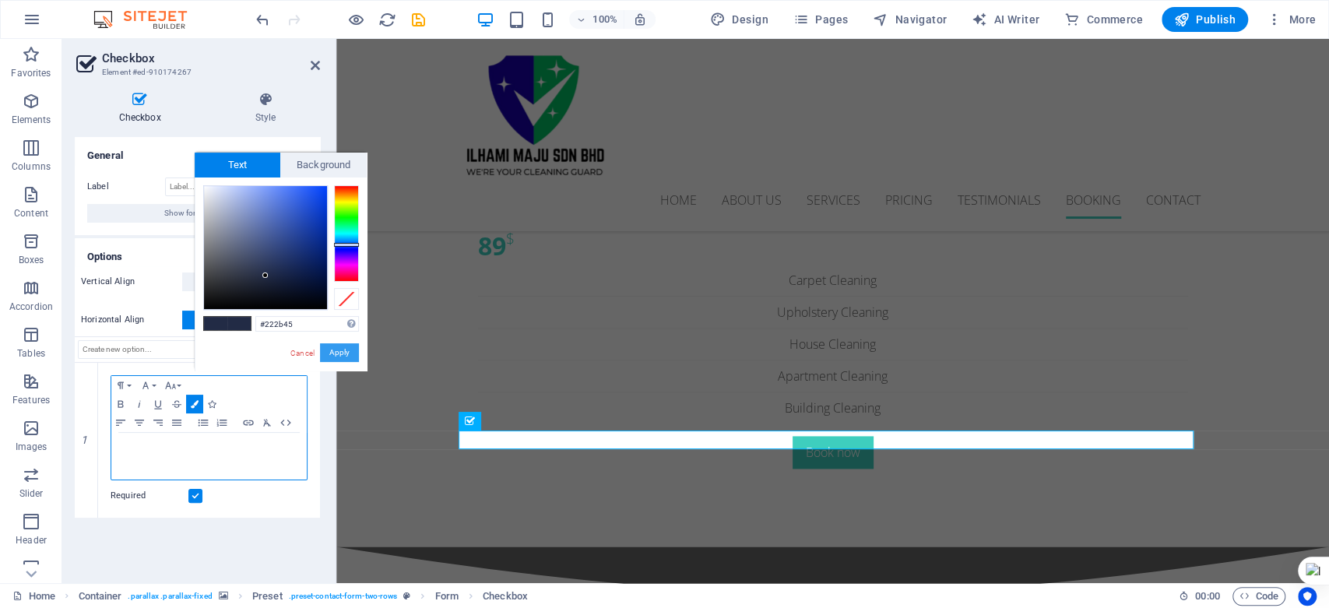
click at [339, 350] on button "Apply" at bounding box center [339, 352] width 39 height 19
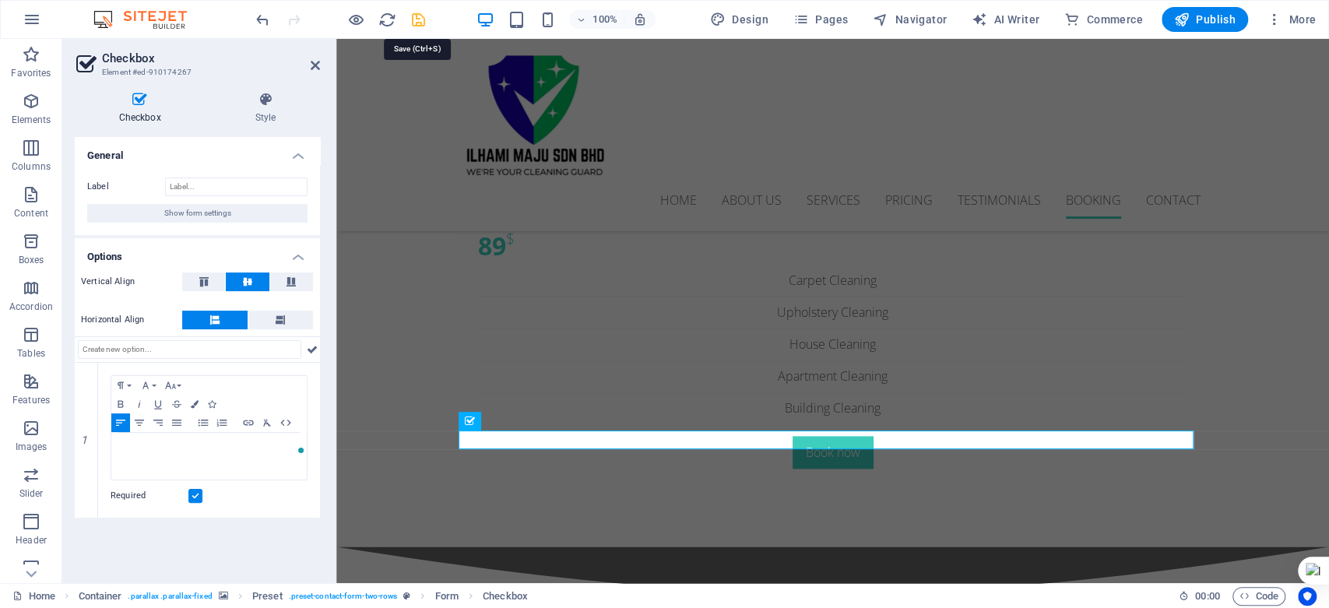
click at [417, 15] on icon "save" at bounding box center [419, 20] width 18 height 18
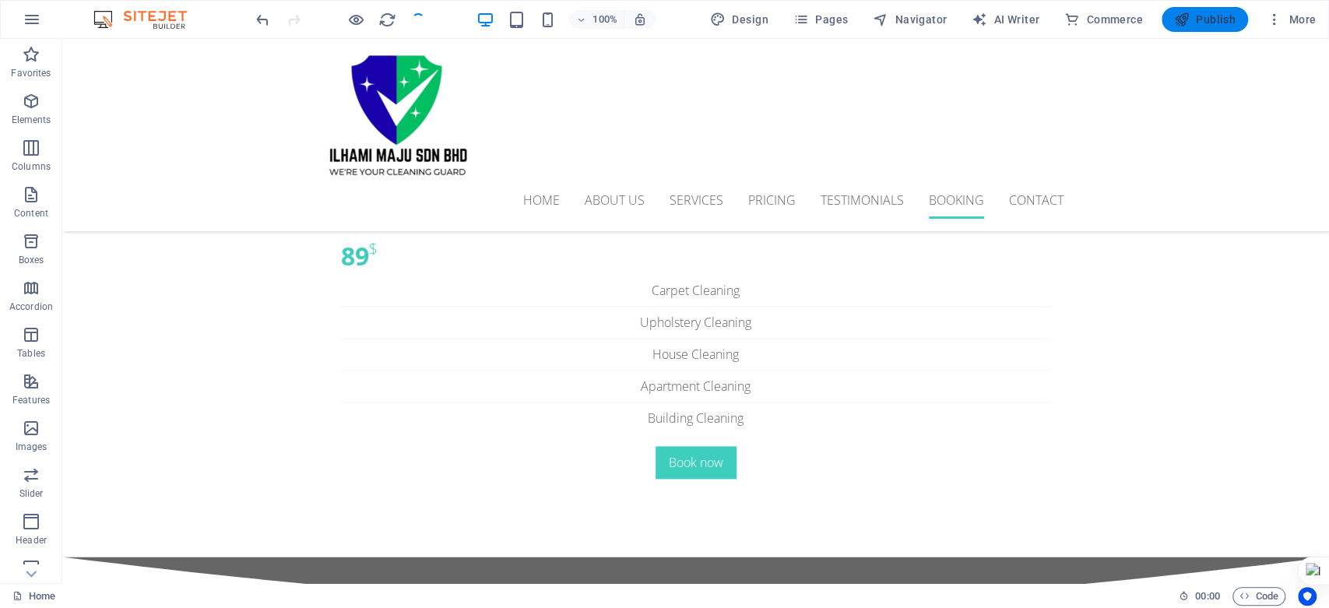
click at [1203, 17] on span "Publish" at bounding box center [1205, 20] width 62 height 16
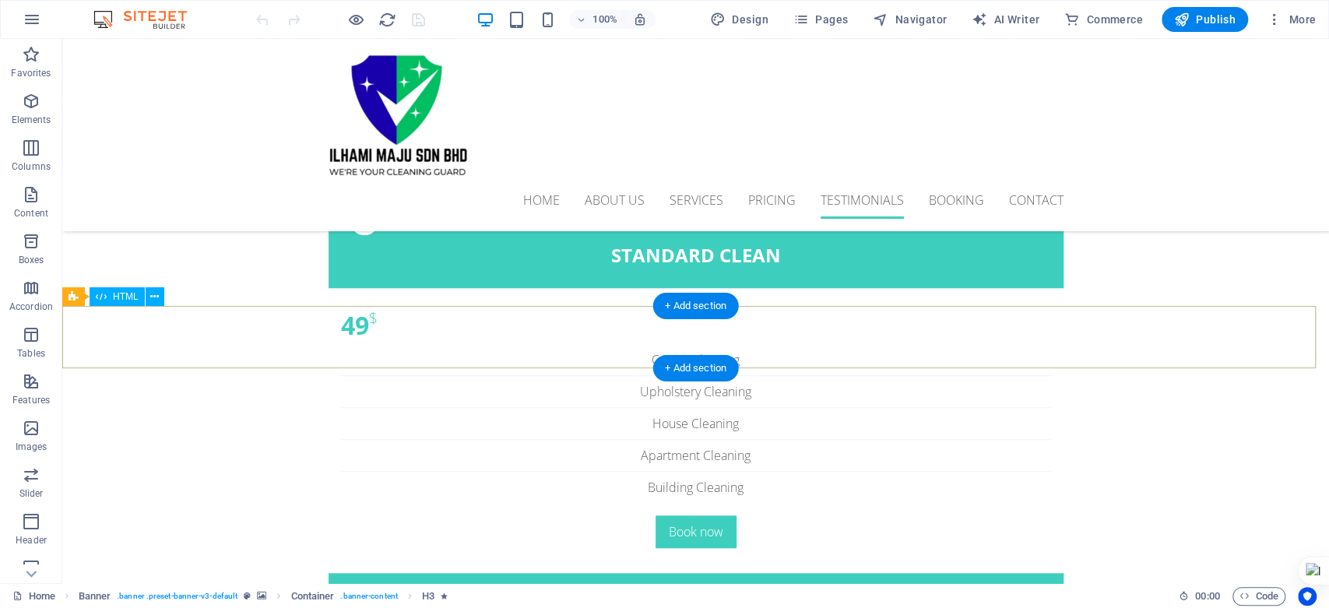
scroll to position [5277, 0]
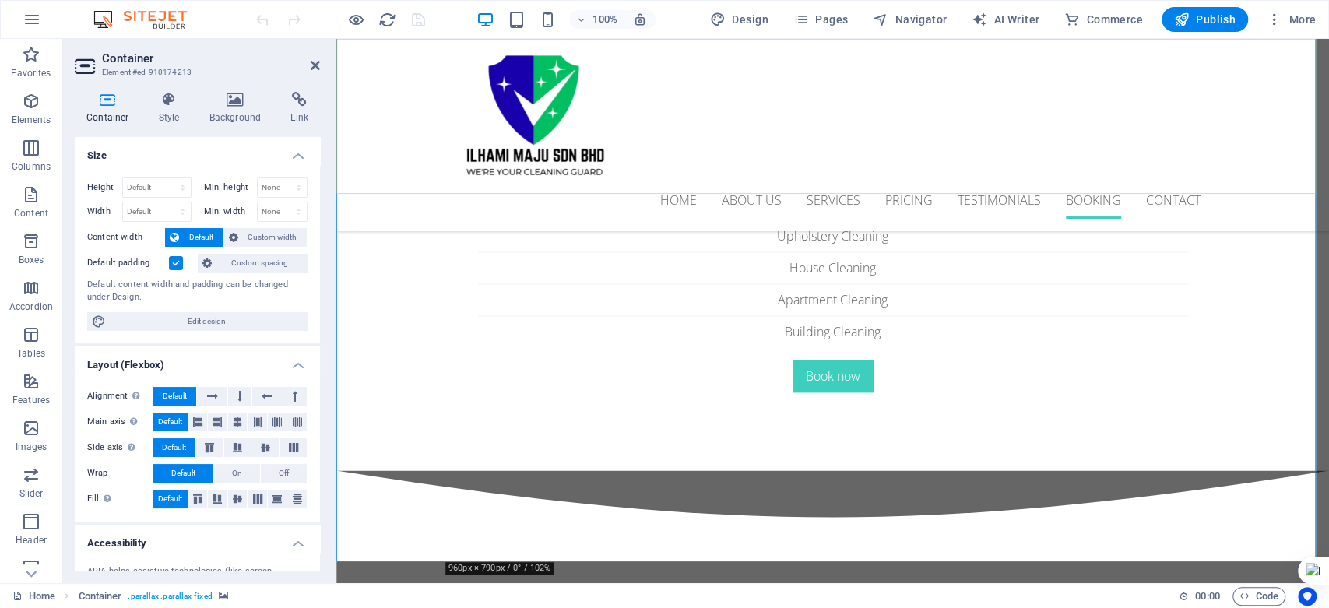
scroll to position [5200, 0]
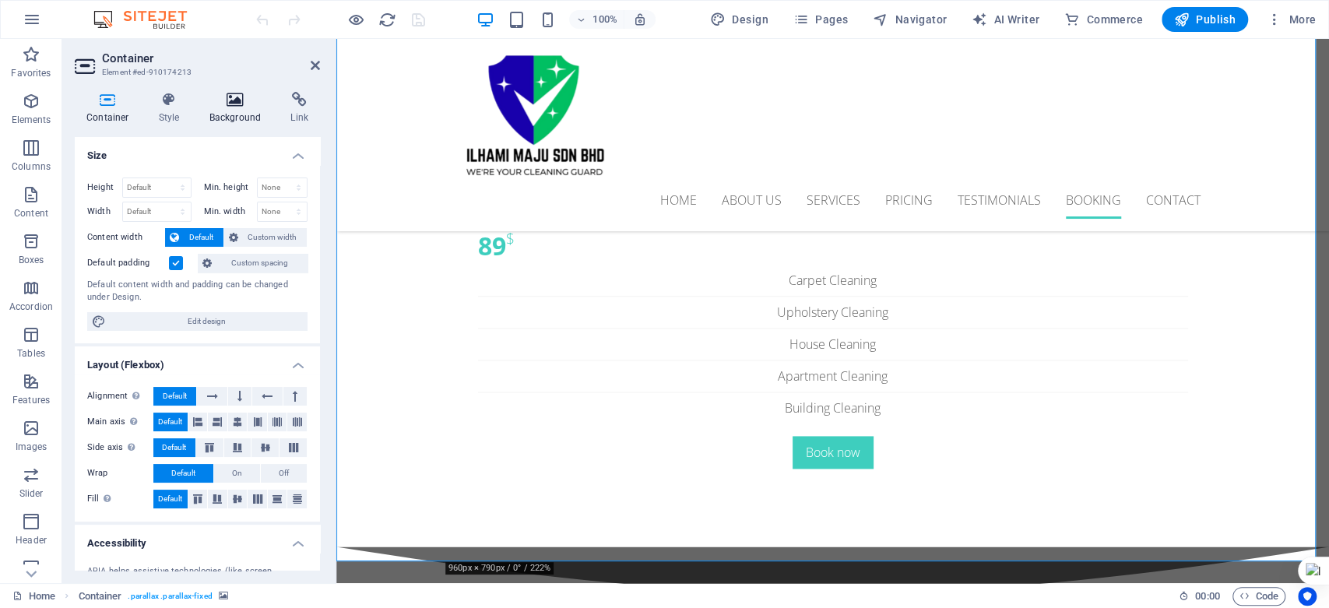
click at [226, 104] on icon at bounding box center [236, 100] width 76 height 16
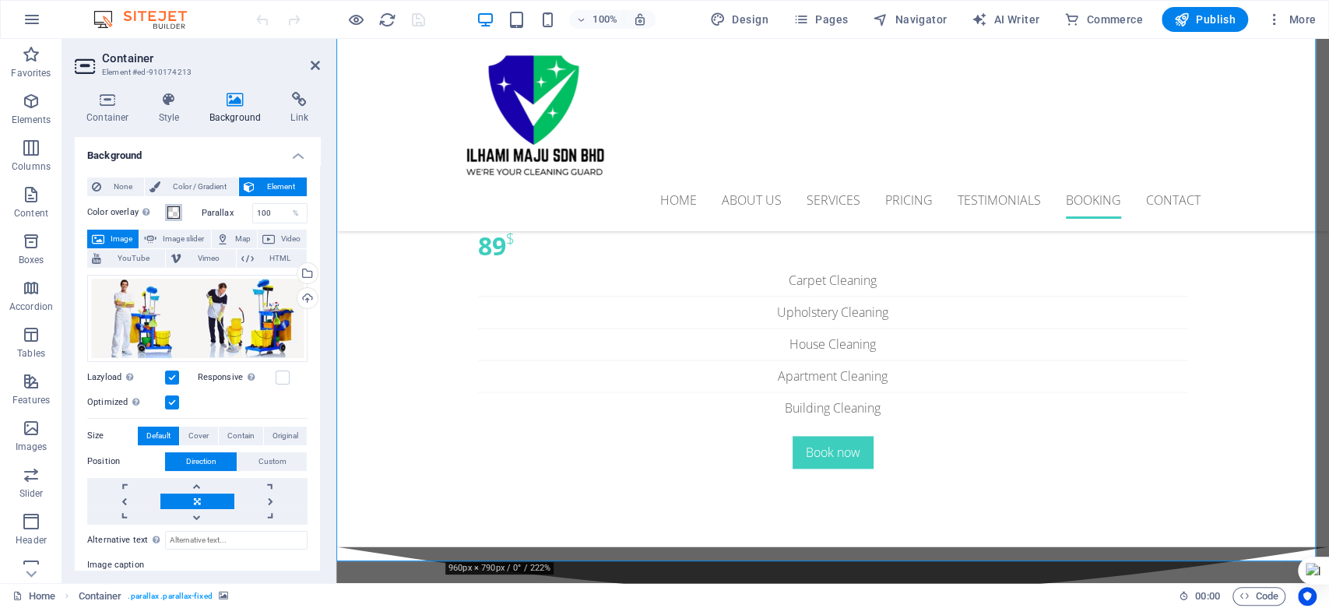
click at [170, 211] on span at bounding box center [173, 212] width 12 height 12
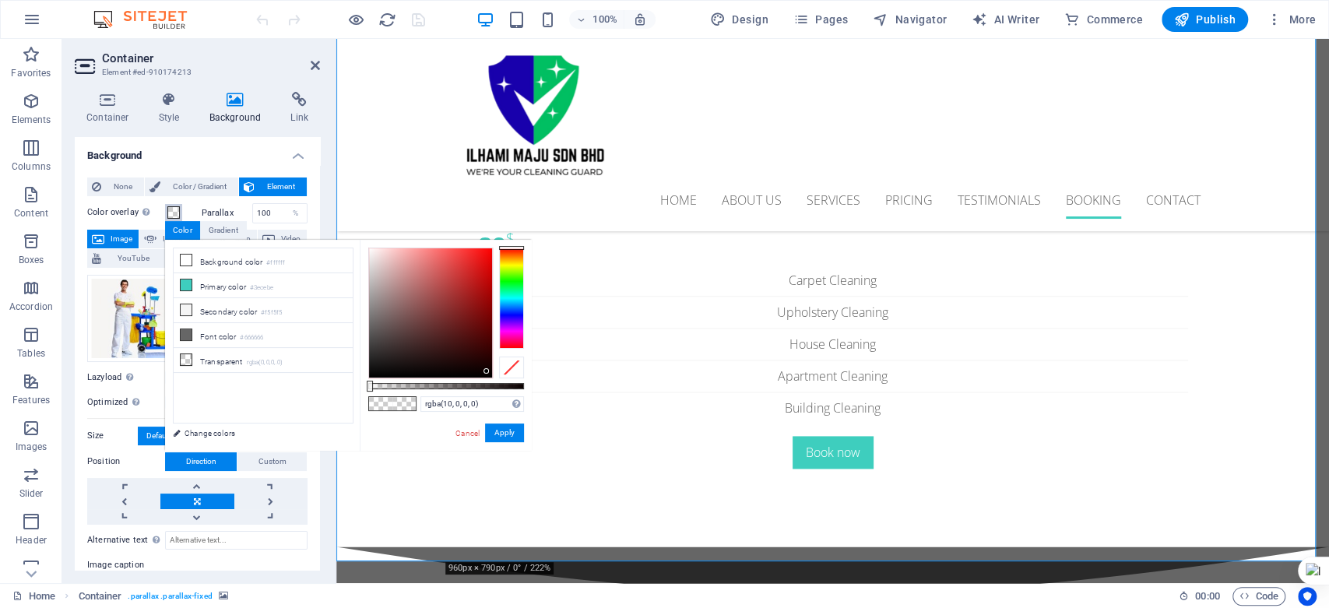
click at [487, 371] on div at bounding box center [430, 312] width 123 height 129
click at [491, 373] on div at bounding box center [489, 372] width 5 height 5
click at [488, 372] on div at bounding box center [487, 371] width 5 height 5
click at [497, 431] on button "Apply" at bounding box center [504, 433] width 39 height 19
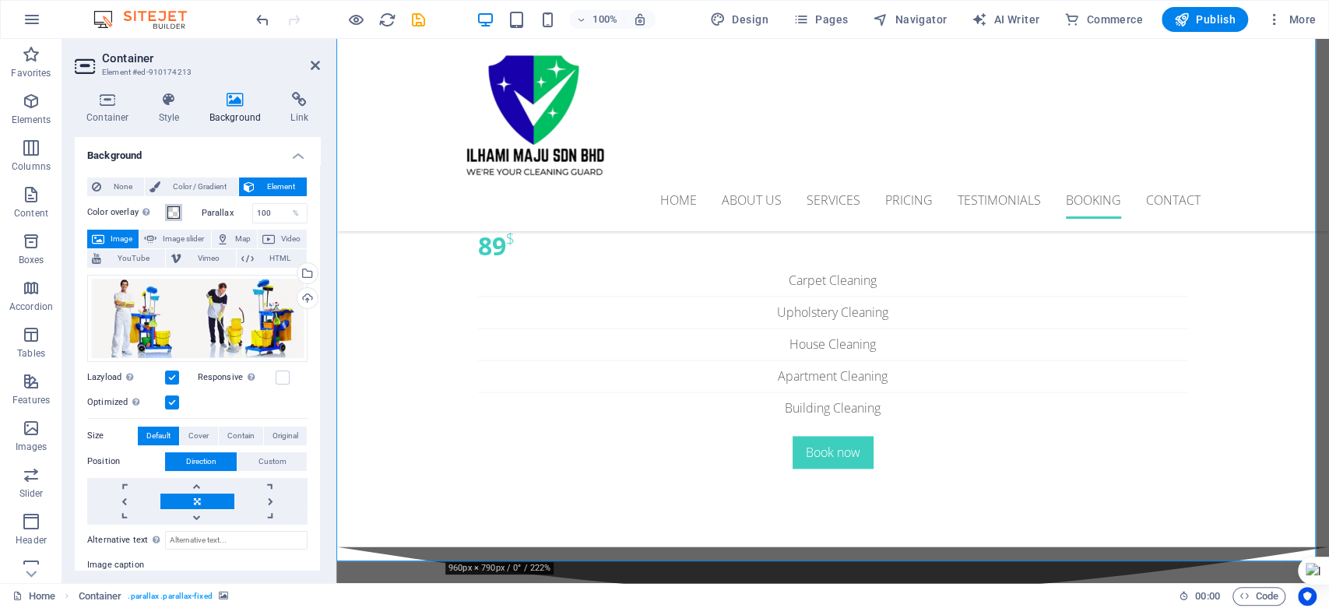
click at [169, 216] on span at bounding box center [173, 212] width 12 height 12
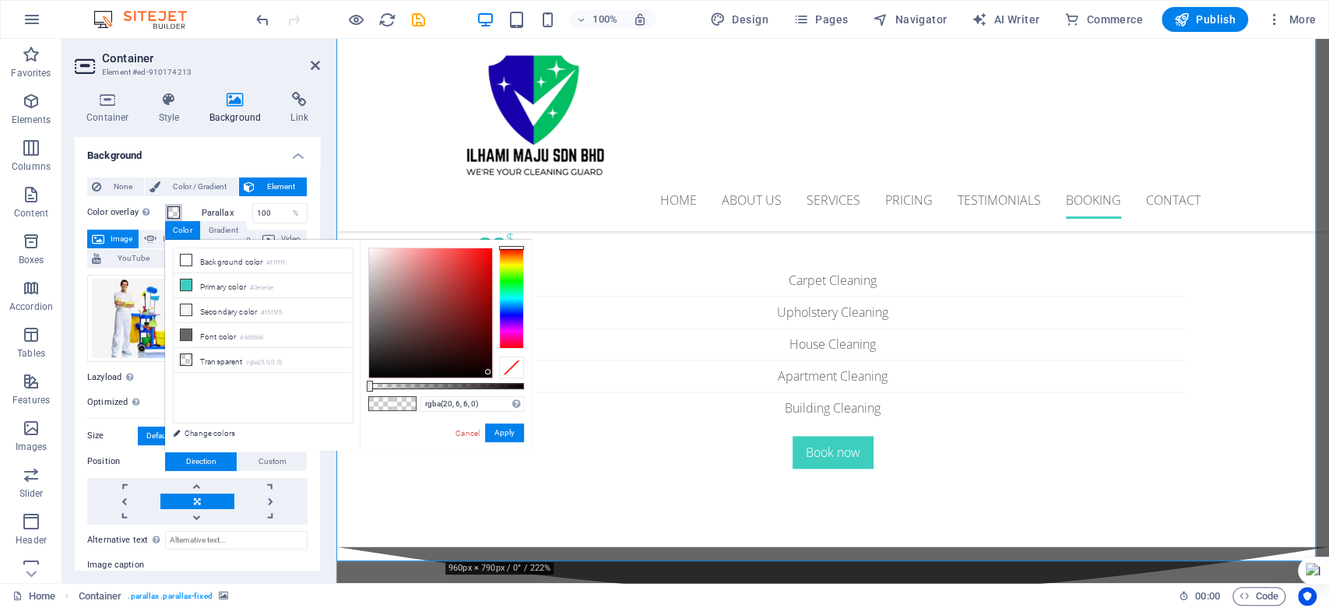
click at [452, 367] on div at bounding box center [430, 312] width 123 height 129
click at [465, 371] on div at bounding box center [430, 312] width 123 height 129
click at [480, 366] on div at bounding box center [430, 312] width 123 height 129
type input "rgba(13, 1, 1, 0)"
click at [482, 370] on div at bounding box center [430, 312] width 123 height 129
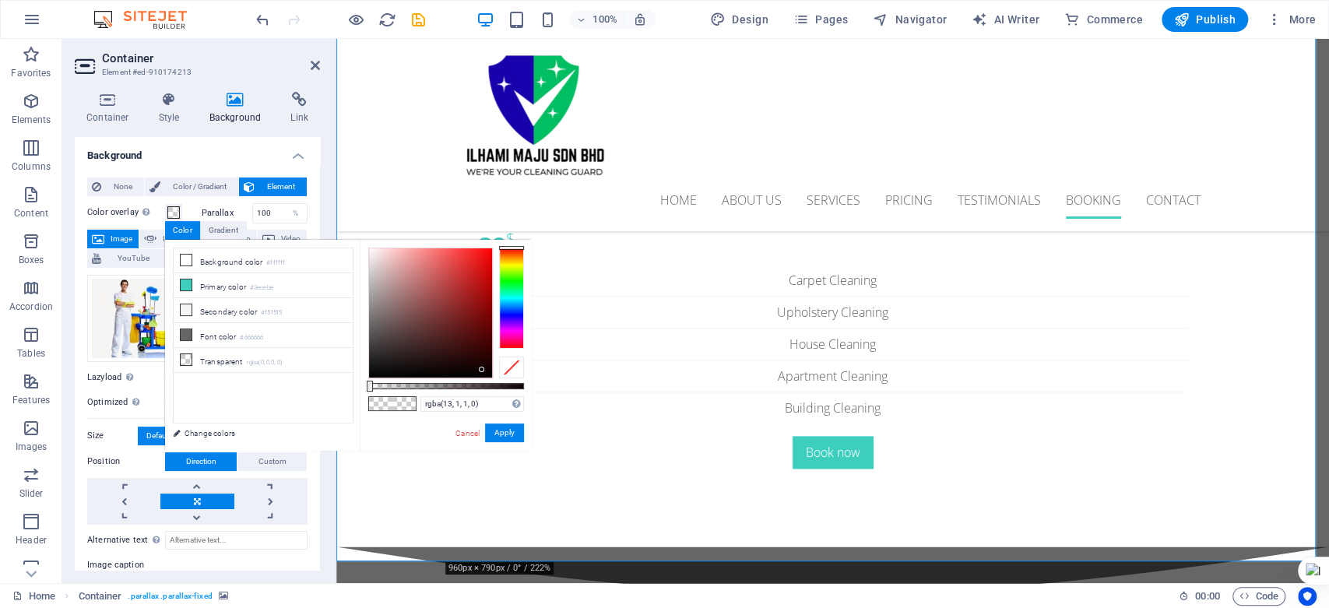
drag, startPoint x: 209, startPoint y: 428, endPoint x: 329, endPoint y: 396, distance: 124.1
click at [211, 428] on link "Change colors" at bounding box center [255, 433] width 181 height 19
select select "px"
select select "300"
select select "px"
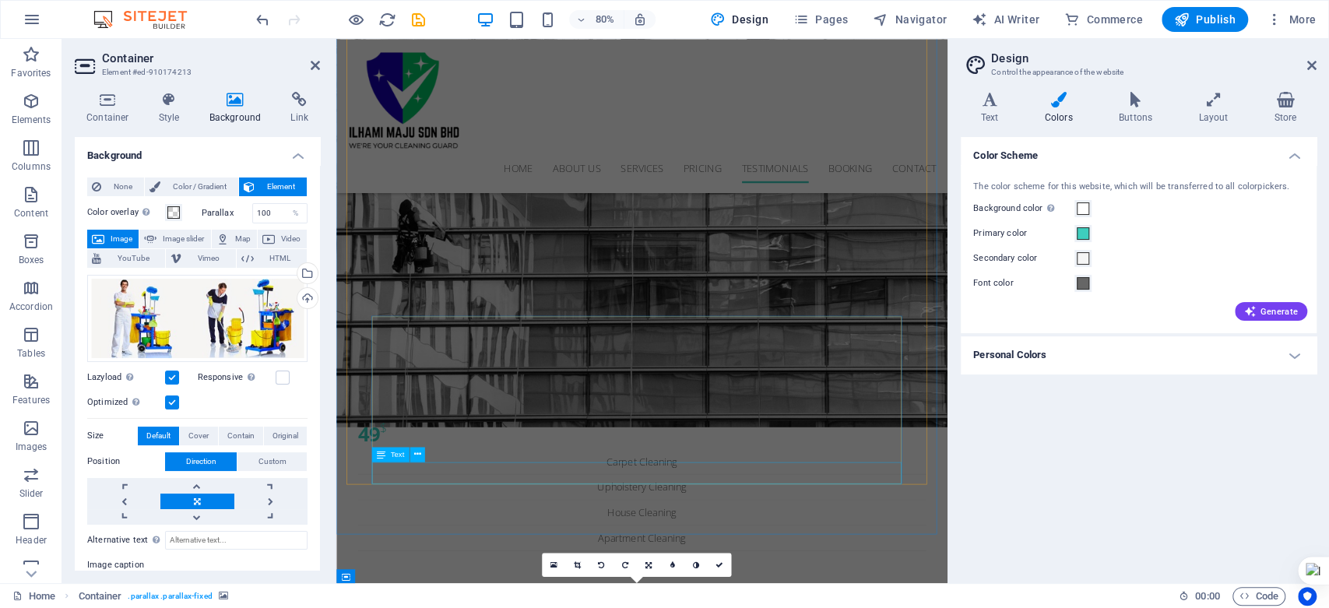
scroll to position [4651, 0]
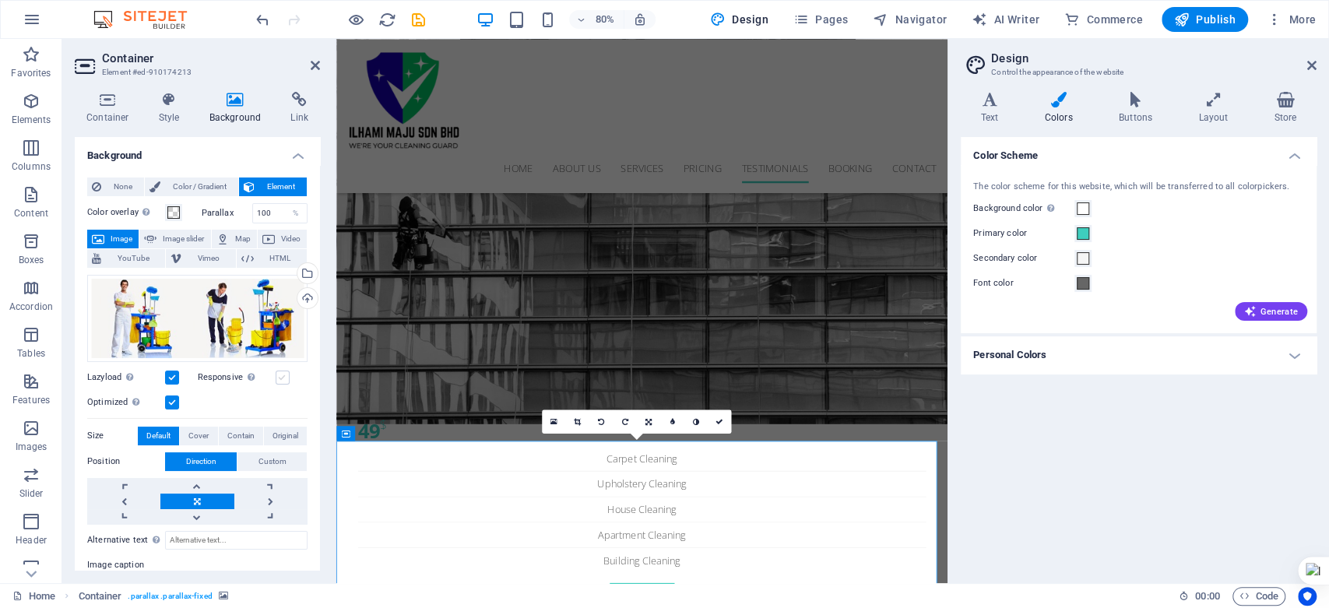
click at [283, 379] on label at bounding box center [283, 378] width 14 height 14
click at [0, 0] on input "Responsive Automatically load retina image and smartphone optimized sizes." at bounding box center [0, 0] width 0 height 0
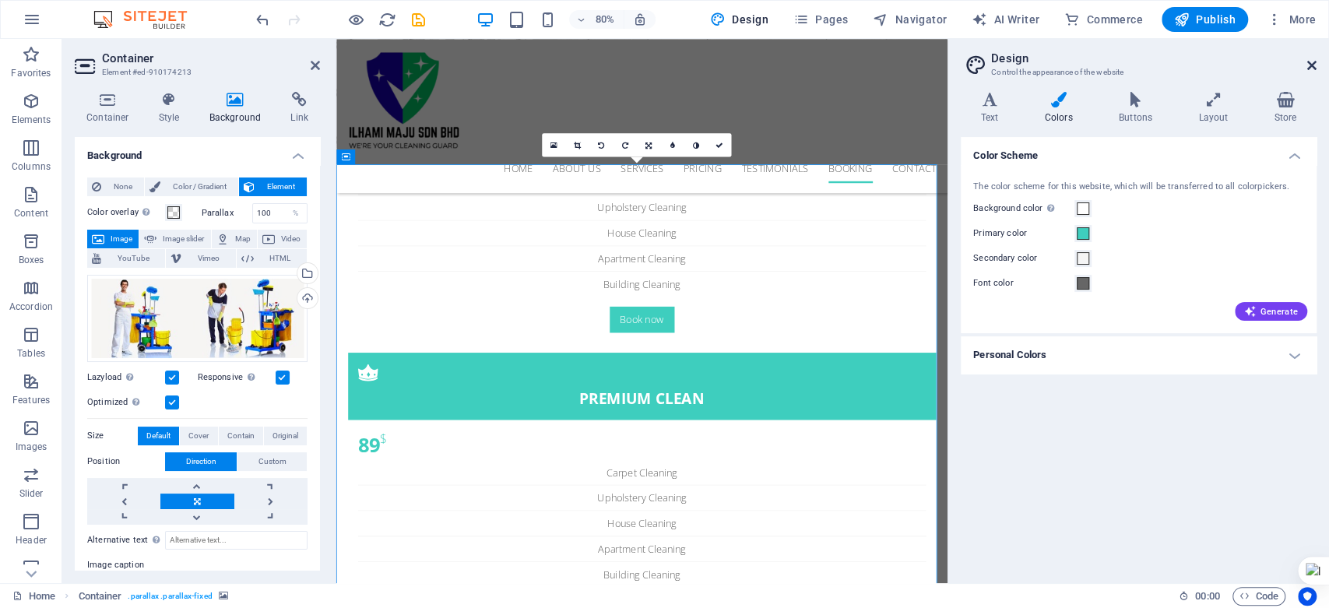
click at [1315, 58] on h2 "Design" at bounding box center [1153, 58] width 325 height 14
click at [1309, 67] on icon at bounding box center [1311, 65] width 9 height 12
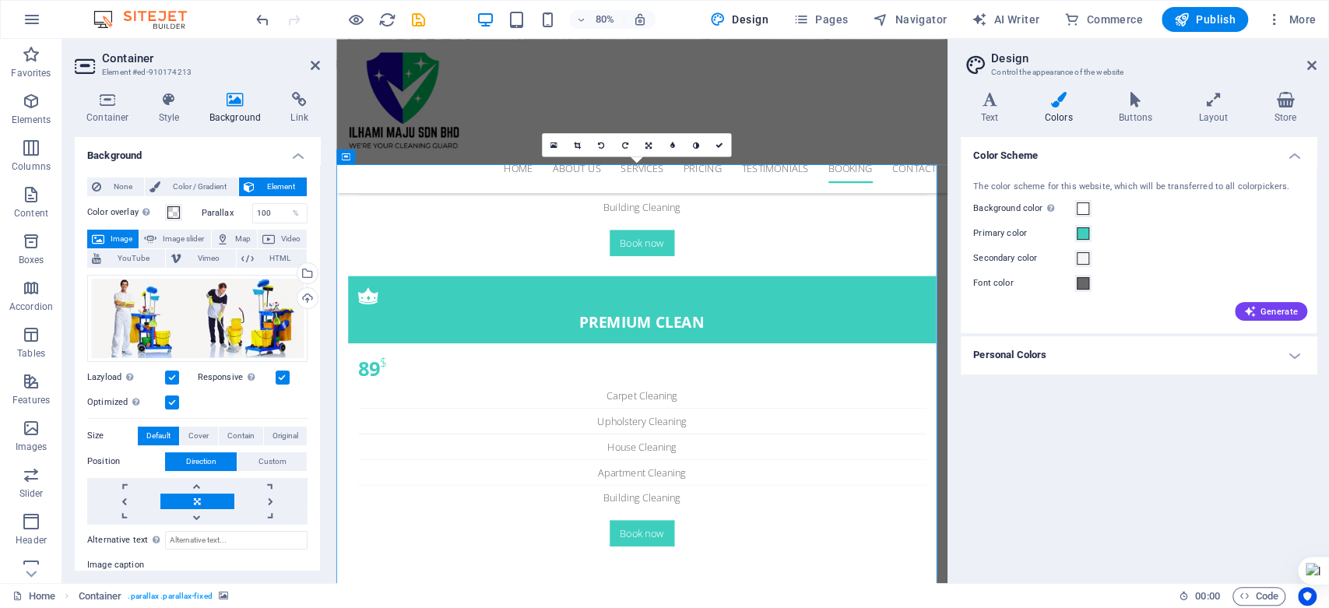
scroll to position [4940, 0]
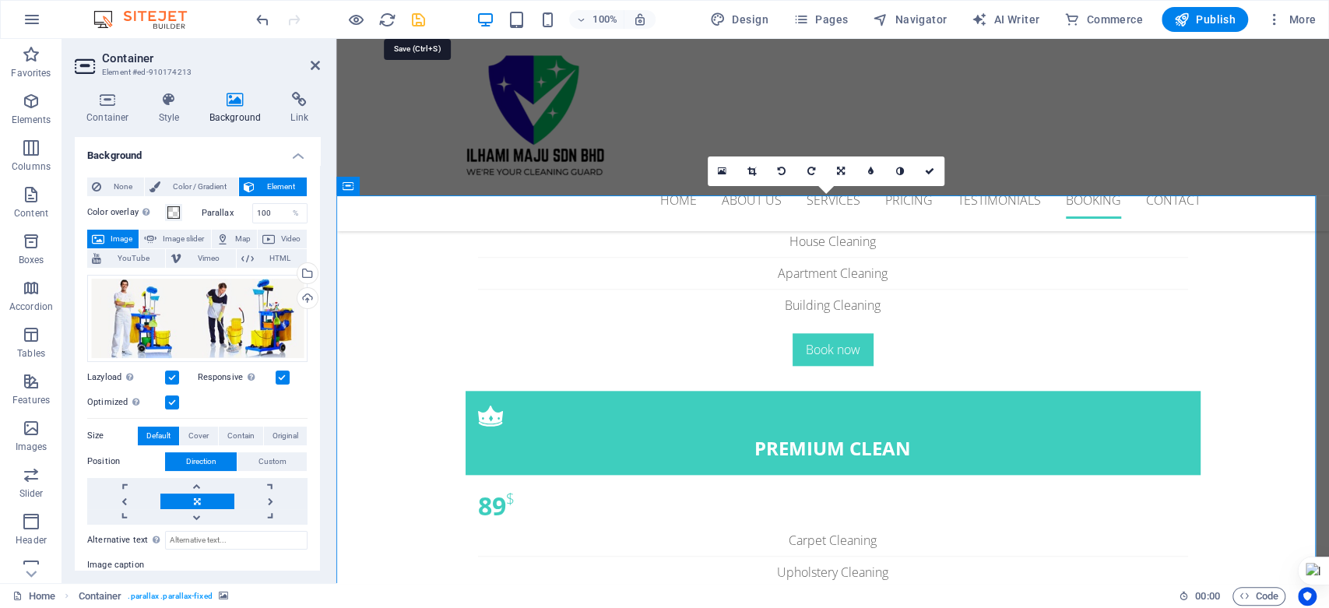
click at [420, 25] on icon "save" at bounding box center [419, 20] width 18 height 18
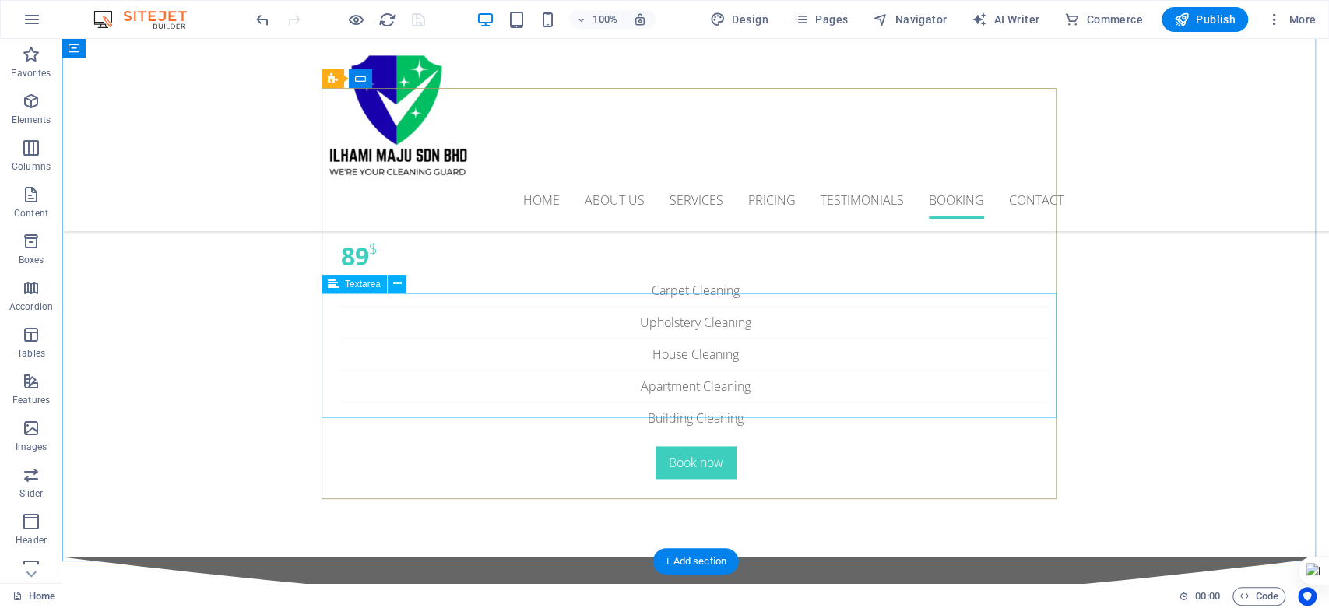
scroll to position [5190, 0]
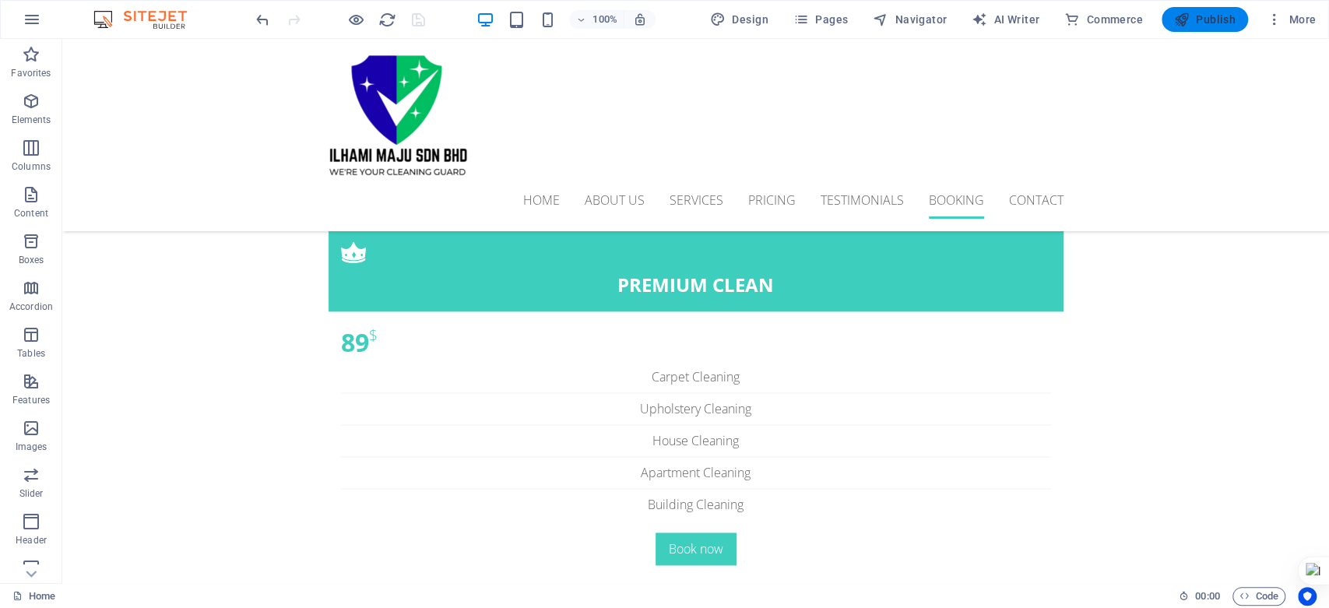
click at [1200, 17] on span "Publish" at bounding box center [1205, 20] width 62 height 16
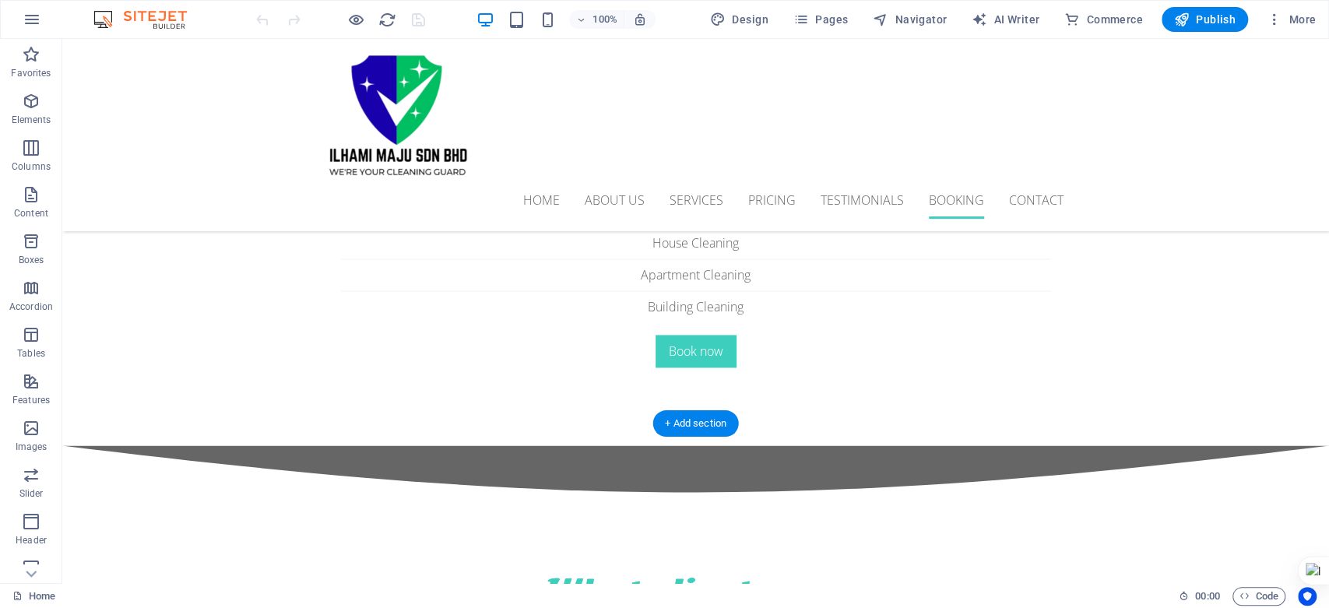
scroll to position [5363, 0]
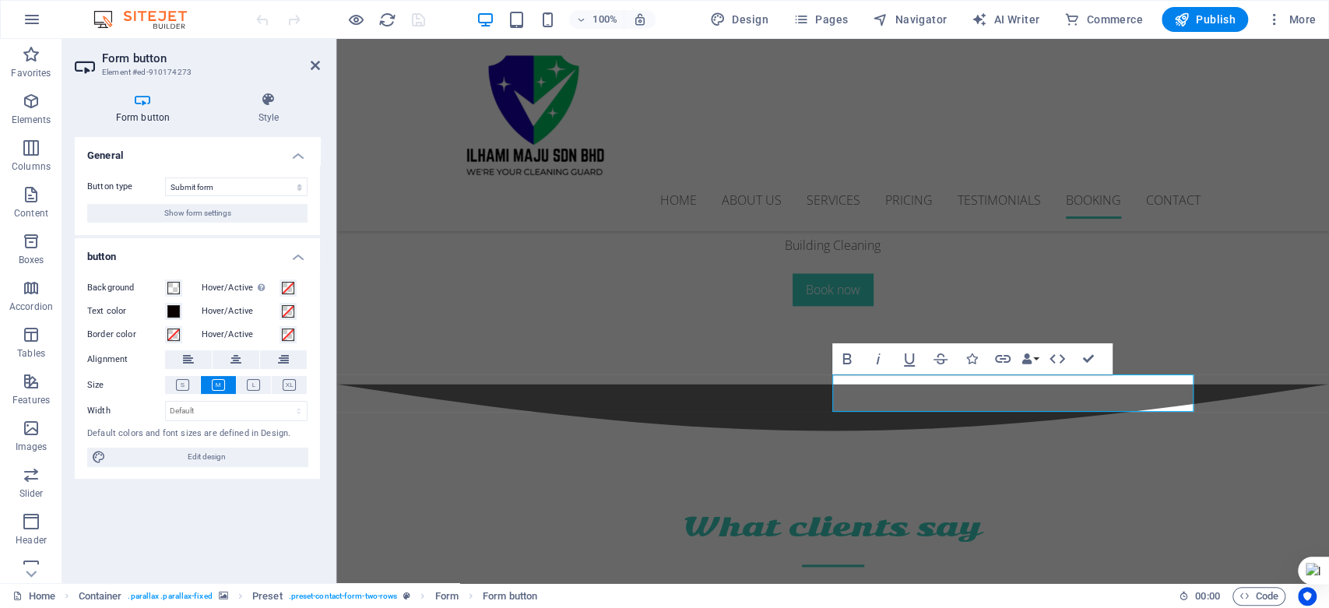
scroll to position [5287, 0]
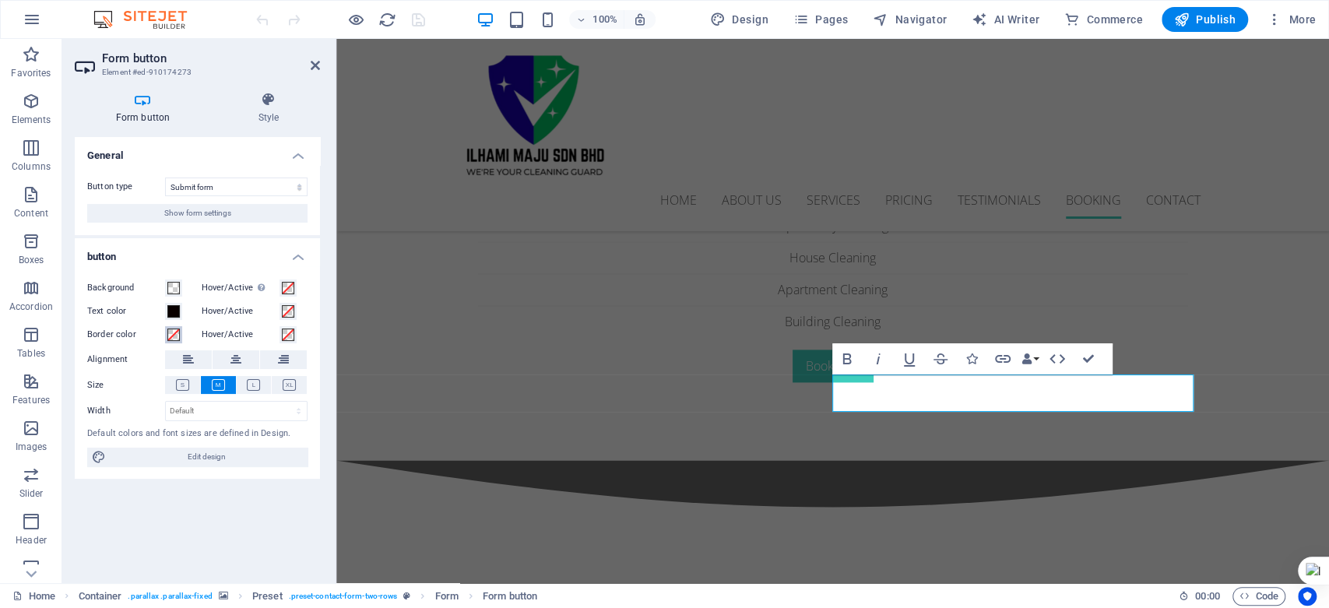
click at [174, 335] on span at bounding box center [173, 335] width 12 height 12
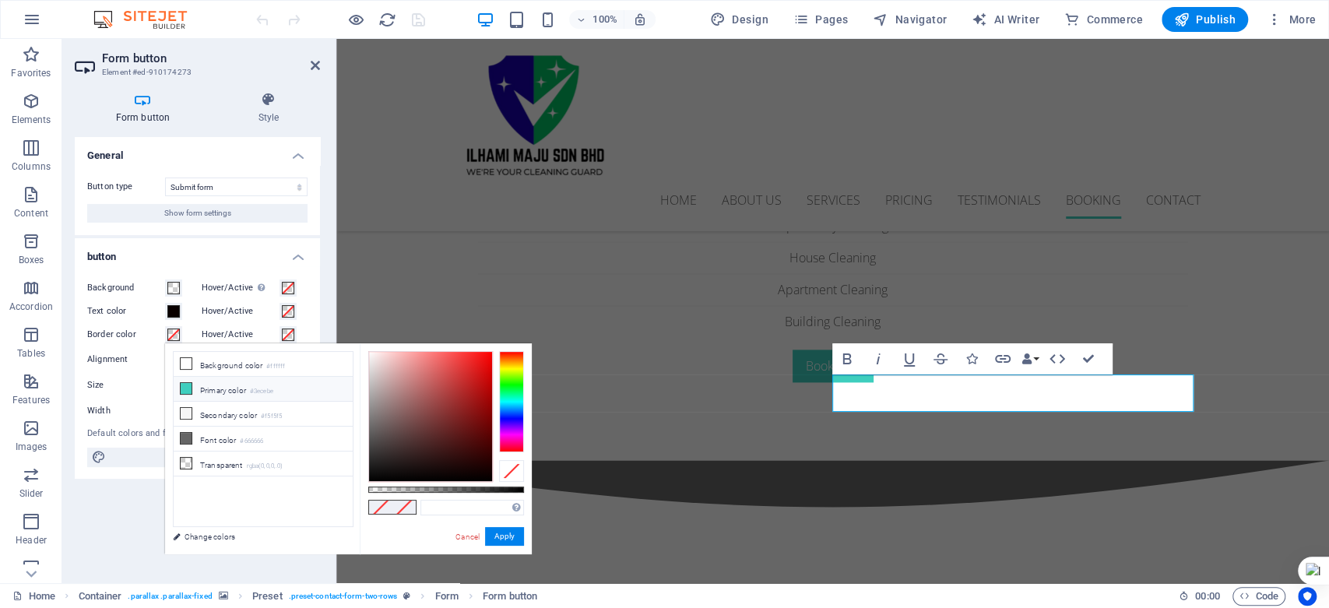
click at [185, 383] on icon at bounding box center [186, 388] width 11 height 11
type input "#3ecebe"
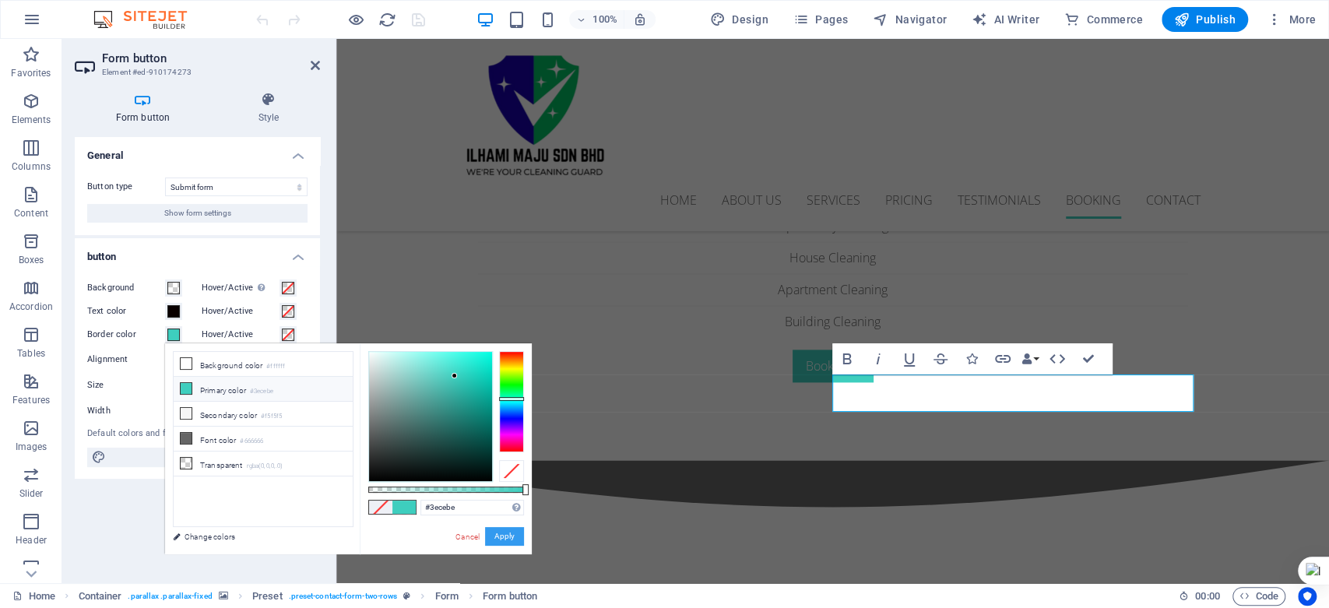
click at [510, 536] on button "Apply" at bounding box center [504, 536] width 39 height 19
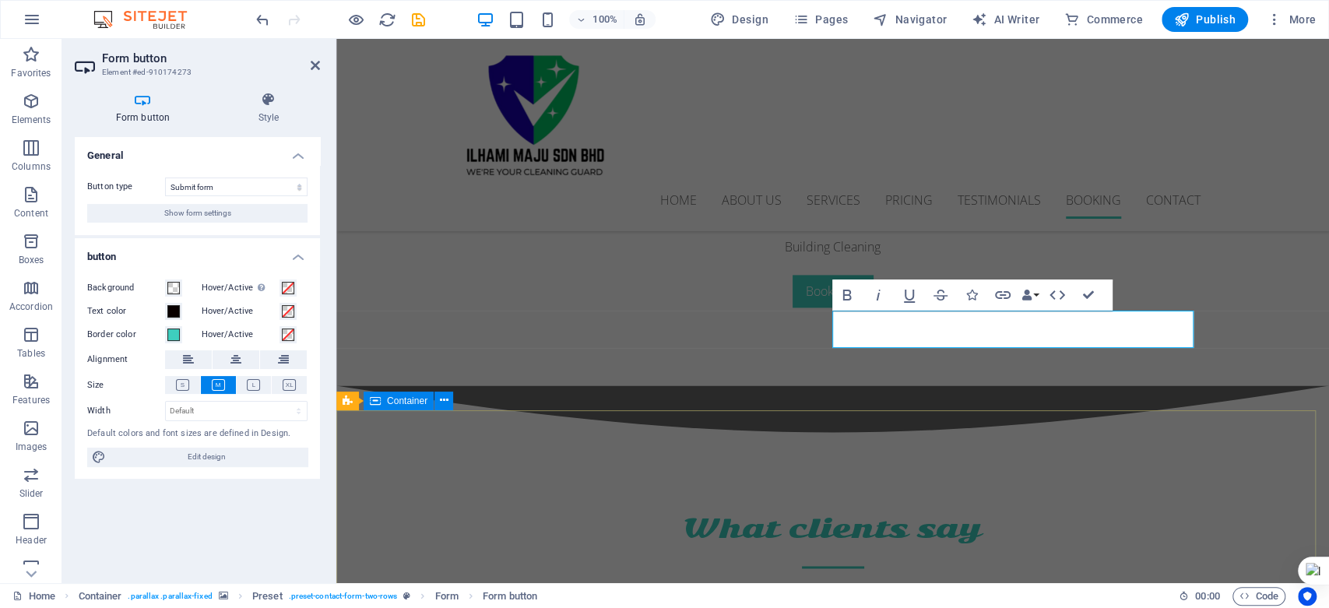
scroll to position [5373, 0]
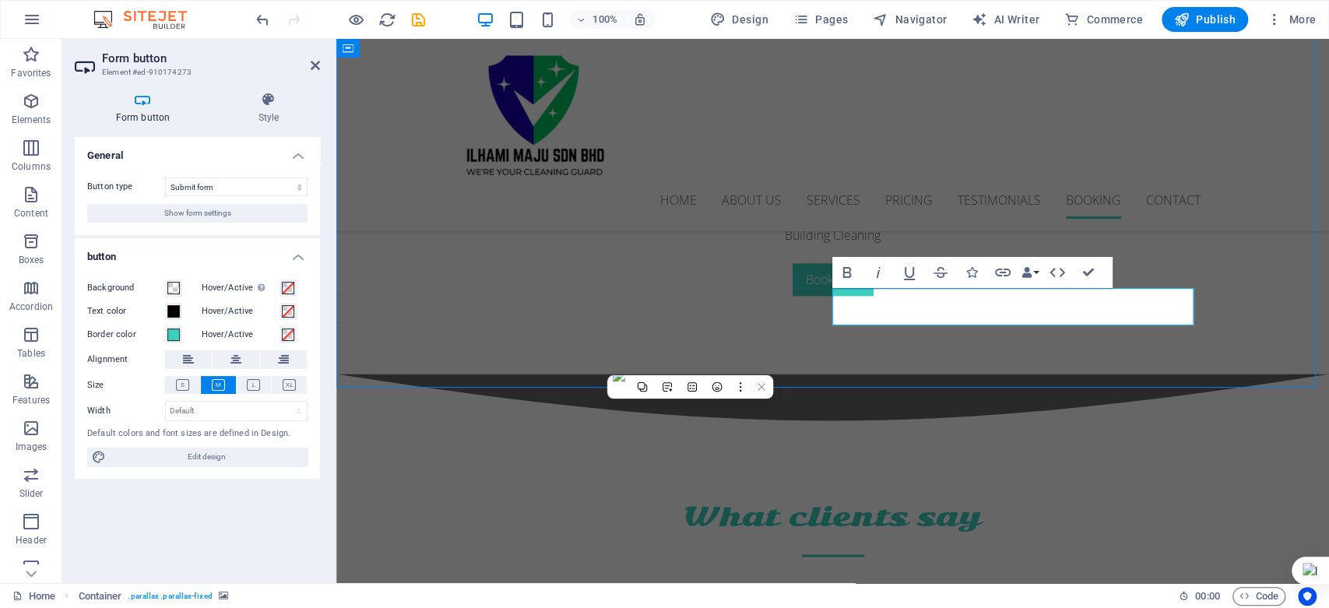
scroll to position [5450, 0]
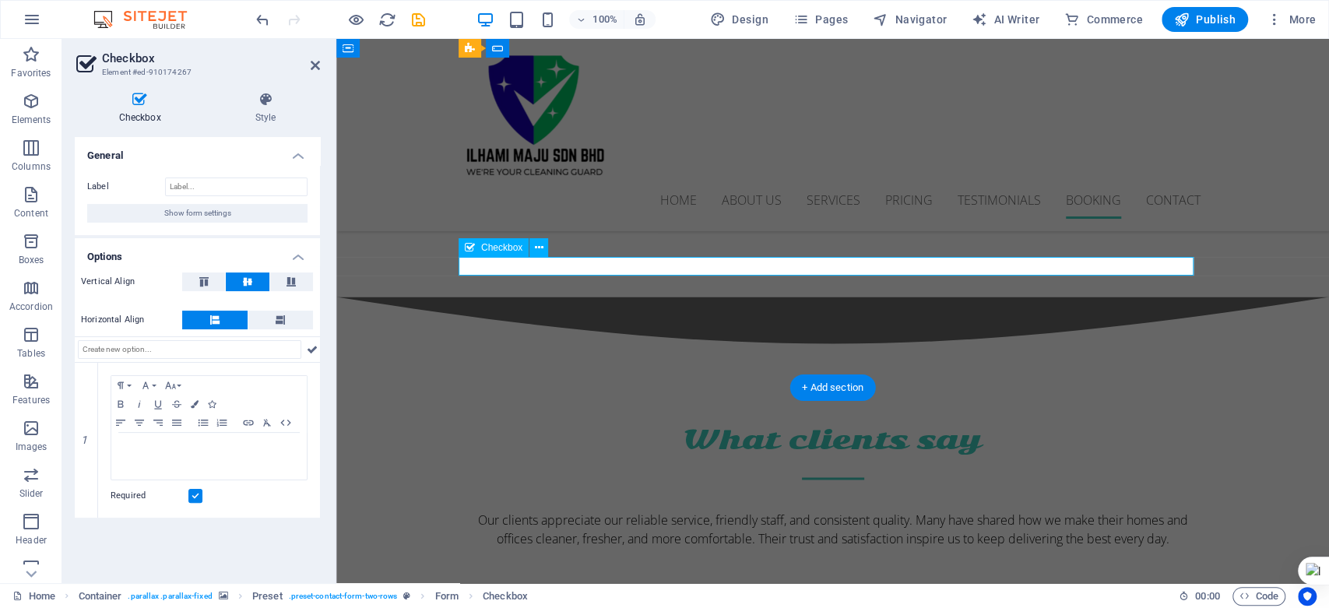
scroll to position [5373, 0]
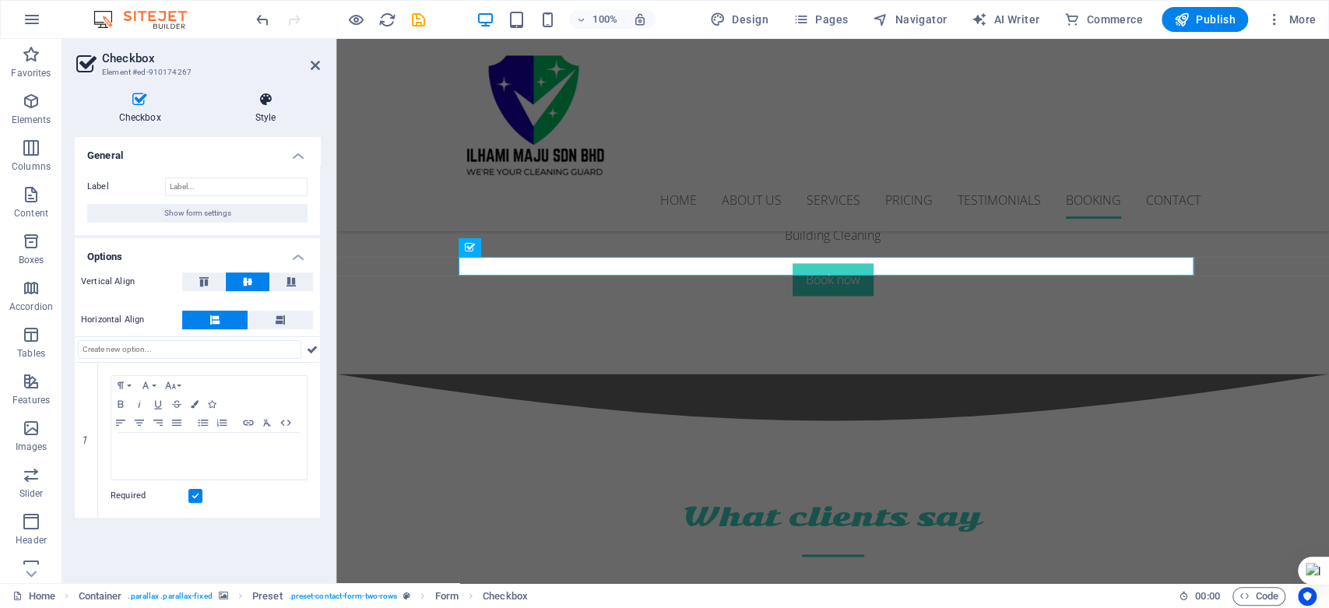
click at [271, 97] on icon at bounding box center [265, 100] width 109 height 16
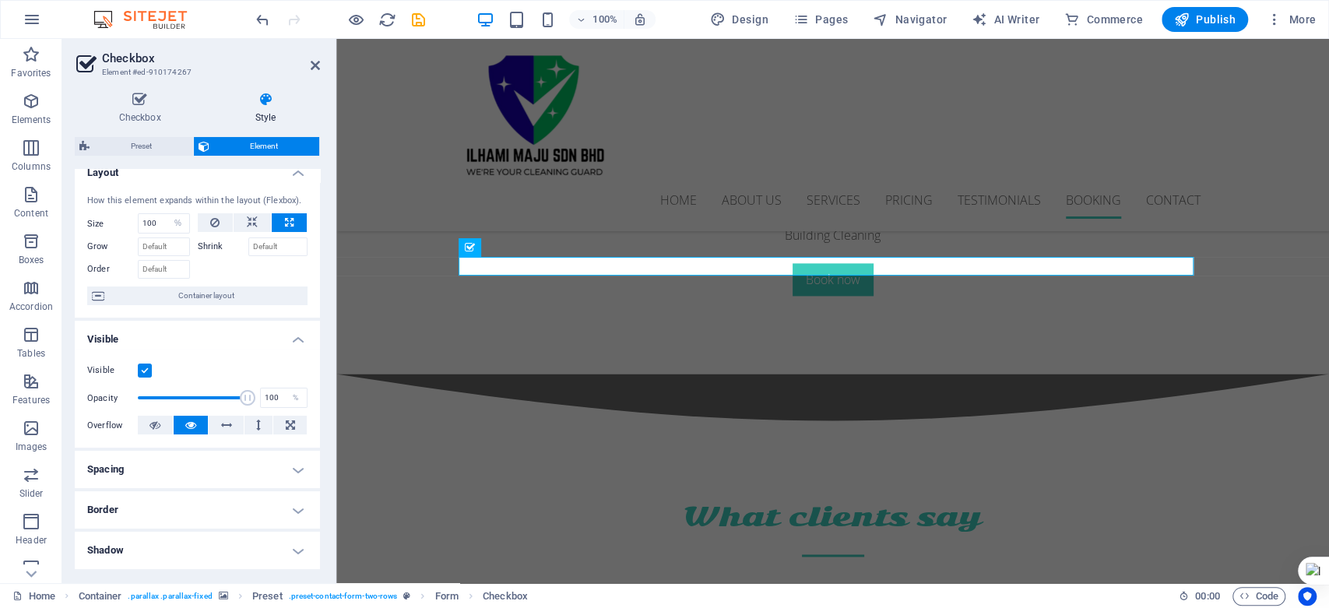
scroll to position [0, 0]
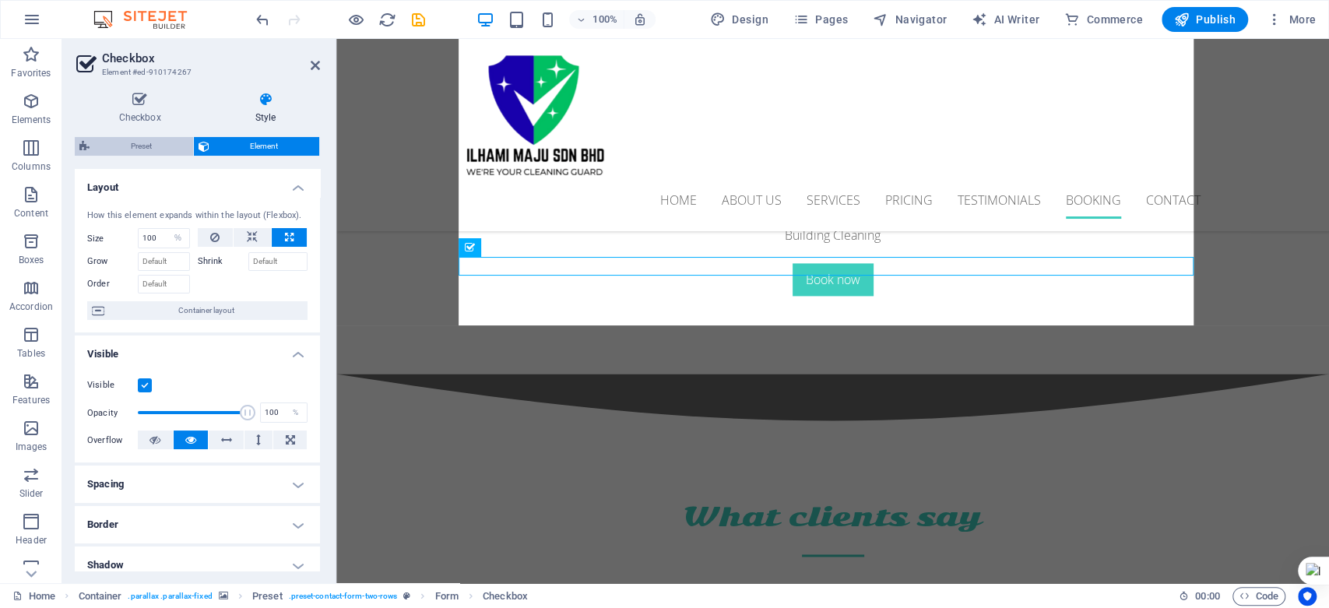
click at [158, 146] on span "Preset" at bounding box center [141, 146] width 94 height 19
select select "px"
select select "rem"
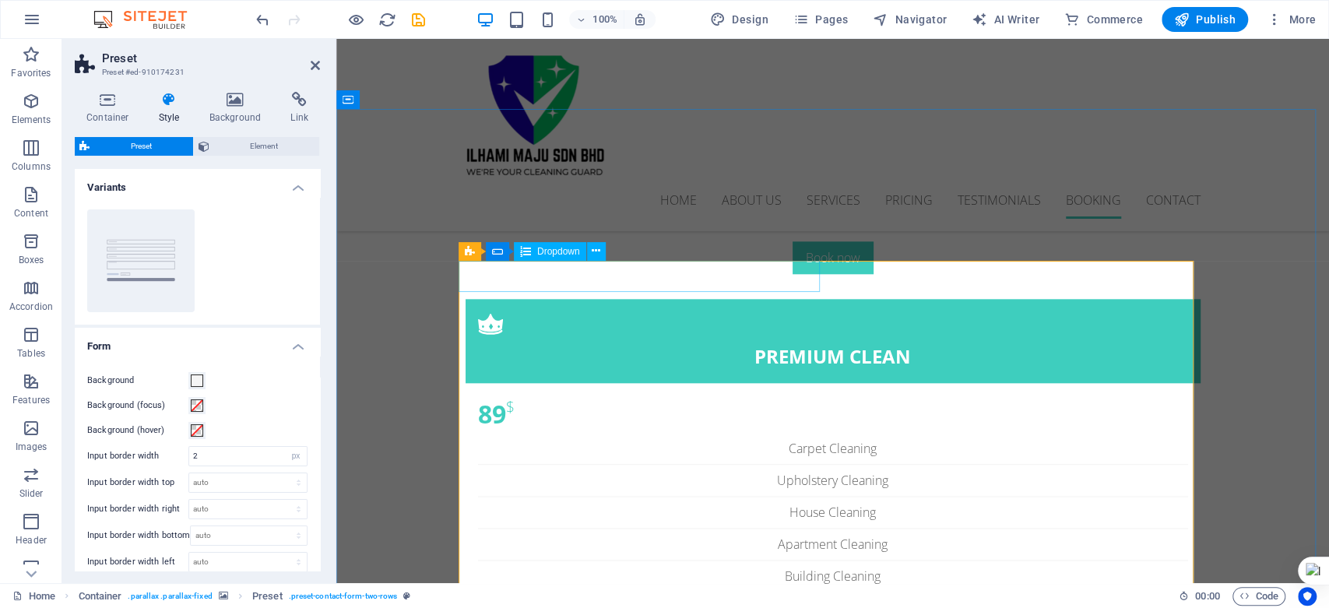
scroll to position [5027, 0]
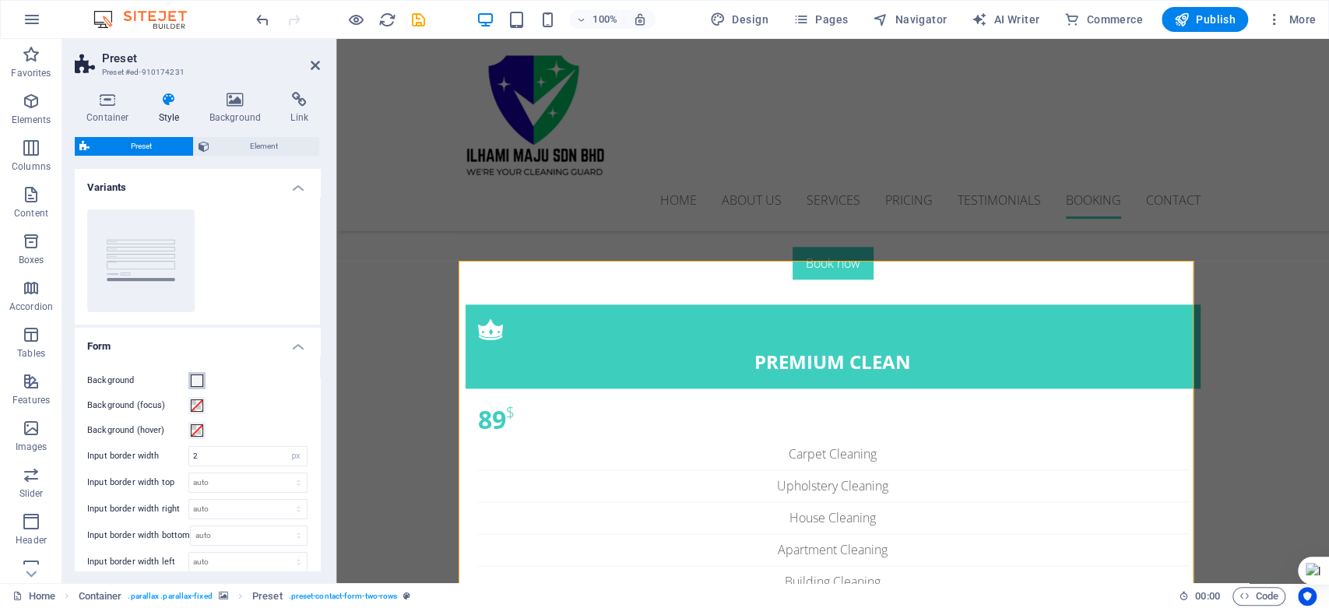
click at [197, 380] on span at bounding box center [197, 381] width 12 height 12
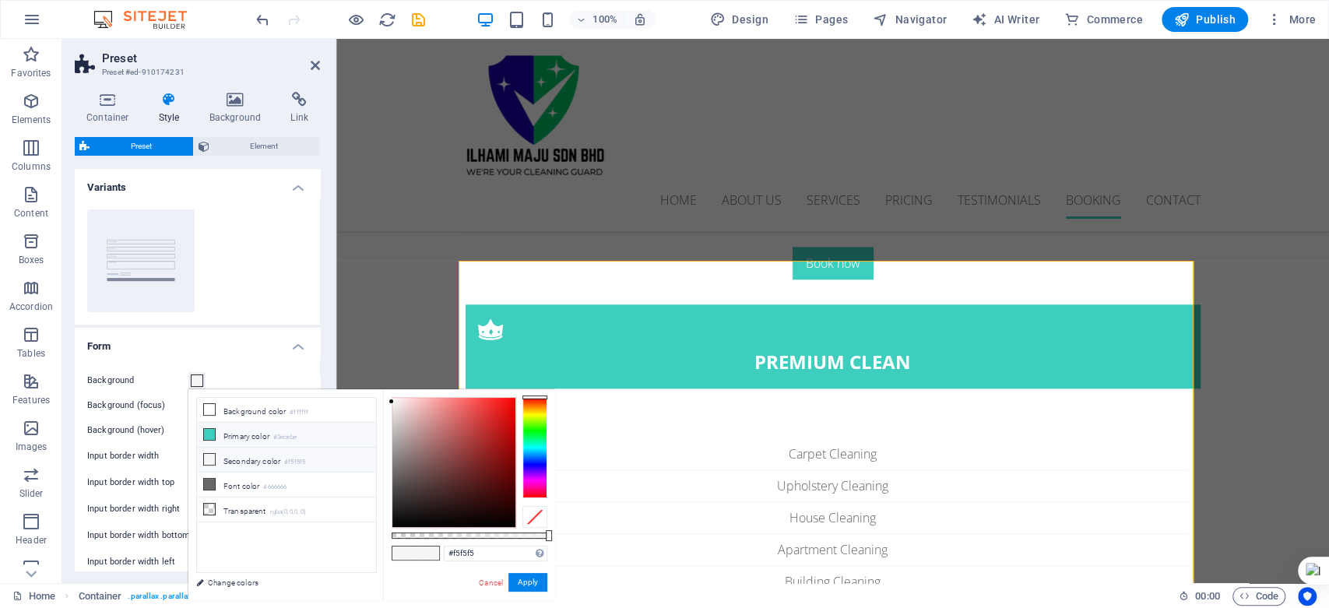
click at [209, 432] on icon at bounding box center [209, 434] width 11 height 11
type input "#3ecebe"
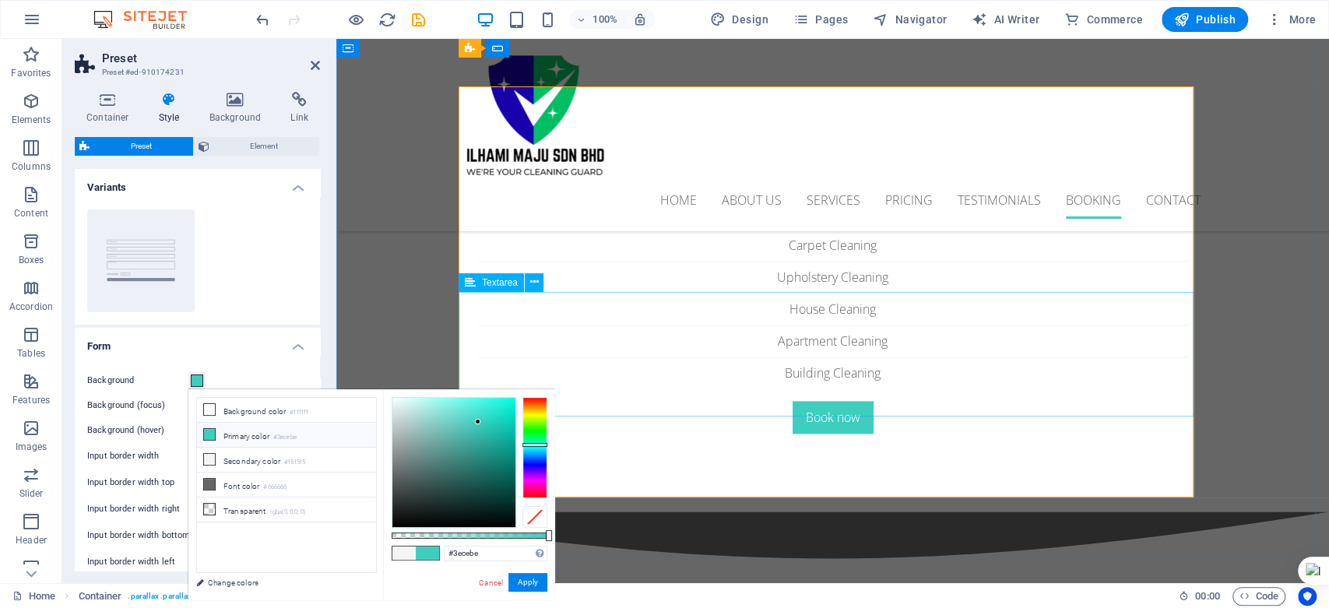
scroll to position [5200, 0]
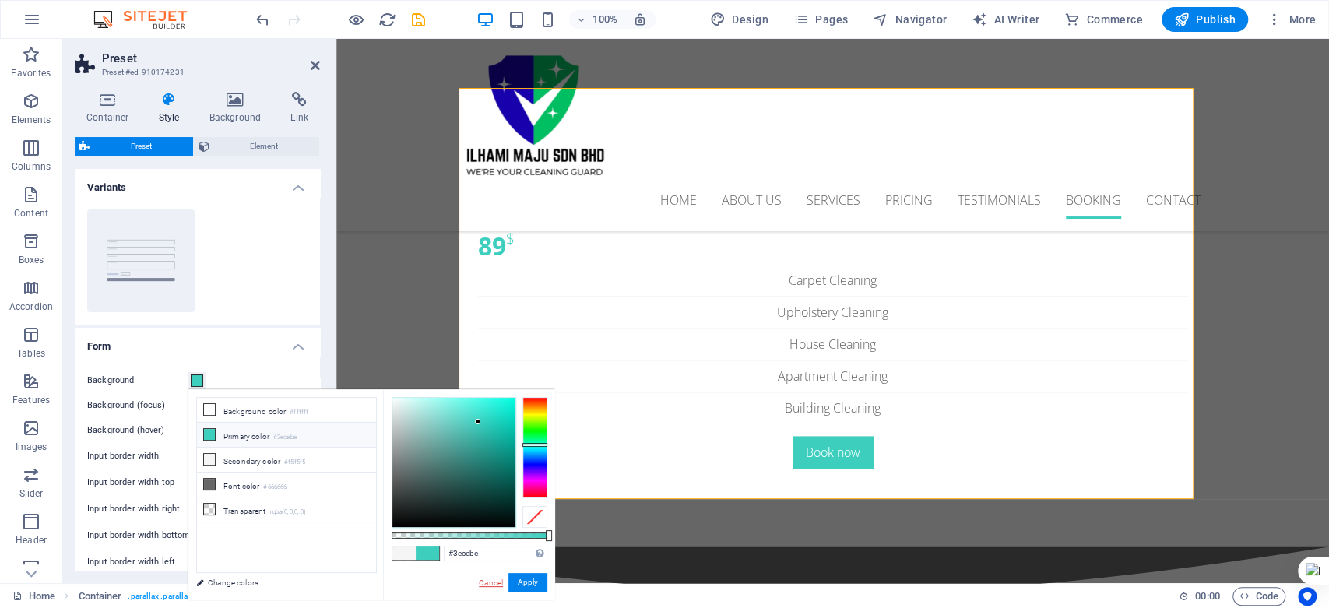
click at [494, 582] on link "Cancel" at bounding box center [490, 583] width 27 height 12
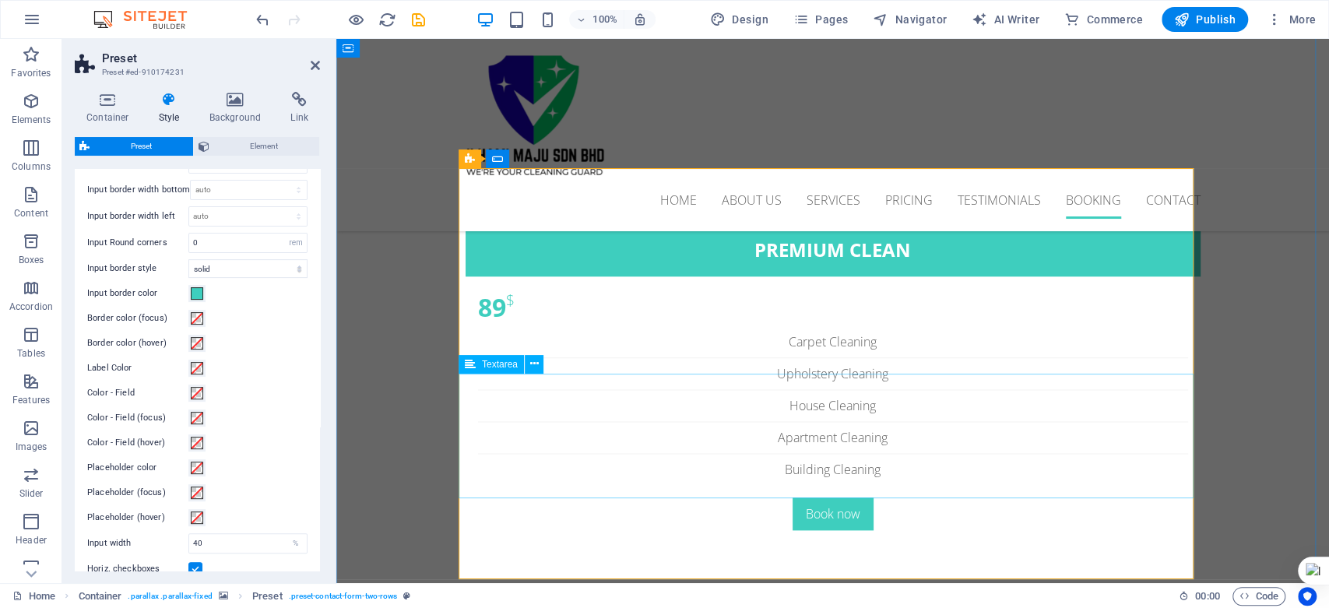
scroll to position [5114, 0]
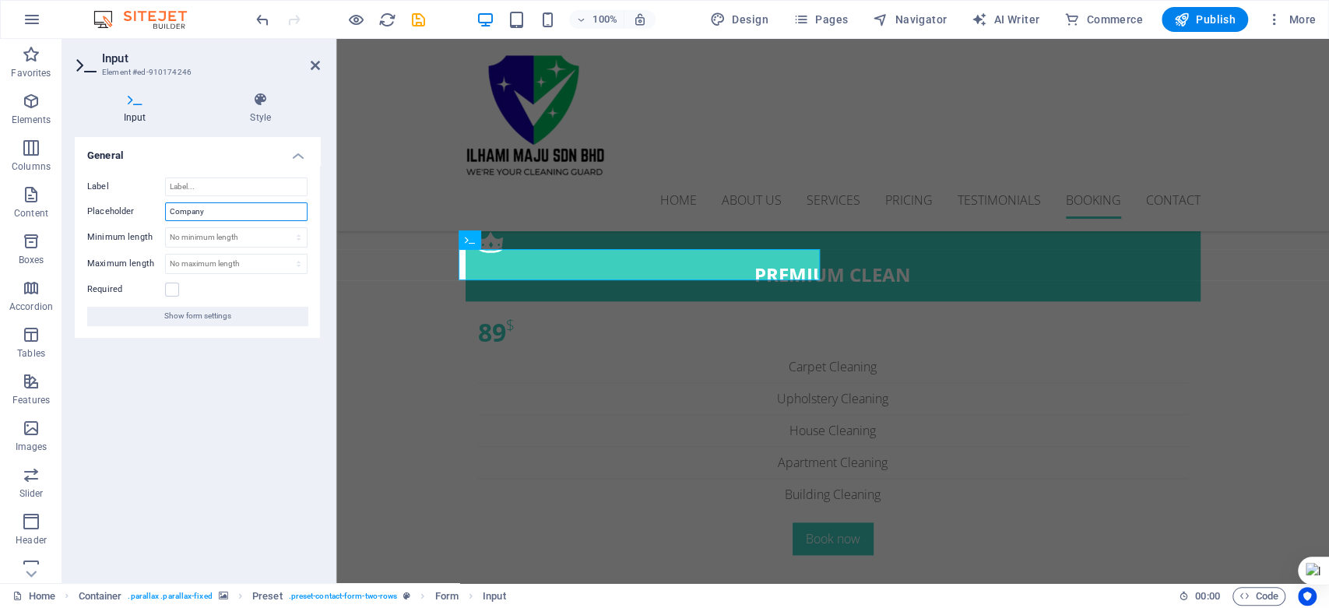
drag, startPoint x: 237, startPoint y: 209, endPoint x: 177, endPoint y: 211, distance: 60.0
click at [177, 211] on input "Company" at bounding box center [236, 211] width 142 height 19
drag, startPoint x: 681, startPoint y: 264, endPoint x: 405, endPoint y: 246, distance: 276.2
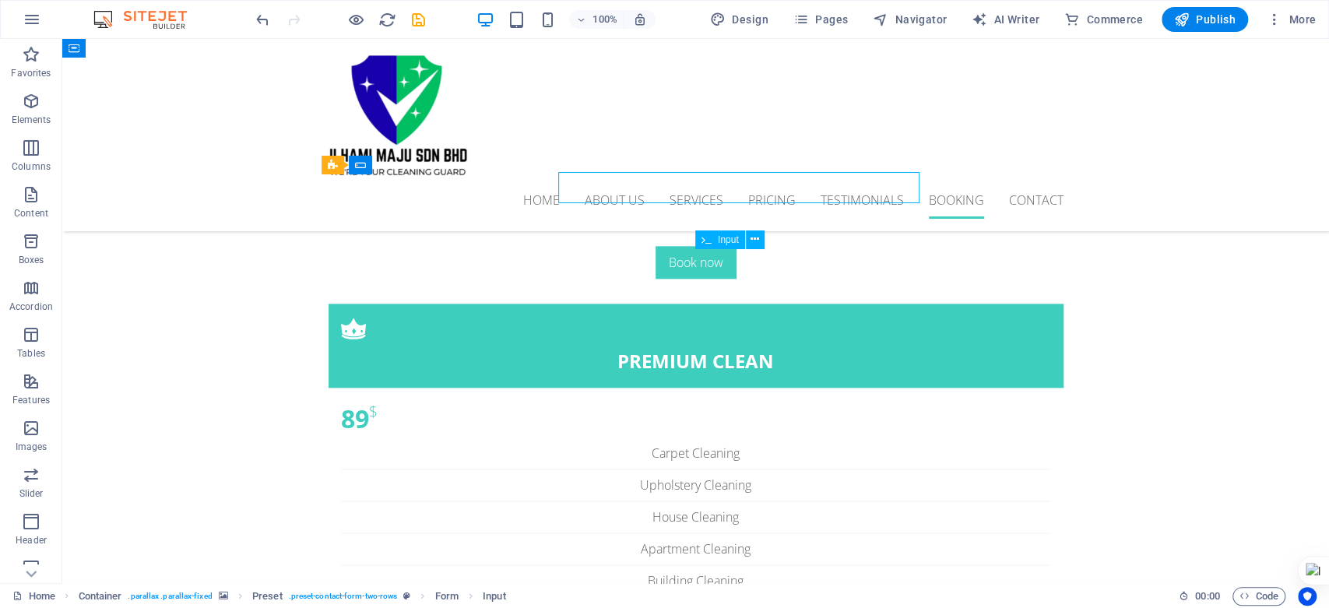
scroll to position [5190, 0]
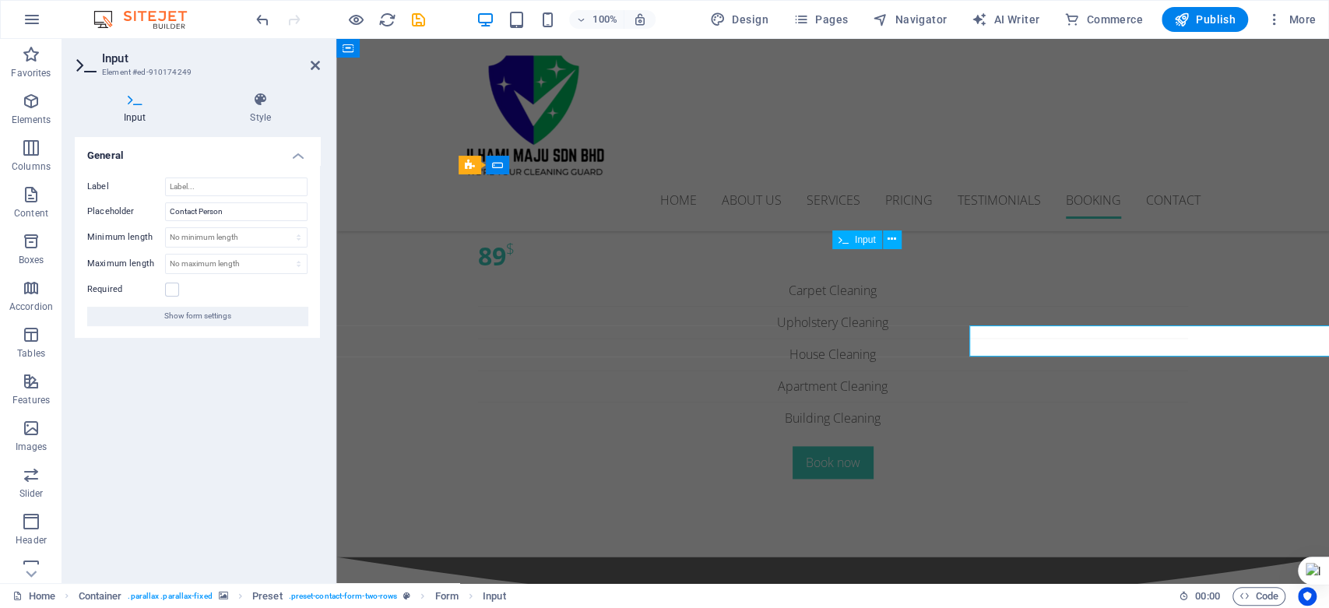
scroll to position [5114, 0]
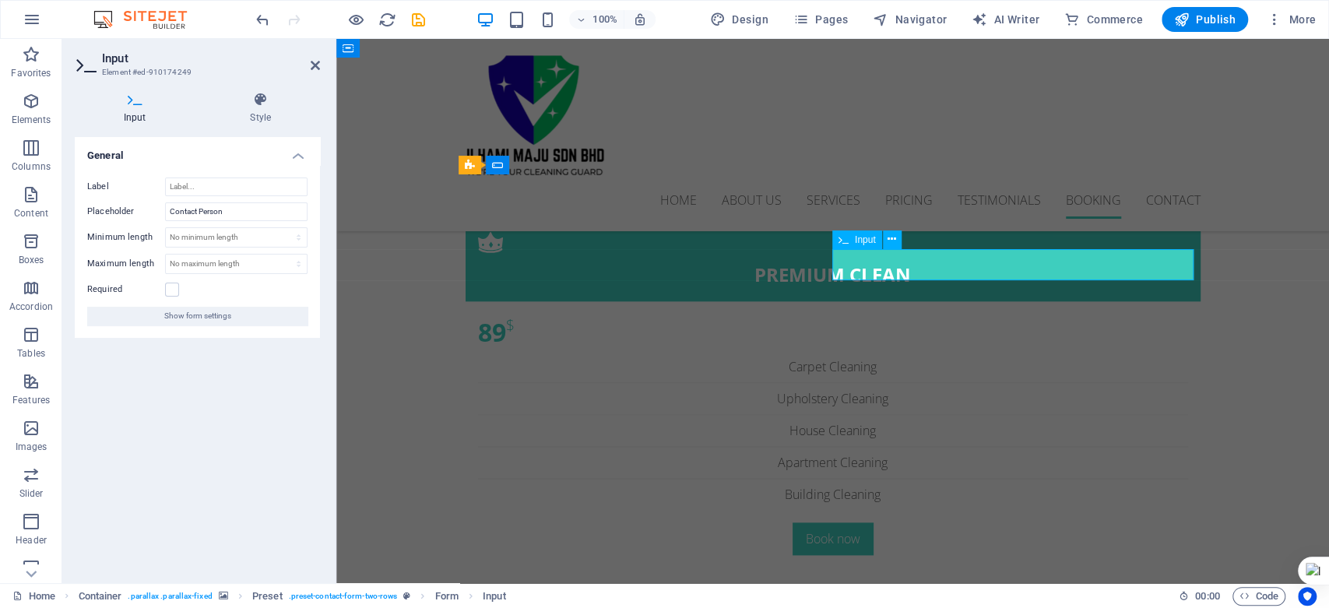
drag, startPoint x: 1002, startPoint y: 259, endPoint x: 753, endPoint y: 309, distance: 254.1
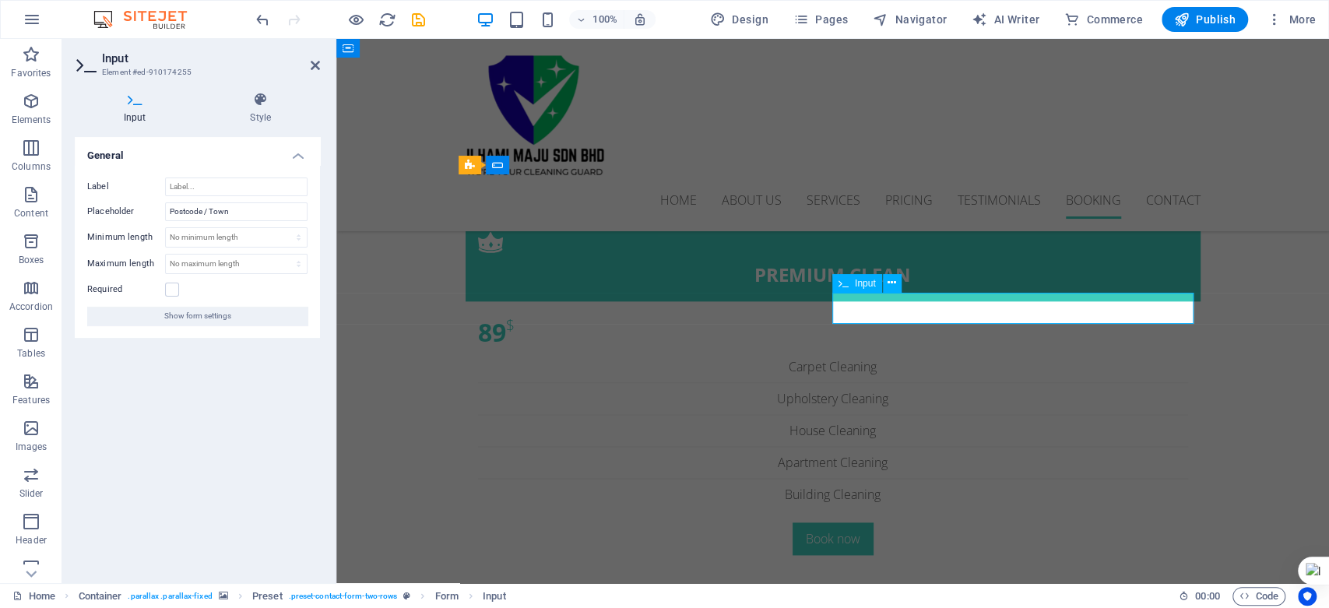
drag, startPoint x: 954, startPoint y: 309, endPoint x: 773, endPoint y: 301, distance: 180.8
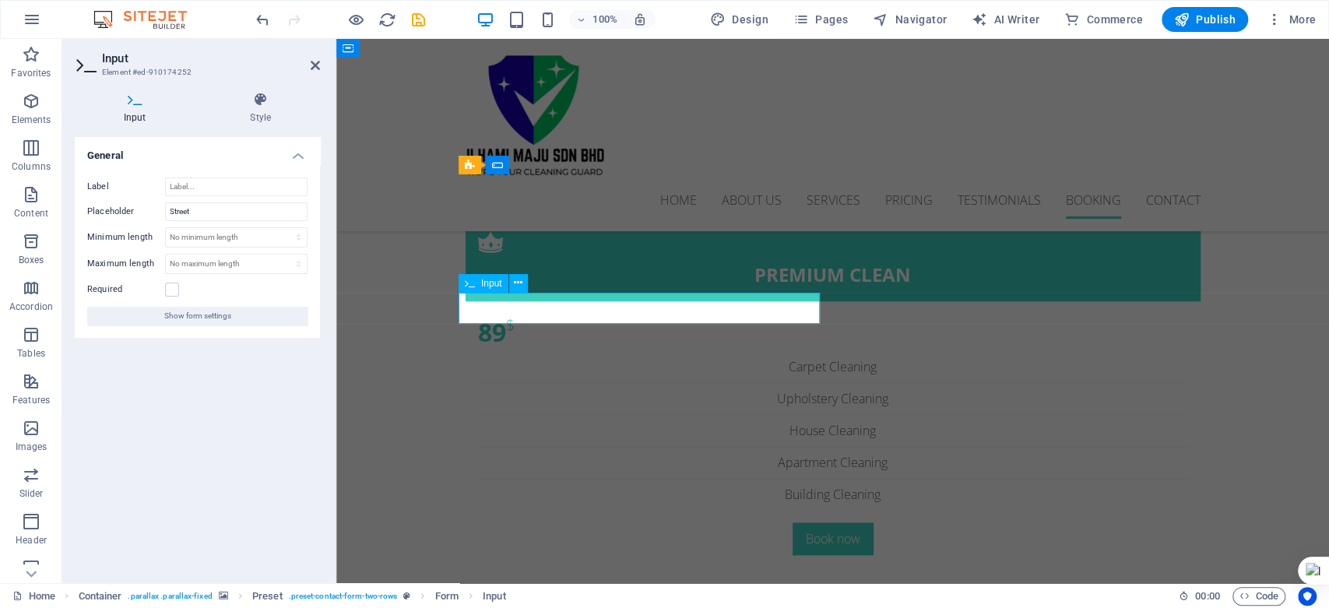
drag, startPoint x: 807, startPoint y: 310, endPoint x: 344, endPoint y: 281, distance: 464.2
type input "r"
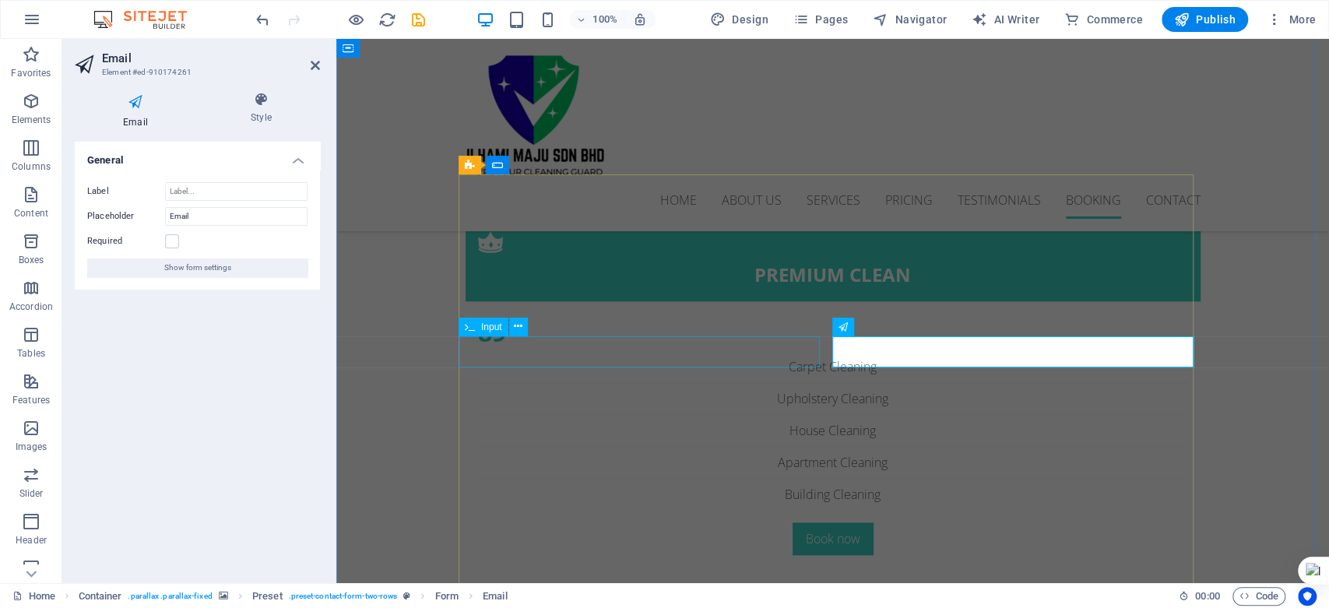
drag, startPoint x: 1001, startPoint y: 351, endPoint x: 771, endPoint y: 338, distance: 230.9
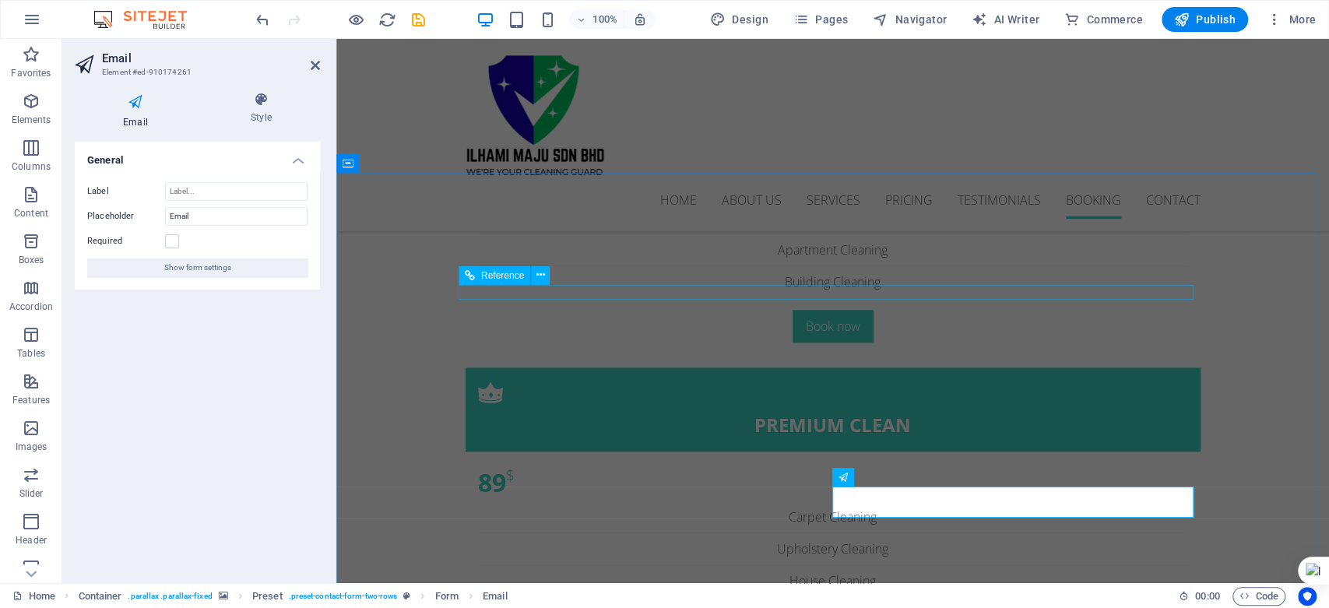
scroll to position [4940, 0]
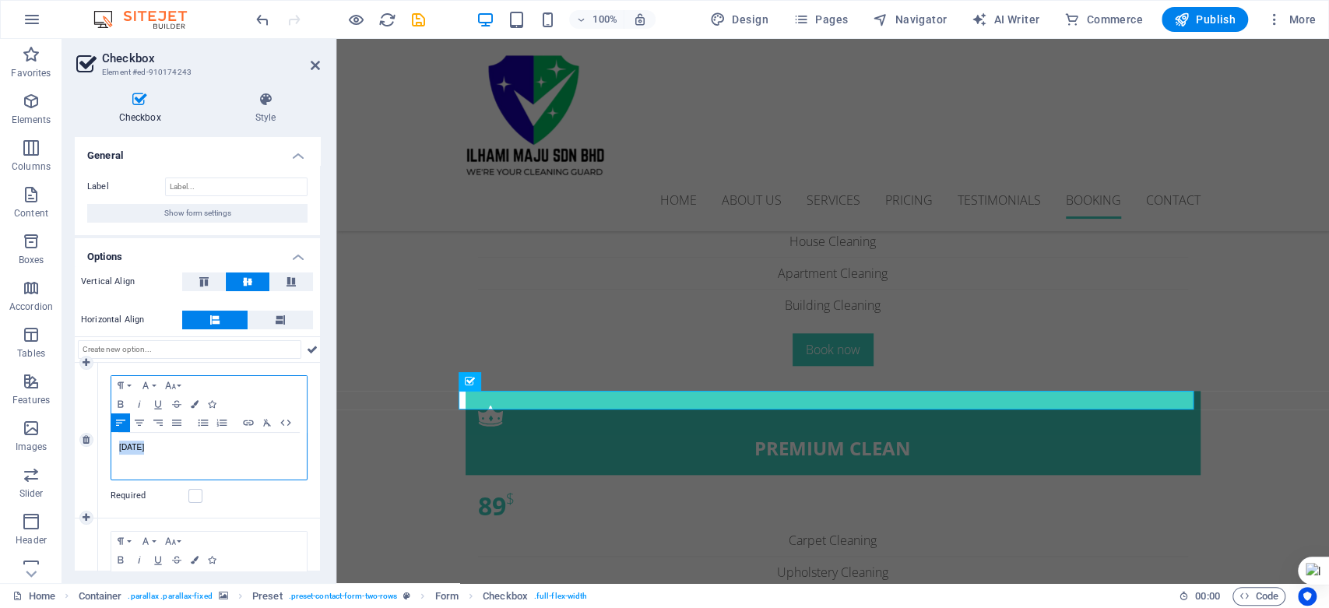
drag, startPoint x: 173, startPoint y: 449, endPoint x: 114, endPoint y: 445, distance: 58.6
click at [114, 445] on div "[DATE]" at bounding box center [208, 456] width 195 height 47
click at [193, 403] on icon "button" at bounding box center [195, 404] width 8 height 8
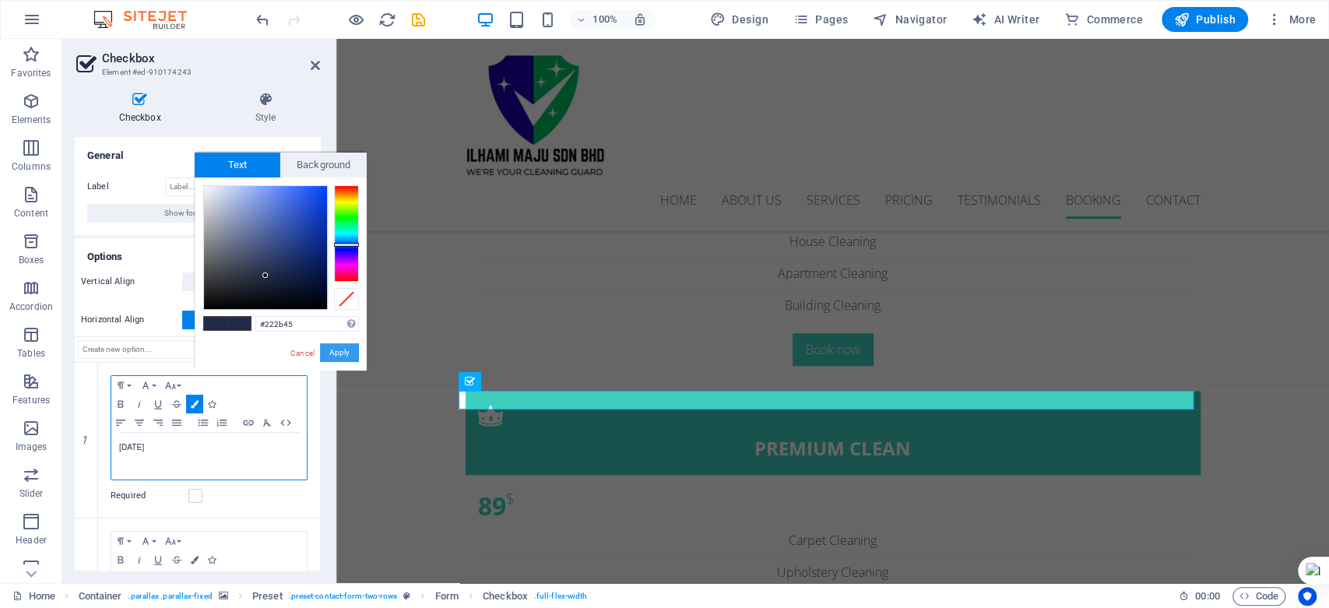
click at [349, 350] on button "Apply" at bounding box center [339, 352] width 39 height 19
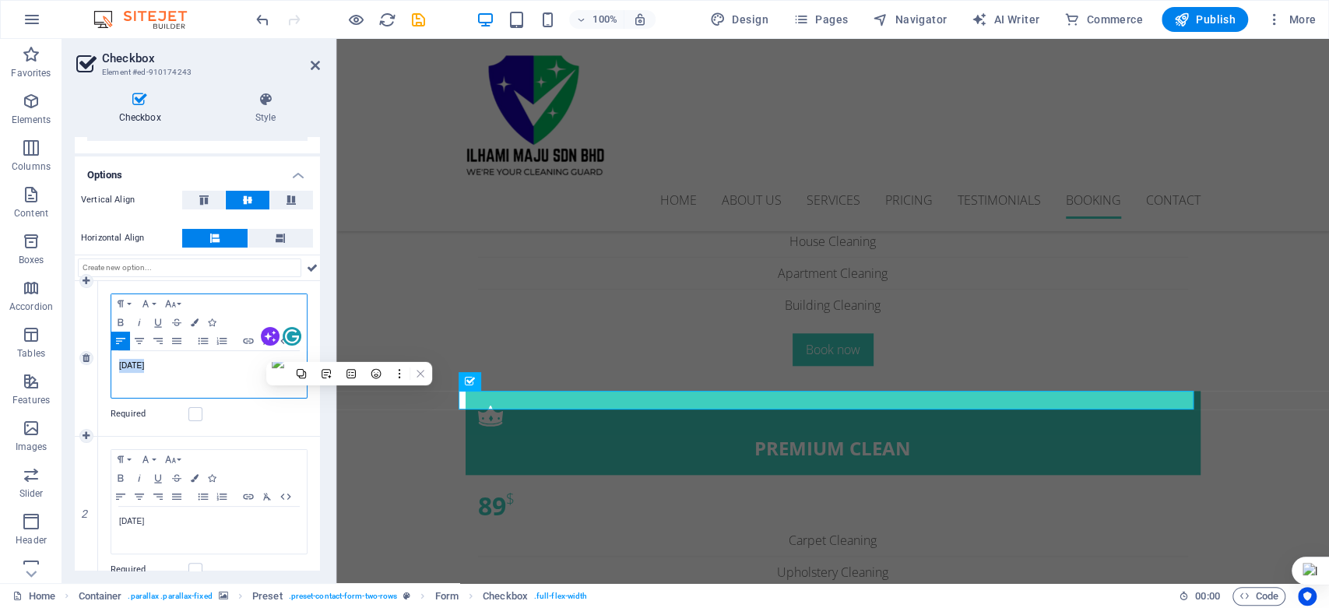
scroll to position [173, 0]
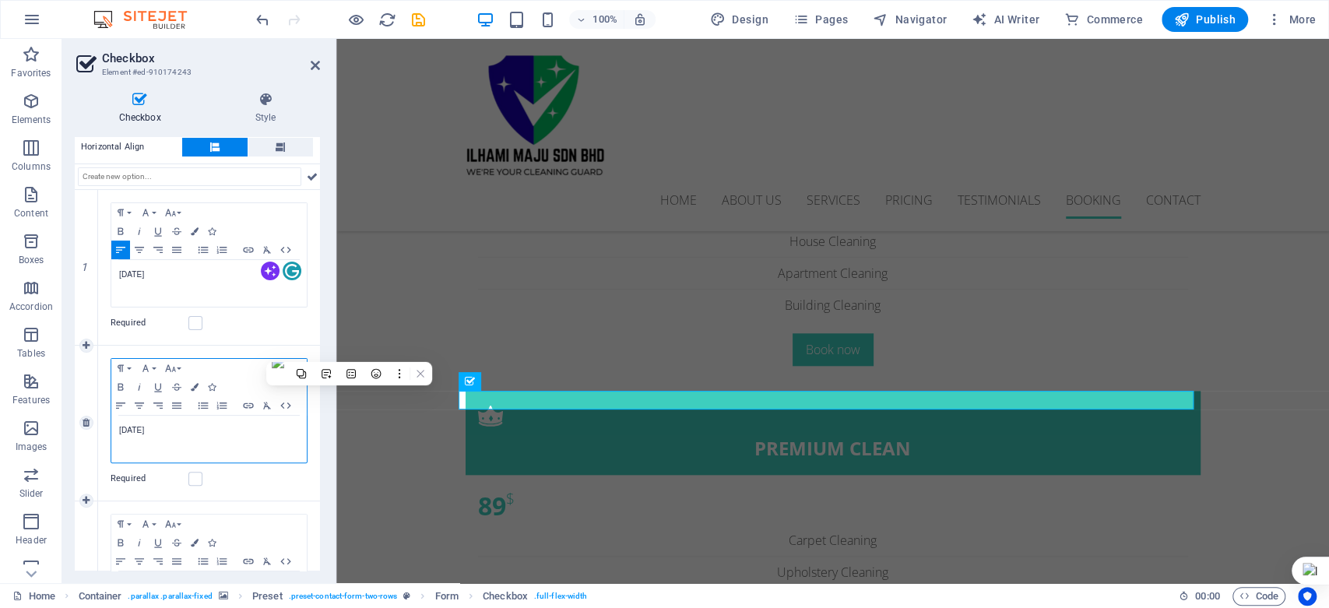
click at [178, 434] on p "[DATE]" at bounding box center [209, 431] width 180 height 14
drag, startPoint x: 168, startPoint y: 433, endPoint x: 106, endPoint y: 430, distance: 62.4
click at [107, 428] on div "Paragraph Format Normal Heading 1 Heading 2 Heading 3 Heading 4 Heading 5 Headi…" at bounding box center [209, 423] width 222 height 155
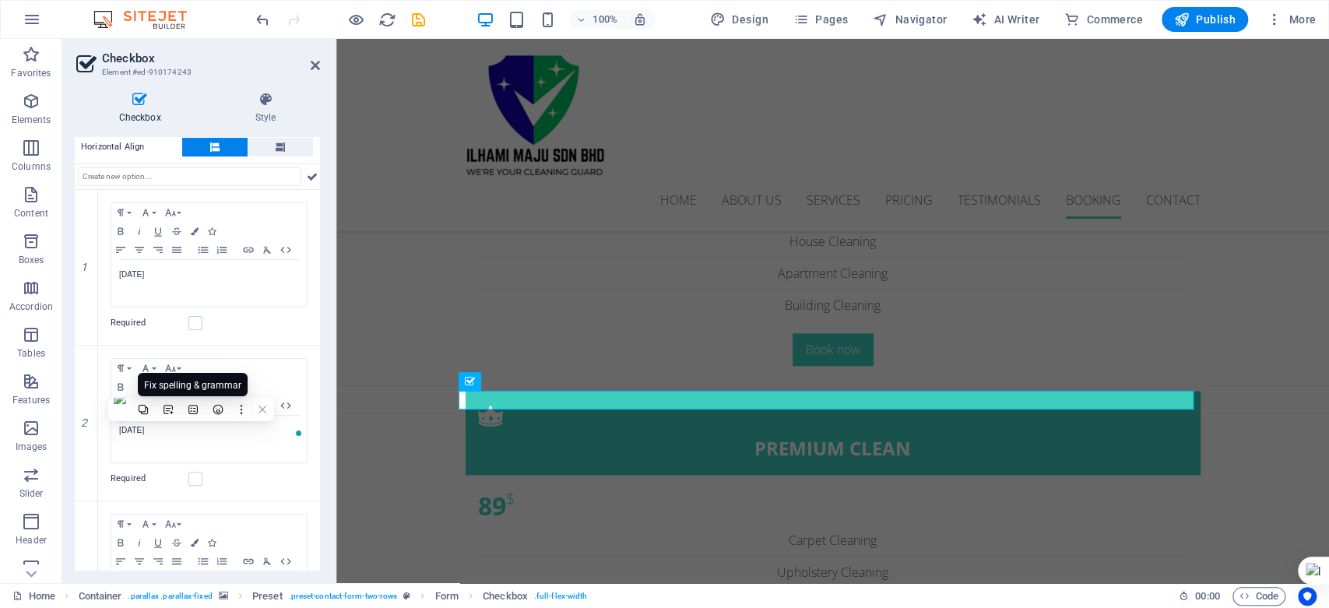
click at [196, 385] on span "Fix spelling & grammar" at bounding box center [192, 385] width 97 height 11
click at [265, 410] on icon at bounding box center [262, 409] width 11 height 11
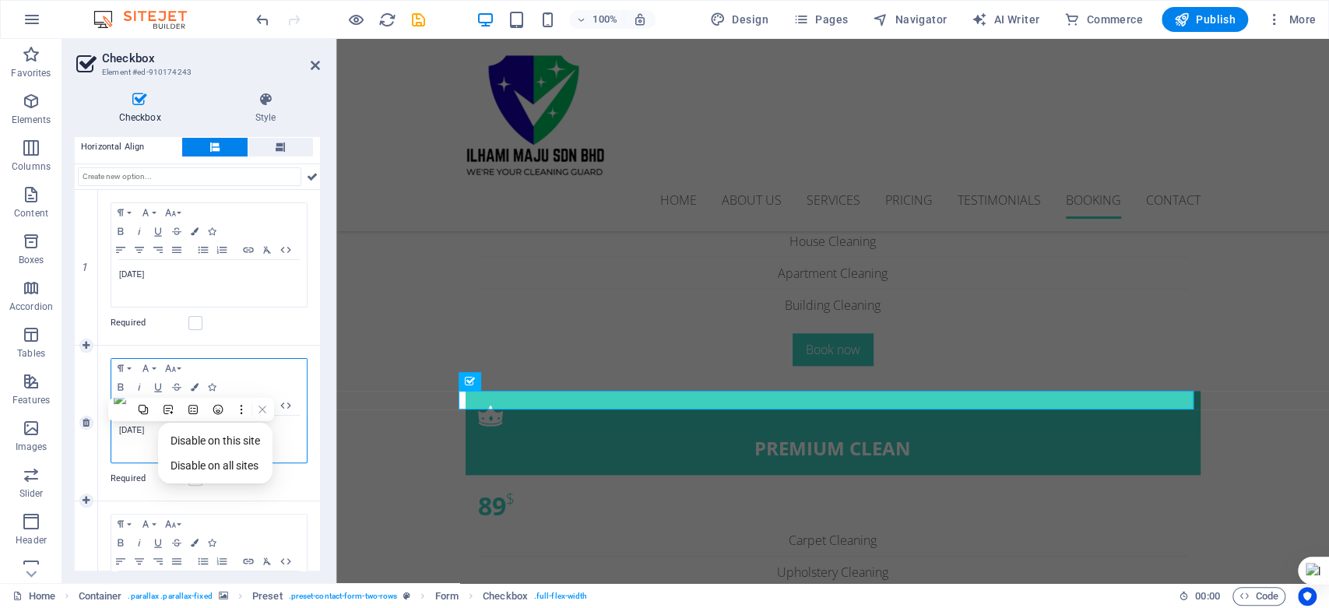
click at [282, 430] on p "[DATE]" at bounding box center [209, 431] width 180 height 14
drag, startPoint x: 164, startPoint y: 422, endPoint x: 102, endPoint y: 425, distance: 62.4
click at [102, 425] on div "Paragraph Format Normal Heading 1 Heading 2 Heading 3 Heading 4 Heading 5 Headi…" at bounding box center [209, 423] width 222 height 155
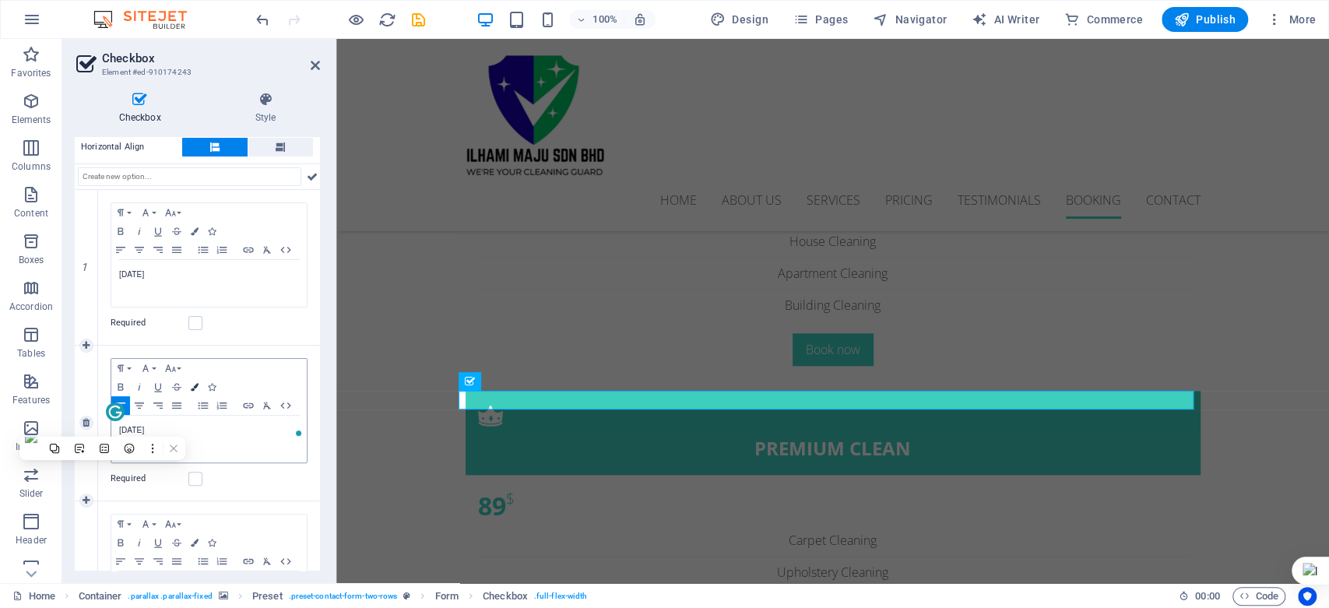
click at [192, 385] on icon "button" at bounding box center [195, 387] width 8 height 8
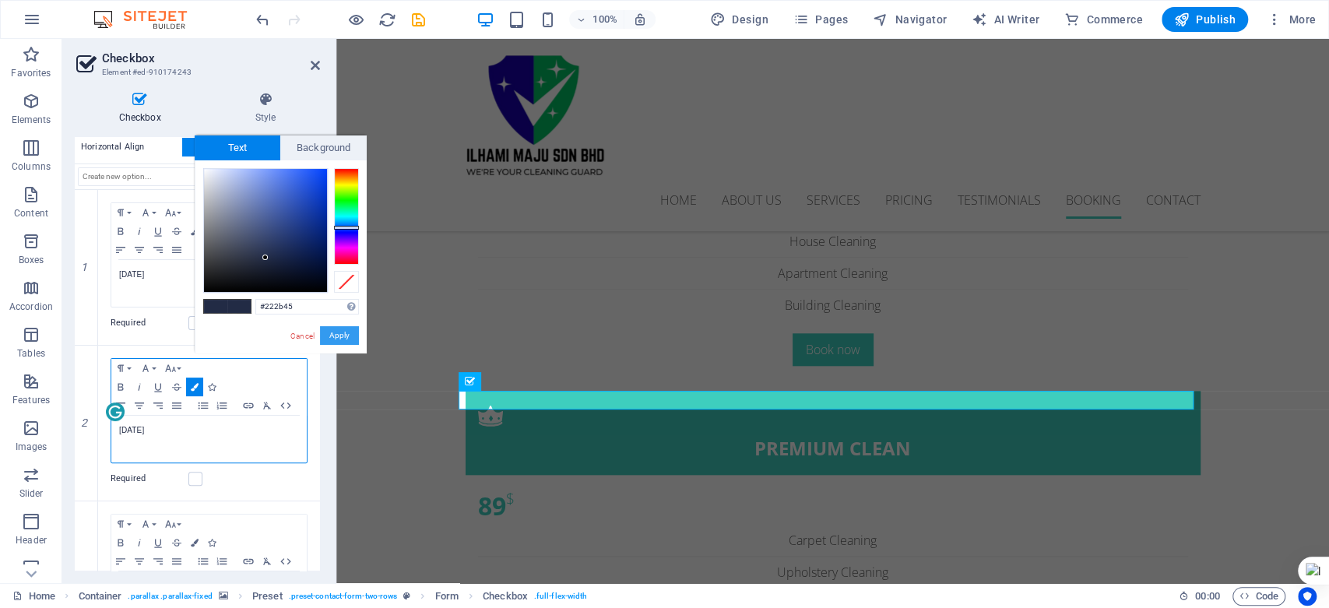
click at [332, 335] on button "Apply" at bounding box center [339, 335] width 39 height 19
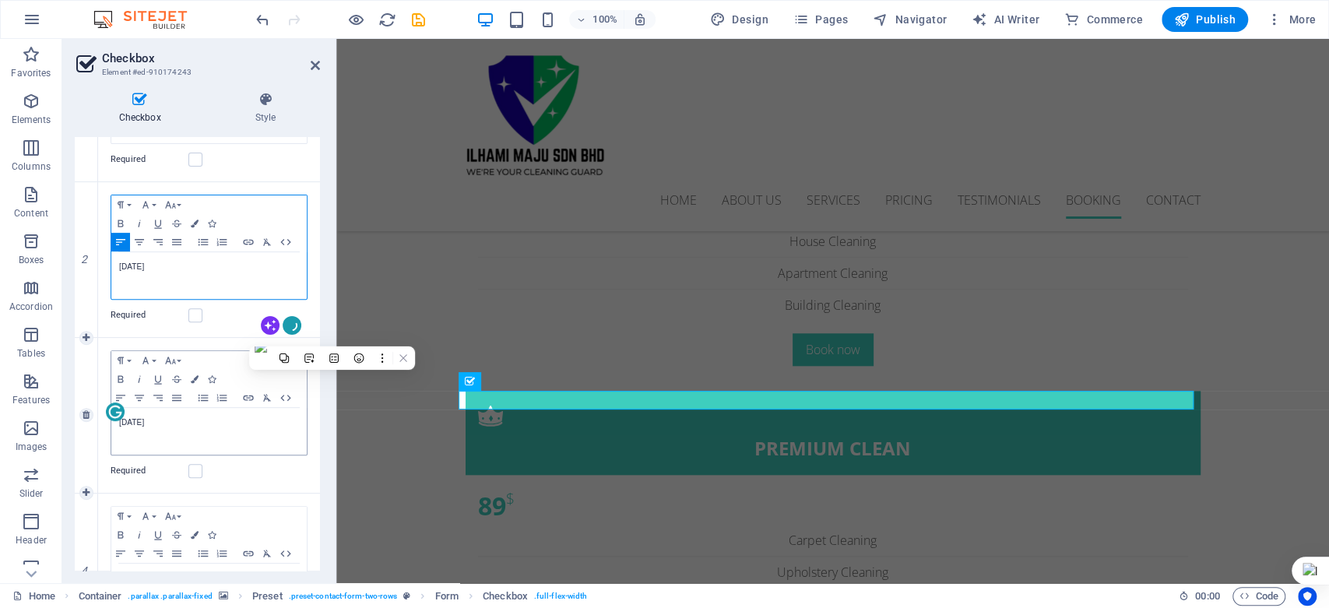
scroll to position [346, 0]
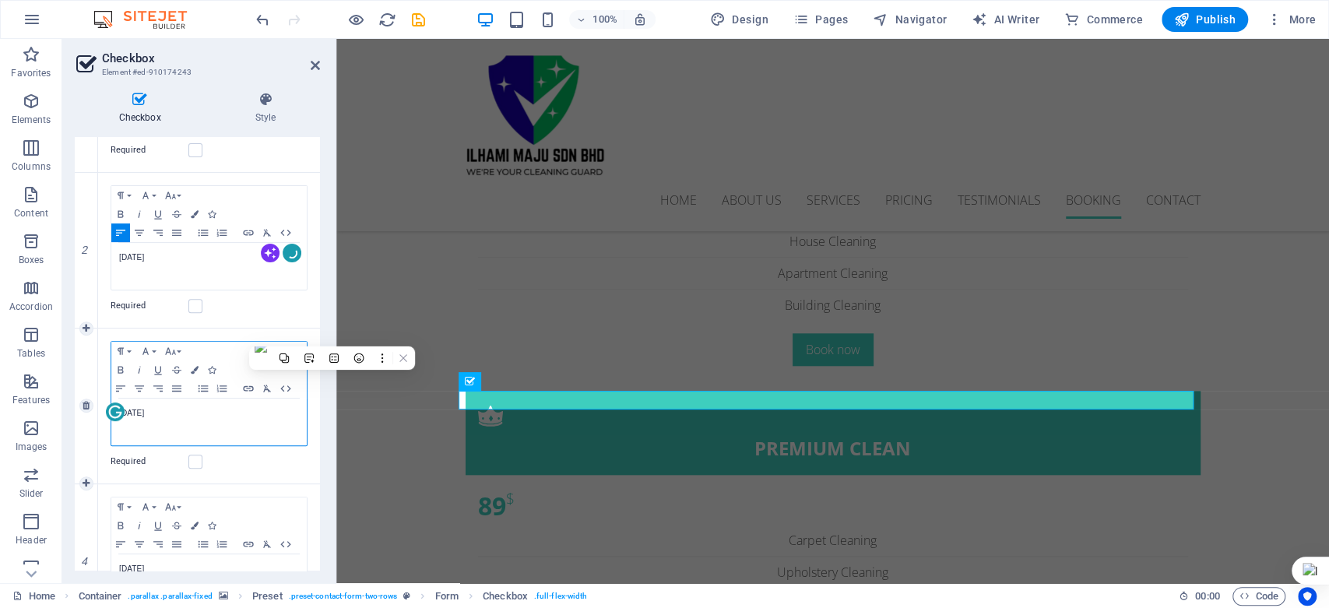
click at [174, 413] on p "[DATE]" at bounding box center [209, 413] width 180 height 14
drag, startPoint x: 174, startPoint y: 413, endPoint x: 117, endPoint y: 410, distance: 57.7
click at [117, 410] on div "[DATE]" at bounding box center [208, 422] width 195 height 47
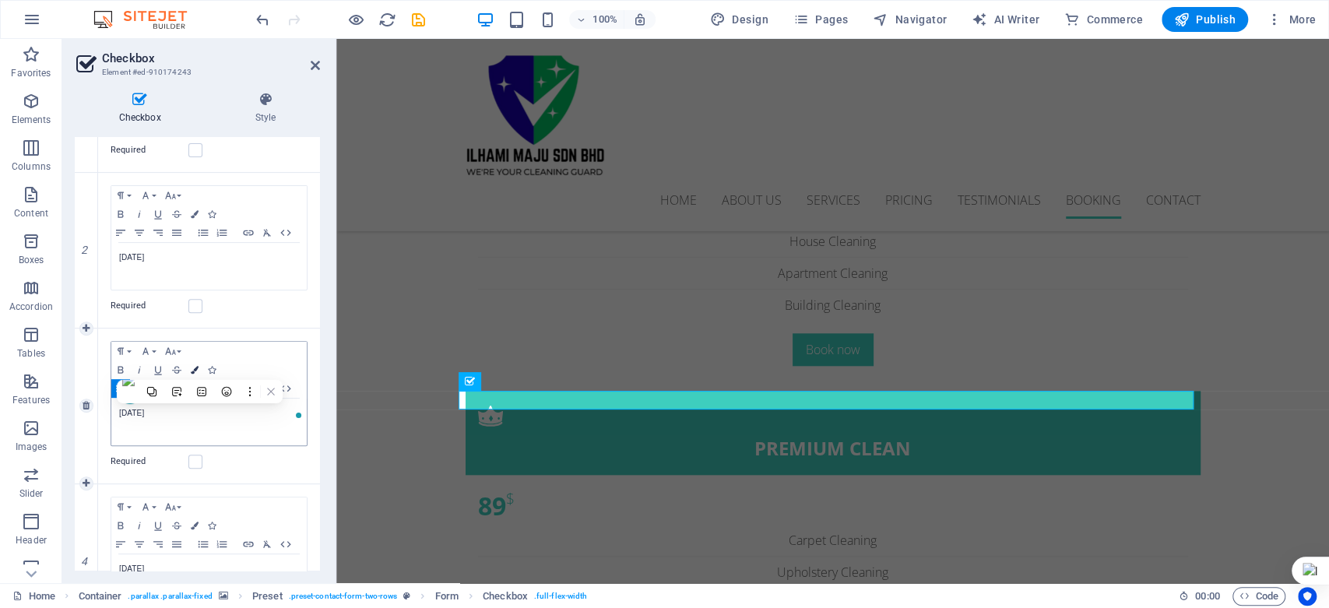
click at [193, 366] on icon "button" at bounding box center [195, 370] width 8 height 8
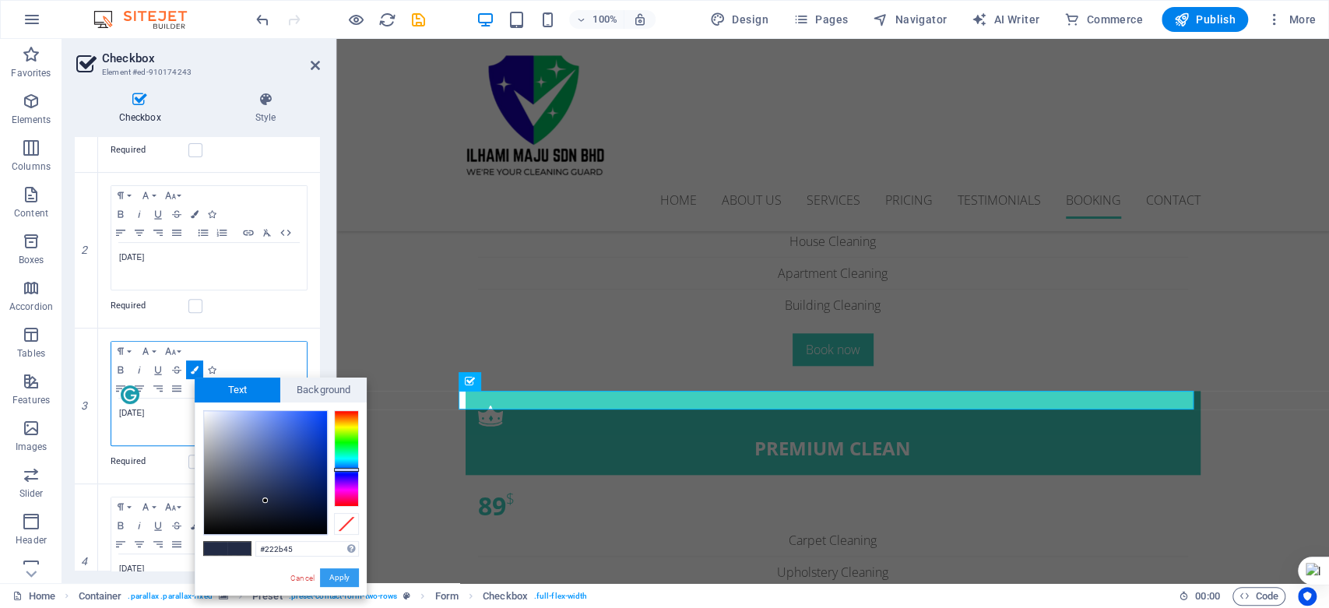
click at [344, 575] on button "Apply" at bounding box center [339, 577] width 39 height 19
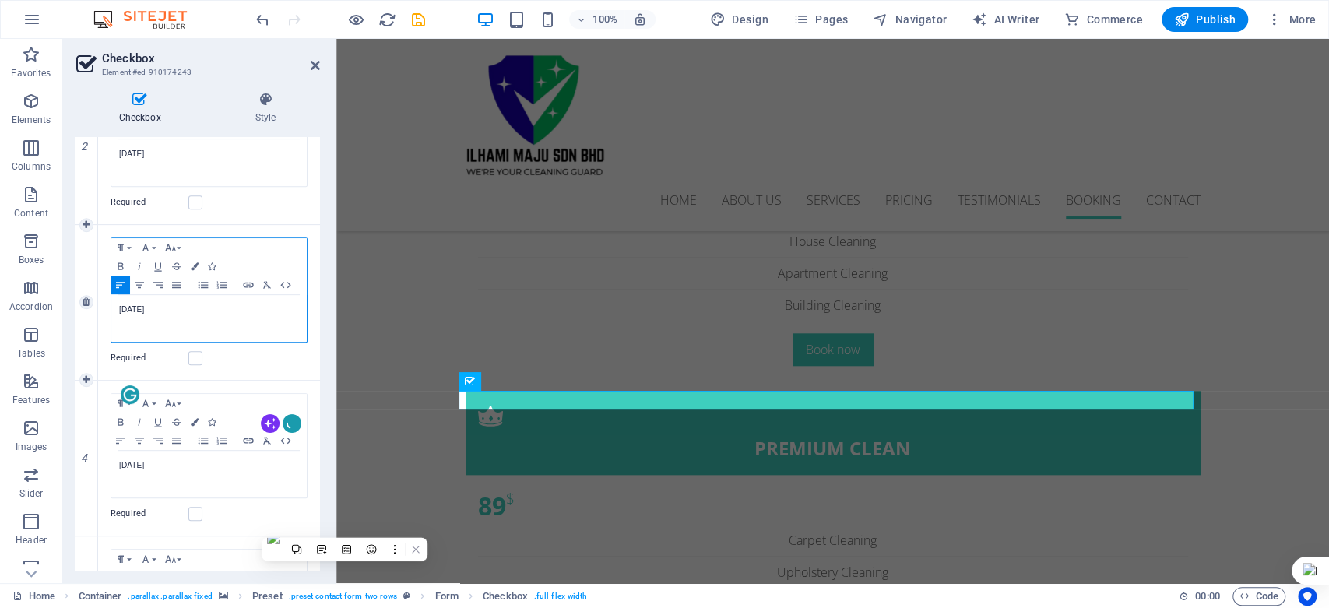
scroll to position [519, 0]
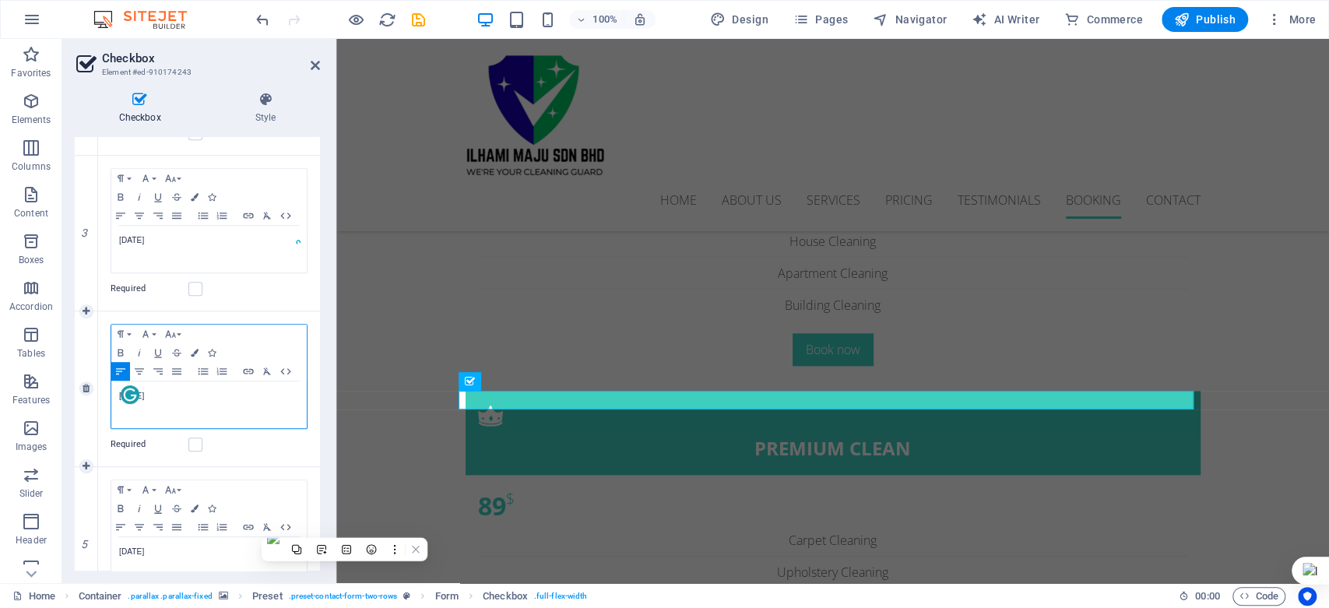
drag, startPoint x: 181, startPoint y: 393, endPoint x: 117, endPoint y: 396, distance: 63.9
click at [117, 396] on div "[DATE]" at bounding box center [208, 405] width 195 height 47
click at [192, 349] on icon "button" at bounding box center [195, 353] width 8 height 8
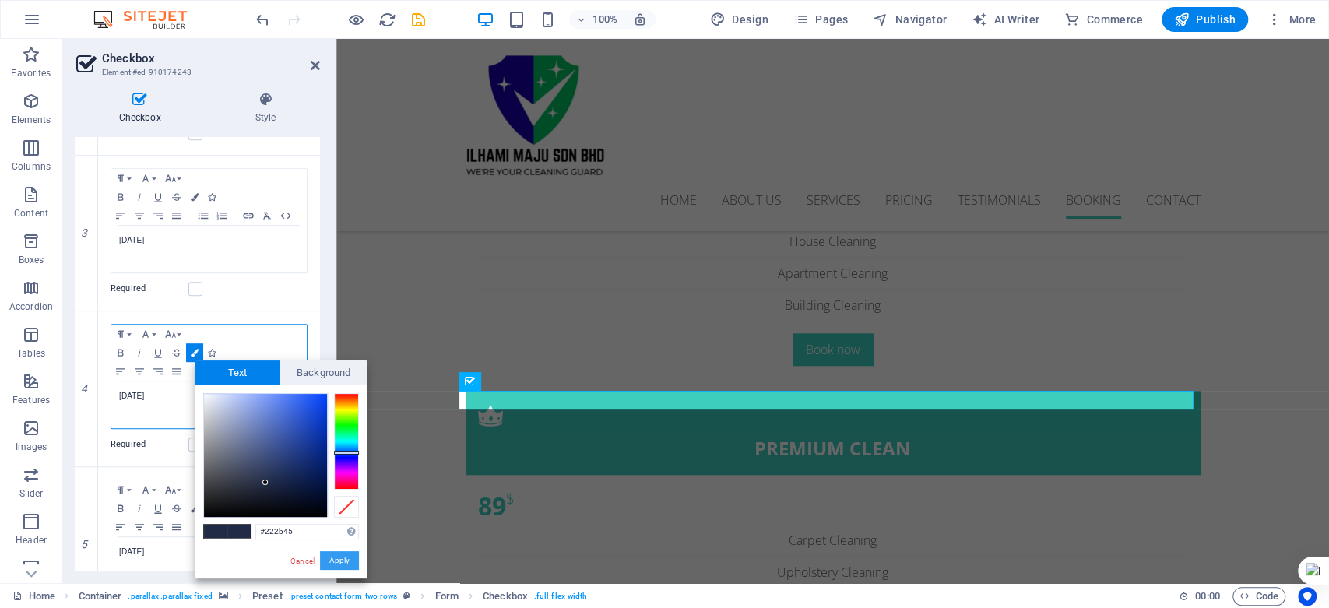
click at [332, 556] on button "Apply" at bounding box center [339, 560] width 39 height 19
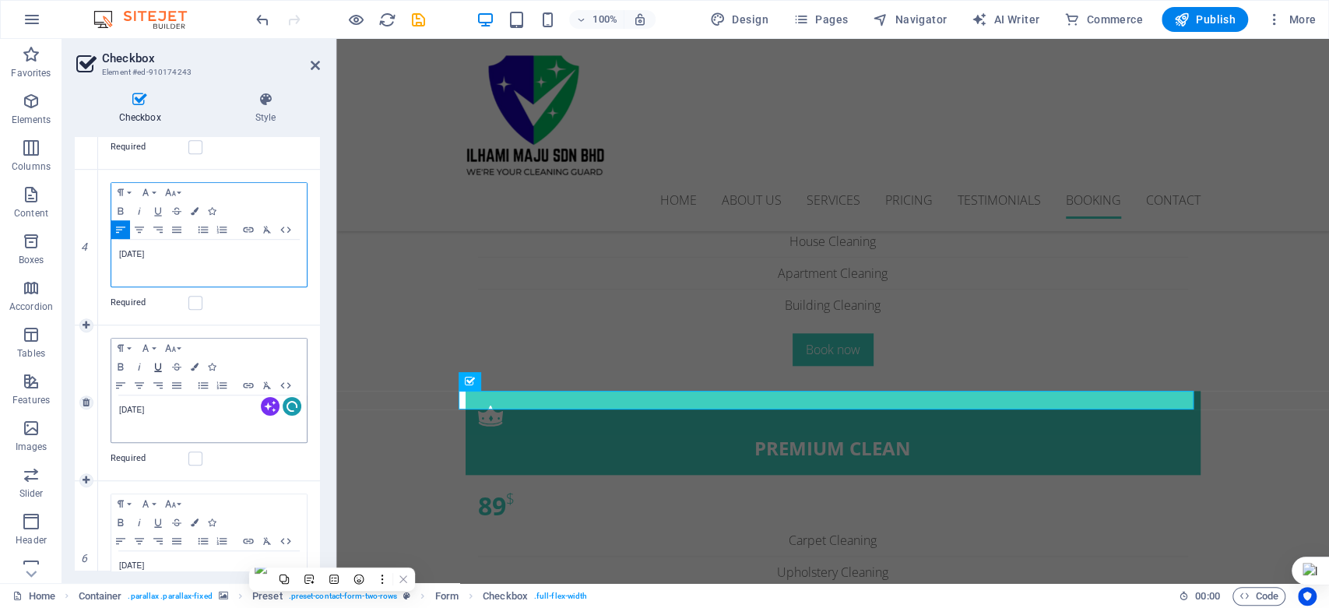
scroll to position [691, 0]
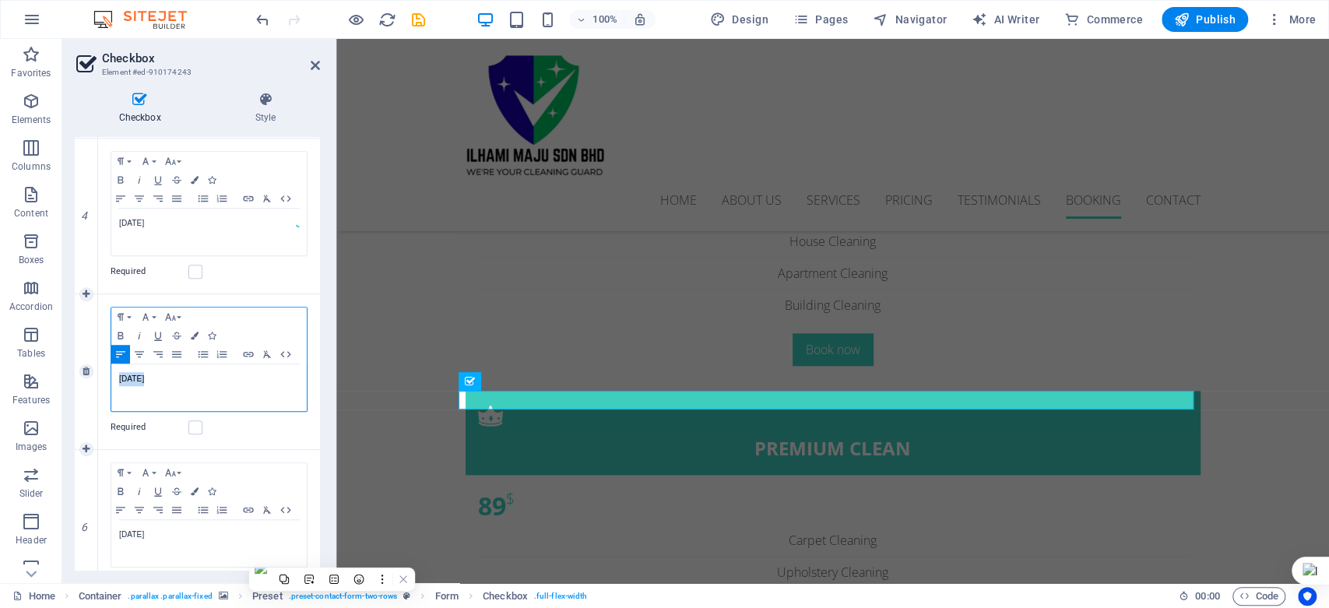
drag, startPoint x: 162, startPoint y: 375, endPoint x: 112, endPoint y: 375, distance: 49.8
click at [112, 375] on div "[DATE]" at bounding box center [208, 387] width 195 height 47
click at [195, 333] on icon "button" at bounding box center [195, 336] width 8 height 8
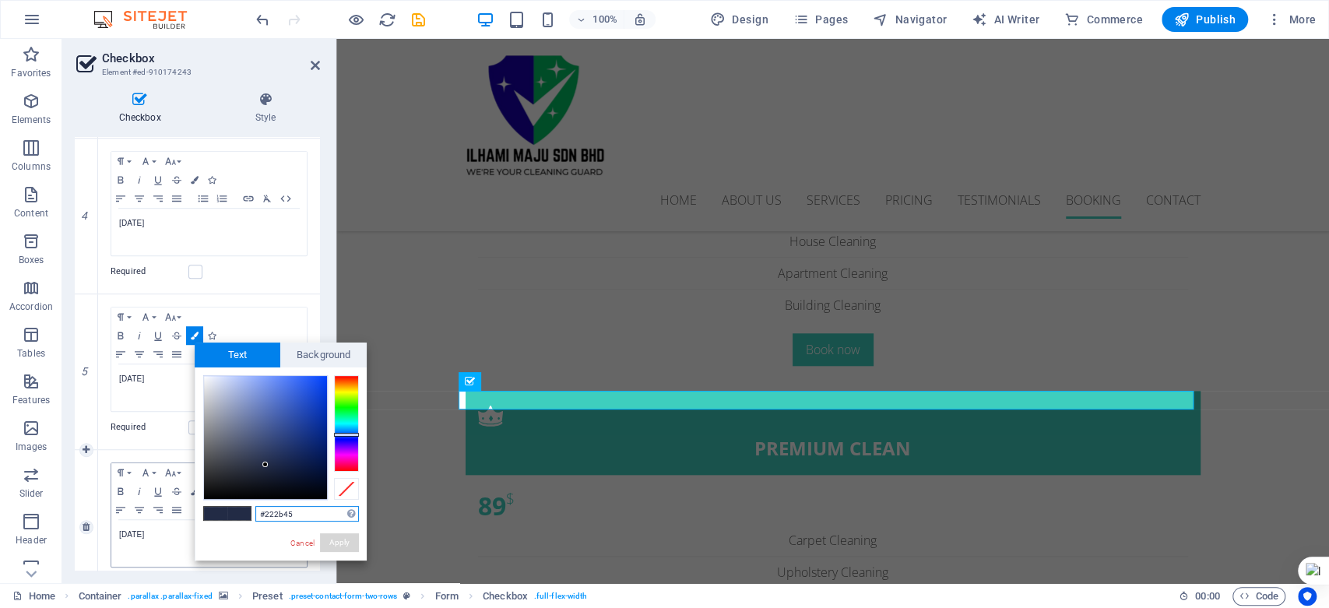
drag, startPoint x: 333, startPoint y: 540, endPoint x: 290, endPoint y: 519, distance: 48.4
click at [334, 540] on button "Apply" at bounding box center [339, 542] width 39 height 19
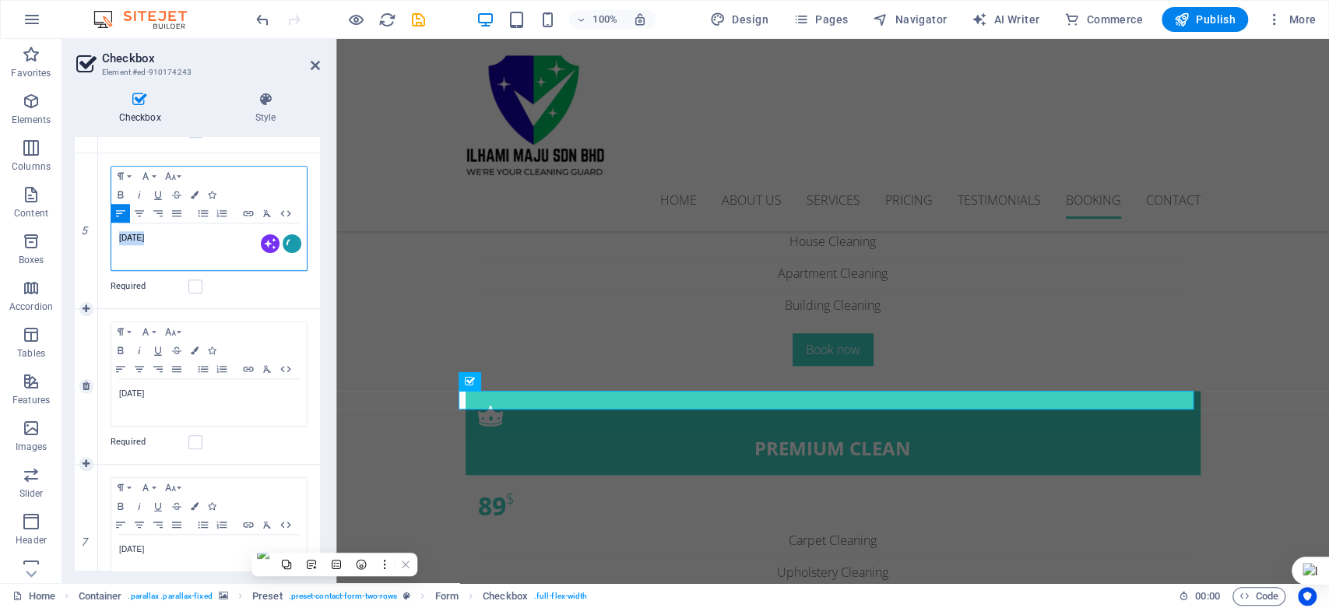
scroll to position [878, 0]
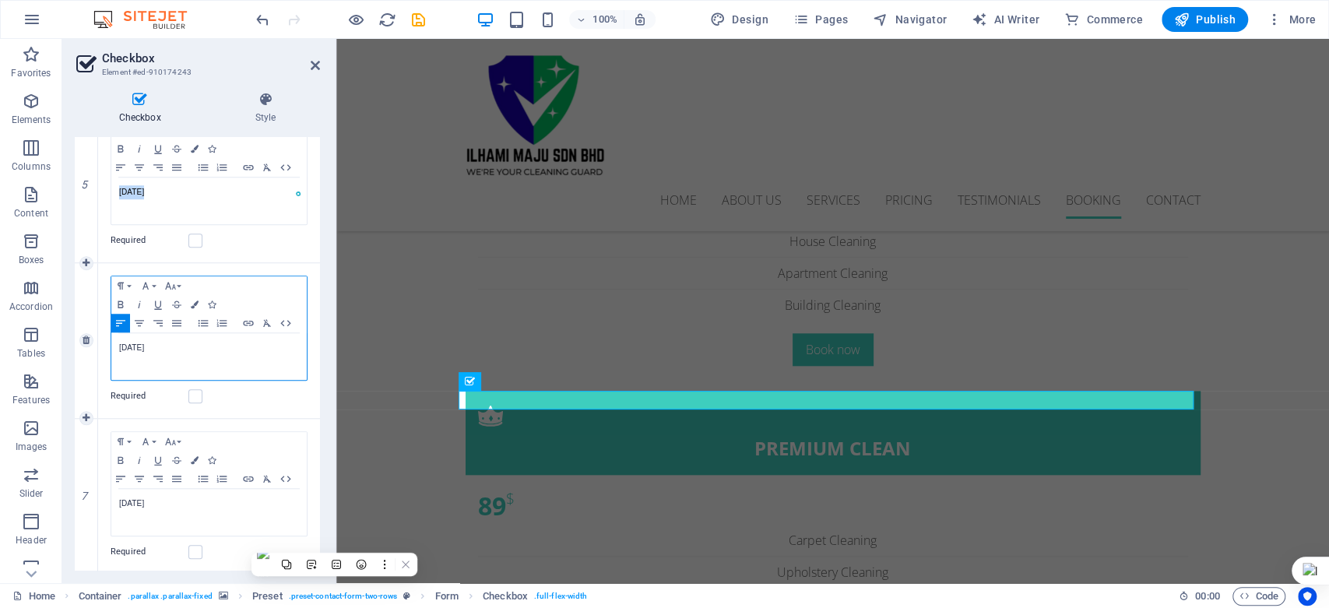
drag, startPoint x: 175, startPoint y: 353, endPoint x: 118, endPoint y: 345, distance: 58.3
click at [118, 345] on div "[DATE]" at bounding box center [208, 356] width 195 height 47
click at [194, 301] on icon "button" at bounding box center [195, 305] width 8 height 8
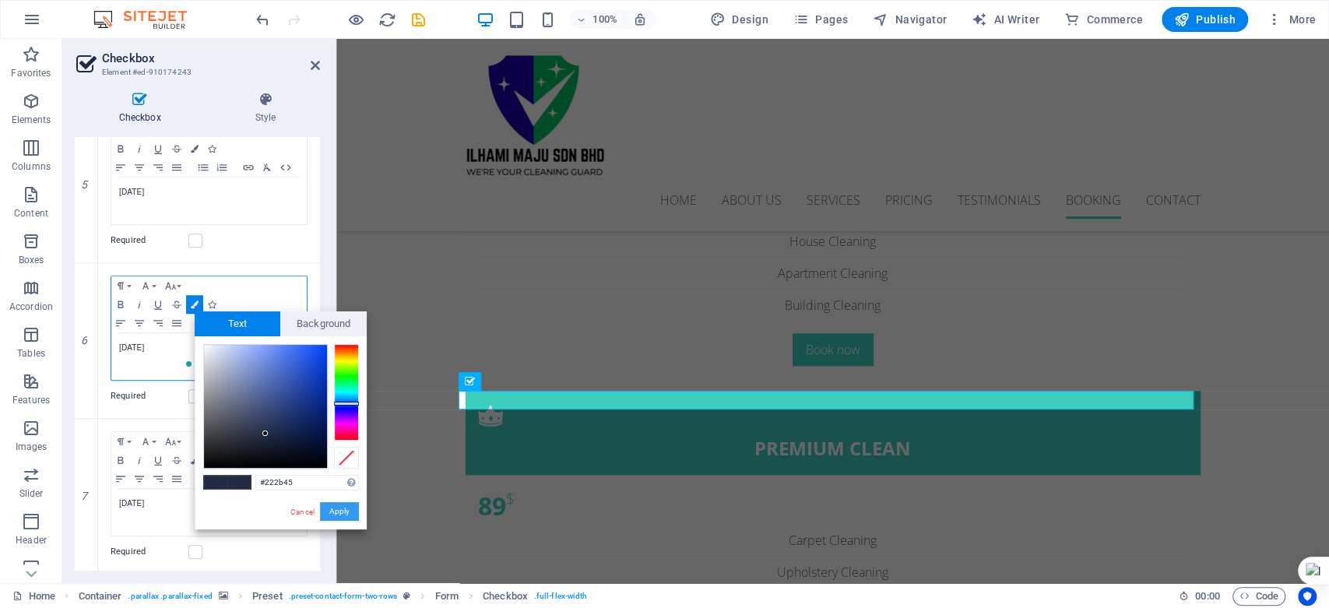
click at [331, 510] on button "Apply" at bounding box center [339, 511] width 39 height 19
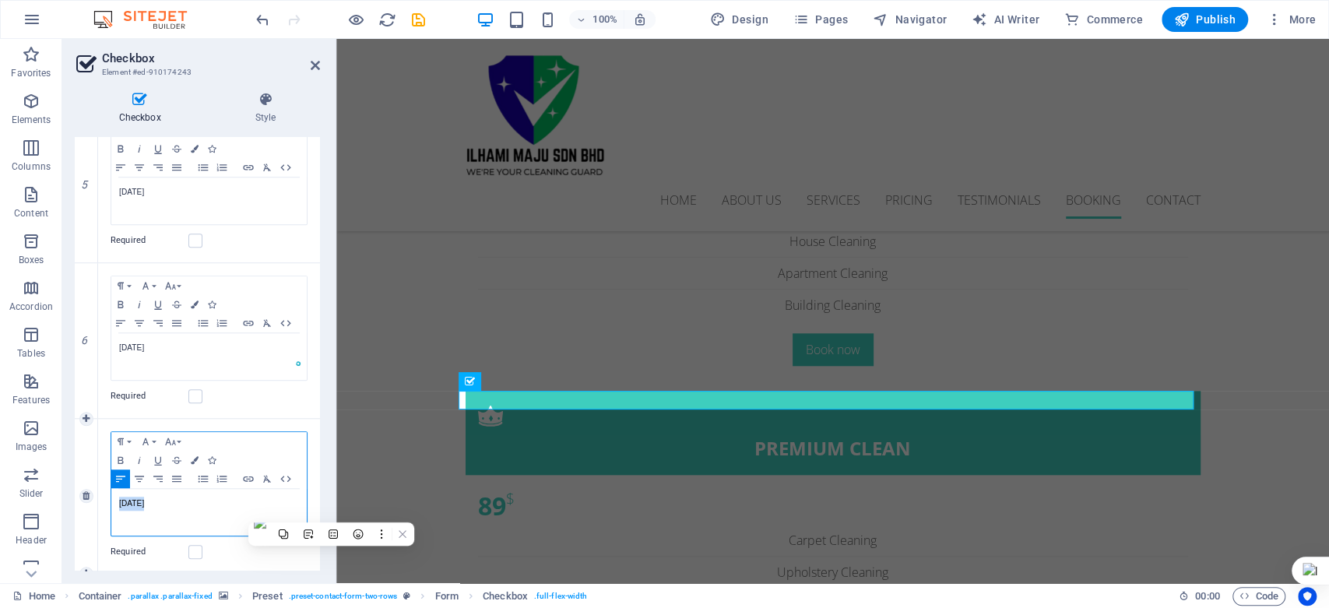
drag, startPoint x: 221, startPoint y: 503, endPoint x: 114, endPoint y: 501, distance: 107.5
click at [114, 501] on div "[DATE]" at bounding box center [208, 512] width 195 height 47
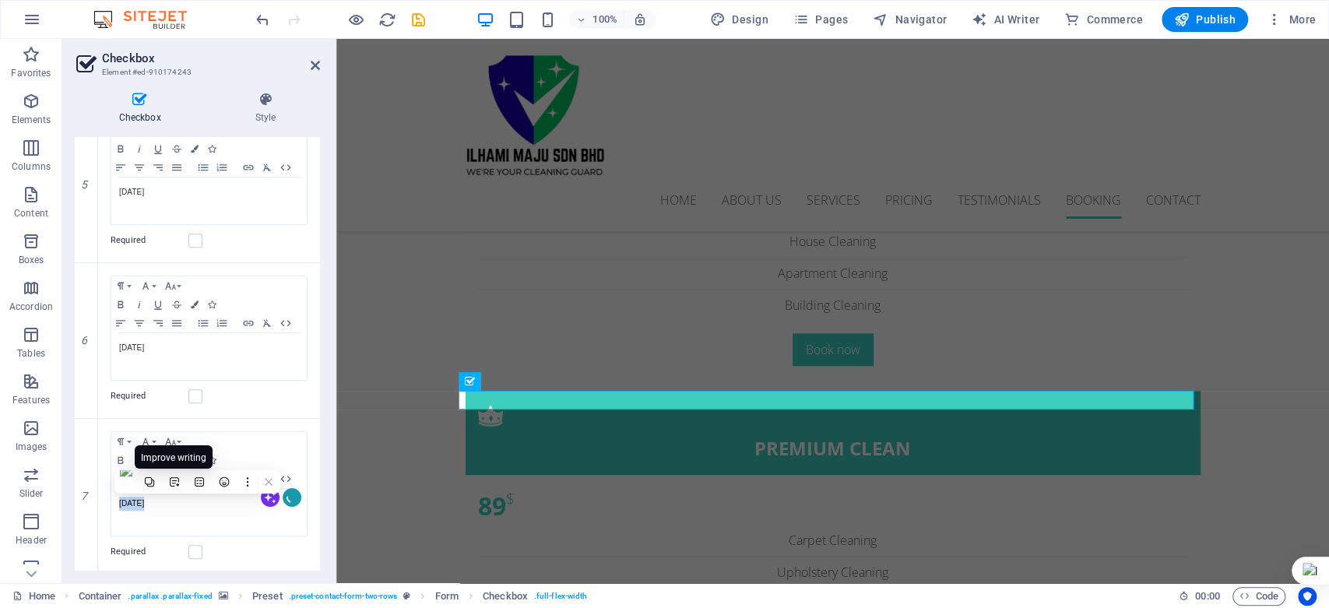
click at [193, 456] on span "Improve writing" at bounding box center [173, 457] width 65 height 11
click at [192, 452] on button "Colors" at bounding box center [194, 460] width 17 height 19
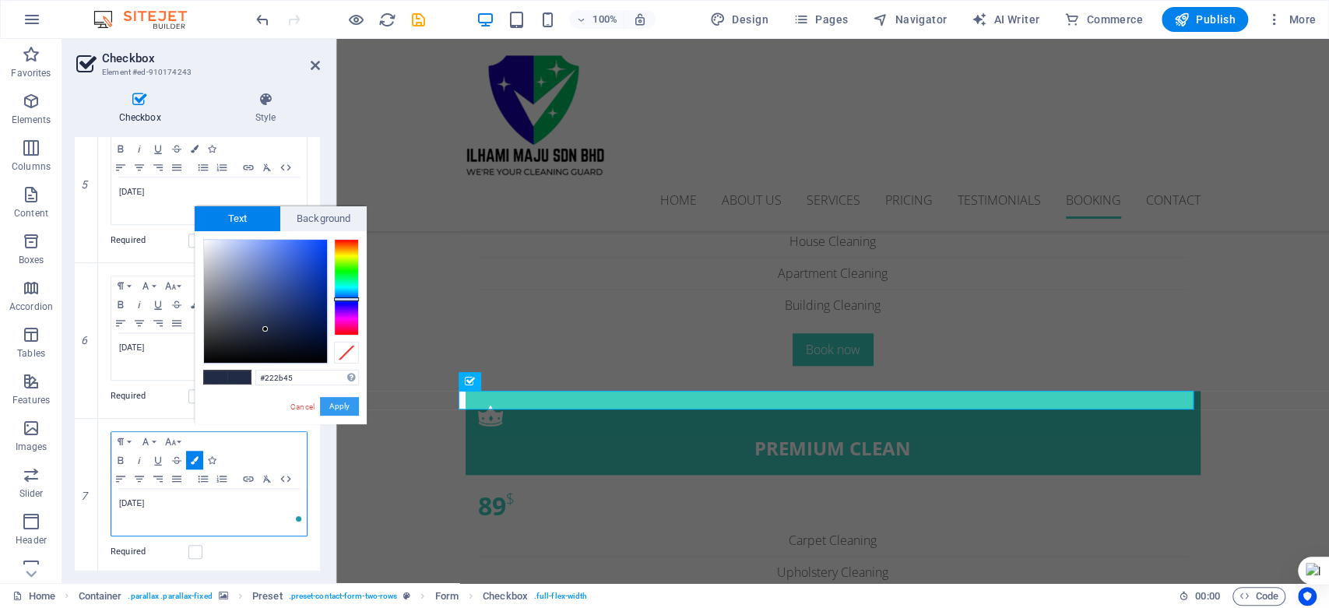
click at [348, 407] on button "Apply" at bounding box center [339, 406] width 39 height 19
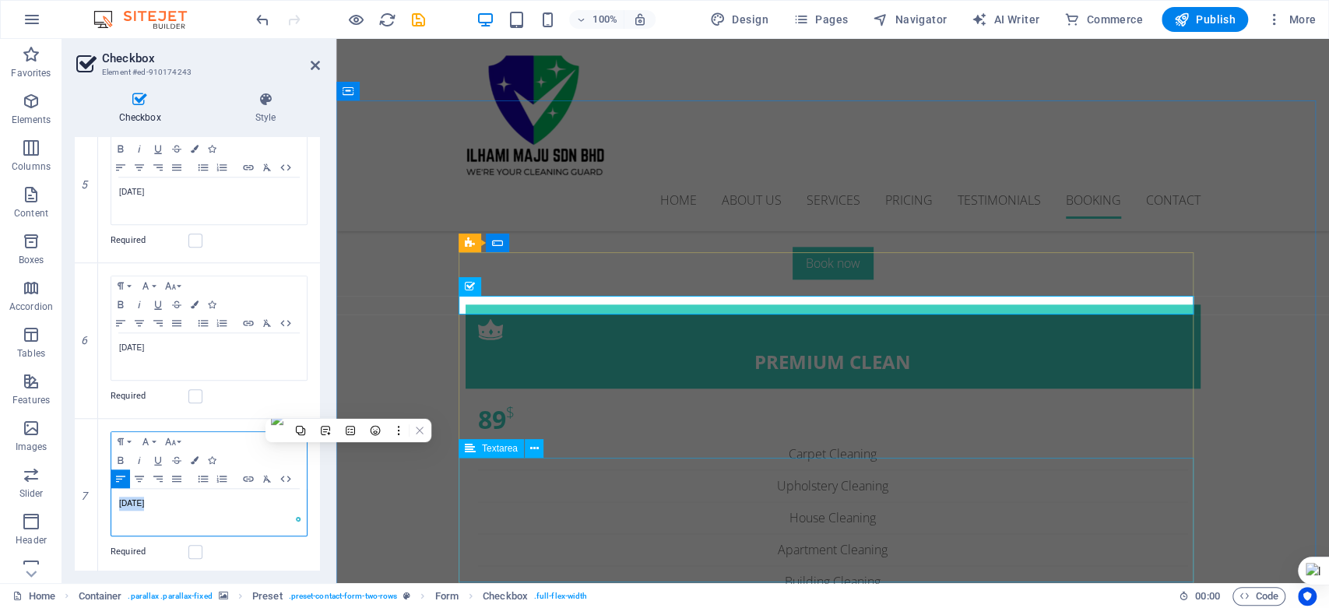
scroll to position [5114, 0]
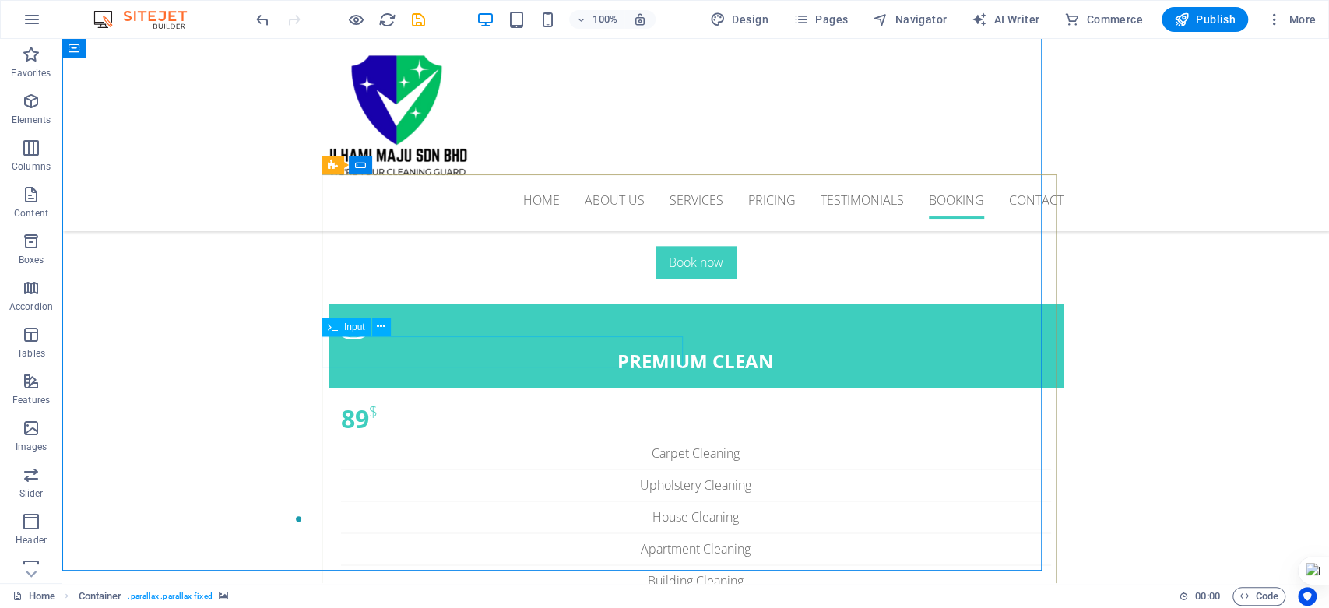
scroll to position [5190, 0]
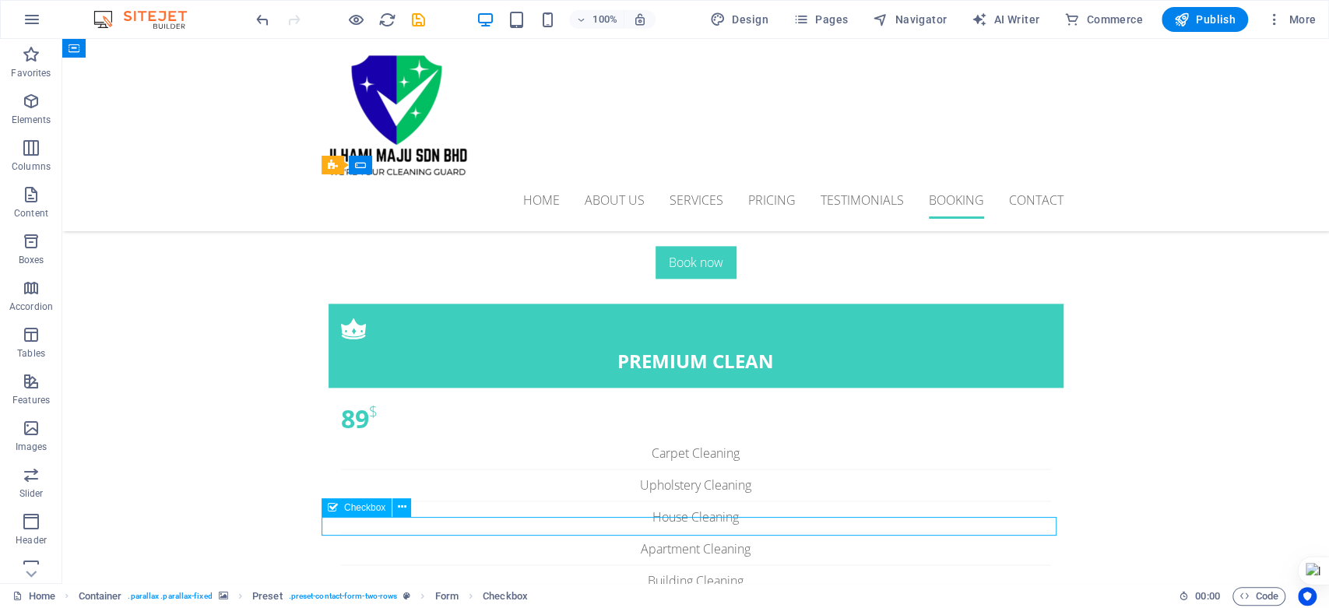
select select "%"
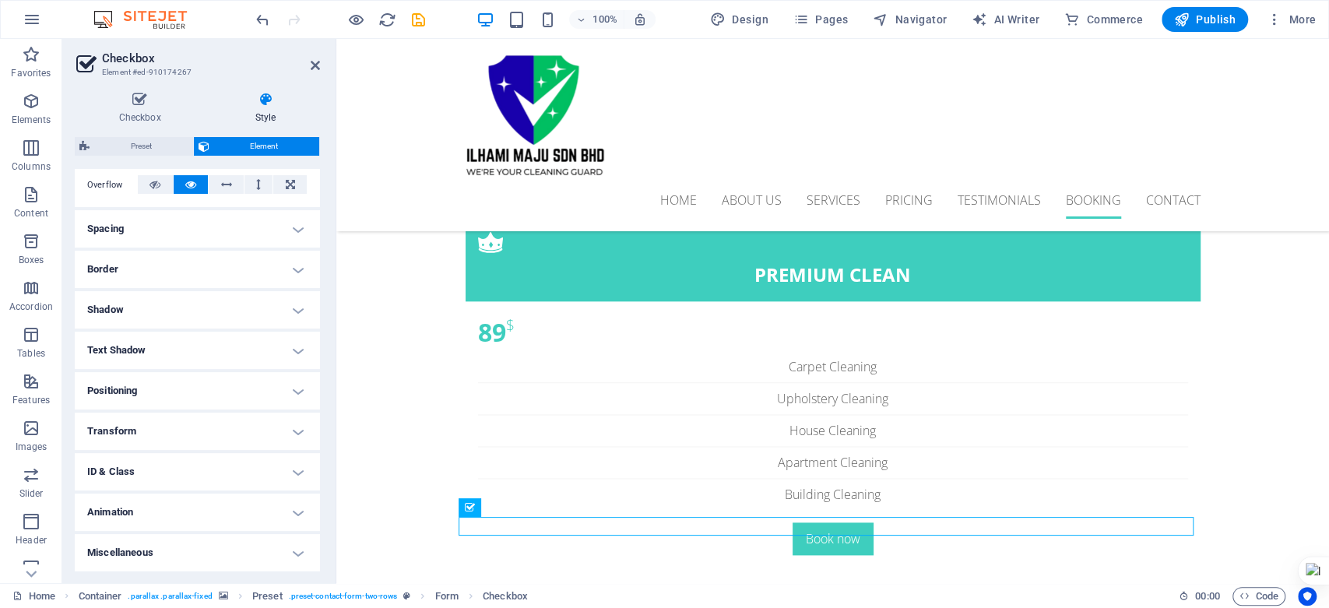
scroll to position [0, 0]
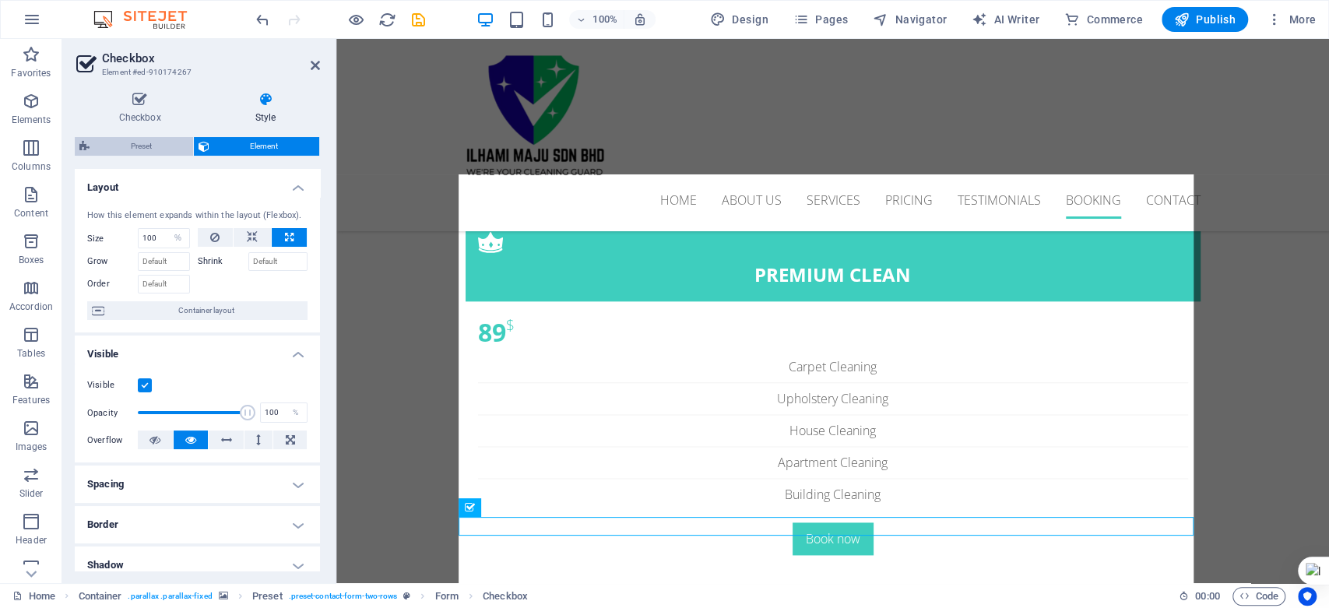
click at [164, 146] on span "Preset" at bounding box center [141, 146] width 94 height 19
select select "px"
select select "rem"
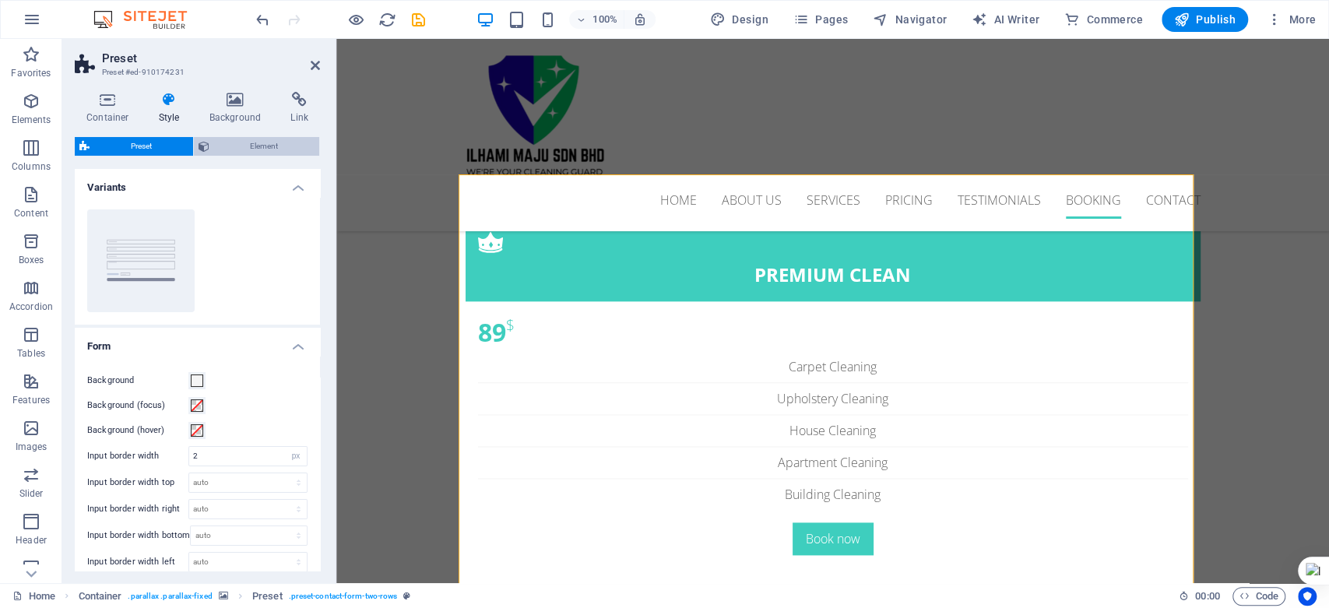
click at [277, 147] on span "Element" at bounding box center [264, 146] width 101 height 19
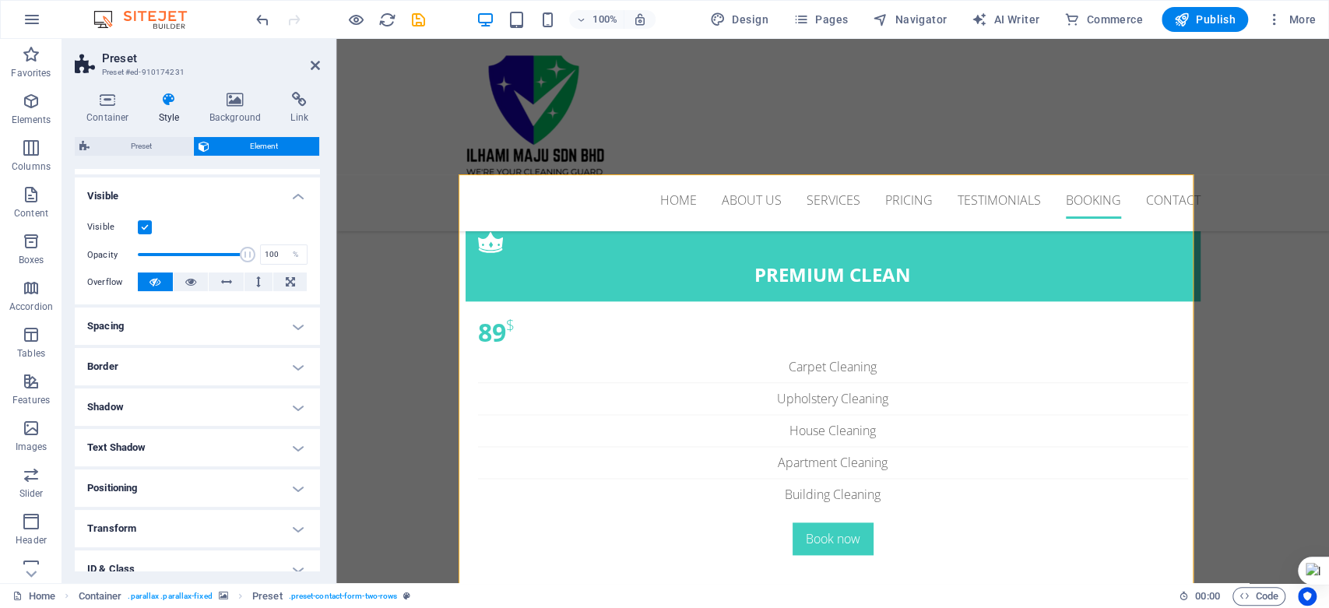
scroll to position [255, 0]
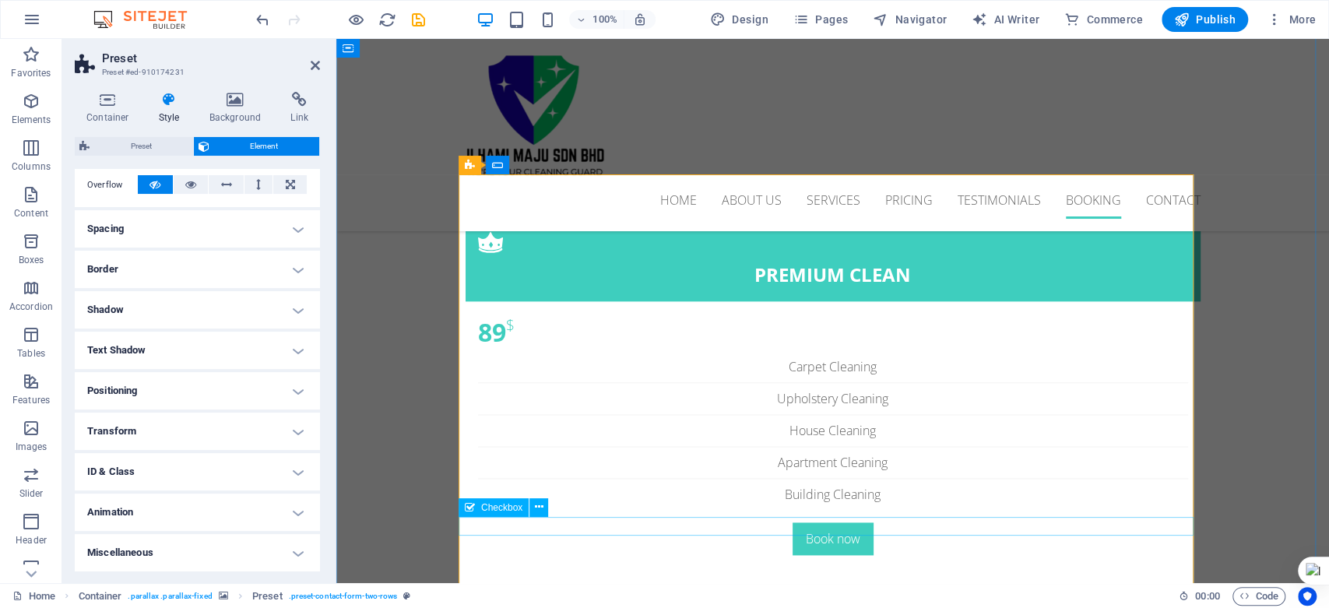
select select "%"
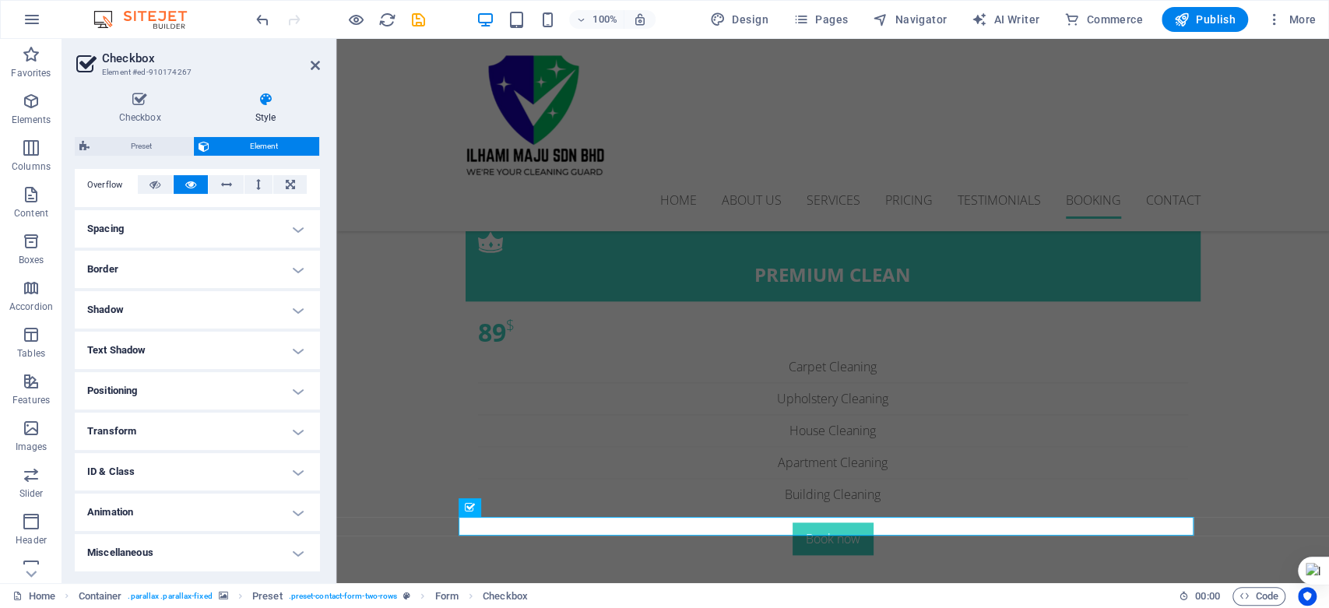
click at [294, 471] on h4 "ID & Class" at bounding box center [197, 471] width 245 height 37
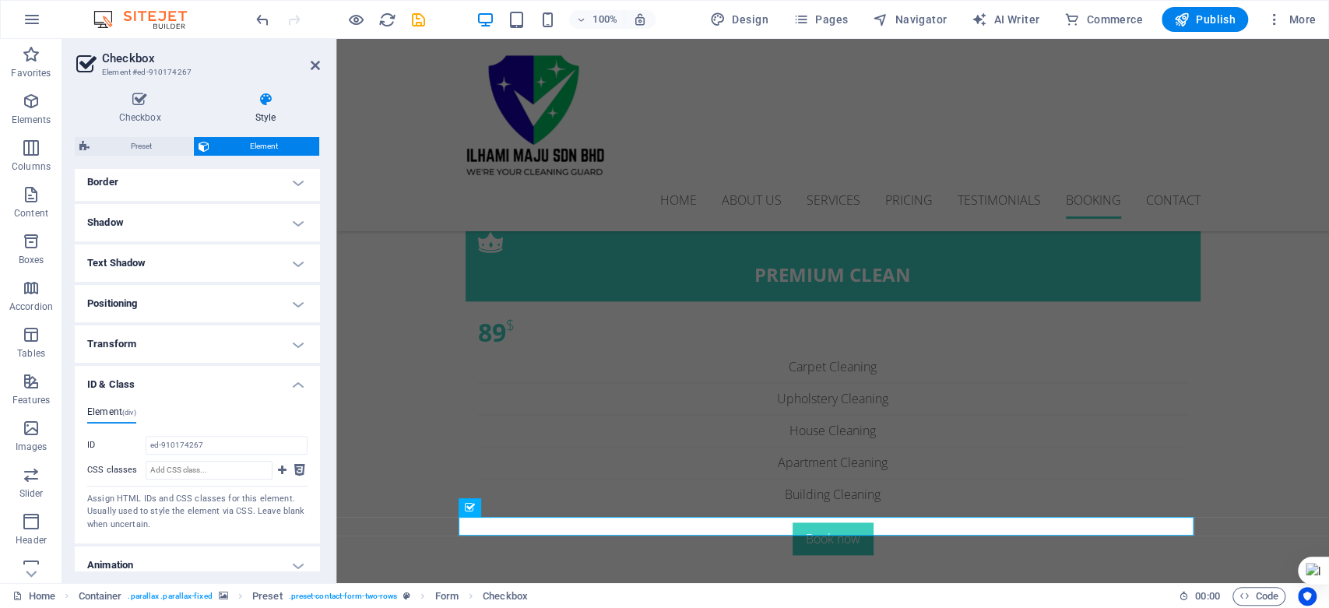
scroll to position [396, 0]
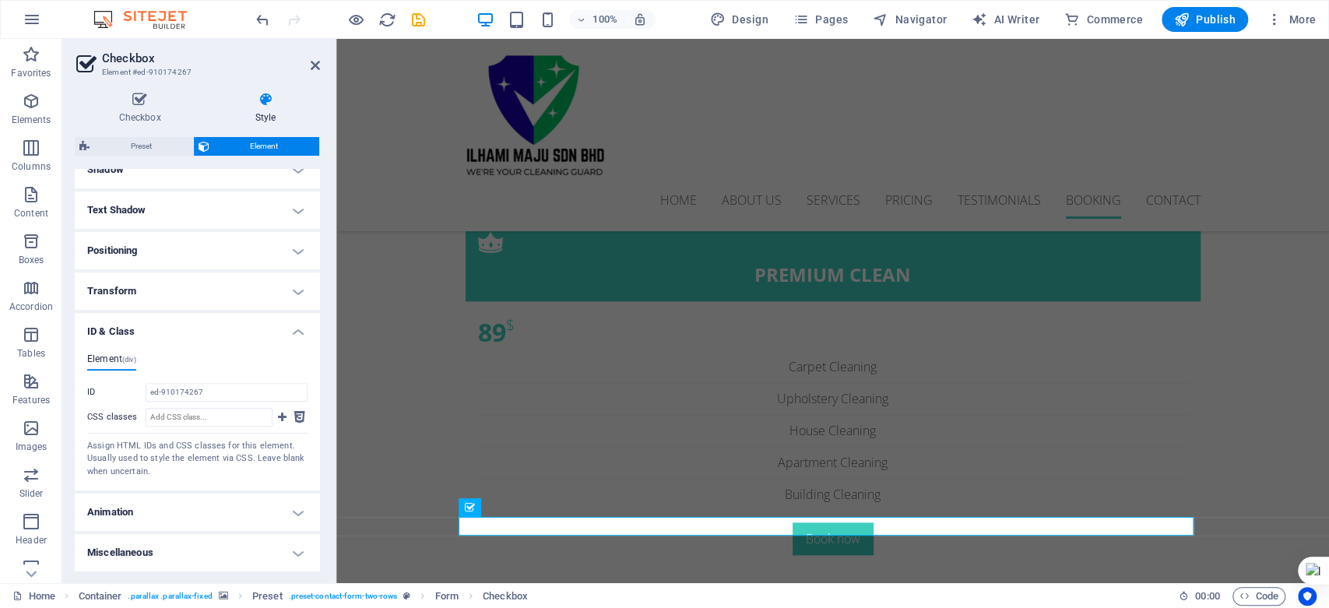
click at [295, 508] on h4 "Animation" at bounding box center [197, 512] width 245 height 37
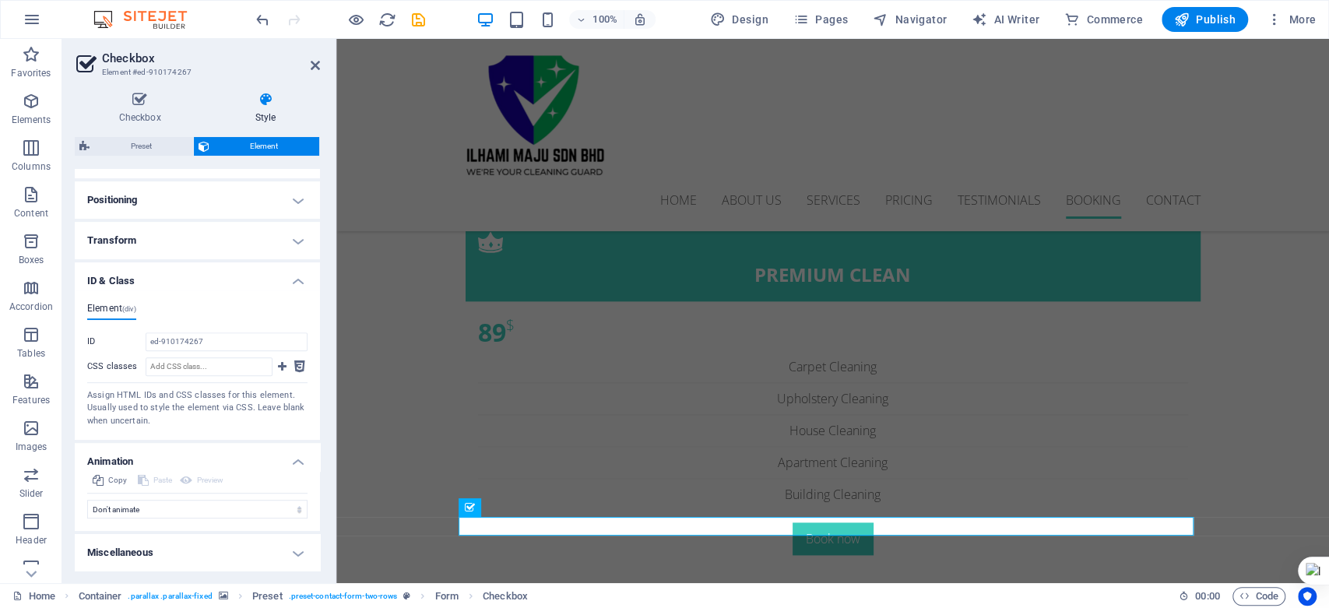
click at [295, 550] on h4 "Miscellaneous" at bounding box center [197, 552] width 245 height 37
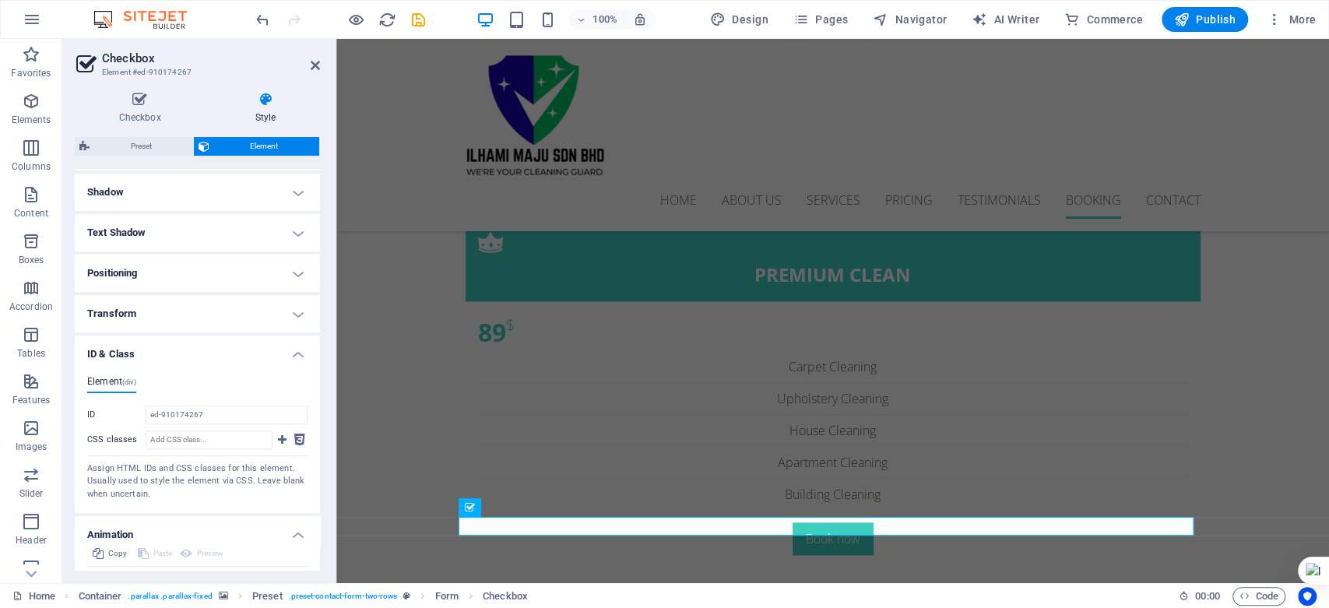
scroll to position [369, 0]
click at [298, 316] on h4 "Transform" at bounding box center [197, 317] width 245 height 37
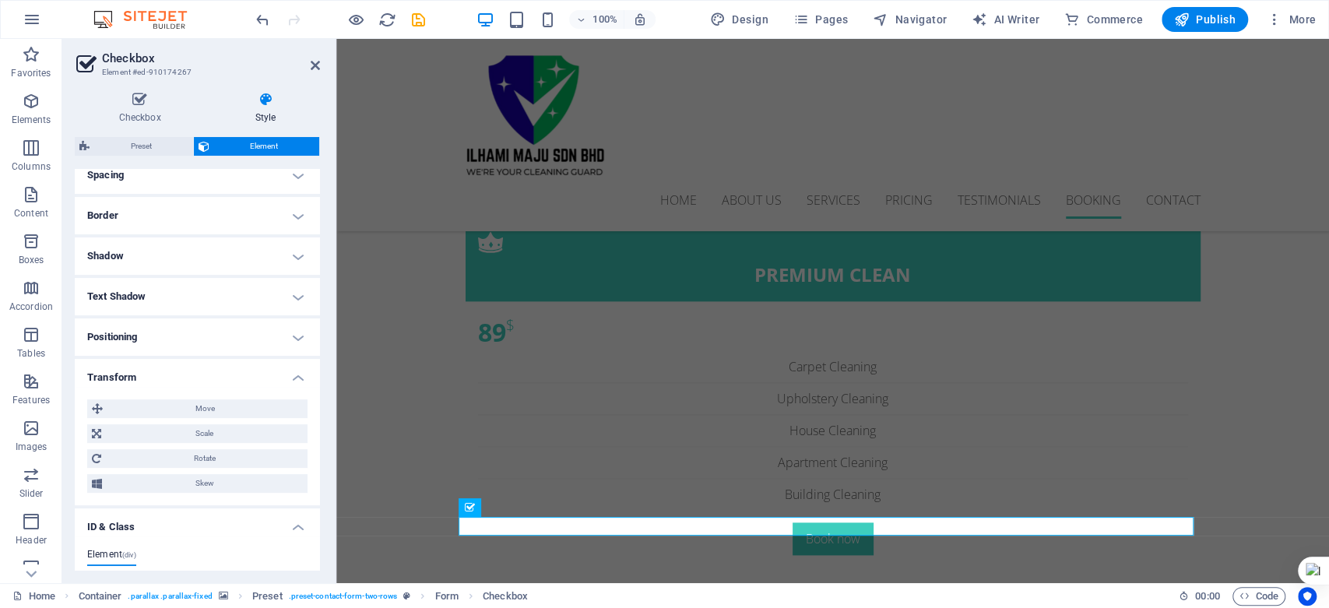
scroll to position [283, 0]
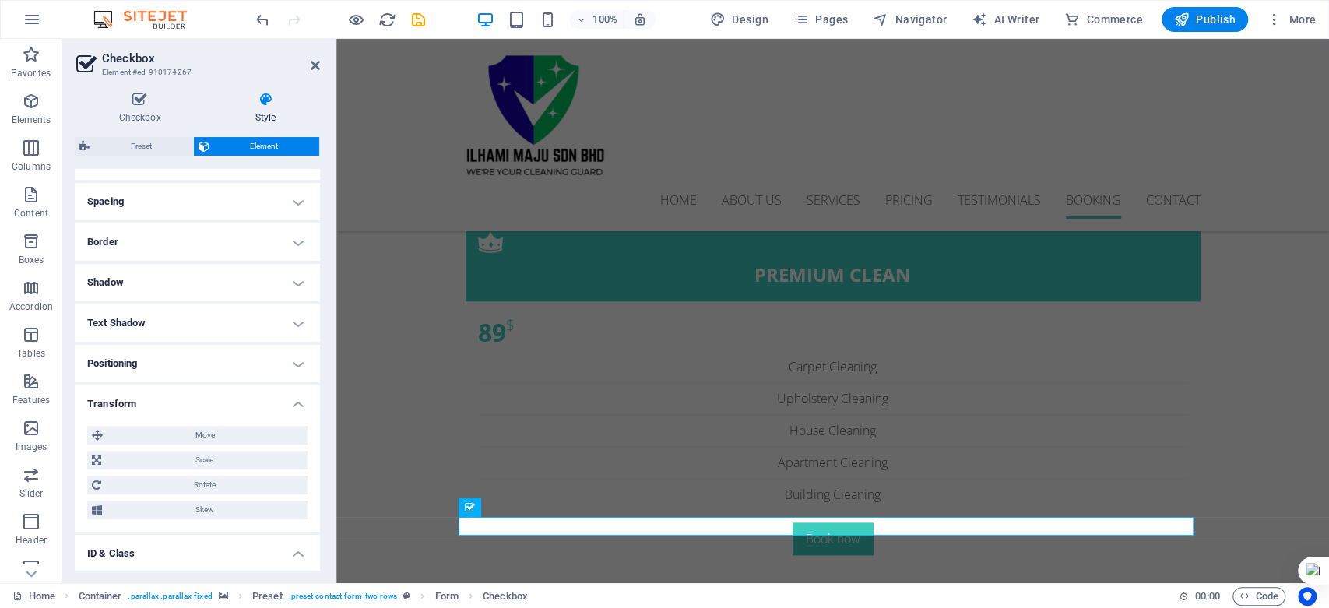
click at [295, 323] on h4 "Text Shadow" at bounding box center [197, 322] width 245 height 37
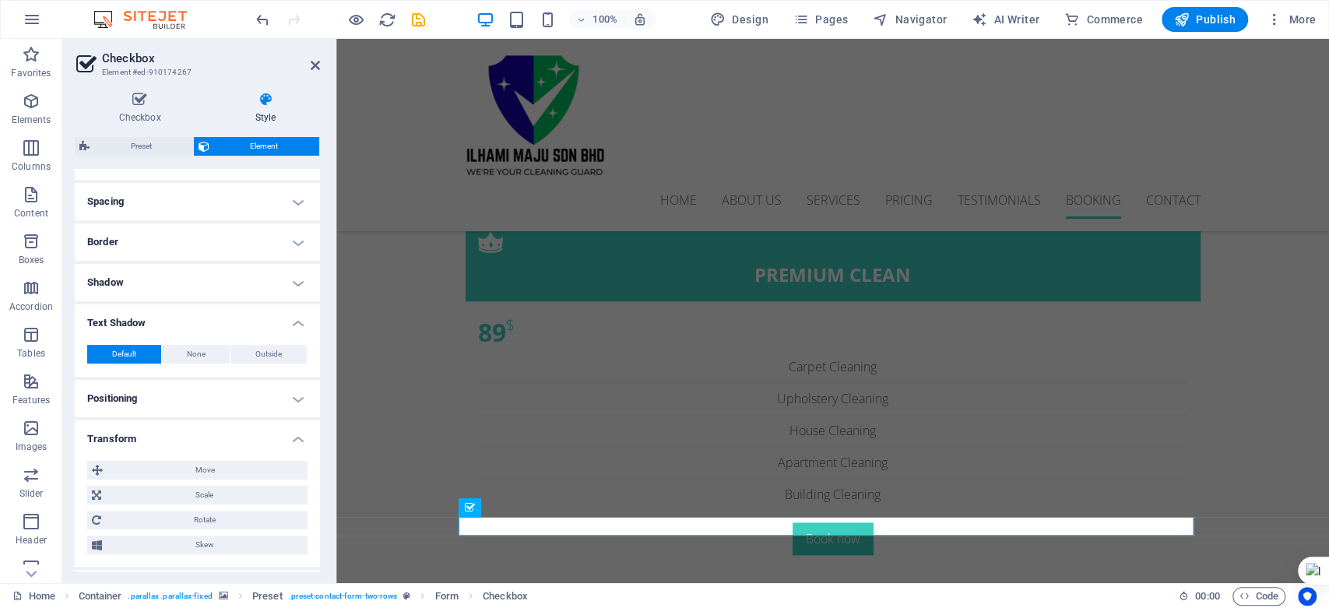
click at [301, 282] on h4 "Shadow" at bounding box center [197, 282] width 245 height 37
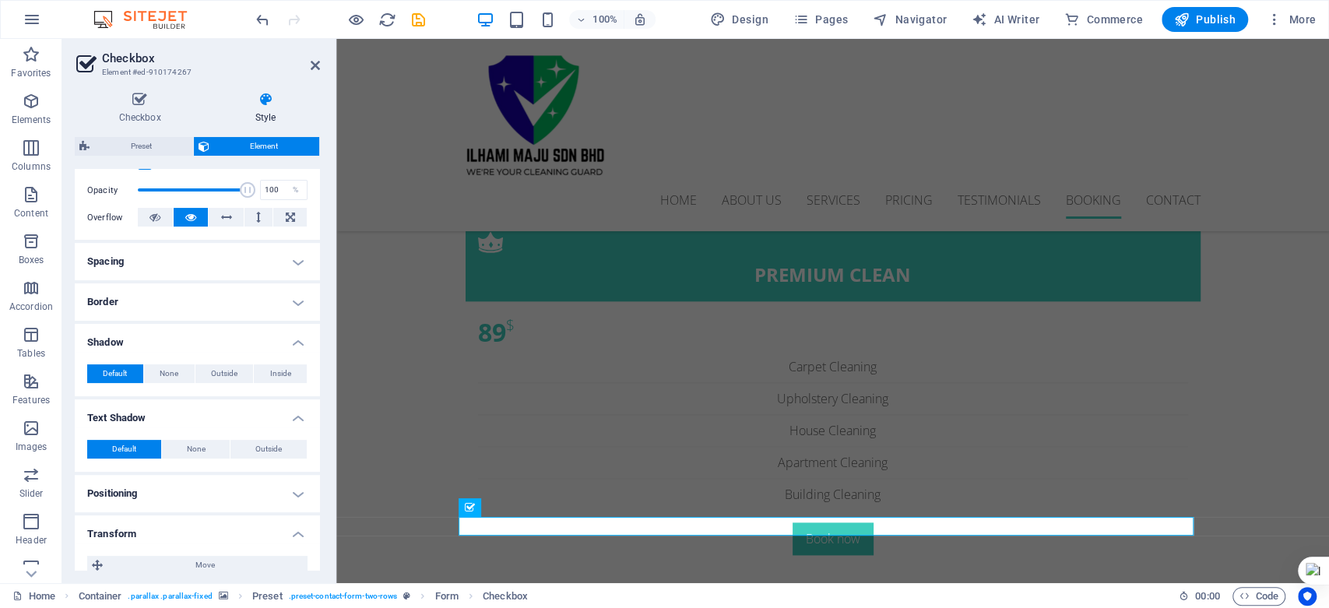
scroll to position [196, 0]
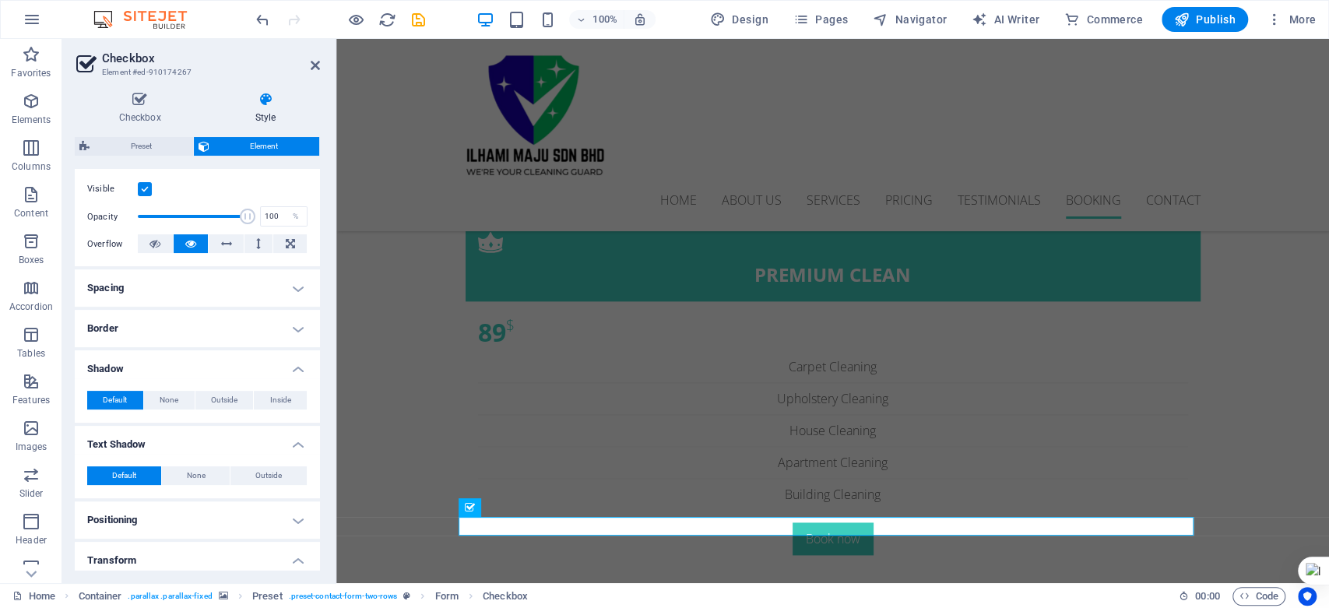
click at [292, 330] on h4 "Border" at bounding box center [197, 328] width 245 height 37
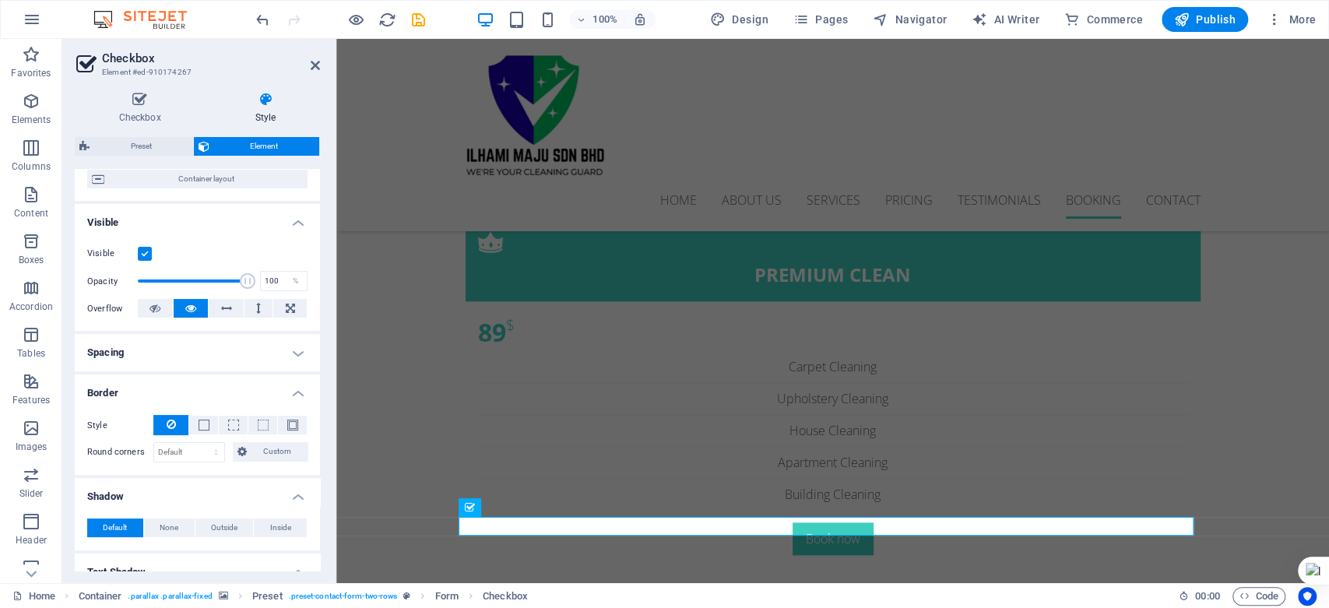
scroll to position [110, 0]
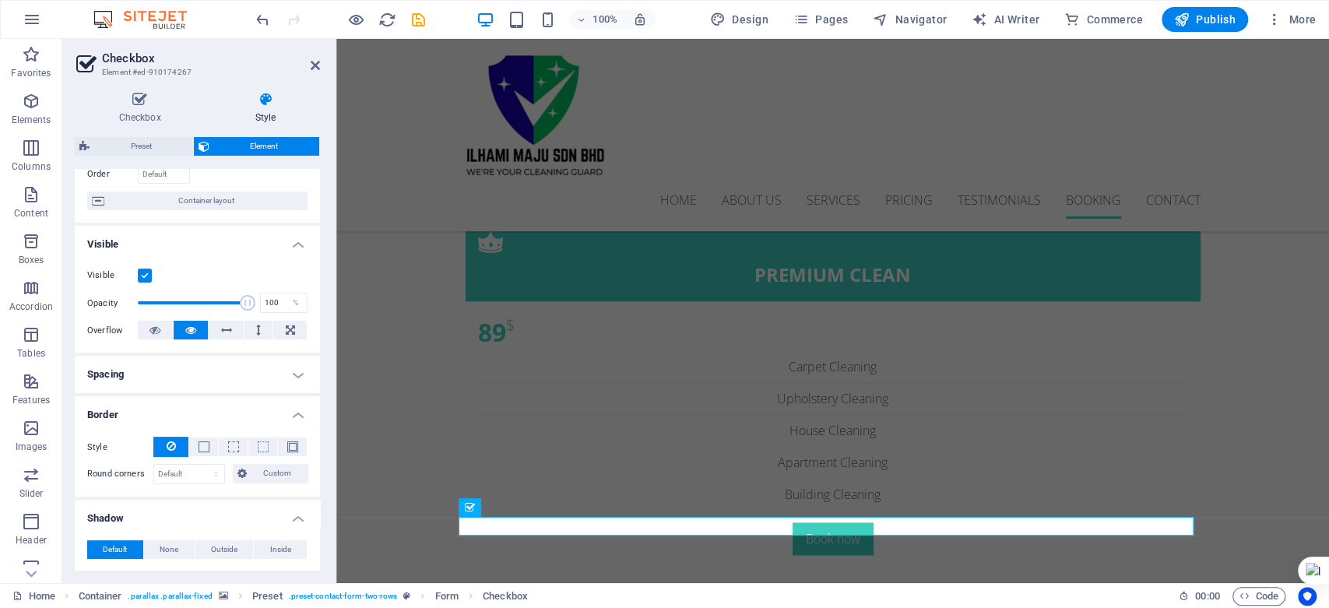
click at [294, 372] on h4 "Spacing" at bounding box center [197, 374] width 245 height 37
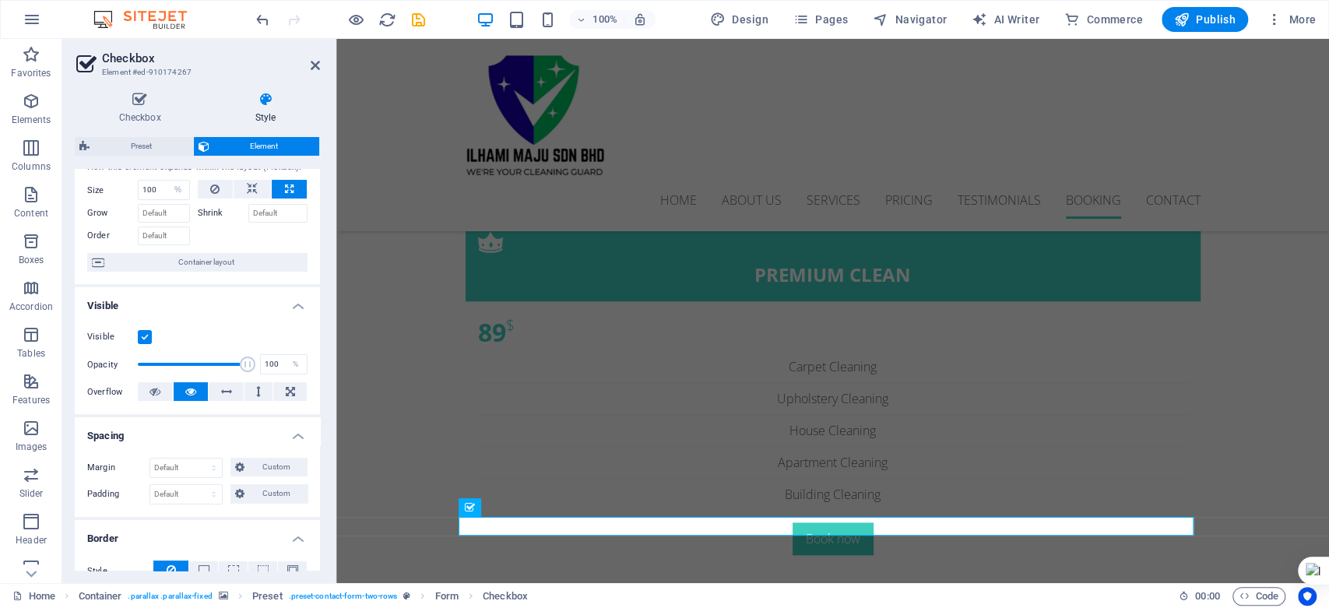
scroll to position [0, 0]
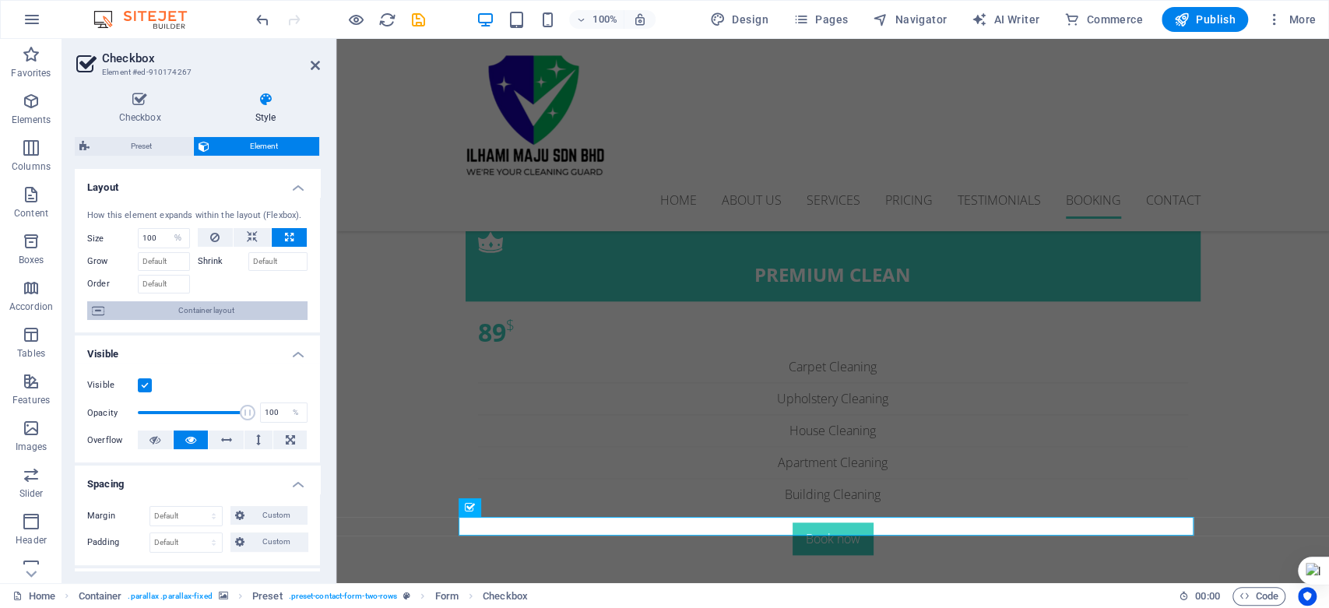
click at [207, 310] on span "Container layout" at bounding box center [206, 310] width 194 height 19
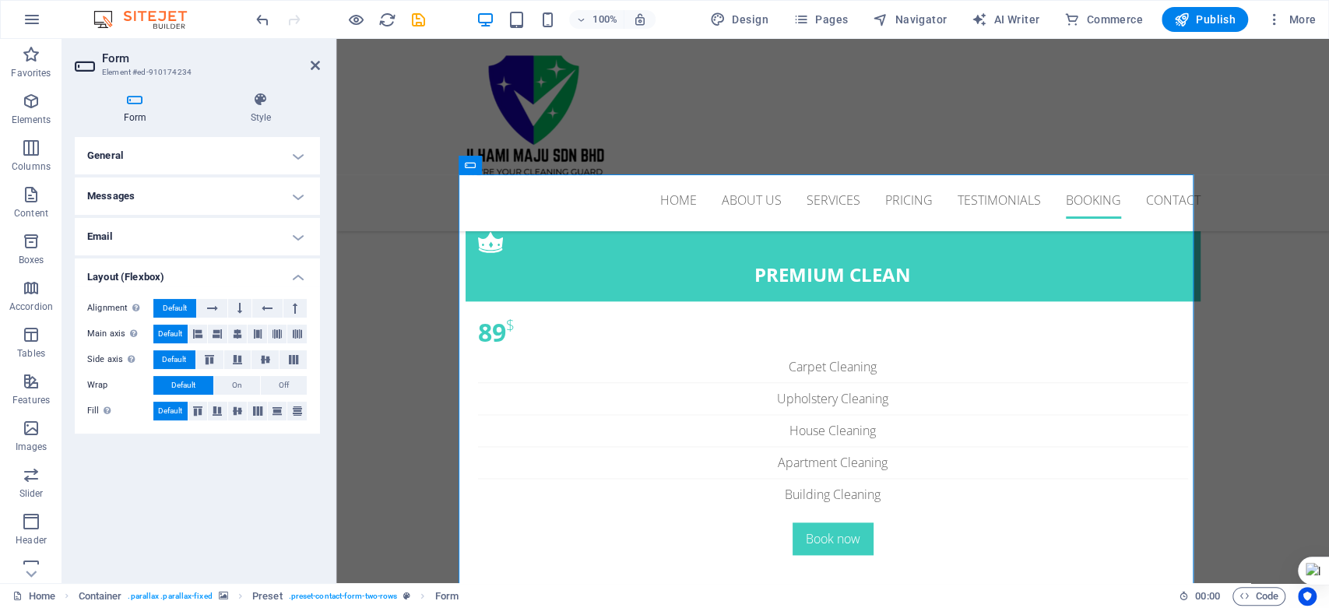
click at [301, 233] on h4 "Email" at bounding box center [197, 236] width 245 height 37
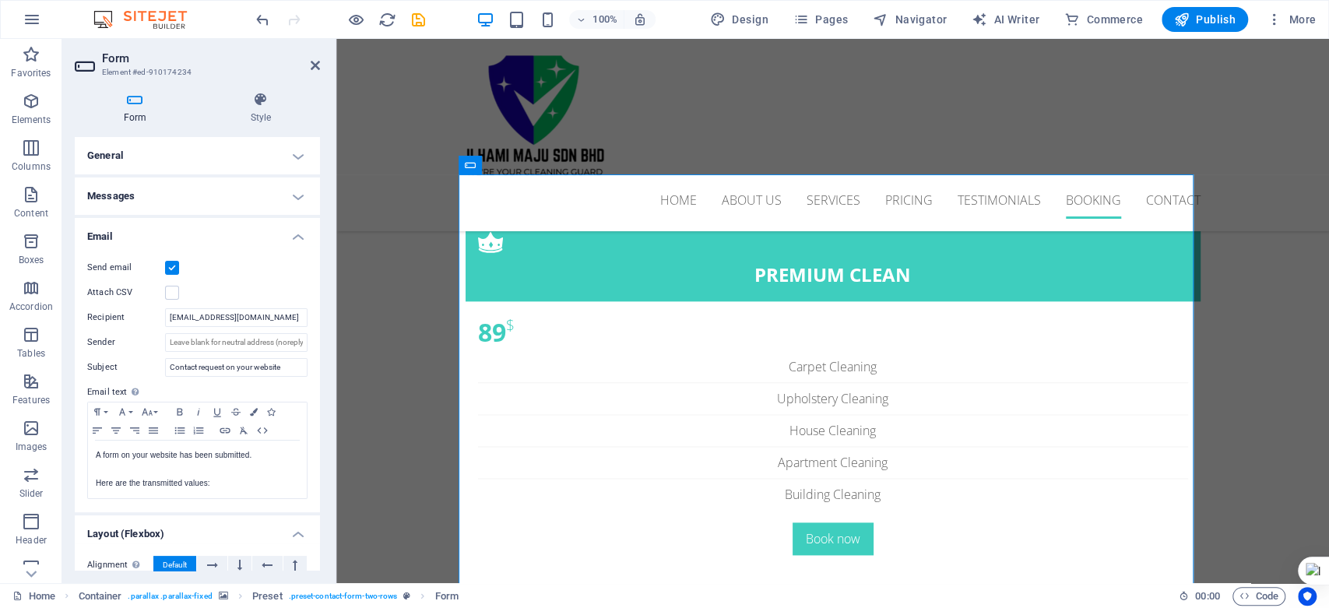
click at [299, 199] on h4 "Messages" at bounding box center [197, 196] width 245 height 37
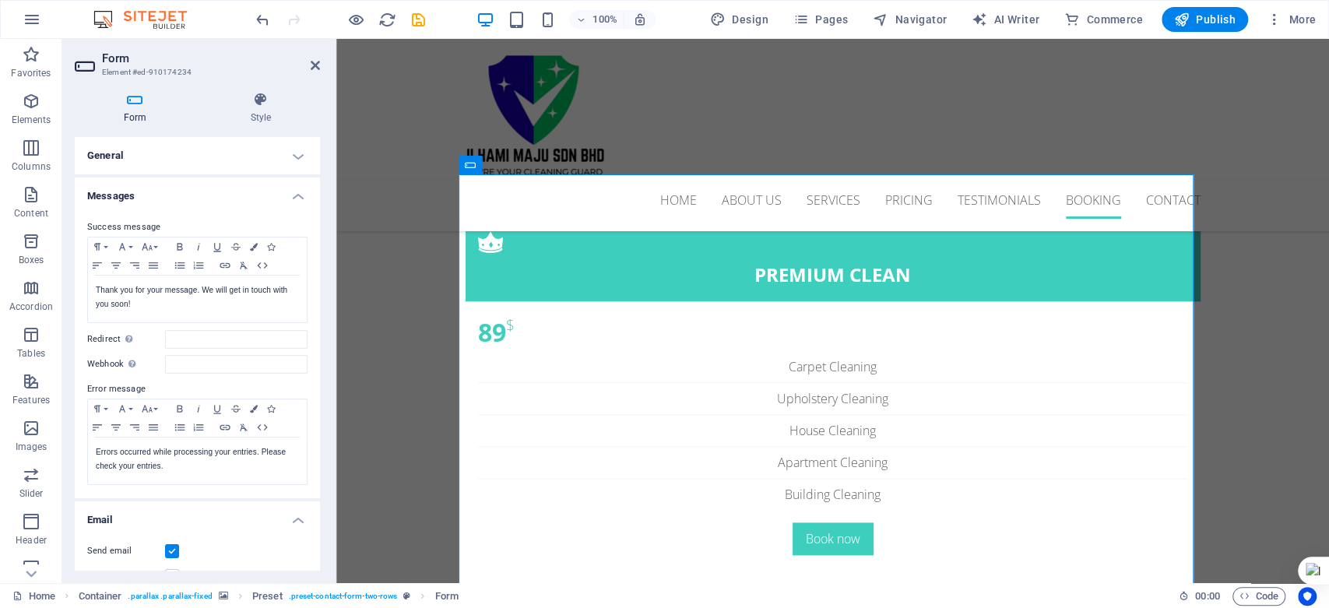
click at [300, 148] on h4 "General" at bounding box center [197, 155] width 245 height 37
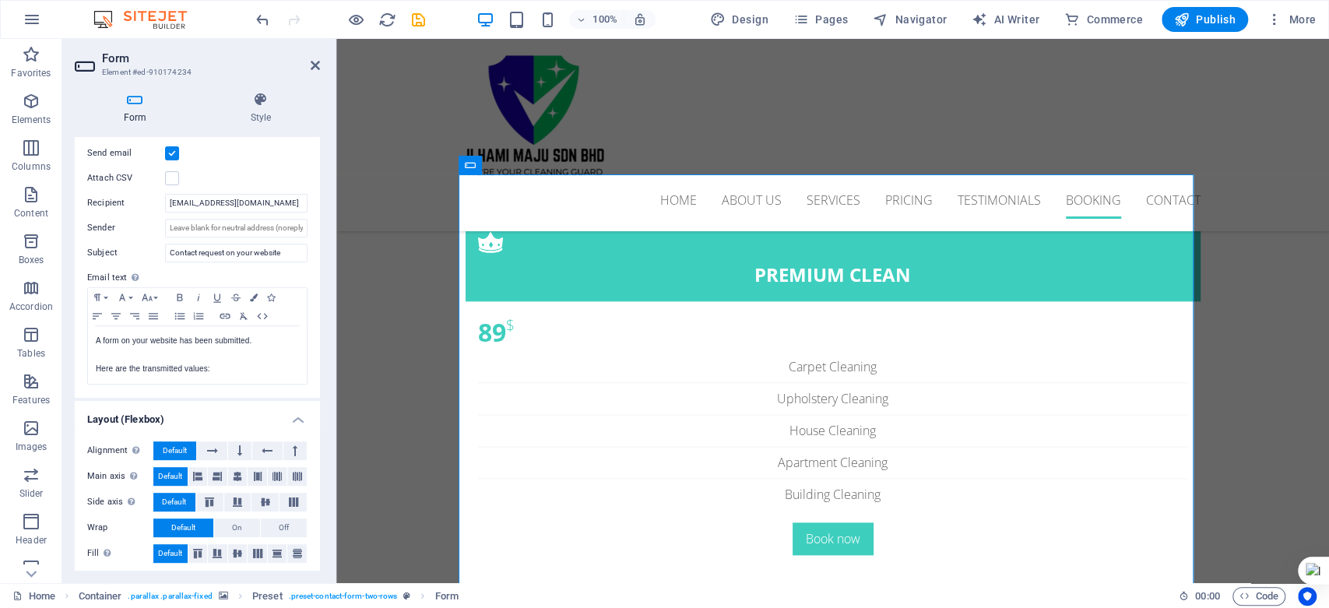
scroll to position [436, 0]
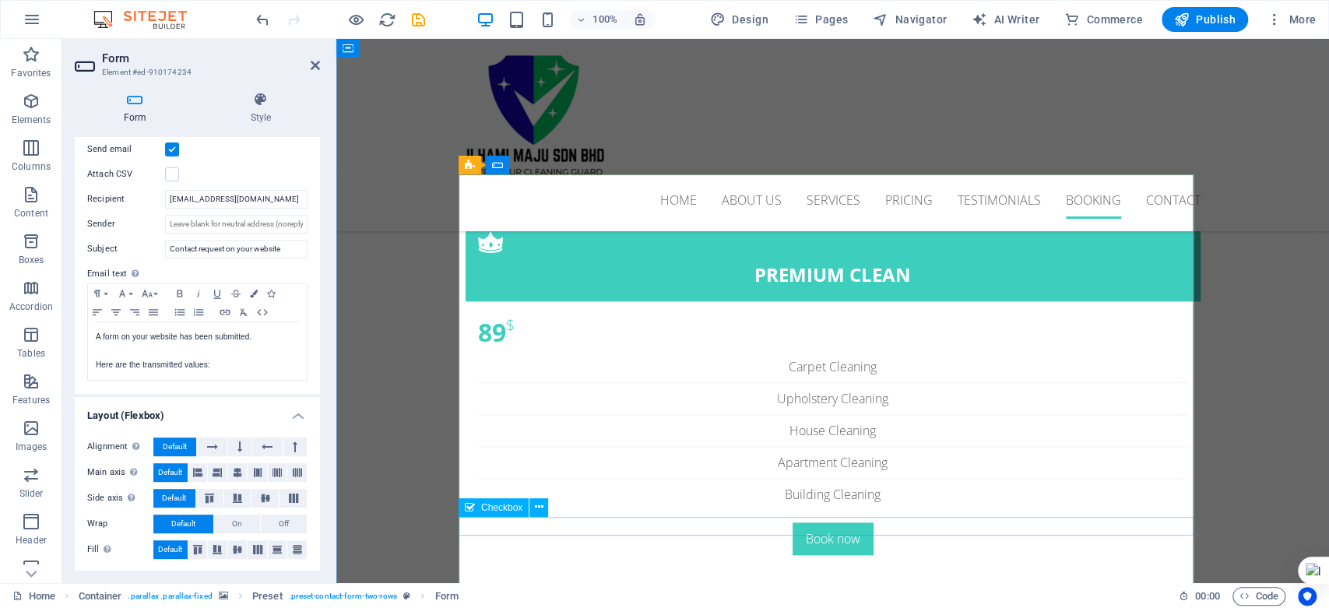
select select "%"
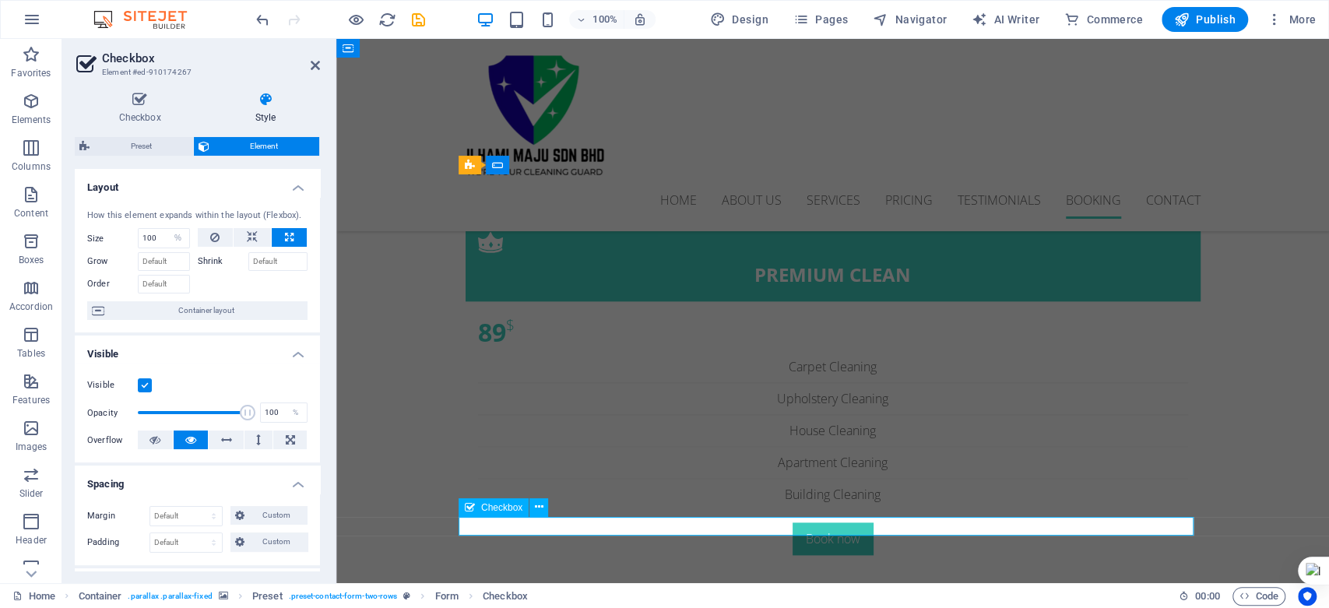
click at [540, 512] on icon at bounding box center [539, 507] width 9 height 16
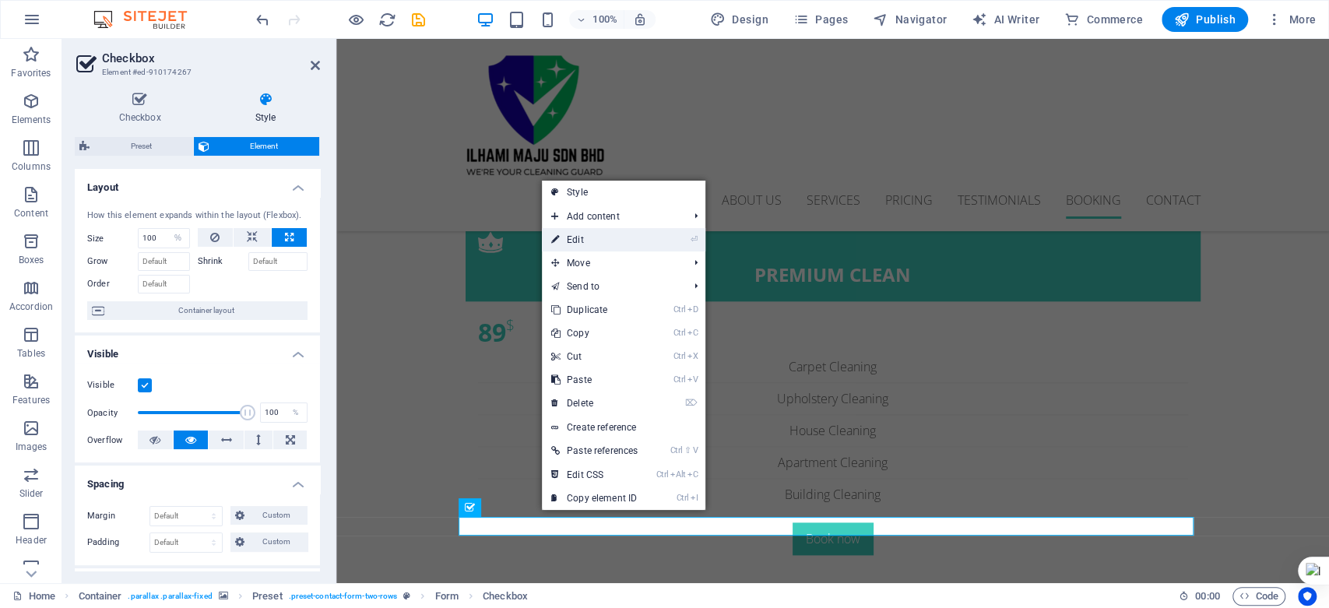
click at [614, 232] on link "⏎ Edit" at bounding box center [594, 239] width 105 height 23
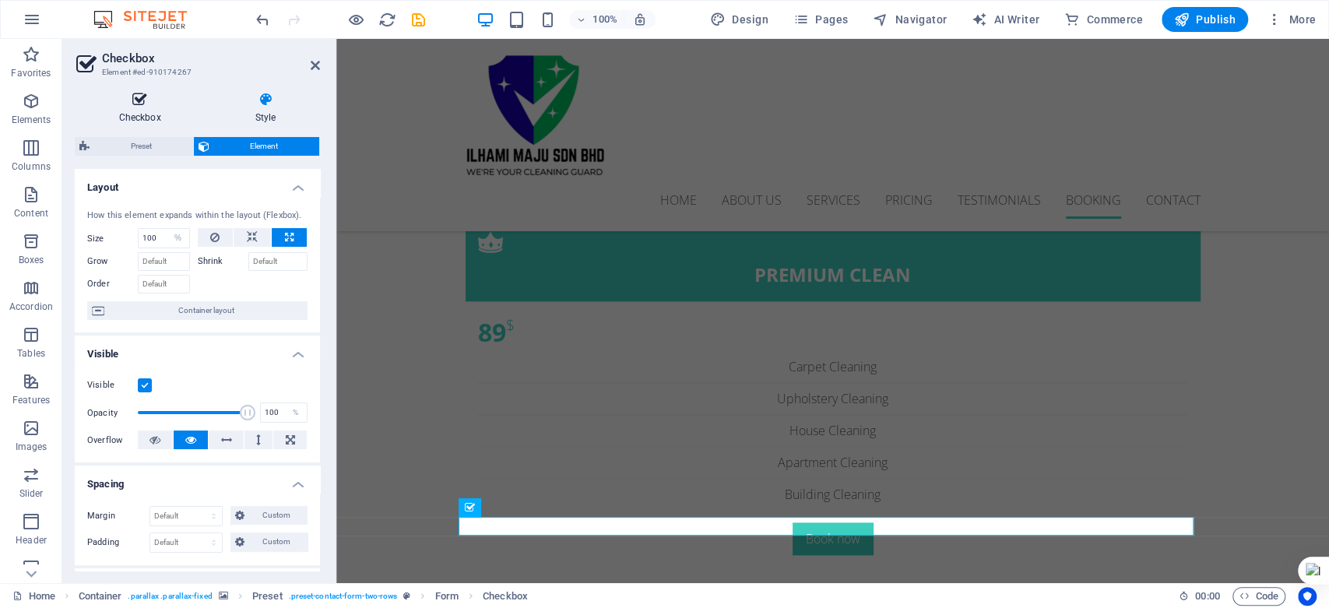
click at [148, 113] on h4 "Checkbox" at bounding box center [143, 108] width 136 height 33
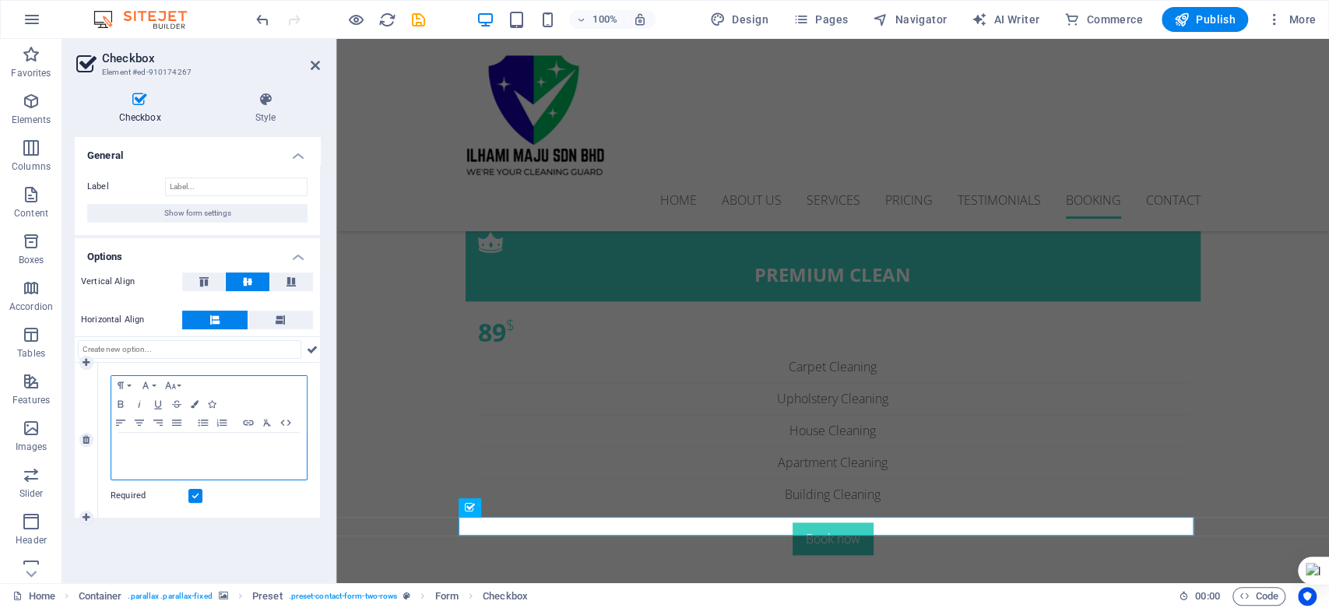
click at [146, 447] on link "I have read and understand the privacy policy." at bounding box center [201, 447] width 164 height 9
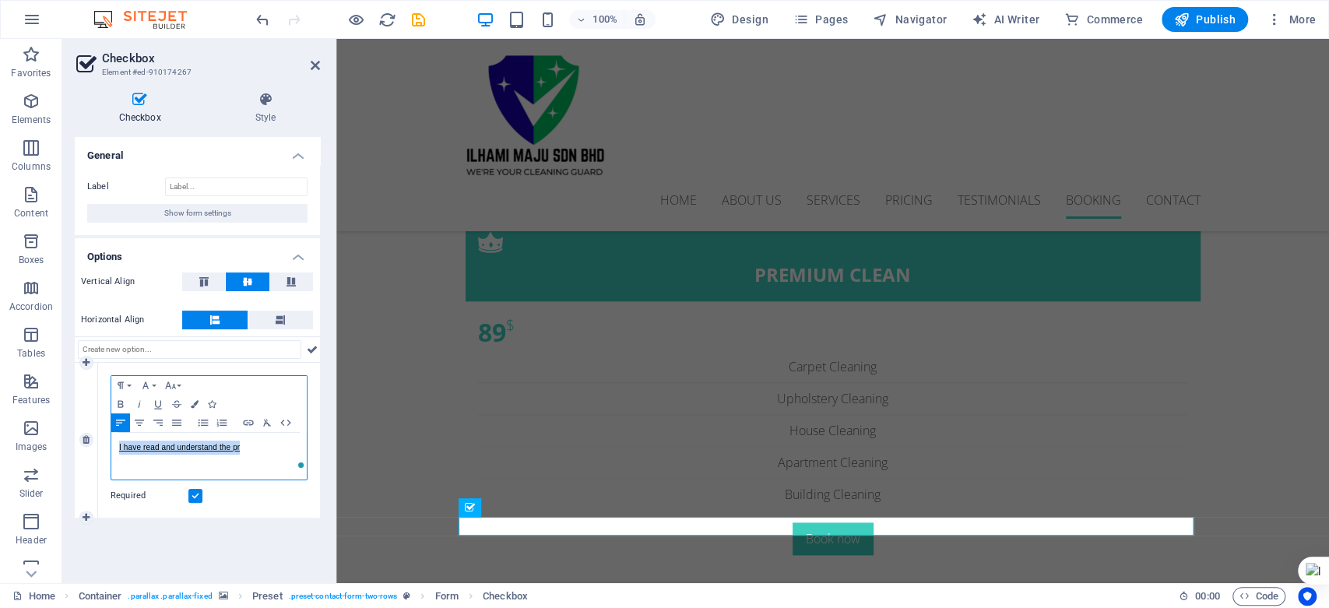
drag, startPoint x: 238, startPoint y: 467, endPoint x: 148, endPoint y: 447, distance: 92.6
click at [114, 437] on div "I have read and understand the privacy policy." at bounding box center [208, 456] width 195 height 47
drag, startPoint x: 285, startPoint y: 447, endPoint x: 209, endPoint y: 443, distance: 75.6
click at [209, 443] on p "I have read and understand the privacy policy." at bounding box center [209, 448] width 180 height 14
click at [288, 453] on p "I have read and understa nd the privacy policy." at bounding box center [209, 448] width 180 height 14
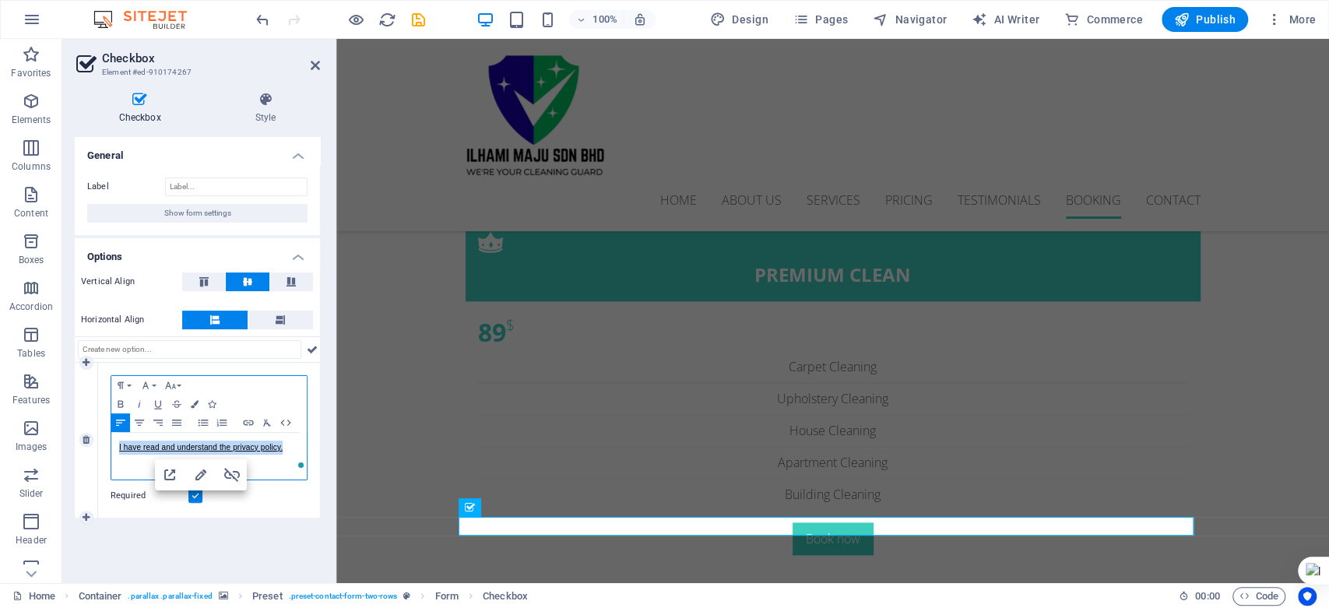
drag, startPoint x: 290, startPoint y: 453, endPoint x: 99, endPoint y: 427, distance: 193.4
click at [106, 427] on div "Paragraph Format Normal Heading 1 Heading 2 Heading 3 Heading 4 Heading 5 Headi…" at bounding box center [209, 440] width 222 height 155
click at [261, 410] on icon at bounding box center [260, 407] width 11 height 11
click at [254, 382] on div "Paragraph Format Normal Heading 1 Heading 2 Heading 3 Heading 4 Heading 5 Headi…" at bounding box center [208, 404] width 195 height 57
click at [192, 405] on icon "button" at bounding box center [195, 404] width 8 height 8
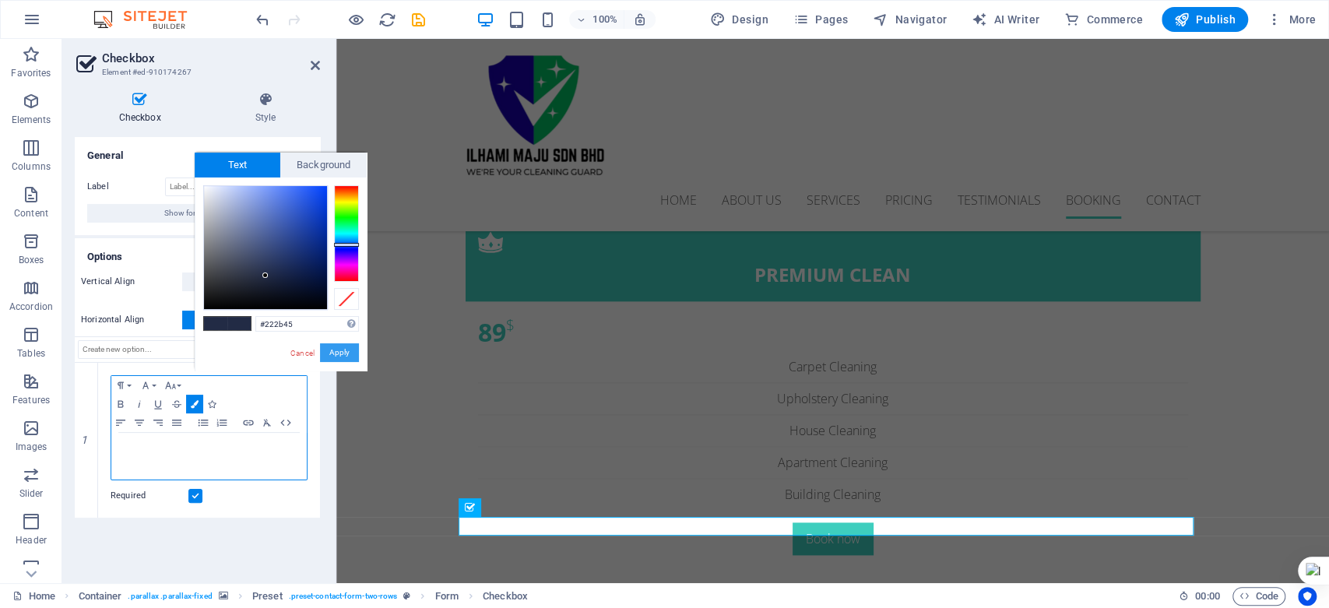
click at [343, 353] on button "Apply" at bounding box center [339, 352] width 39 height 19
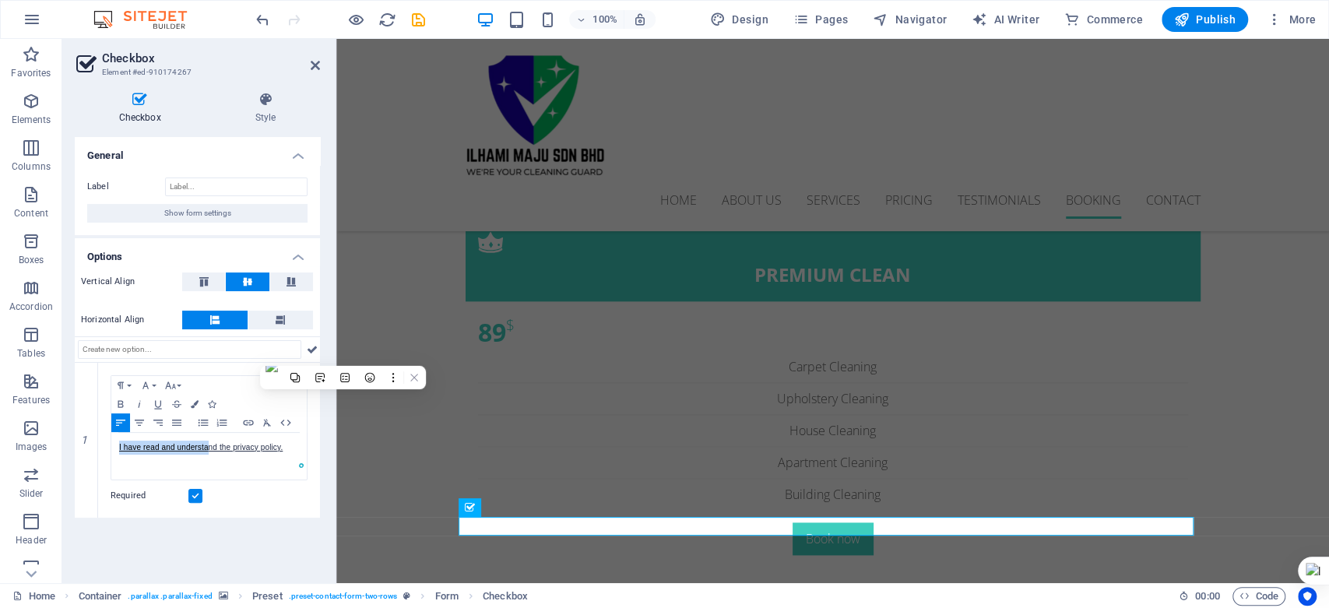
click at [246, 530] on div "General Label Show form settings Options Vertical Align Horizontal Align 1 Para…" at bounding box center [197, 354] width 245 height 434
click at [424, 13] on icon "save" at bounding box center [419, 20] width 18 height 18
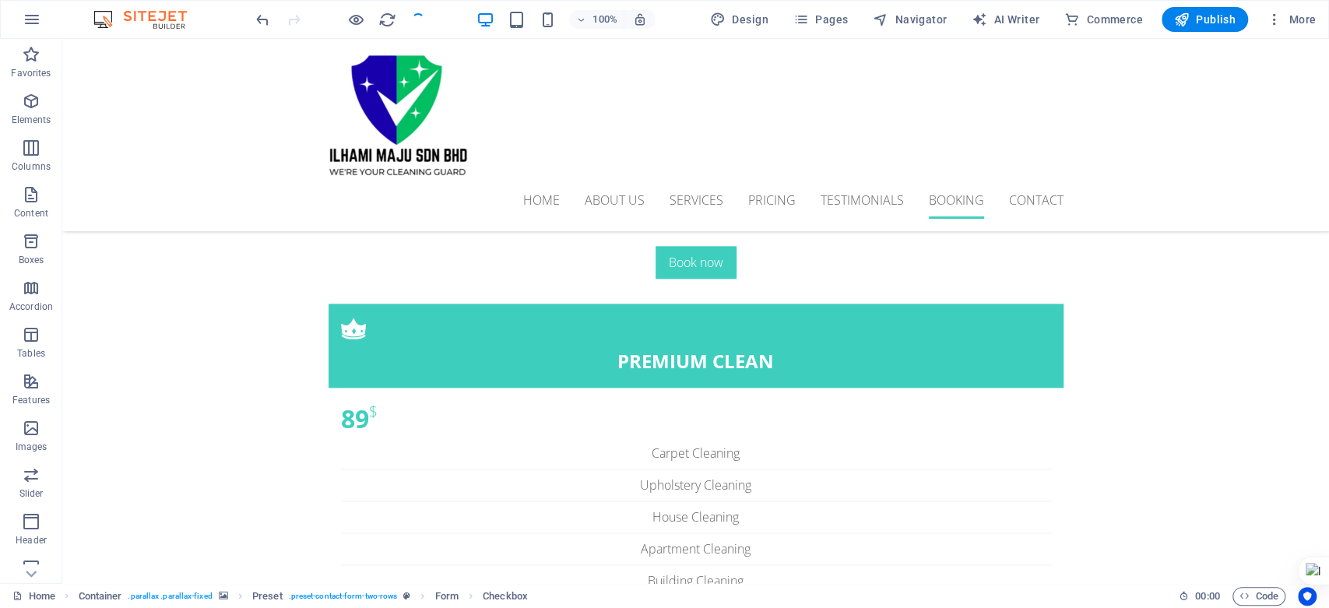
scroll to position [5190, 0]
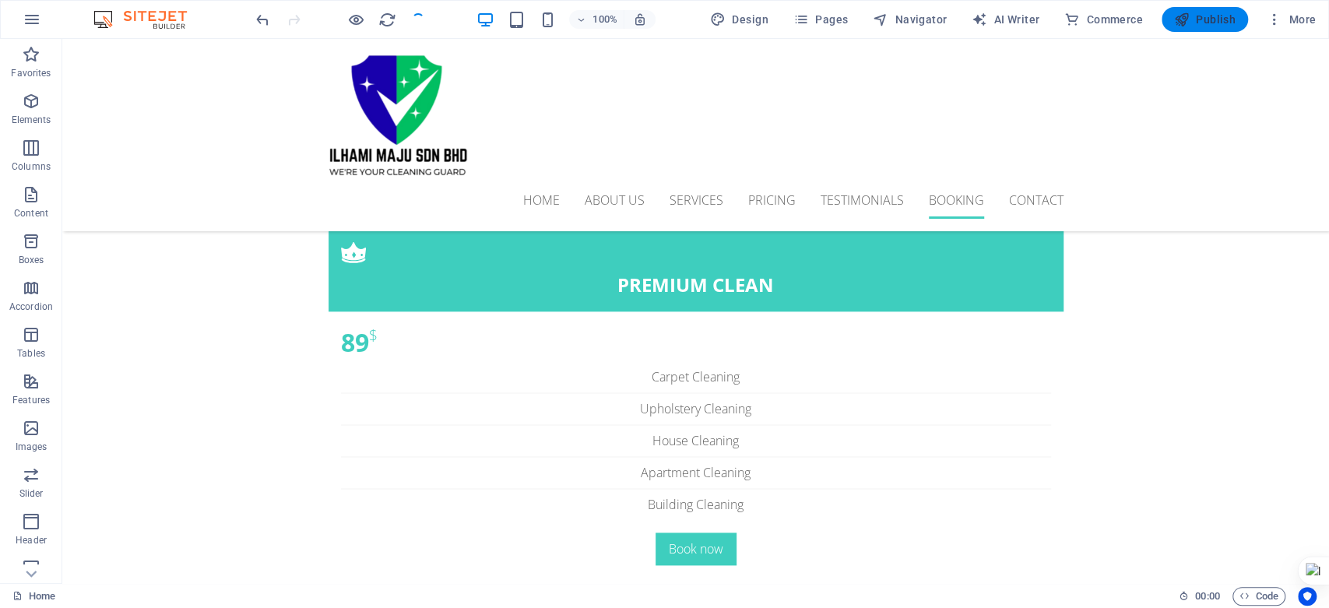
click at [1193, 24] on span "Publish" at bounding box center [1205, 20] width 62 height 16
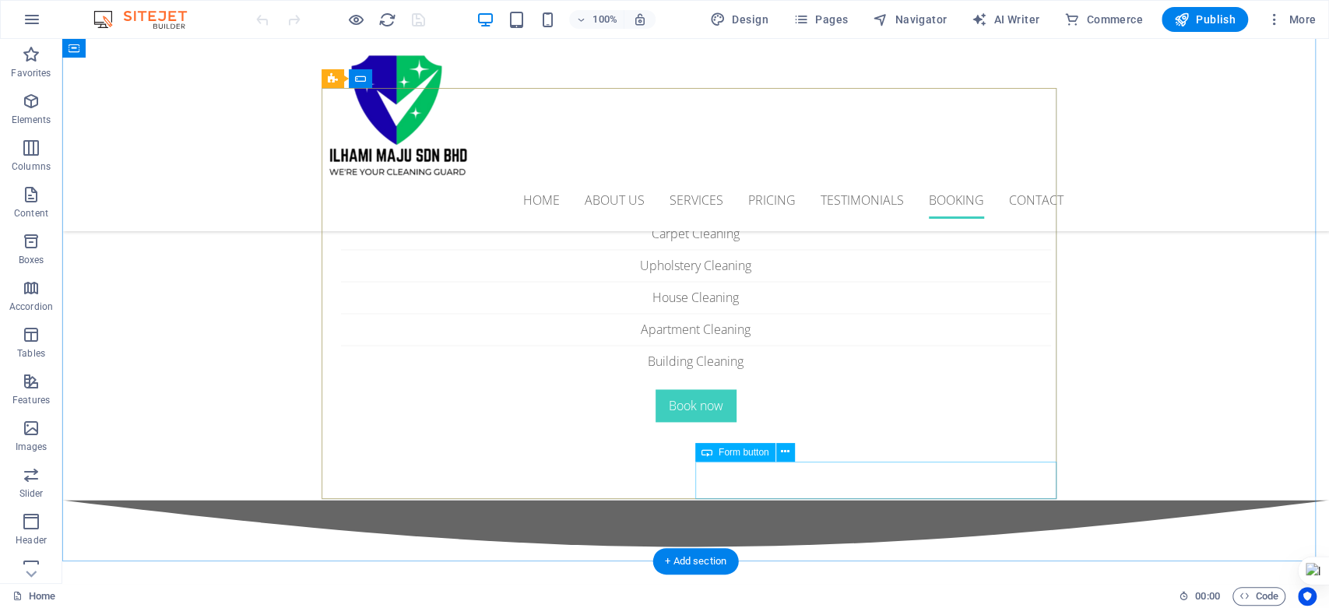
scroll to position [5363, 0]
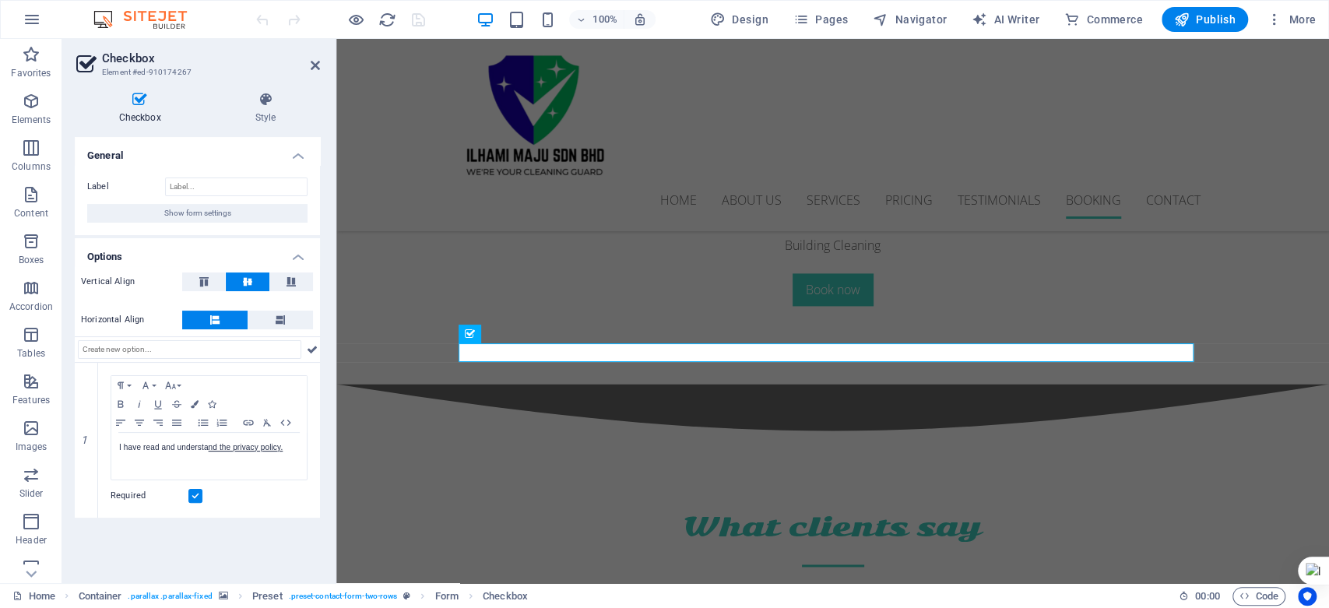
scroll to position [5287, 0]
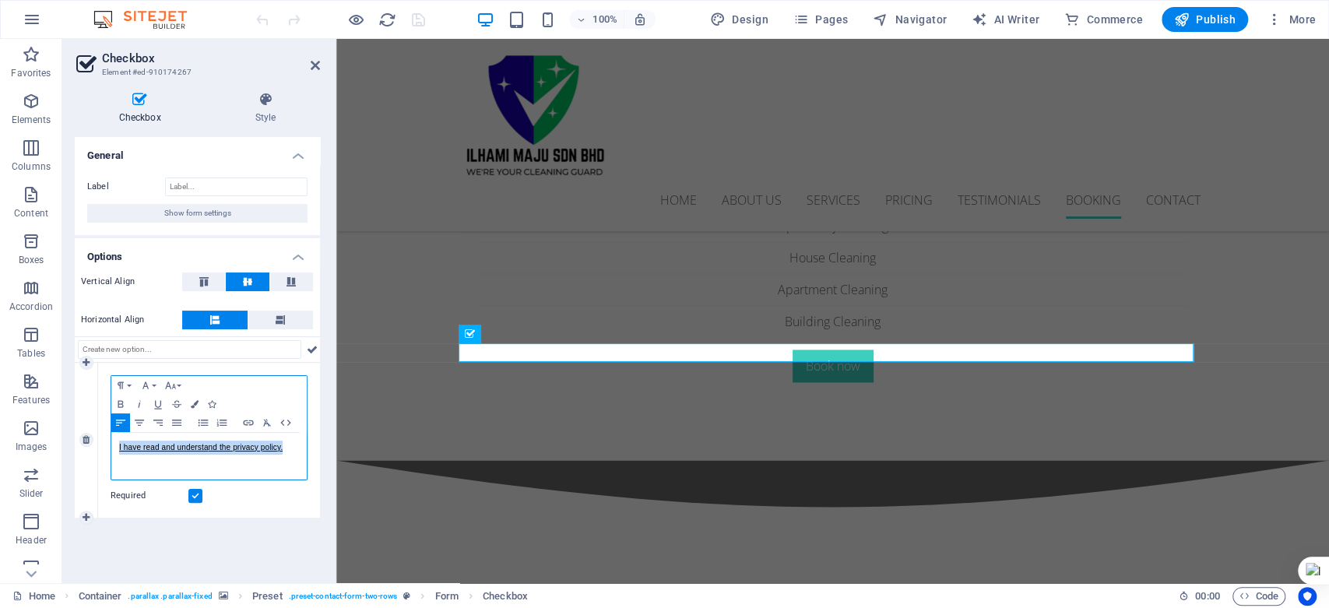
drag, startPoint x: 294, startPoint y: 447, endPoint x: 116, endPoint y: 445, distance: 178.3
click at [116, 445] on div "I have read and understa nd the privacy policy." at bounding box center [208, 456] width 195 height 47
click at [149, 385] on icon "button" at bounding box center [145, 385] width 19 height 12
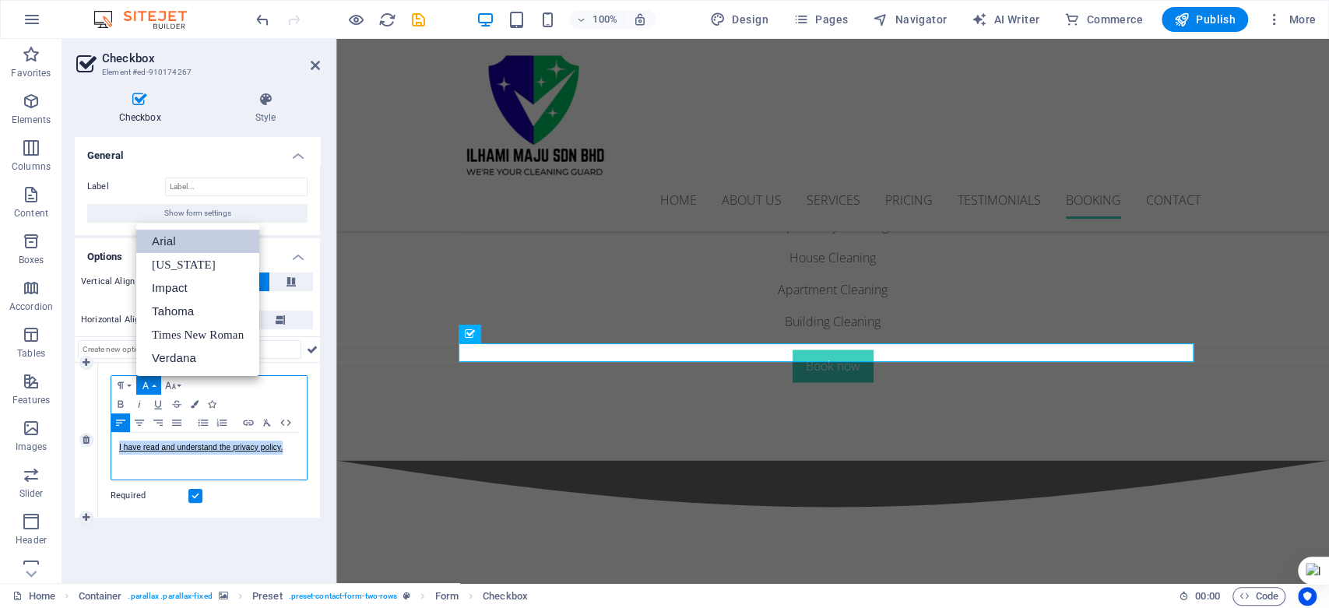
click at [166, 239] on link "Arial" at bounding box center [197, 241] width 123 height 23
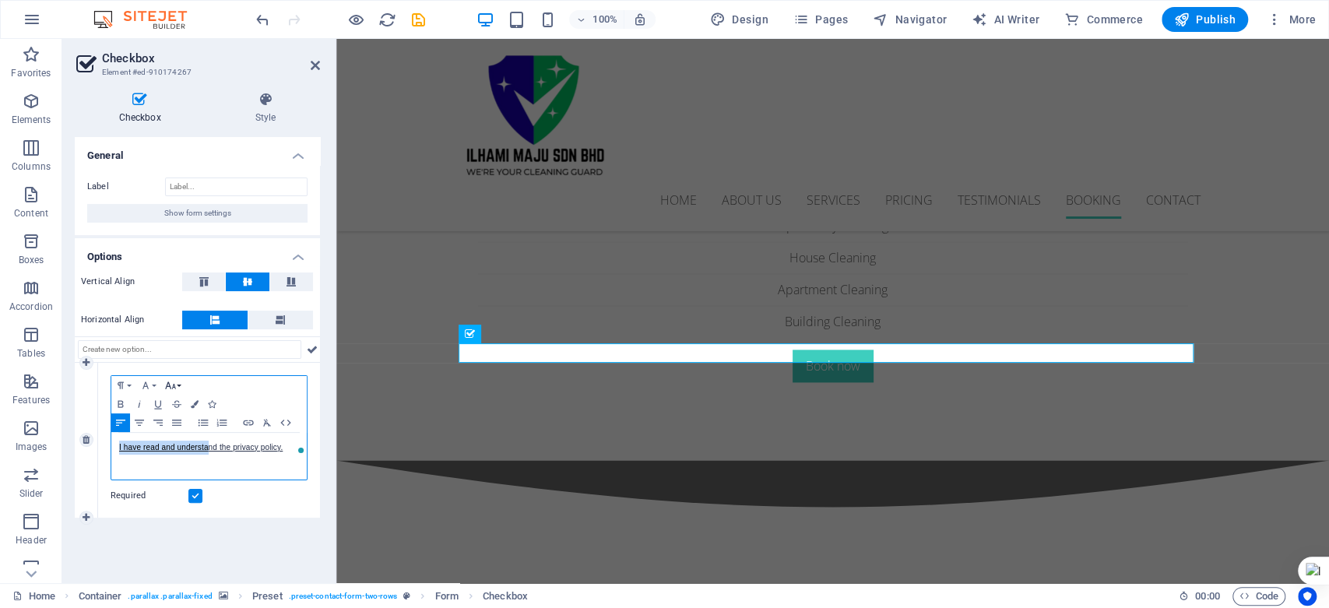
click at [178, 386] on icon "button" at bounding box center [170, 385] width 19 height 12
click at [197, 165] on link "10" at bounding box center [189, 162] width 56 height 23
click at [412, 23] on icon "save" at bounding box center [419, 20] width 18 height 18
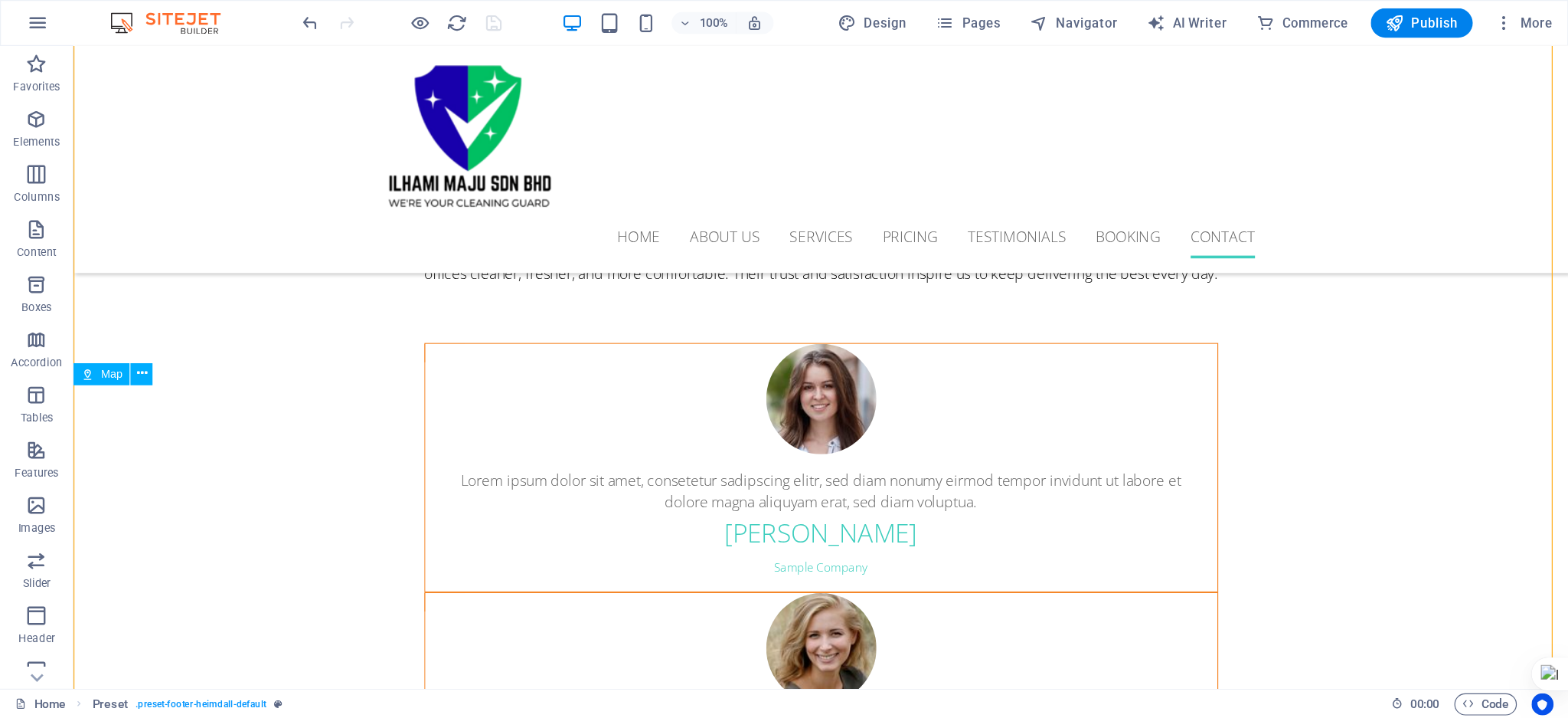
scroll to position [5777, 0]
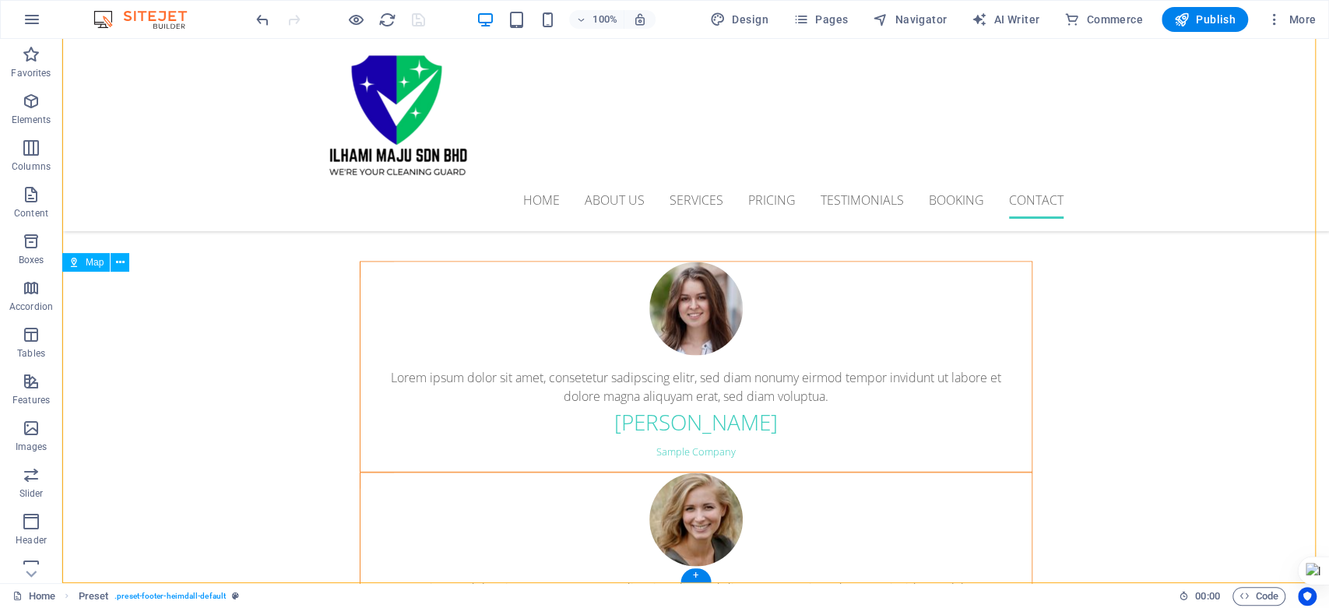
drag, startPoint x: 503, startPoint y: 429, endPoint x: 660, endPoint y: 529, distance: 186.2
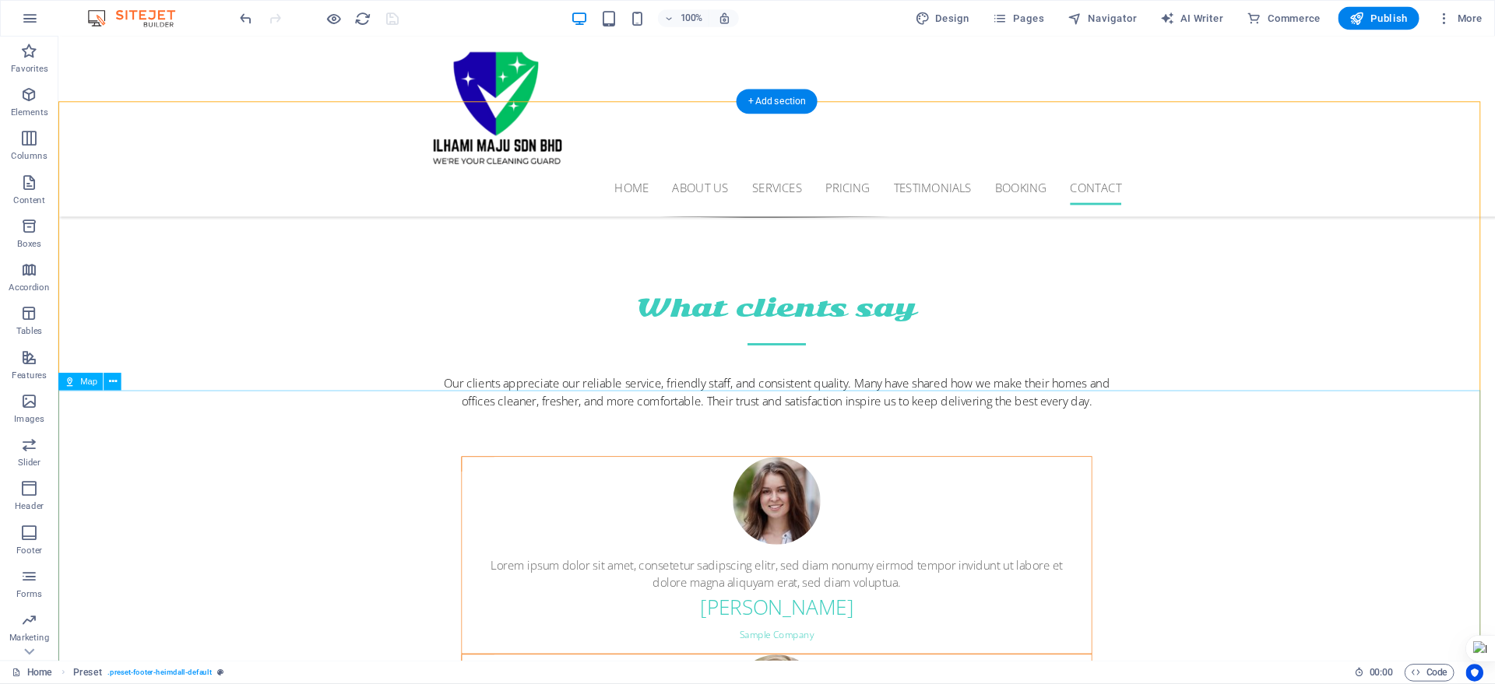
scroll to position [5862, 0]
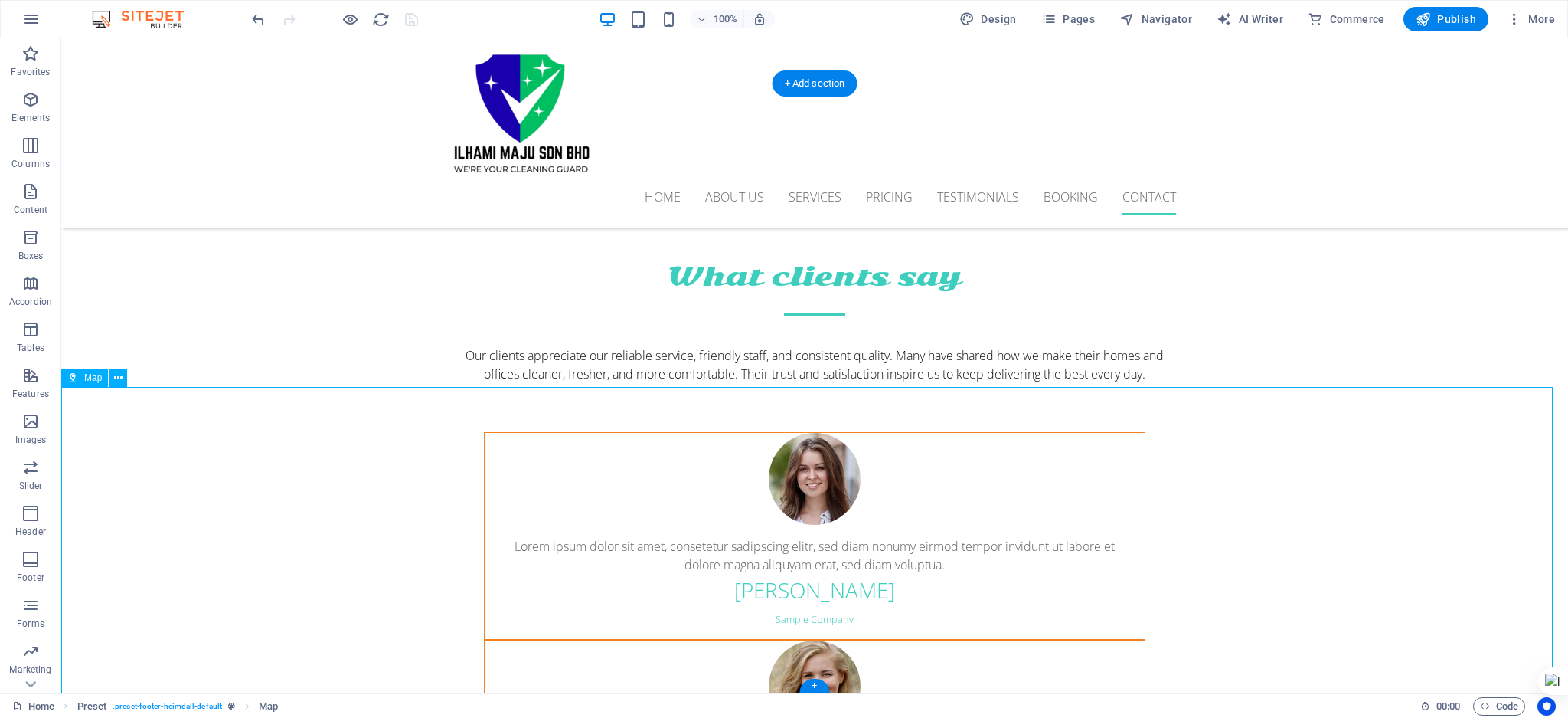
drag, startPoint x: 411, startPoint y: 458, endPoint x: 544, endPoint y: 556, distance: 165.2
drag, startPoint x: 552, startPoint y: 465, endPoint x: 600, endPoint y: 544, distance: 92.4
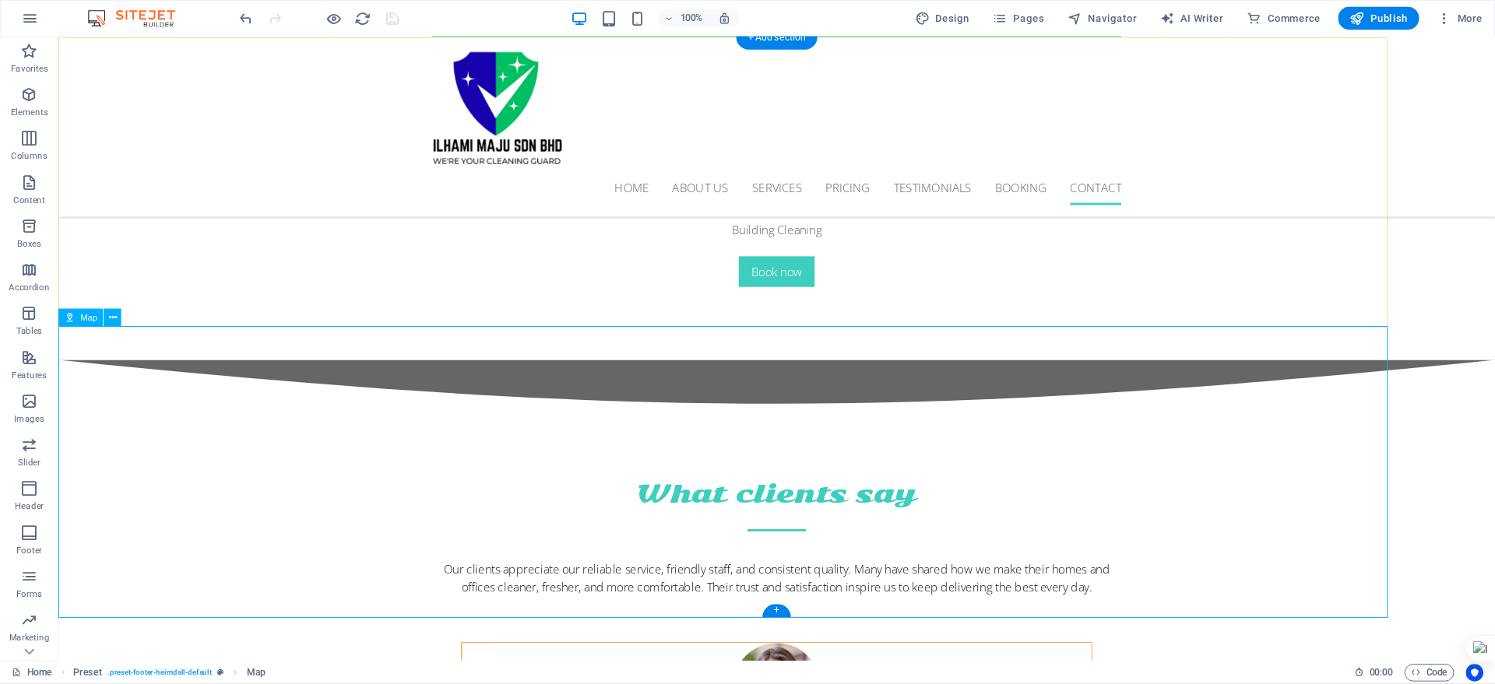
scroll to position [5867, 0]
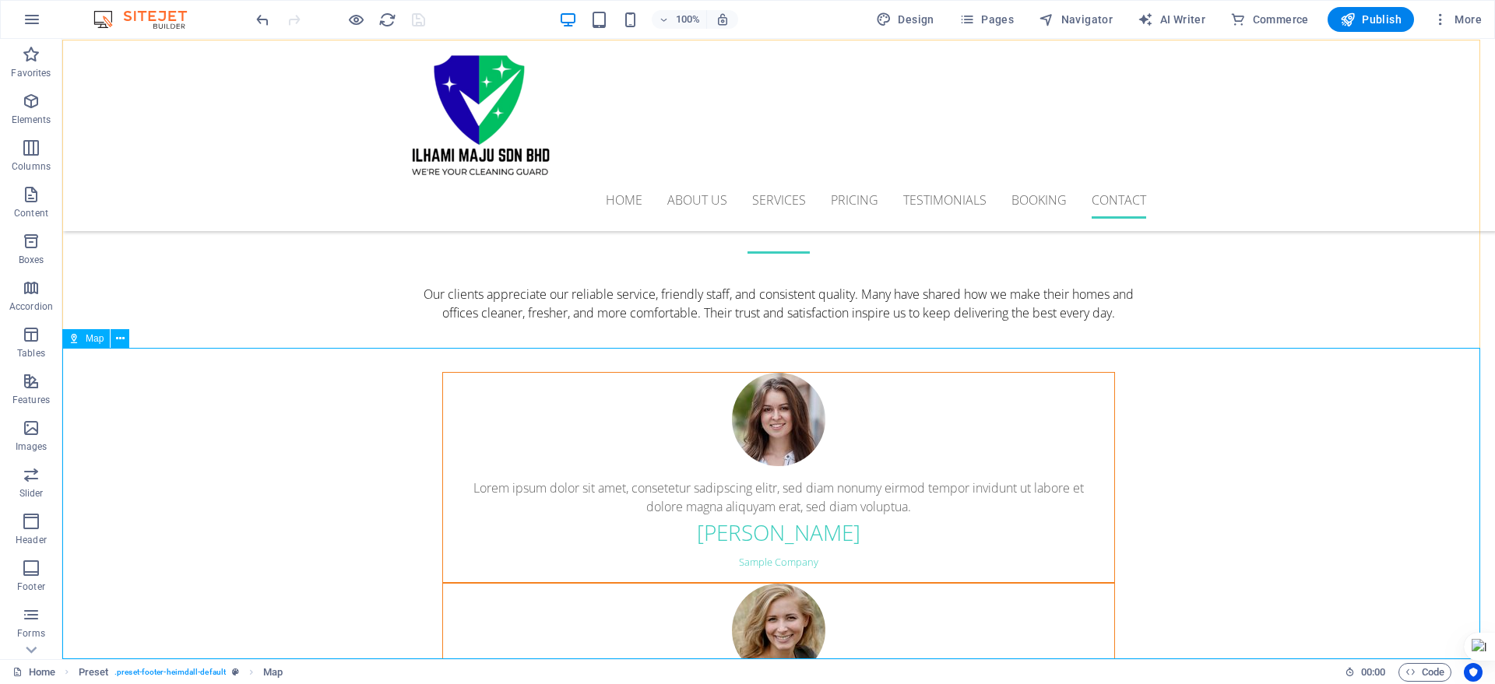
click at [86, 339] on span "Map" at bounding box center [95, 338] width 18 height 9
click at [121, 336] on icon at bounding box center [120, 339] width 9 height 16
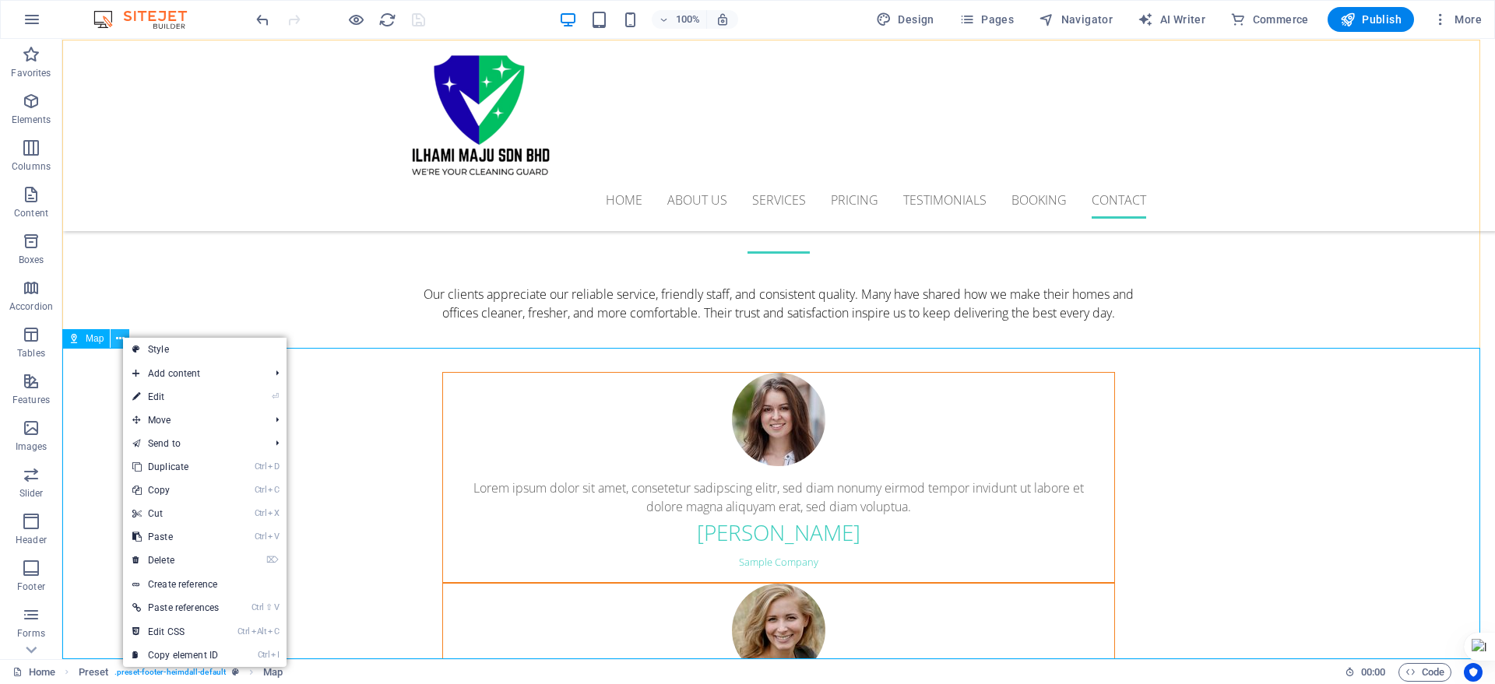
click at [121, 336] on icon at bounding box center [120, 339] width 9 height 16
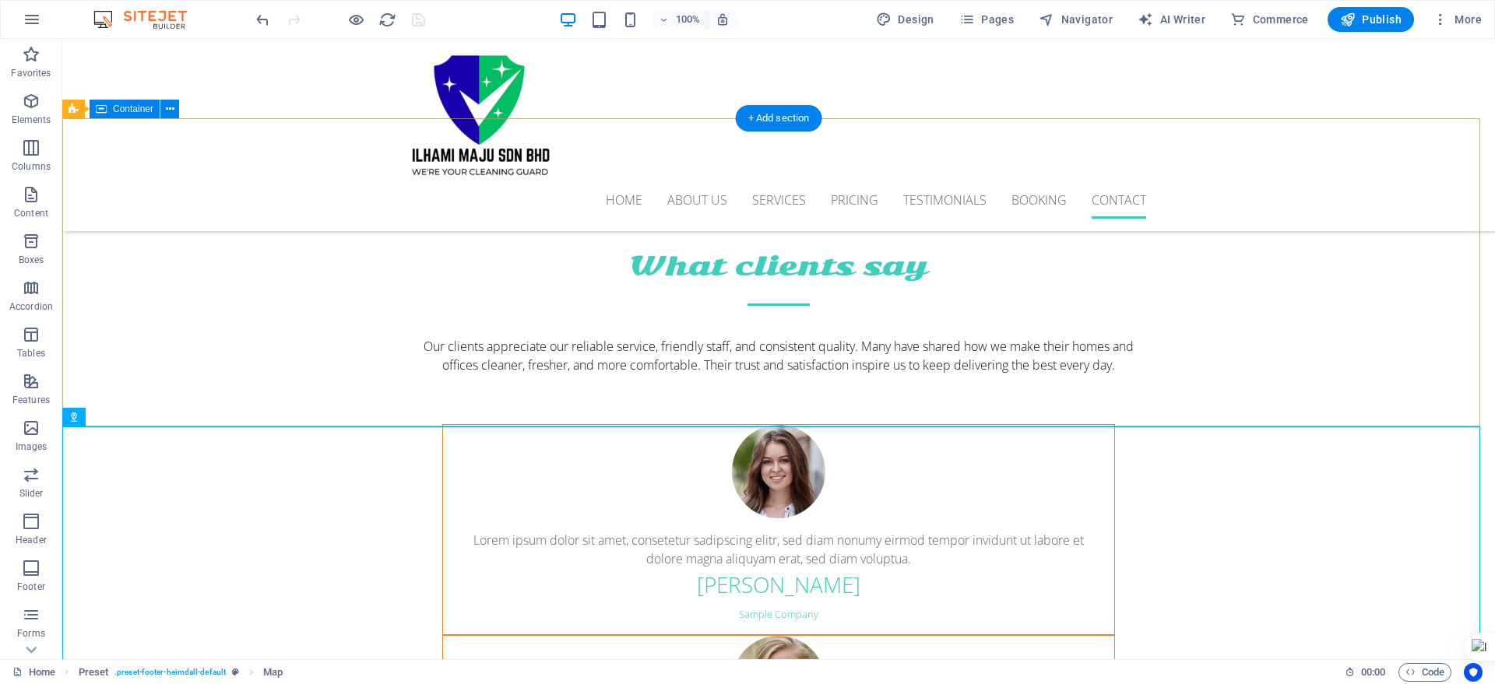
scroll to position [5770, 0]
